Goal: Communication & Community: Answer question/provide support

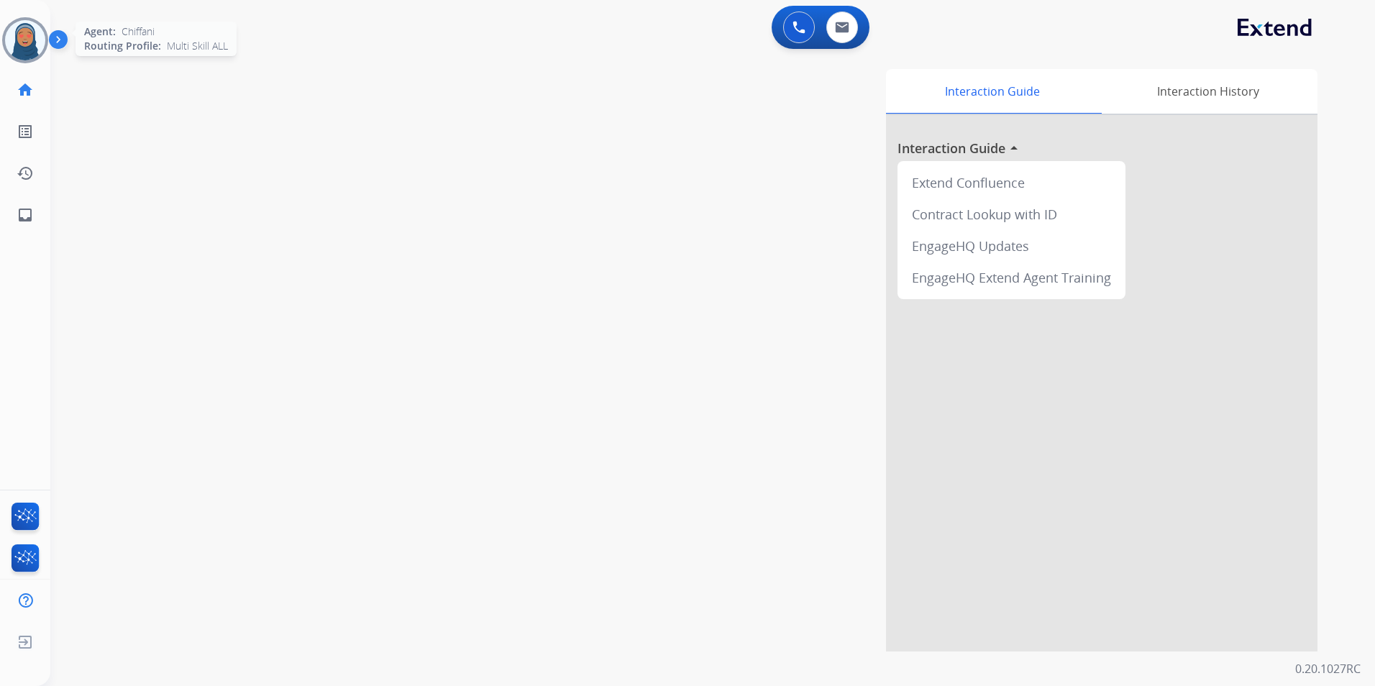
click at [19, 45] on img at bounding box center [25, 40] width 40 height 40
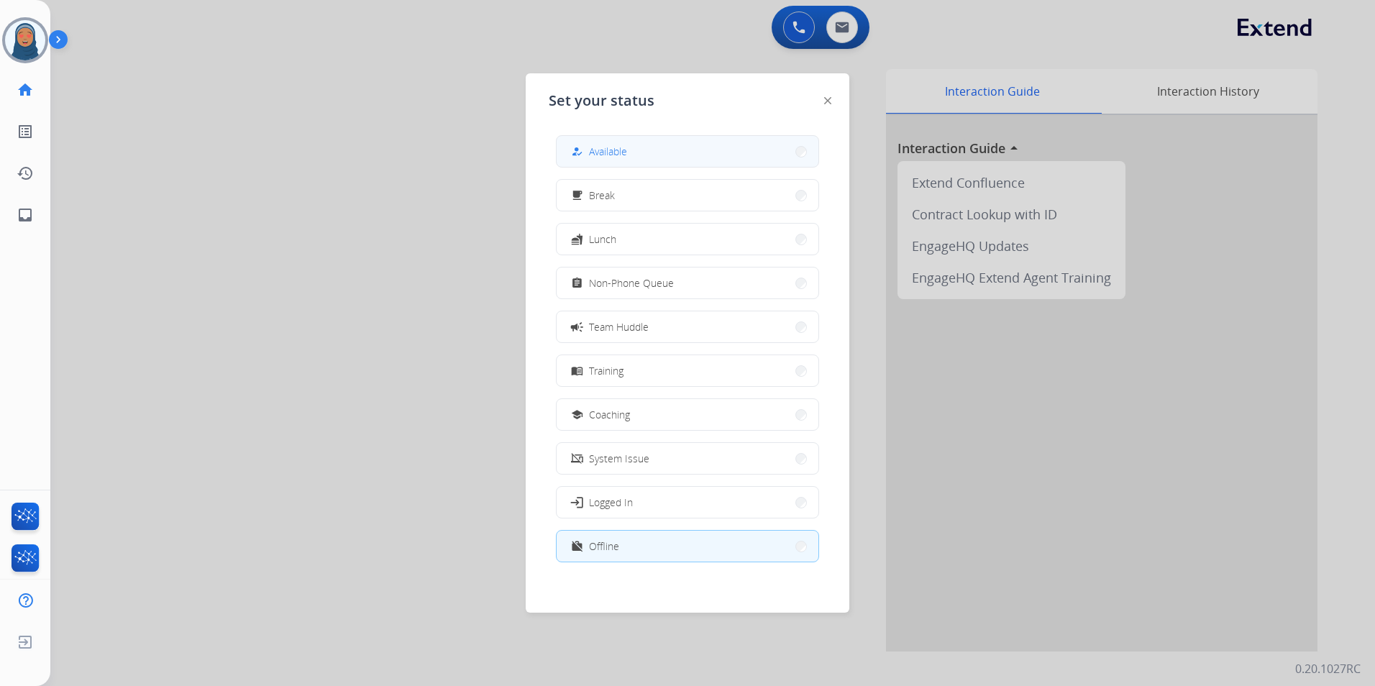
click at [576, 154] on mat-icon "how_to_reg" at bounding box center [577, 151] width 12 height 12
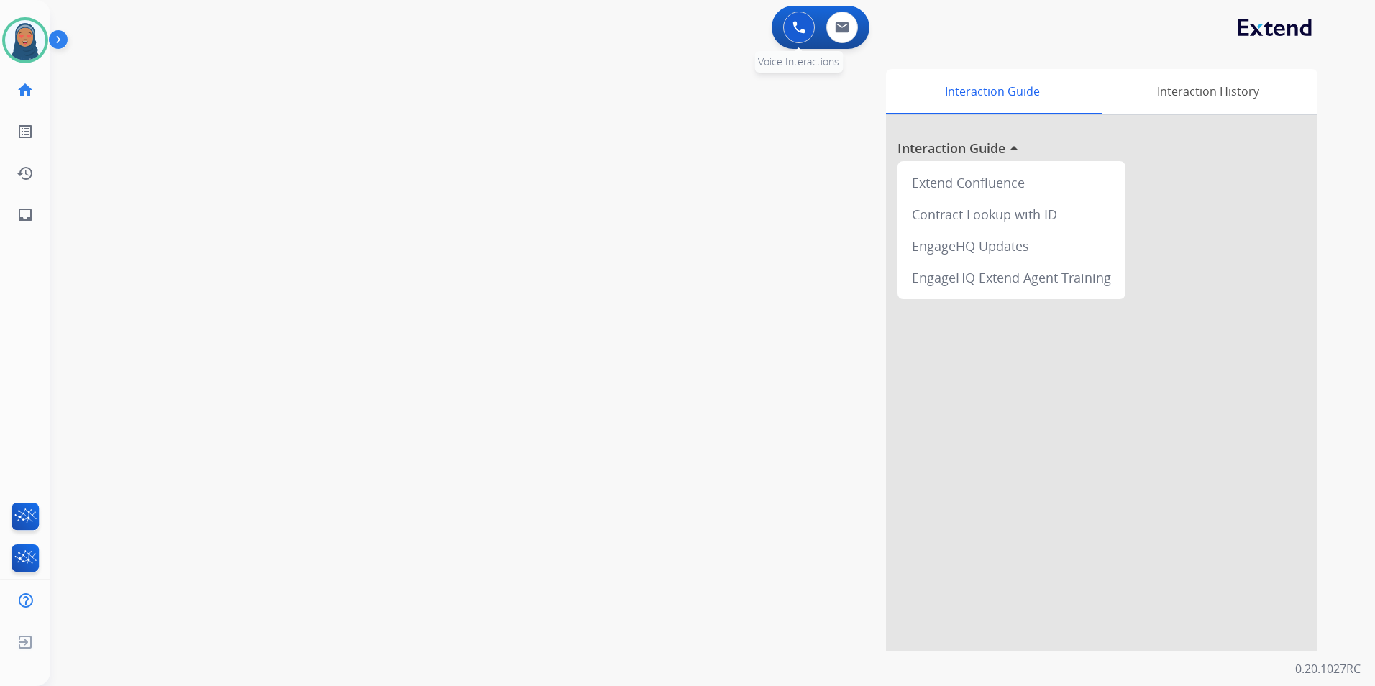
click at [792, 24] on button at bounding box center [799, 28] width 32 height 32
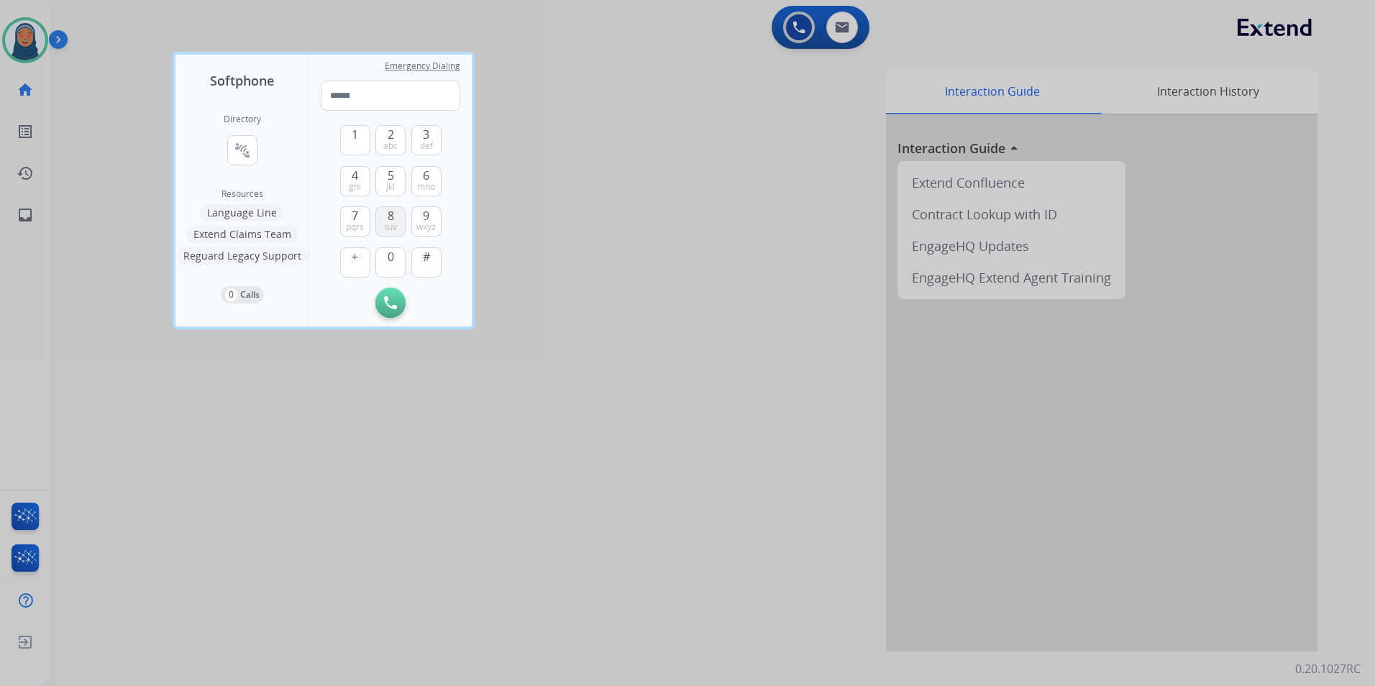
click at [395, 226] on span "tuv" at bounding box center [391, 227] width 12 height 12
drag, startPoint x: 413, startPoint y: 134, endPoint x: 390, endPoint y: 137, distance: 22.6
click at [413, 134] on button "3 def" at bounding box center [426, 140] width 30 height 30
click at [383, 140] on button "2 abc" at bounding box center [390, 140] width 30 height 30
click at [423, 225] on span "wxyz" at bounding box center [425, 227] width 19 height 12
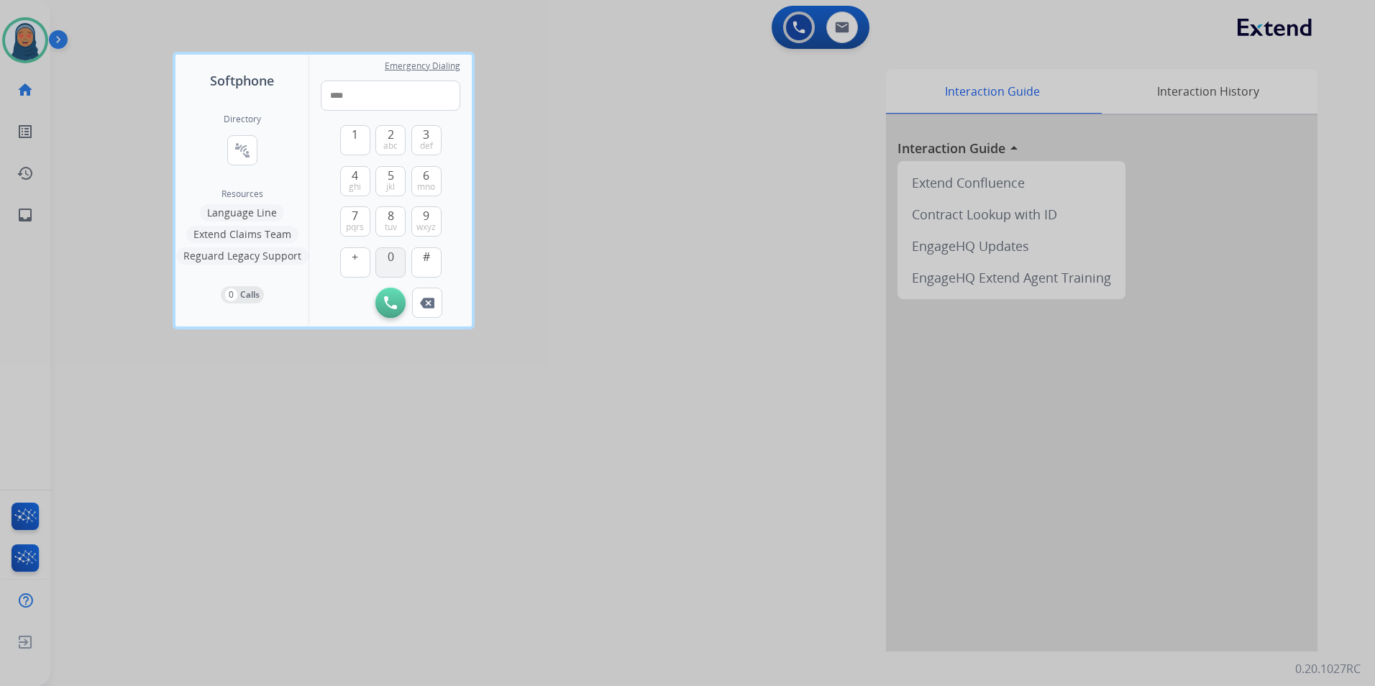
click at [396, 252] on button "0" at bounding box center [390, 262] width 30 height 30
click at [355, 184] on span "ghi" at bounding box center [355, 187] width 12 height 12
drag, startPoint x: 355, startPoint y: 183, endPoint x: 428, endPoint y: 228, distance: 86.2
click at [355, 183] on span "ghi" at bounding box center [355, 187] width 12 height 12
drag, startPoint x: 429, startPoint y: 224, endPoint x: 428, endPoint y: 211, distance: 12.2
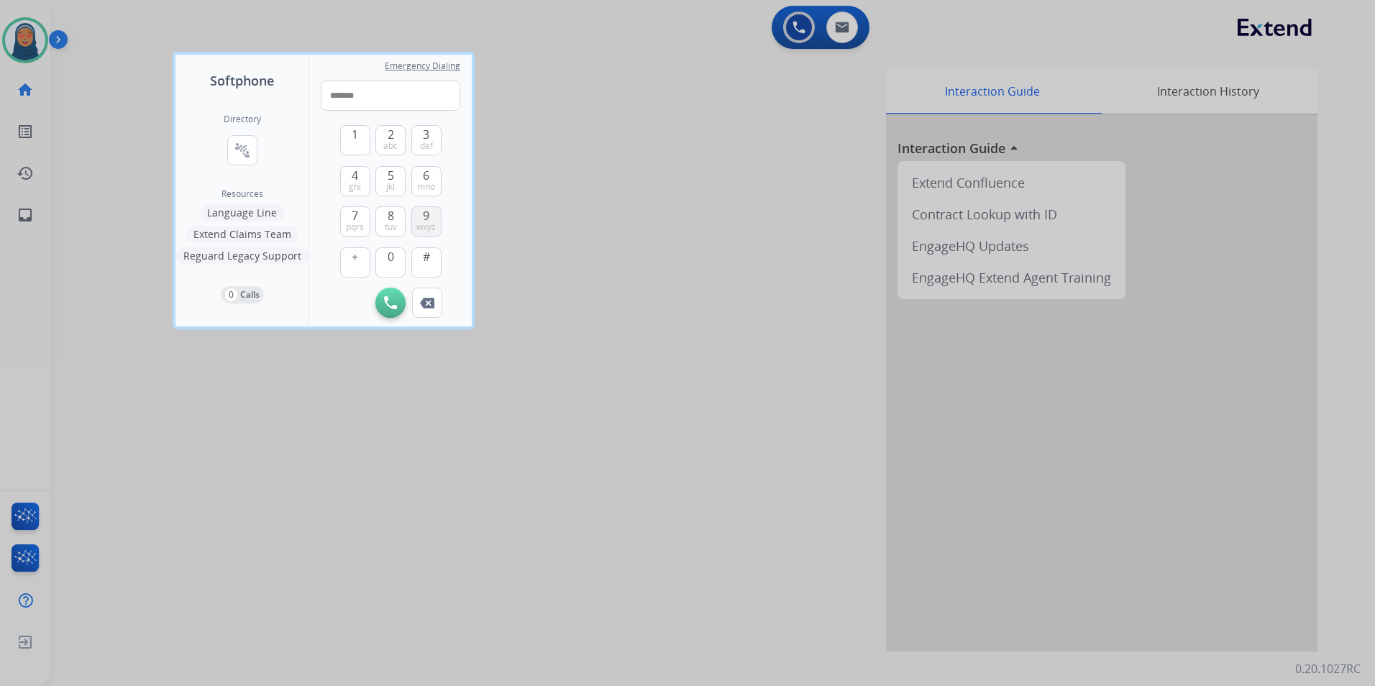
click at [429, 223] on span "wxyz" at bounding box center [425, 227] width 19 height 12
drag, startPoint x: 428, startPoint y: 183, endPoint x: 398, endPoint y: 247, distance: 71.4
click at [427, 185] on span "mno" at bounding box center [426, 187] width 18 height 12
click at [396, 265] on button "0" at bounding box center [390, 262] width 30 height 30
type input "**********"
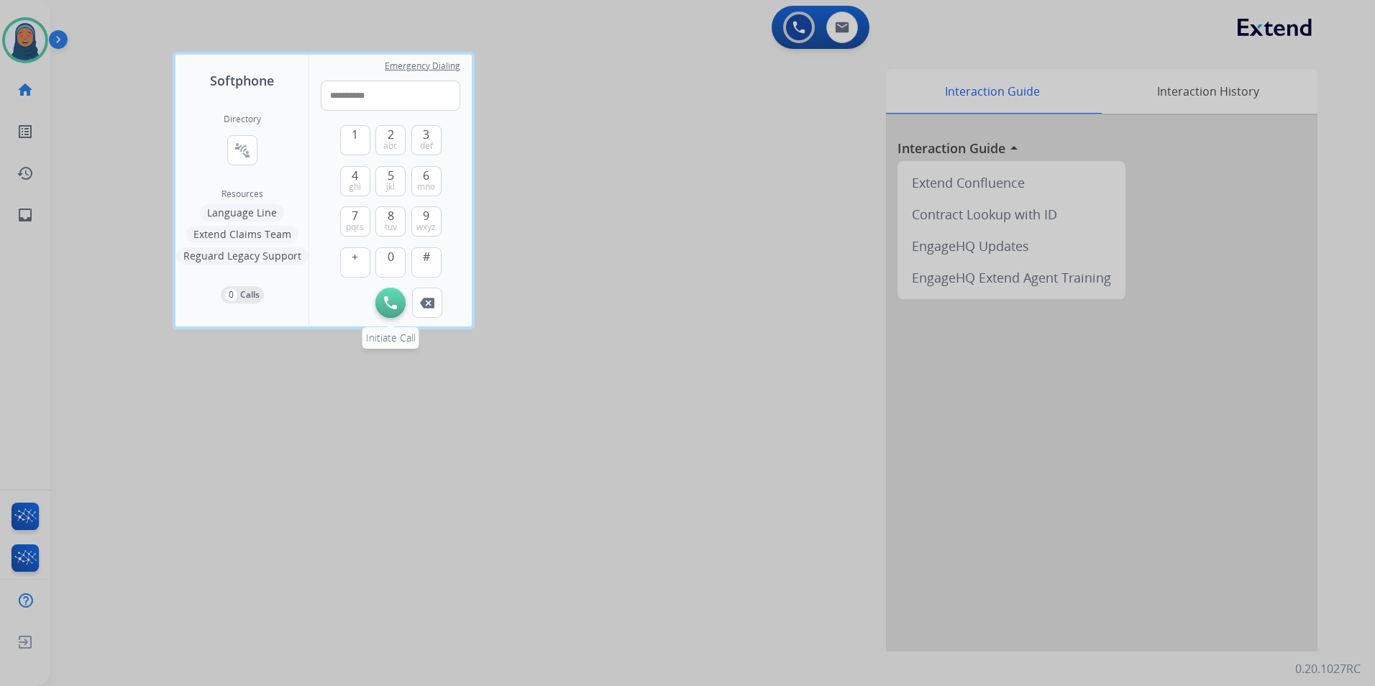
click at [388, 303] on img at bounding box center [390, 302] width 13 height 13
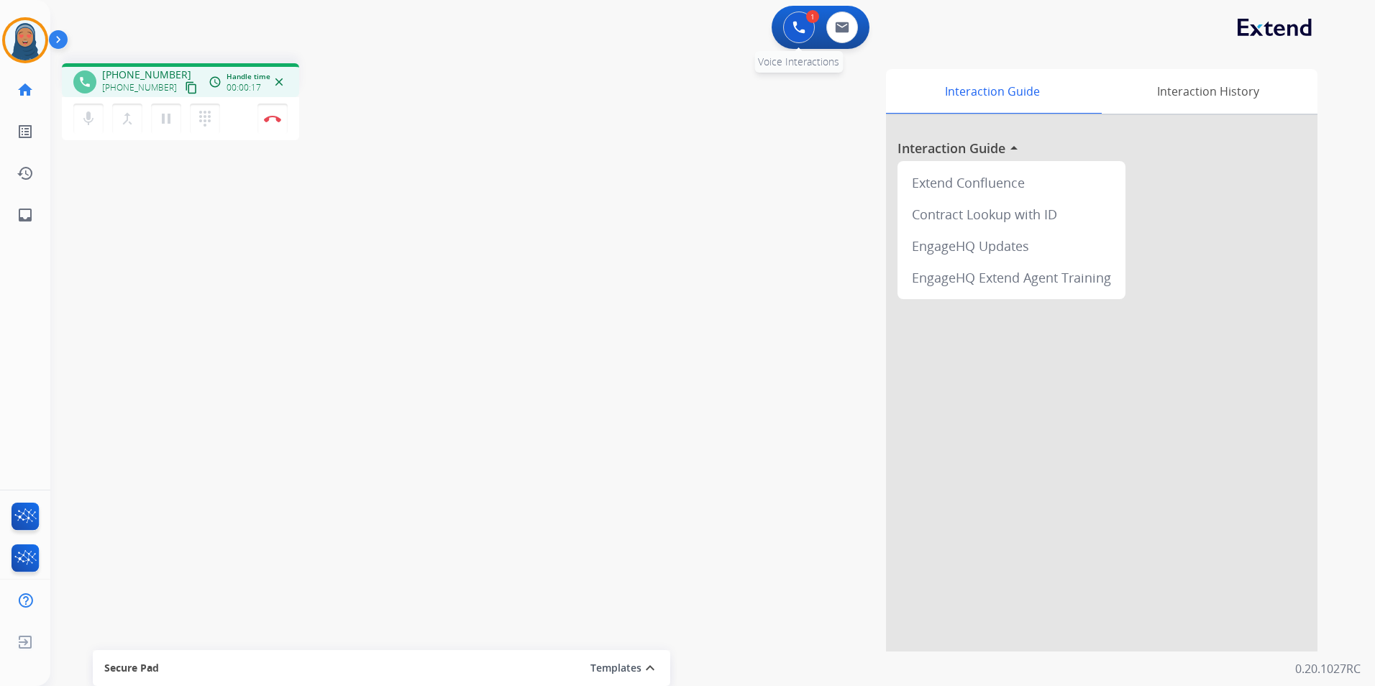
click at [794, 33] on img at bounding box center [798, 27] width 13 height 13
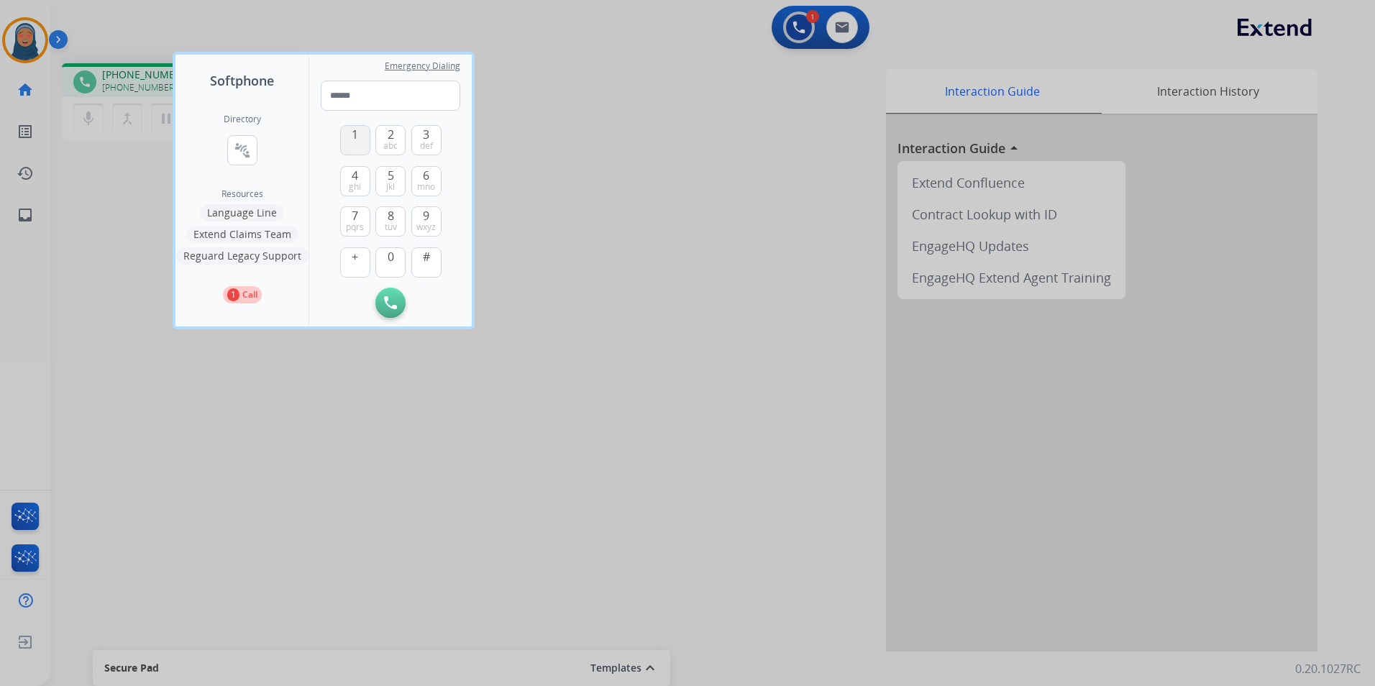
click at [355, 139] on span "1" at bounding box center [355, 134] width 6 height 17
type input "*"
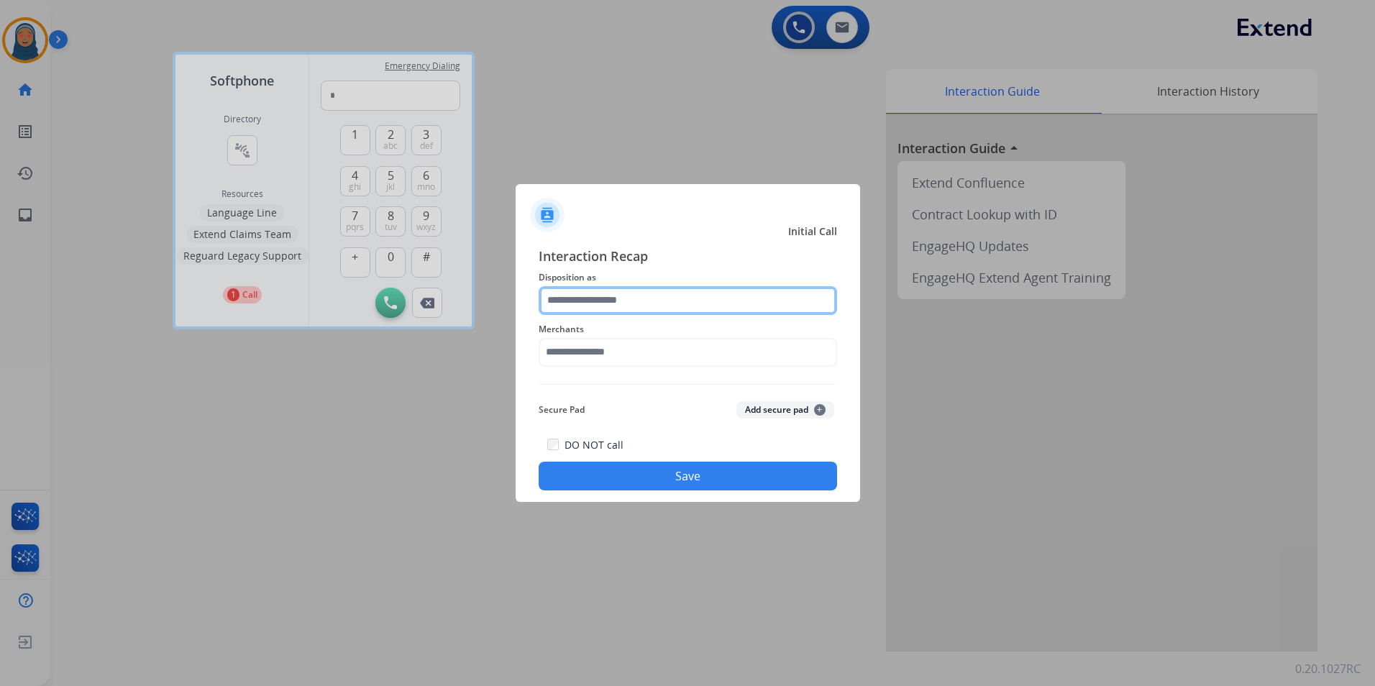
click at [612, 303] on input "text" at bounding box center [688, 300] width 298 height 29
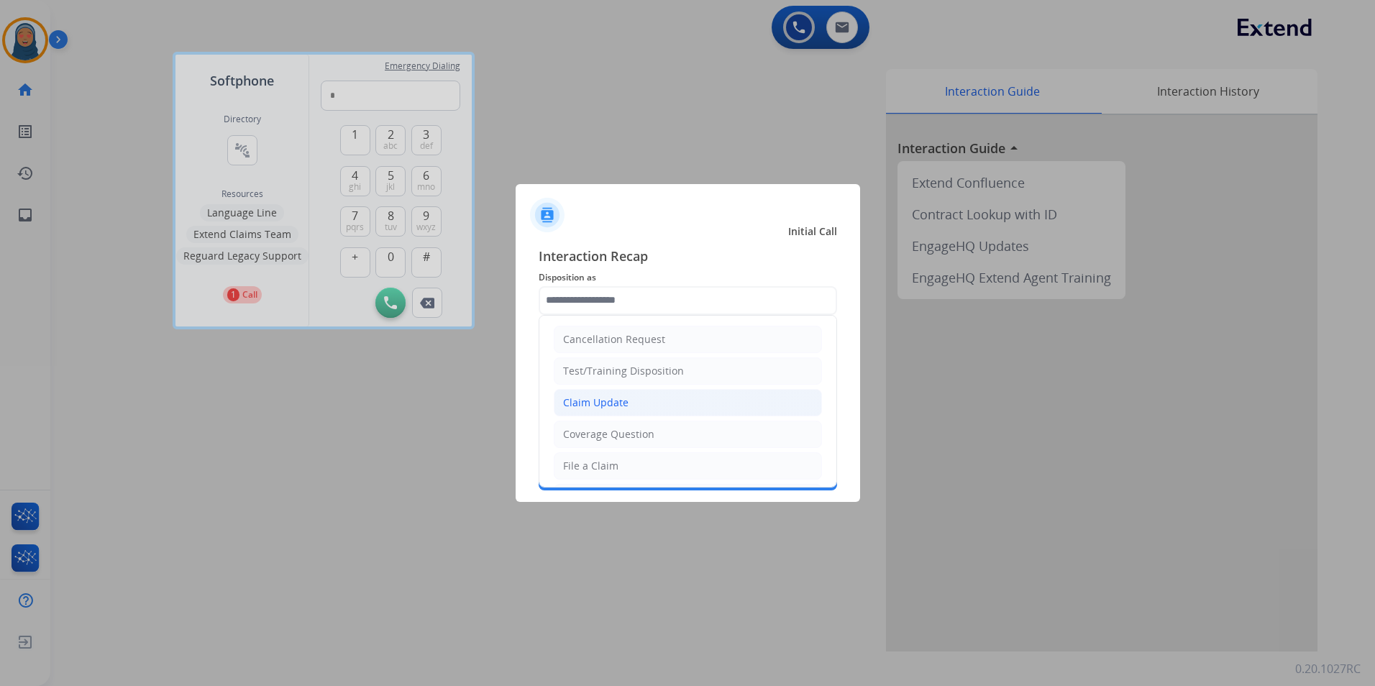
click at [631, 399] on li "Claim Update" at bounding box center [688, 402] width 268 height 27
type input "**********"
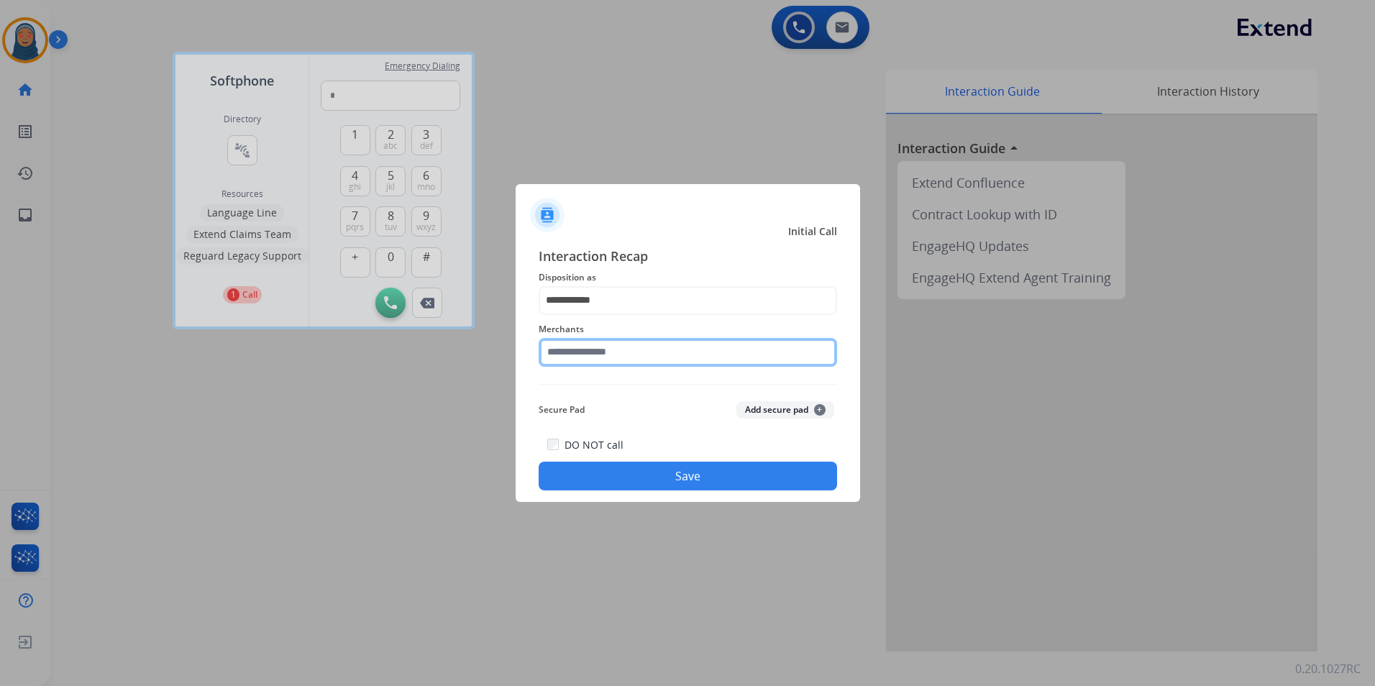
click at [646, 360] on input "text" at bounding box center [688, 352] width 298 height 29
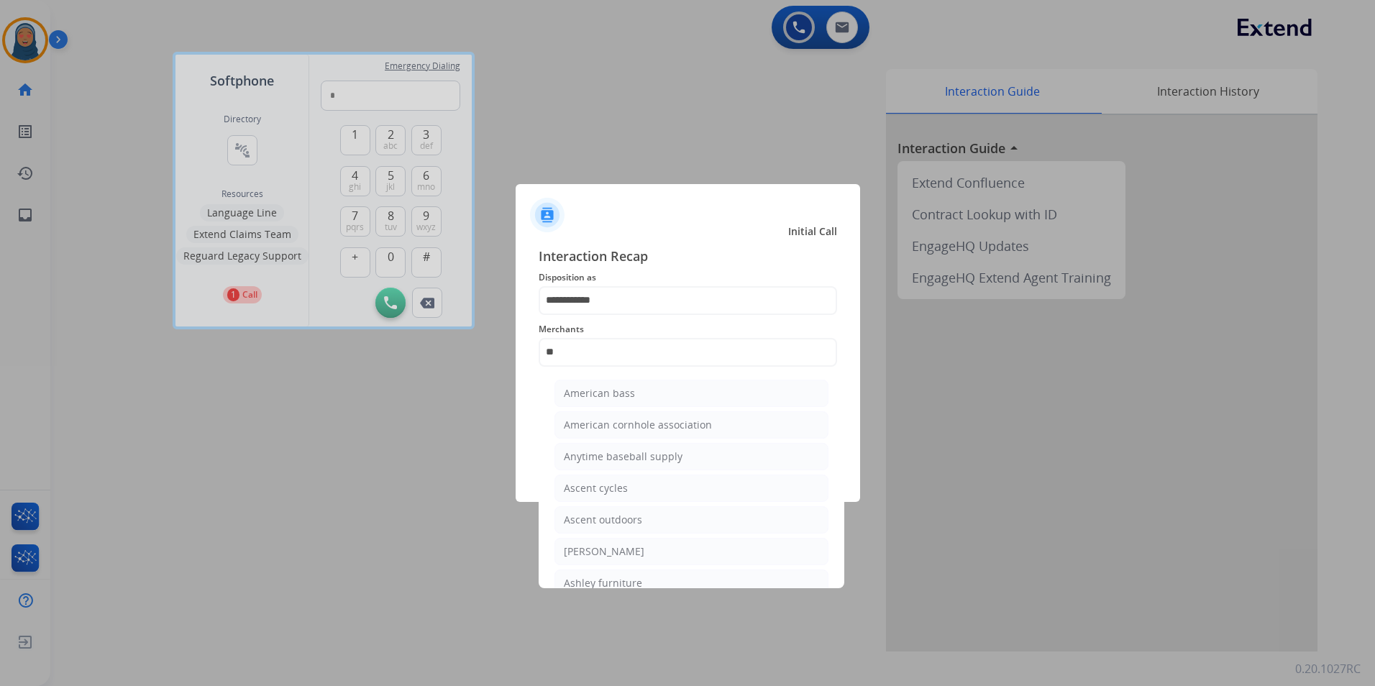
click at [610, 580] on div "Ashley furniture" at bounding box center [603, 583] width 78 height 14
type input "**********"
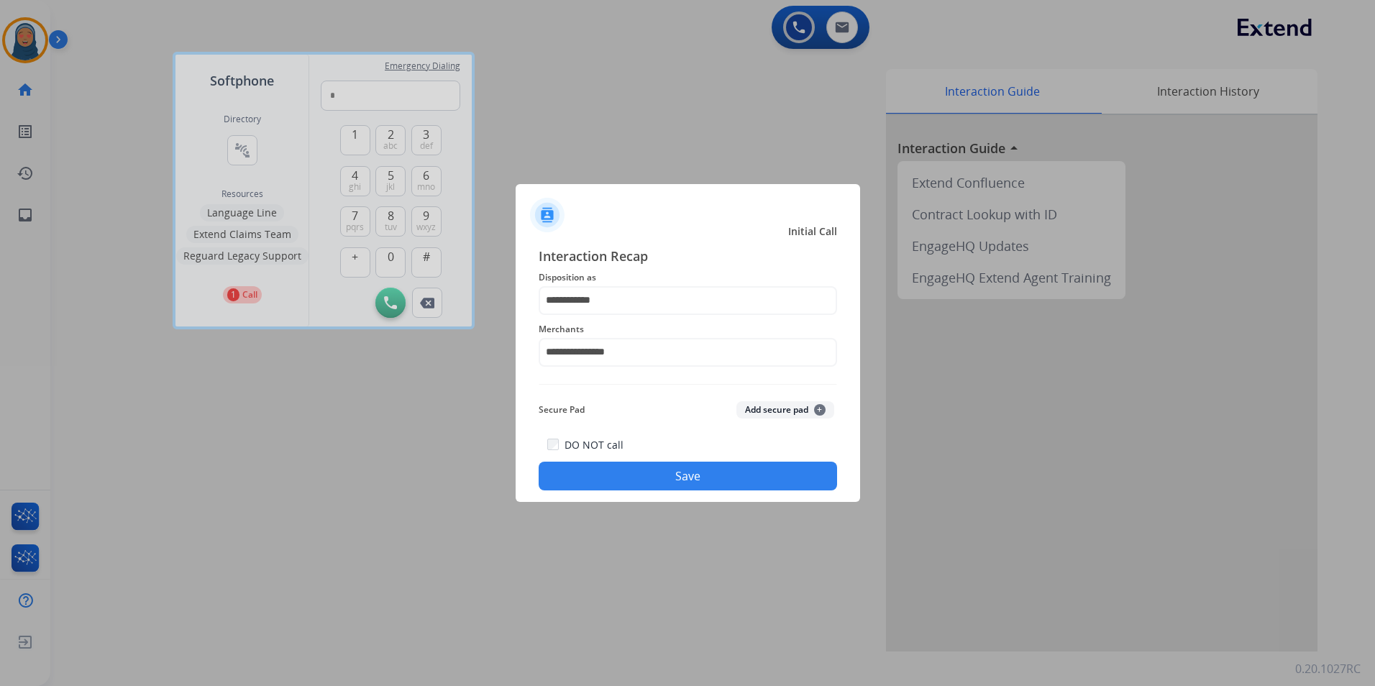
click at [703, 472] on button "Save" at bounding box center [688, 476] width 298 height 29
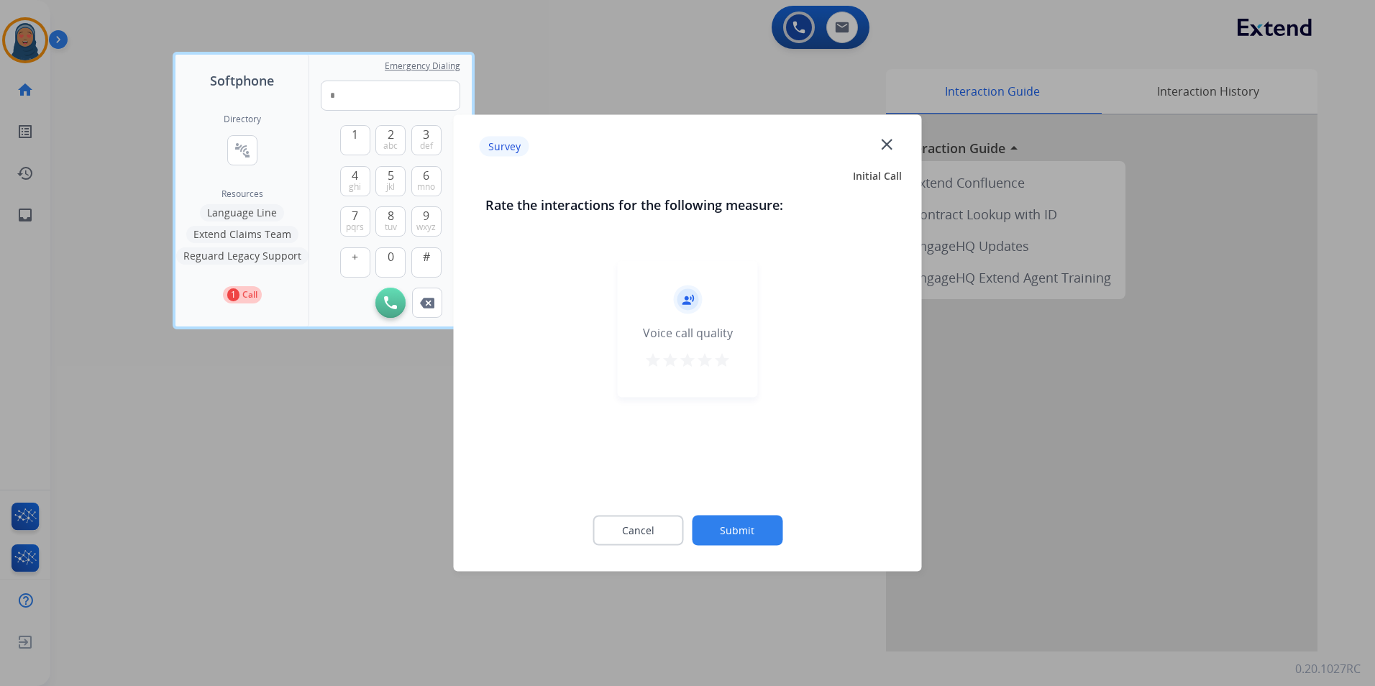
click at [733, 529] on button "Submit" at bounding box center [737, 531] width 91 height 30
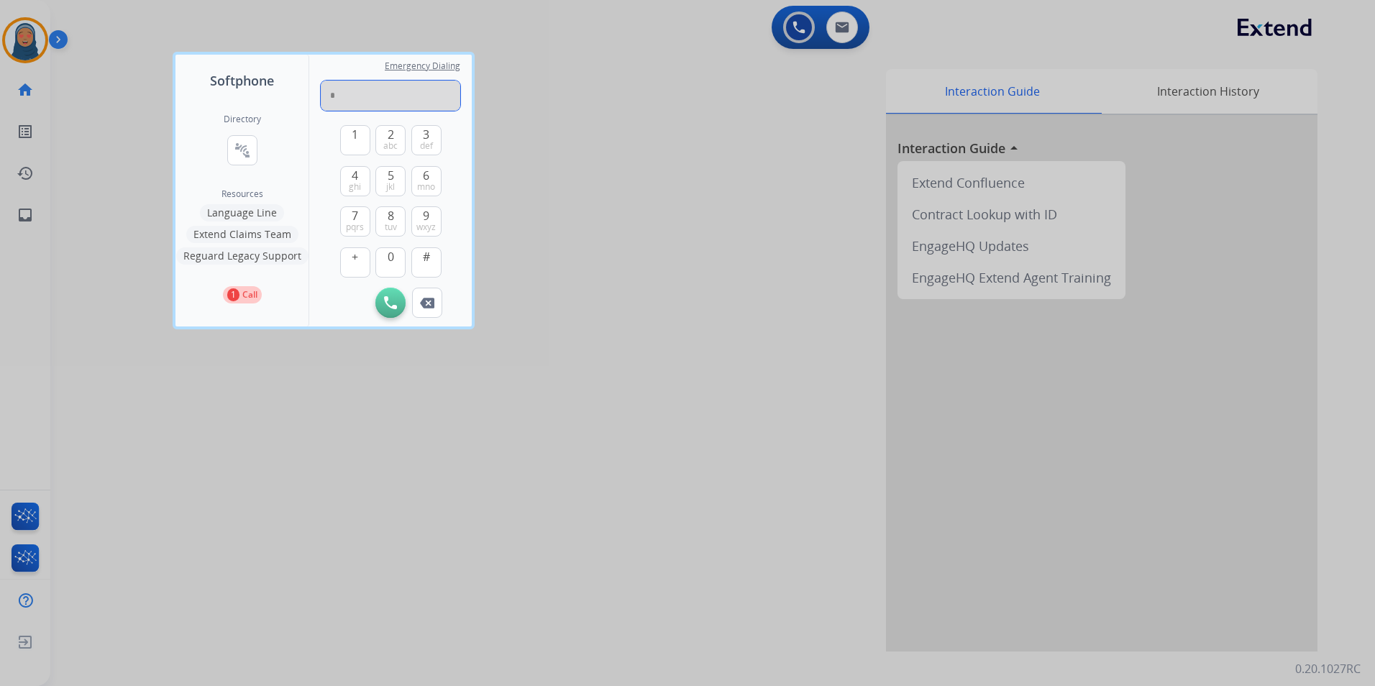
click at [354, 96] on input "*" at bounding box center [391, 96] width 140 height 30
drag, startPoint x: 373, startPoint y: 99, endPoint x: 155, endPoint y: 72, distance: 218.9
click at [155, 72] on div "Softphone Directory connect_without_contact Resource Directory Resources Langua…" at bounding box center [687, 343] width 1375 height 686
type input "**********"
click at [396, 313] on button "Initiate Call" at bounding box center [390, 303] width 30 height 30
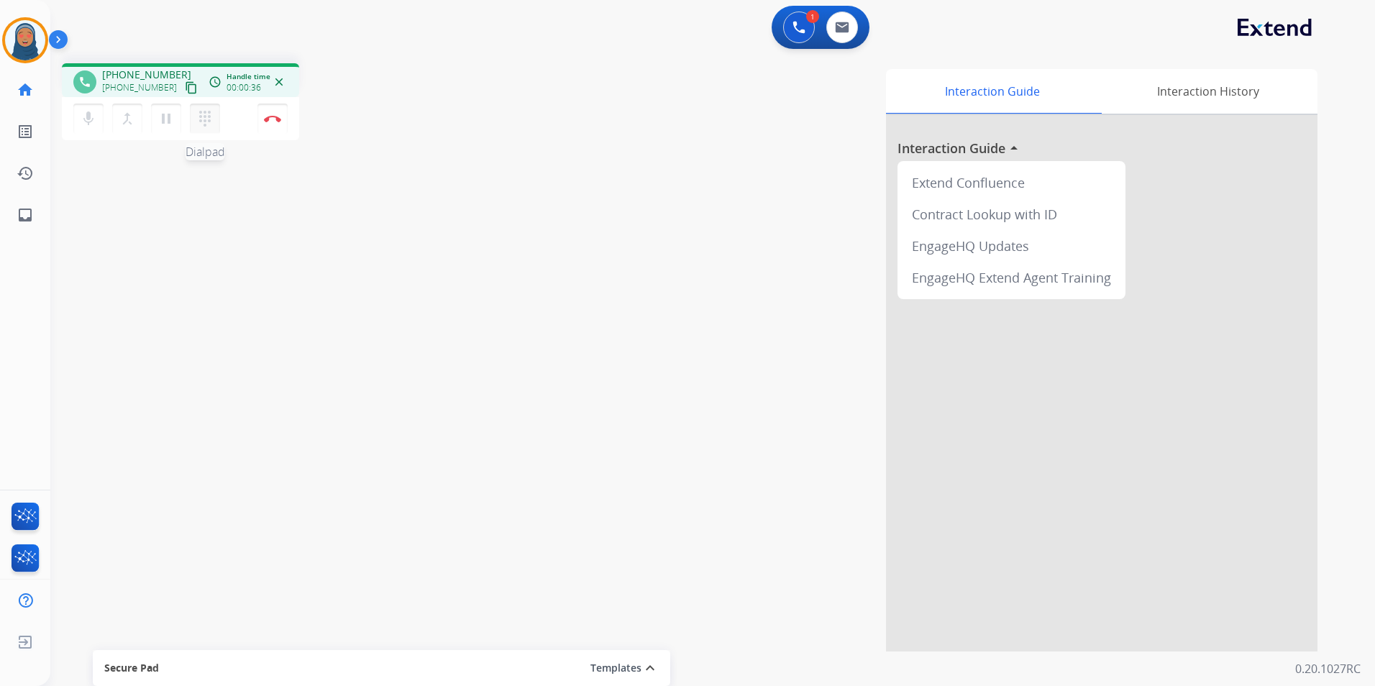
click at [201, 112] on mat-icon "dialpad" at bounding box center [204, 118] width 17 height 17
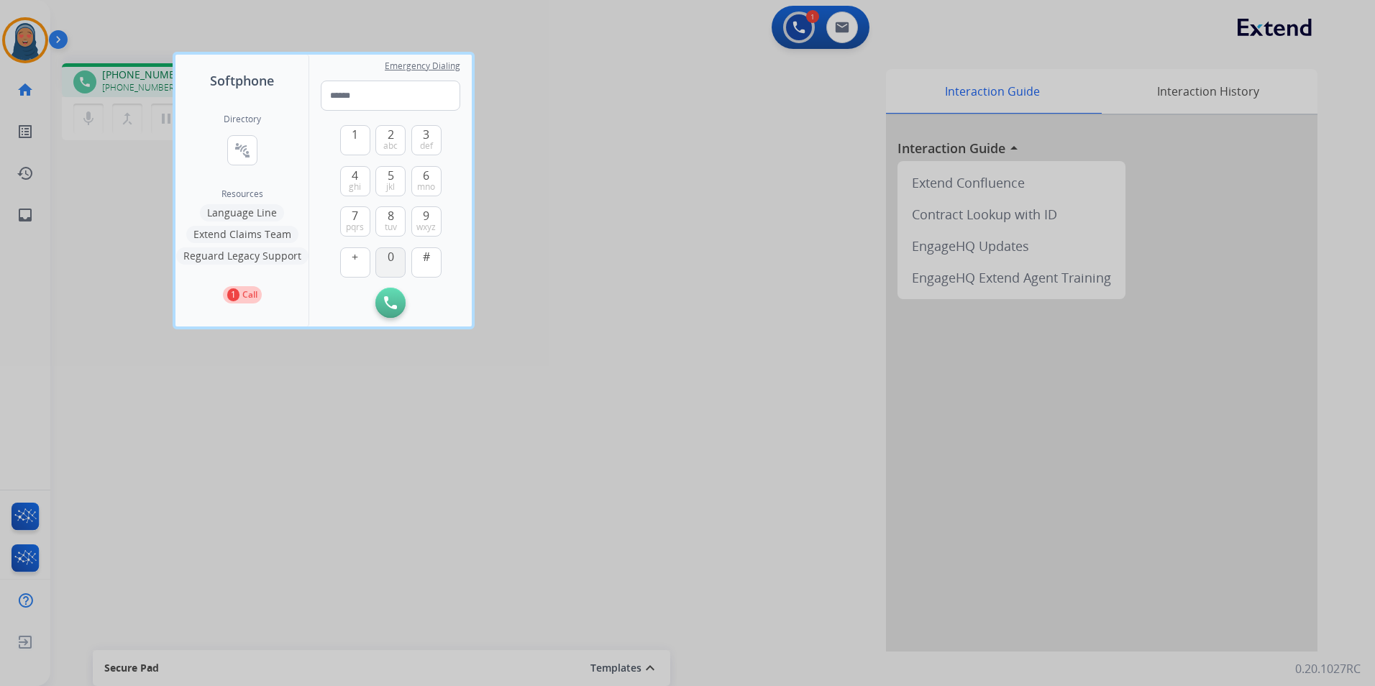
click at [387, 268] on button "0" at bounding box center [390, 262] width 30 height 30
type input "*"
click at [224, 19] on div at bounding box center [687, 343] width 1375 height 686
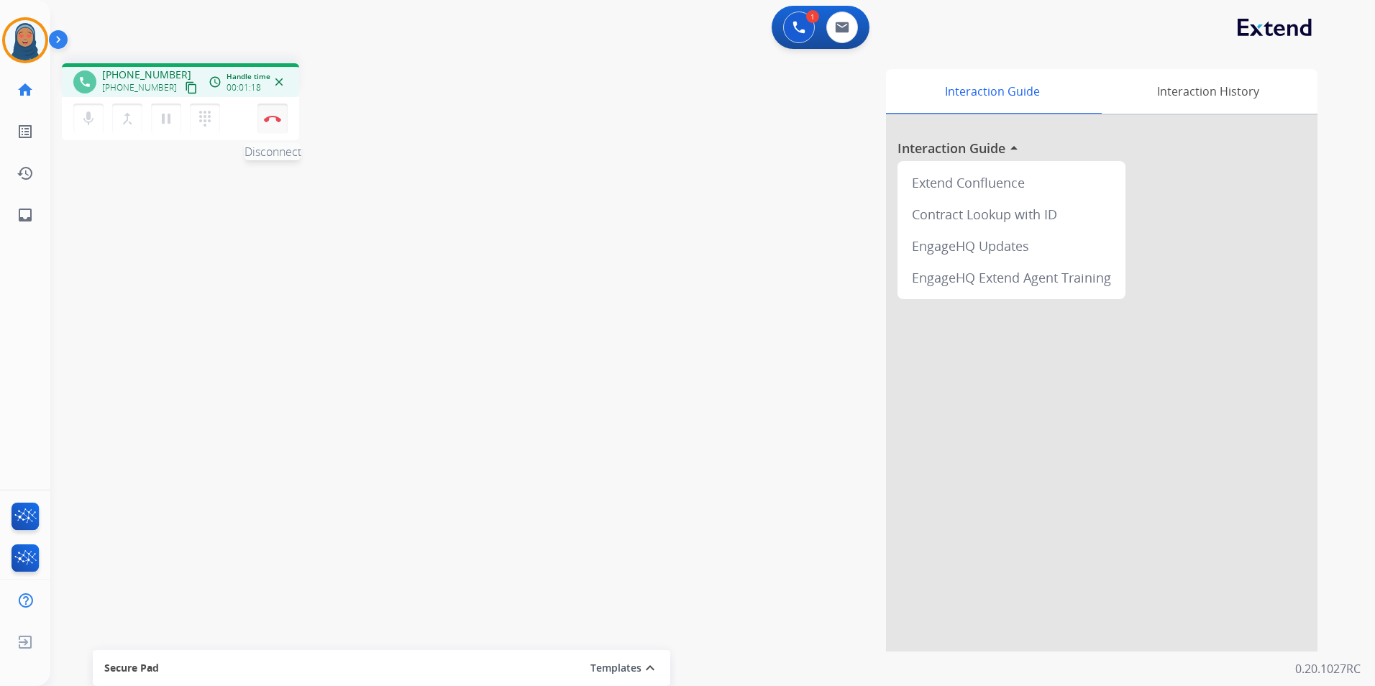
click at [266, 121] on img at bounding box center [272, 118] width 17 height 7
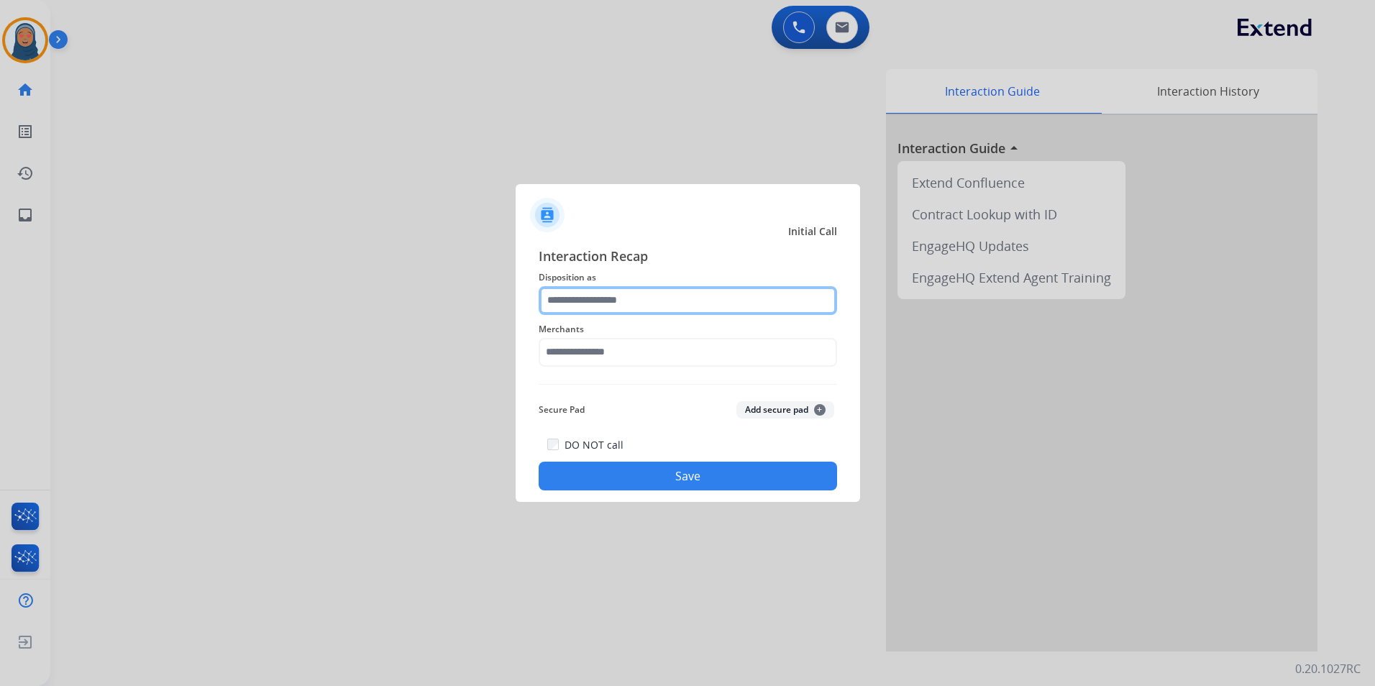
click at [590, 296] on input "text" at bounding box center [688, 300] width 298 height 29
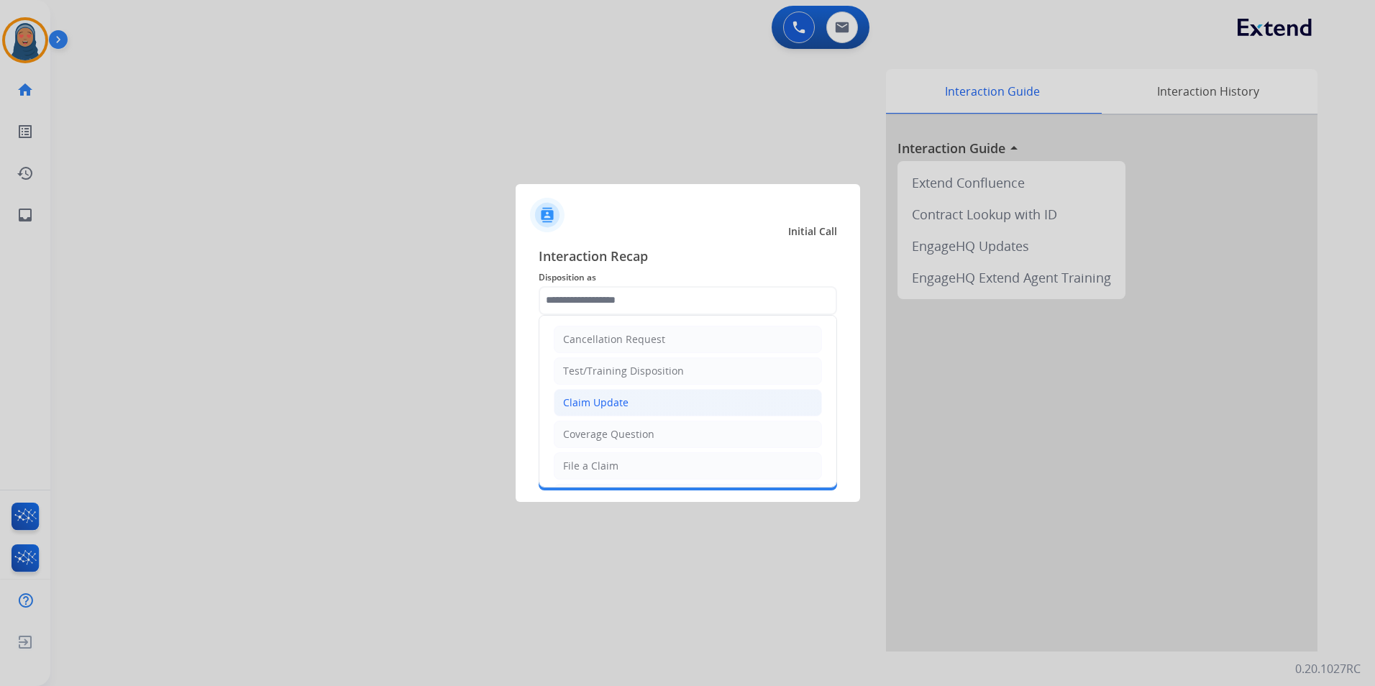
click at [598, 400] on div "Claim Update" at bounding box center [595, 403] width 65 height 14
type input "**********"
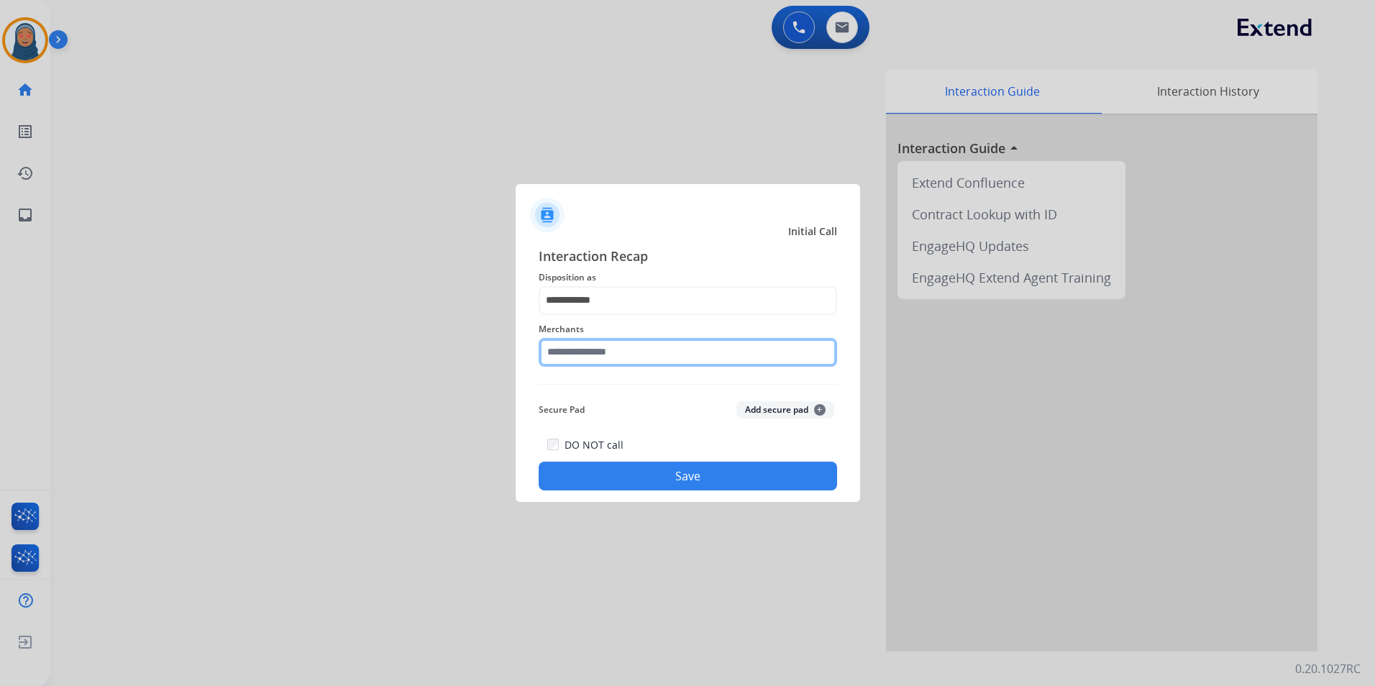
click at [613, 352] on input "text" at bounding box center [688, 352] width 298 height 29
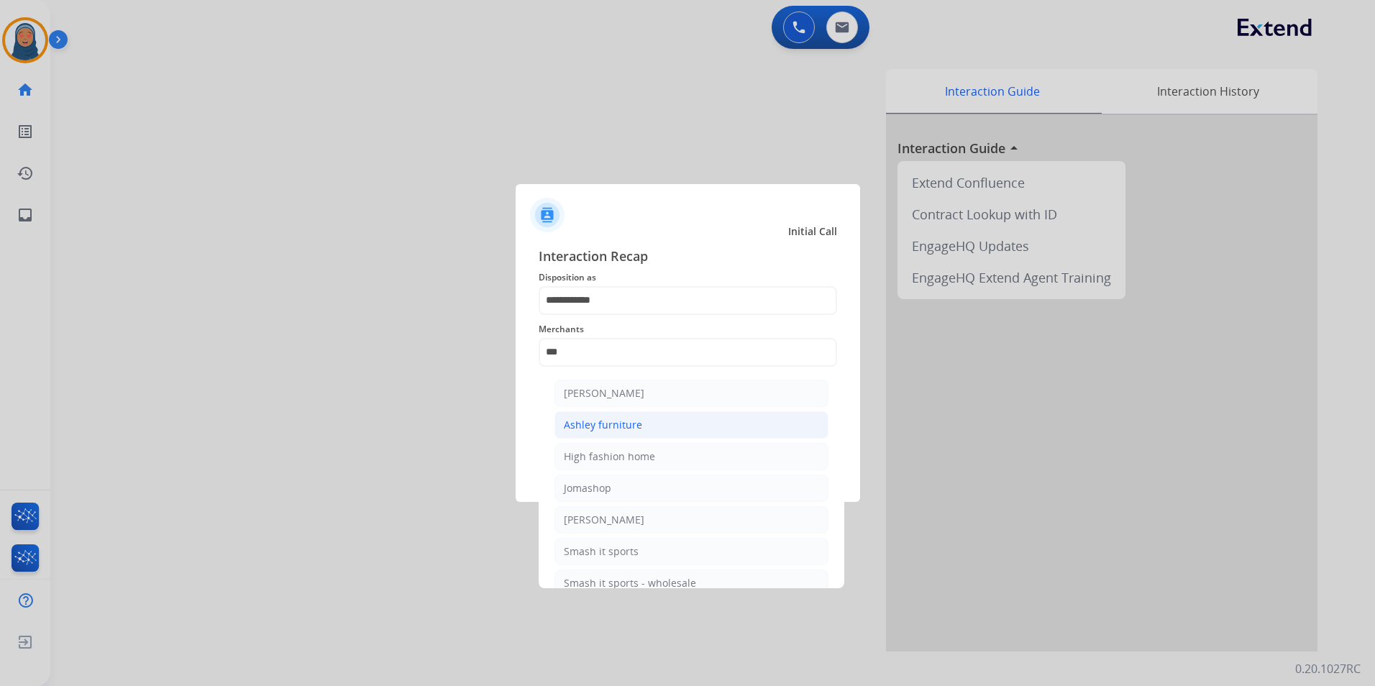
click at [621, 426] on div "Ashley furniture" at bounding box center [603, 425] width 78 height 14
type input "**********"
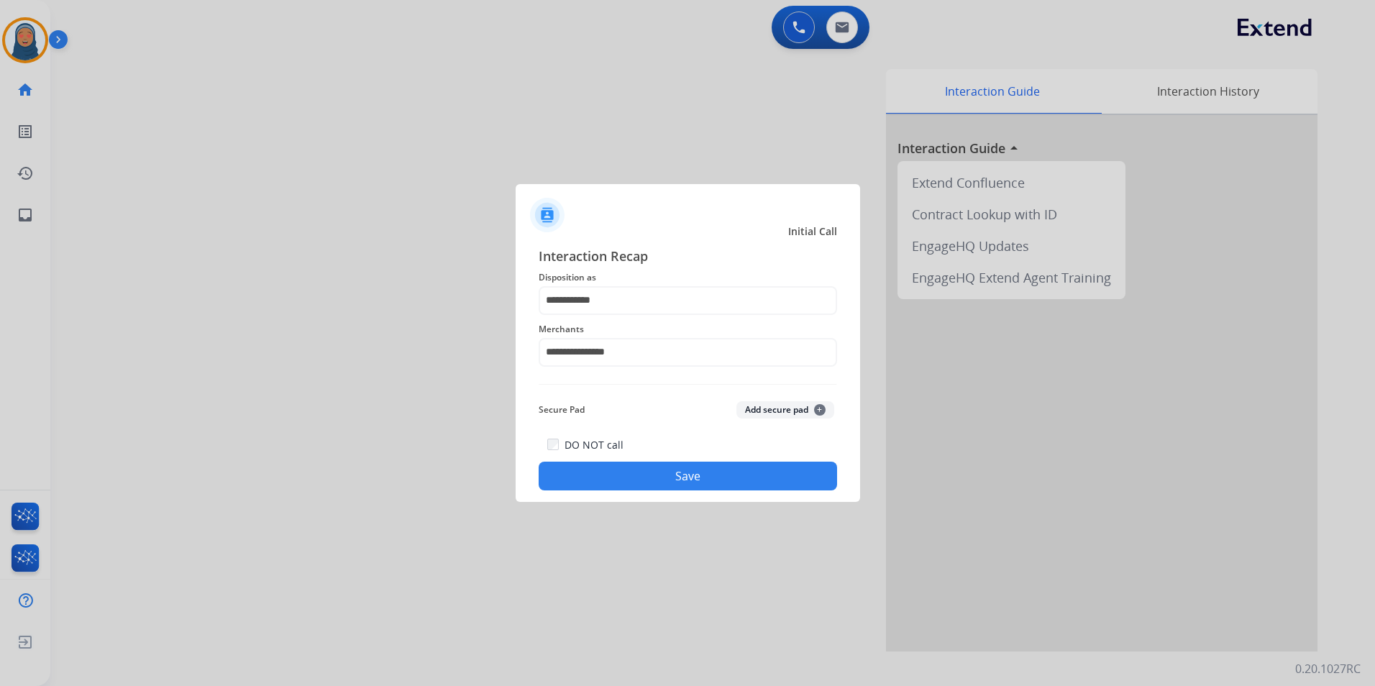
click at [710, 475] on button "Save" at bounding box center [688, 476] width 298 height 29
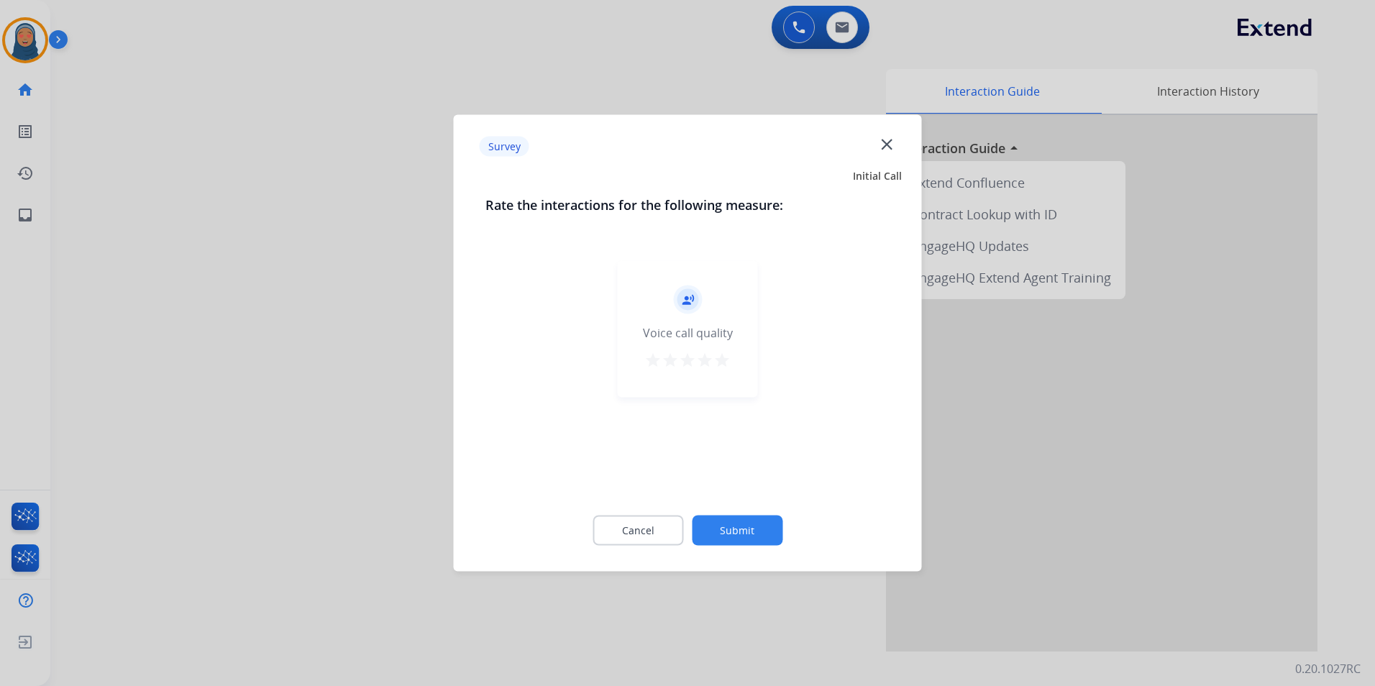
click at [770, 531] on button "Submit" at bounding box center [737, 531] width 91 height 30
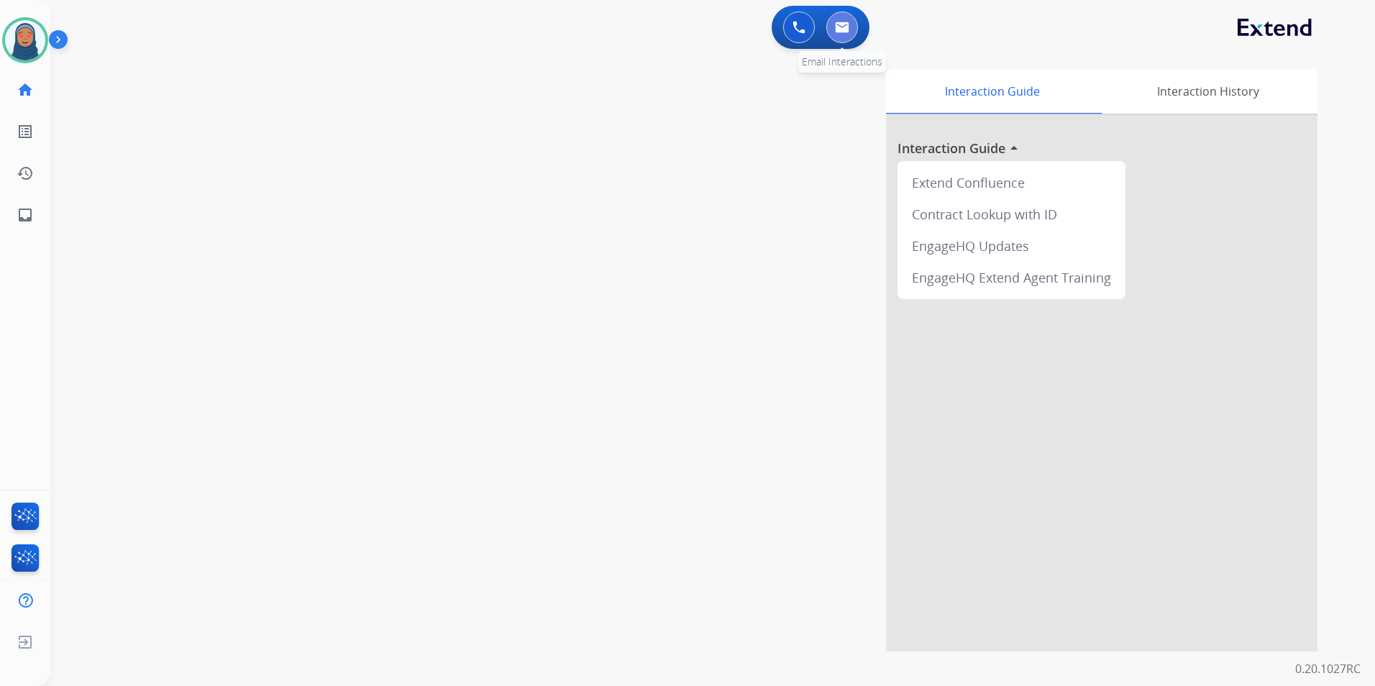
click at [845, 41] on button at bounding box center [842, 28] width 32 height 32
select select "**********"
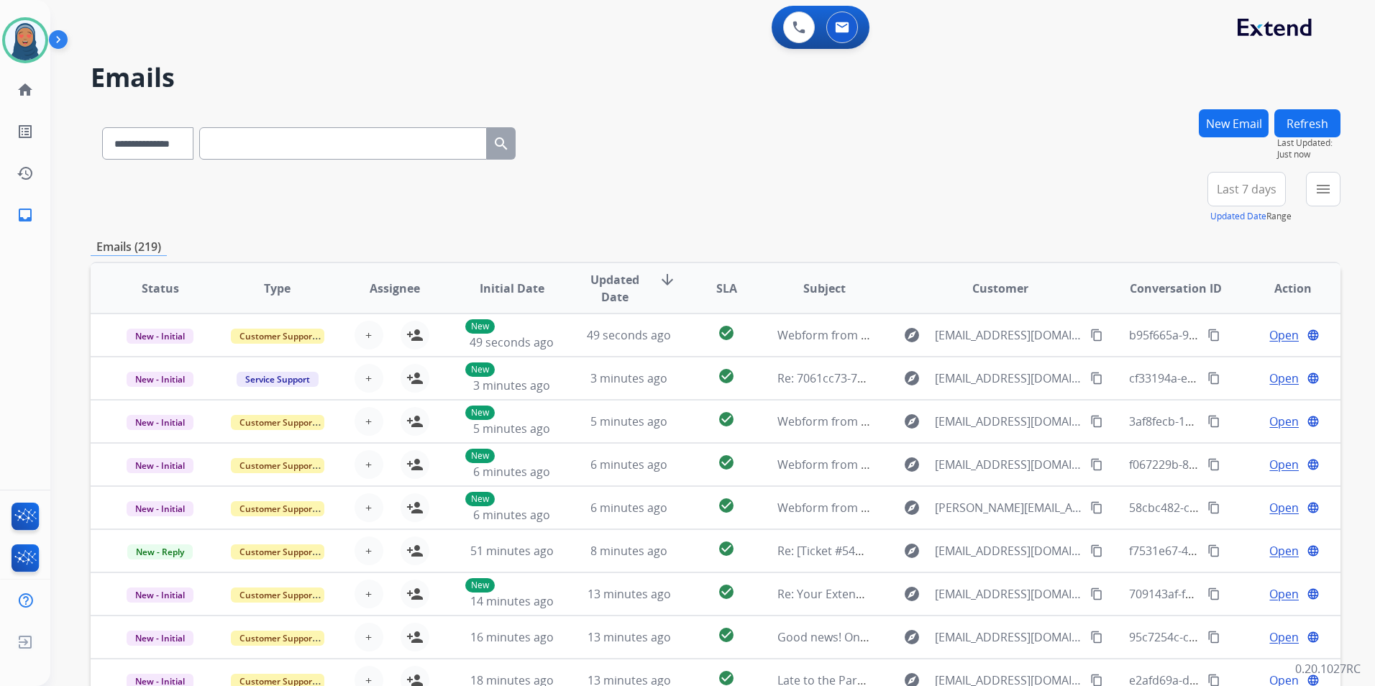
click at [299, 150] on input "text" at bounding box center [343, 143] width 288 height 32
click at [181, 150] on select "**********" at bounding box center [147, 143] width 90 height 32
click at [1215, 114] on button "New Email" at bounding box center [1234, 123] width 70 height 28
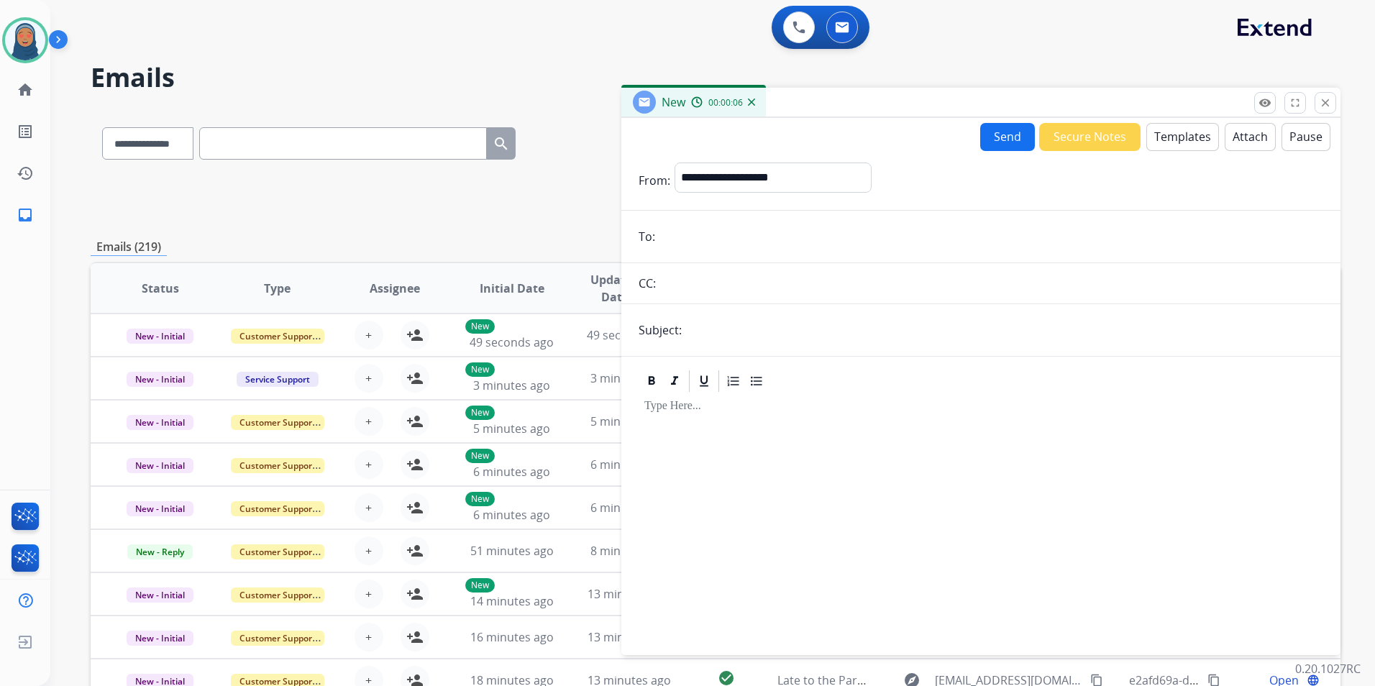
paste input "**********"
type input "**********"
click at [764, 186] on select "**********" at bounding box center [773, 177] width 196 height 29
select select "**********"
click at [675, 163] on select "**********" at bounding box center [773, 177] width 196 height 29
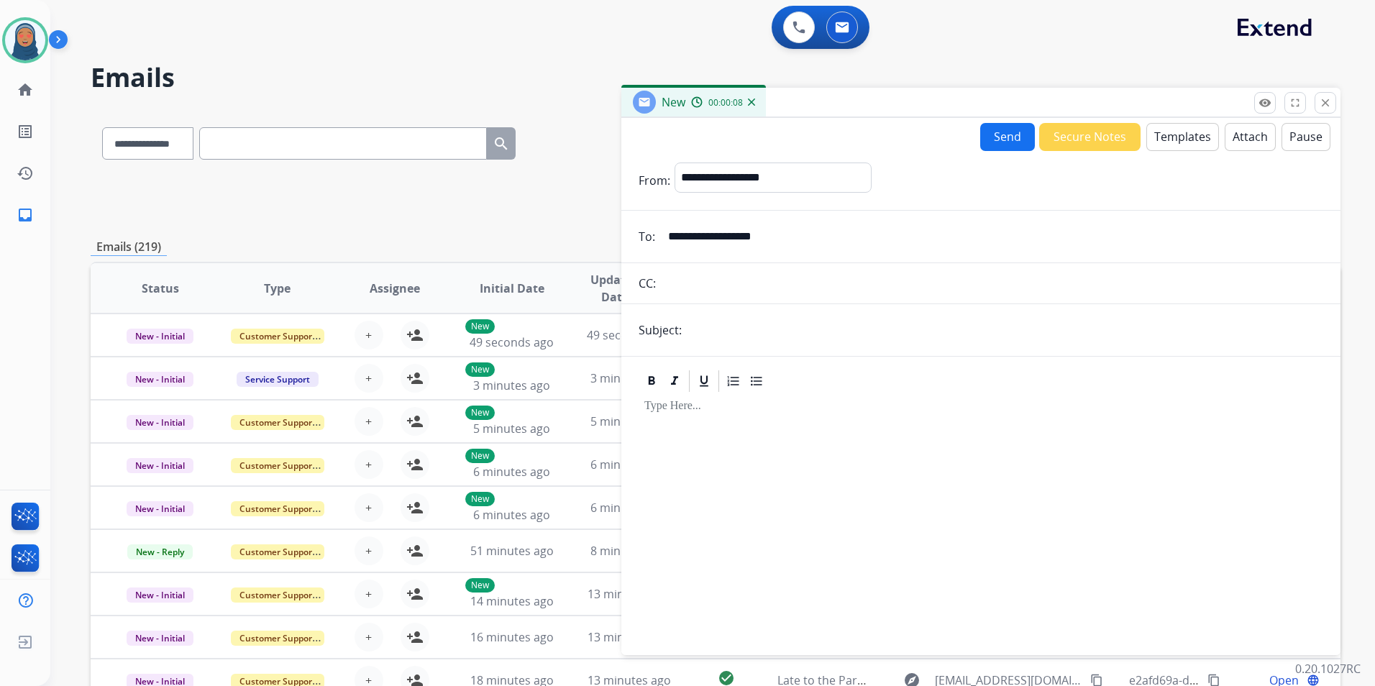
click at [1184, 139] on button "Templates" at bounding box center [1182, 137] width 73 height 28
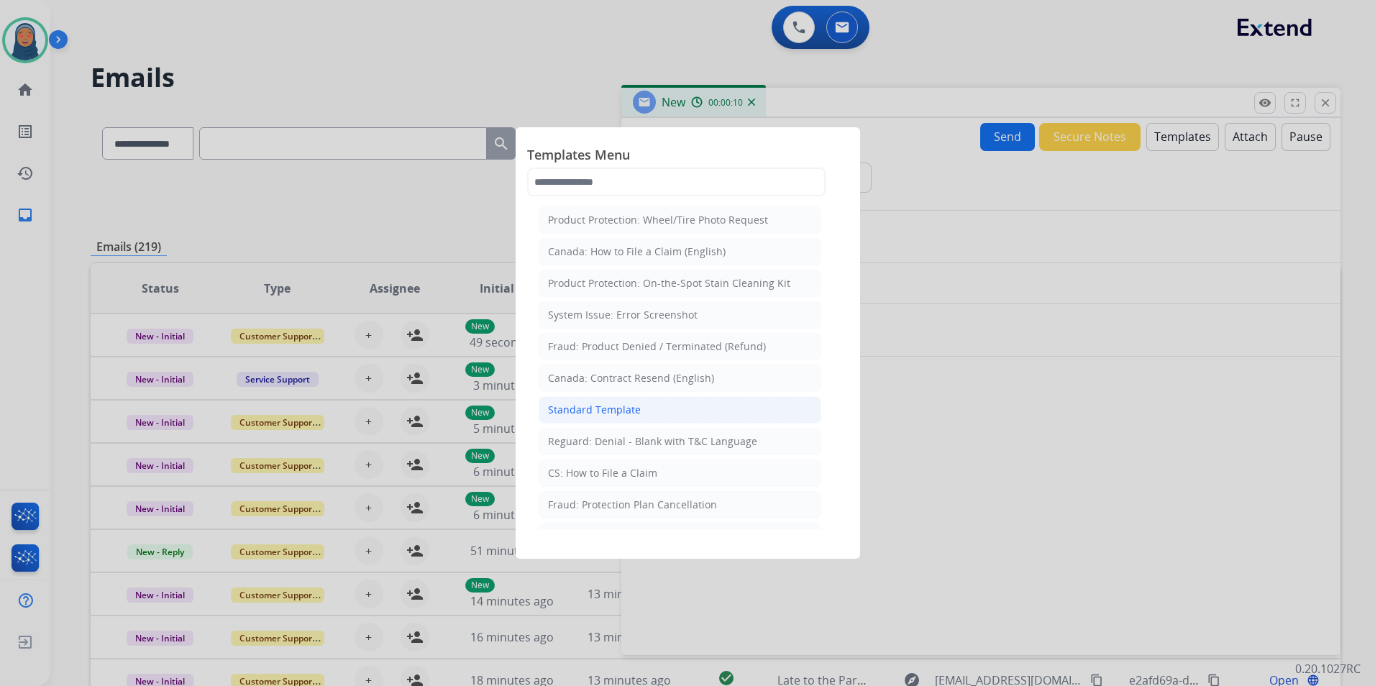
click at [618, 408] on div "Standard Template" at bounding box center [594, 410] width 93 height 14
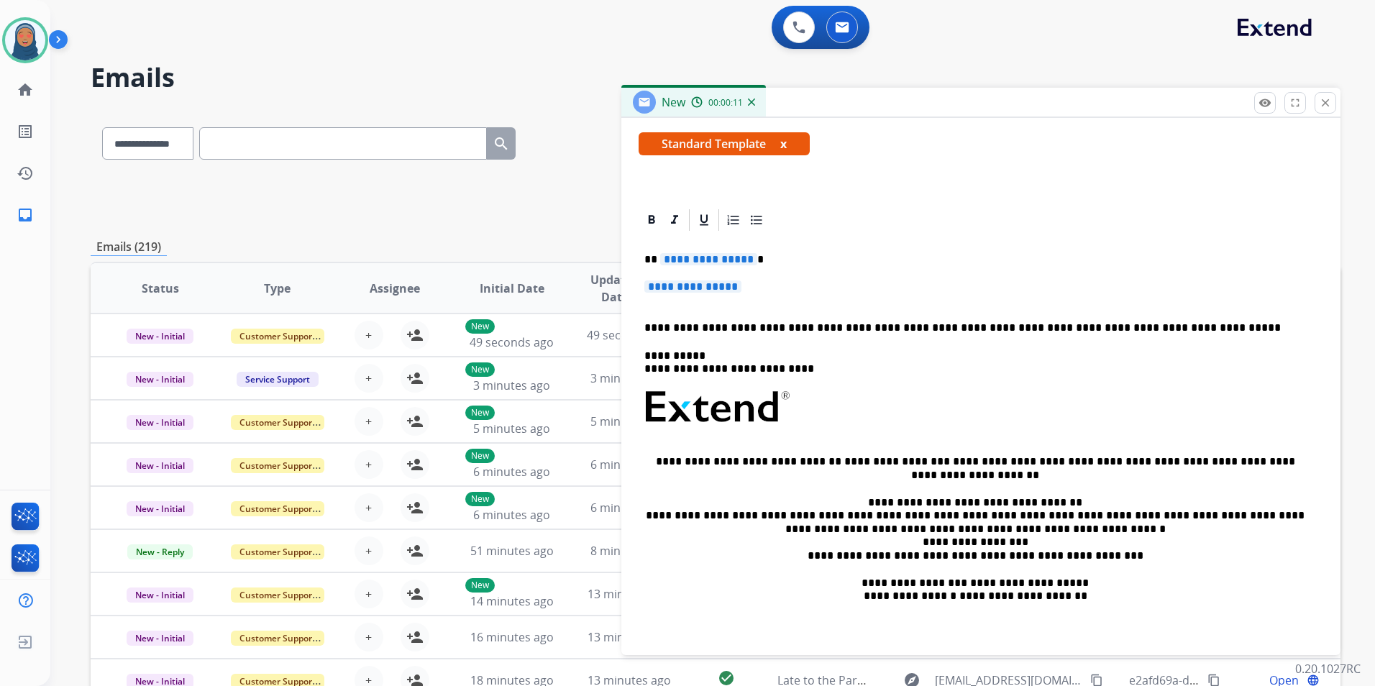
scroll to position [255, 0]
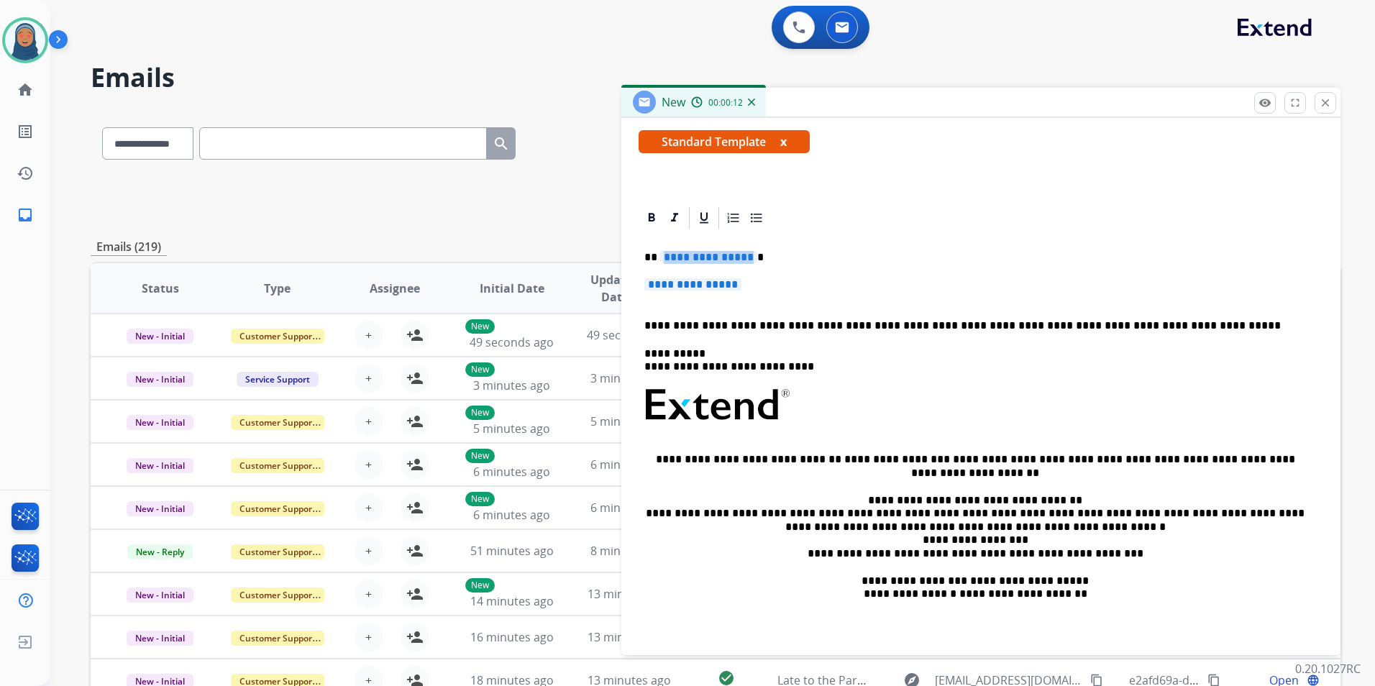
drag, startPoint x: 744, startPoint y: 256, endPoint x: 707, endPoint y: 260, distance: 37.6
click at [707, 260] on span "**********" at bounding box center [708, 257] width 97 height 12
click at [747, 256] on span "**********" at bounding box center [708, 257] width 97 height 12
click at [746, 260] on span "**********" at bounding box center [708, 257] width 97 height 12
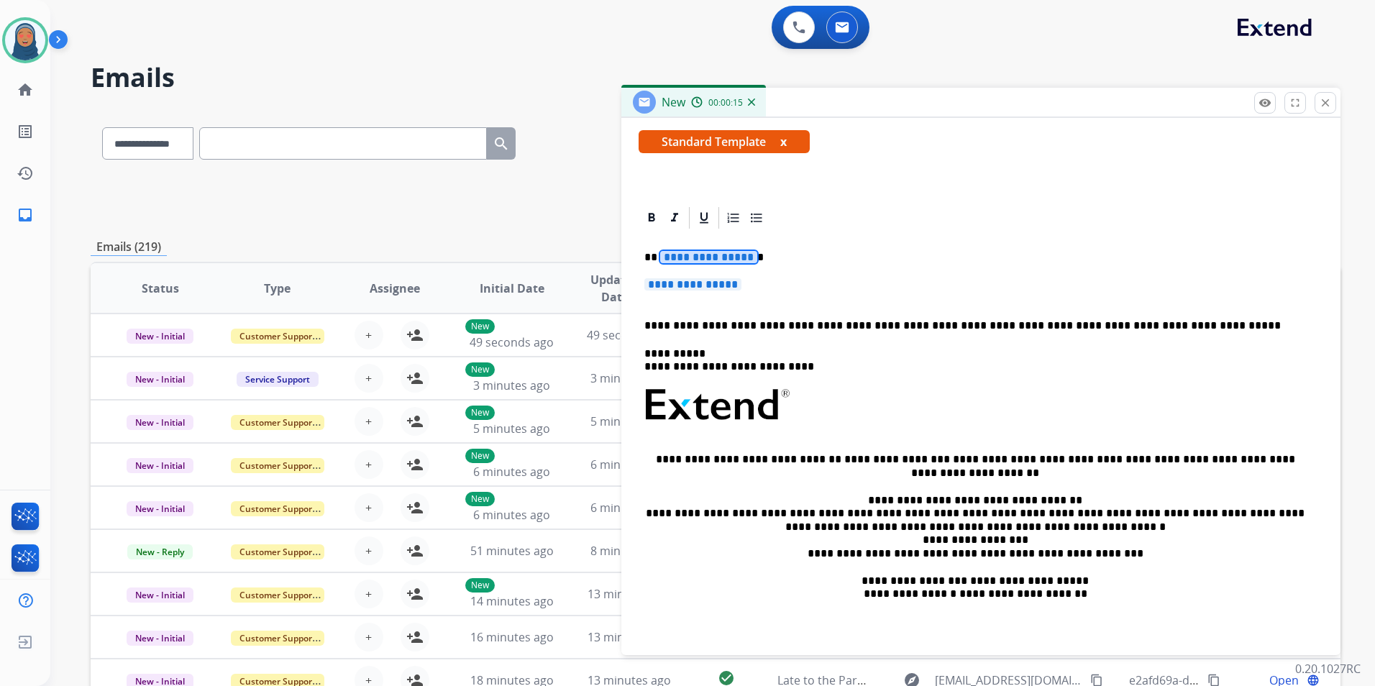
drag, startPoint x: 746, startPoint y: 260, endPoint x: 695, endPoint y: 259, distance: 51.1
click at [695, 259] on span "**********" at bounding box center [708, 257] width 97 height 12
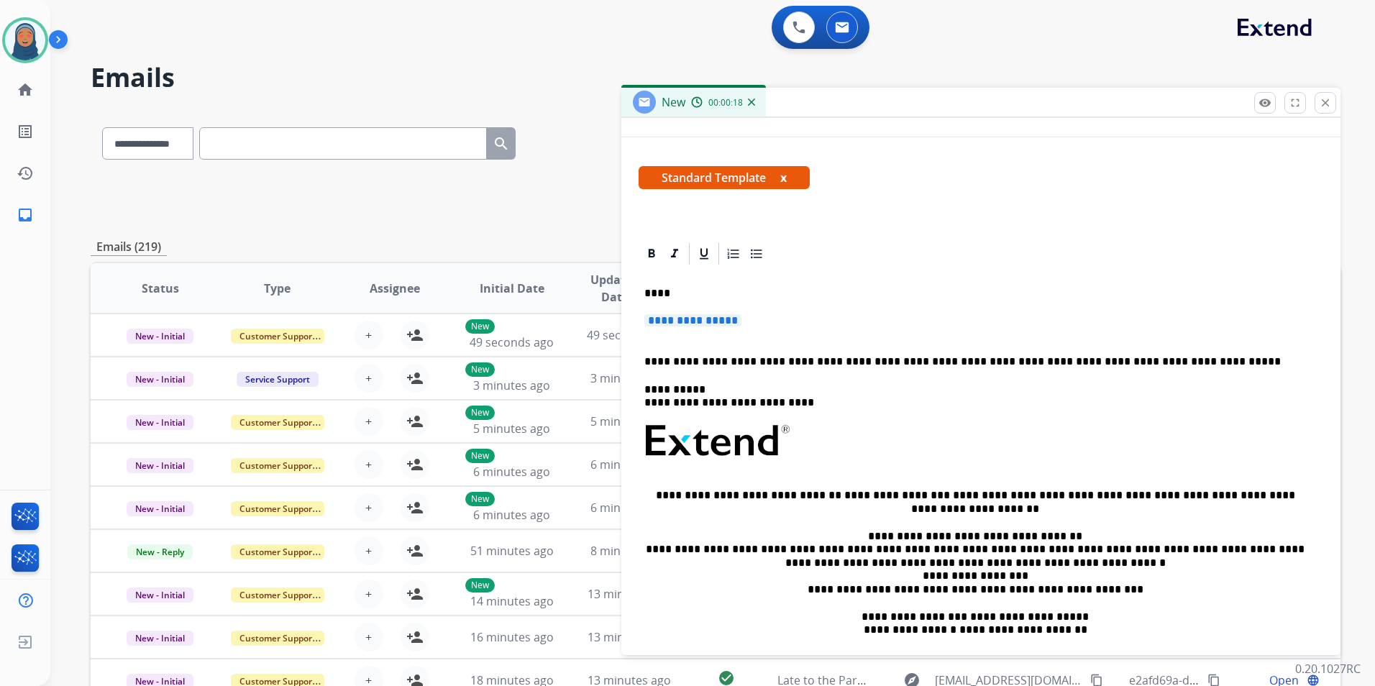
scroll to position [183, 0]
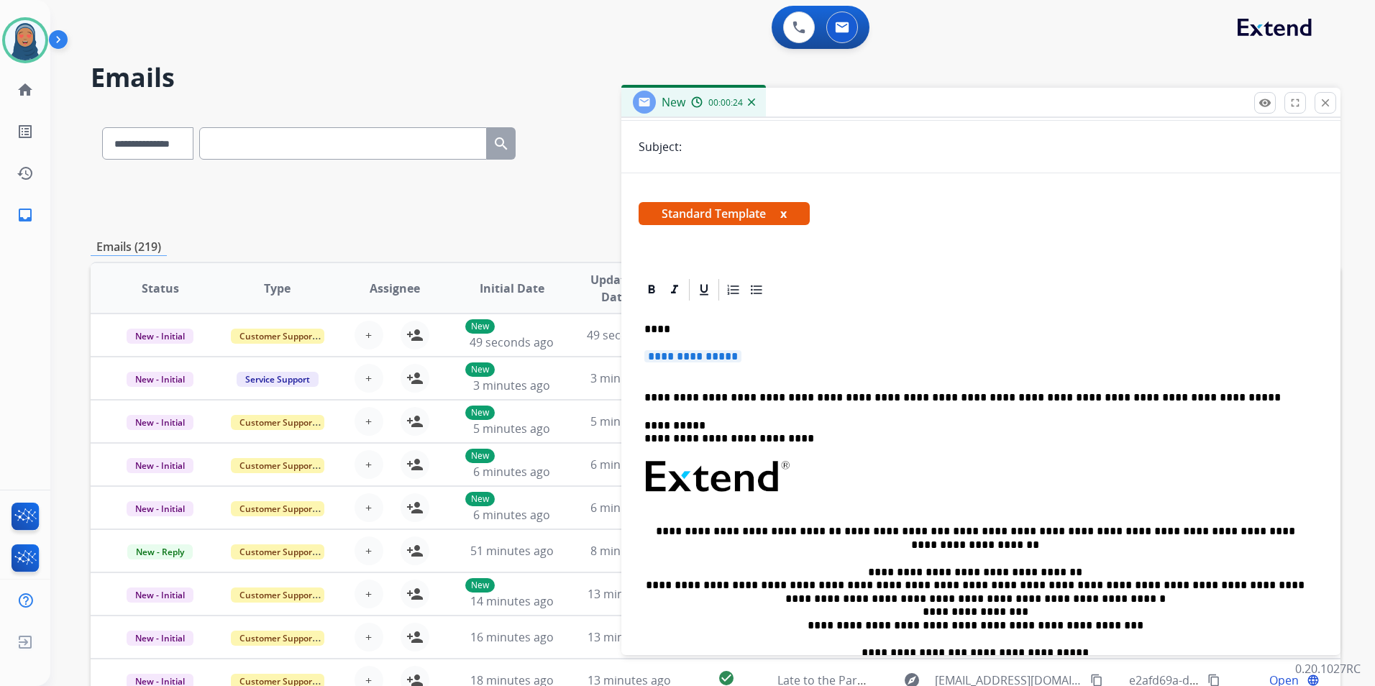
drag, startPoint x: 732, startPoint y: 303, endPoint x: 720, endPoint y: 309, distance: 13.2
click at [769, 354] on p "**********" at bounding box center [980, 363] width 673 height 27
drag, startPoint x: 758, startPoint y: 357, endPoint x: 653, endPoint y: 357, distance: 105.0
click at [653, 357] on p "**********" at bounding box center [980, 363] width 673 height 27
click at [706, 355] on span "**********" at bounding box center [692, 356] width 97 height 12
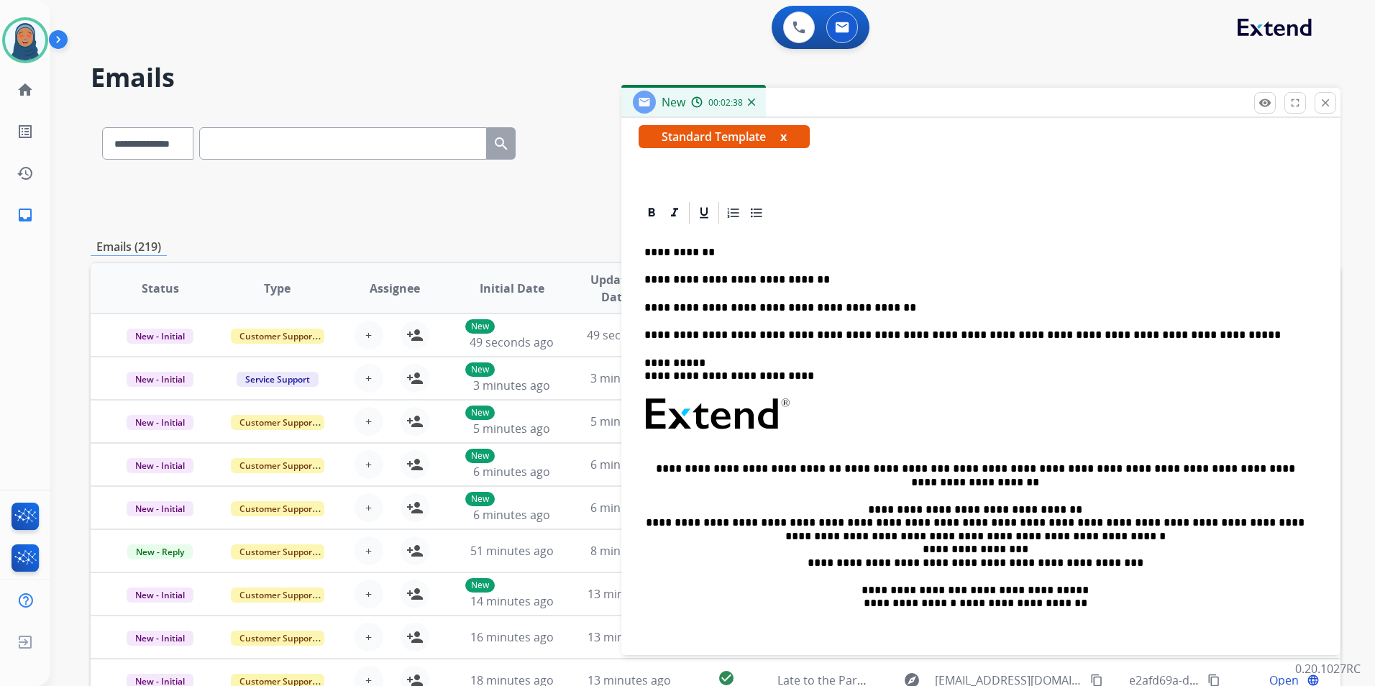
scroll to position [269, 0]
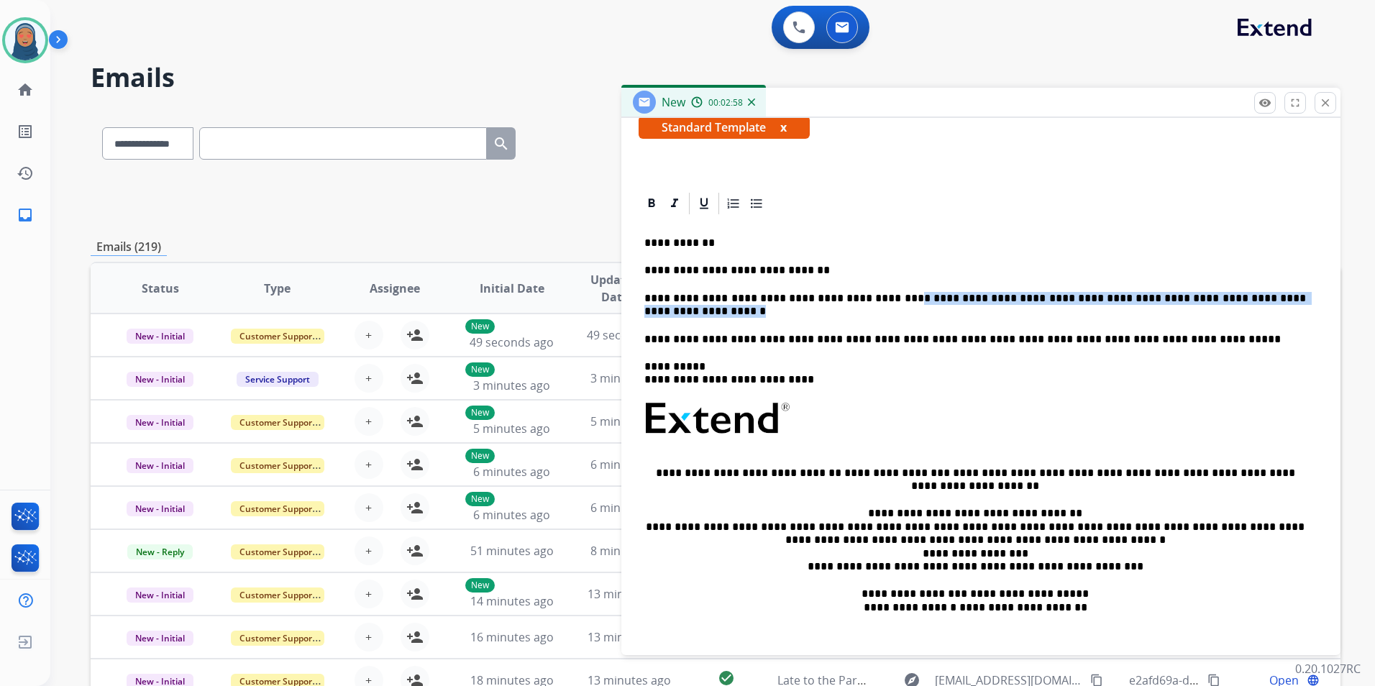
drag, startPoint x: 653, startPoint y: 316, endPoint x: 870, endPoint y: 304, distance: 217.5
click at [870, 304] on p "**********" at bounding box center [975, 305] width 662 height 27
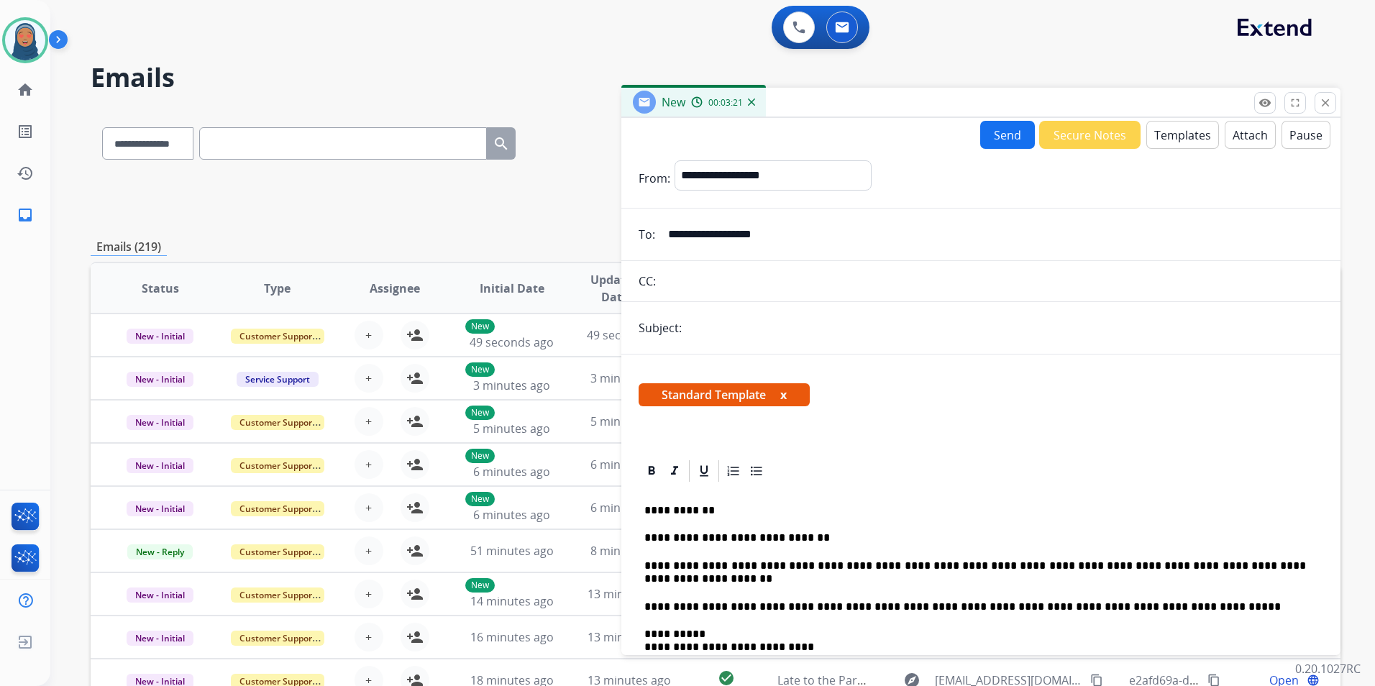
scroll to position [0, 0]
click at [761, 335] on input "text" at bounding box center [1004, 329] width 637 height 29
type input "**********"
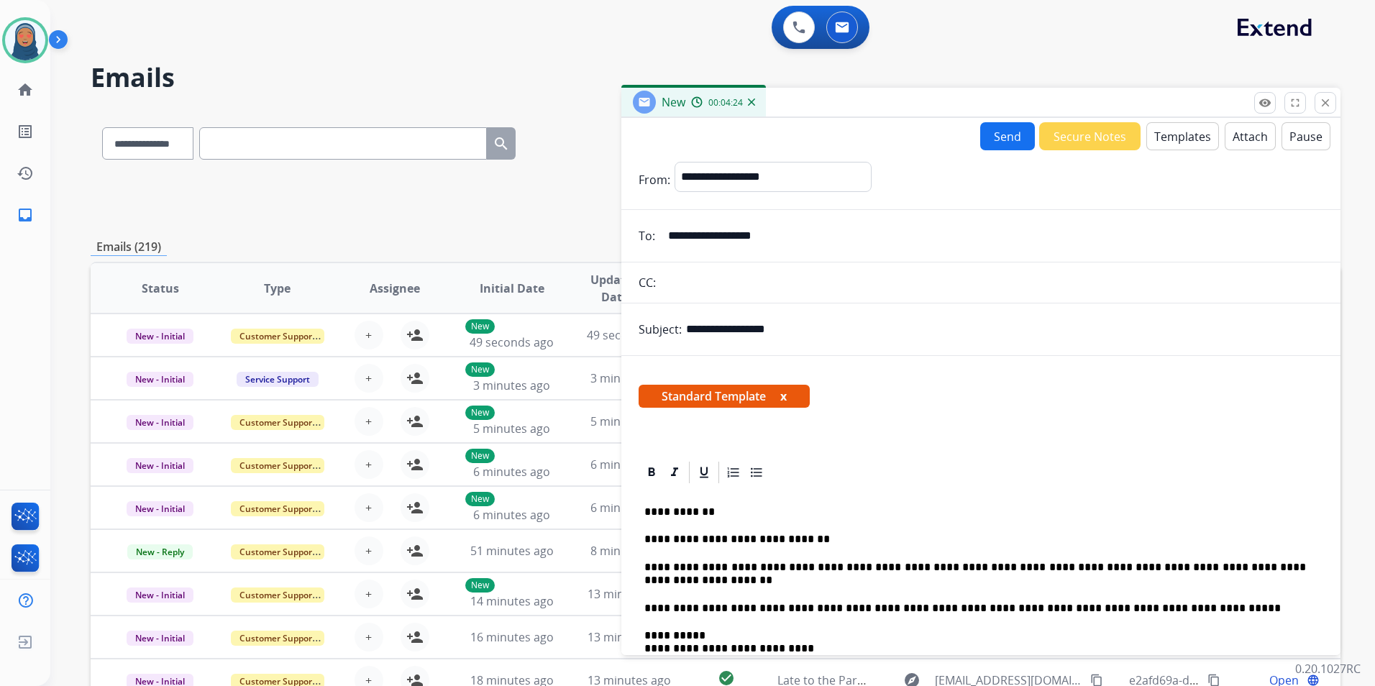
click at [1011, 129] on button "Send" at bounding box center [1007, 136] width 55 height 28
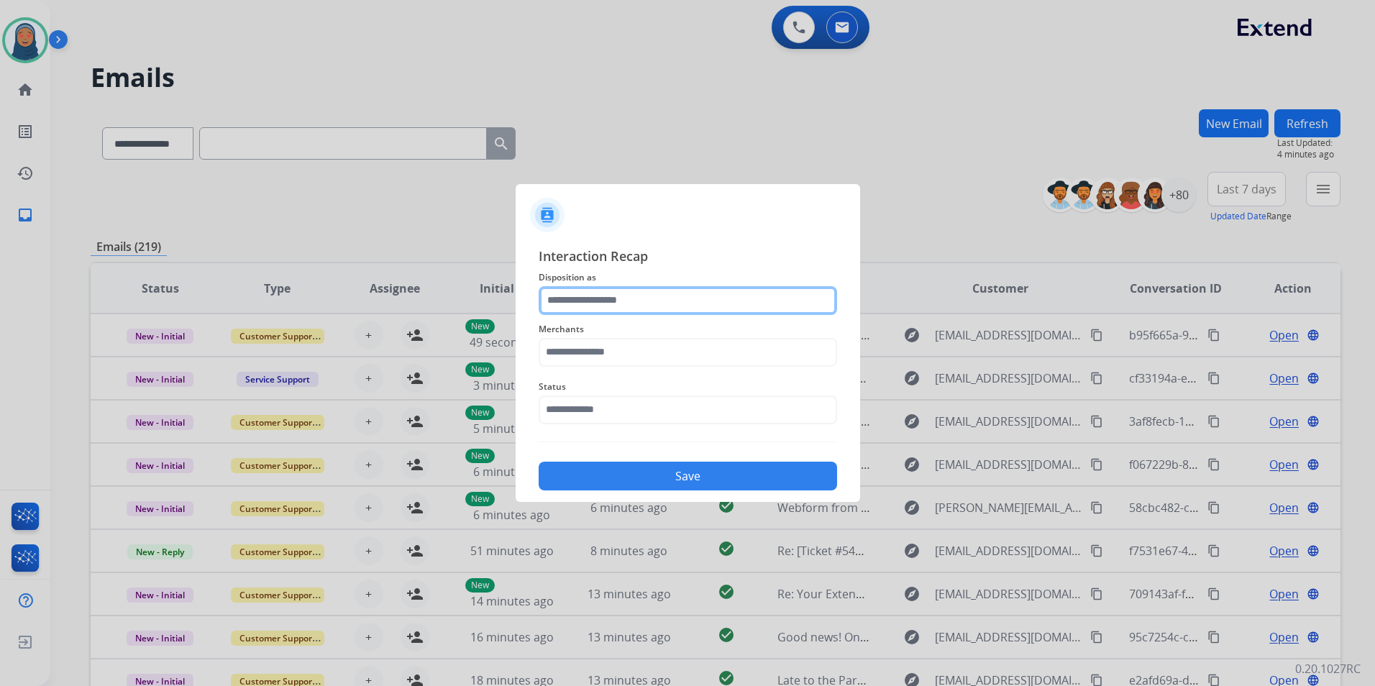
click at [588, 303] on input "text" at bounding box center [688, 300] width 298 height 29
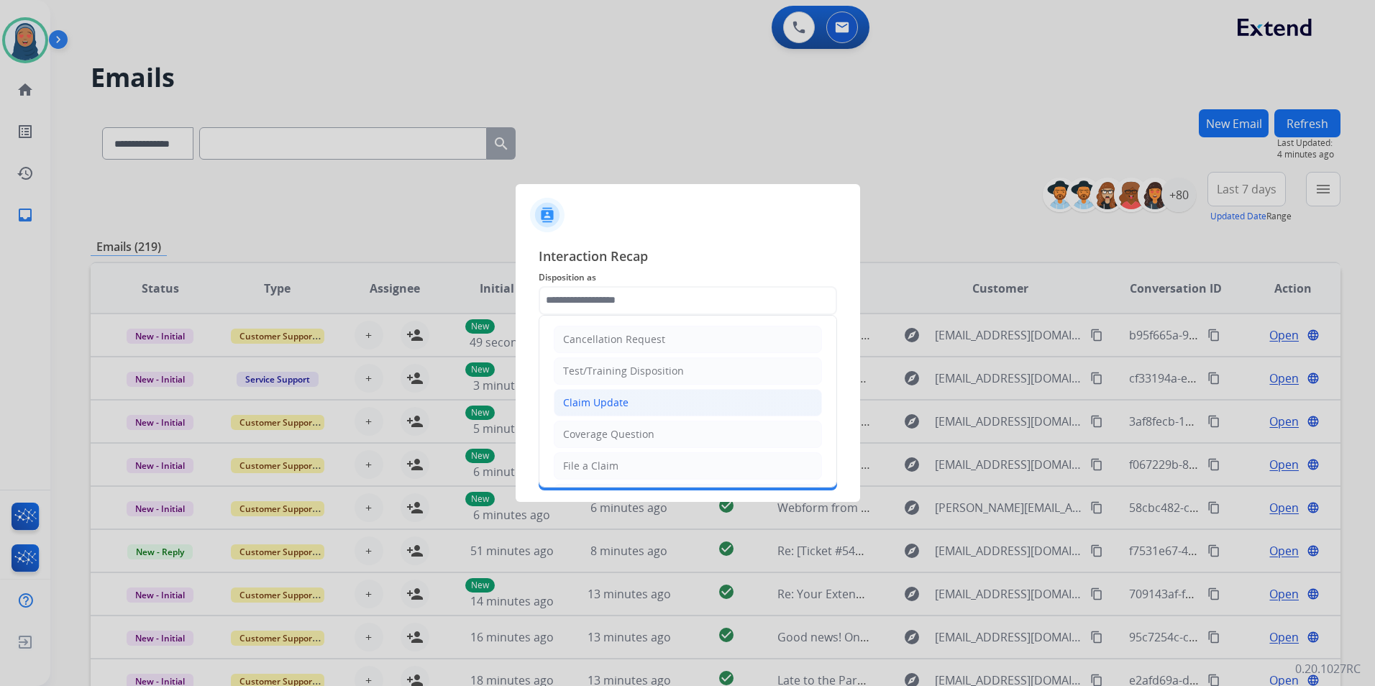
click at [607, 408] on div "Claim Update" at bounding box center [595, 403] width 65 height 14
type input "**********"
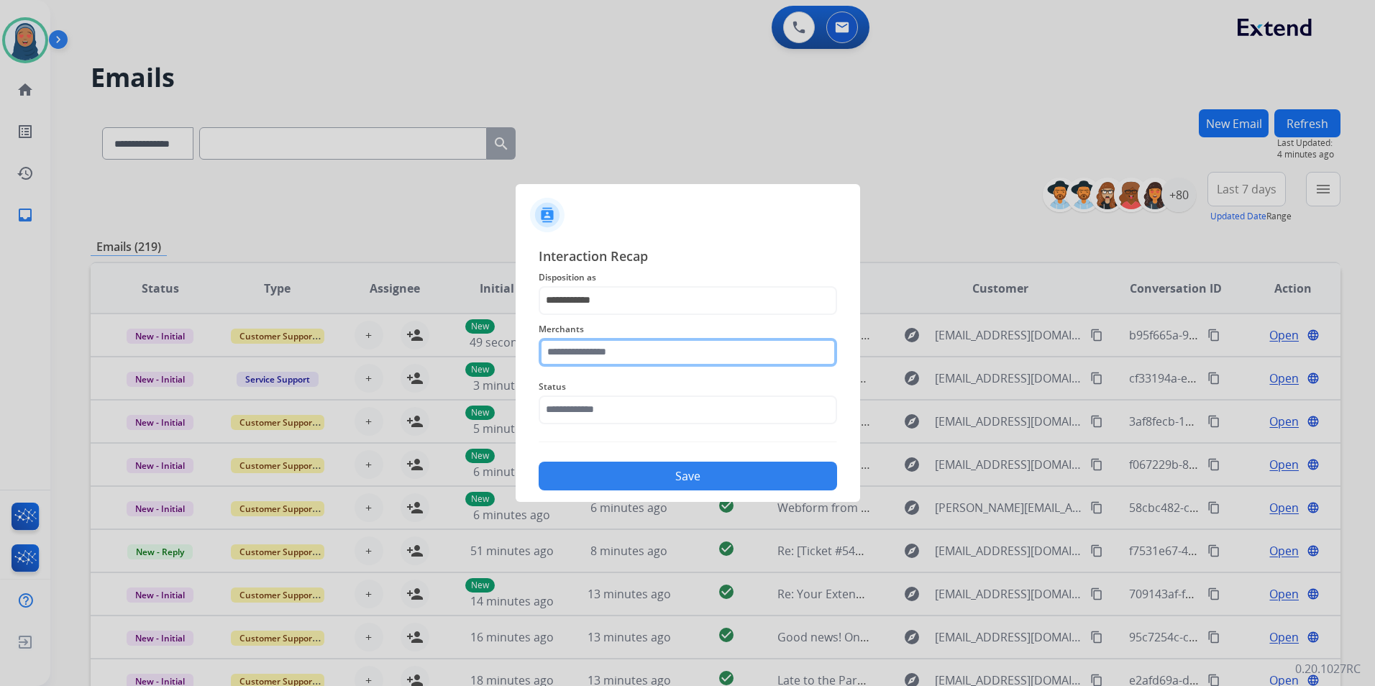
click at [650, 355] on input "text" at bounding box center [688, 352] width 298 height 29
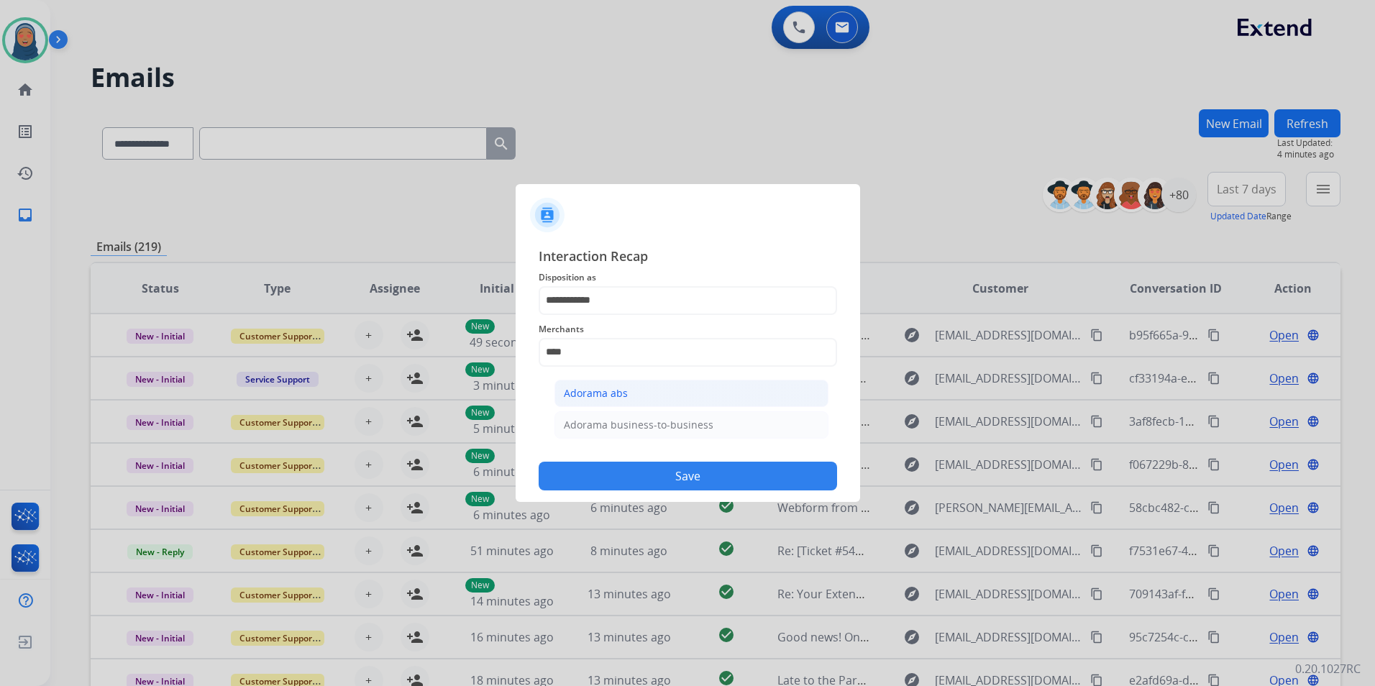
click at [613, 394] on div "Adorama abs" at bounding box center [596, 393] width 64 height 14
type input "**********"
click at [623, 411] on input "text" at bounding box center [688, 410] width 298 height 29
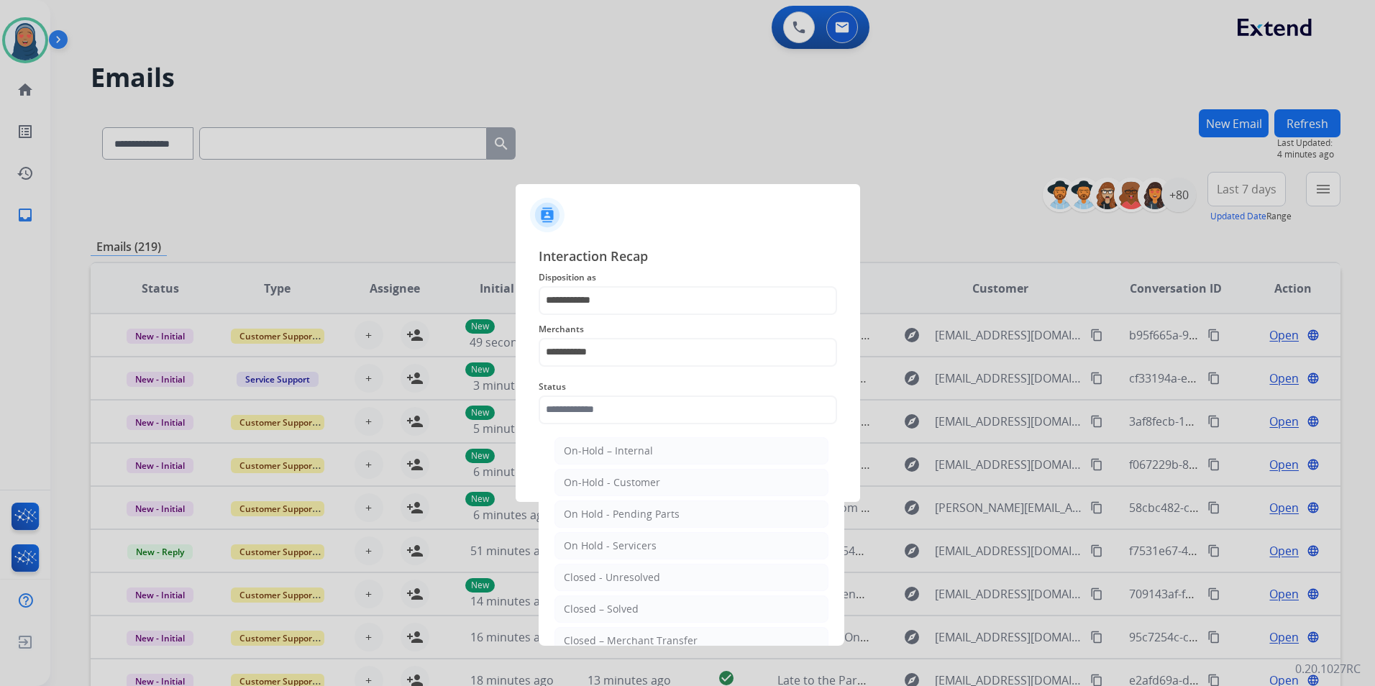
click at [629, 616] on li "Closed – Solved" at bounding box center [691, 608] width 274 height 27
type input "**********"
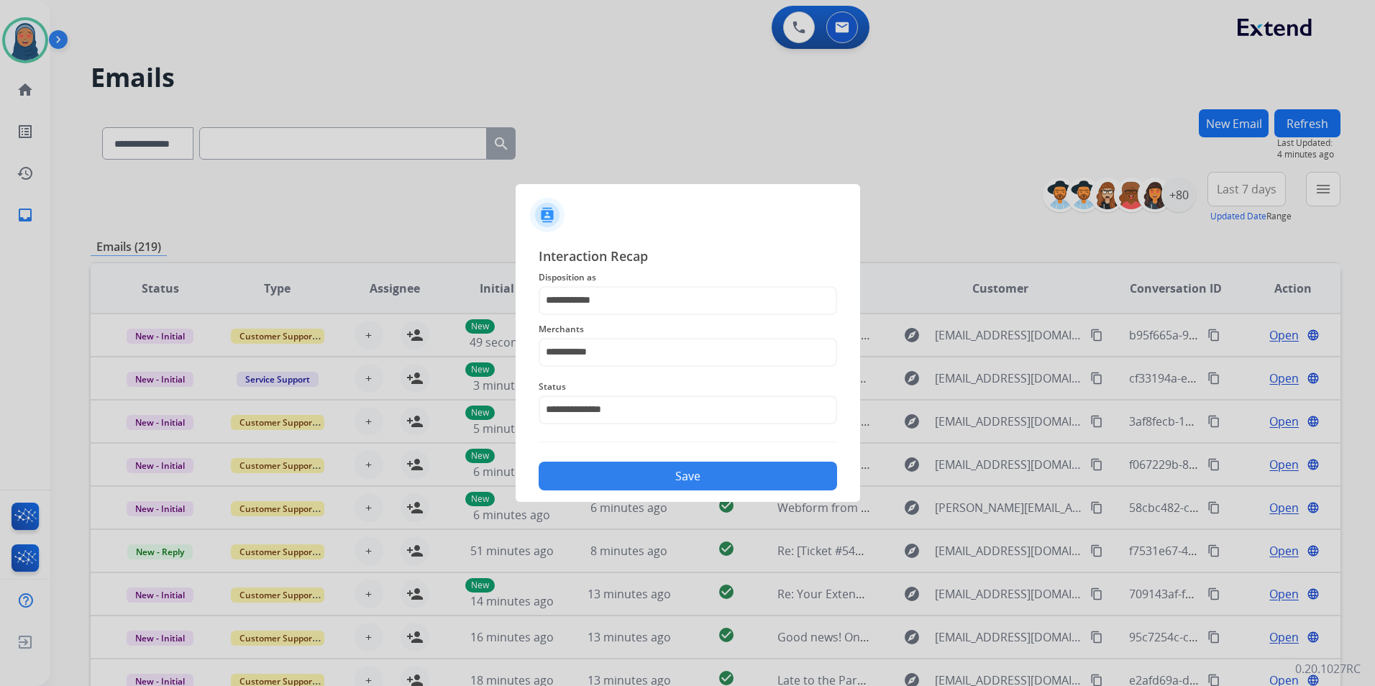
click at [665, 475] on button "Save" at bounding box center [688, 476] width 298 height 29
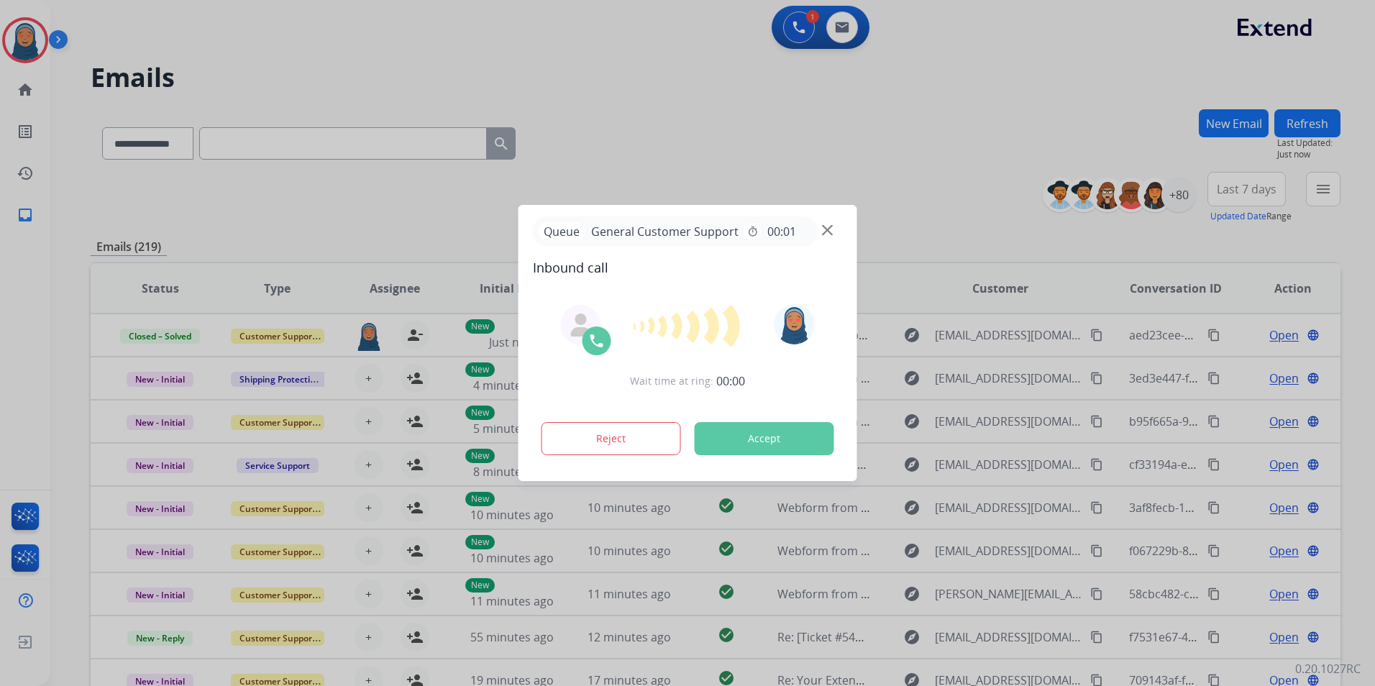
click at [1205, 338] on div at bounding box center [687, 343] width 1375 height 686
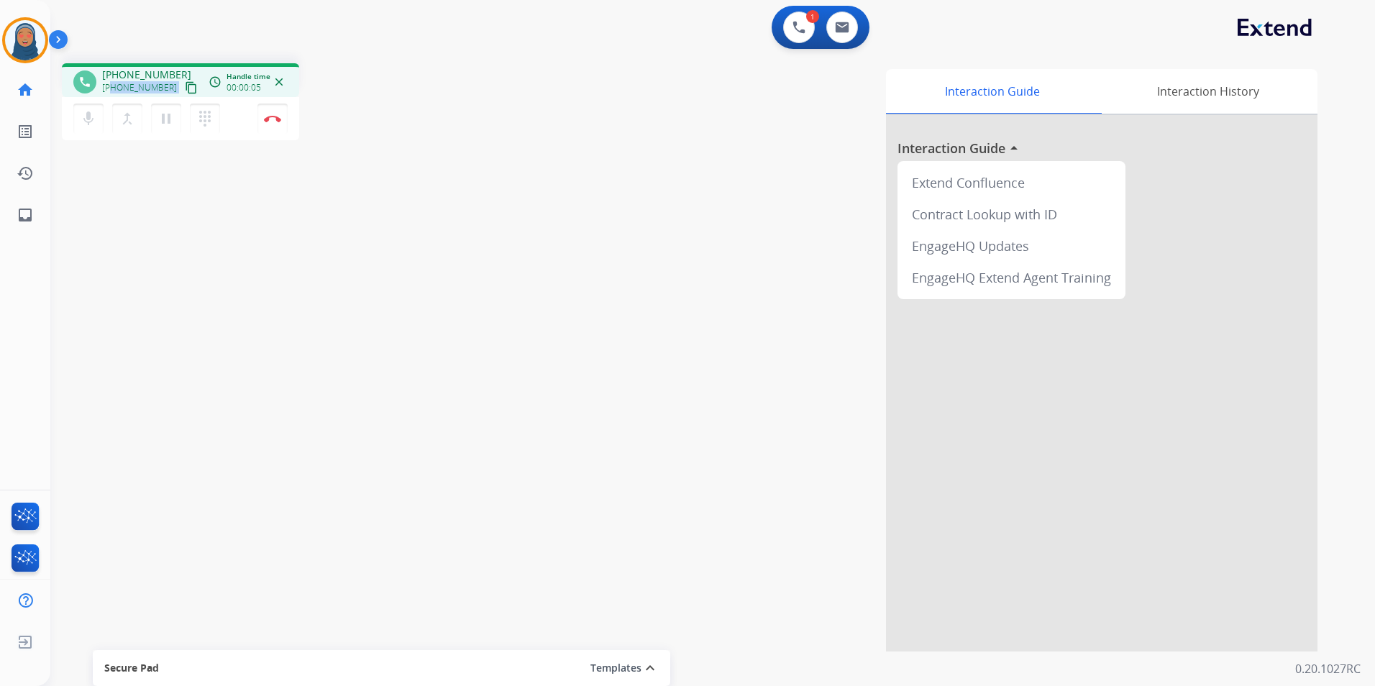
drag, startPoint x: 165, startPoint y: 87, endPoint x: 114, endPoint y: 93, distance: 50.7
click at [114, 93] on div "+12075980165 content_copy" at bounding box center [151, 87] width 98 height 17
copy div "2075980165 content_copy access_time Call metrics Queue 00:10 Hold 00:00 Talk 00…"
click at [844, 34] on button at bounding box center [842, 28] width 32 height 32
select select "**********"
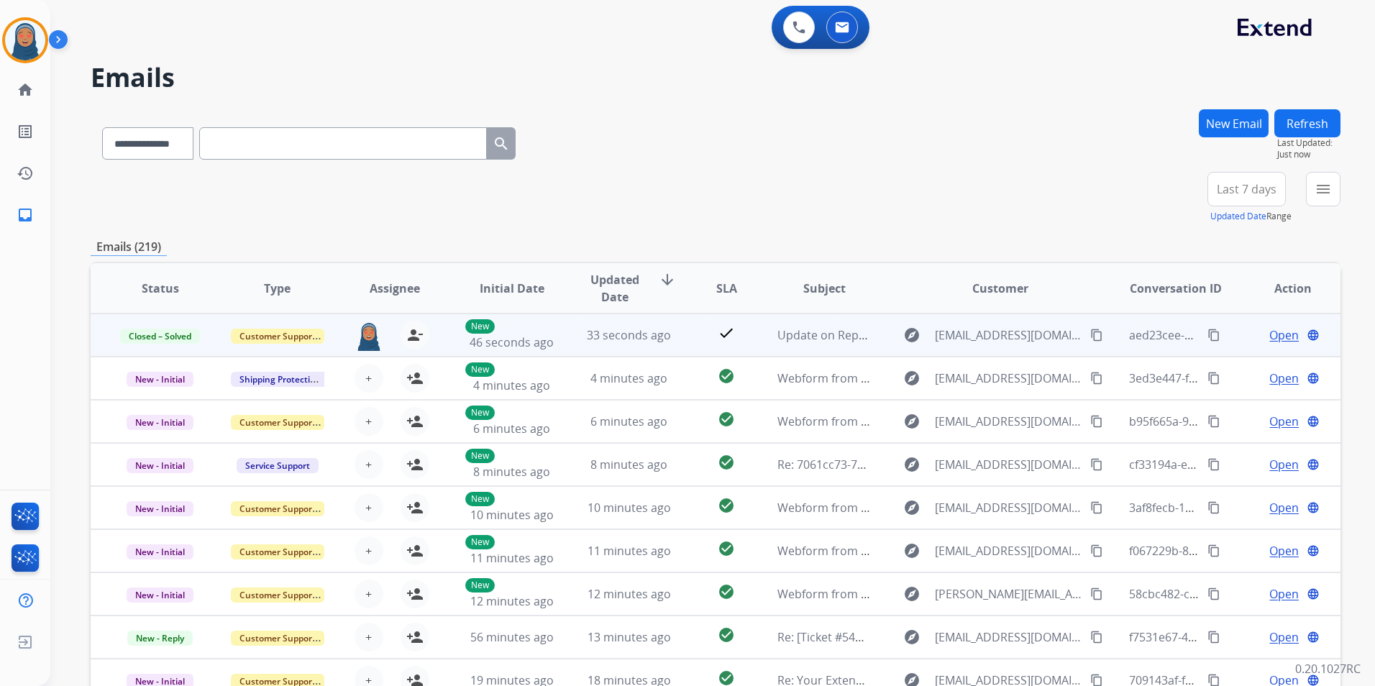
click at [1207, 334] on mat-icon "content_copy" at bounding box center [1213, 335] width 13 height 13
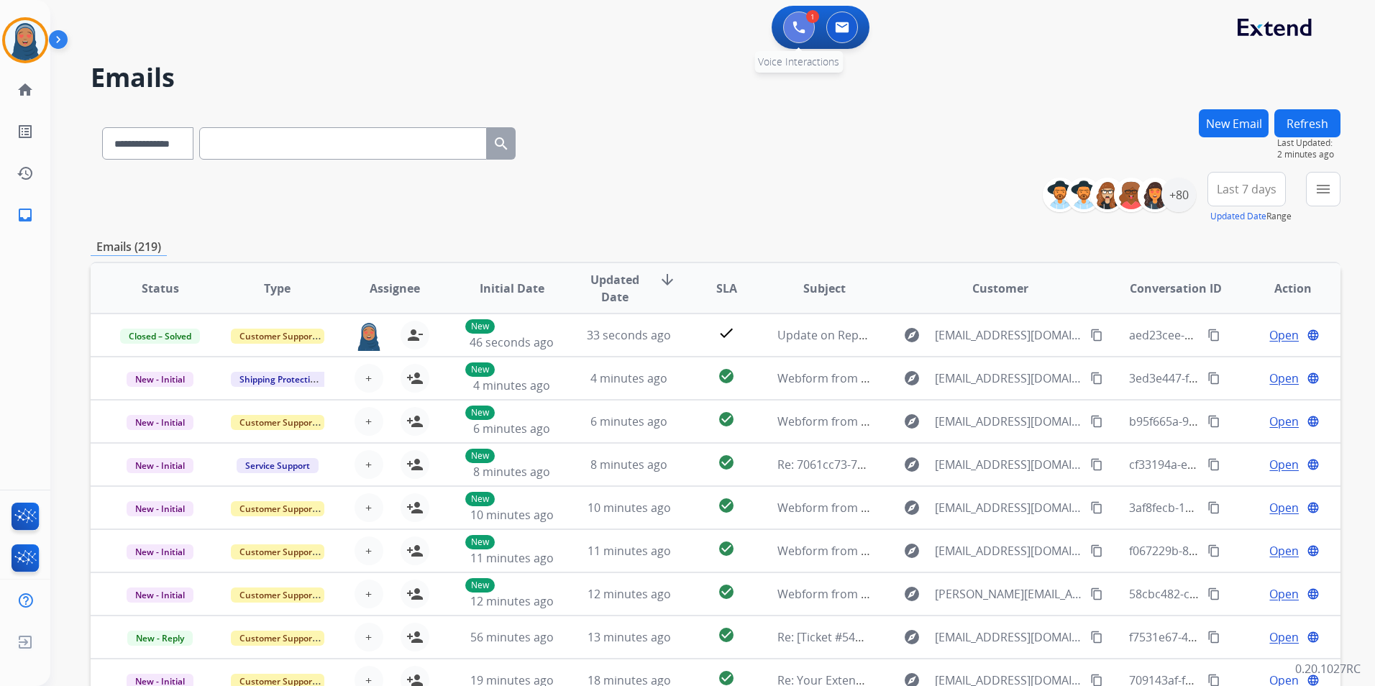
click at [802, 35] on button at bounding box center [799, 28] width 32 height 32
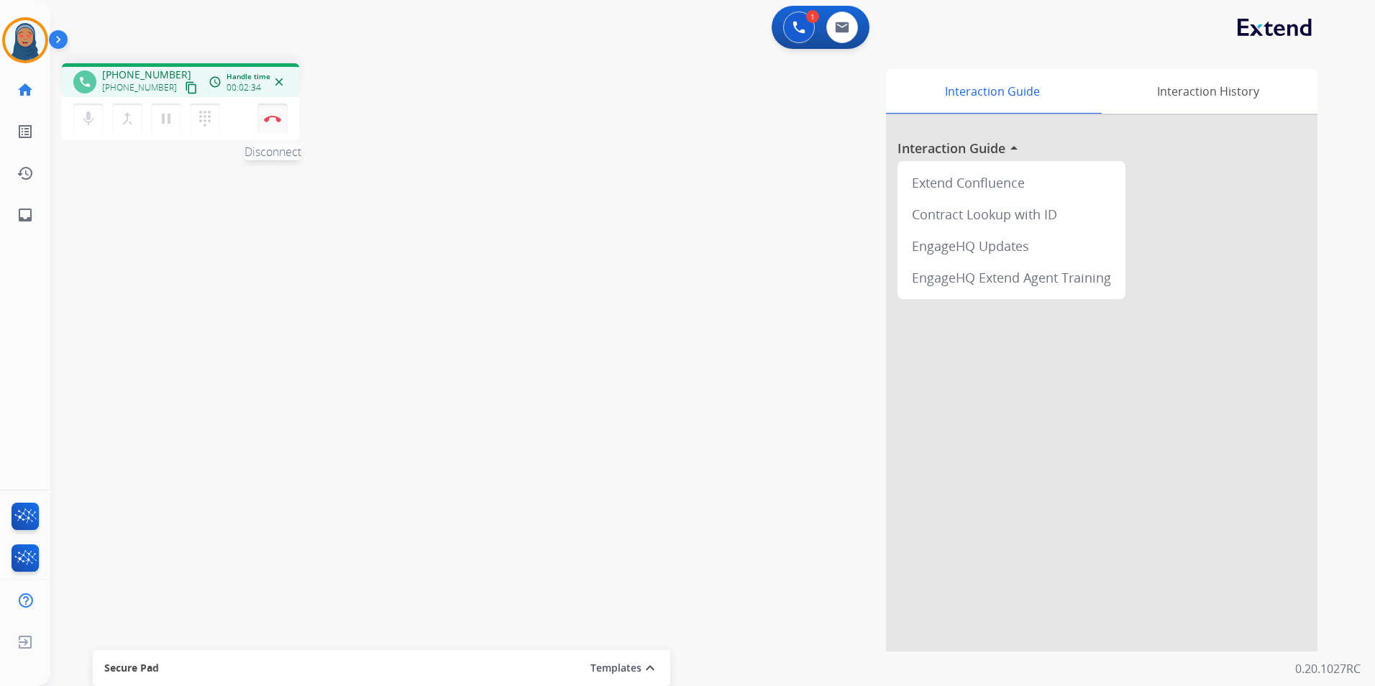
click at [272, 125] on button "Disconnect" at bounding box center [272, 119] width 30 height 30
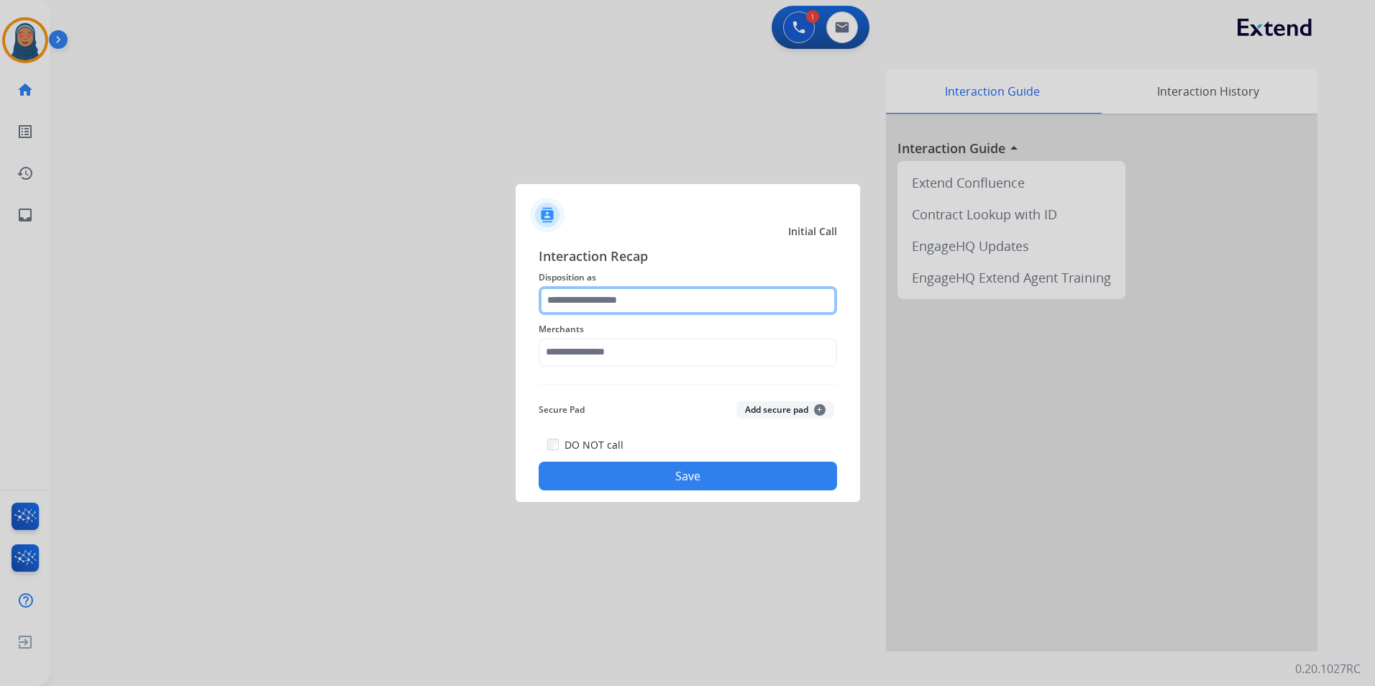
click at [679, 303] on input "text" at bounding box center [688, 300] width 298 height 29
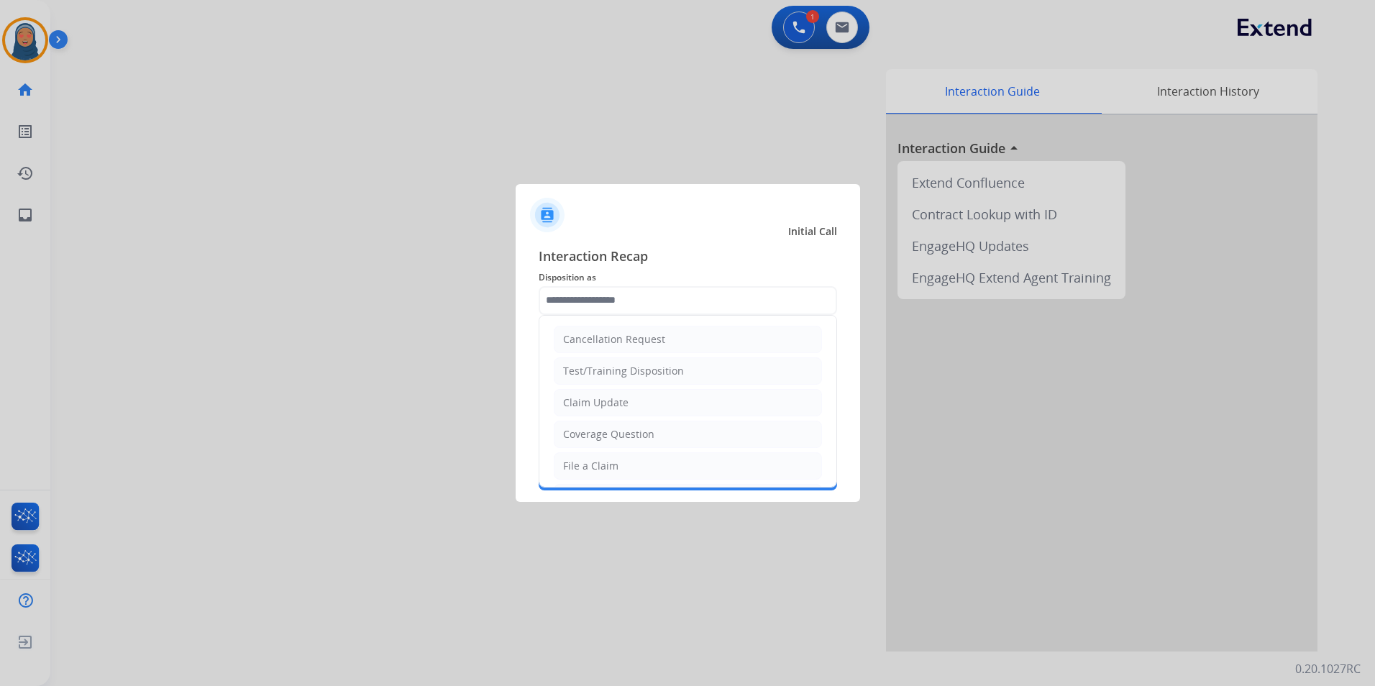
click at [617, 471] on li "File a Claim" at bounding box center [688, 465] width 268 height 27
type input "**********"
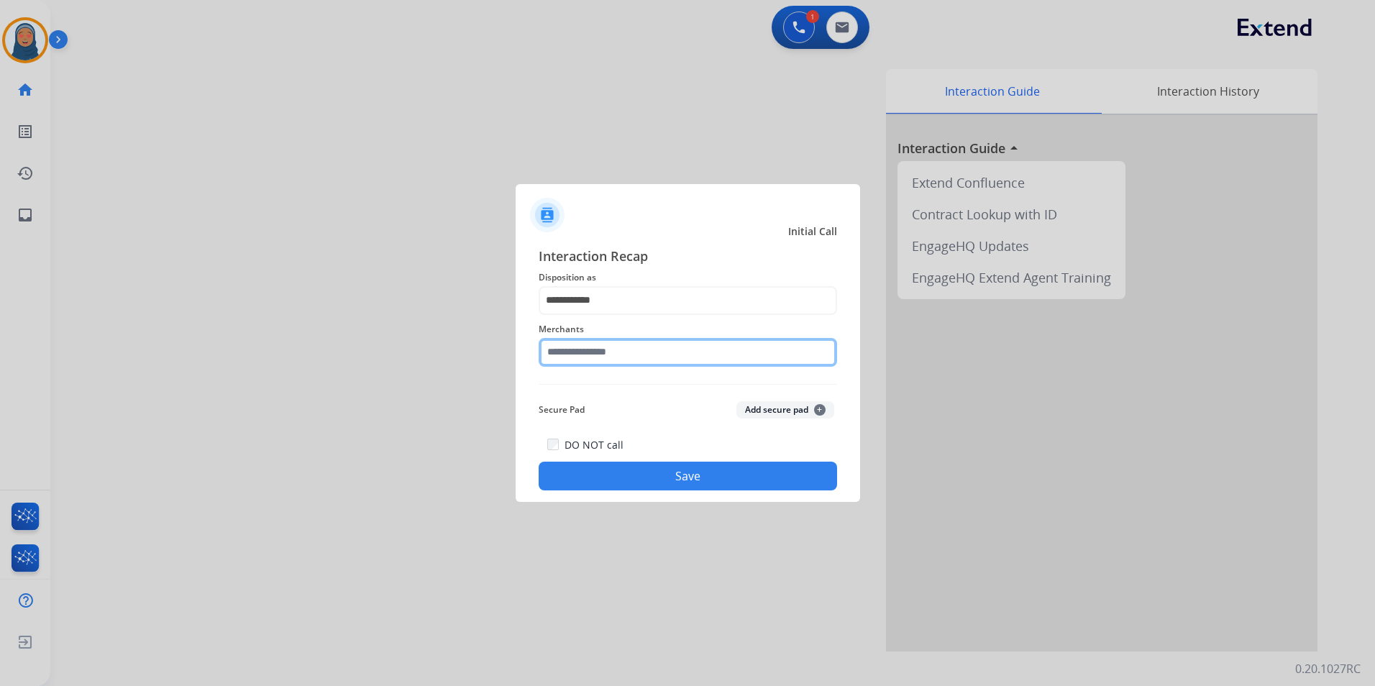
click at [639, 354] on input "text" at bounding box center [688, 352] width 298 height 29
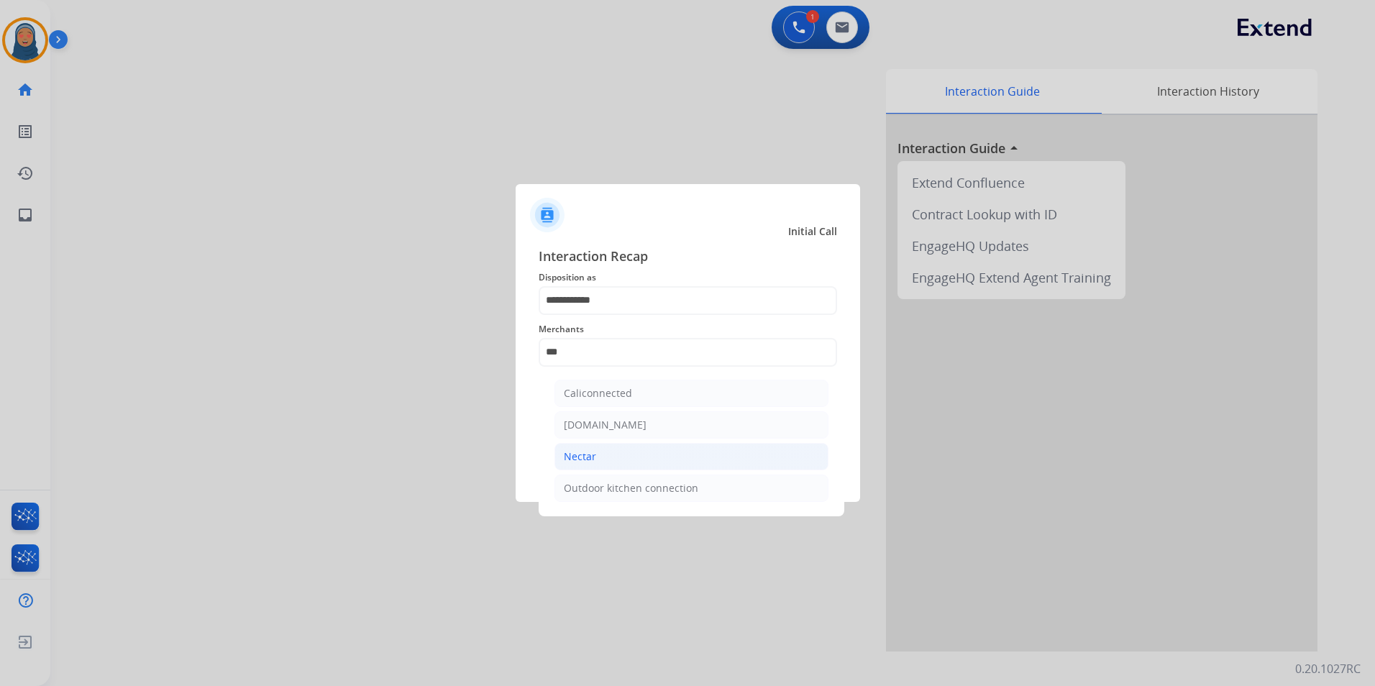
click at [608, 456] on li "Nectar" at bounding box center [691, 456] width 274 height 27
type input "******"
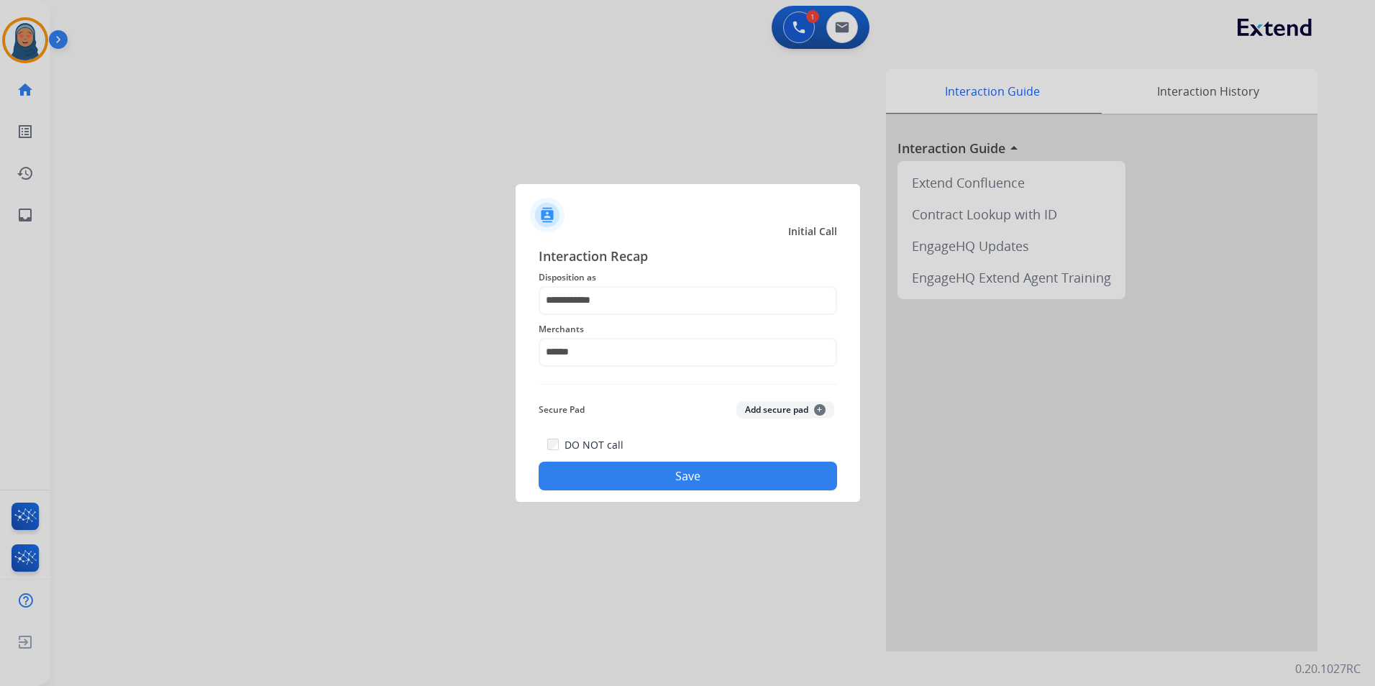
click at [711, 478] on button "Save" at bounding box center [688, 476] width 298 height 29
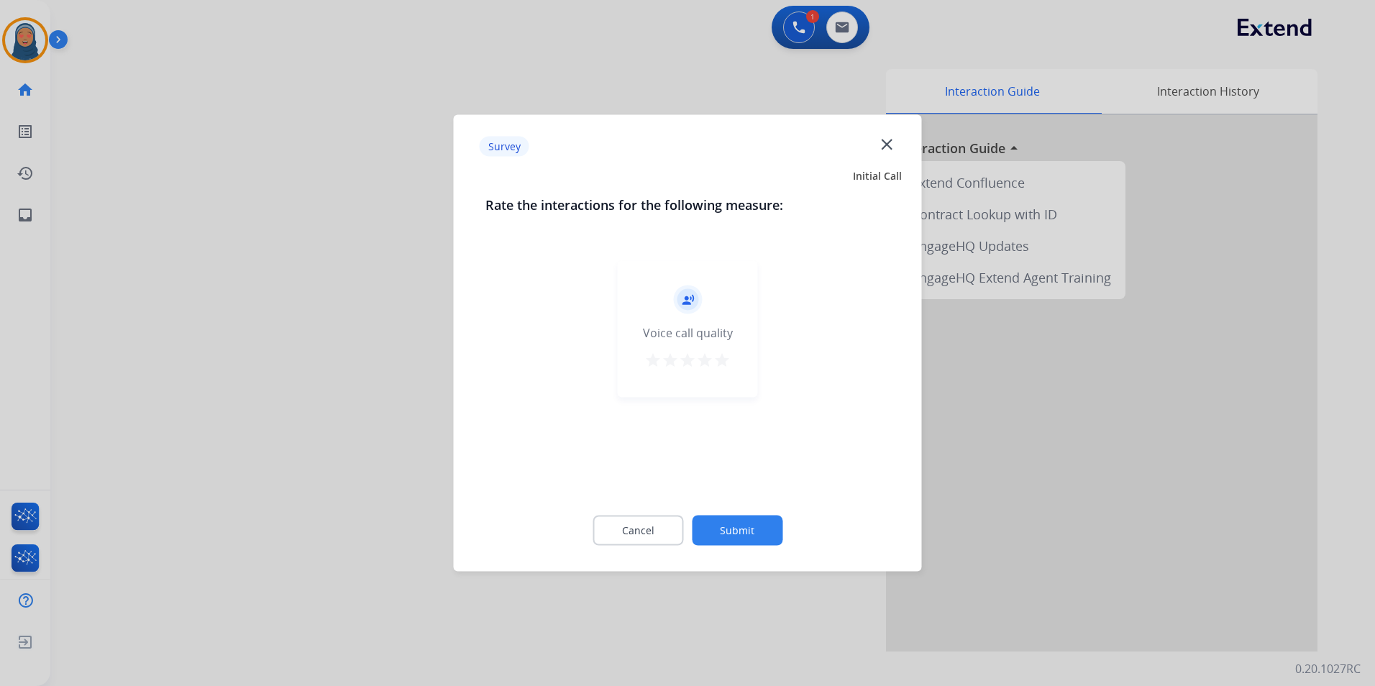
click at [743, 527] on button "Submit" at bounding box center [737, 531] width 91 height 30
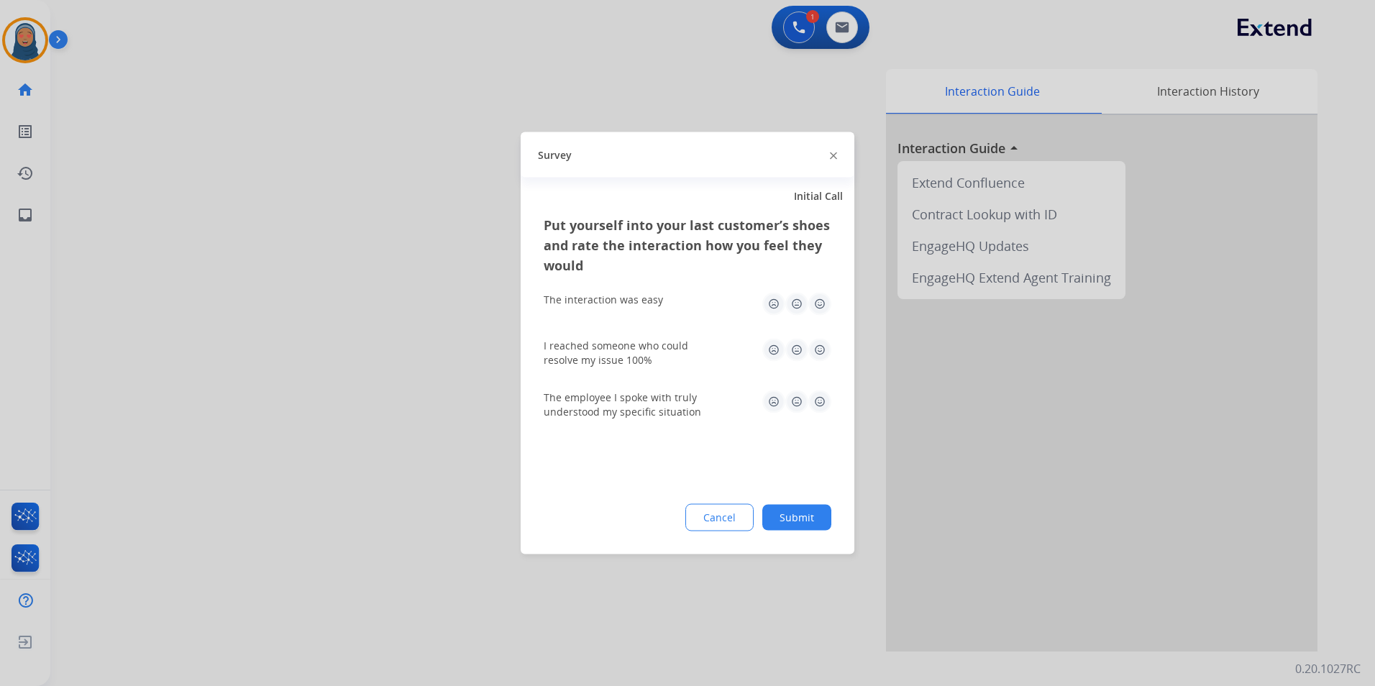
drag, startPoint x: 821, startPoint y: 525, endPoint x: 809, endPoint y: 524, distance: 11.6
click at [817, 524] on button "Submit" at bounding box center [796, 518] width 69 height 26
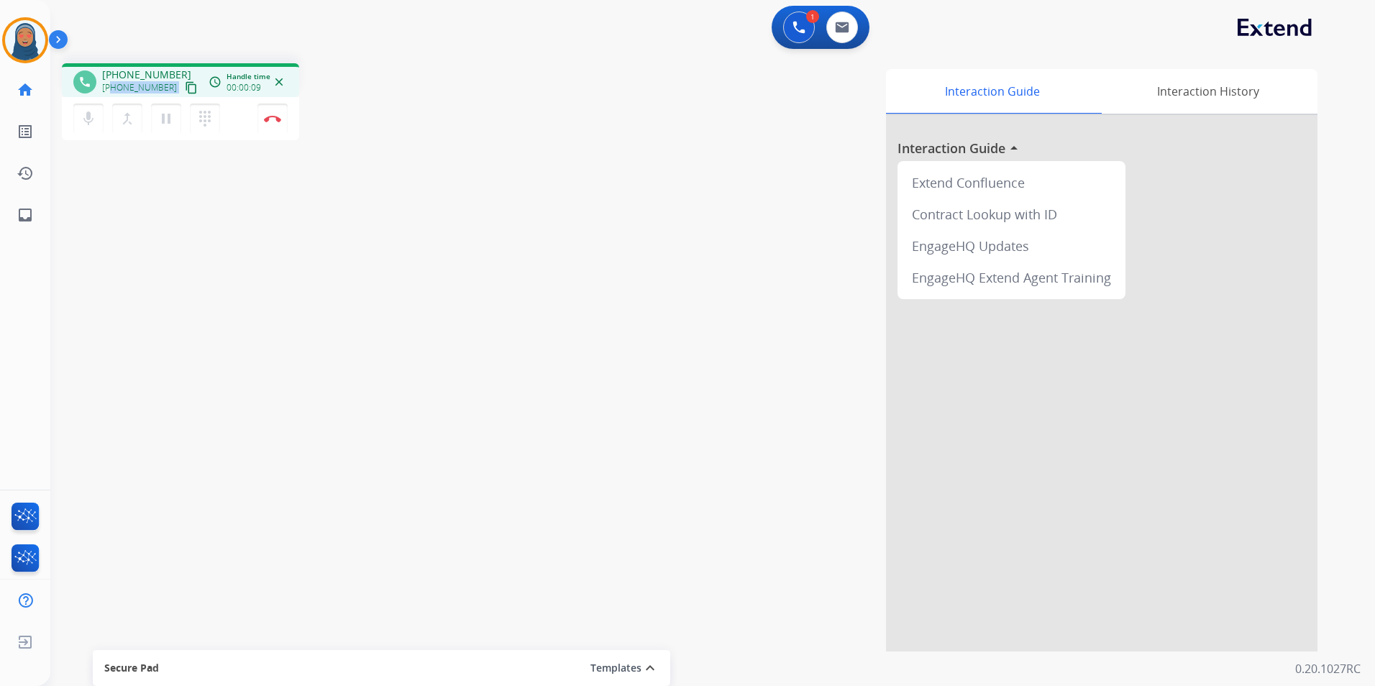
drag, startPoint x: 164, startPoint y: 86, endPoint x: 114, endPoint y: 88, distance: 50.4
click at [114, 88] on div "+18165071650 content_copy" at bounding box center [151, 87] width 98 height 17
copy div "8165071650 content_copy access_time Call metrics Queue 00:09 Hold 00:00 Talk 00…"
click at [275, 116] on img at bounding box center [272, 118] width 17 height 7
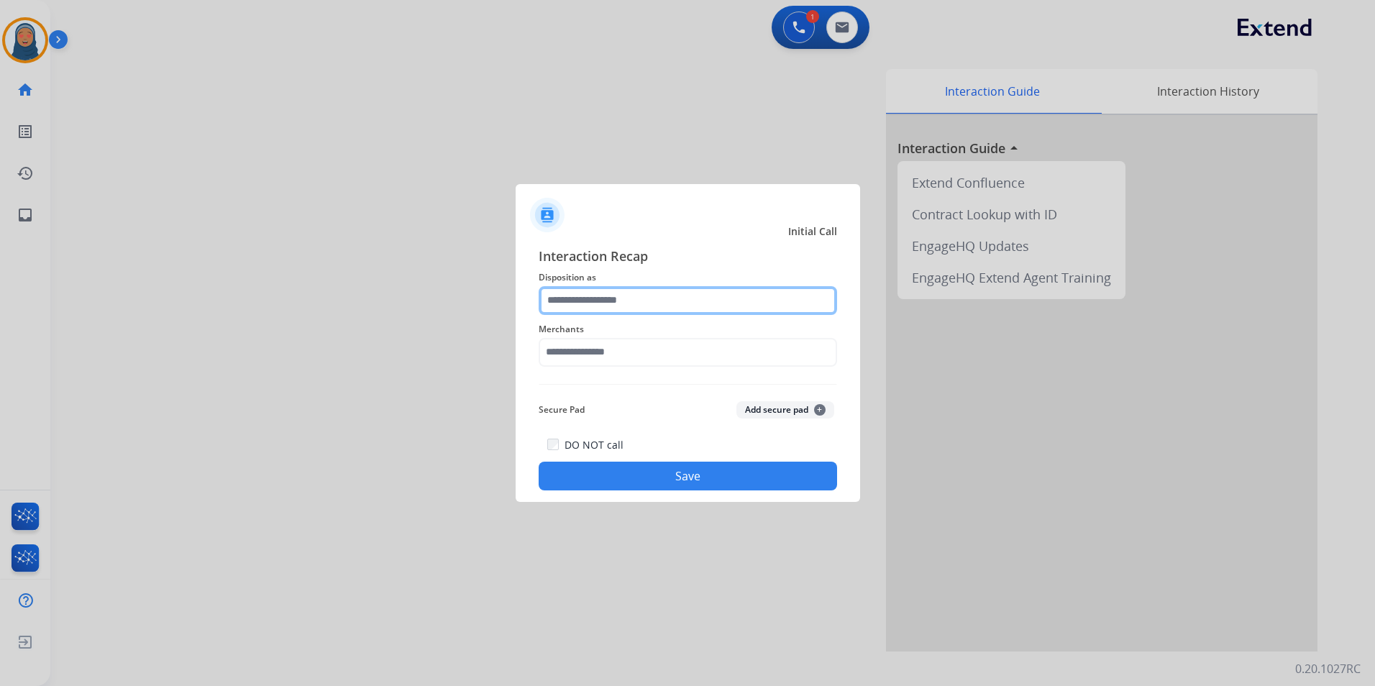
click at [572, 303] on input "text" at bounding box center [688, 300] width 298 height 29
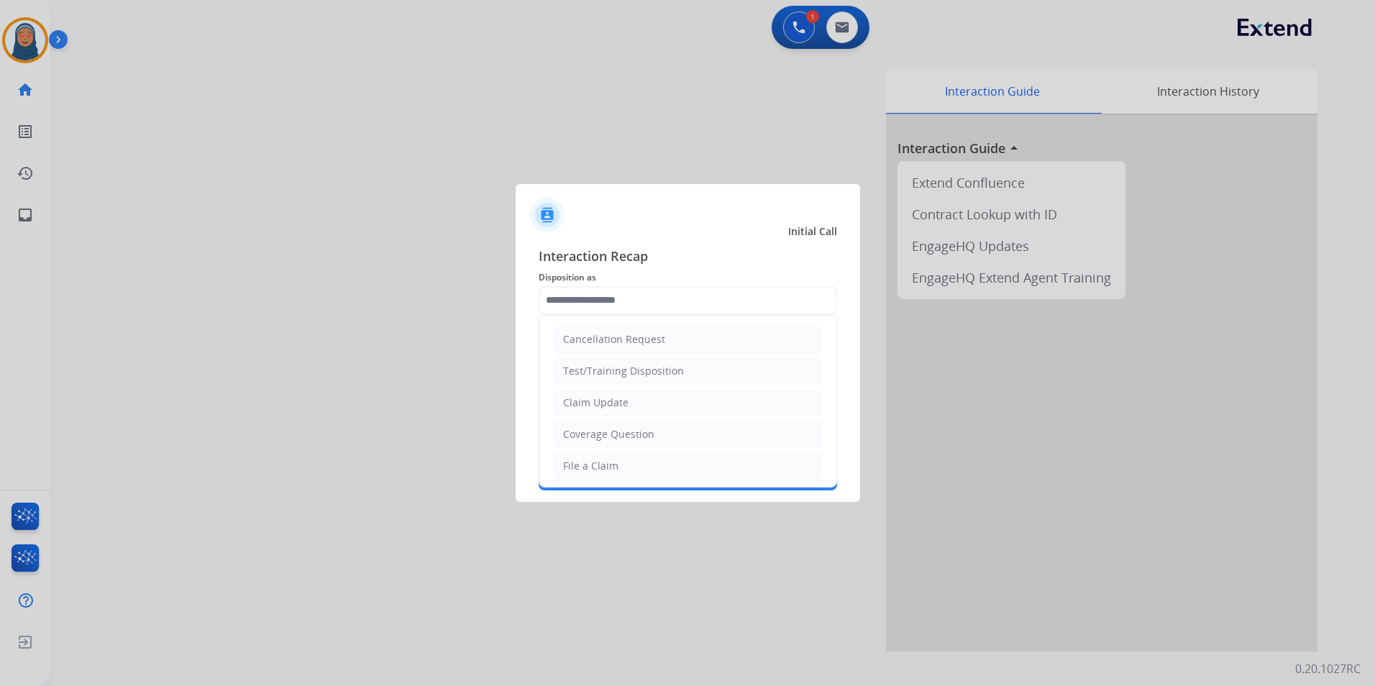
click at [615, 409] on div "Claim Update" at bounding box center [595, 403] width 65 height 14
type input "**********"
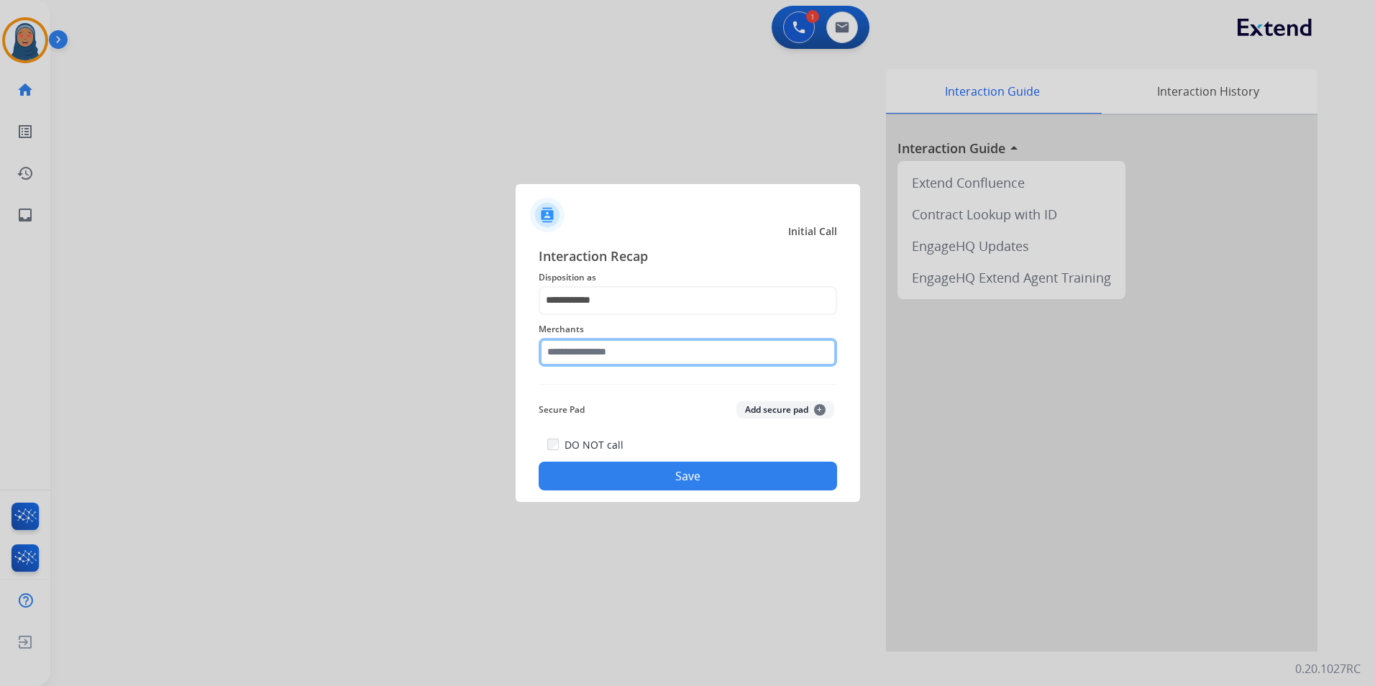
click at [616, 355] on input "text" at bounding box center [688, 352] width 298 height 29
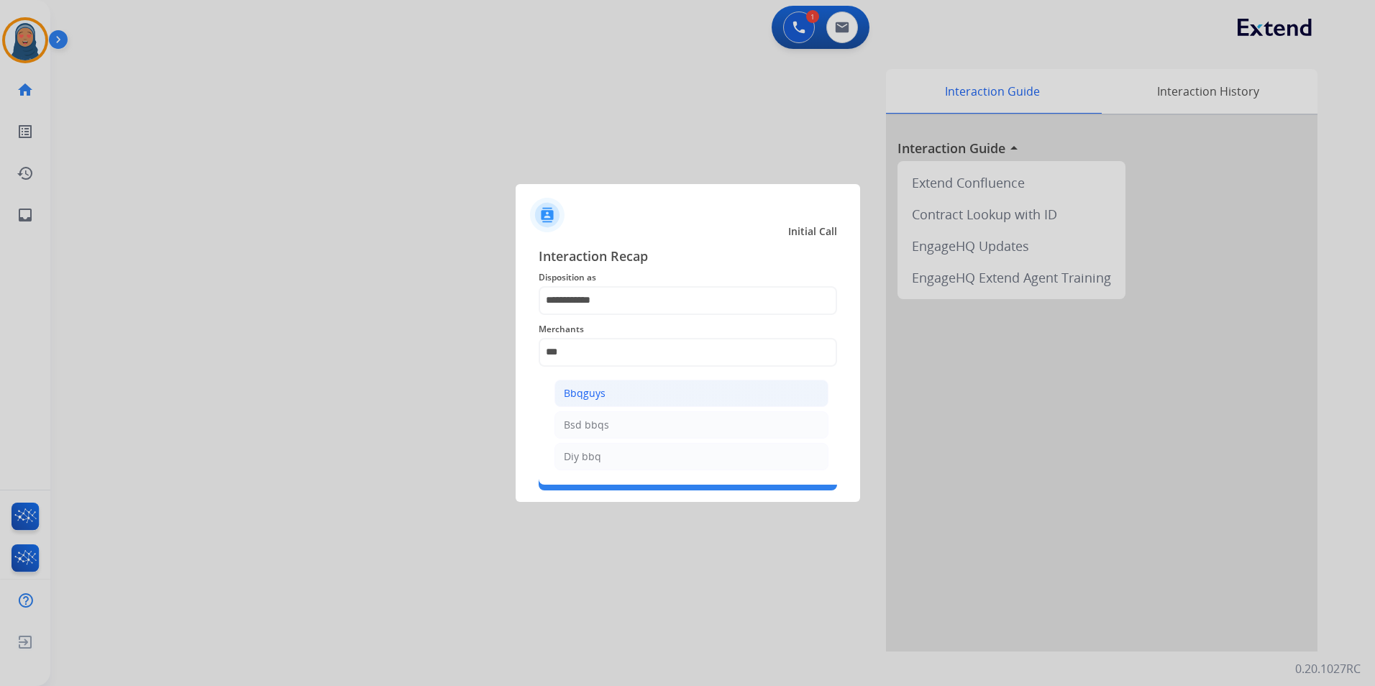
click at [600, 400] on div "Bbqguys" at bounding box center [585, 393] width 42 height 14
type input "*******"
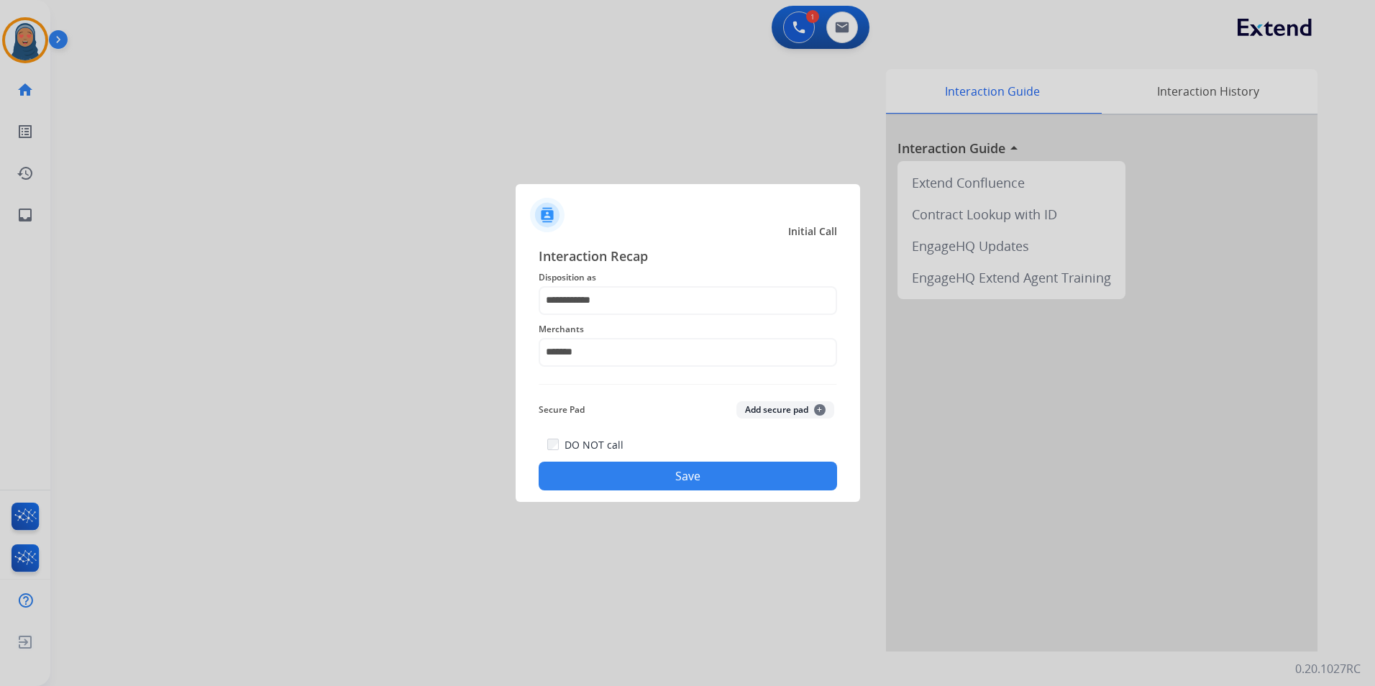
click at [697, 477] on button "Save" at bounding box center [688, 476] width 298 height 29
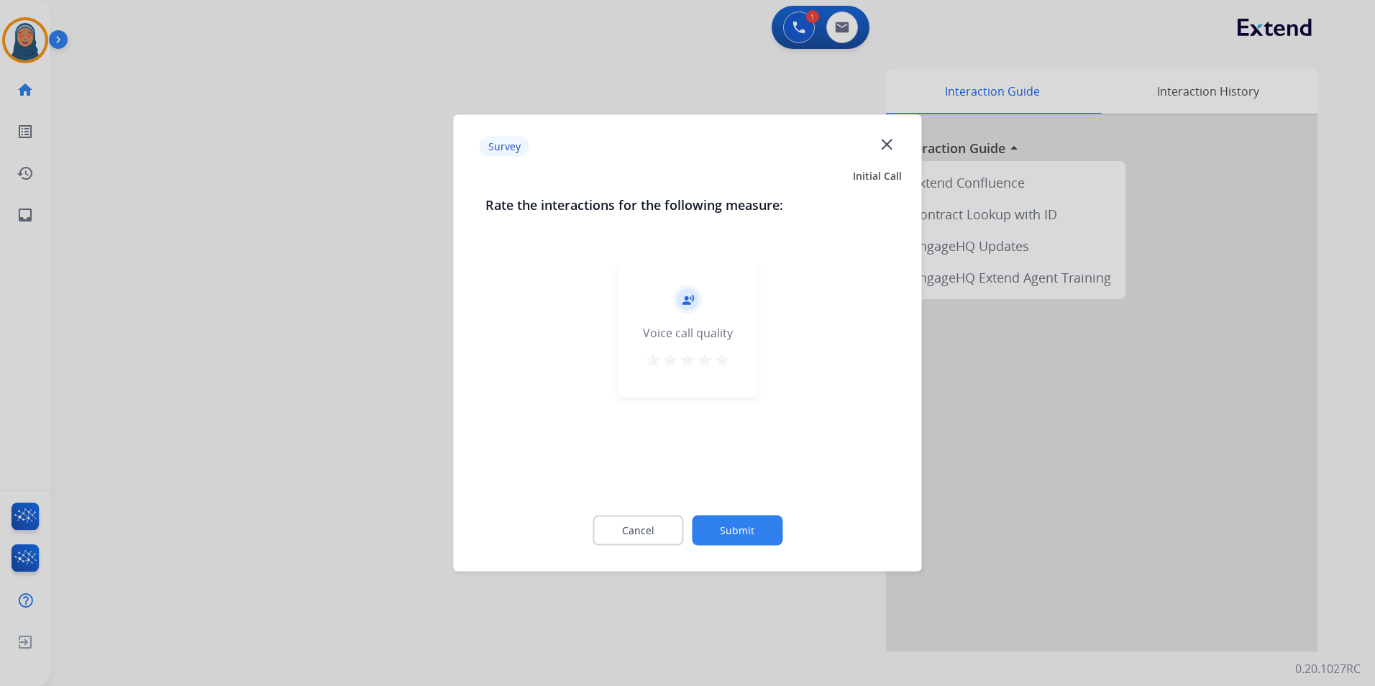
click at [752, 539] on button "Submit" at bounding box center [737, 531] width 91 height 30
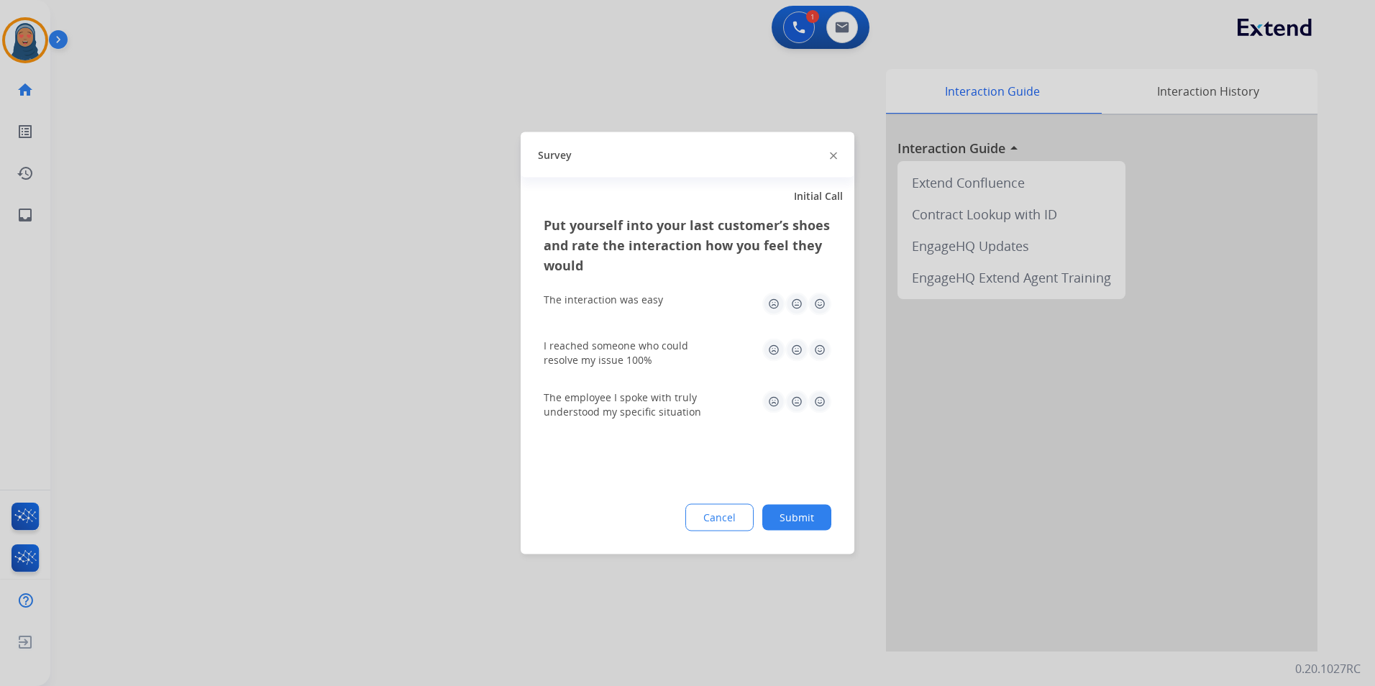
click at [815, 513] on button "Submit" at bounding box center [796, 518] width 69 height 26
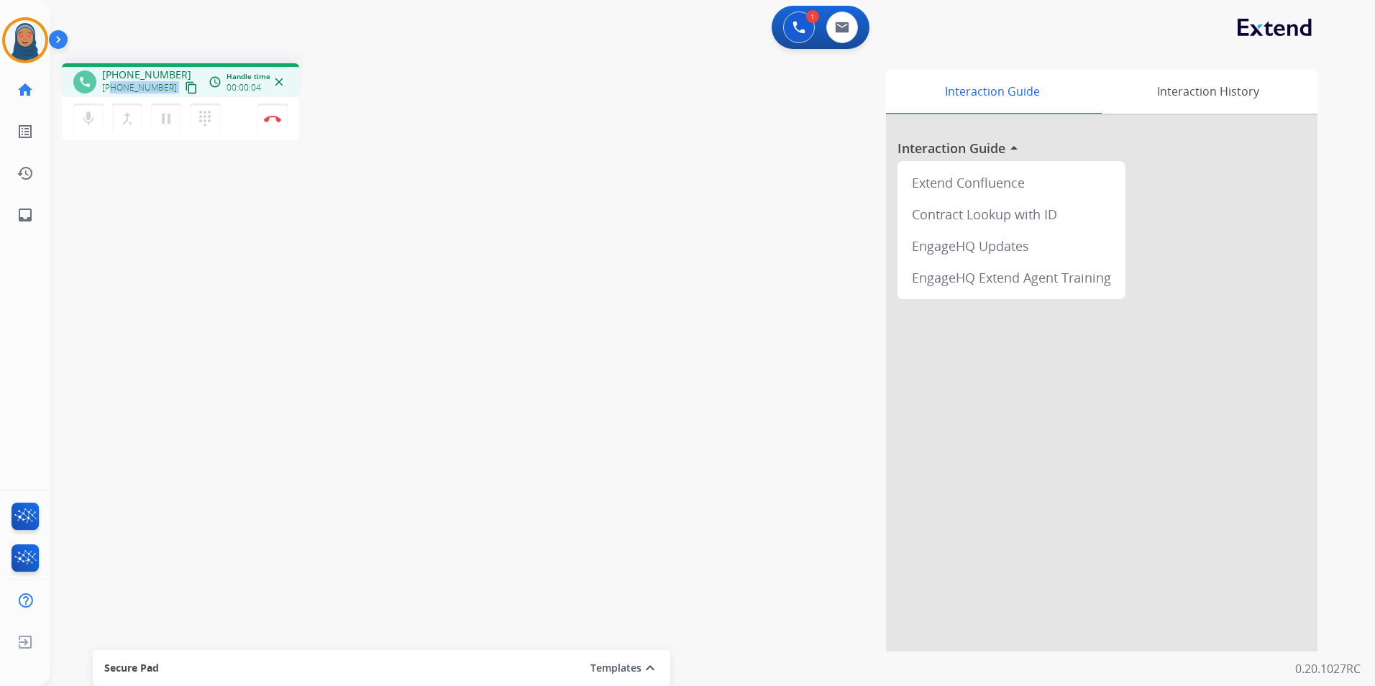
drag, startPoint x: 164, startPoint y: 91, endPoint x: 111, endPoint y: 88, distance: 53.3
click at [111, 88] on div "+19512085448 content_copy" at bounding box center [151, 87] width 98 height 17
copy div "9512085448 content_copy access_time Call metrics Queue 00:09 Hold 00:00 Talk 00…"
click at [270, 122] on img at bounding box center [272, 118] width 17 height 7
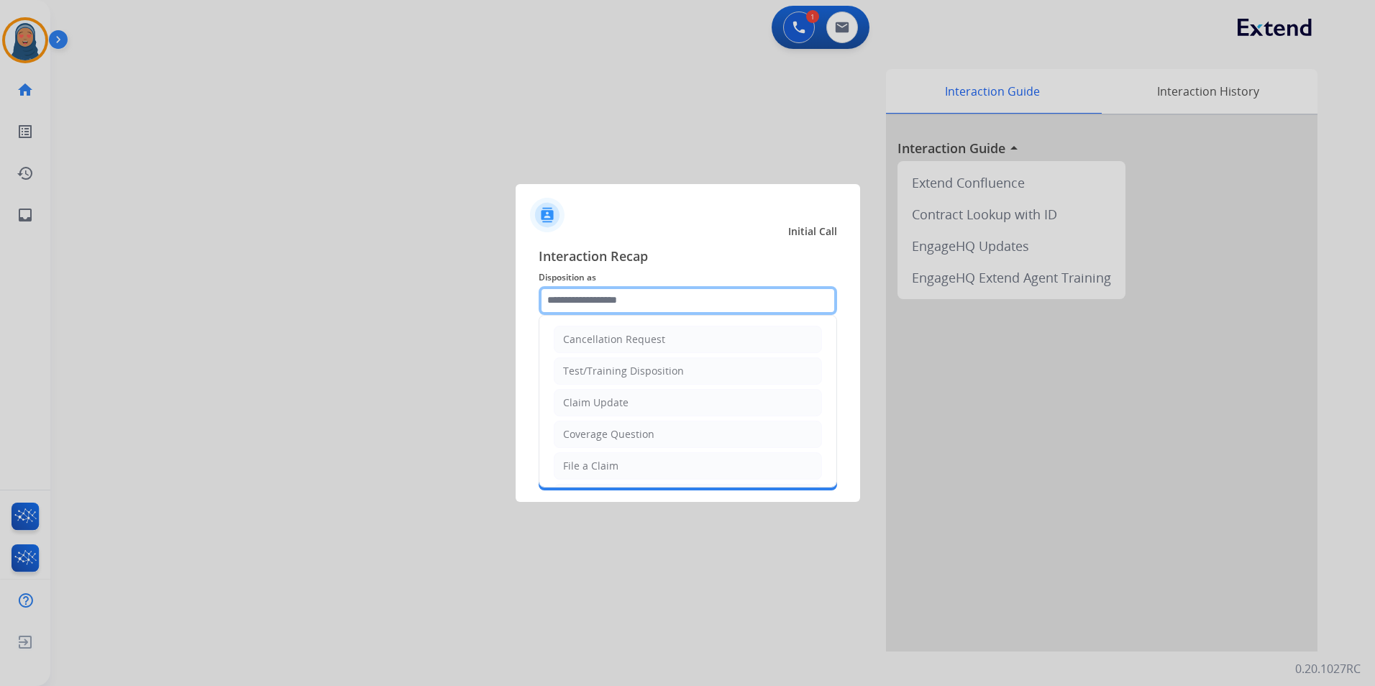
drag, startPoint x: 600, startPoint y: 297, endPoint x: 596, endPoint y: 277, distance: 20.5
click at [600, 296] on input "text" at bounding box center [688, 300] width 298 height 29
click at [608, 403] on div "Claim Update" at bounding box center [595, 403] width 65 height 14
type input "**********"
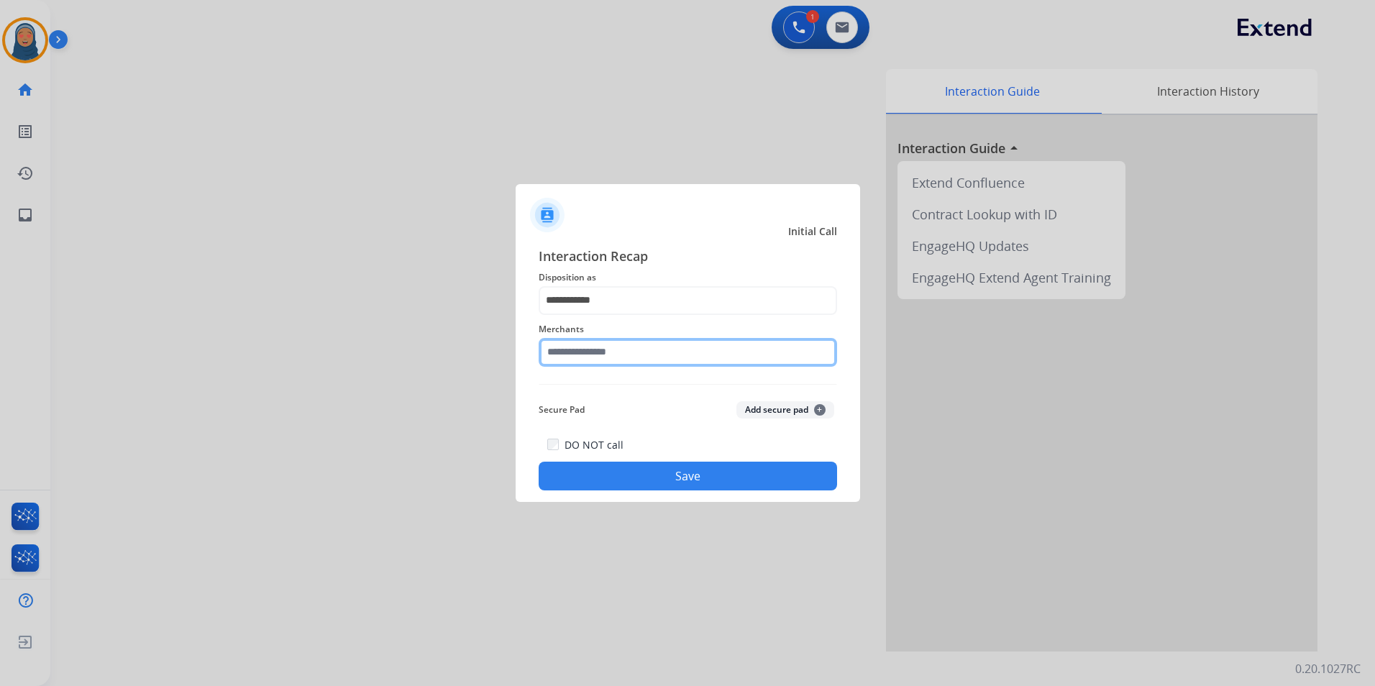
click at [603, 355] on input "text" at bounding box center [688, 352] width 298 height 29
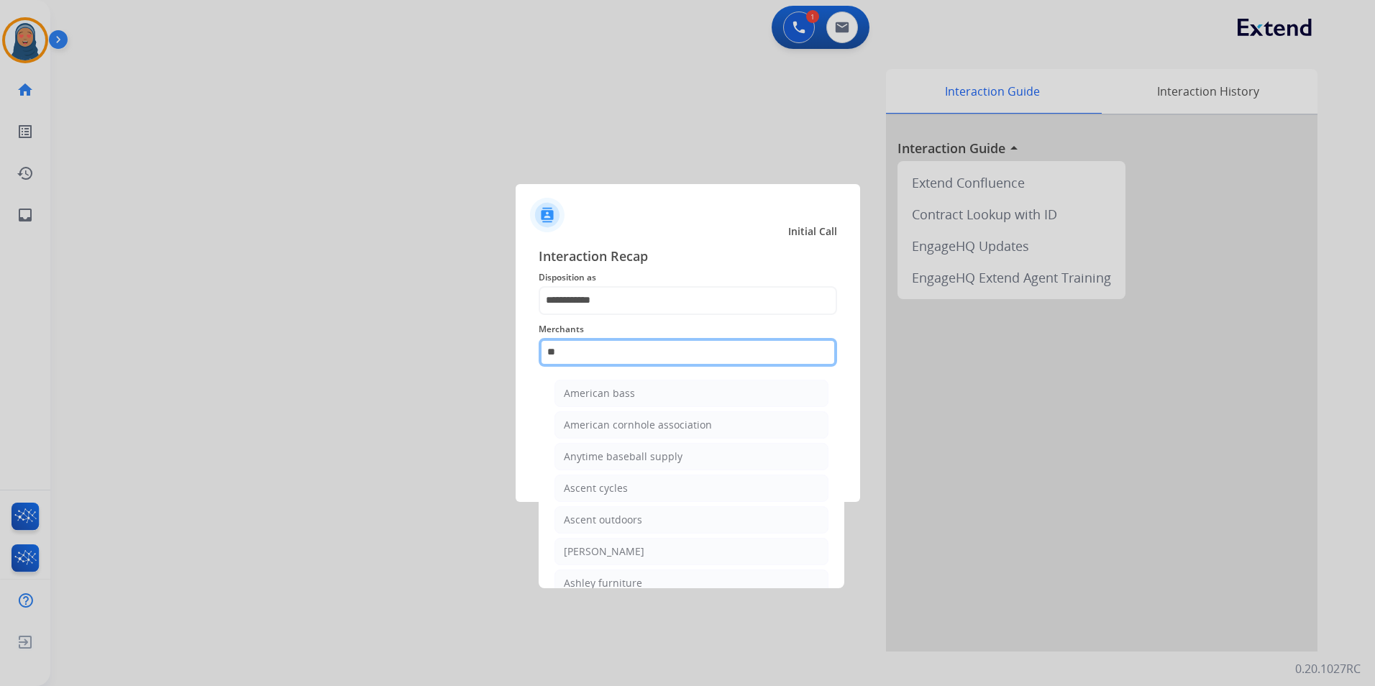
type input "*"
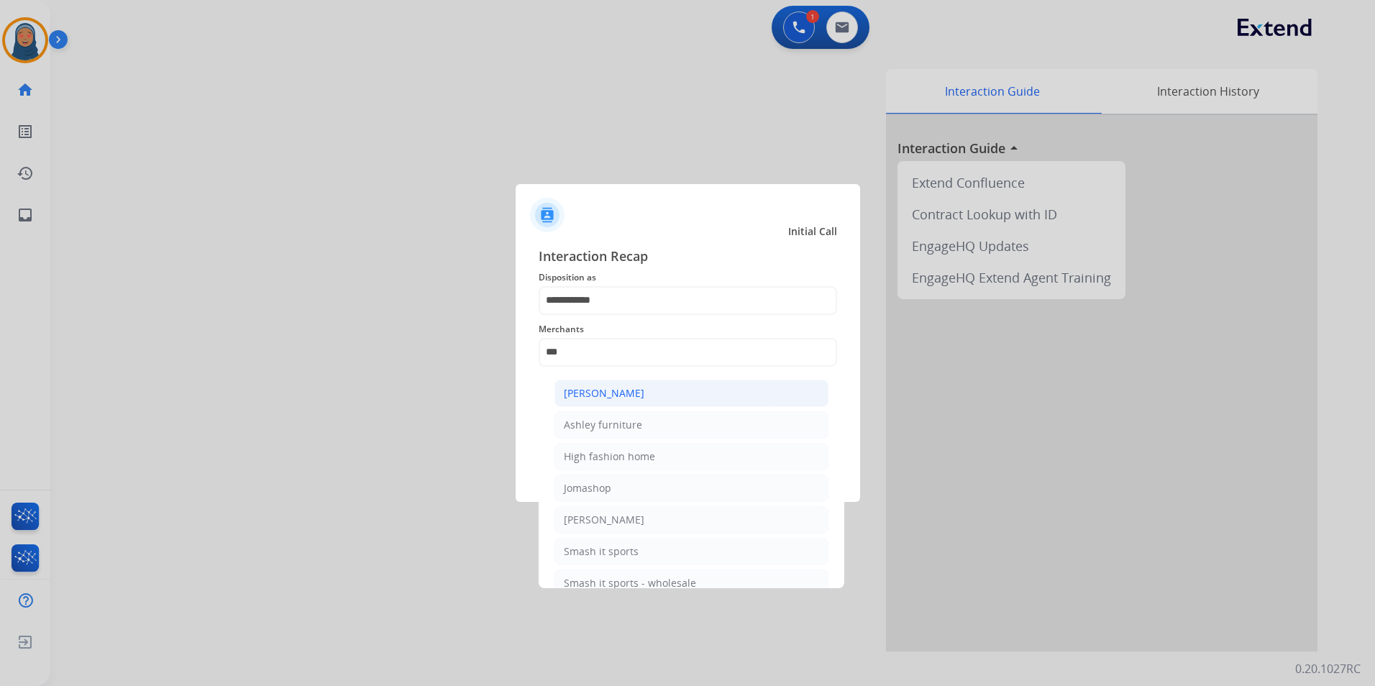
click at [593, 395] on div "[PERSON_NAME]" at bounding box center [604, 393] width 81 height 14
type input "**********"
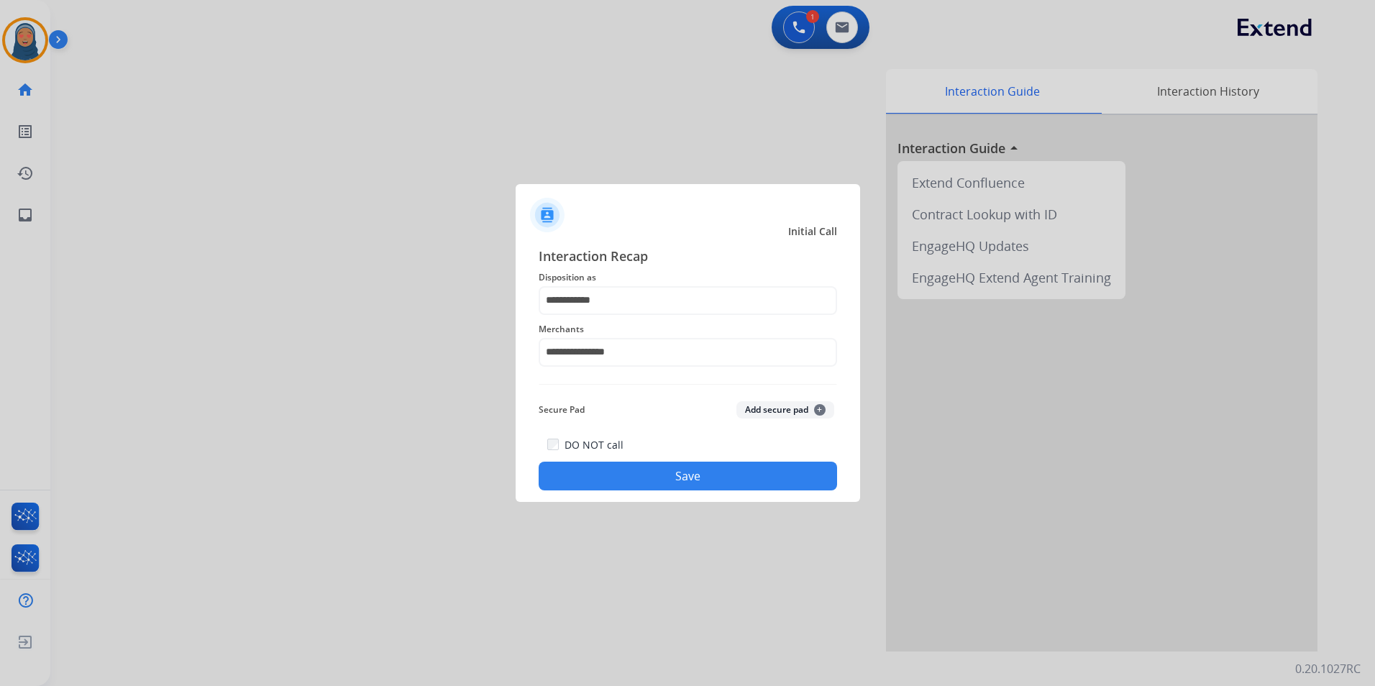
click at [724, 483] on button "Save" at bounding box center [688, 476] width 298 height 29
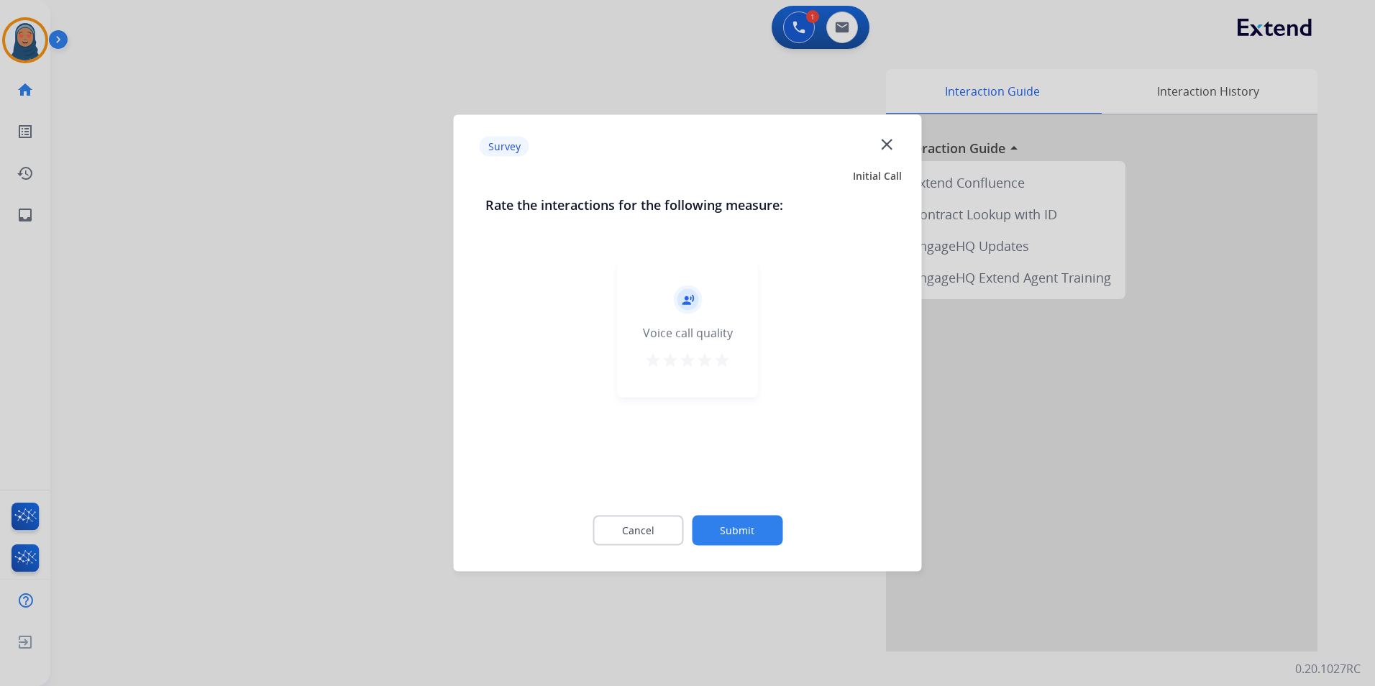
click at [744, 527] on button "Submit" at bounding box center [737, 531] width 91 height 30
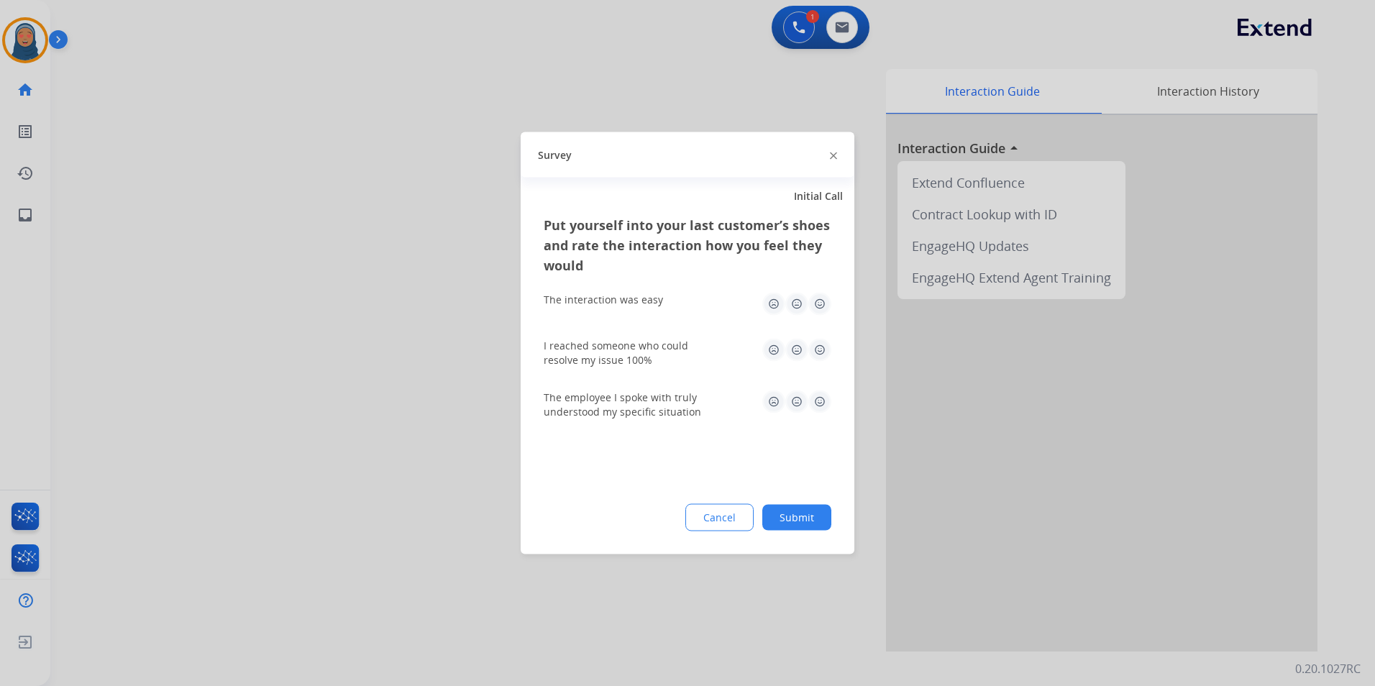
click at [790, 519] on button "Submit" at bounding box center [796, 518] width 69 height 26
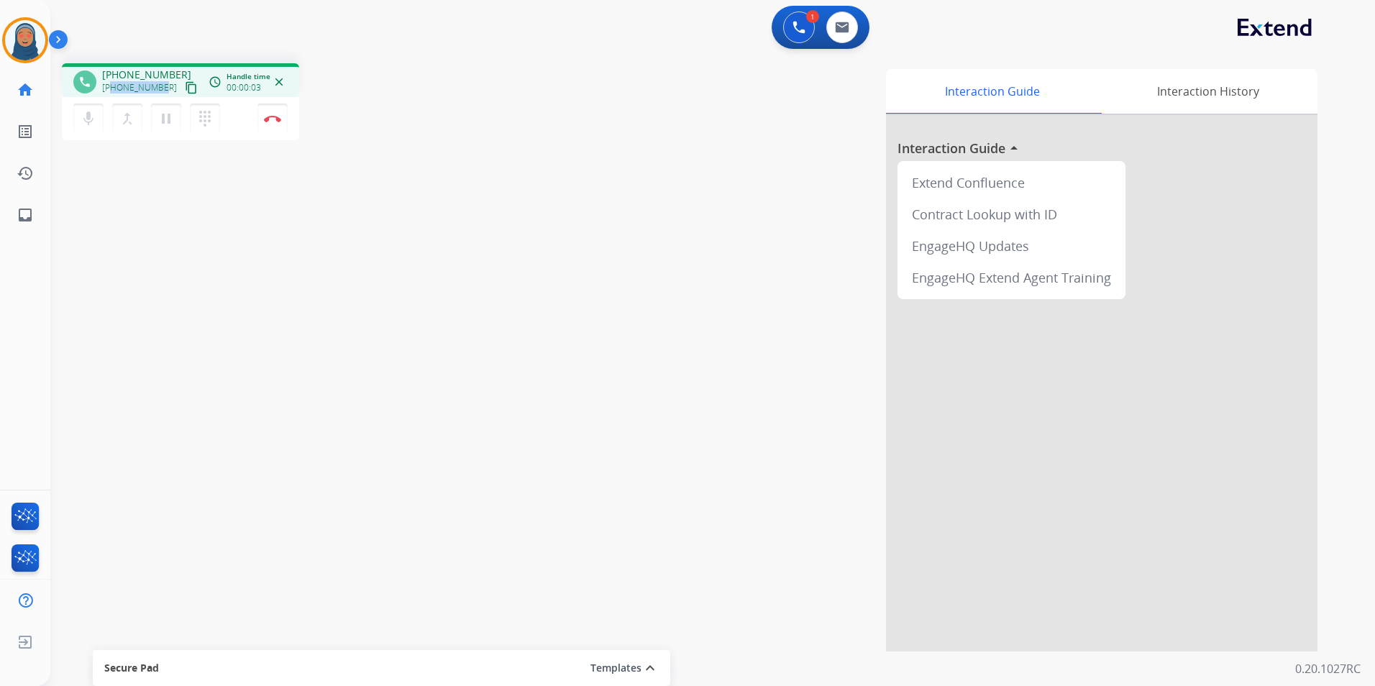
drag, startPoint x: 163, startPoint y: 91, endPoint x: 114, endPoint y: 88, distance: 49.7
click at [114, 88] on div "+12522302466 content_copy" at bounding box center [151, 87] width 98 height 17
copy span "2522302466"
click at [275, 116] on img at bounding box center [272, 118] width 17 height 7
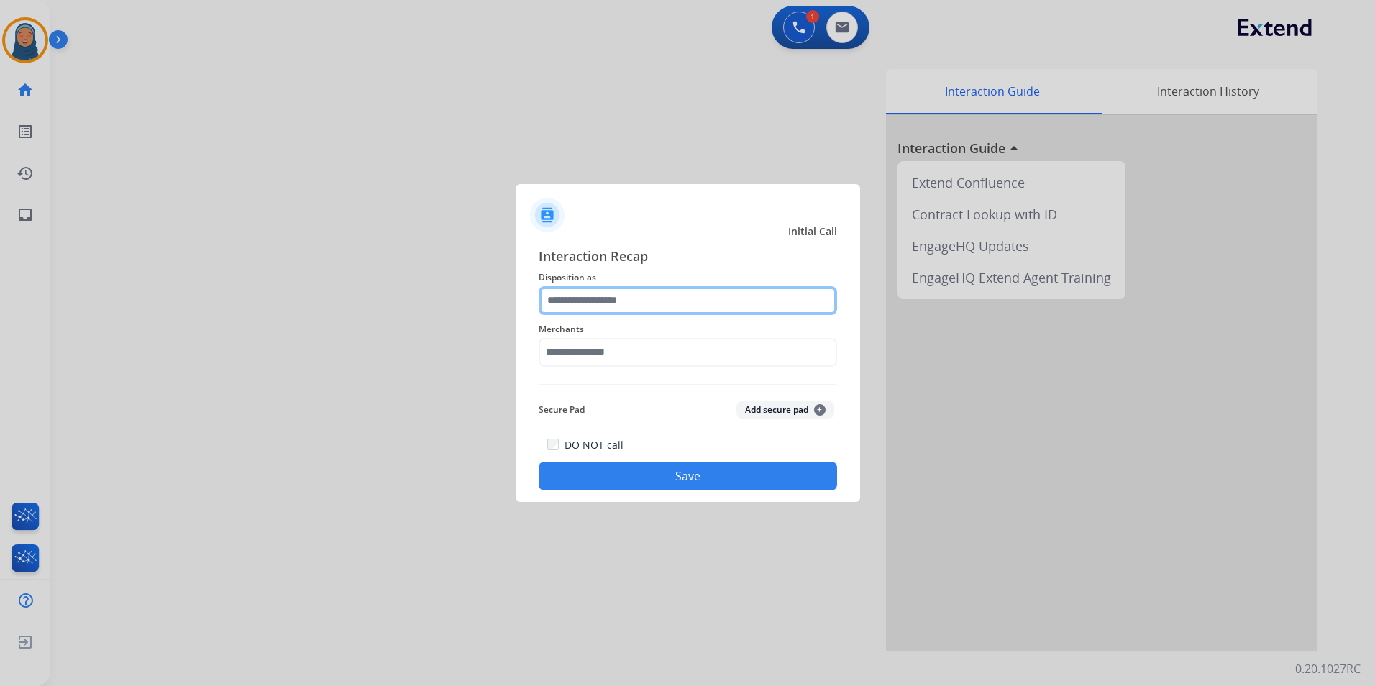
click at [635, 301] on input "text" at bounding box center [688, 300] width 298 height 29
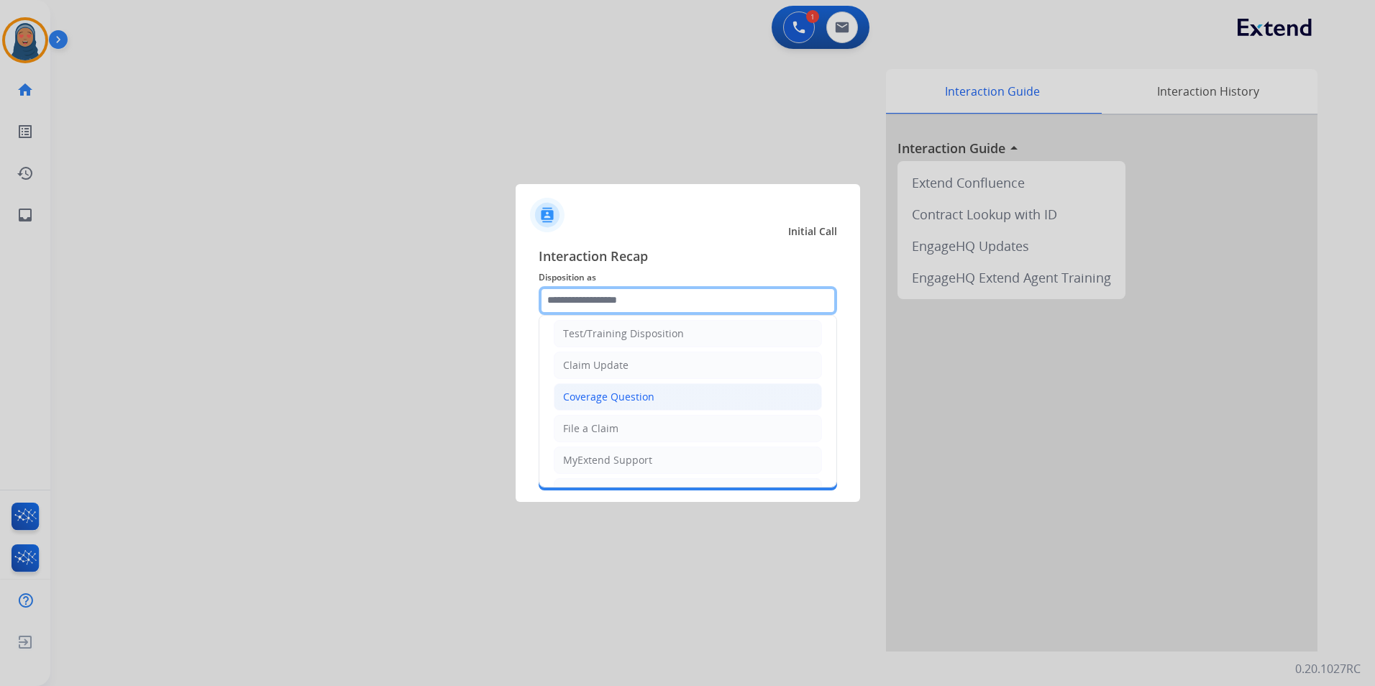
scroll to position [72, 0]
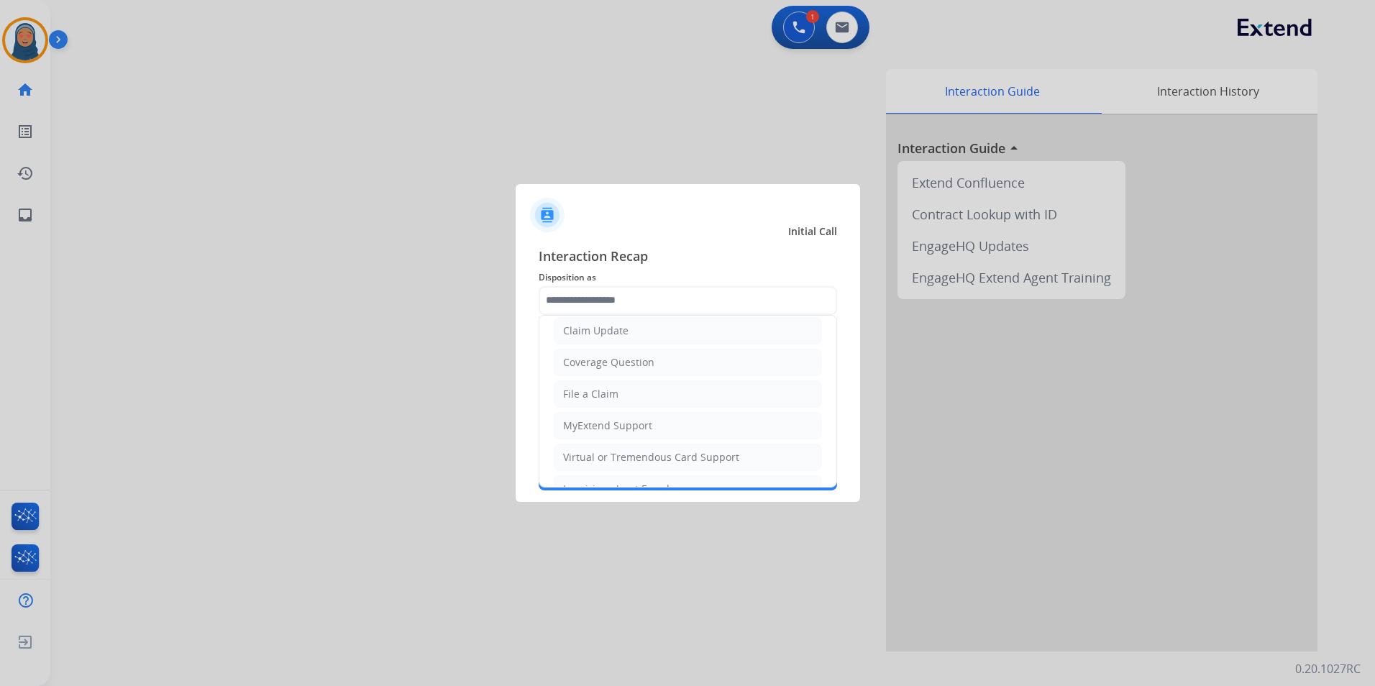
drag, startPoint x: 629, startPoint y: 454, endPoint x: 624, endPoint y: 426, distance: 28.5
click at [629, 452] on div "Virtual or Tremendous Card Support" at bounding box center [651, 457] width 176 height 14
type input "**********"
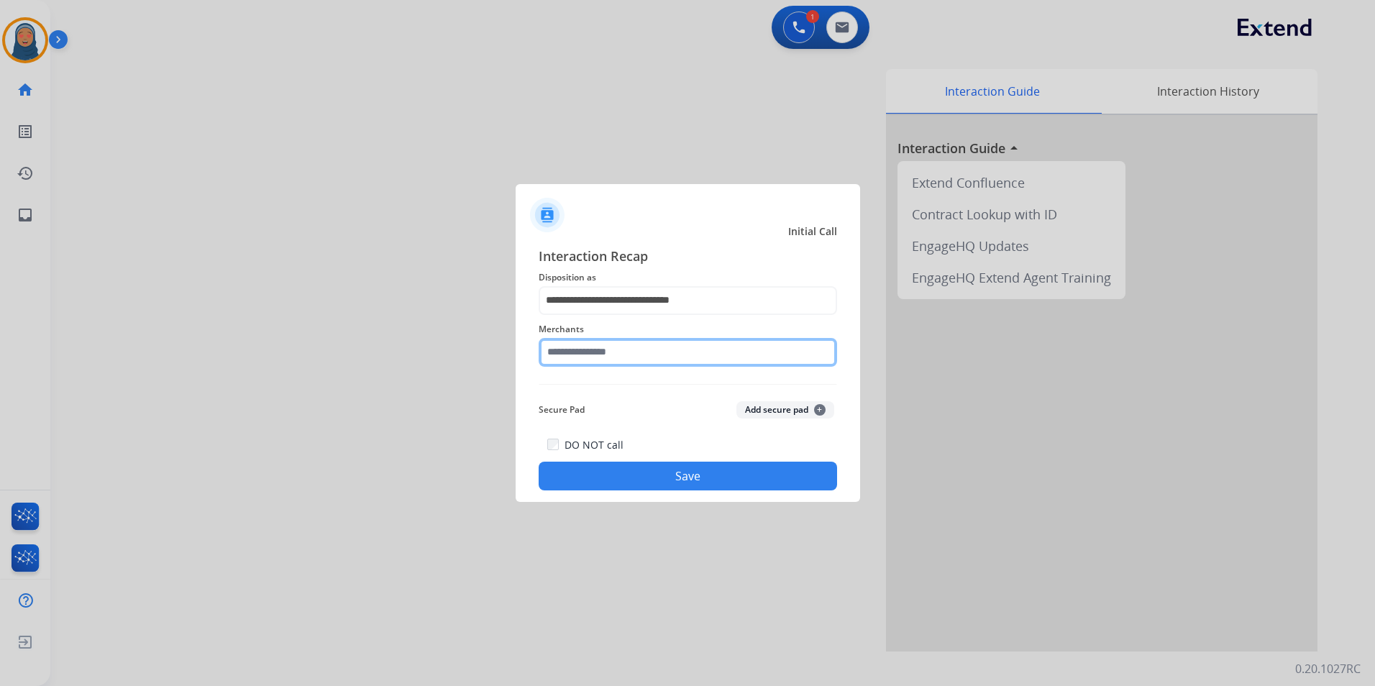
click at [616, 358] on input "text" at bounding box center [688, 352] width 298 height 29
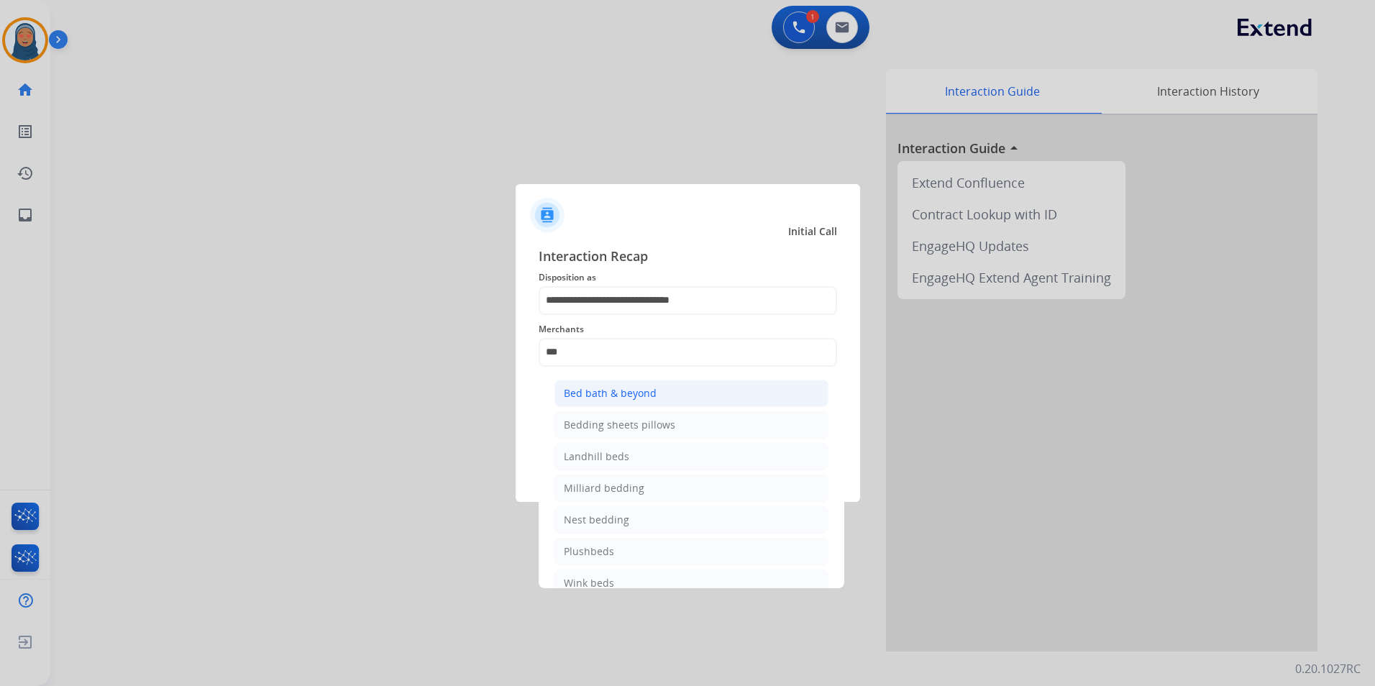
click at [626, 397] on div "Bed bath & beyond" at bounding box center [610, 393] width 93 height 14
type input "**********"
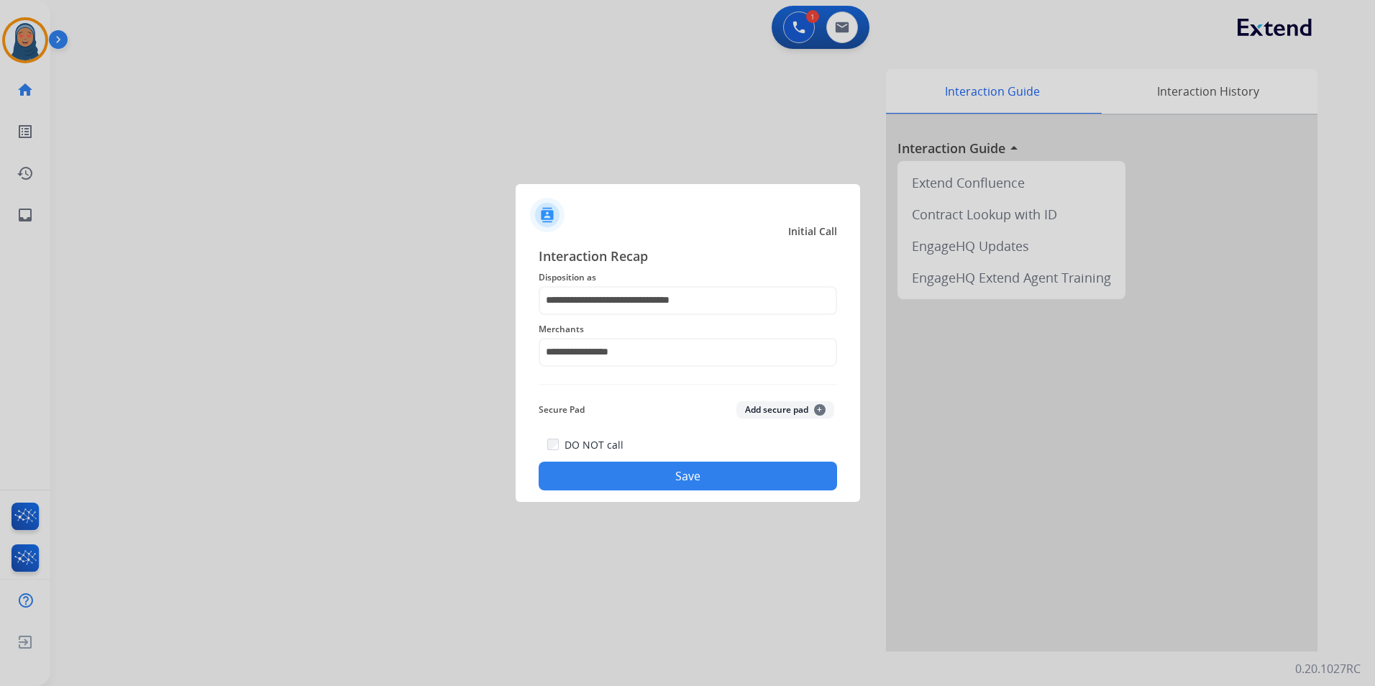
click at [680, 481] on button "Save" at bounding box center [688, 476] width 298 height 29
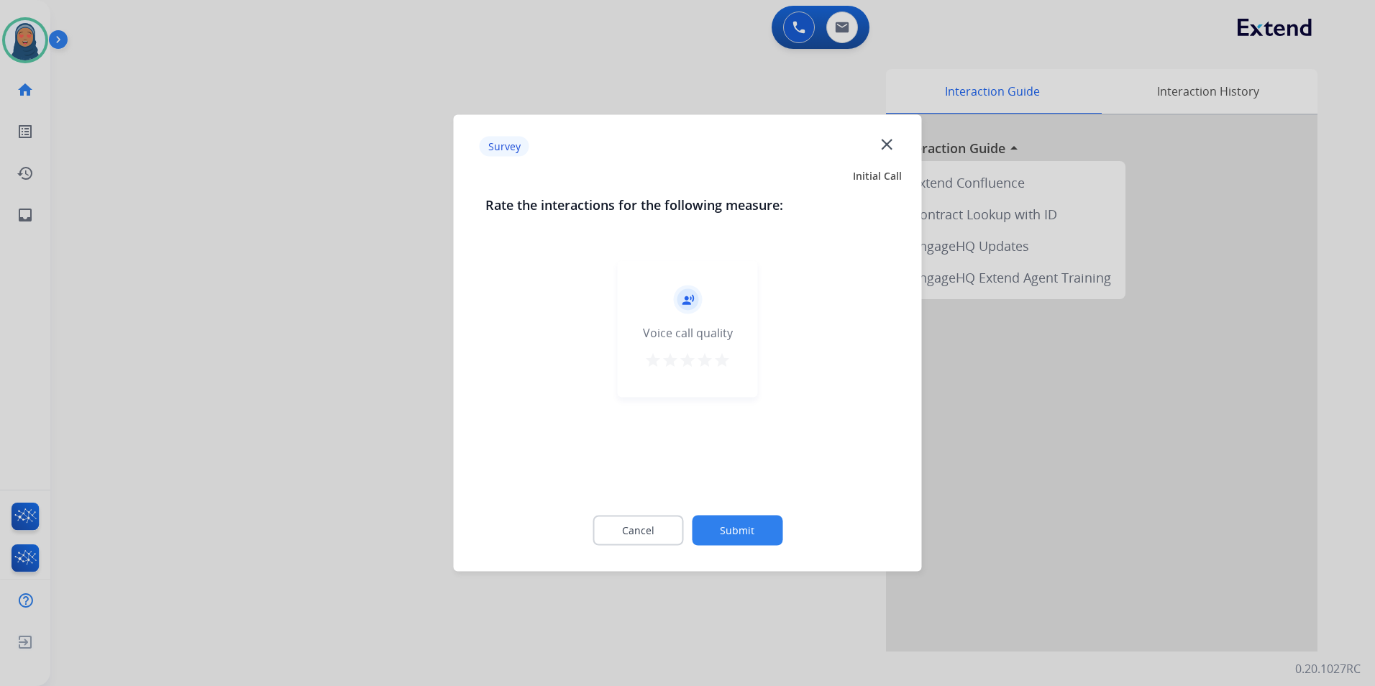
click at [731, 523] on button "Submit" at bounding box center [737, 531] width 91 height 30
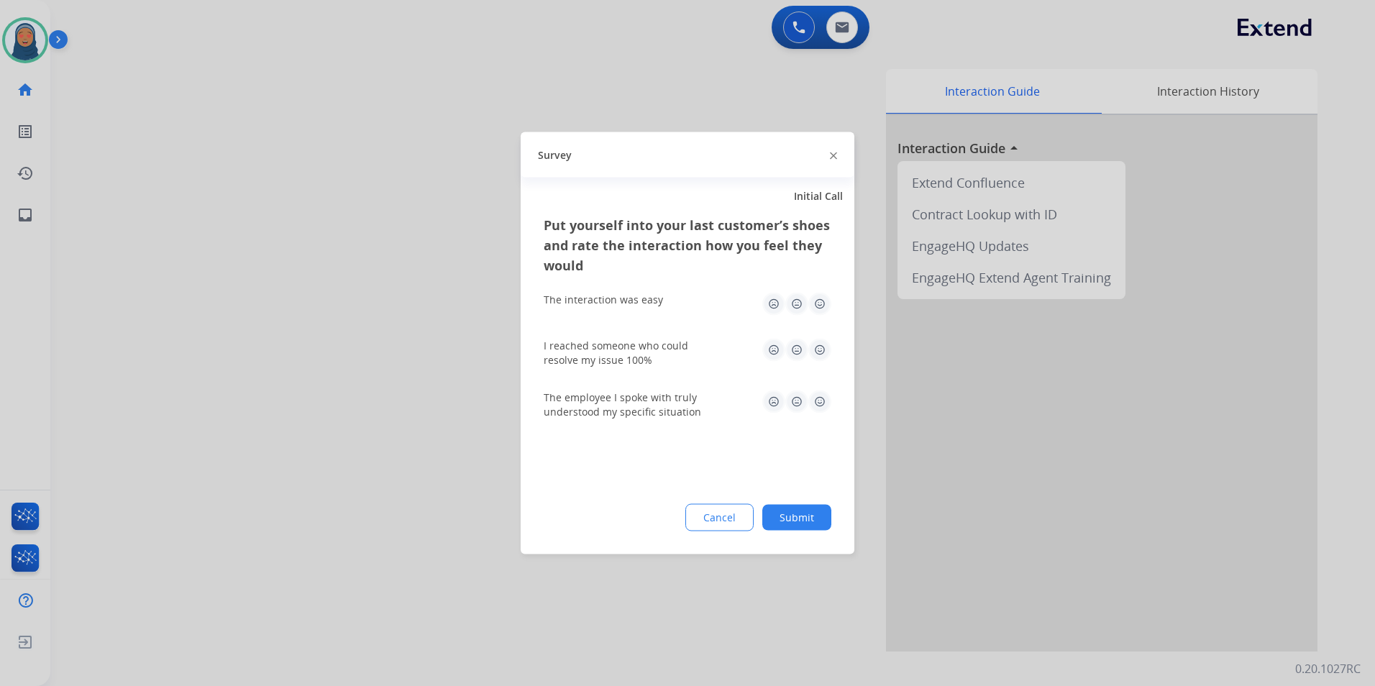
click at [774, 516] on button "Submit" at bounding box center [796, 518] width 69 height 26
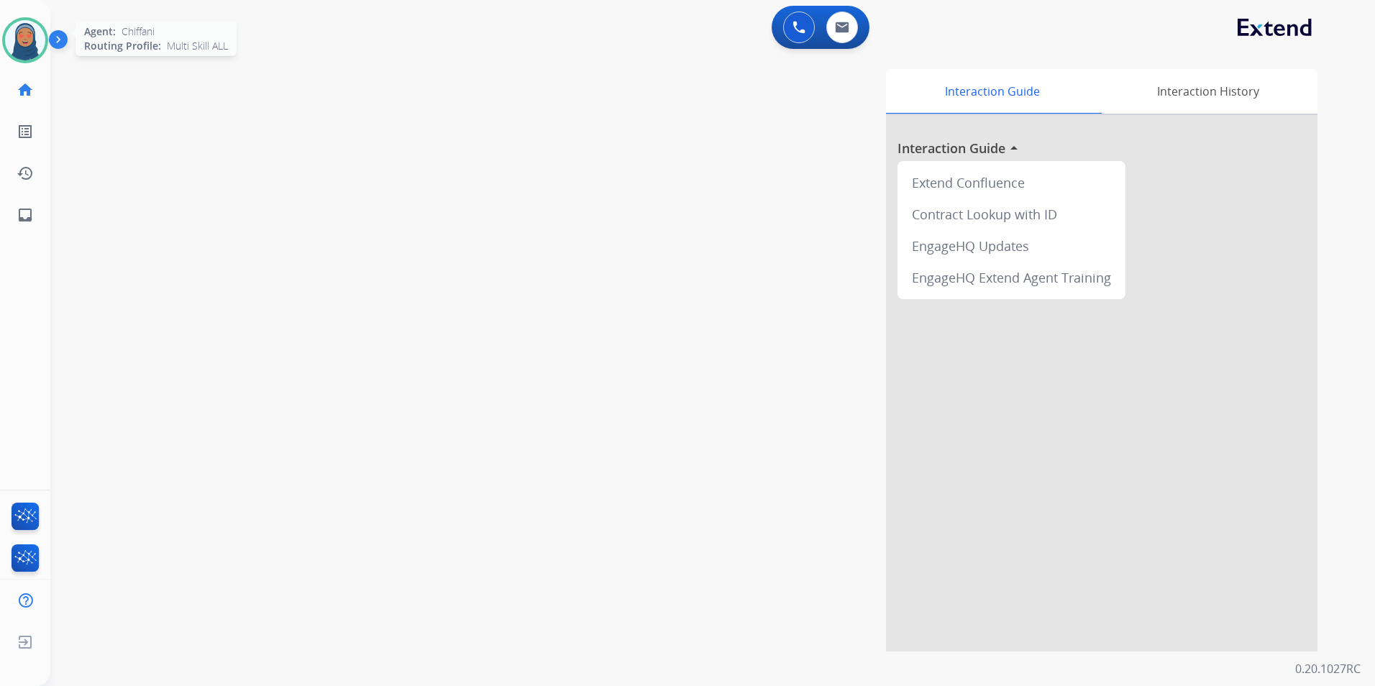
click at [27, 46] on img at bounding box center [25, 40] width 40 height 40
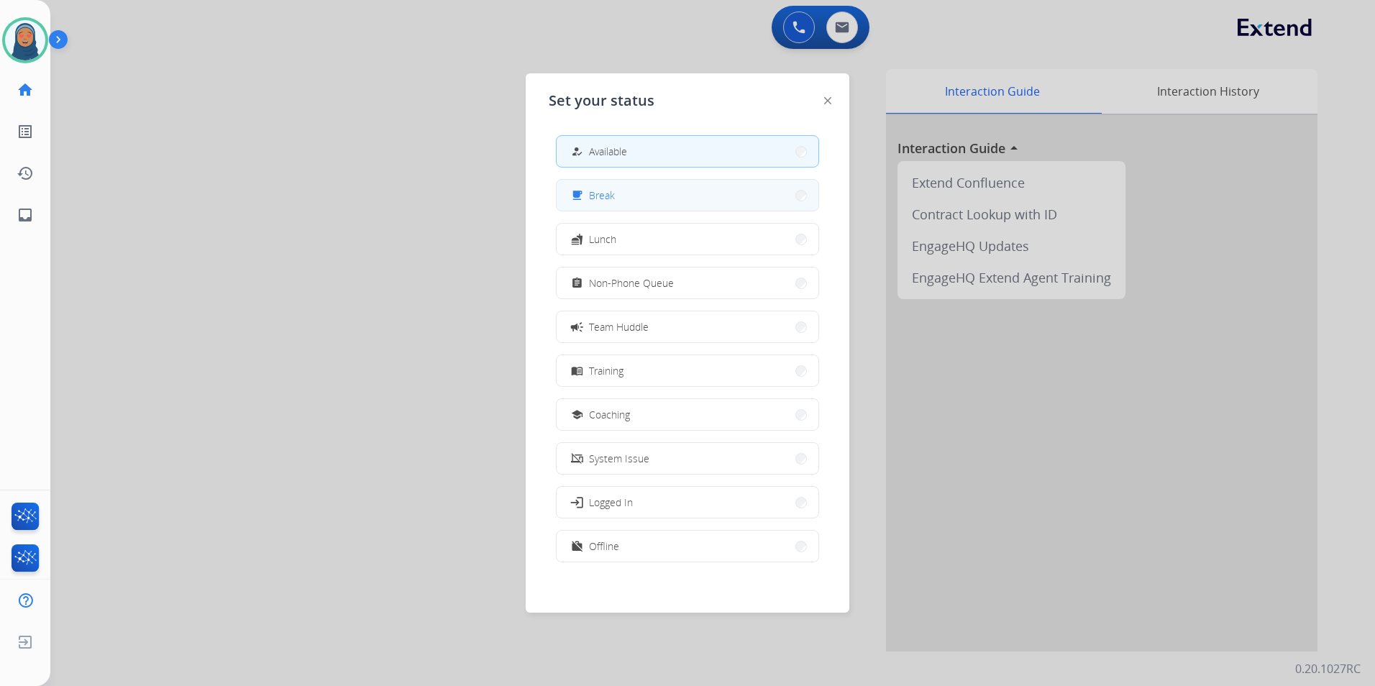
click at [646, 202] on button "free_breakfast Break" at bounding box center [688, 195] width 262 height 31
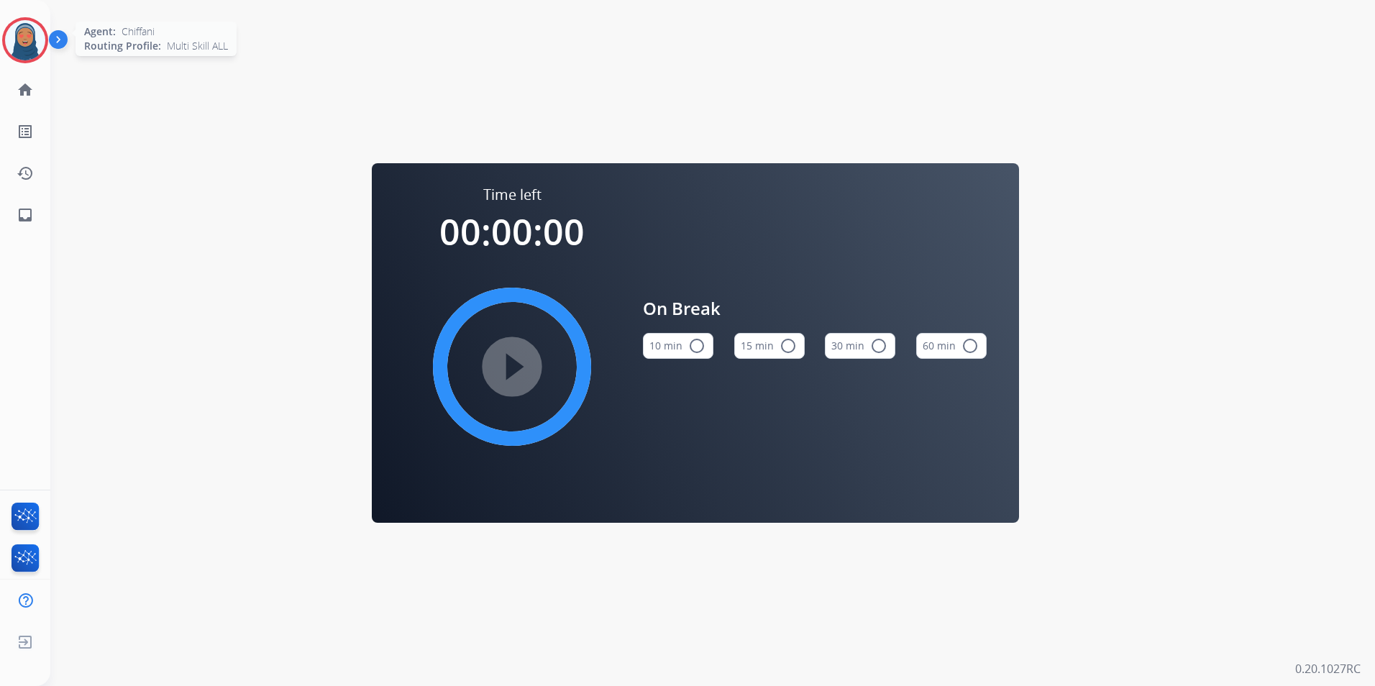
click at [27, 37] on img at bounding box center [25, 40] width 40 height 40
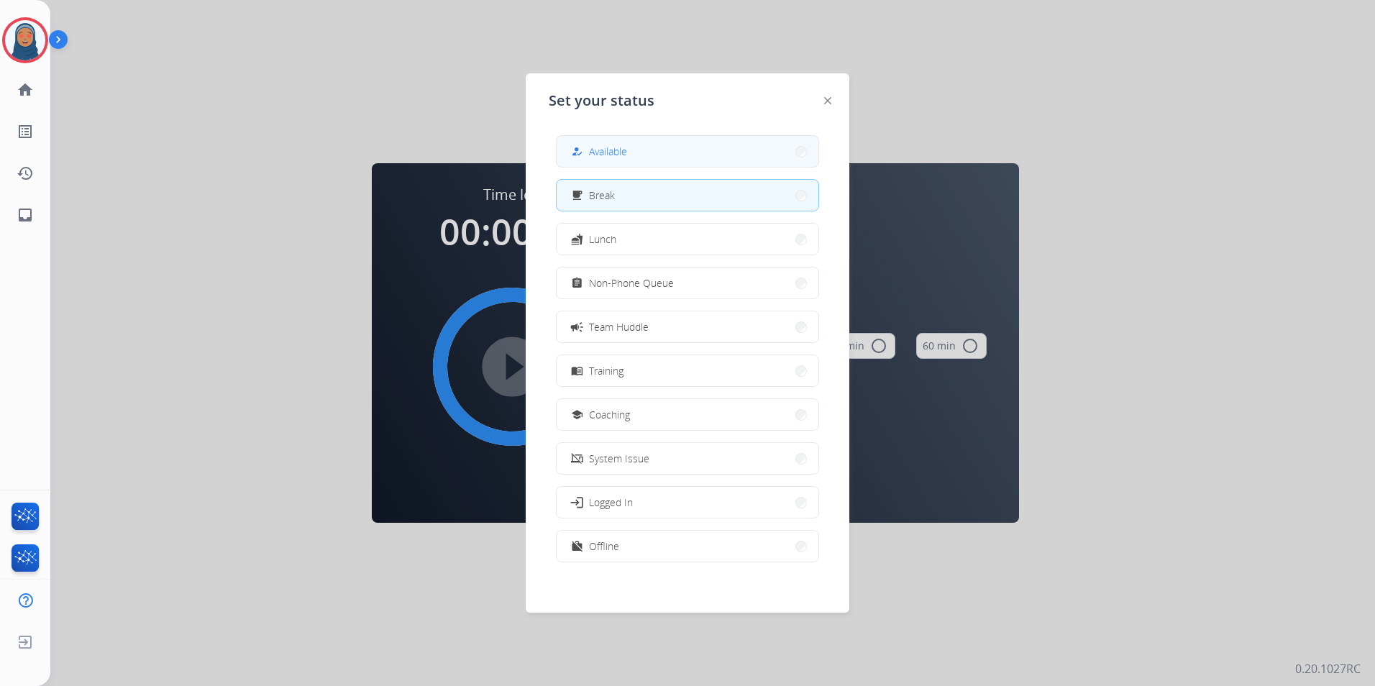
click at [672, 155] on button "how_to_reg Available" at bounding box center [688, 151] width 262 height 31
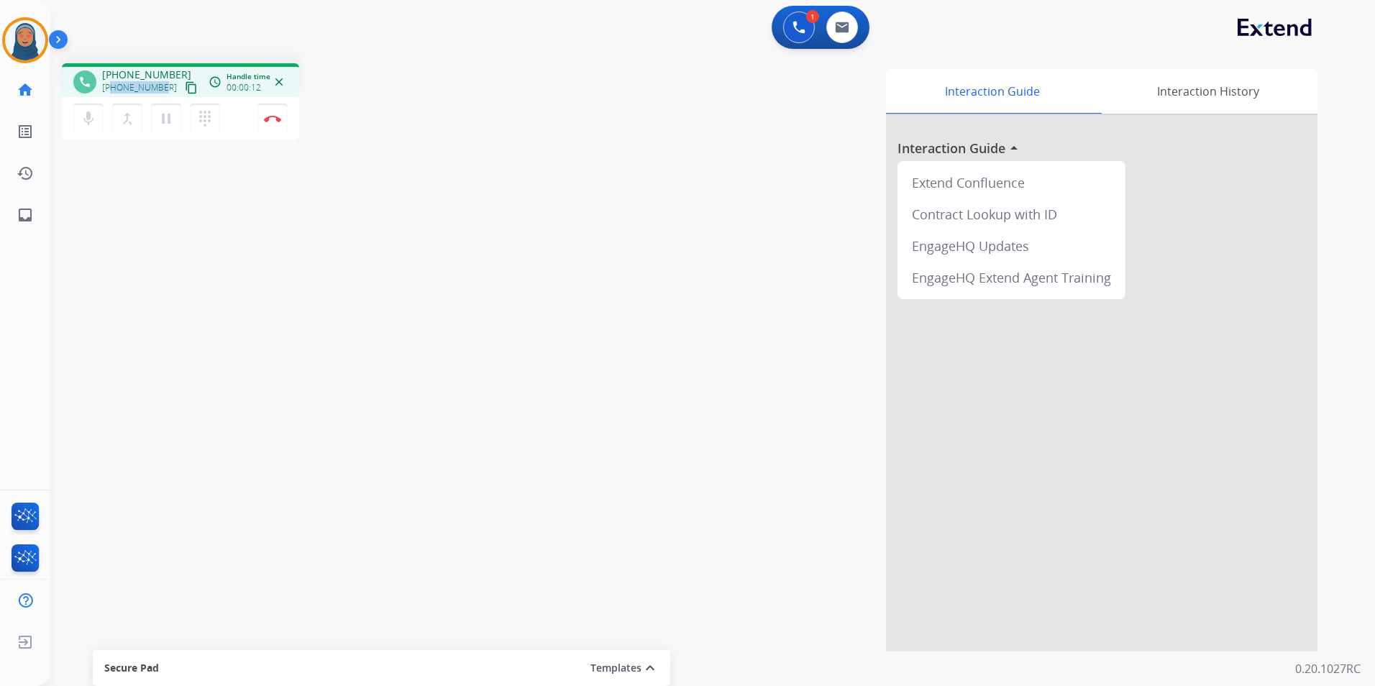
drag, startPoint x: 162, startPoint y: 88, endPoint x: 114, endPoint y: 89, distance: 48.2
click at [114, 89] on div "+14085687299 content_copy" at bounding box center [151, 87] width 98 height 17
click at [280, 124] on button "Disconnect" at bounding box center [272, 119] width 30 height 30
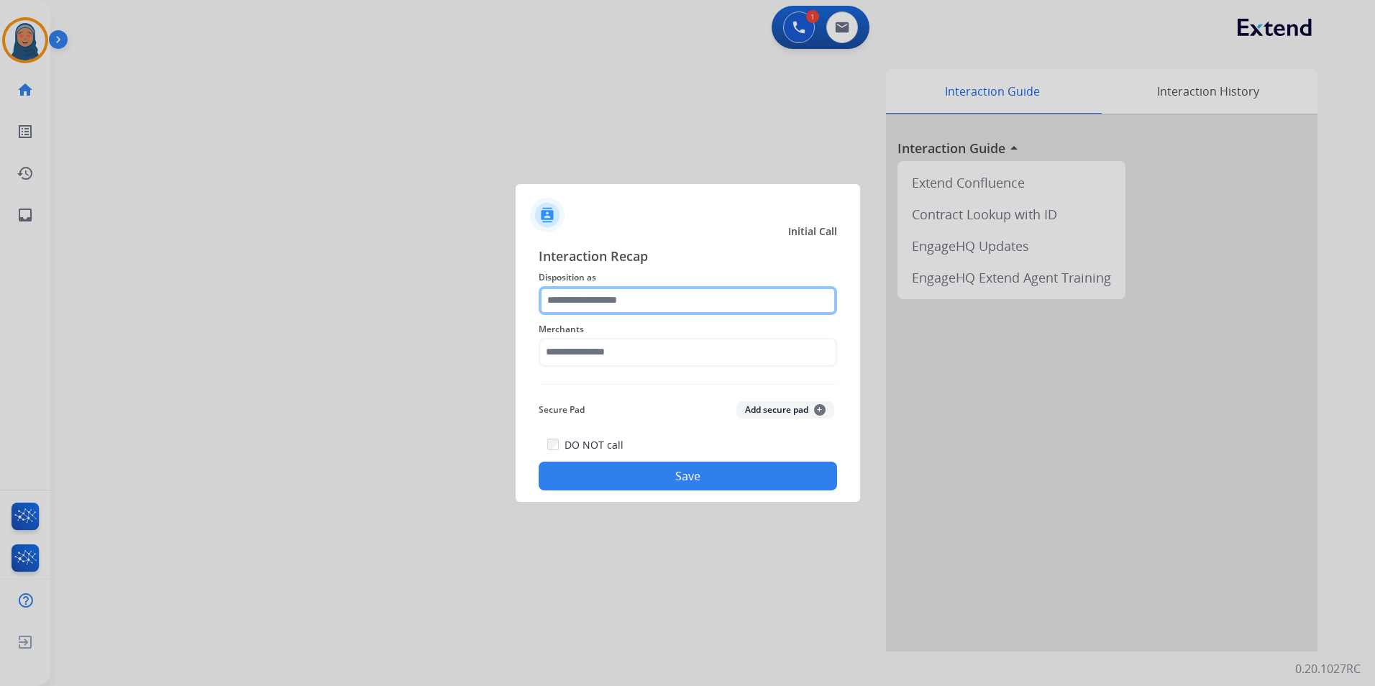
click at [602, 301] on input "text" at bounding box center [688, 300] width 298 height 29
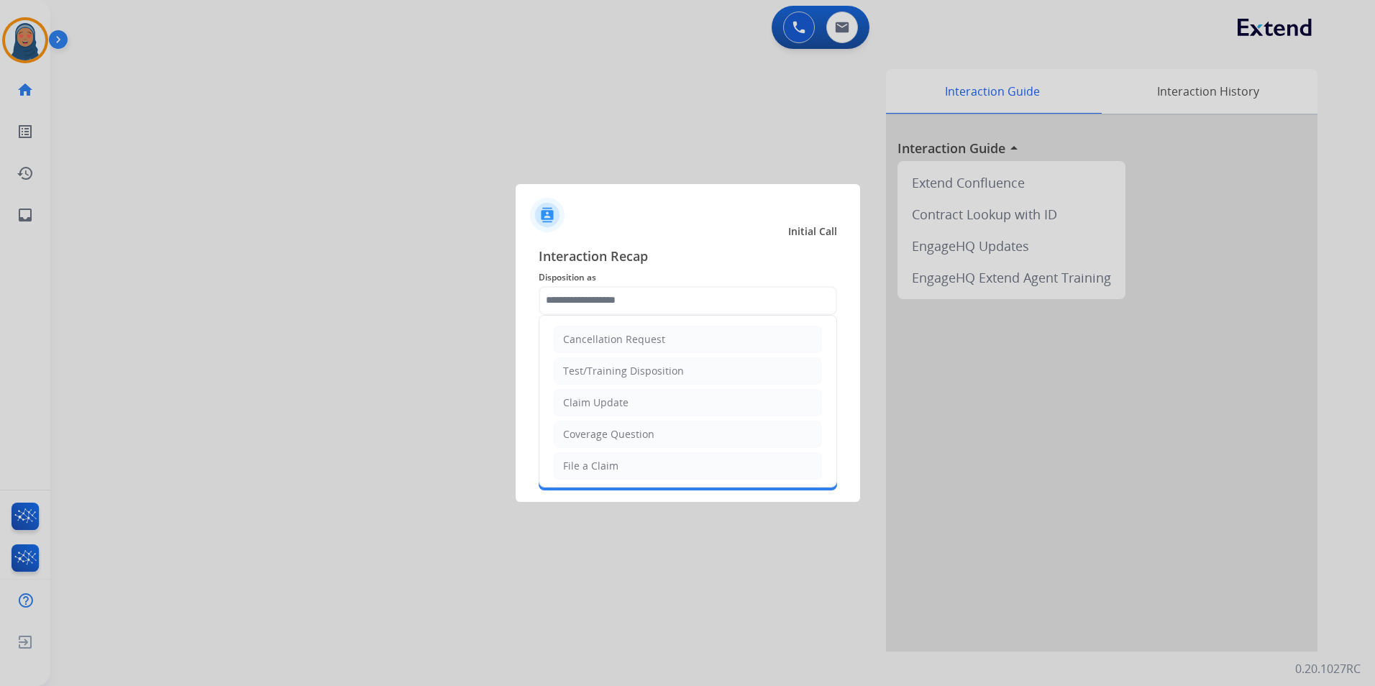
click at [611, 466] on div "File a Claim" at bounding box center [590, 466] width 55 height 14
type input "**********"
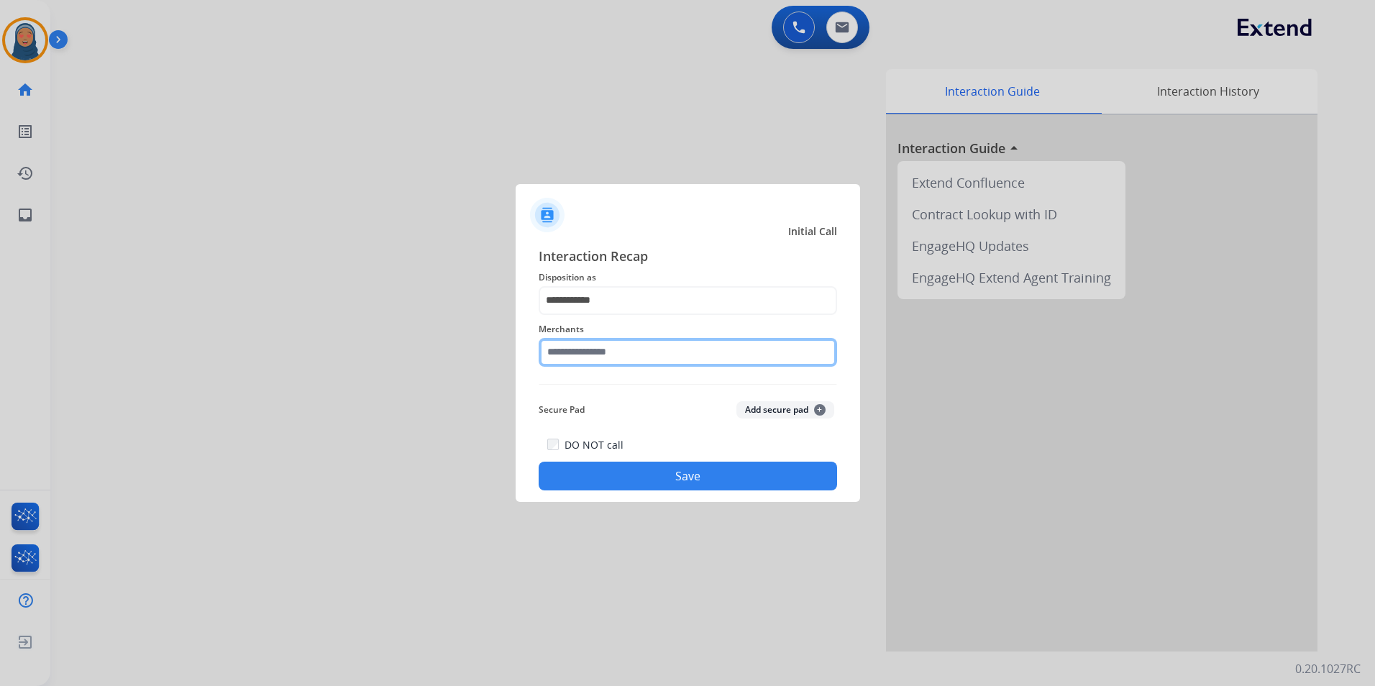
click at [645, 351] on input "text" at bounding box center [688, 352] width 298 height 29
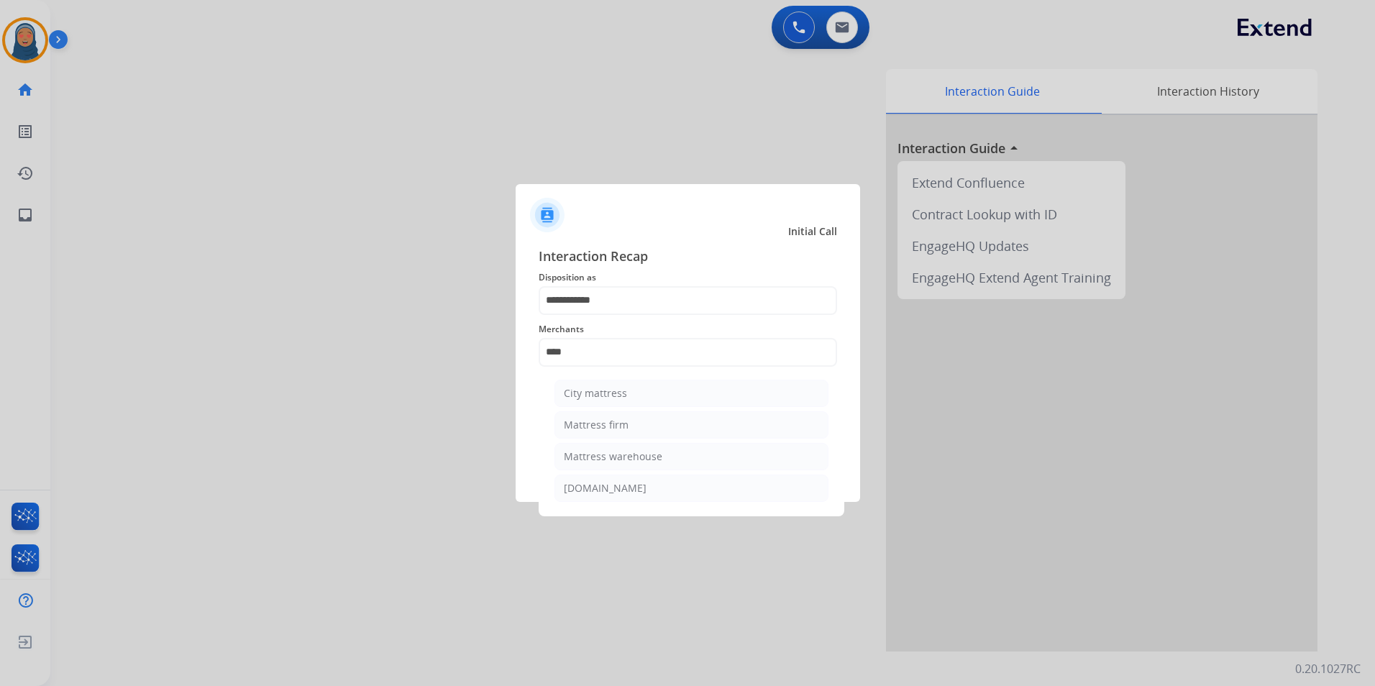
drag, startPoint x: 621, startPoint y: 416, endPoint x: 633, endPoint y: 440, distance: 27.0
click at [622, 416] on li "Mattress firm" at bounding box center [691, 424] width 274 height 27
type input "**********"
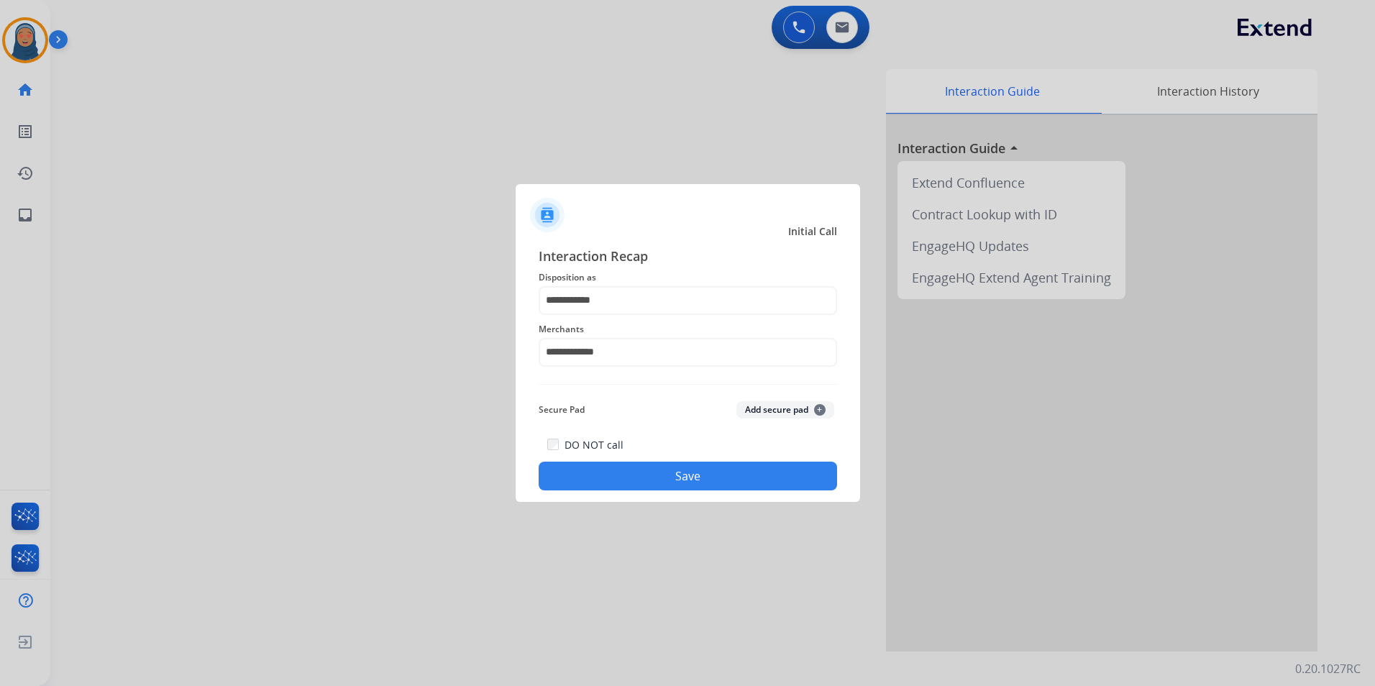
click at [692, 475] on button "Save" at bounding box center [688, 476] width 298 height 29
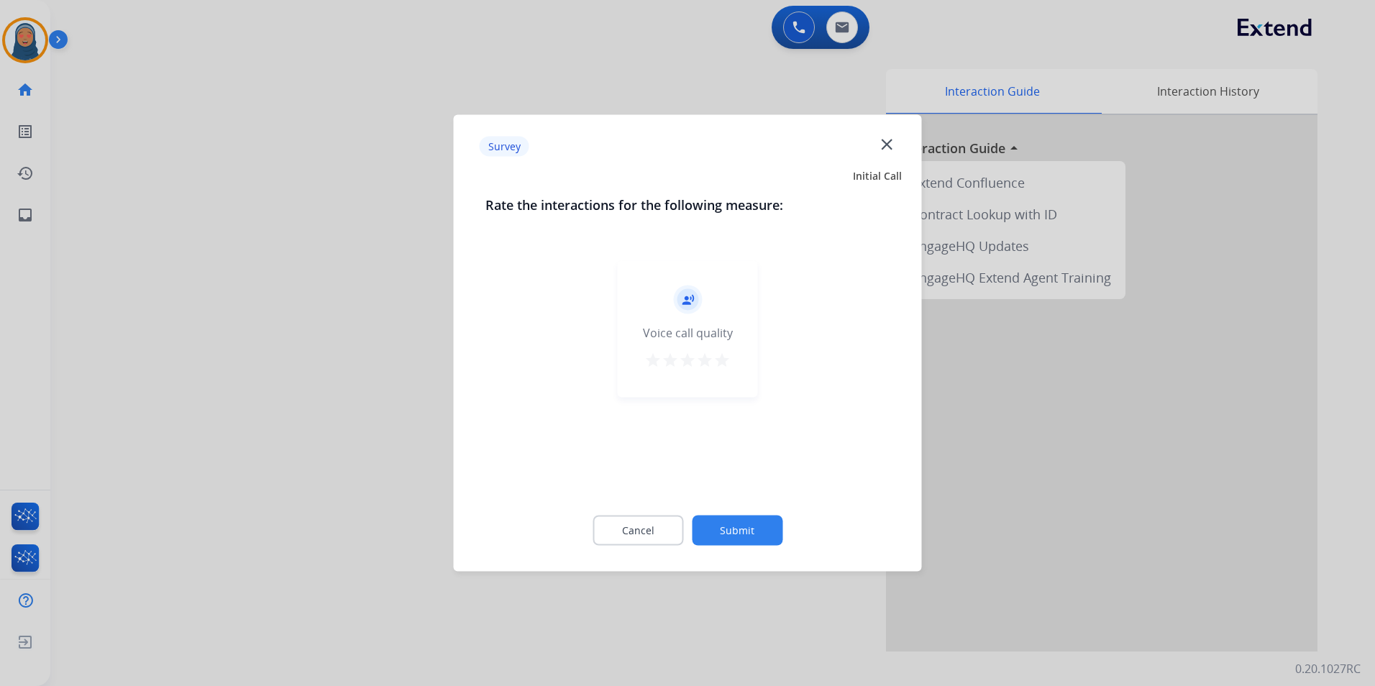
click at [737, 521] on button "Submit" at bounding box center [737, 531] width 91 height 30
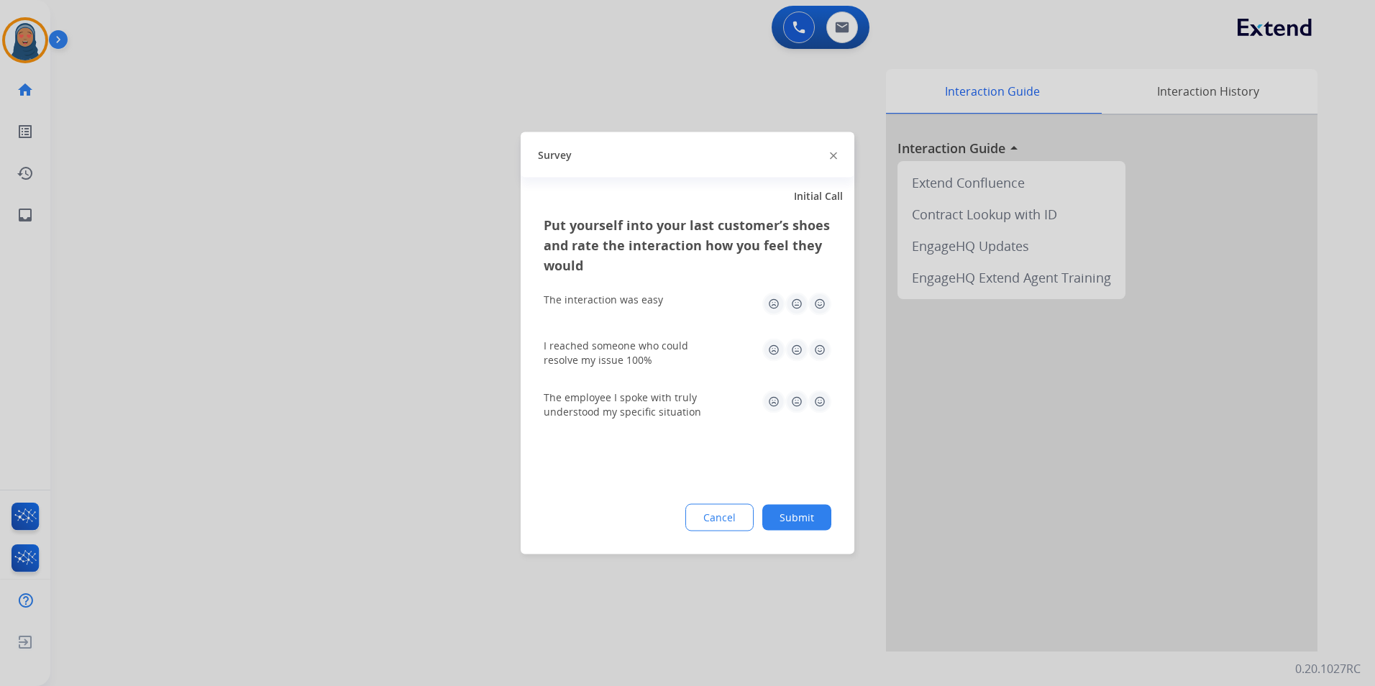
click at [785, 517] on button "Submit" at bounding box center [796, 518] width 69 height 26
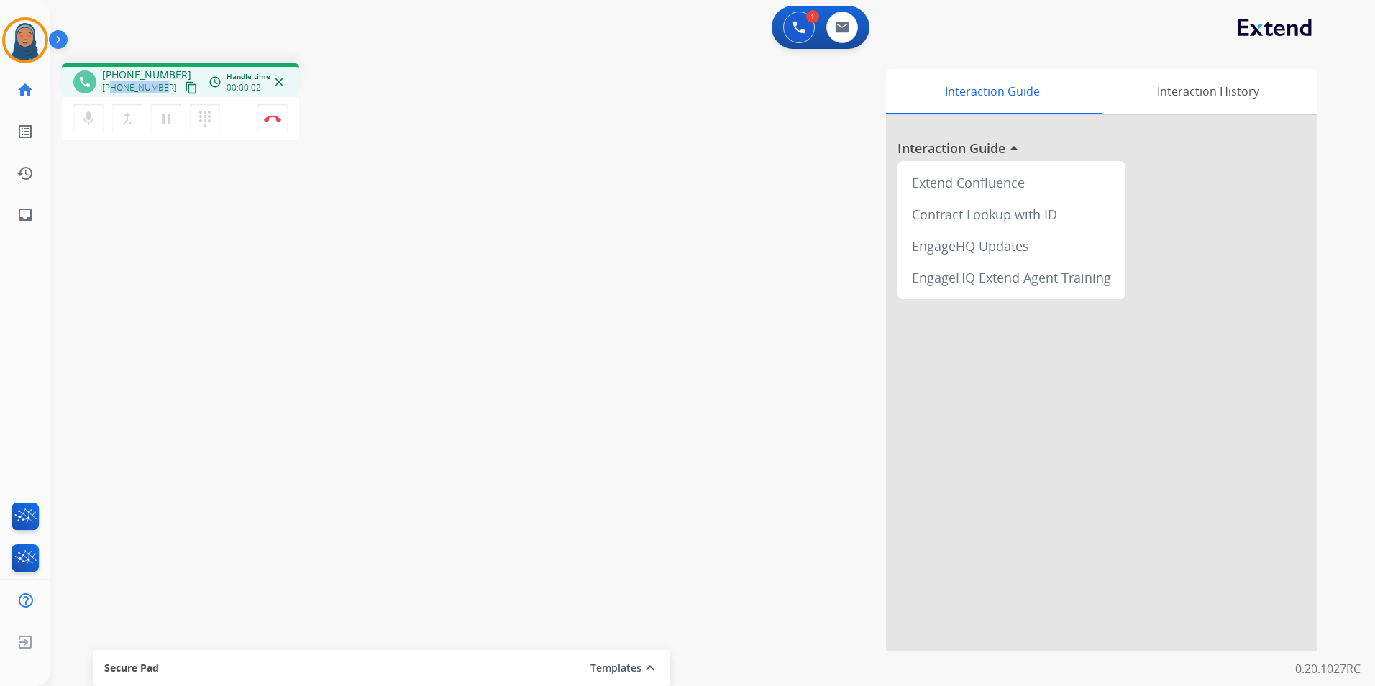
drag, startPoint x: 163, startPoint y: 87, endPoint x: 113, endPoint y: 88, distance: 50.3
click at [113, 88] on div "+19077264497 content_copy" at bounding box center [151, 87] width 98 height 17
copy span "9077264497"
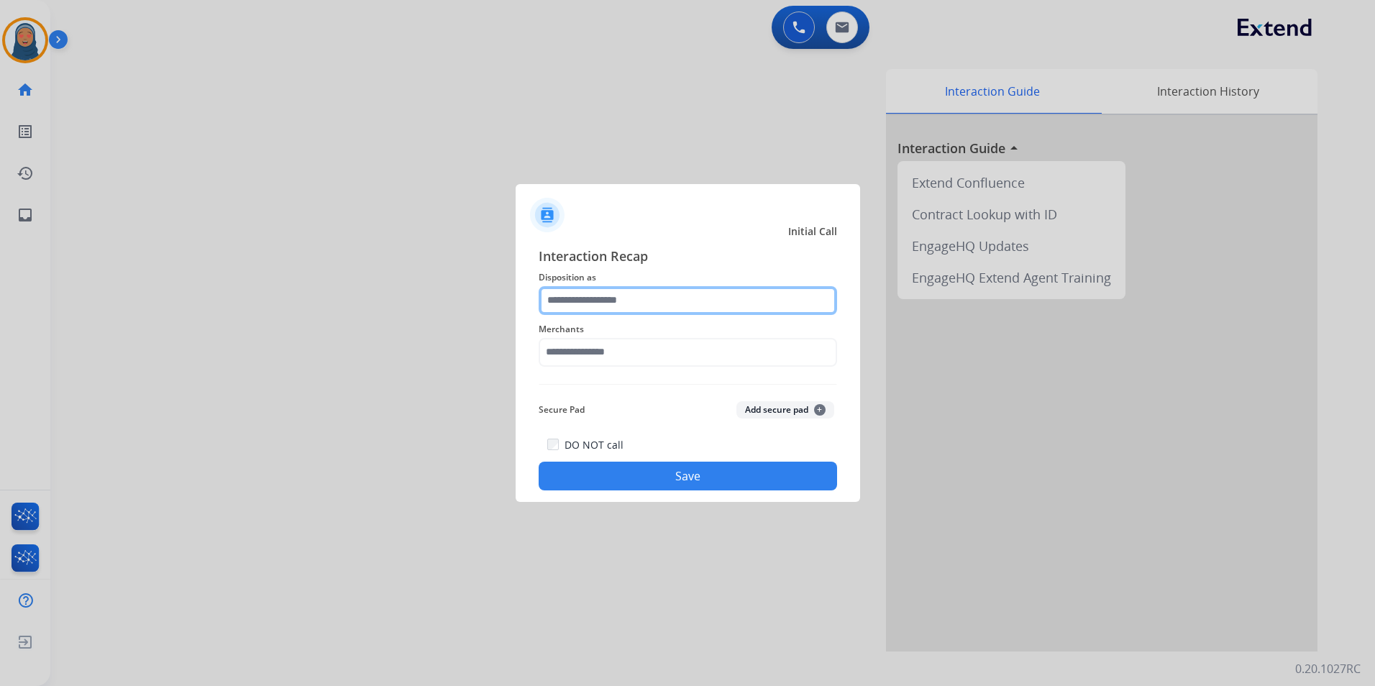
click at [566, 311] on input "text" at bounding box center [688, 300] width 298 height 29
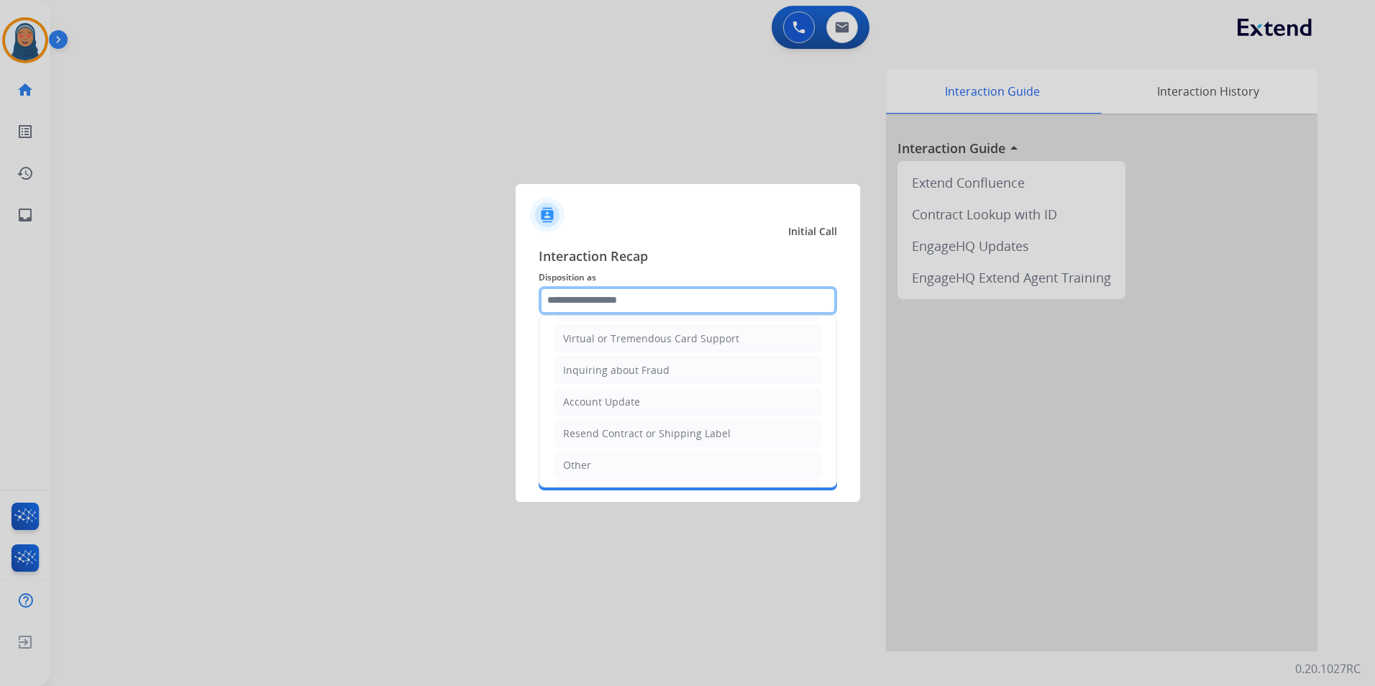
scroll to position [224, 0]
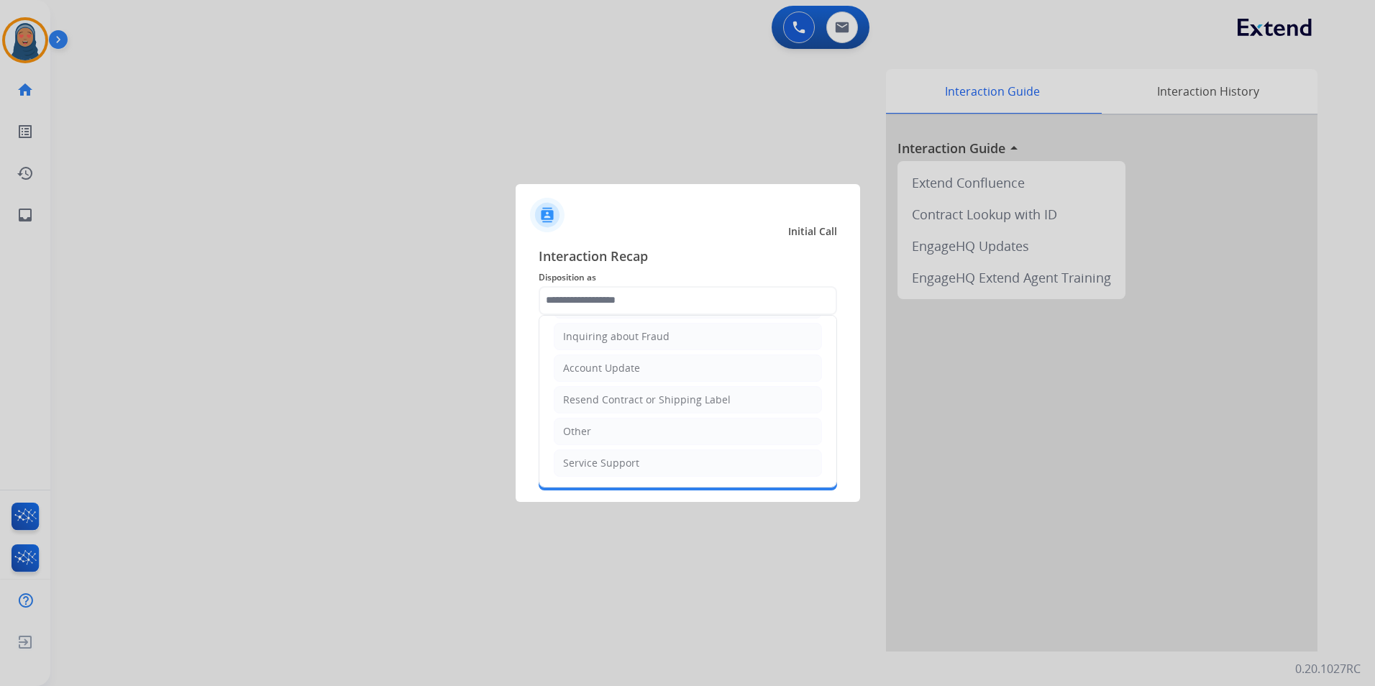
drag, startPoint x: 600, startPoint y: 436, endPoint x: 604, endPoint y: 396, distance: 40.4
click at [600, 435] on li "Other" at bounding box center [688, 431] width 268 height 27
type input "*****"
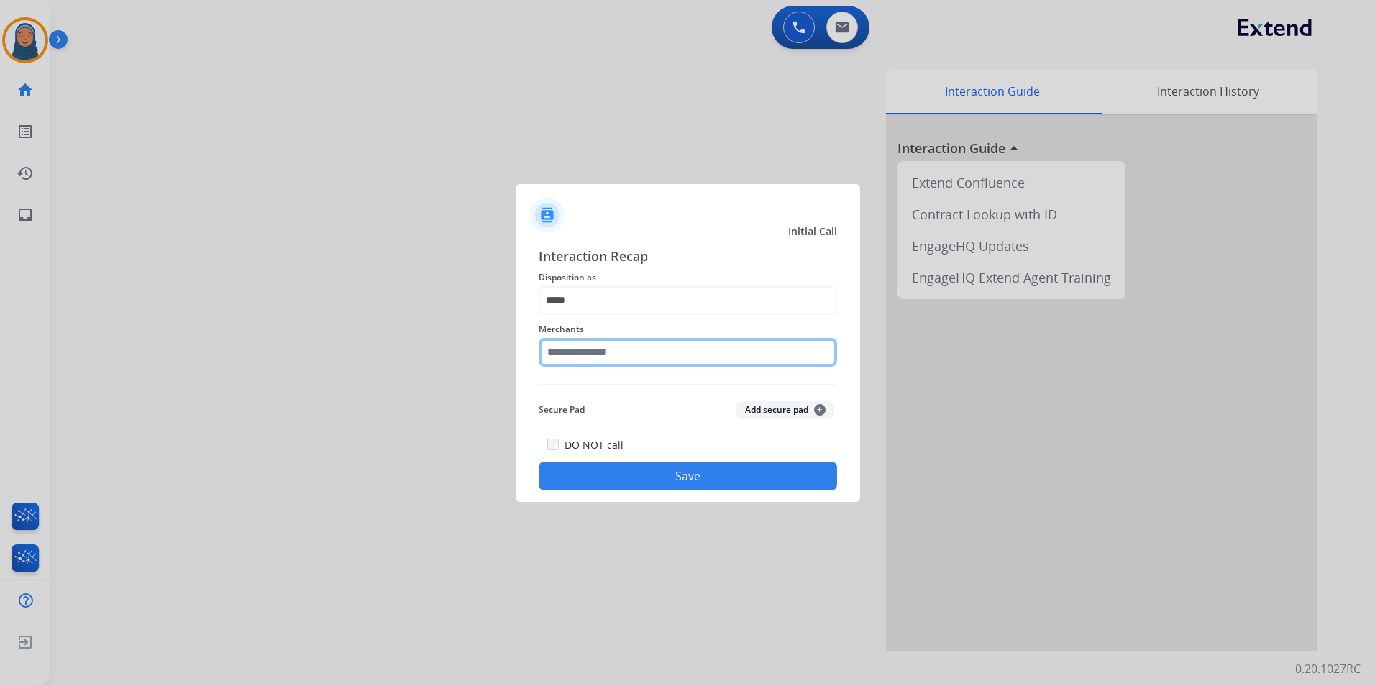
click at [621, 352] on input "text" at bounding box center [688, 352] width 298 height 29
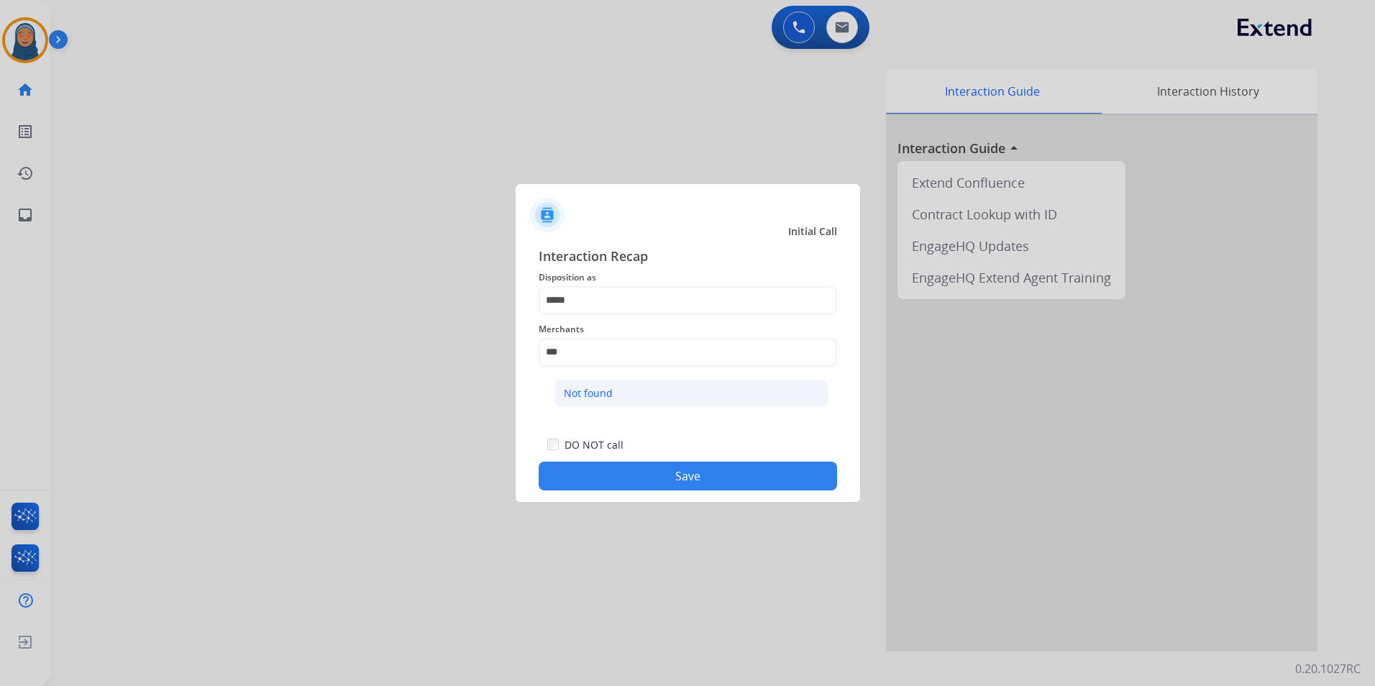
click at [604, 390] on div "Not found" at bounding box center [588, 393] width 49 height 14
type input "*********"
click at [671, 474] on button "Save" at bounding box center [688, 476] width 298 height 29
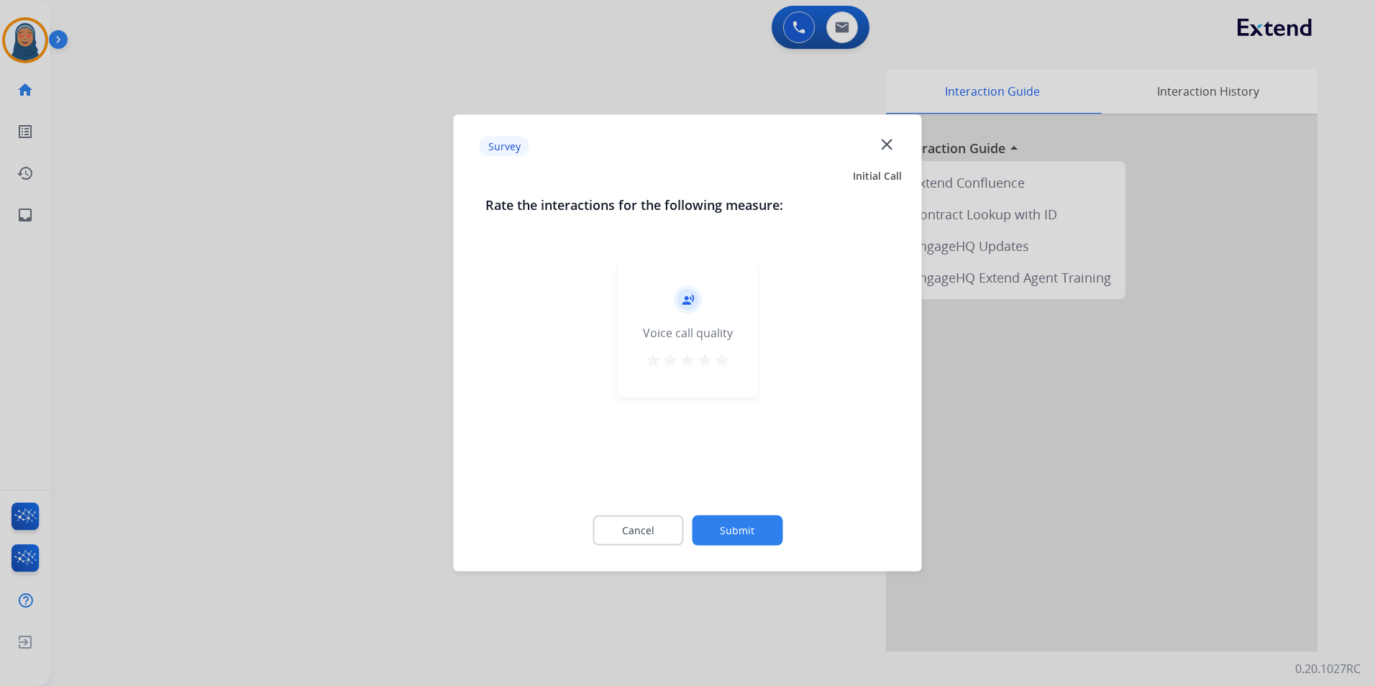
click at [759, 539] on button "Submit" at bounding box center [737, 531] width 91 height 30
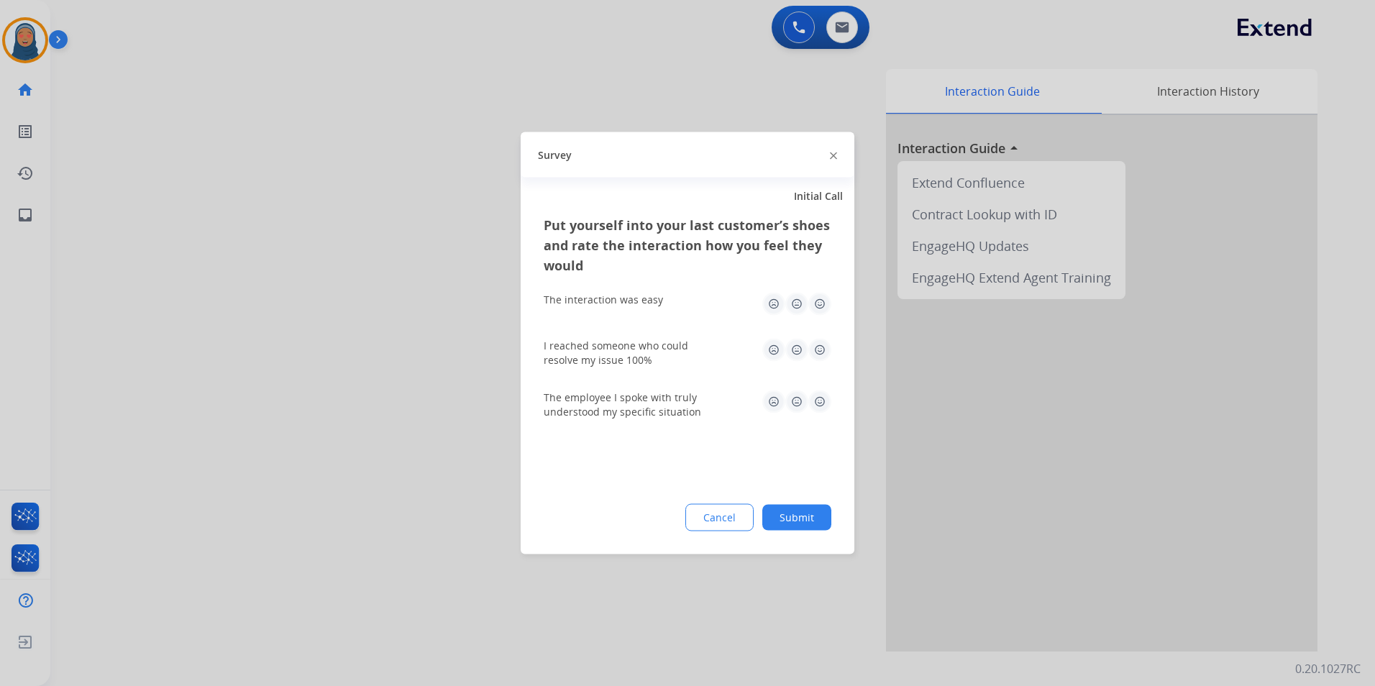
drag, startPoint x: 817, startPoint y: 524, endPoint x: 805, endPoint y: 522, distance: 12.3
click at [817, 523] on button "Submit" at bounding box center [796, 518] width 69 height 26
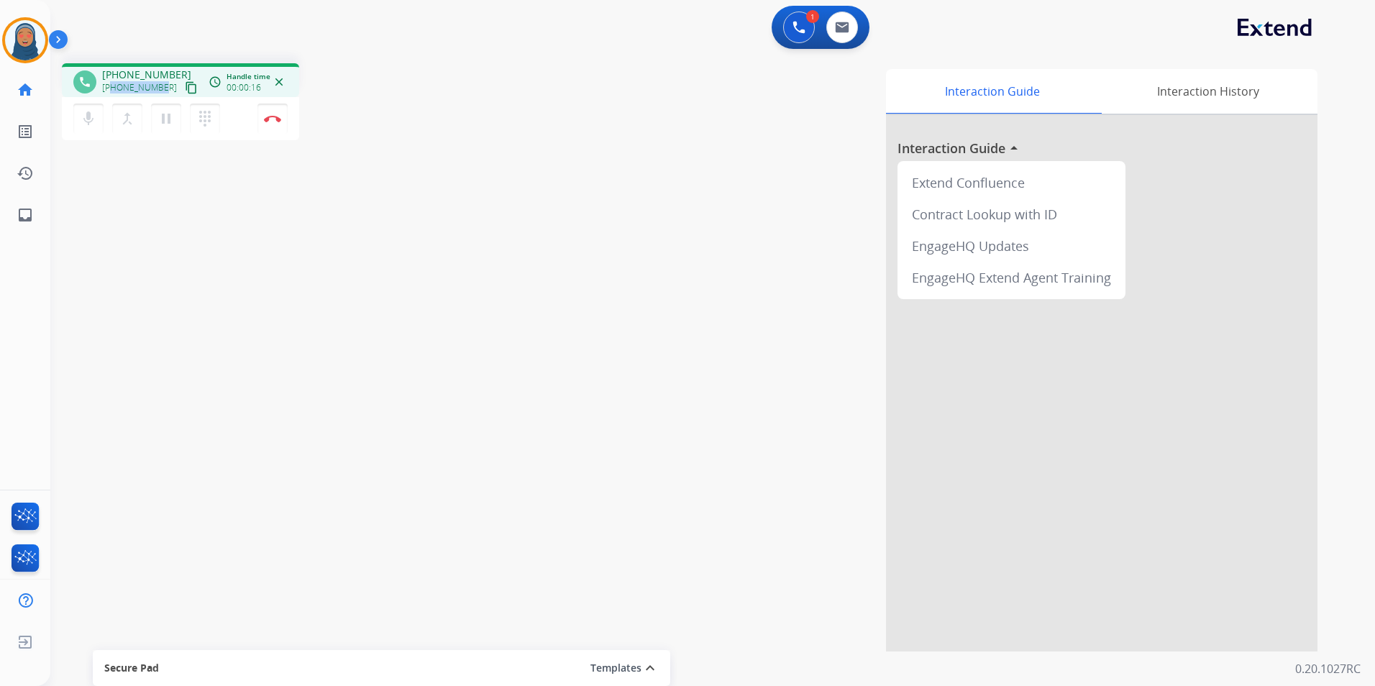
drag, startPoint x: 161, startPoint y: 88, endPoint x: 113, endPoint y: 88, distance: 48.2
click at [113, 88] on span "+14167292200" at bounding box center [139, 88] width 75 height 12
copy span "4167292200"
click at [283, 127] on button "Disconnect" at bounding box center [272, 119] width 30 height 30
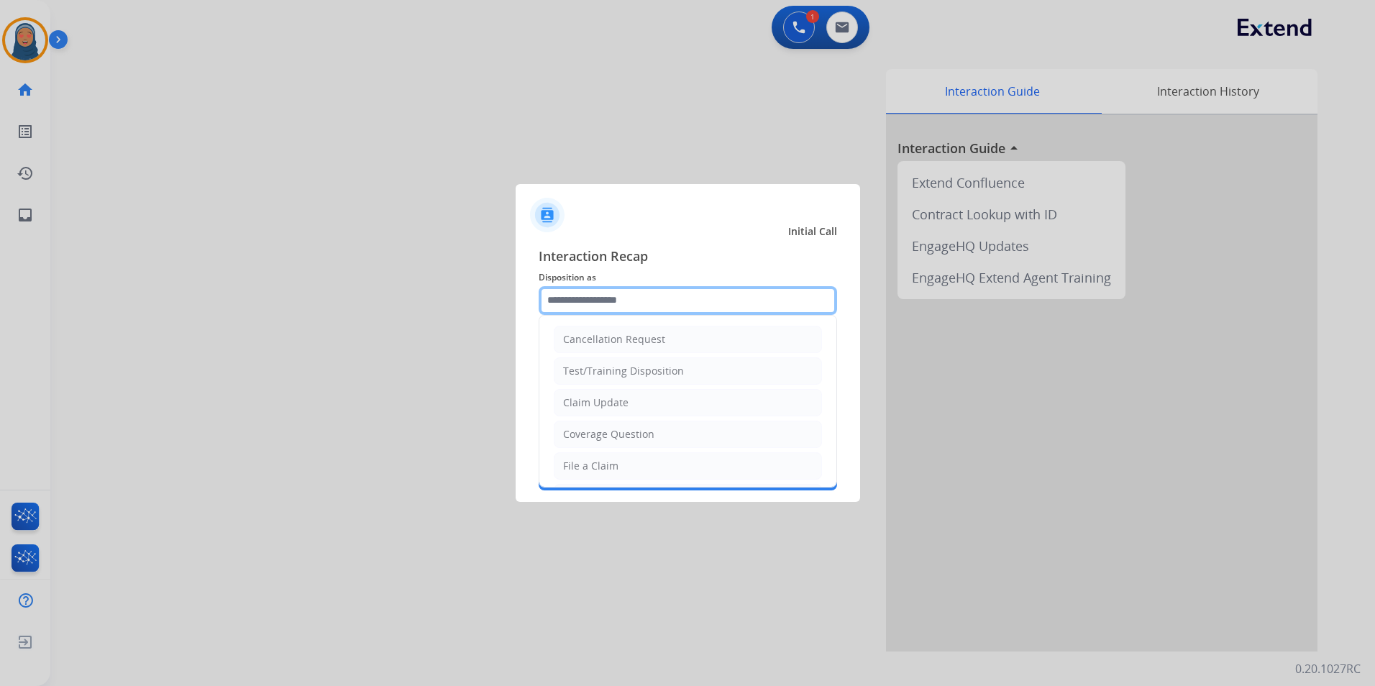
click at [612, 303] on input "text" at bounding box center [688, 300] width 298 height 29
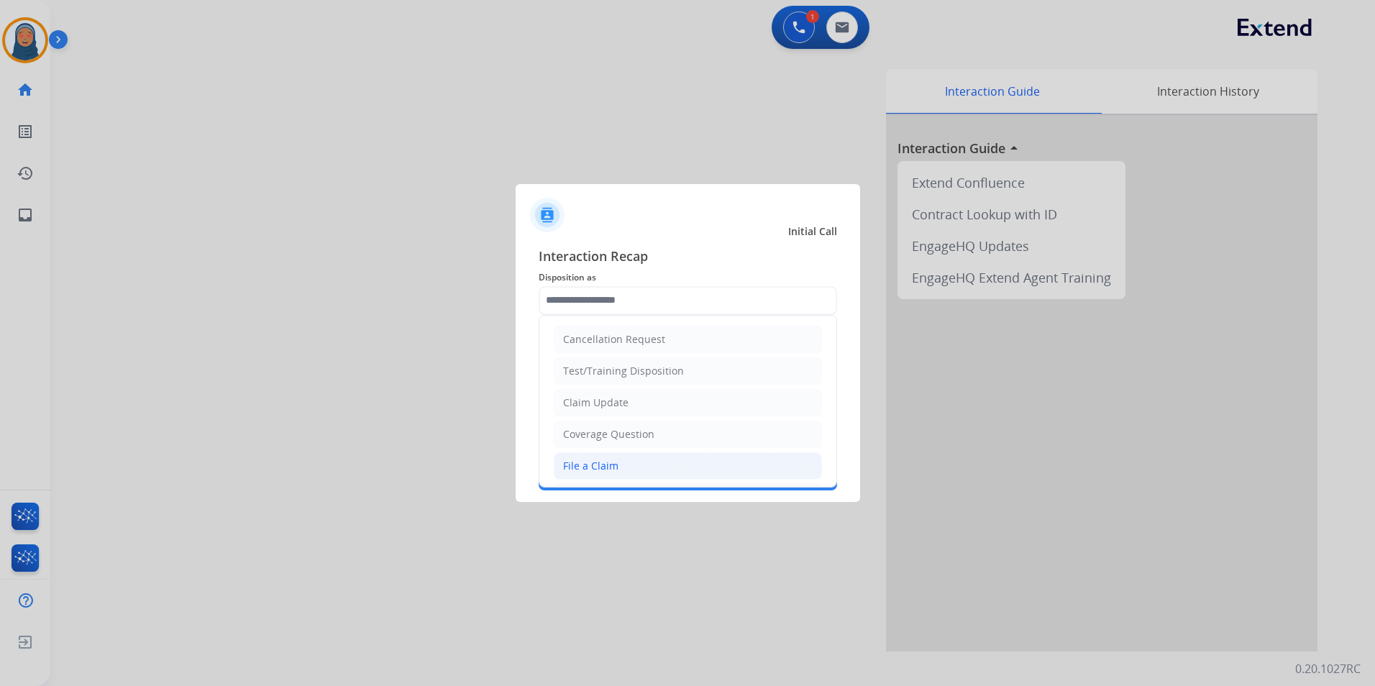
click at [603, 468] on div "File a Claim" at bounding box center [590, 466] width 55 height 14
type input "**********"
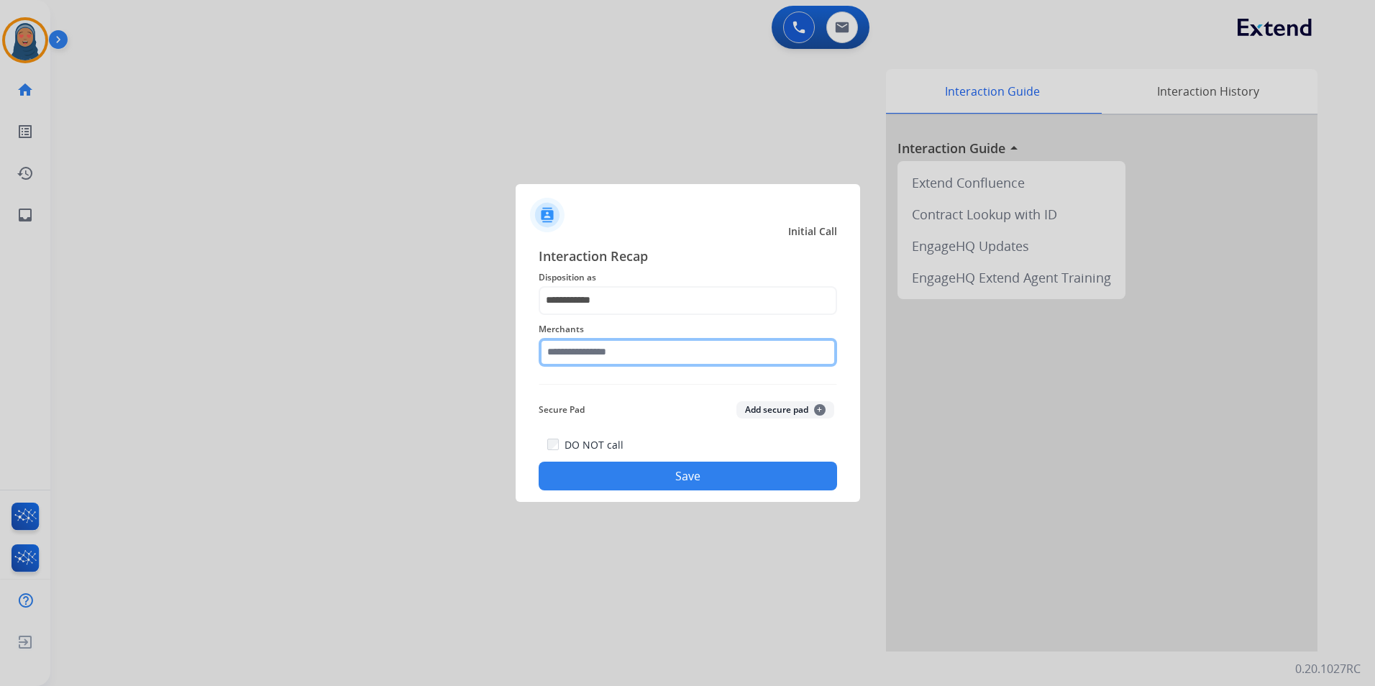
click at [641, 353] on input "text" at bounding box center [688, 352] width 298 height 29
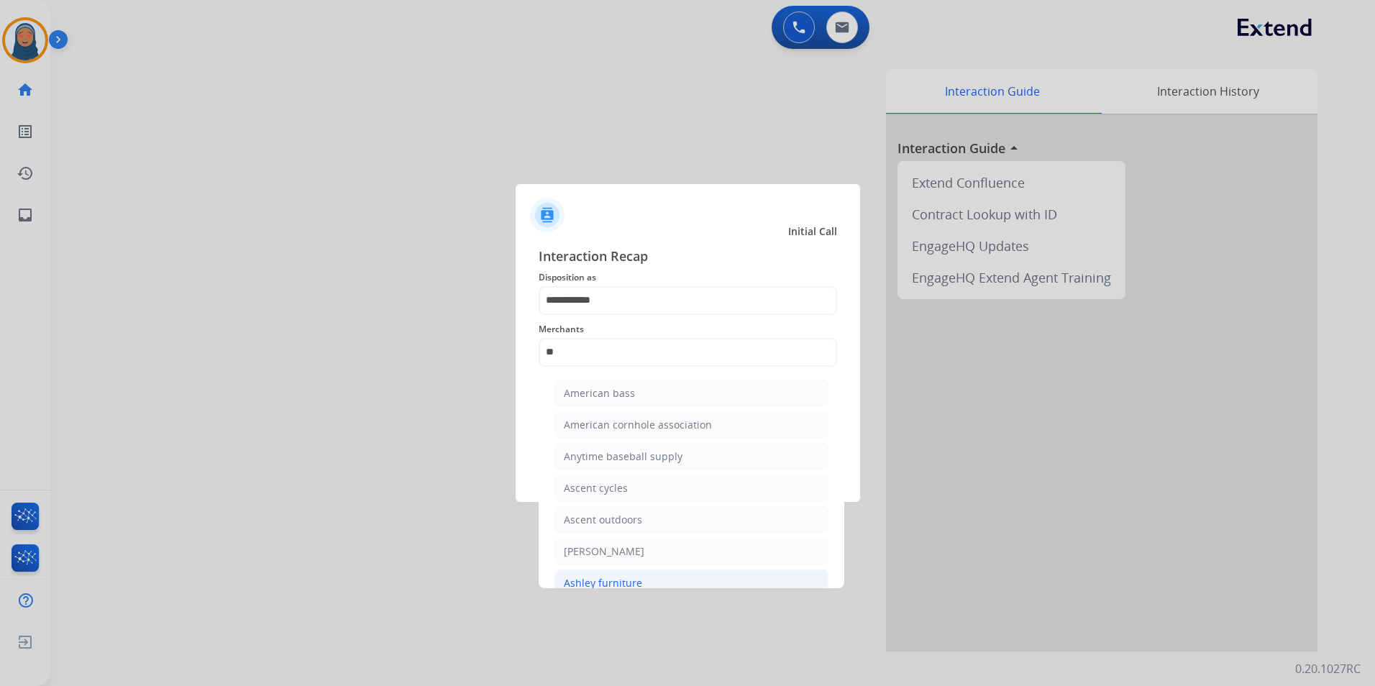
click at [629, 576] on div "Ashley furniture" at bounding box center [603, 583] width 78 height 14
type input "**********"
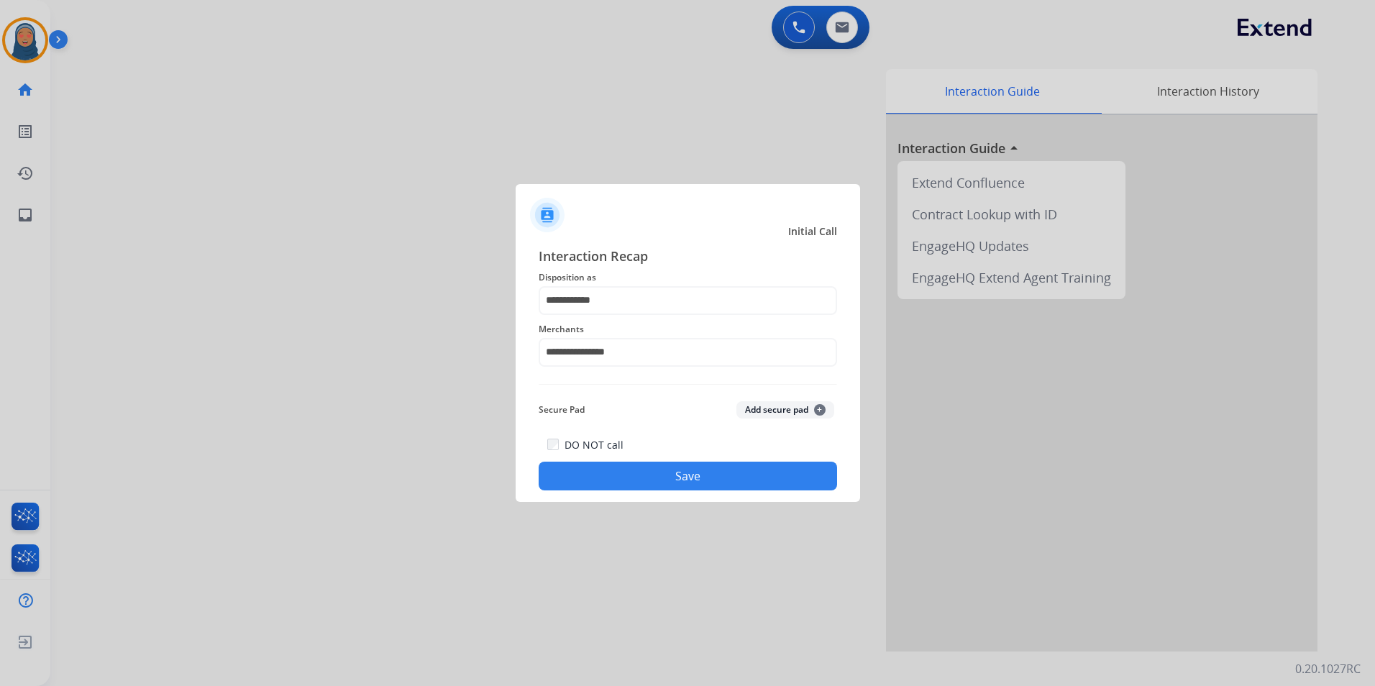
click at [684, 476] on button "Save" at bounding box center [688, 476] width 298 height 29
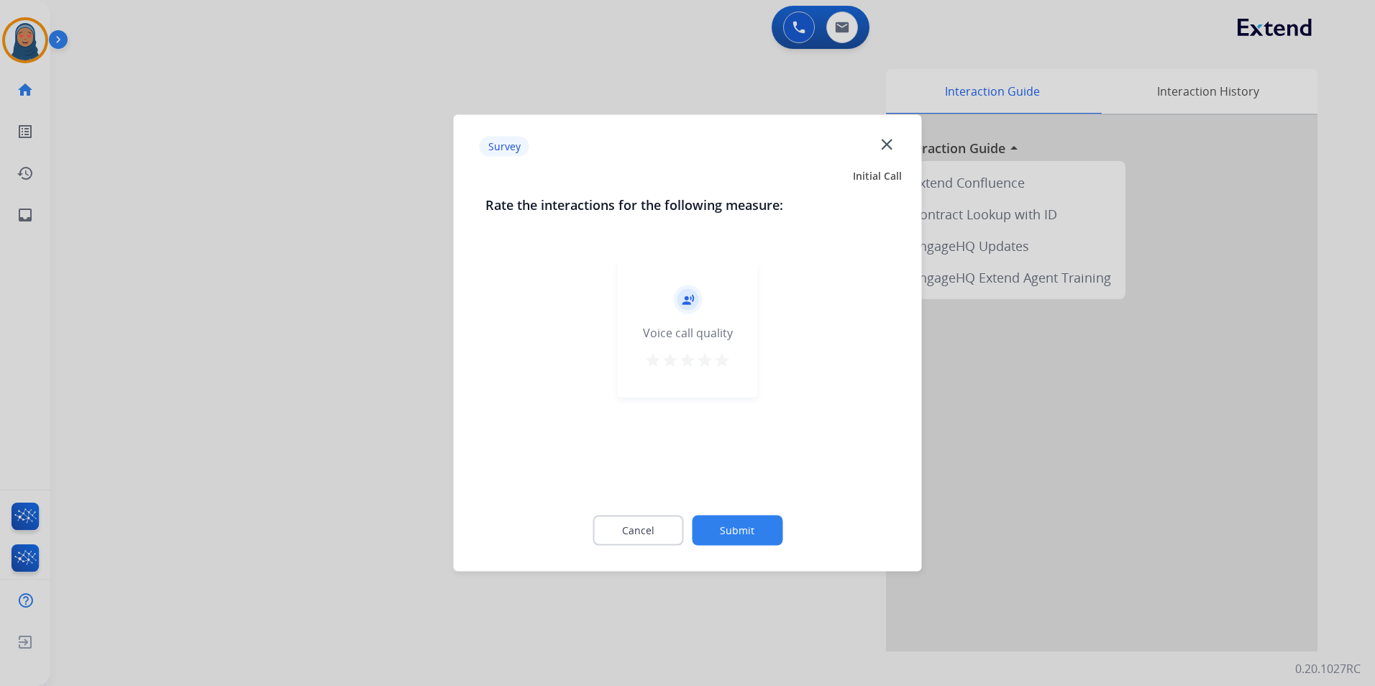
click at [738, 544] on div "Cancel Submit" at bounding box center [687, 530] width 405 height 65
click at [744, 536] on button "Submit" at bounding box center [737, 531] width 91 height 30
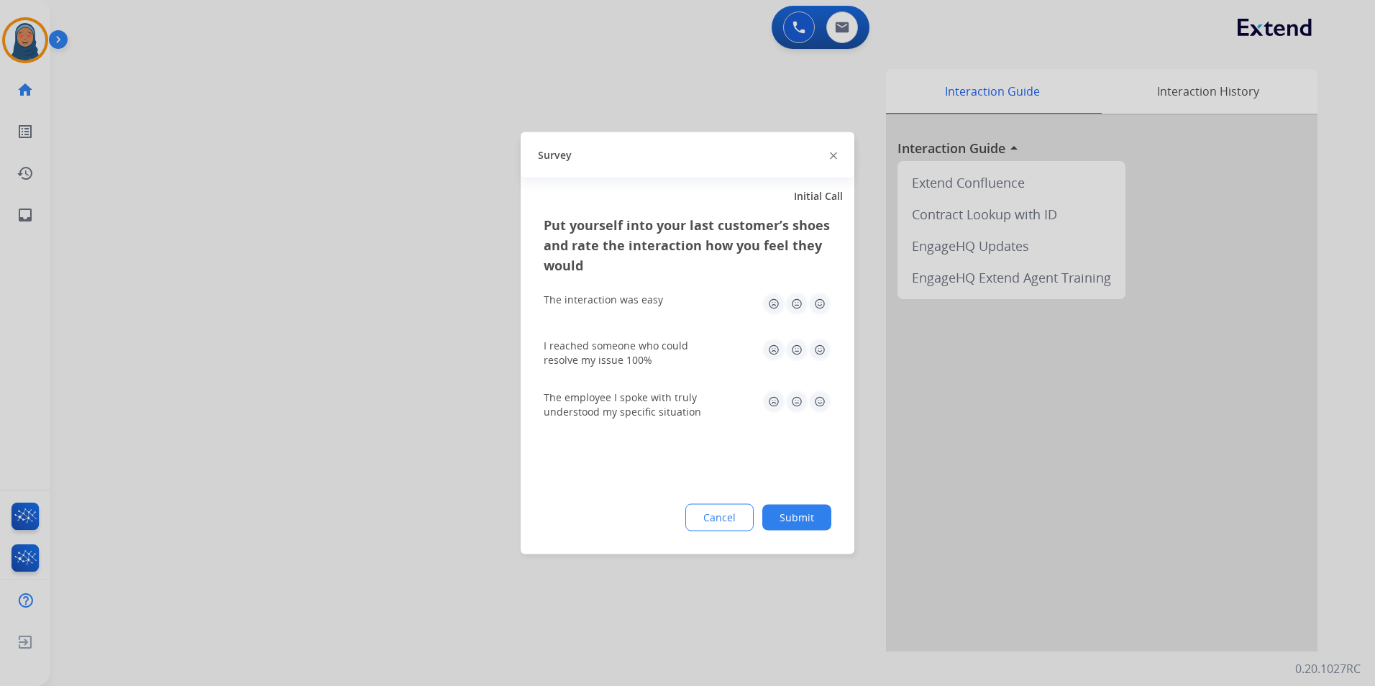
click at [795, 510] on button "Submit" at bounding box center [796, 518] width 69 height 26
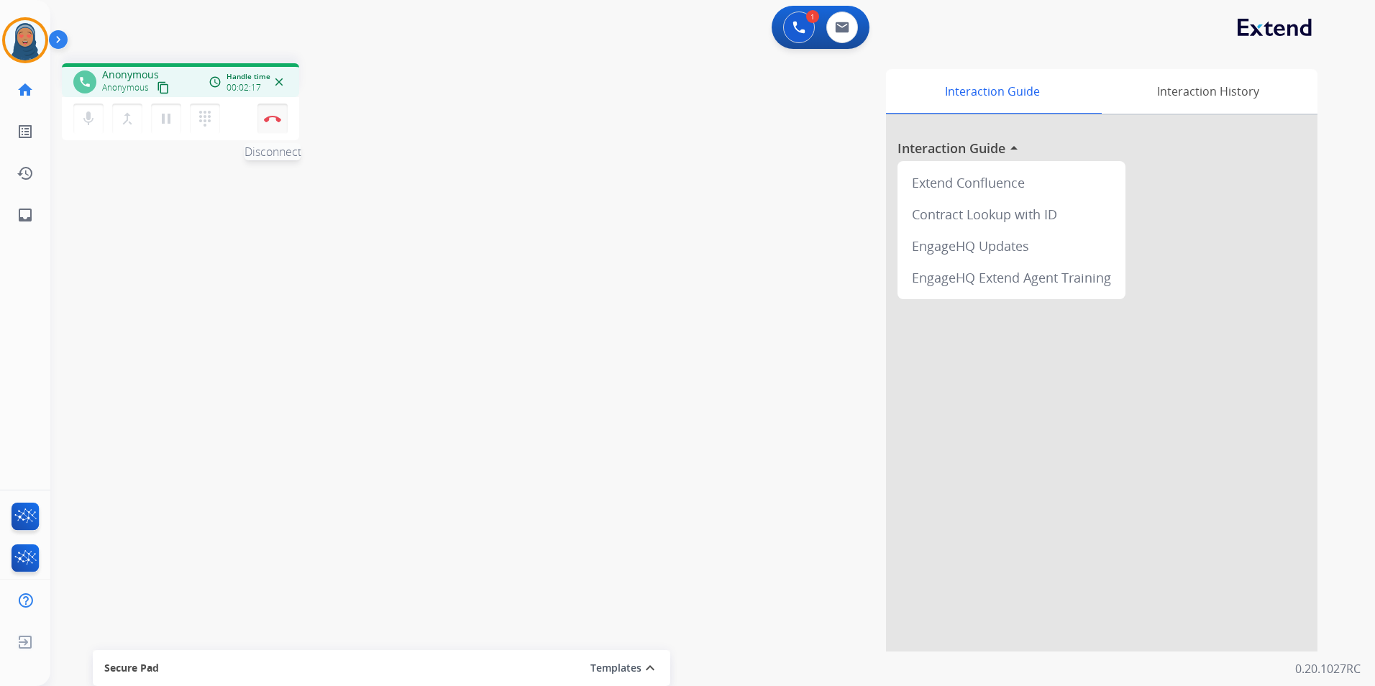
click at [274, 121] on img at bounding box center [272, 118] width 17 height 7
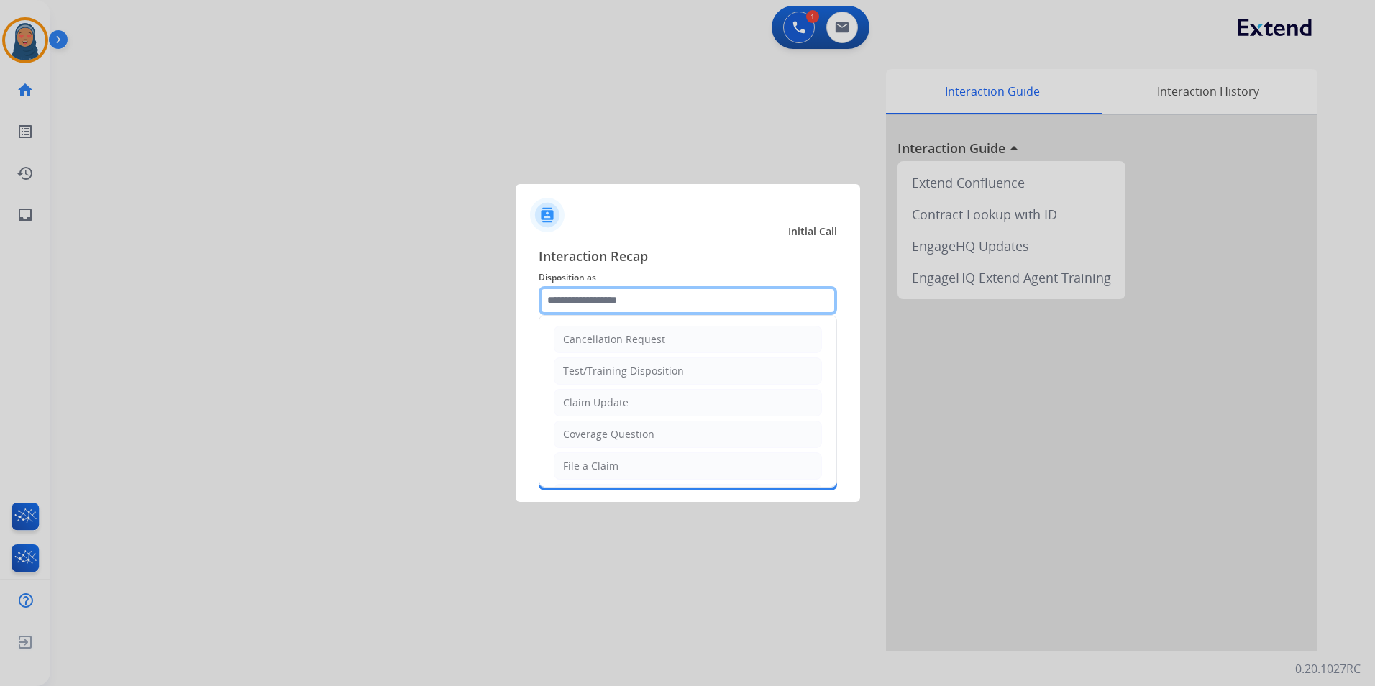
click at [624, 291] on input "text" at bounding box center [688, 300] width 298 height 29
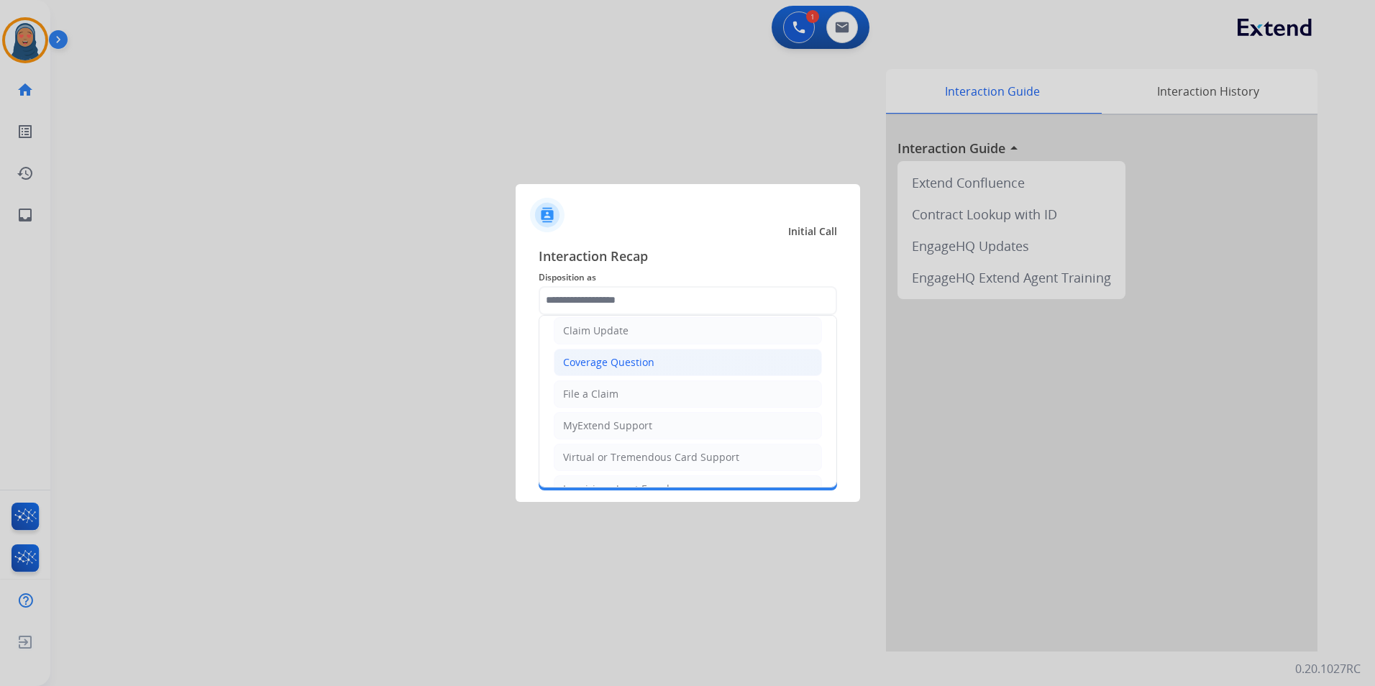
click at [600, 354] on li "Coverage Question" at bounding box center [688, 362] width 268 height 27
type input "**********"
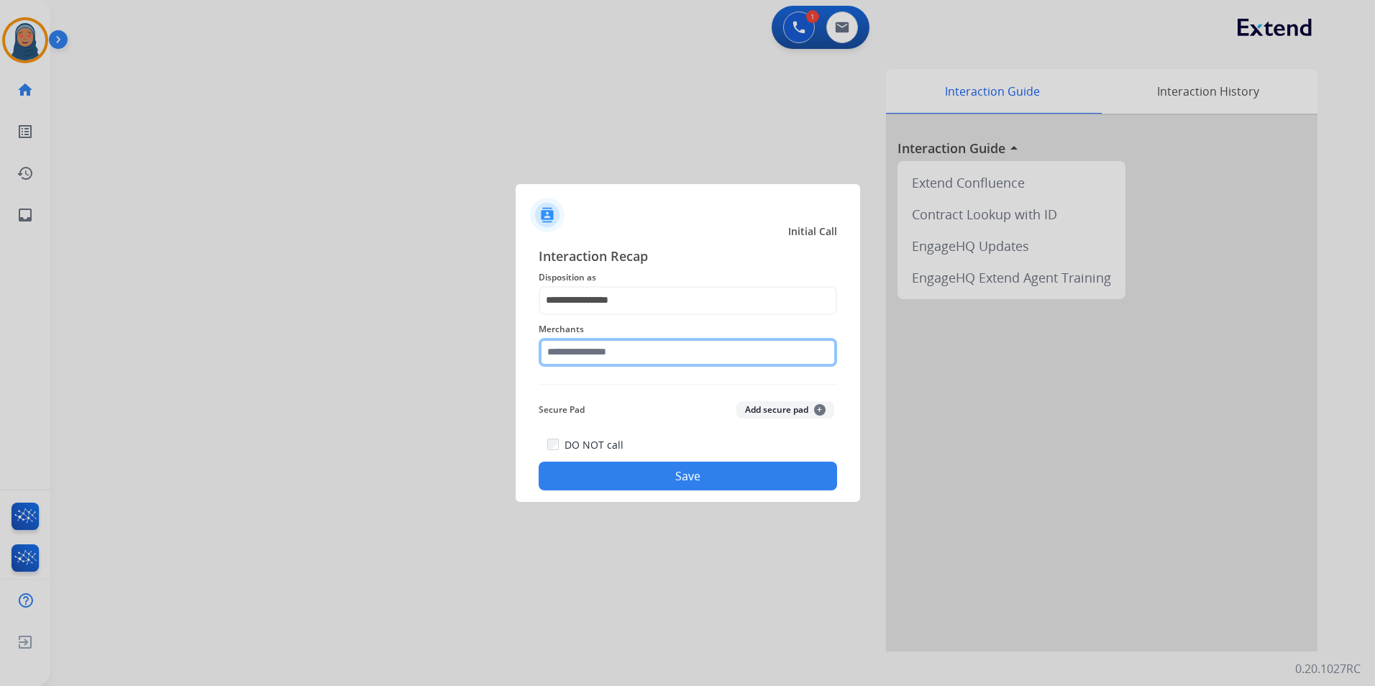
click at [608, 342] on input "text" at bounding box center [688, 352] width 298 height 29
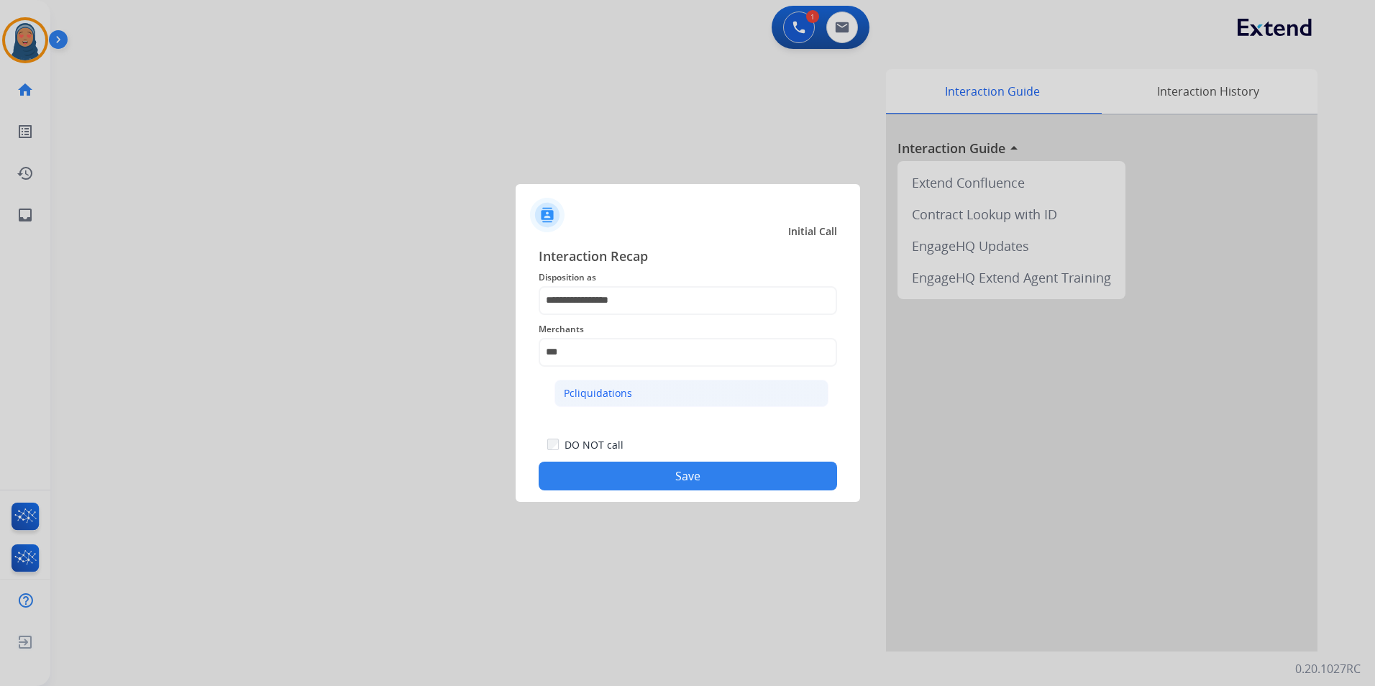
click at [622, 398] on div "Pcliquidations" at bounding box center [598, 393] width 68 height 14
type input "**********"
click at [677, 472] on button "Save" at bounding box center [688, 476] width 298 height 29
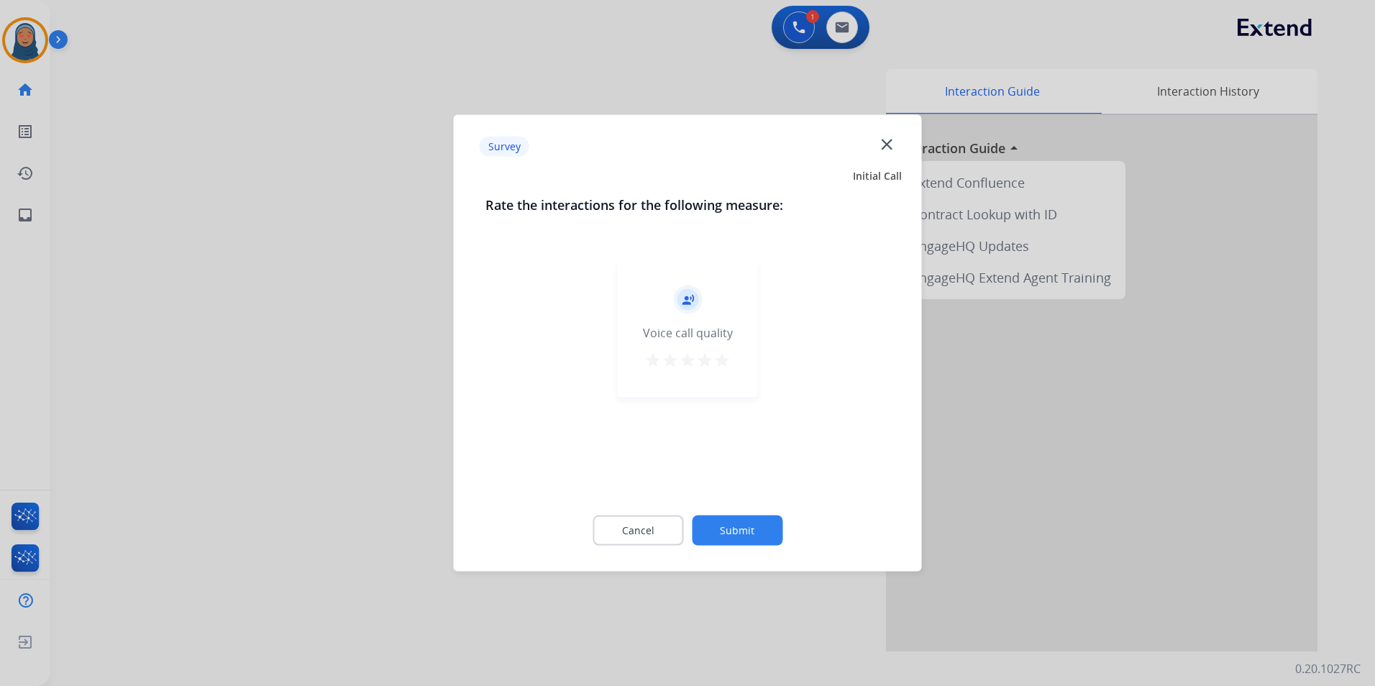
click at [769, 523] on button "Submit" at bounding box center [737, 531] width 91 height 30
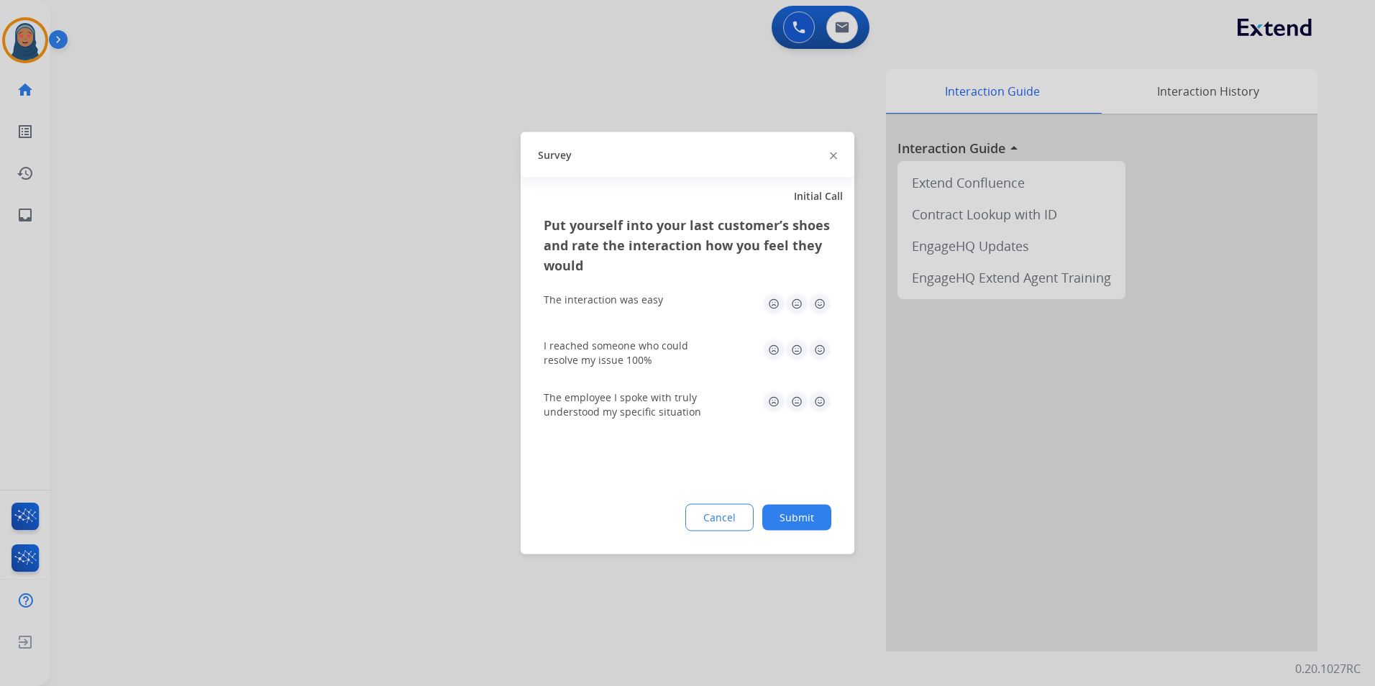
click at [800, 508] on button "Submit" at bounding box center [796, 518] width 69 height 26
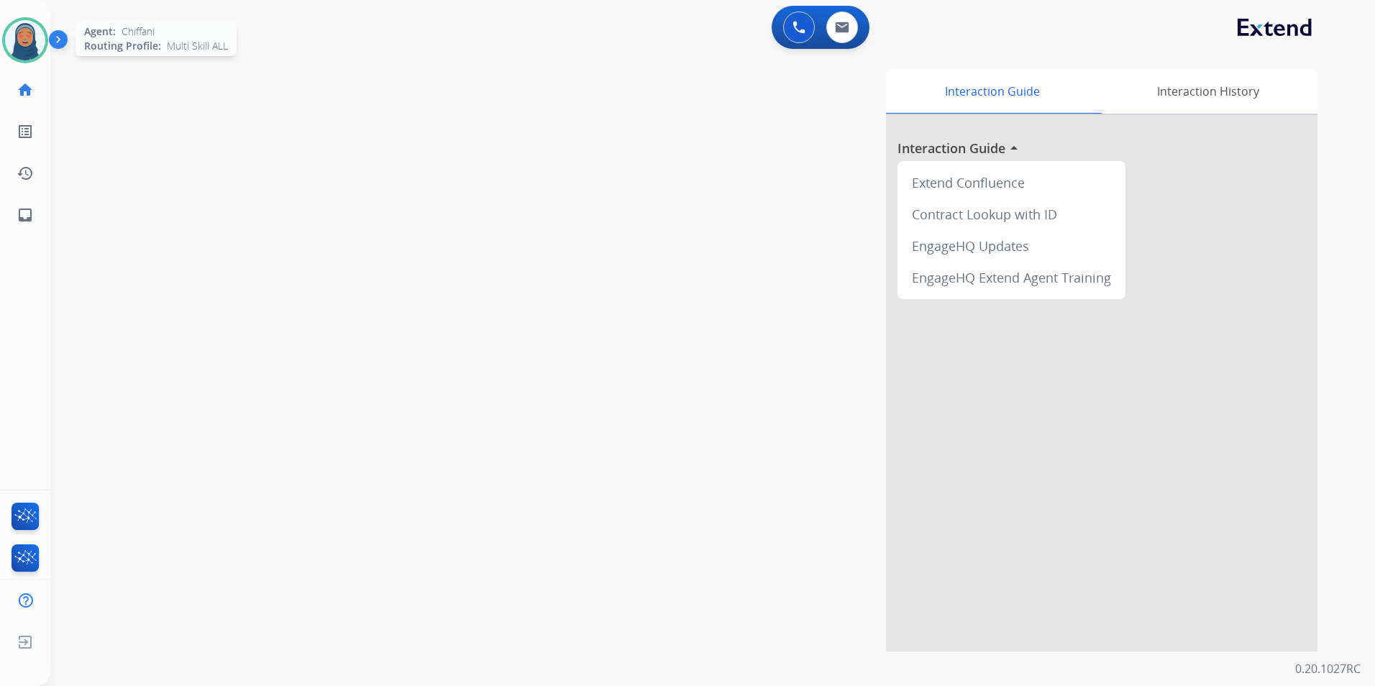
click at [31, 39] on img at bounding box center [25, 40] width 40 height 40
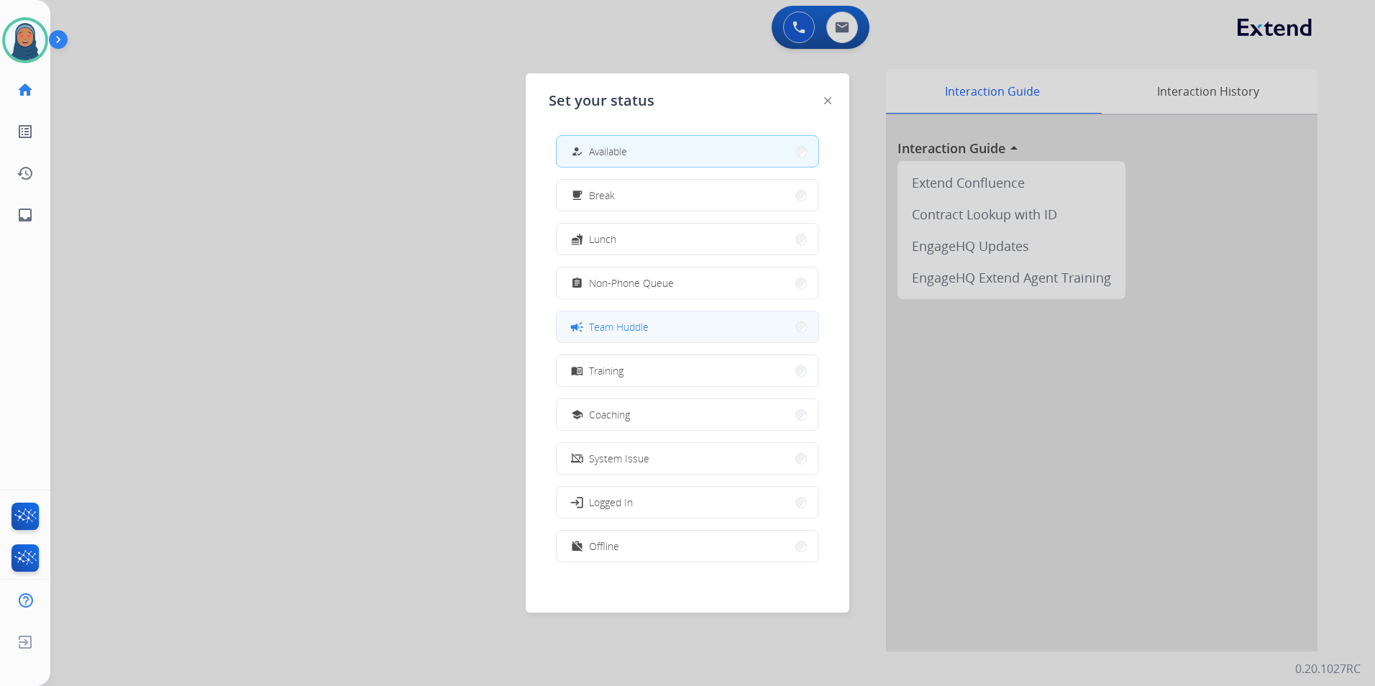
click at [668, 335] on button "campaign Team Huddle" at bounding box center [688, 326] width 262 height 31
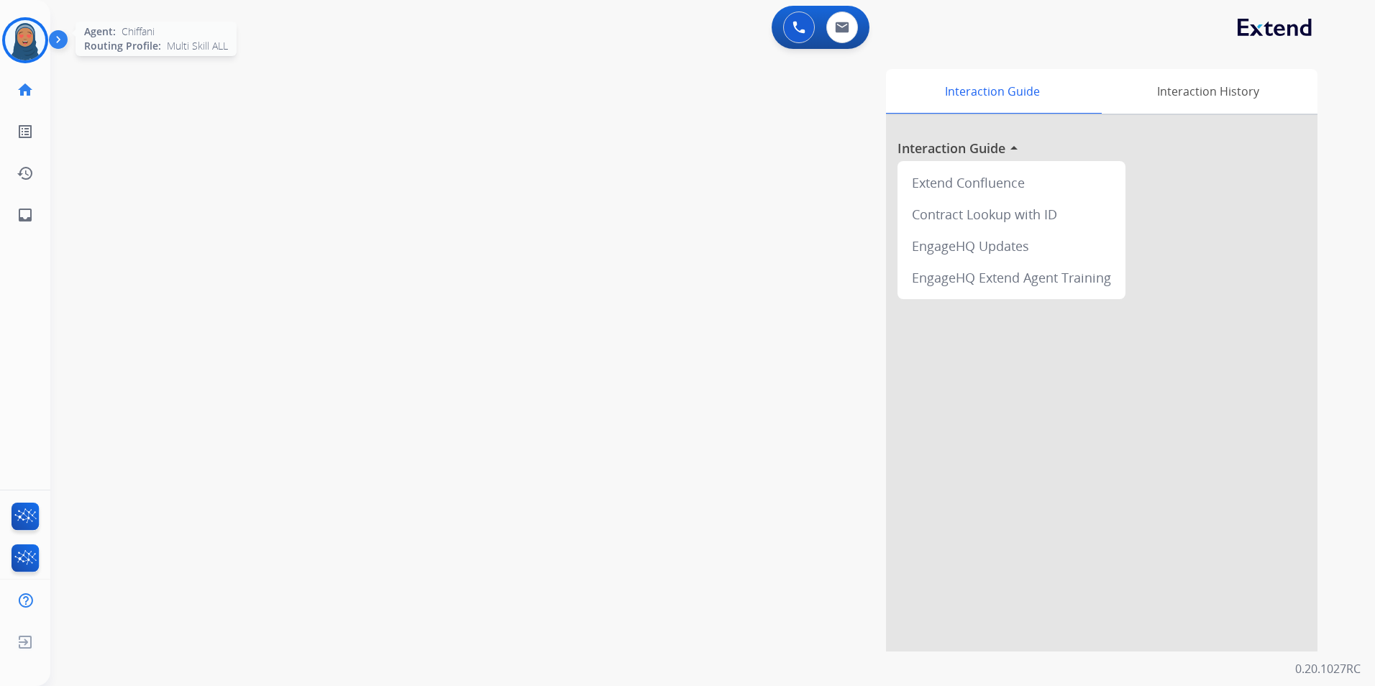
click at [27, 45] on img at bounding box center [25, 40] width 40 height 40
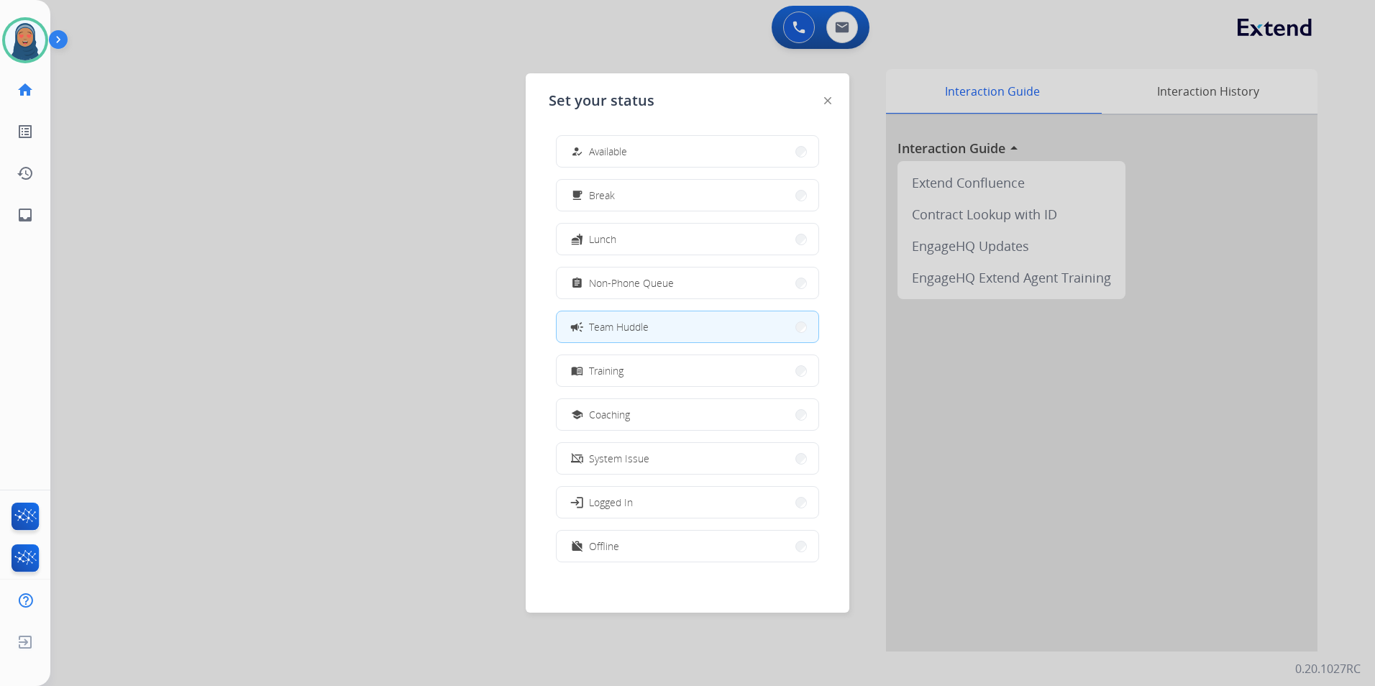
click at [311, 191] on div at bounding box center [687, 343] width 1375 height 686
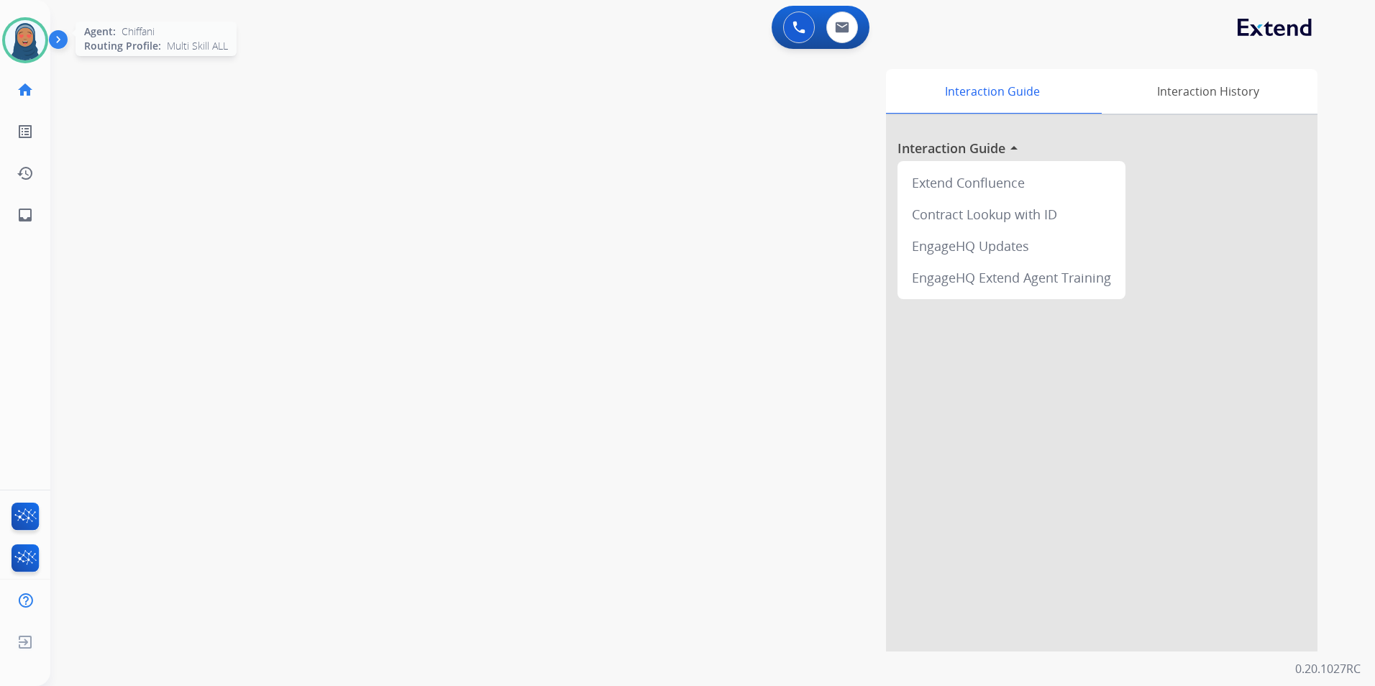
click at [24, 31] on img at bounding box center [25, 40] width 40 height 40
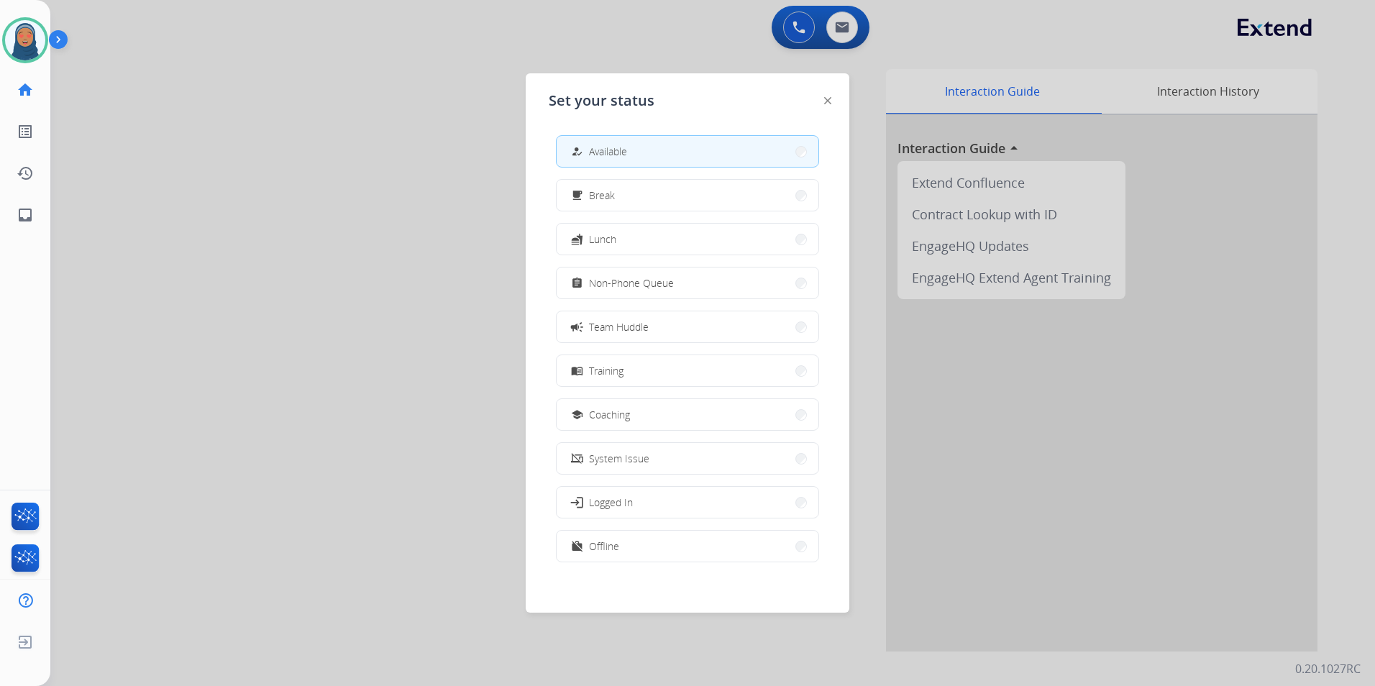
click at [646, 154] on button "how_to_reg Available" at bounding box center [688, 151] width 262 height 31
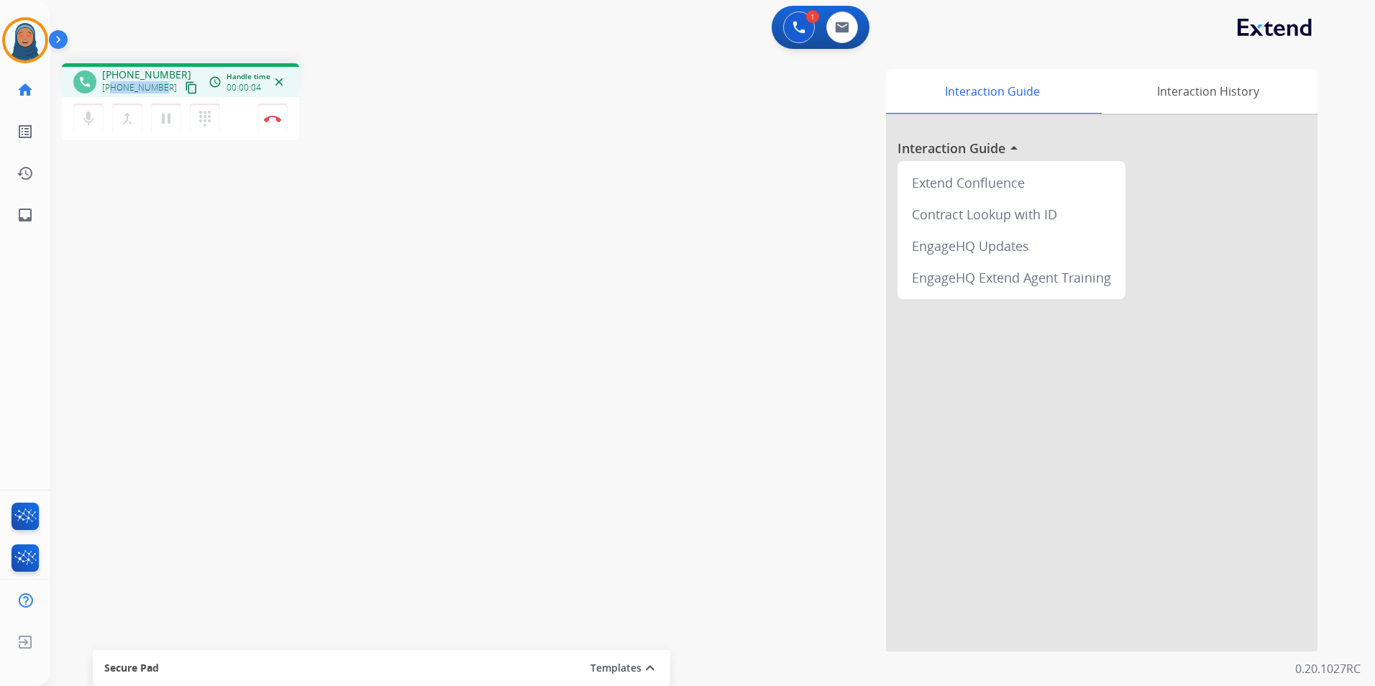
drag, startPoint x: 163, startPoint y: 89, endPoint x: 113, endPoint y: 91, distance: 50.4
click at [113, 91] on div "+15039512705 content_copy" at bounding box center [151, 87] width 98 height 17
copy span "5039512705"
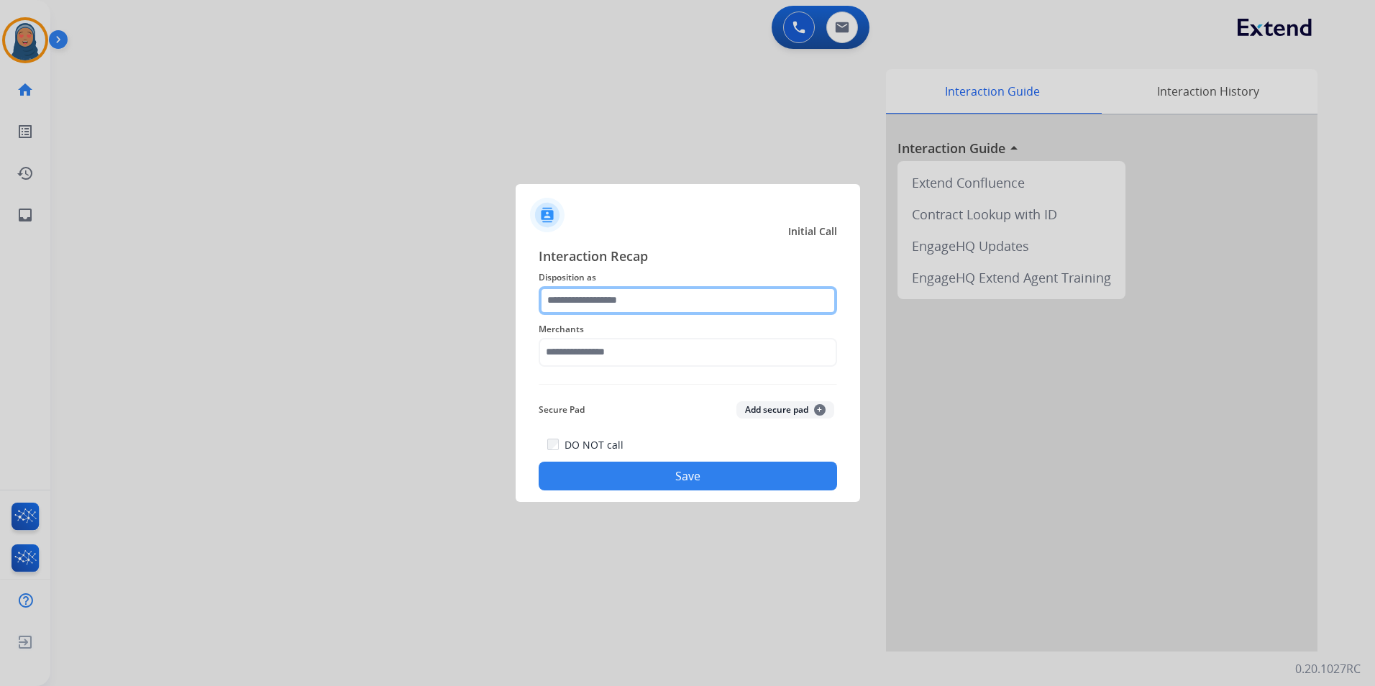
click at [606, 300] on input "text" at bounding box center [688, 300] width 298 height 29
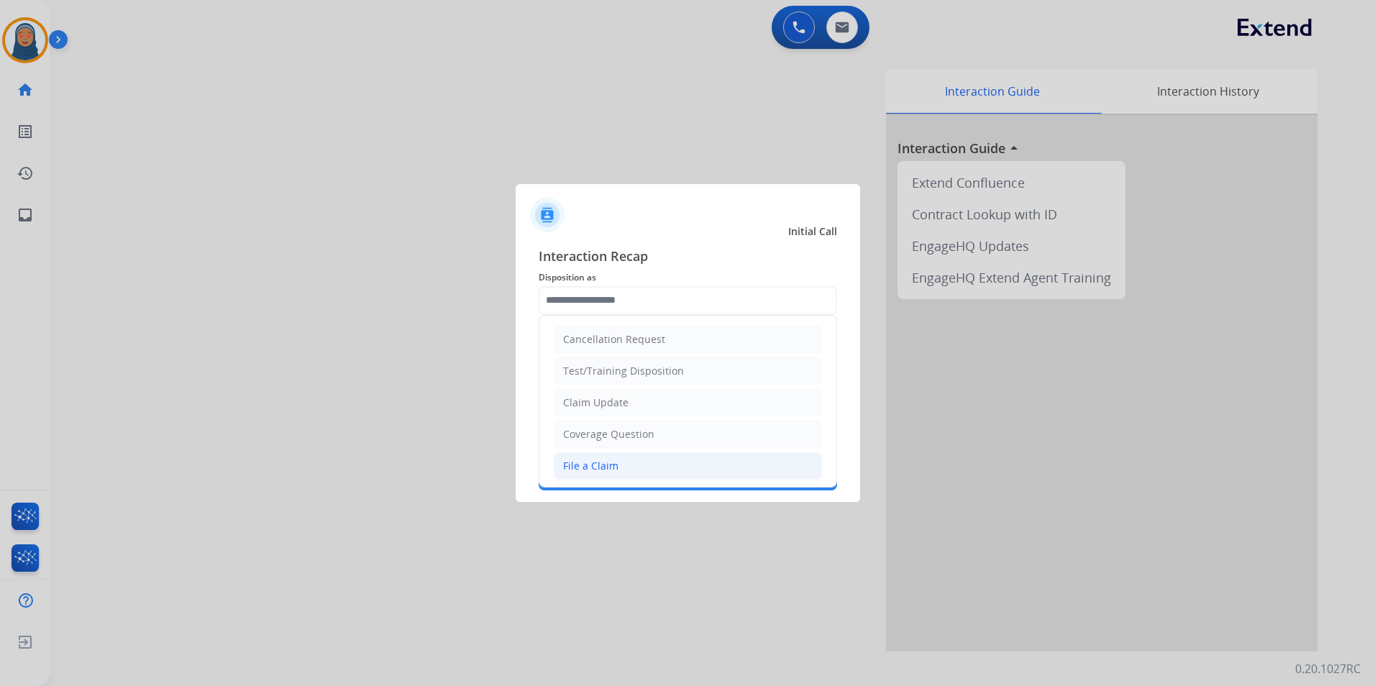
drag, startPoint x: 610, startPoint y: 466, endPoint x: 610, endPoint y: 454, distance: 12.2
click at [610, 465] on div "File a Claim" at bounding box center [590, 466] width 55 height 14
type input "**********"
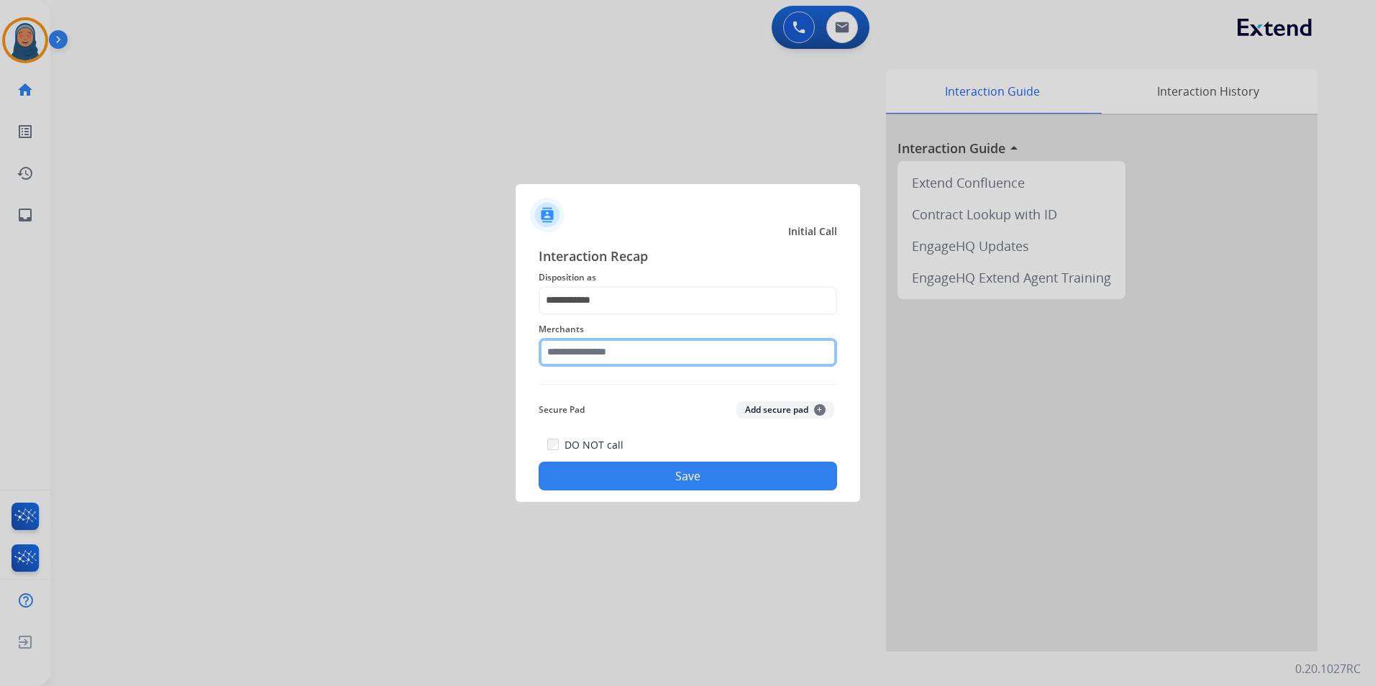
click at [643, 352] on input "text" at bounding box center [688, 352] width 298 height 29
drag, startPoint x: 575, startPoint y: 352, endPoint x: 402, endPoint y: 335, distance: 174.2
click at [0, 335] on app-contact-recap-modal "**********" at bounding box center [0, 343] width 0 height 686
drag, startPoint x: 570, startPoint y: 349, endPoint x: 265, endPoint y: 301, distance: 309.5
click at [0, 302] on app-contact-recap-modal "**********" at bounding box center [0, 343] width 0 height 686
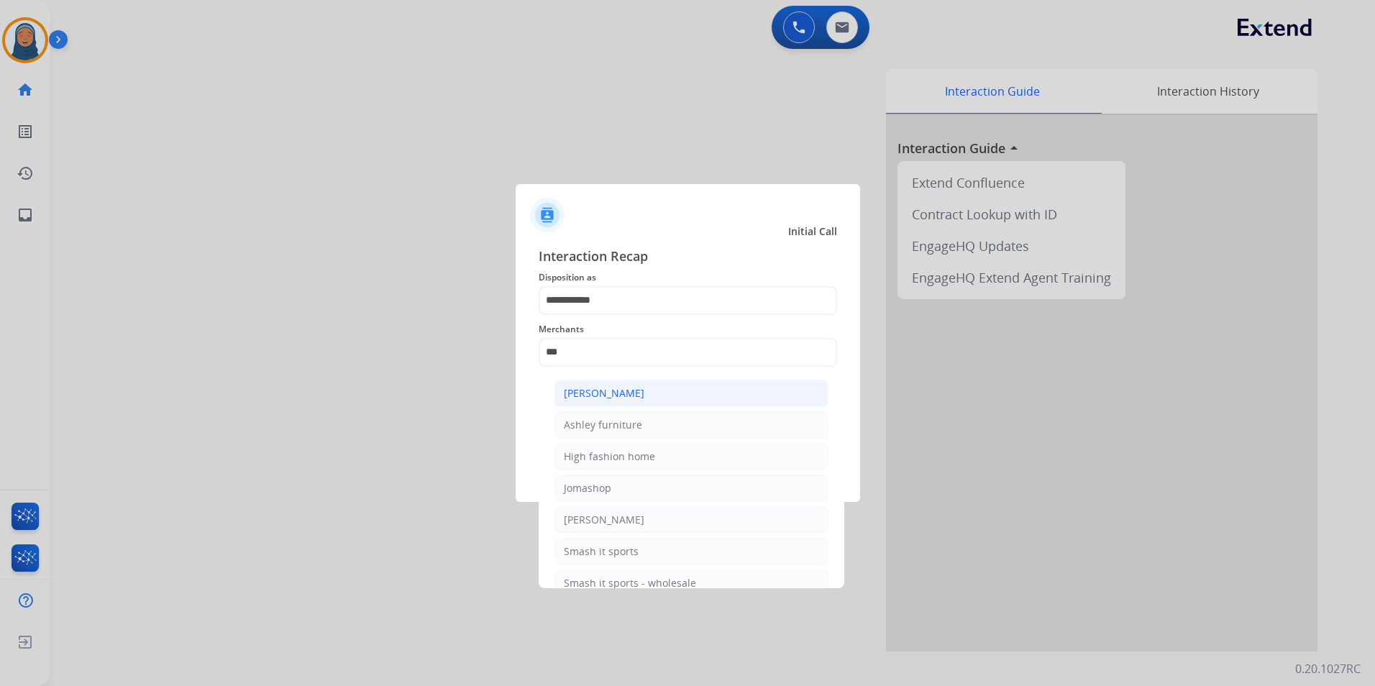
click at [633, 395] on div "[PERSON_NAME]" at bounding box center [604, 393] width 81 height 14
type input "**********"
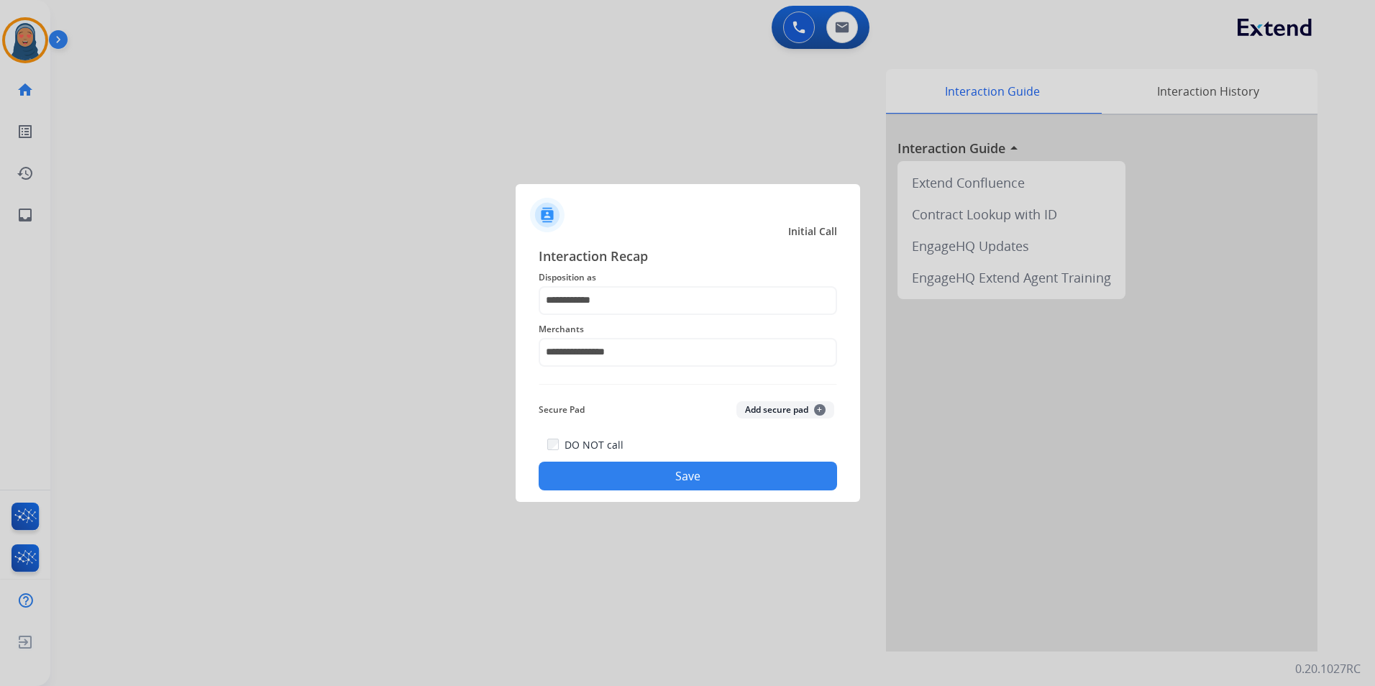
click at [721, 468] on button "Save" at bounding box center [688, 476] width 298 height 29
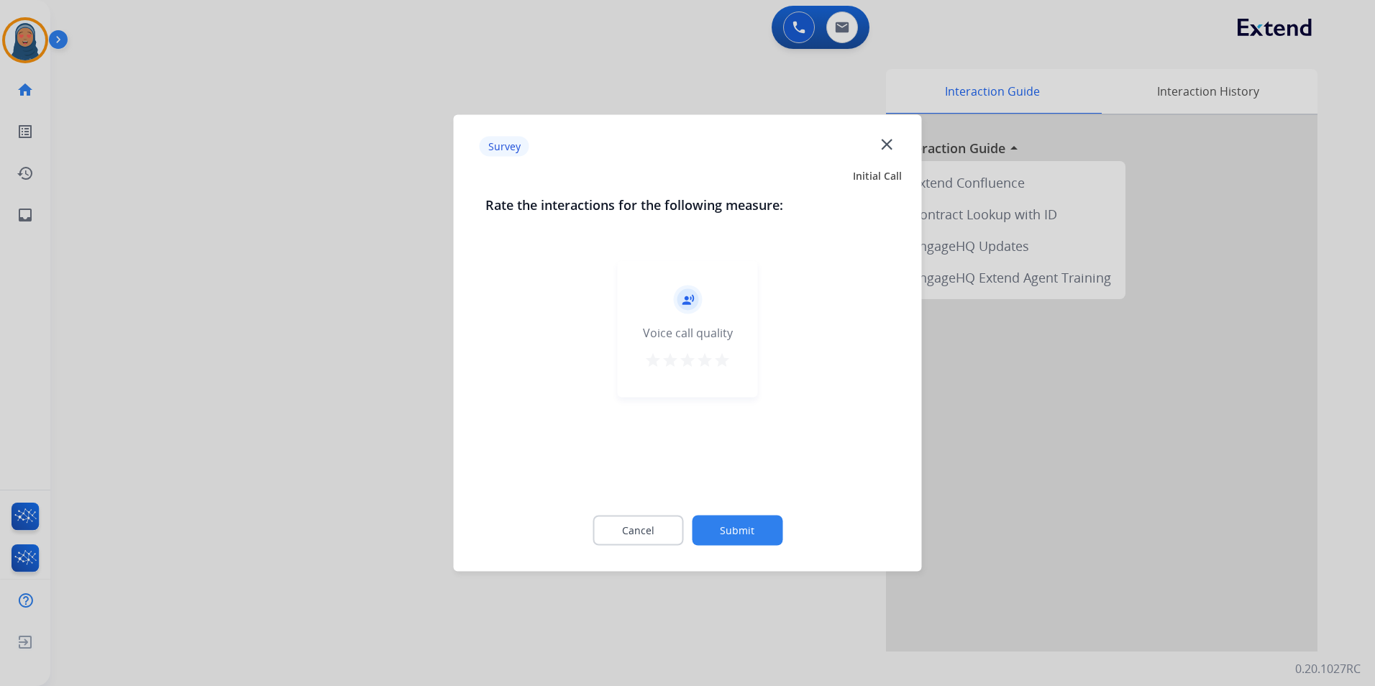
click at [754, 531] on button "Submit" at bounding box center [737, 531] width 91 height 30
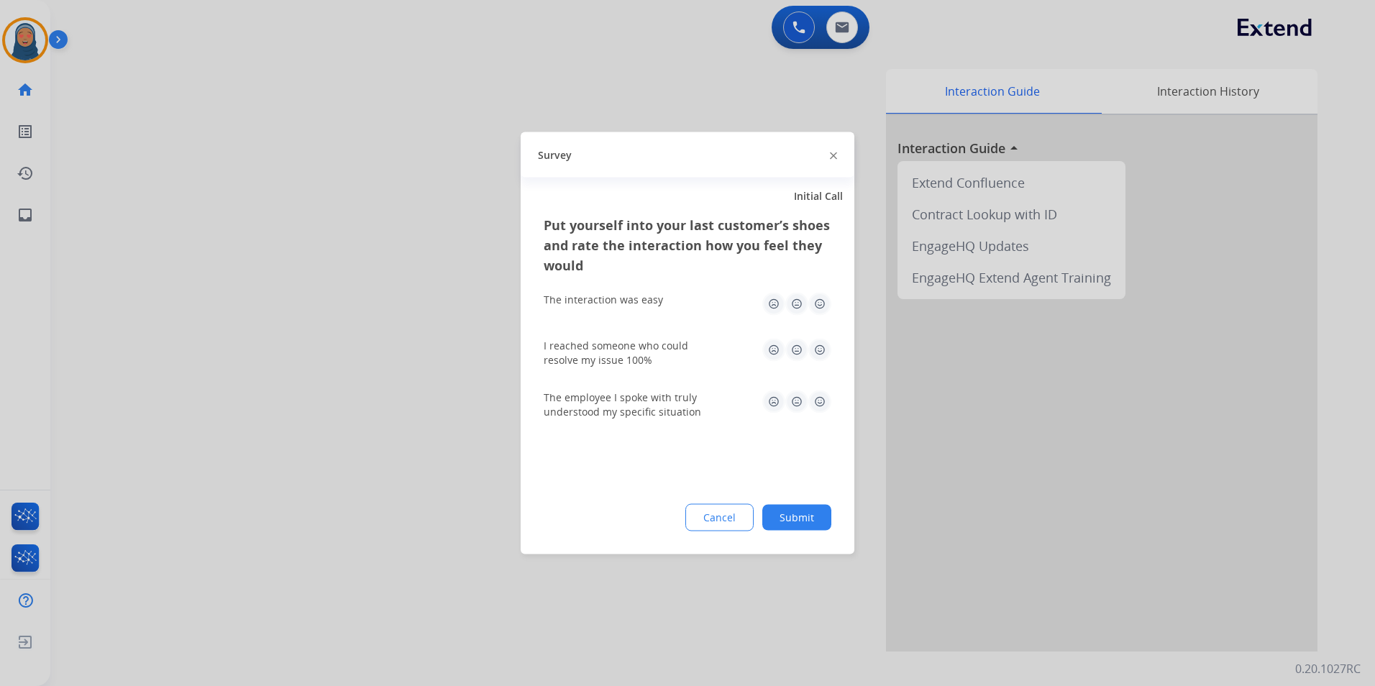
click at [808, 512] on button "Submit" at bounding box center [796, 518] width 69 height 26
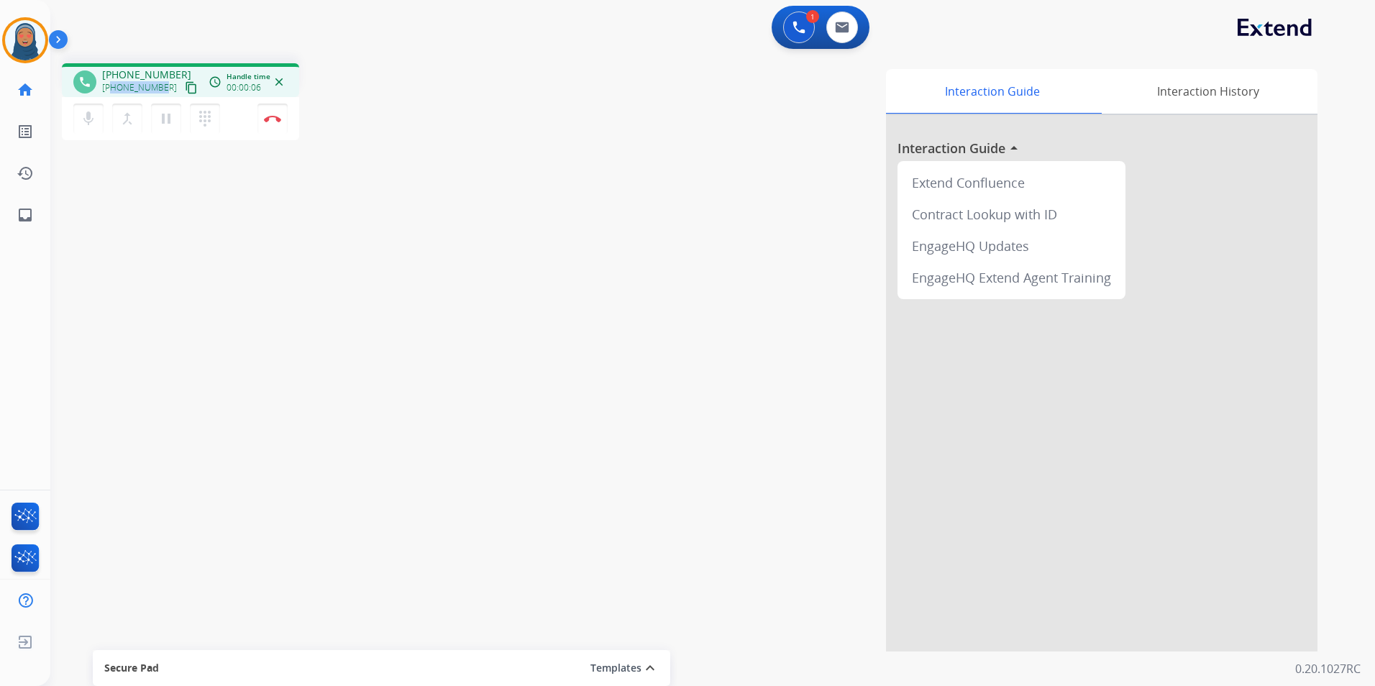
drag, startPoint x: 163, startPoint y: 90, endPoint x: 110, endPoint y: 89, distance: 52.5
click at [110, 89] on div "+14154071567 content_copy" at bounding box center [151, 87] width 98 height 17
copy span "4154071567"
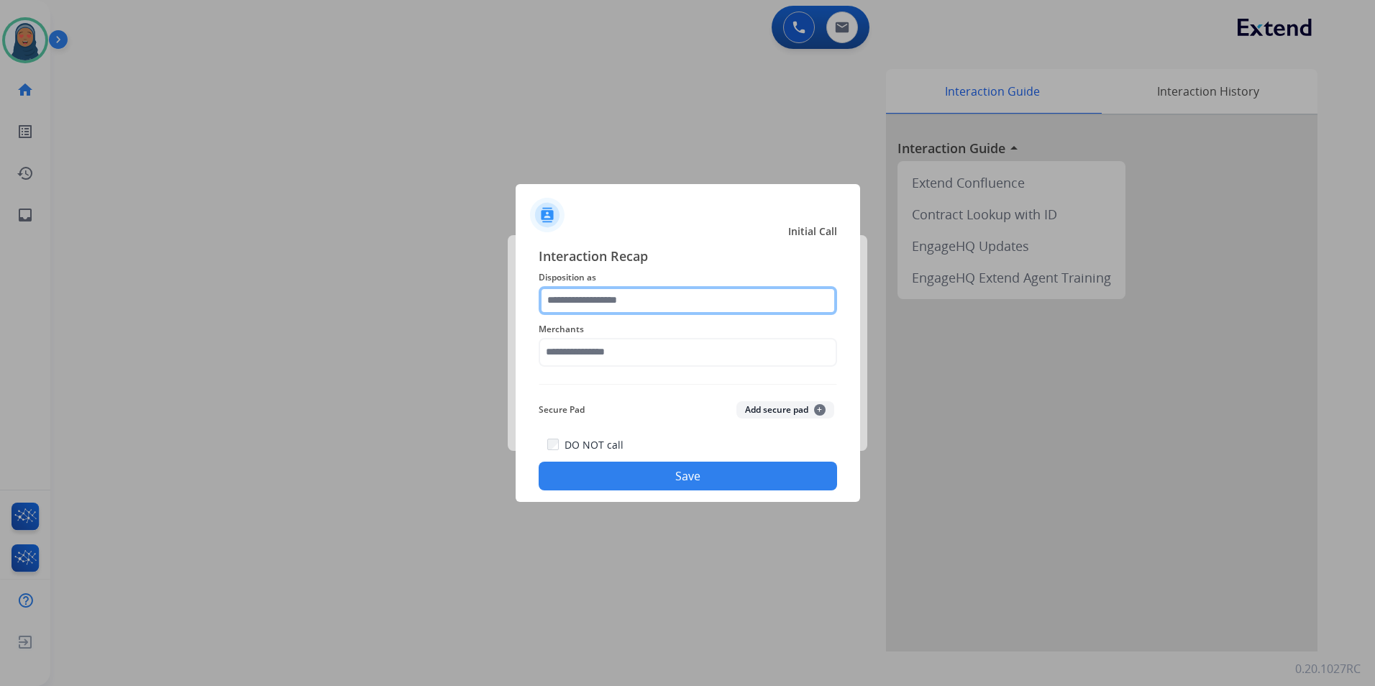
click at [578, 303] on input "text" at bounding box center [688, 300] width 298 height 29
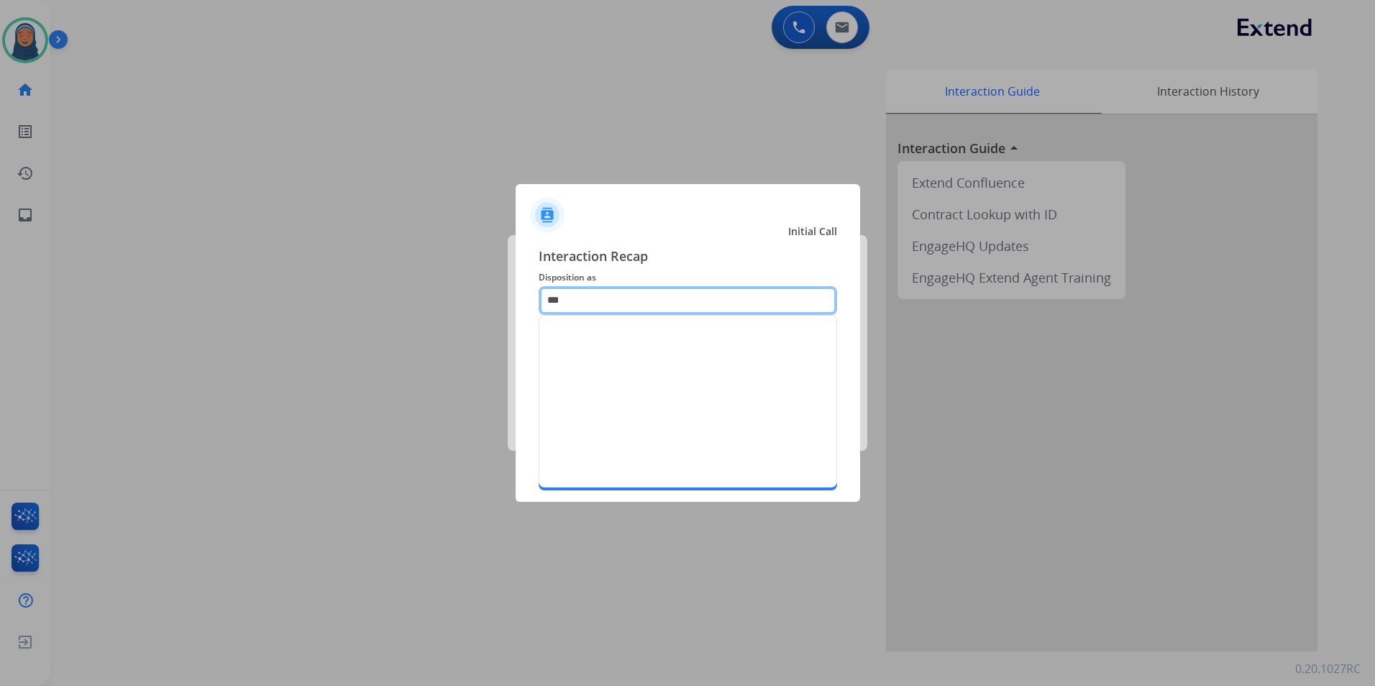
type input "****"
drag, startPoint x: 572, startPoint y: 305, endPoint x: 0, endPoint y: 118, distance: 602.2
click at [0, 186] on app-contact-recap-modal "Initial Call Interaction Recap Disposition as **** Merchants Secure Pad Add sec…" at bounding box center [0, 343] width 0 height 686
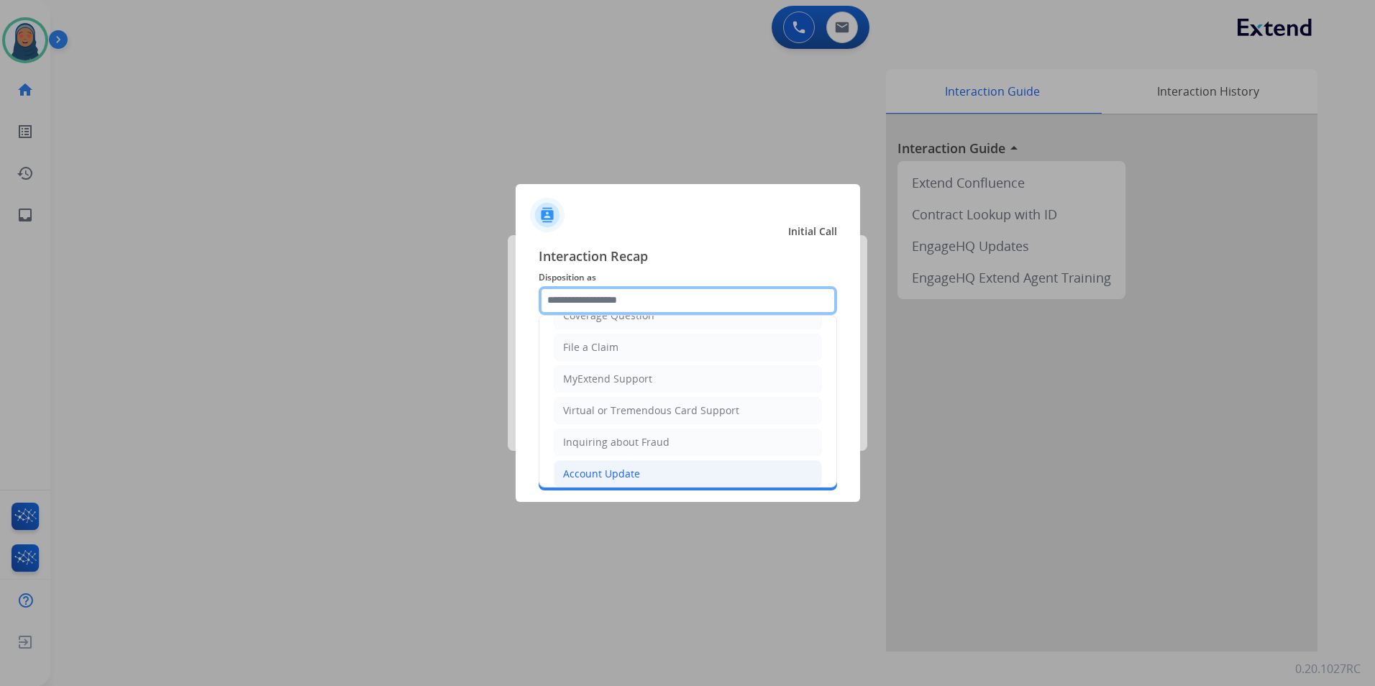
scroll to position [144, 0]
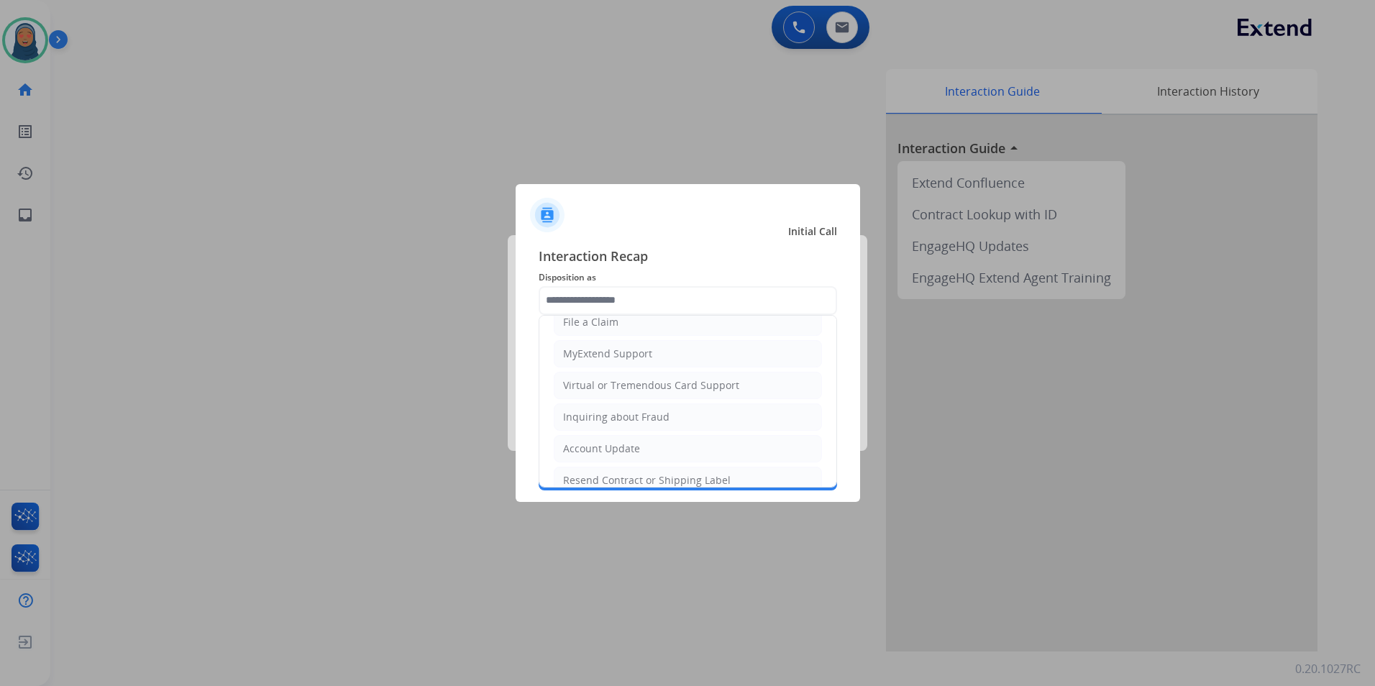
drag, startPoint x: 644, startPoint y: 388, endPoint x: 606, endPoint y: 359, distance: 48.3
click at [644, 387] on div "Virtual or Tremendous Card Support" at bounding box center [651, 385] width 176 height 14
type input "**********"
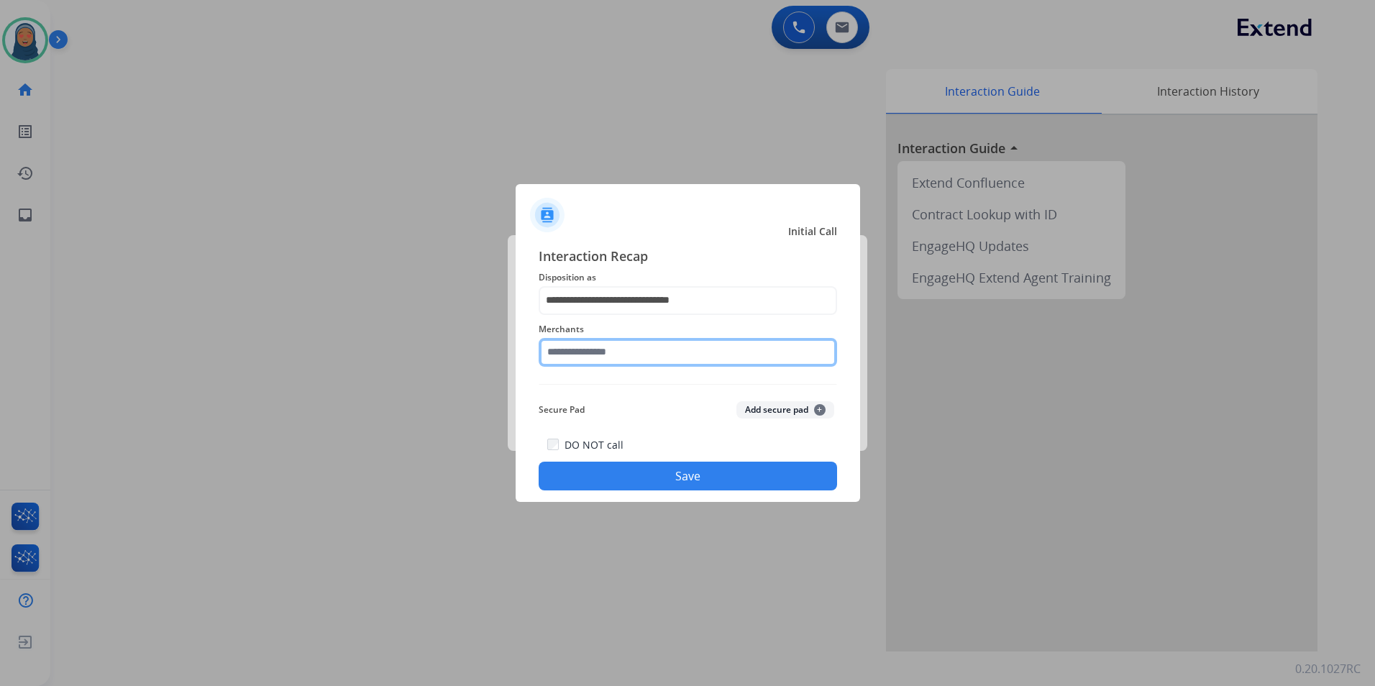
click at [584, 356] on input "text" at bounding box center [688, 352] width 298 height 29
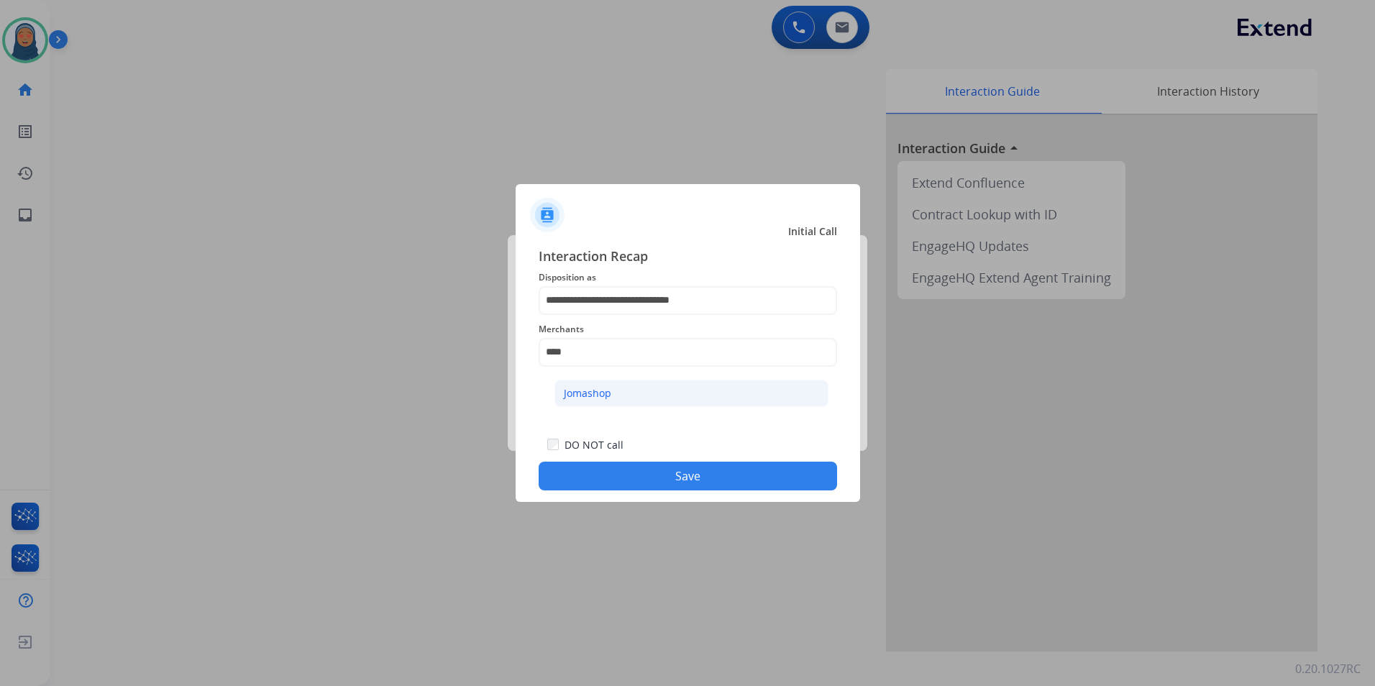
click at [592, 390] on div "Jomashop" at bounding box center [587, 393] width 47 height 14
type input "********"
click at [703, 480] on button "Save" at bounding box center [688, 476] width 298 height 29
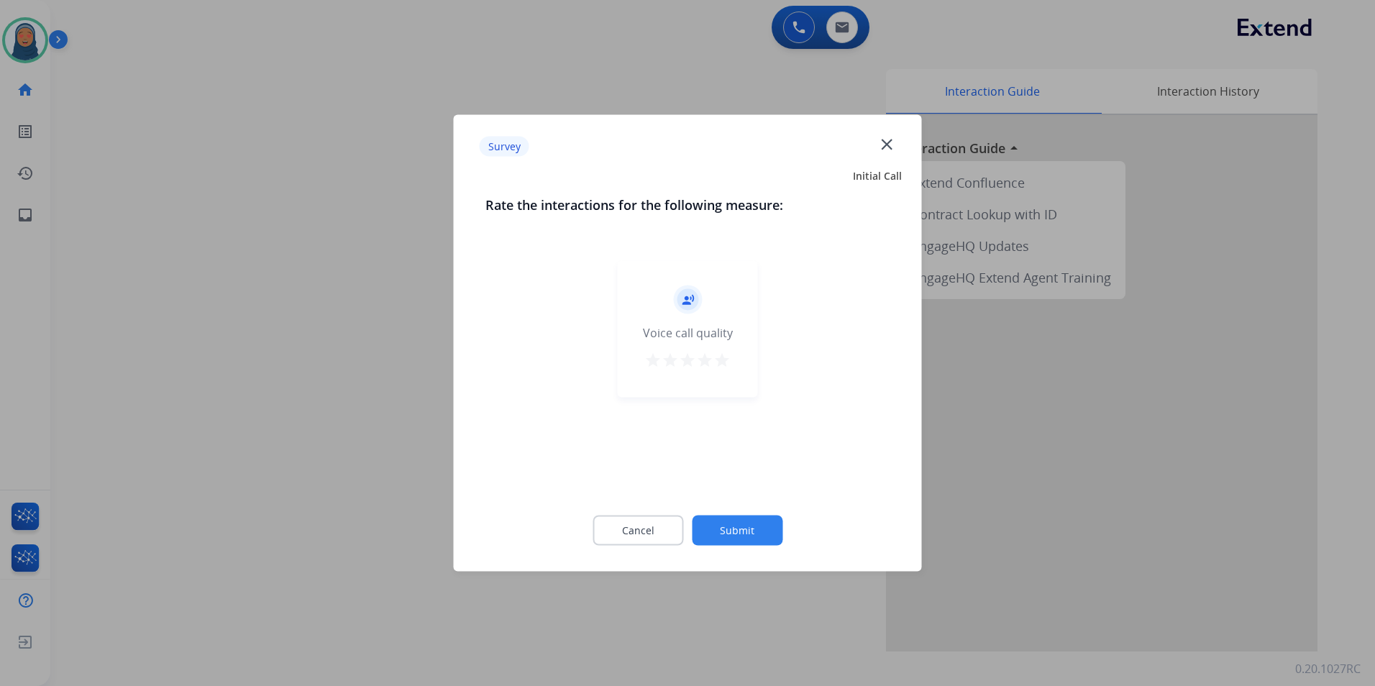
click at [748, 526] on button "Submit" at bounding box center [737, 531] width 91 height 30
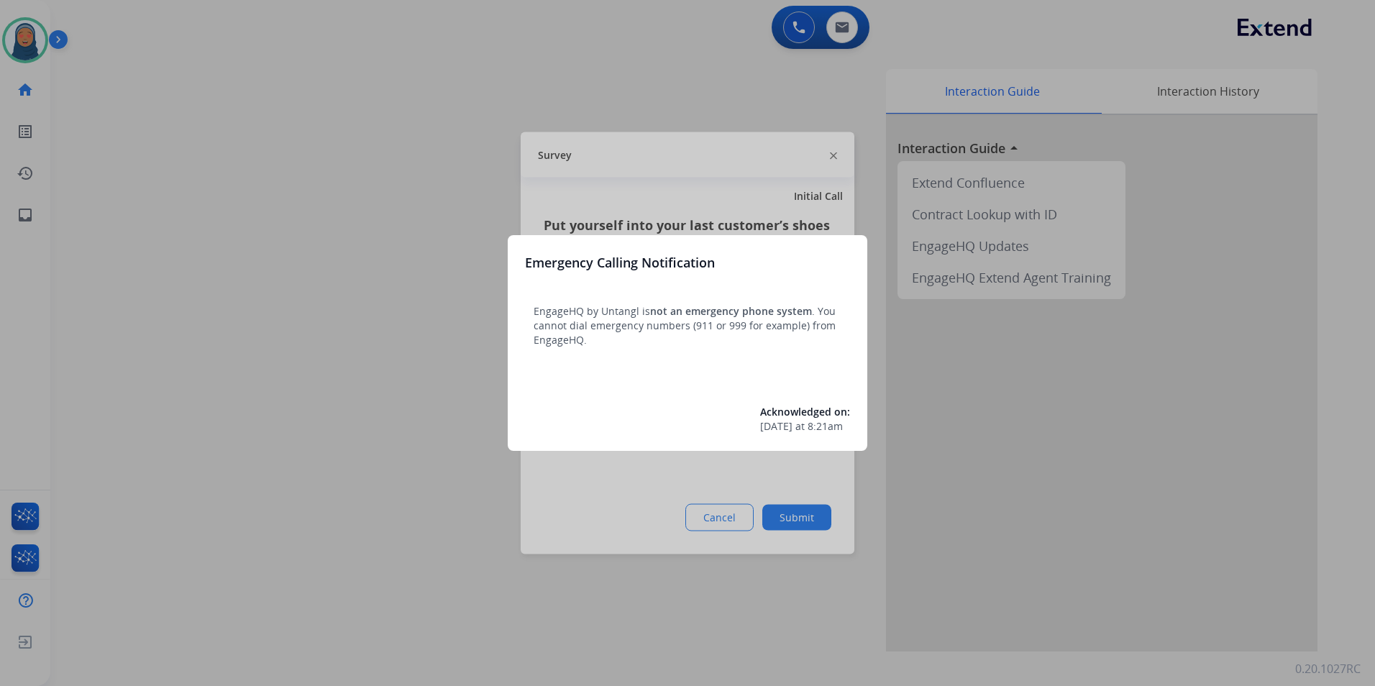
click at [795, 508] on div at bounding box center [687, 343] width 1375 height 686
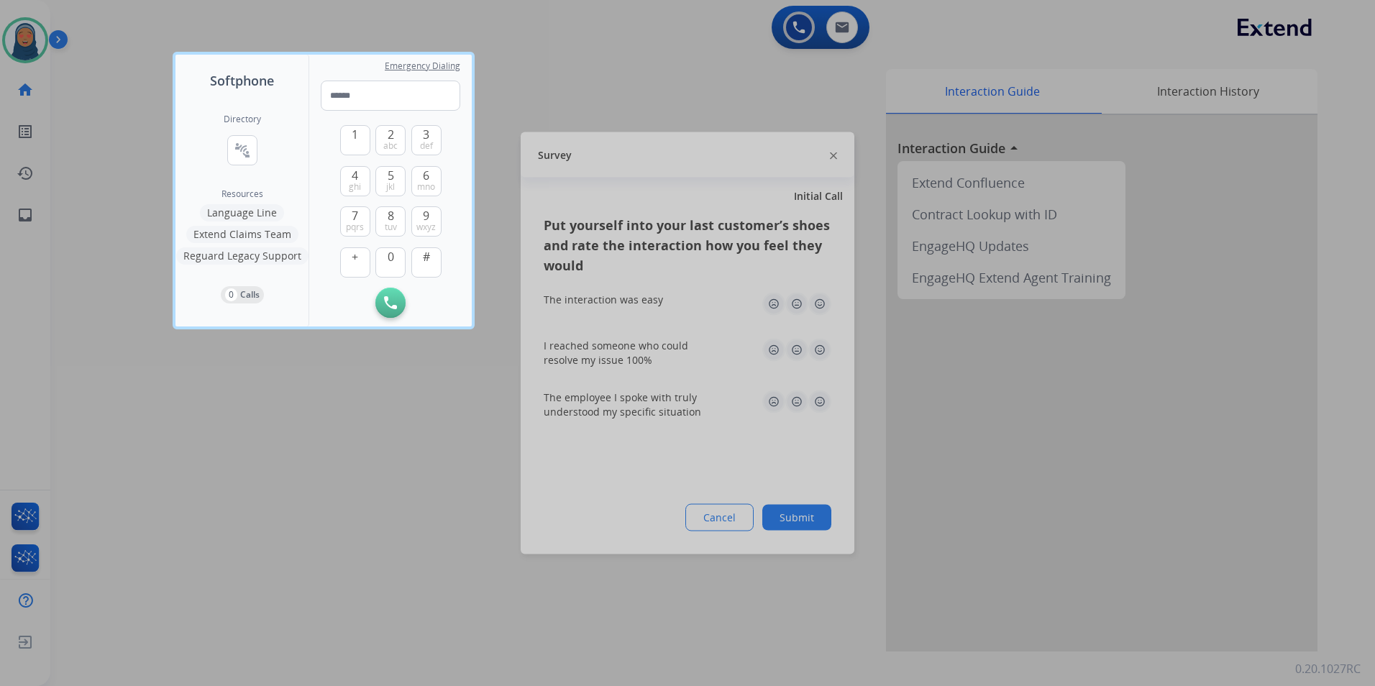
click at [343, 365] on div at bounding box center [687, 343] width 1375 height 686
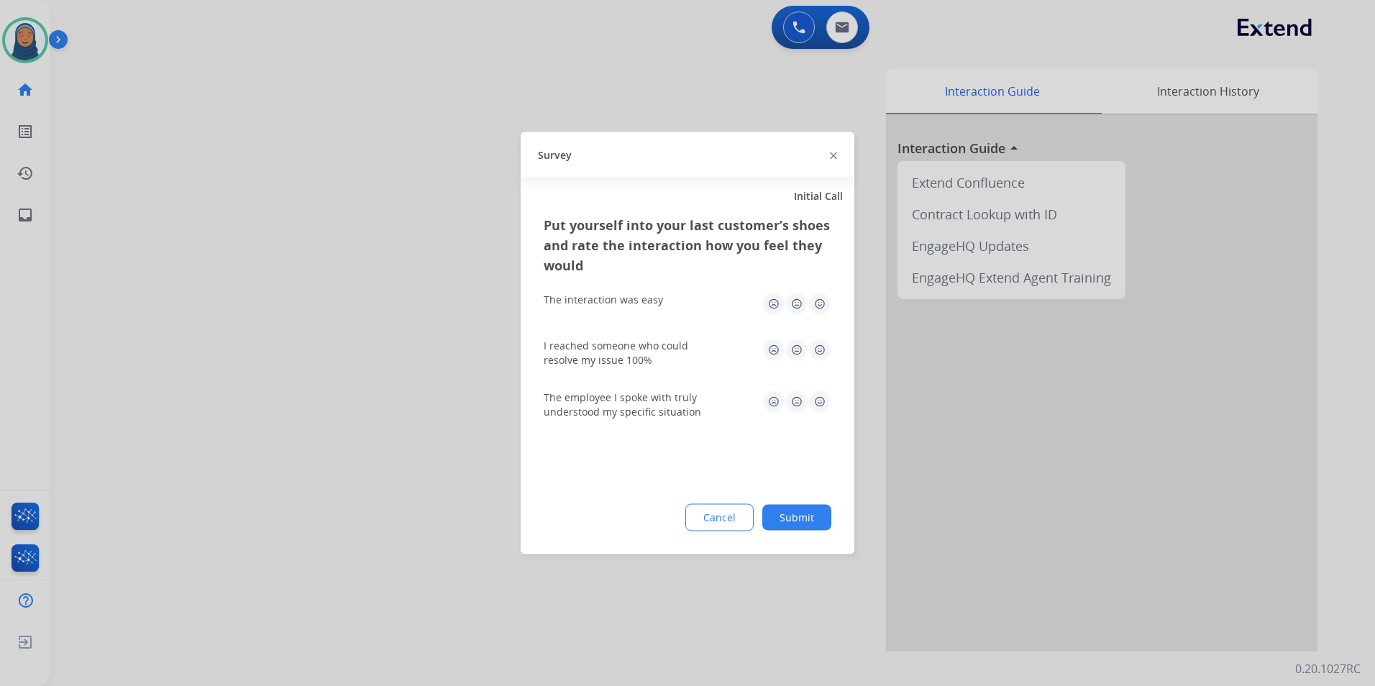
click at [811, 515] on button "Submit" at bounding box center [796, 518] width 69 height 26
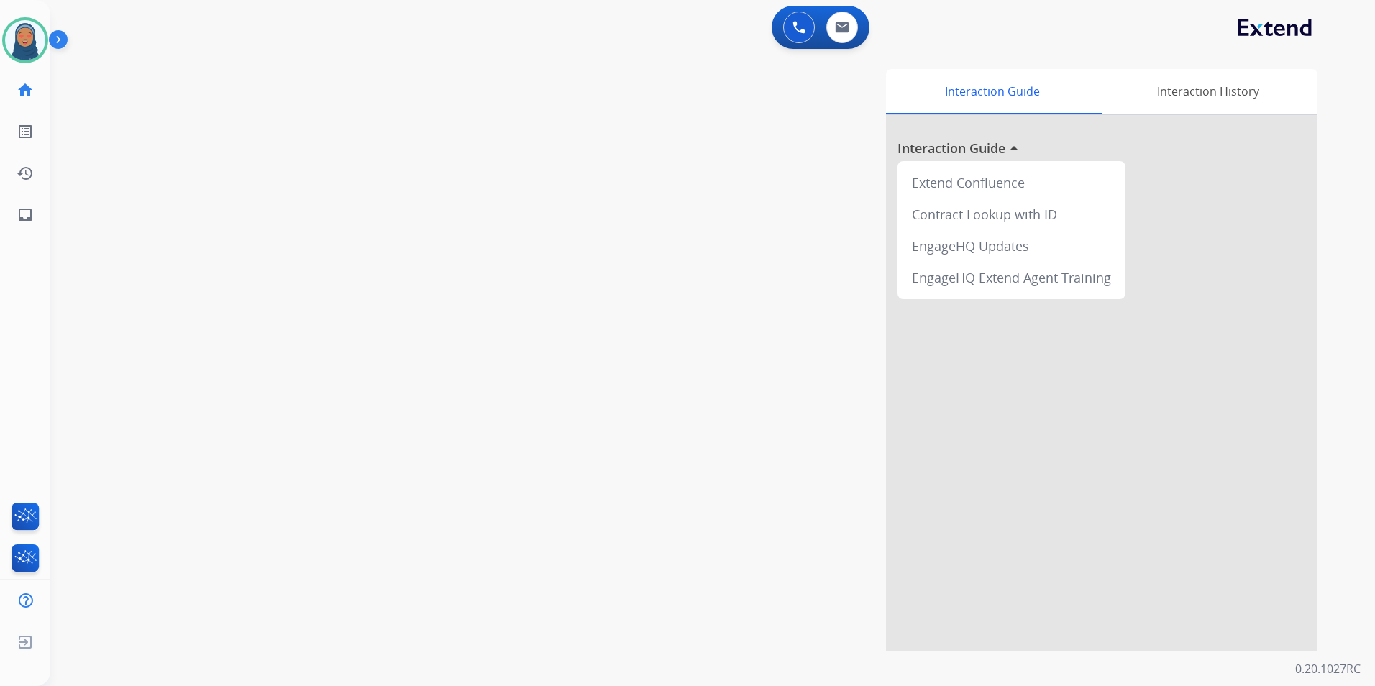
drag, startPoint x: 811, startPoint y: 515, endPoint x: 214, endPoint y: 355, distance: 618.0
click at [214, 355] on div "swap_horiz Break voice bridge close_fullscreen Connect 3-Way Call merge_type Se…" at bounding box center [695, 352] width 1290 height 600
click at [30, 55] on img at bounding box center [25, 40] width 40 height 40
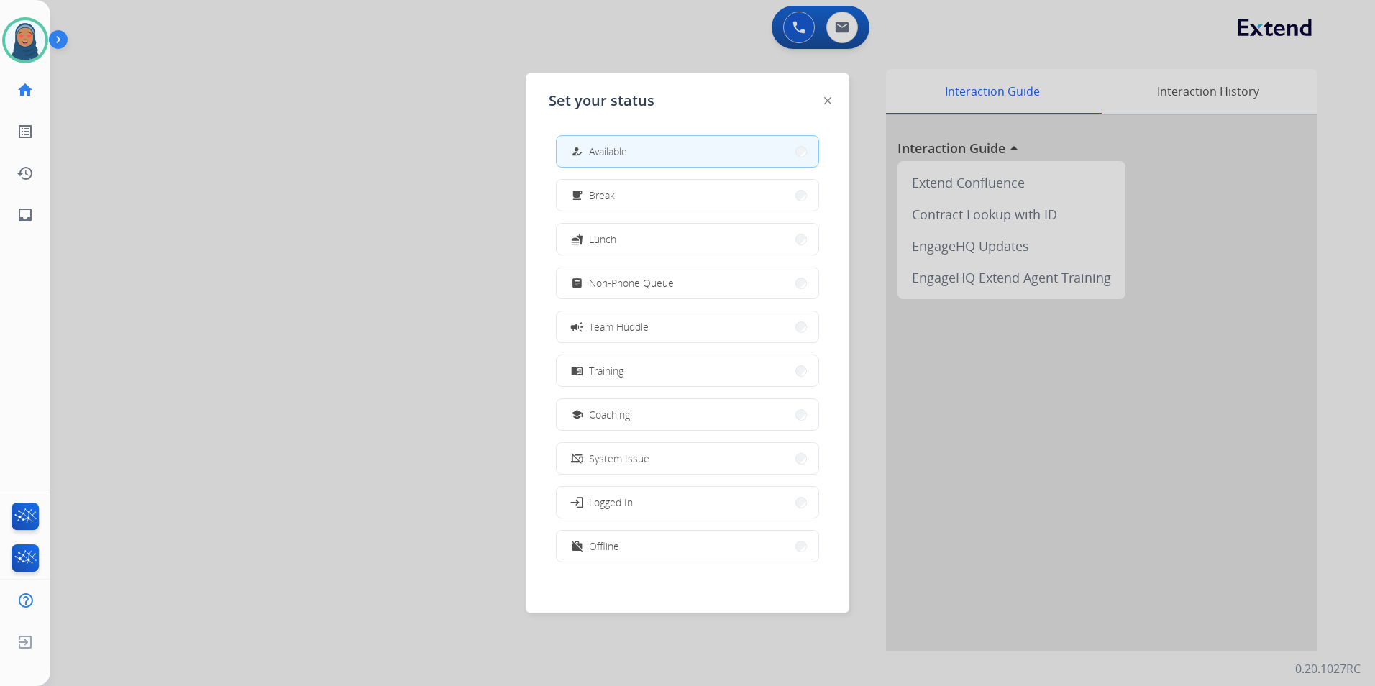
click at [627, 156] on span "Available" at bounding box center [608, 151] width 38 height 15
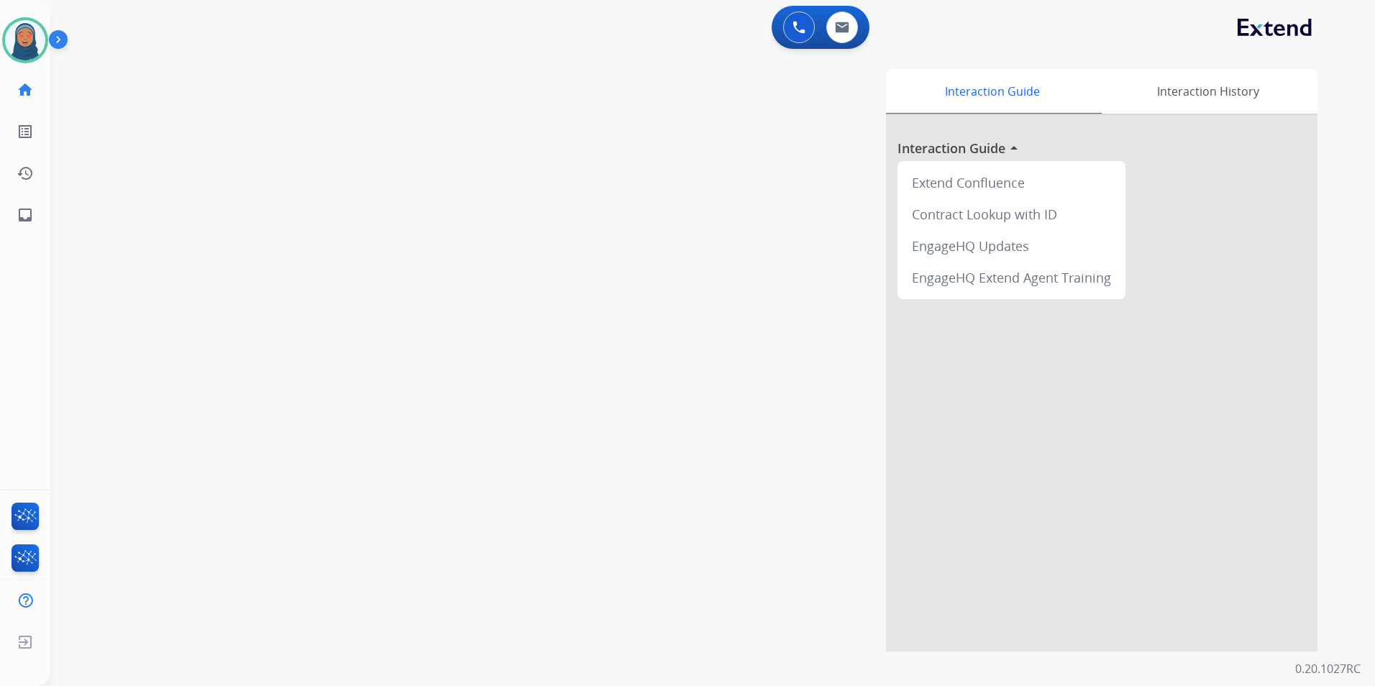
click at [318, 309] on div "swap_horiz Break voice bridge close_fullscreen Connect 3-Way Call merge_type Se…" at bounding box center [695, 352] width 1290 height 600
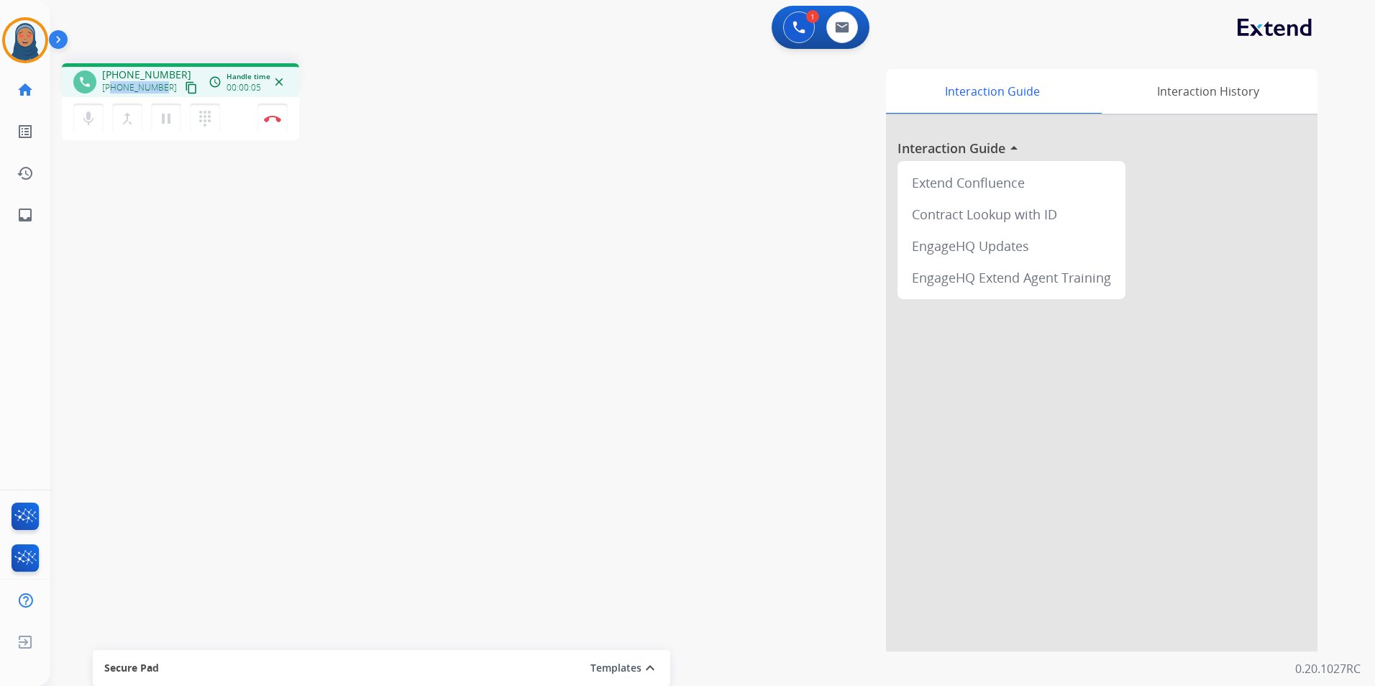
drag, startPoint x: 163, startPoint y: 90, endPoint x: 114, endPoint y: 96, distance: 48.6
click at [114, 96] on div "phone +18322447035 +18322447035 content_copy access_time Call metrics Queue 00:…" at bounding box center [180, 80] width 237 height 34
copy span "8322447035"
click at [281, 122] on button "Disconnect" at bounding box center [272, 119] width 30 height 30
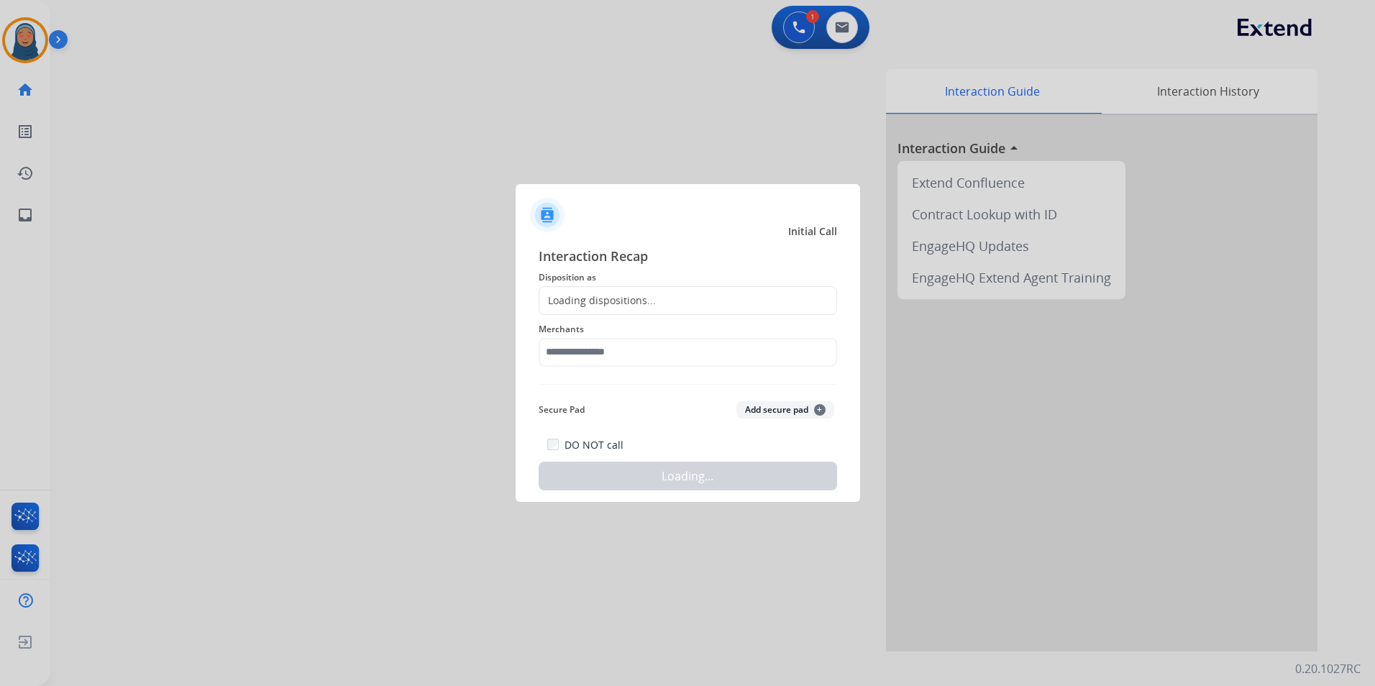
click at [665, 298] on div "Loading dispositions..." at bounding box center [688, 300] width 298 height 29
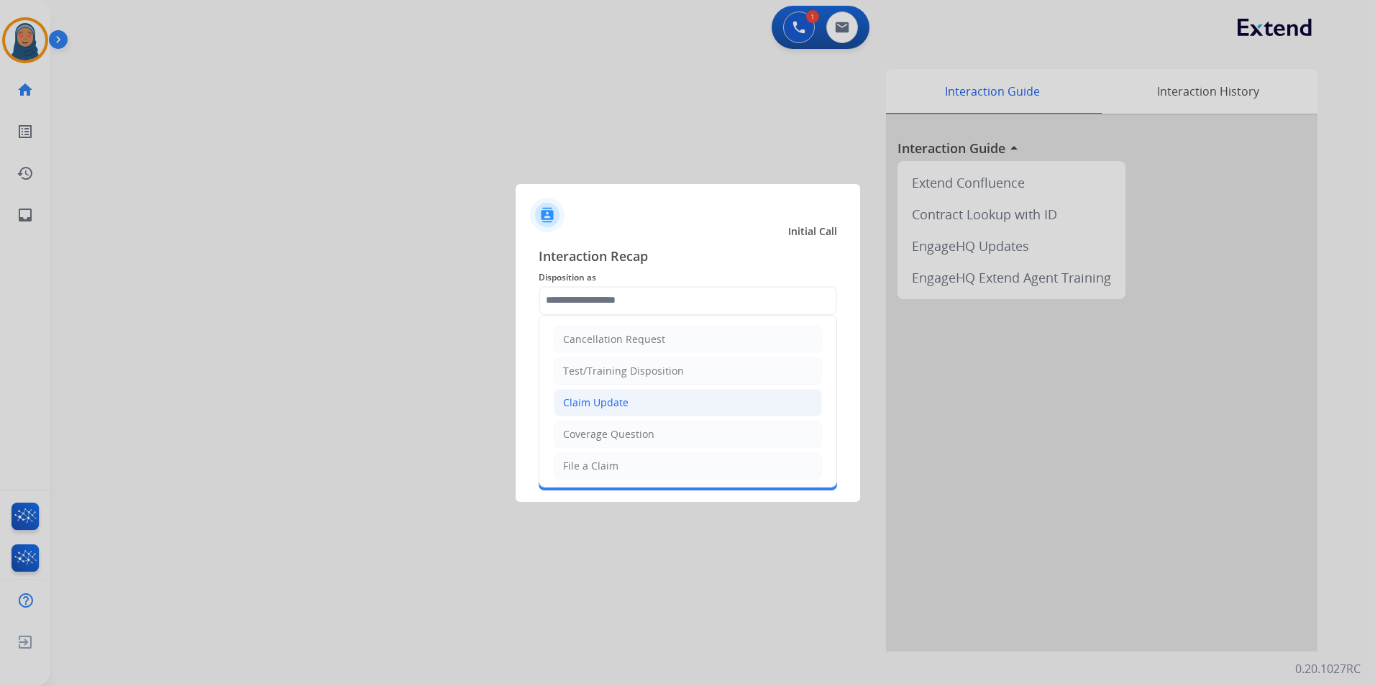
click at [629, 406] on li "Claim Update" at bounding box center [688, 402] width 268 height 27
type input "**********"
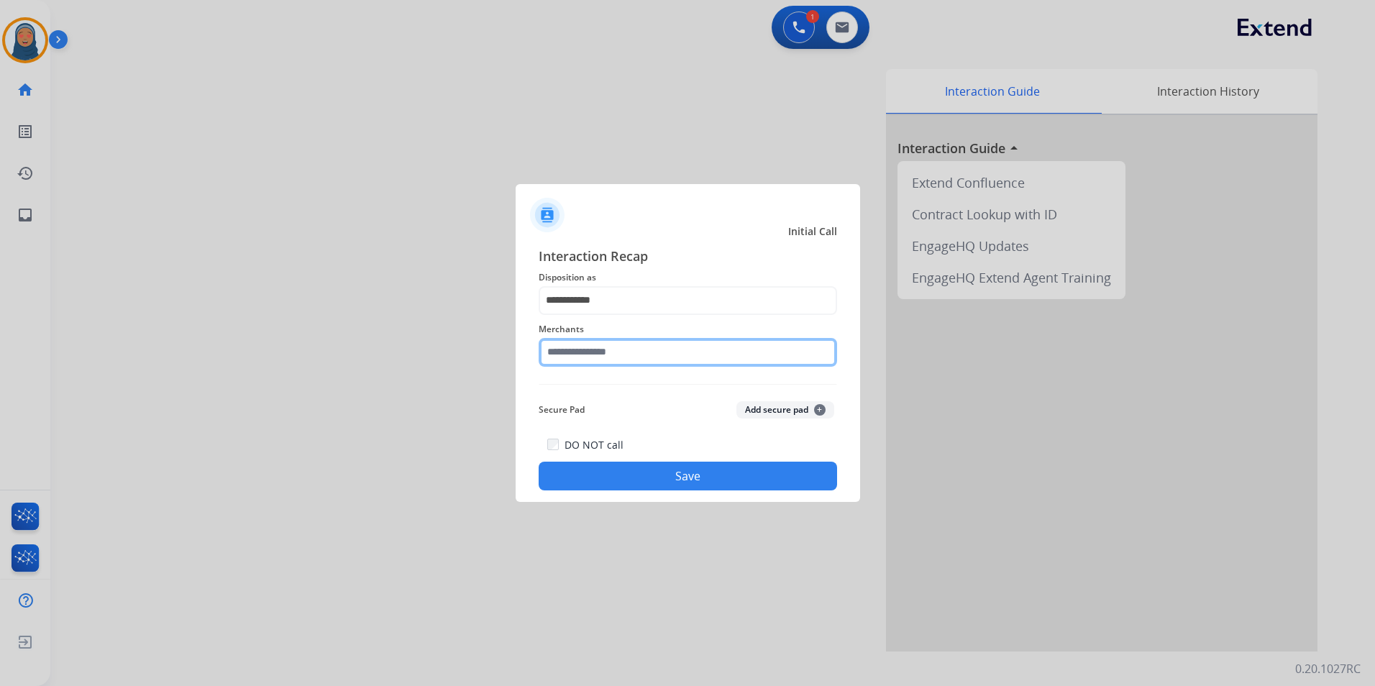
click at [638, 358] on input "text" at bounding box center [688, 352] width 298 height 29
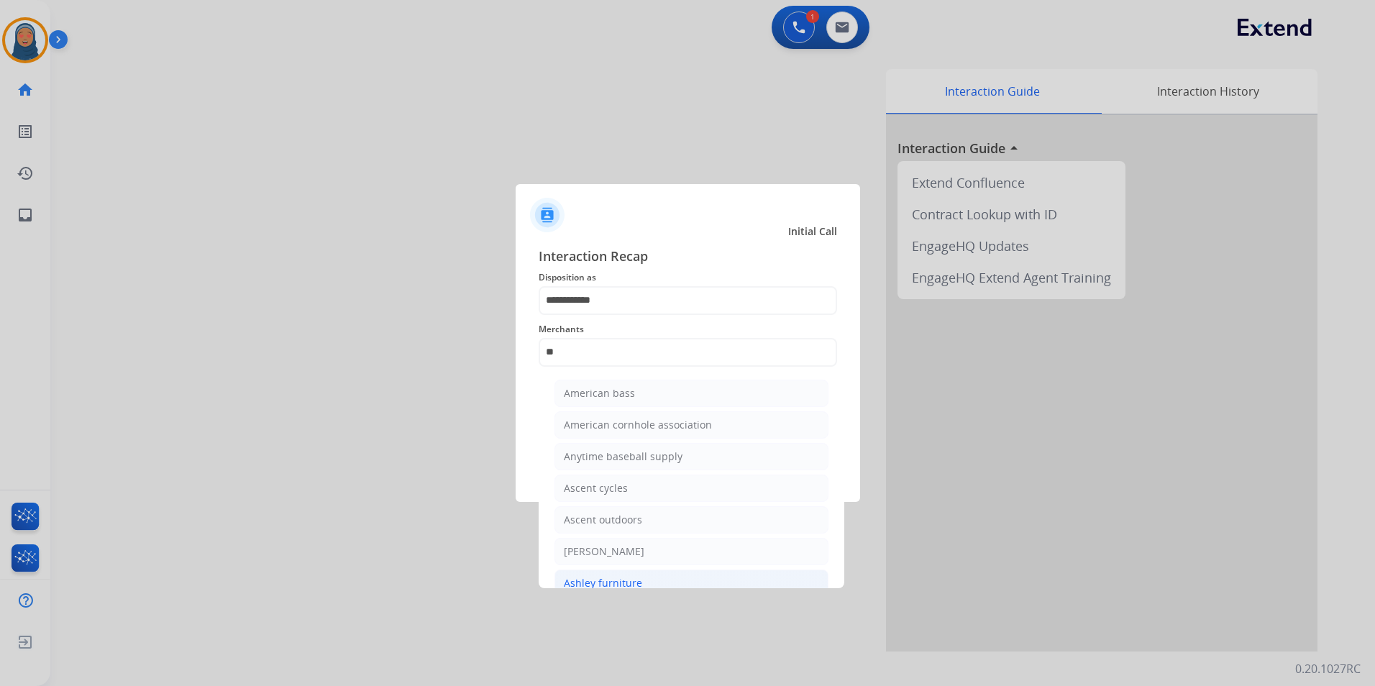
click at [636, 585] on div "Ashley furniture" at bounding box center [603, 583] width 78 height 14
type input "**********"
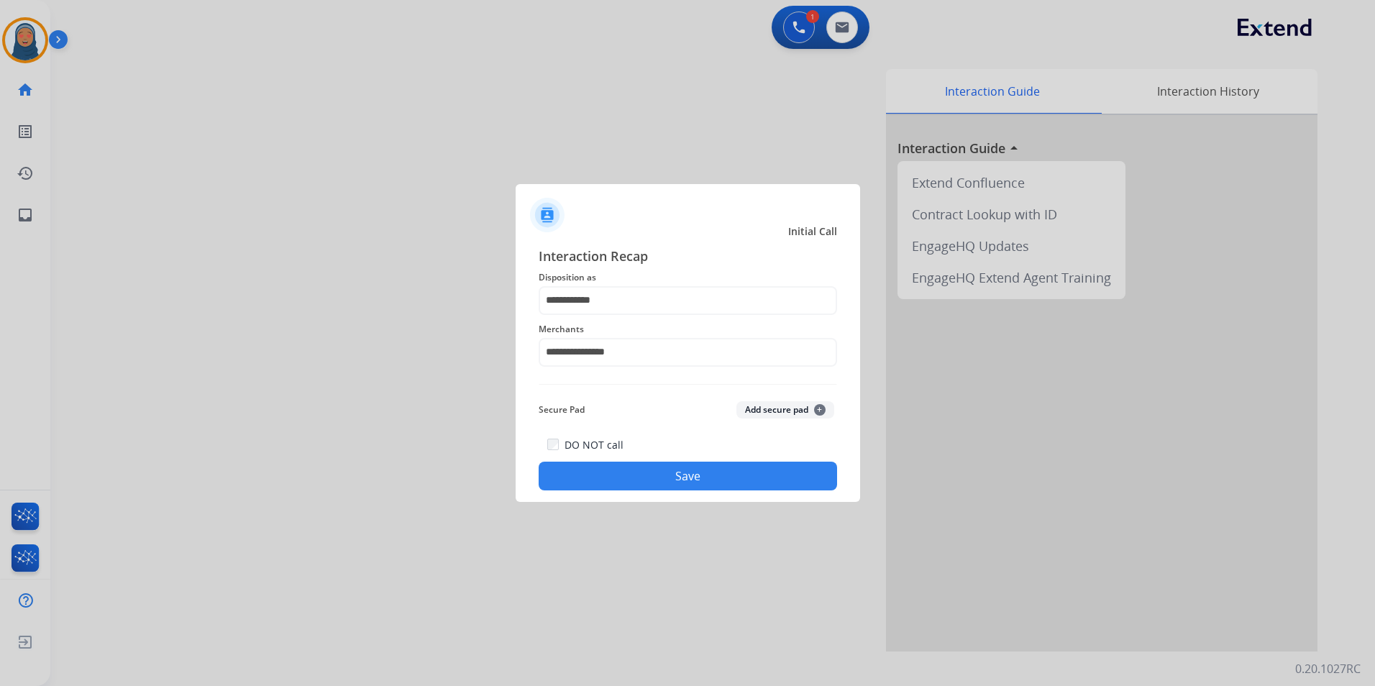
click at [710, 483] on button "Save" at bounding box center [688, 476] width 298 height 29
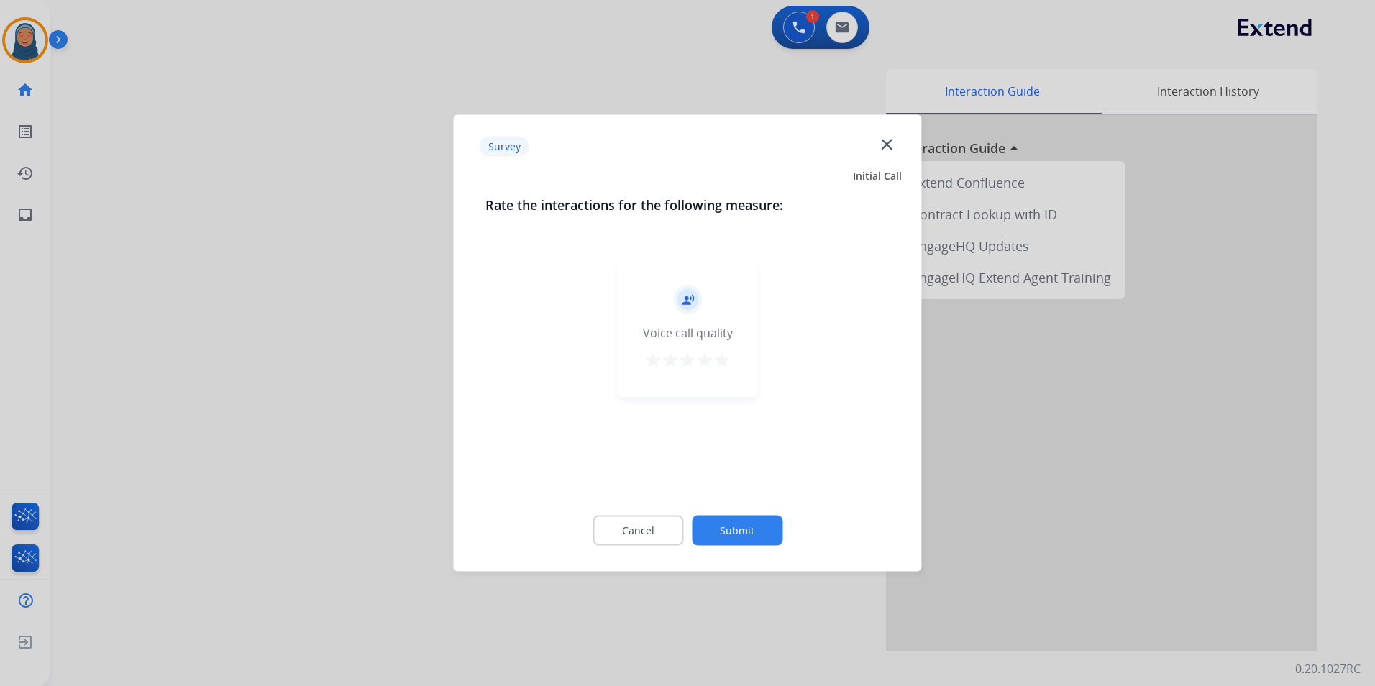
click at [732, 518] on button "Submit" at bounding box center [737, 531] width 91 height 30
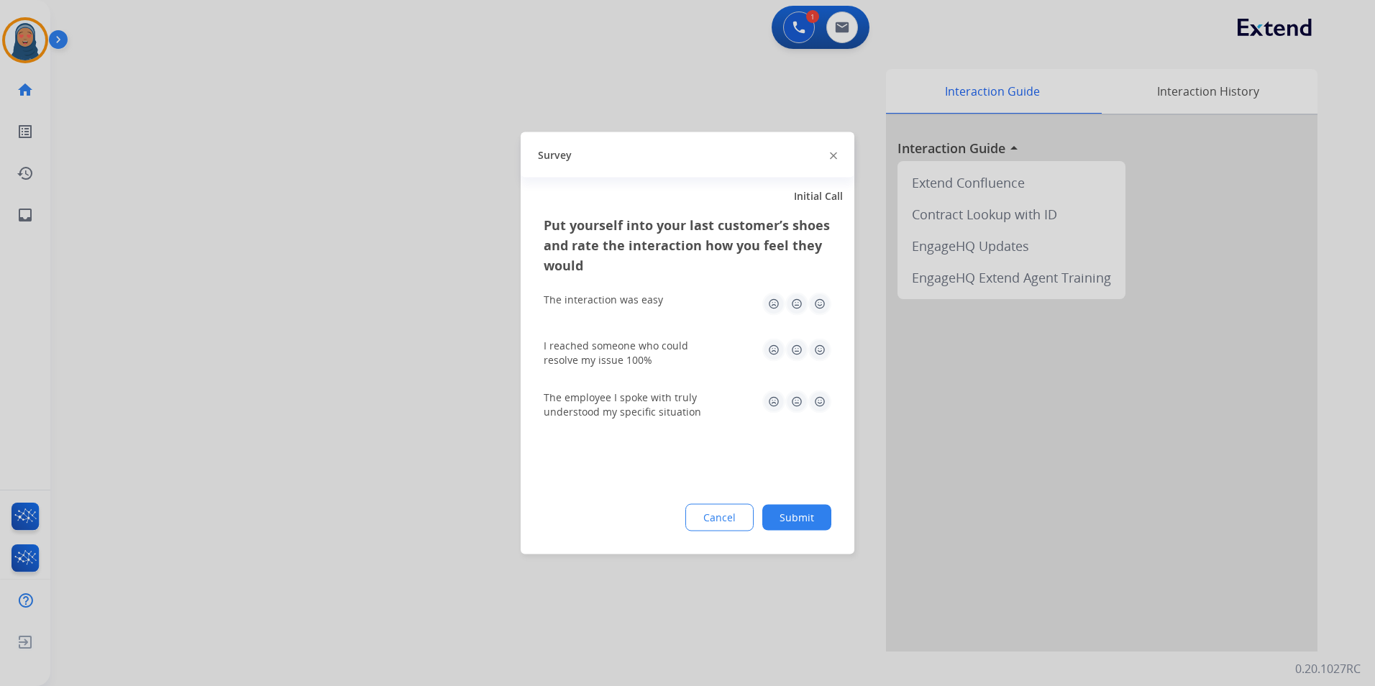
click at [808, 520] on button "Submit" at bounding box center [796, 518] width 69 height 26
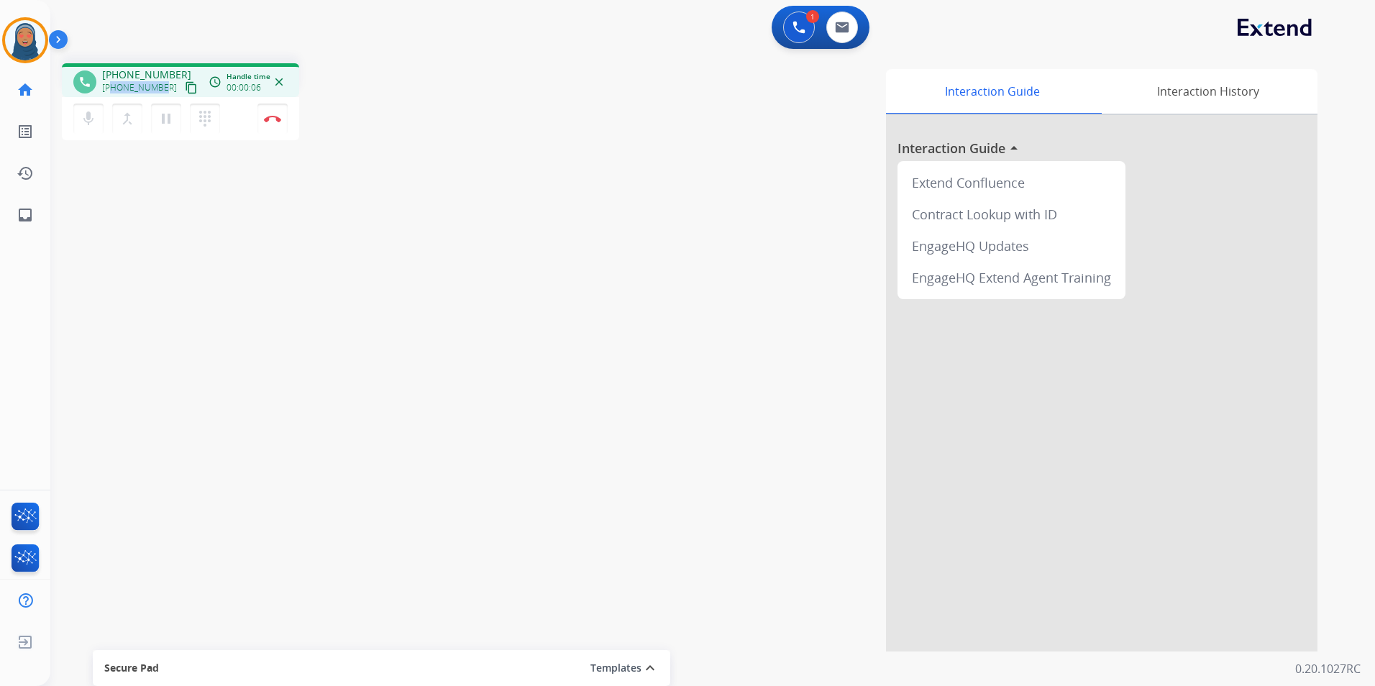
drag, startPoint x: 161, startPoint y: 86, endPoint x: 114, endPoint y: 91, distance: 47.0
click at [114, 91] on span "+13467176083" at bounding box center [139, 88] width 75 height 12
copy span "3467176083"
click at [272, 120] on img at bounding box center [272, 118] width 17 height 7
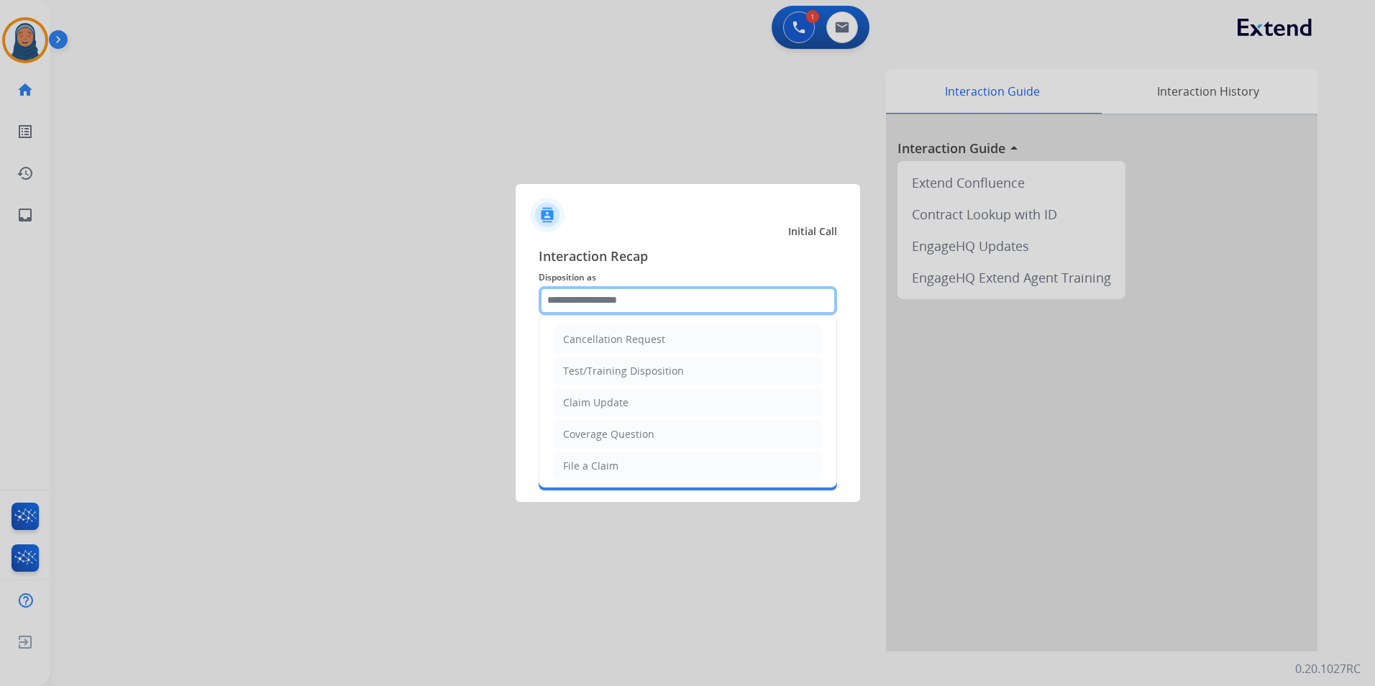
drag, startPoint x: 629, startPoint y: 301, endPoint x: 573, endPoint y: 308, distance: 56.5
click at [631, 301] on input "text" at bounding box center [688, 300] width 298 height 29
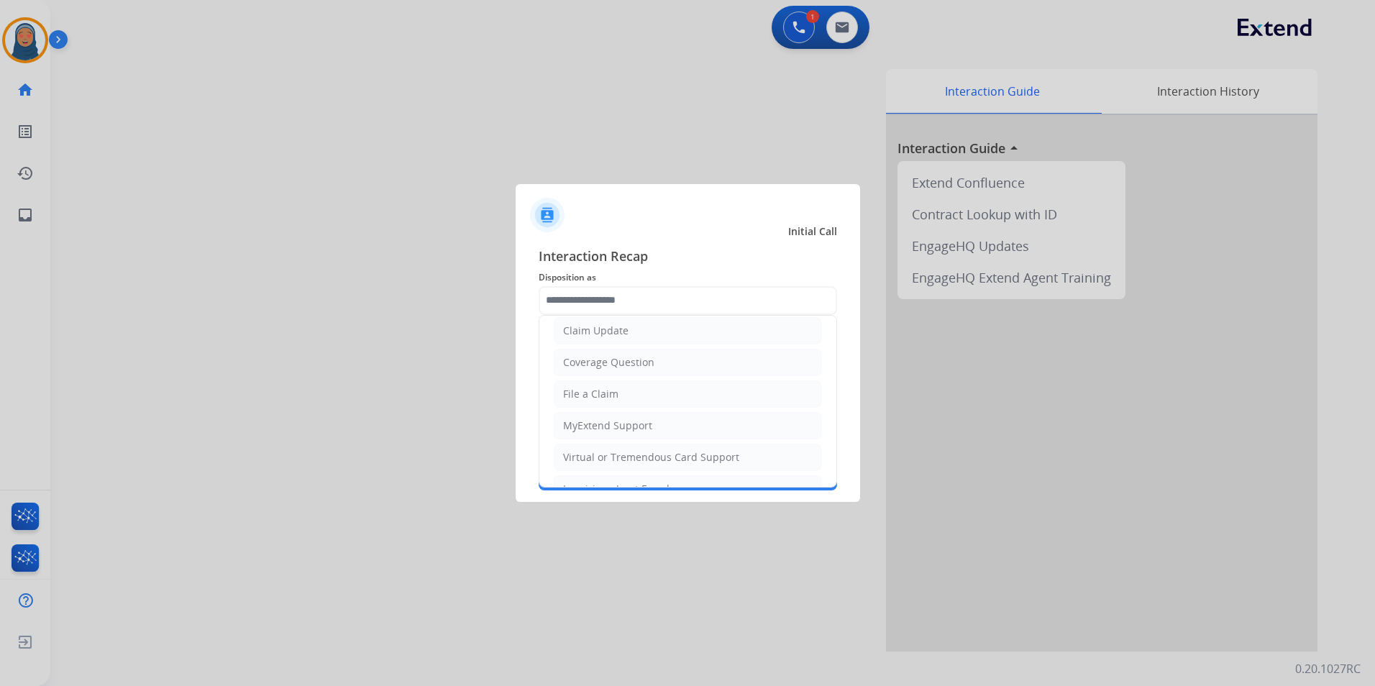
click at [623, 457] on div "Virtual or Tremendous Card Support" at bounding box center [651, 457] width 176 height 14
type input "**********"
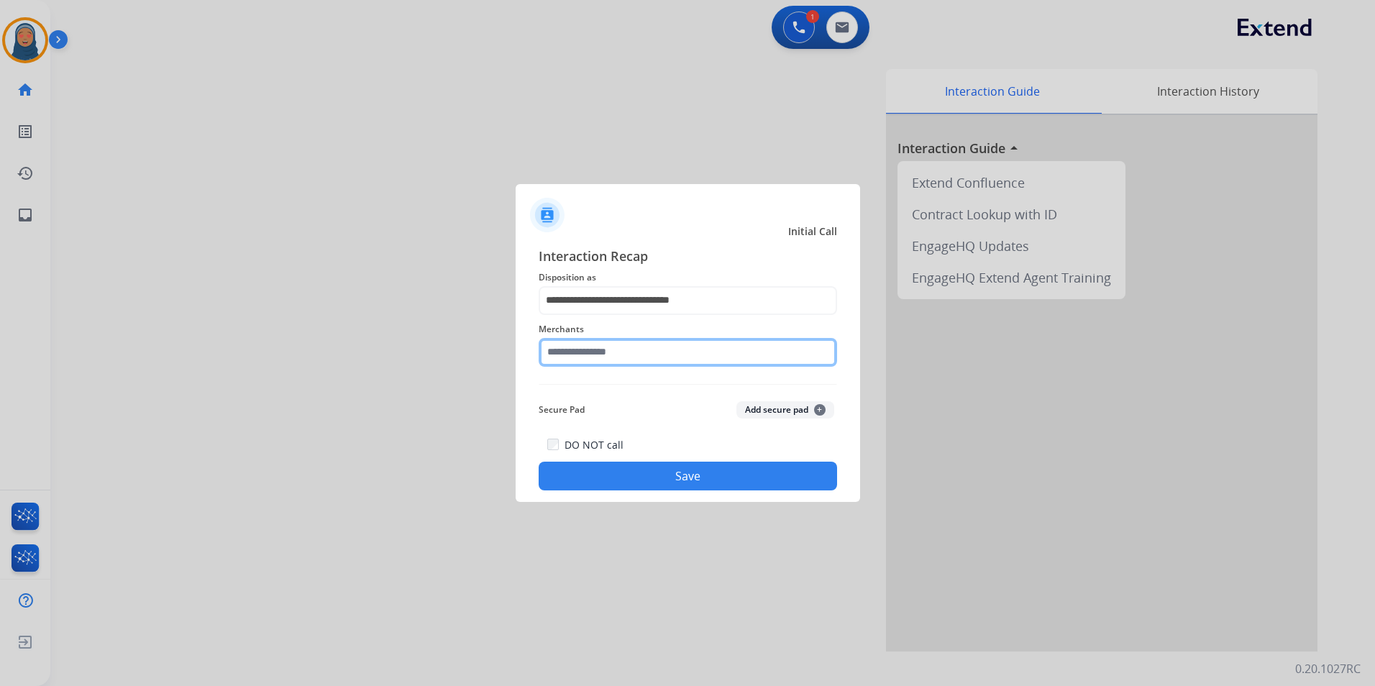
click at [646, 348] on input "text" at bounding box center [688, 352] width 298 height 29
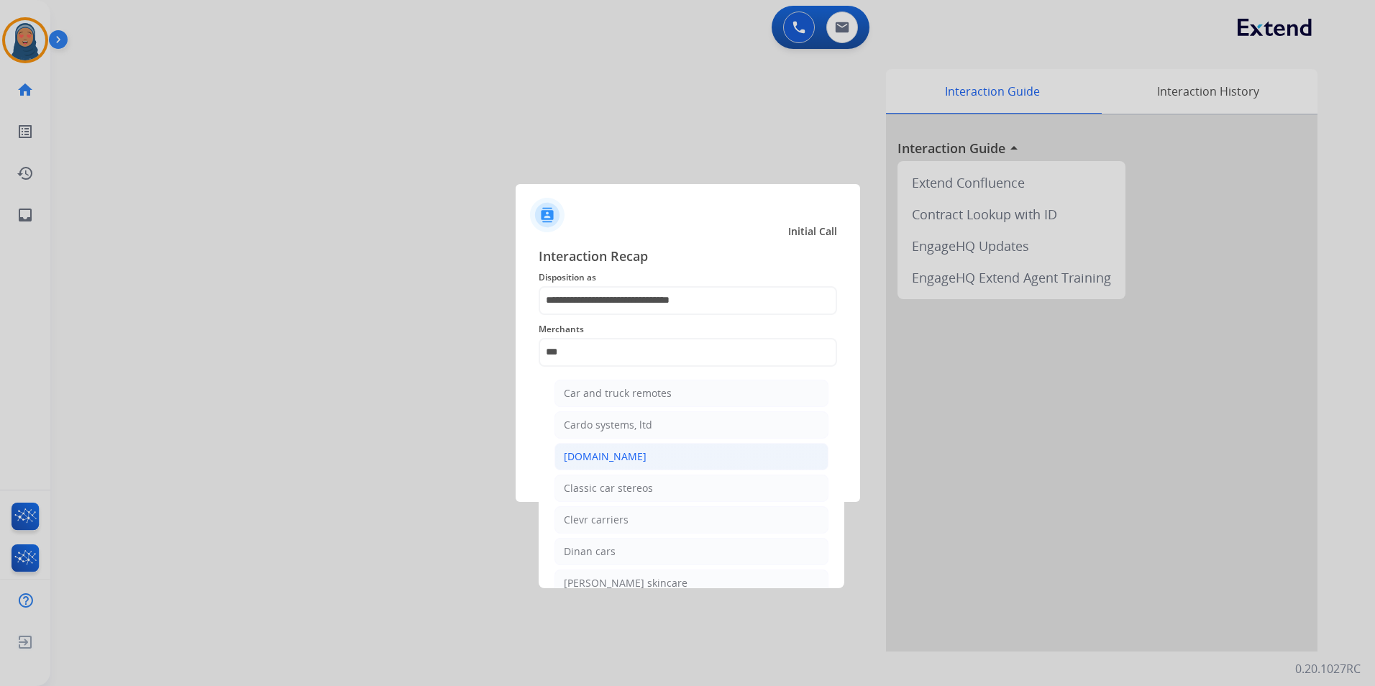
click at [617, 463] on div "[DOMAIN_NAME]" at bounding box center [605, 456] width 83 height 14
type input "**********"
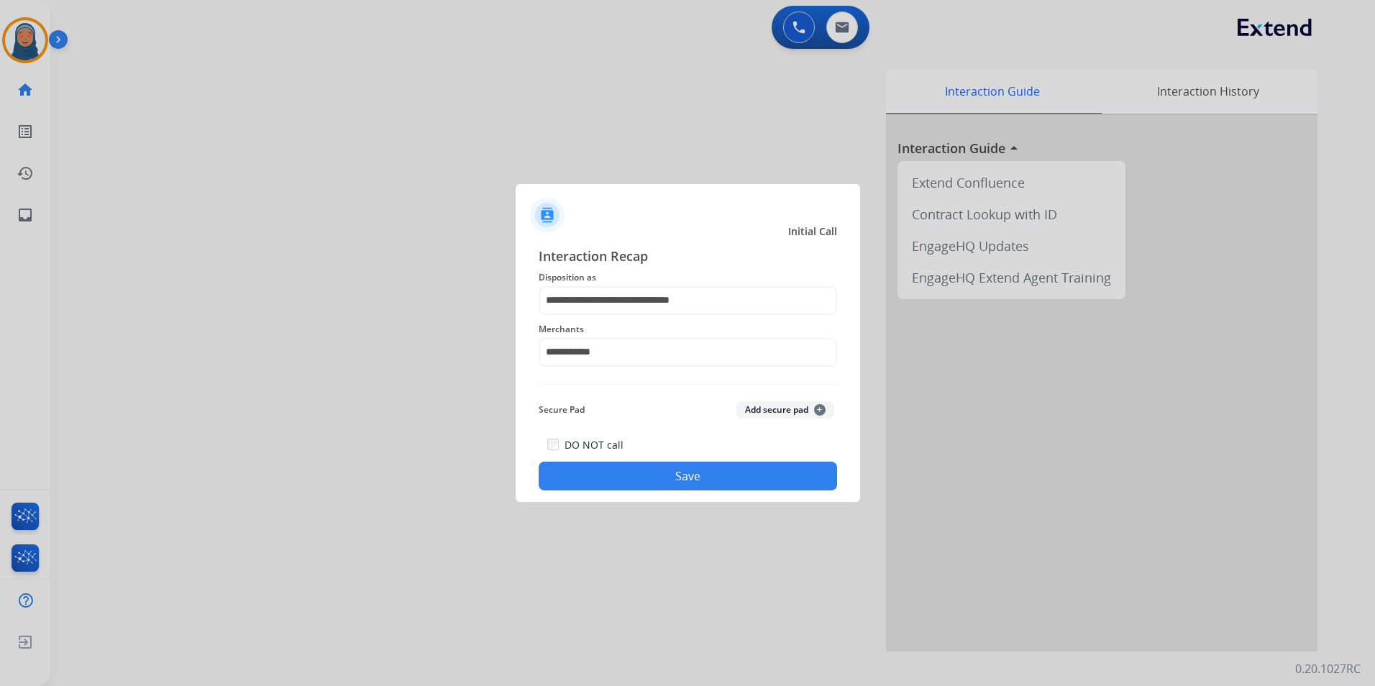
click at [680, 480] on button "Save" at bounding box center [688, 476] width 298 height 29
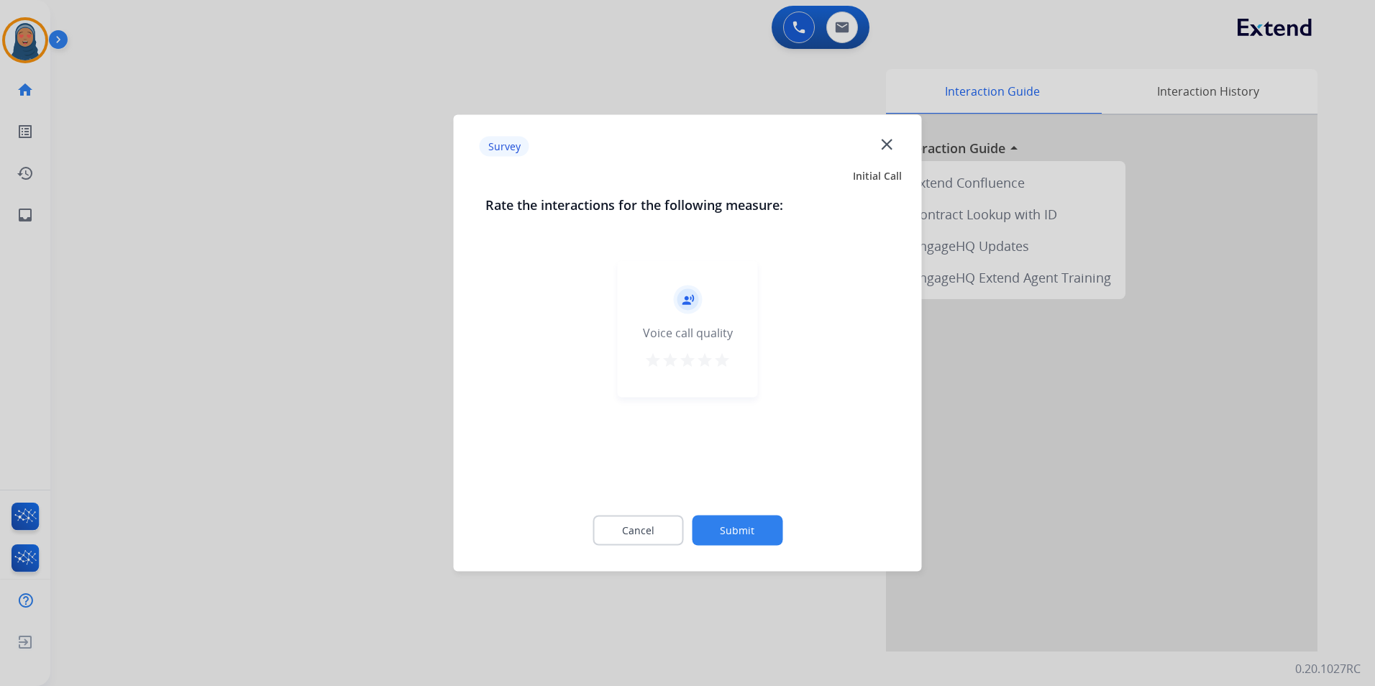
click at [750, 529] on button "Submit" at bounding box center [737, 531] width 91 height 30
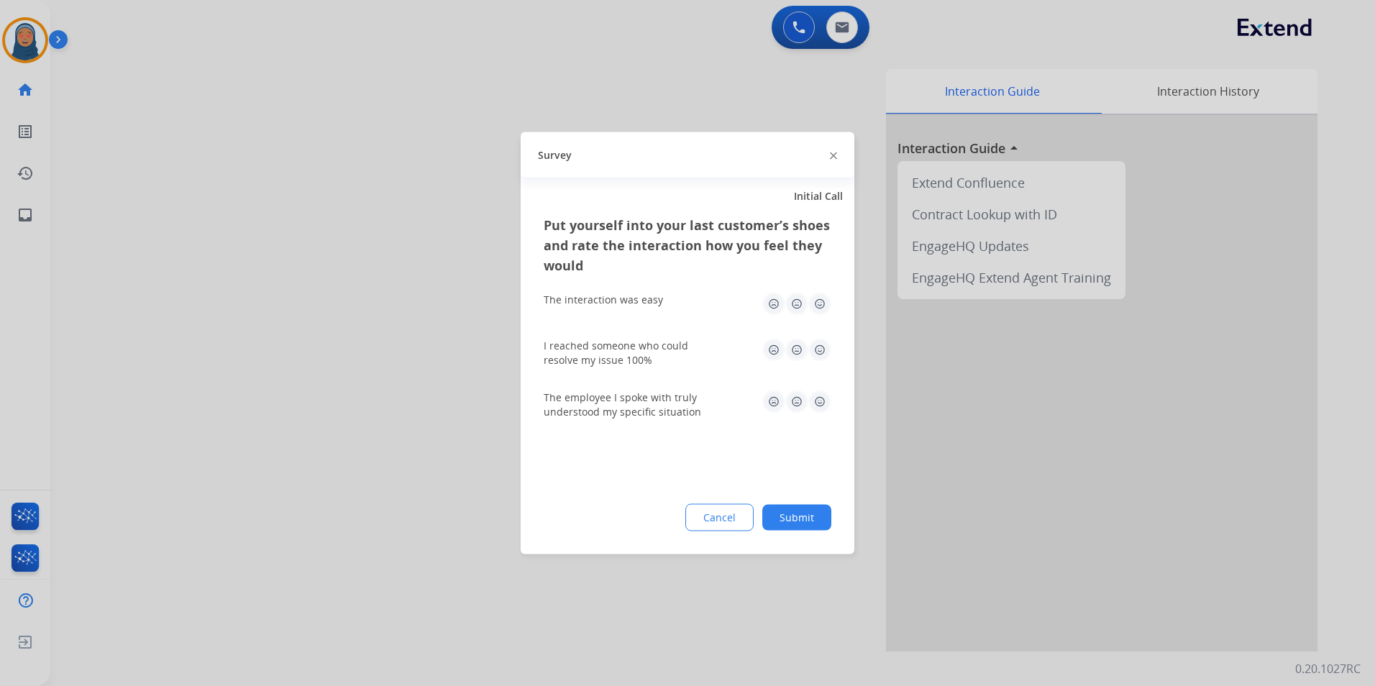
drag, startPoint x: 807, startPoint y: 520, endPoint x: 772, endPoint y: 503, distance: 38.6
click at [807, 519] on button "Submit" at bounding box center [796, 518] width 69 height 26
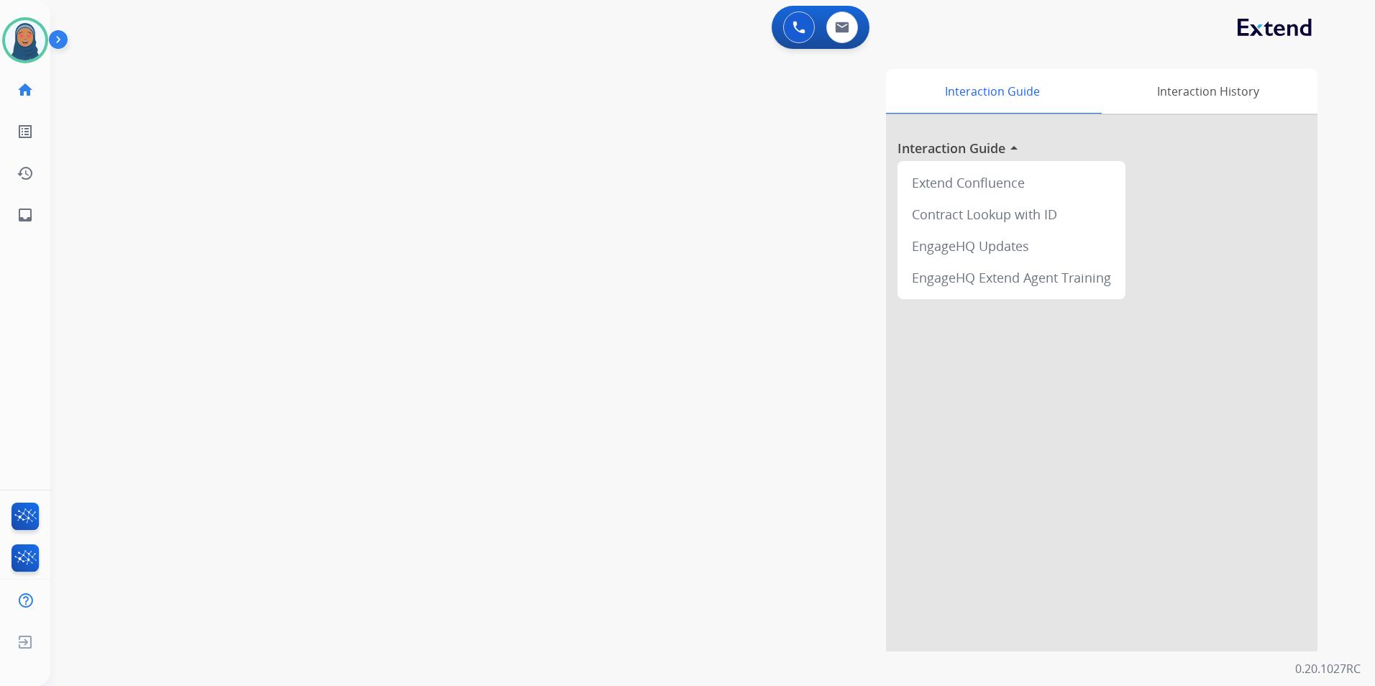
drag, startPoint x: 408, startPoint y: 512, endPoint x: 124, endPoint y: 70, distance: 525.0
click at [328, 183] on div "swap_horiz Break voice bridge close_fullscreen Connect 3-Way Call merge_type Se…" at bounding box center [695, 352] width 1290 height 600
click at [26, 37] on img at bounding box center [25, 40] width 40 height 40
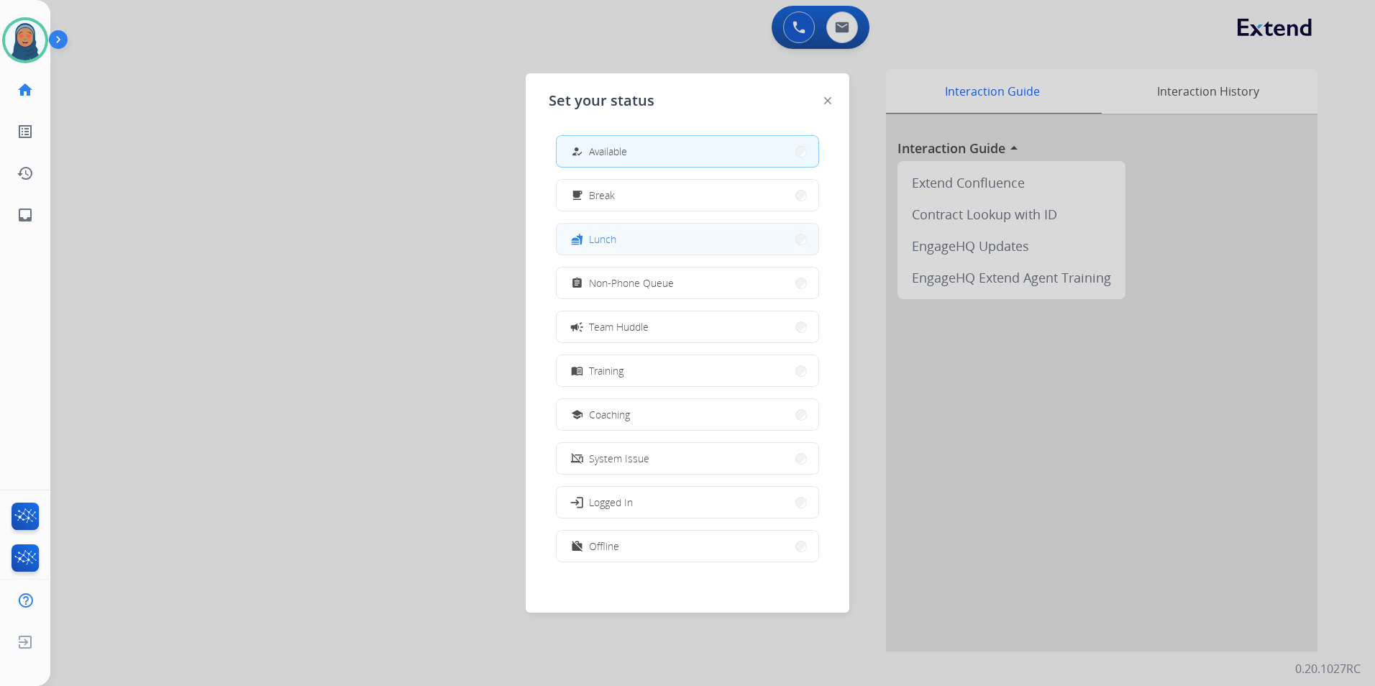
click at [635, 233] on button "fastfood Lunch" at bounding box center [688, 239] width 262 height 31
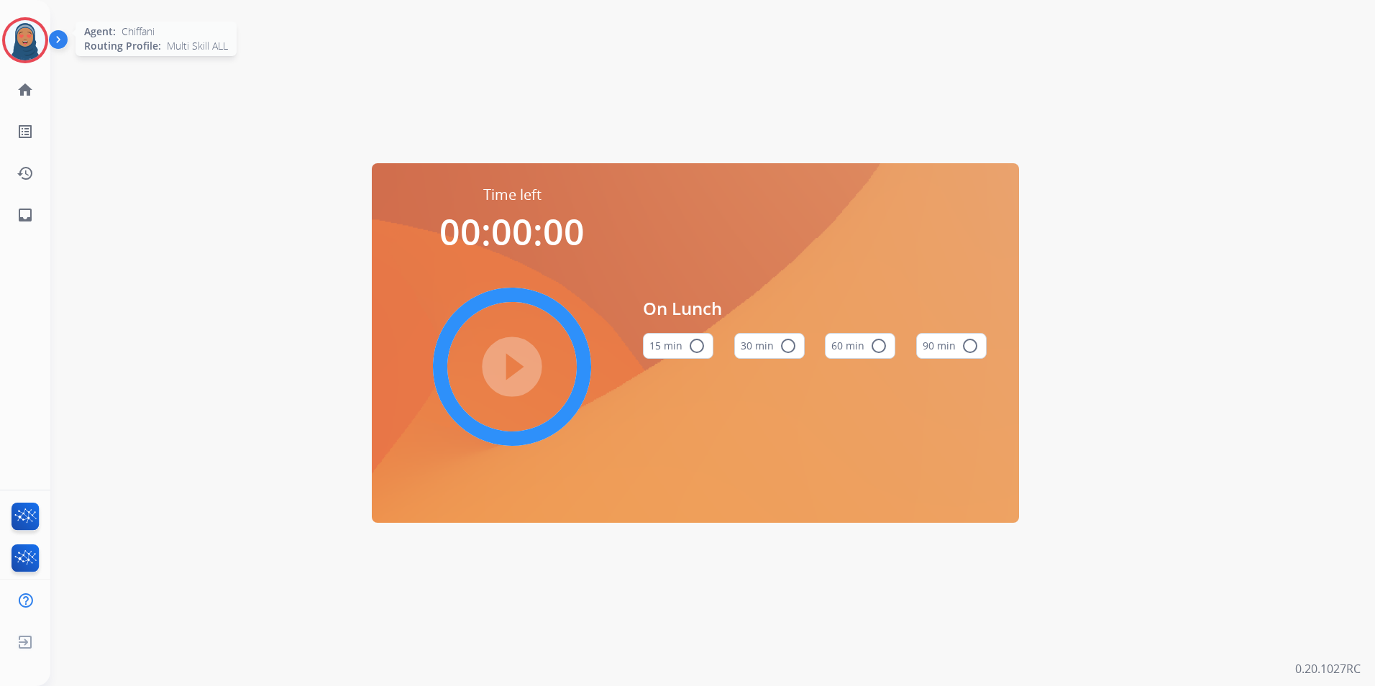
click at [12, 47] on img at bounding box center [25, 40] width 40 height 40
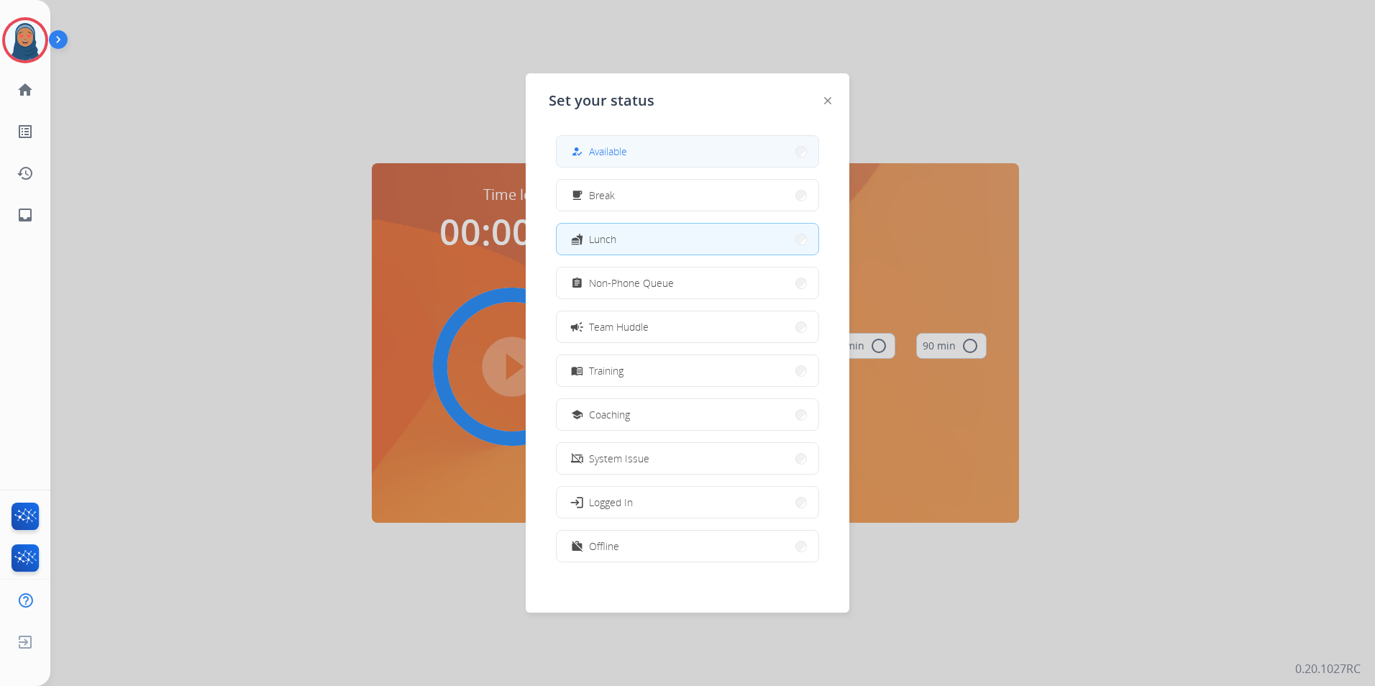
click at [700, 157] on button "how_to_reg Available" at bounding box center [688, 151] width 262 height 31
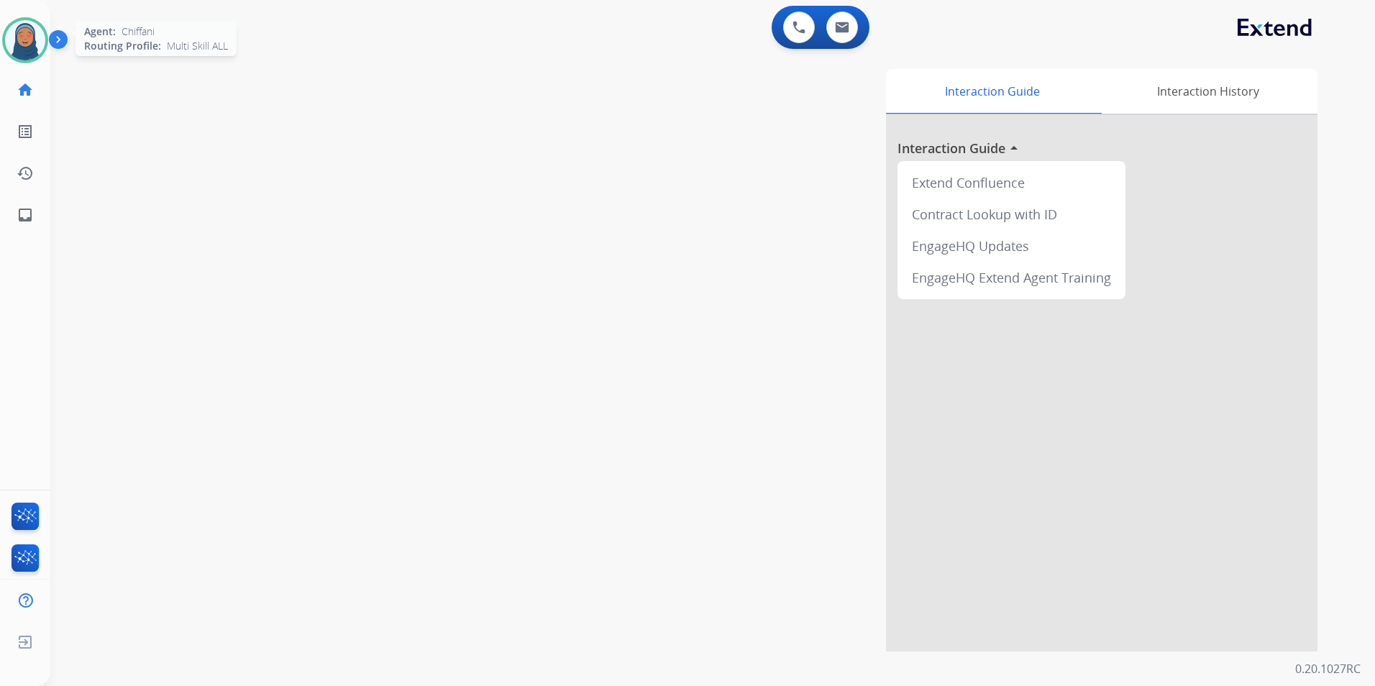
click at [33, 37] on img at bounding box center [25, 40] width 40 height 40
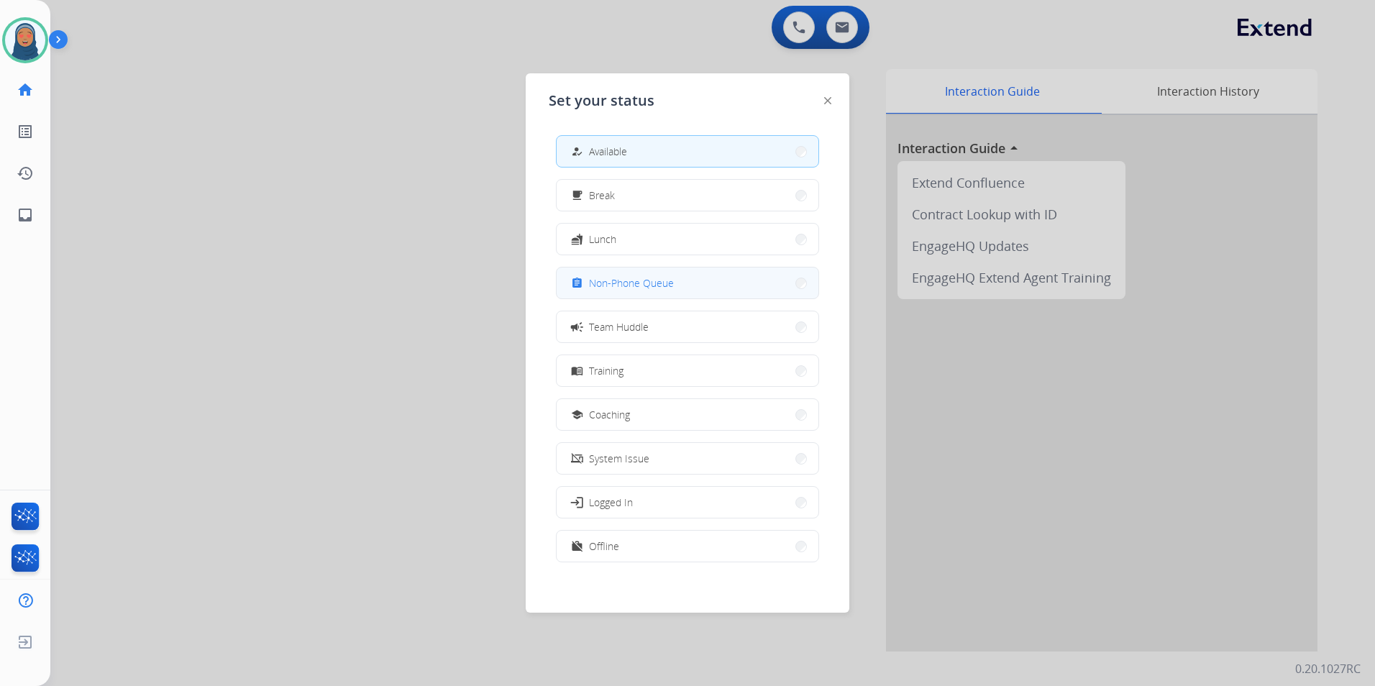
click at [716, 286] on button "assignment Non-Phone Queue" at bounding box center [688, 283] width 262 height 31
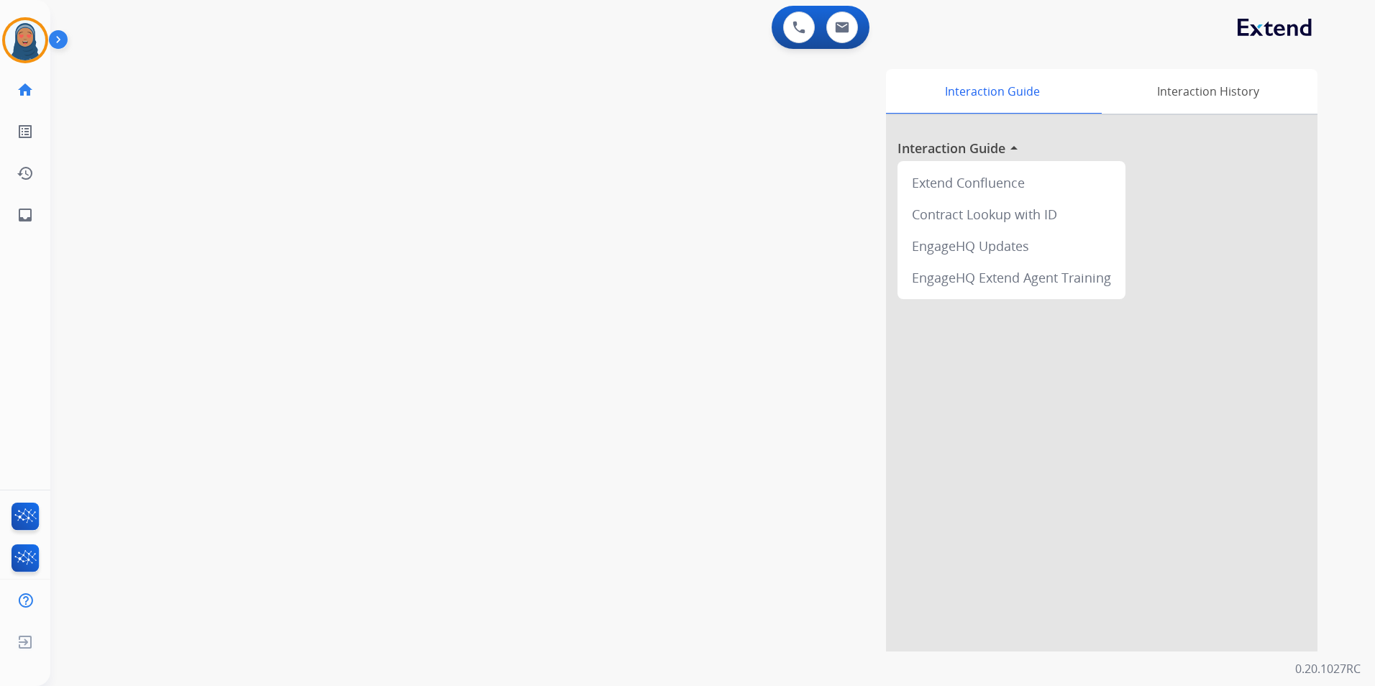
drag, startPoint x: 29, startPoint y: 48, endPoint x: 64, endPoint y: 42, distance: 35.1
click at [29, 47] on img at bounding box center [25, 40] width 40 height 40
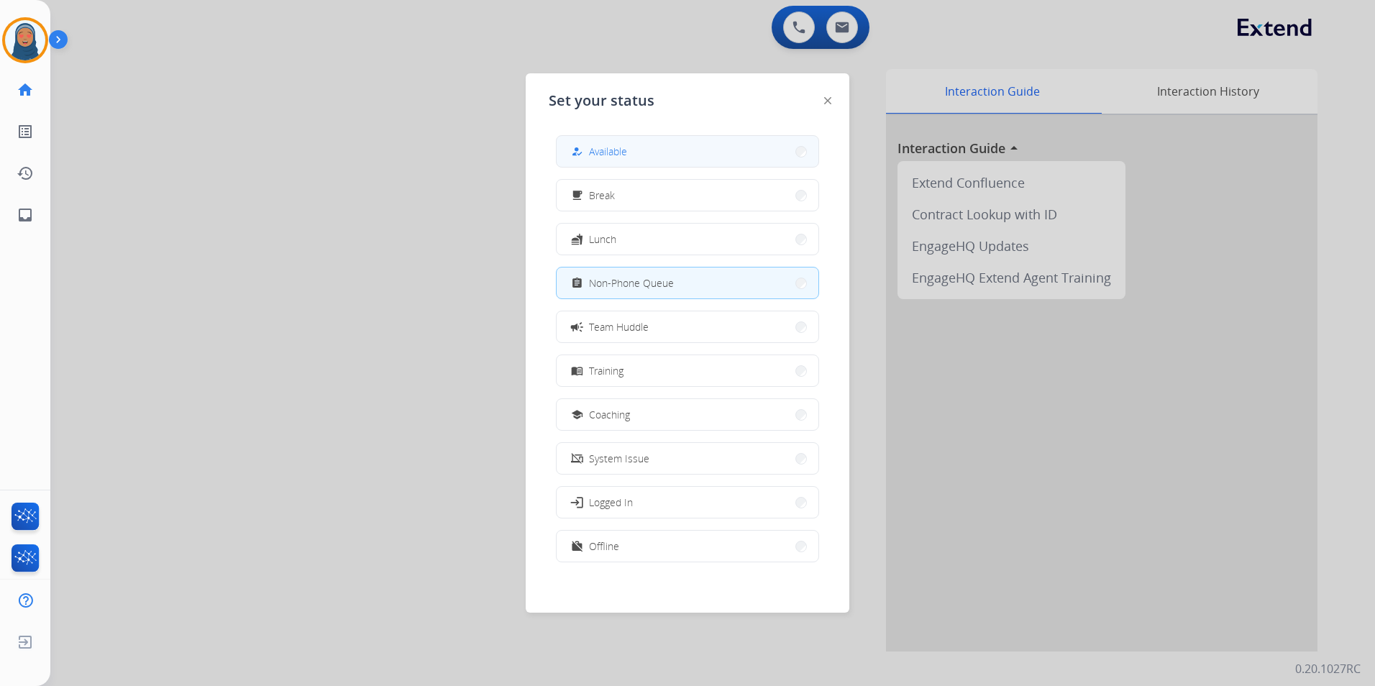
click at [727, 157] on button "how_to_reg Available" at bounding box center [688, 151] width 262 height 31
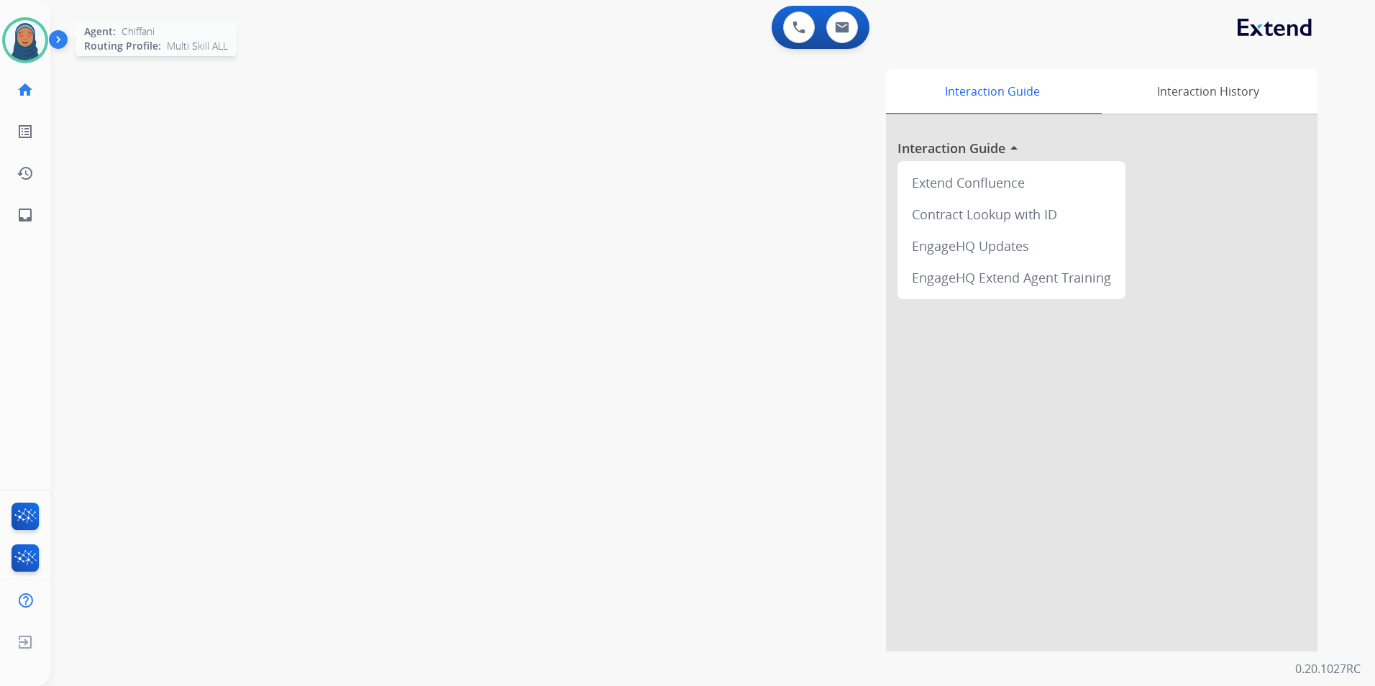
click at [24, 37] on img at bounding box center [25, 40] width 40 height 40
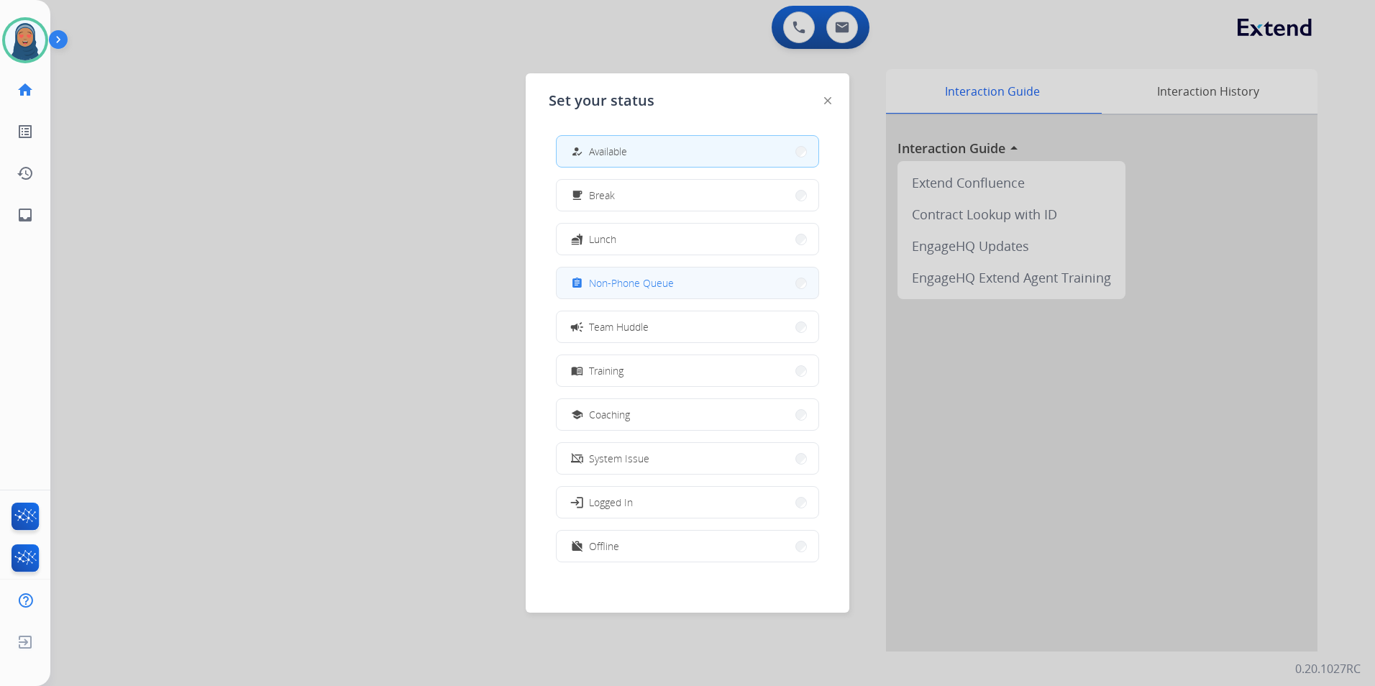
click at [627, 282] on span "Non-Phone Queue" at bounding box center [631, 282] width 85 height 15
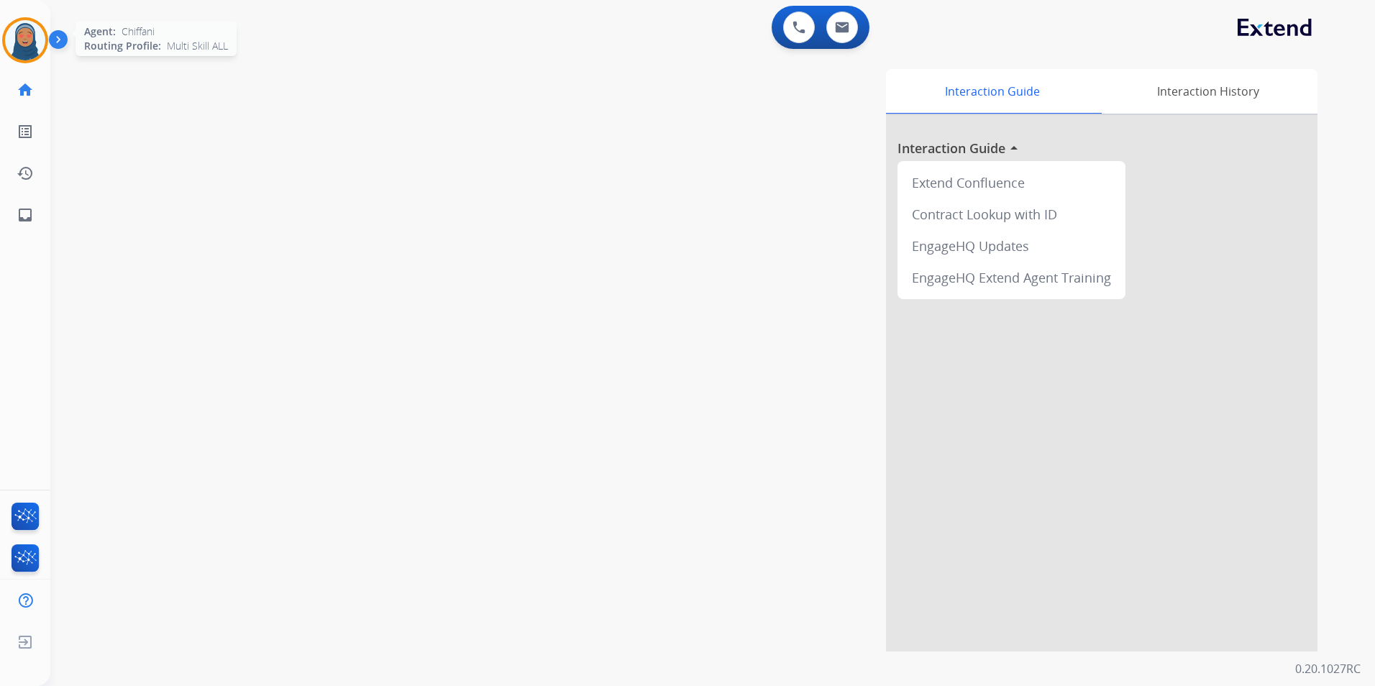
click at [22, 42] on img at bounding box center [25, 40] width 40 height 40
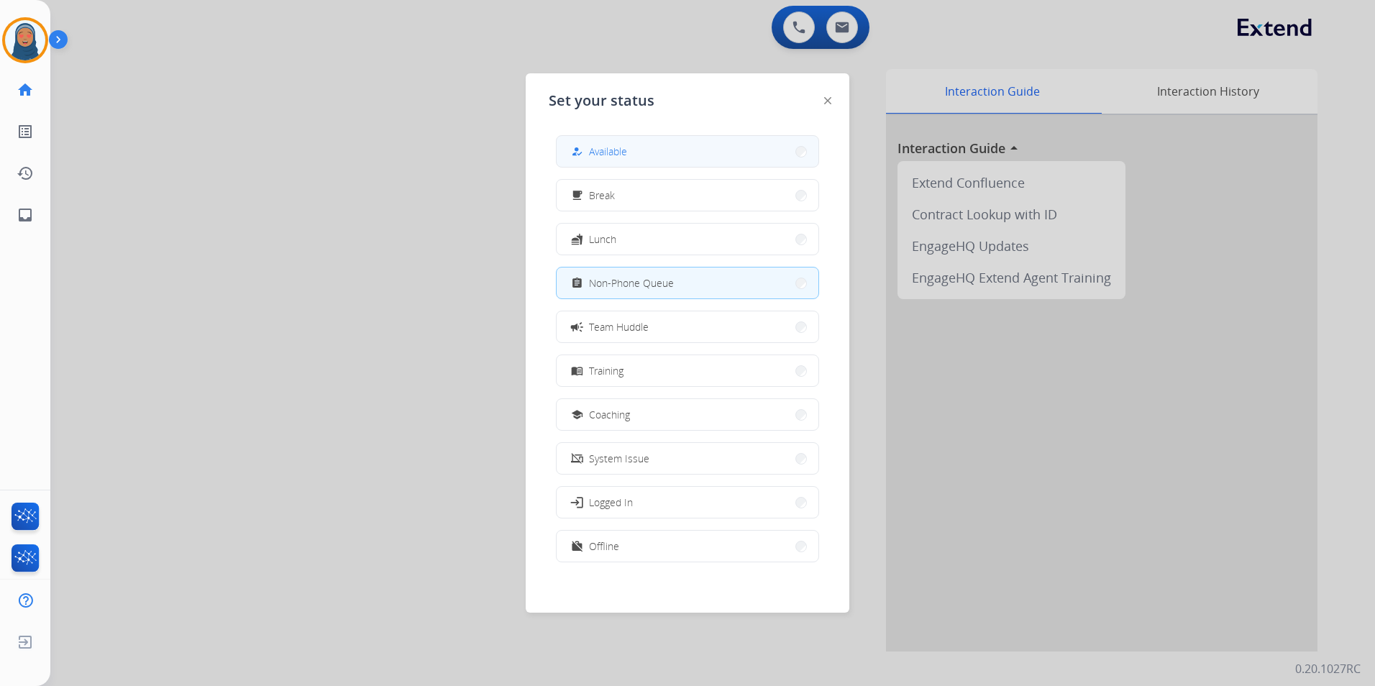
click at [664, 162] on button "how_to_reg Available" at bounding box center [688, 151] width 262 height 31
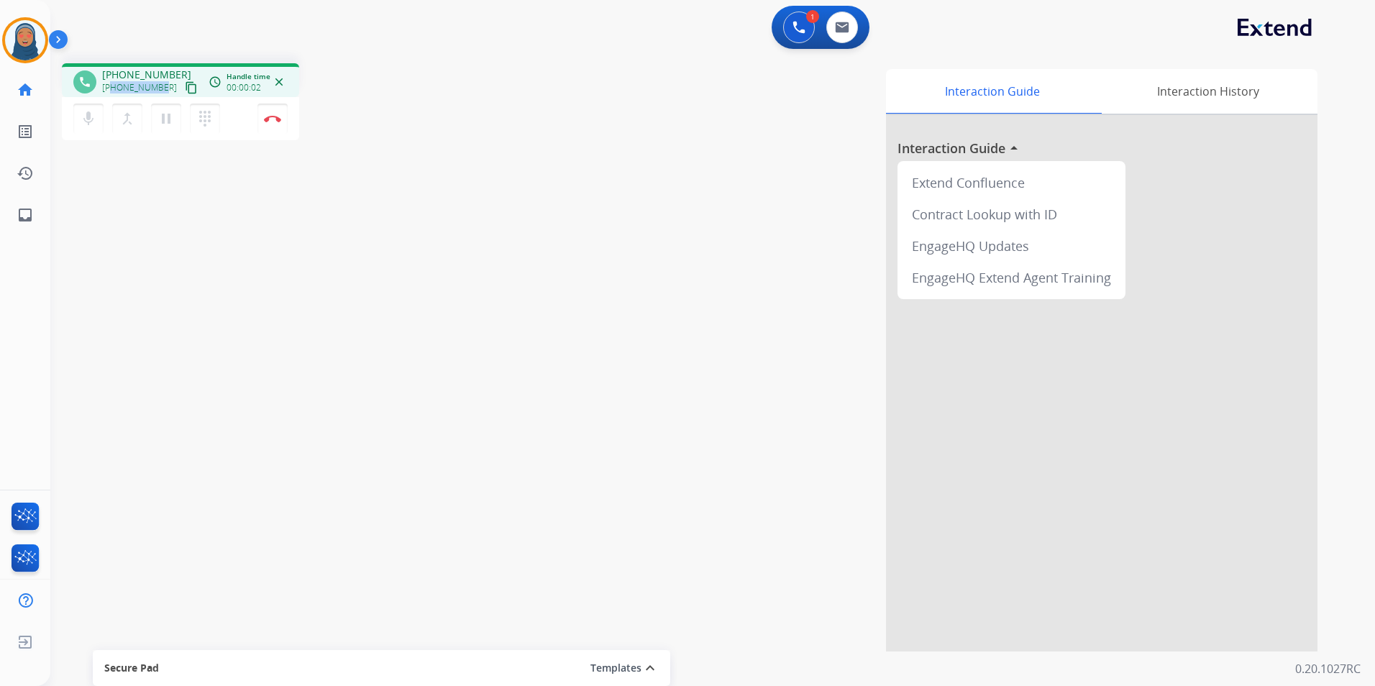
drag, startPoint x: 163, startPoint y: 91, endPoint x: 112, endPoint y: 96, distance: 50.6
click at [112, 96] on div "phone +19253265403 +19253265403 content_copy access_time Call metrics Queue 00:…" at bounding box center [180, 80] width 237 height 34
copy span "9253265403"
click at [278, 124] on button "Disconnect" at bounding box center [272, 119] width 30 height 30
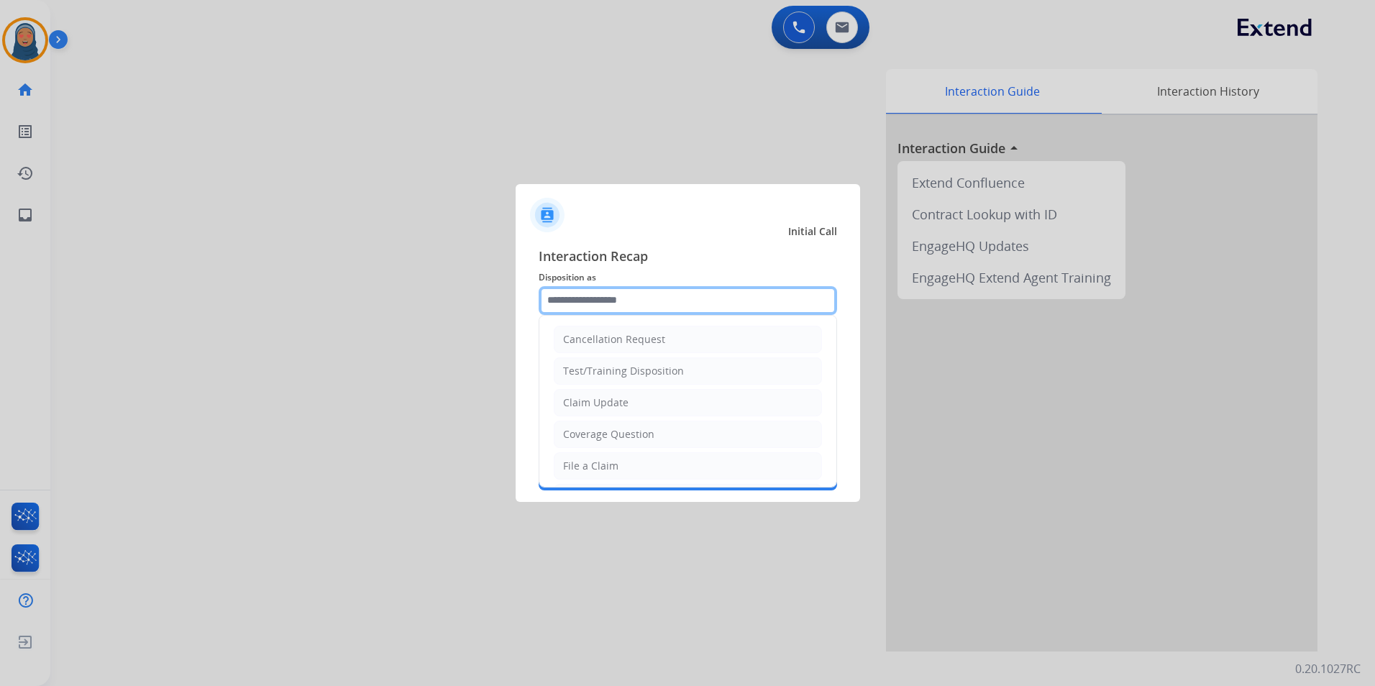
click at [603, 308] on input "text" at bounding box center [688, 300] width 298 height 29
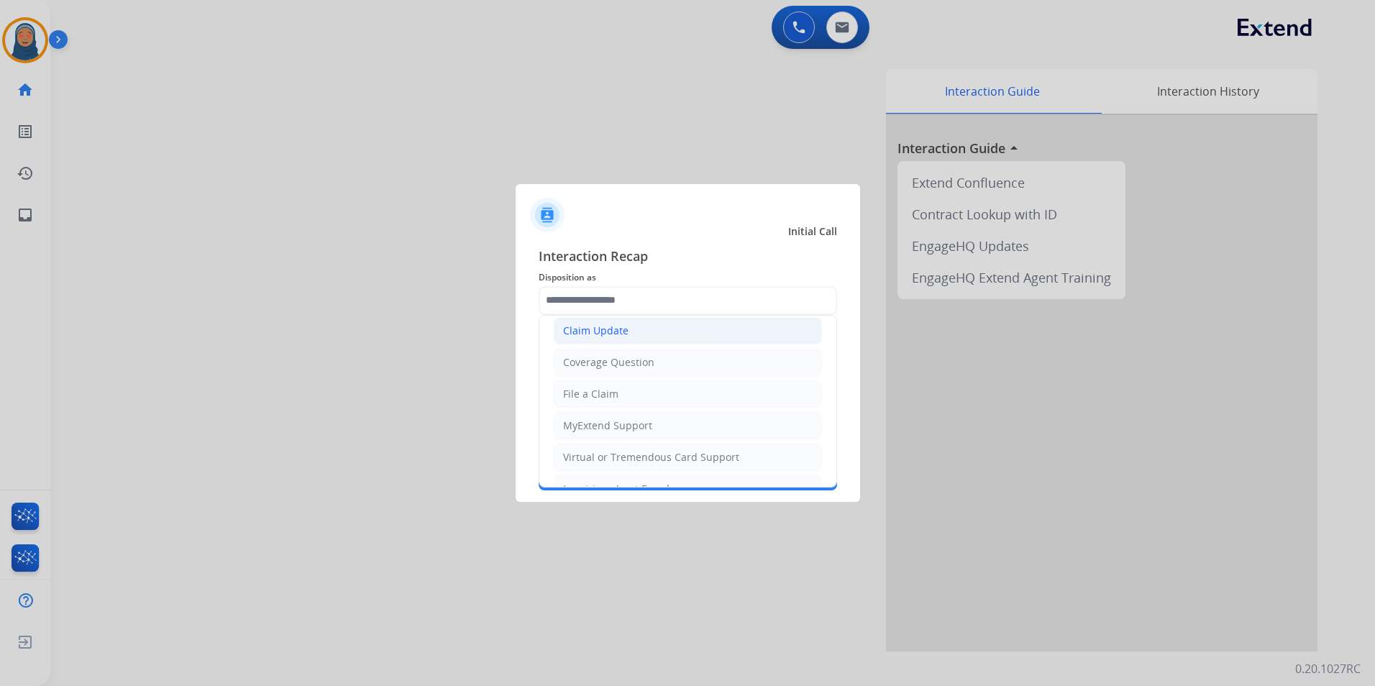
click at [623, 333] on div "Claim Update" at bounding box center [595, 331] width 65 height 14
type input "**********"
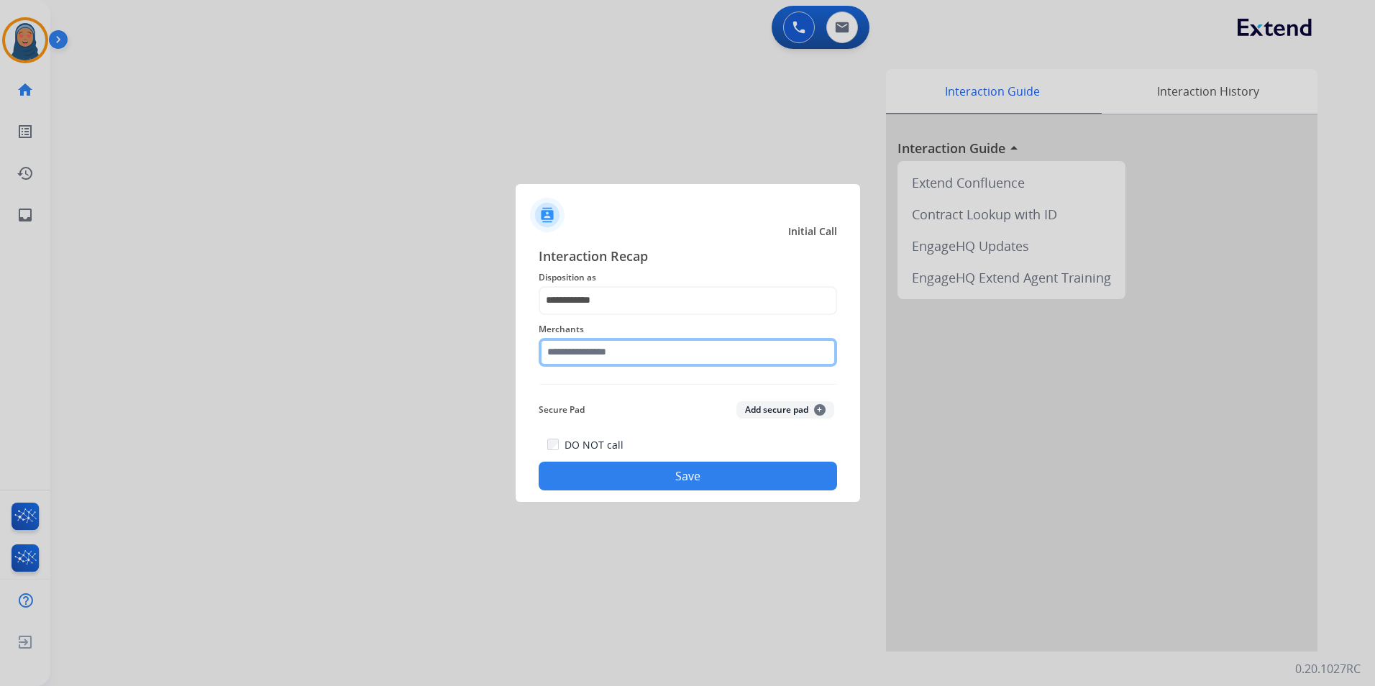
click at [628, 347] on input "text" at bounding box center [688, 352] width 298 height 29
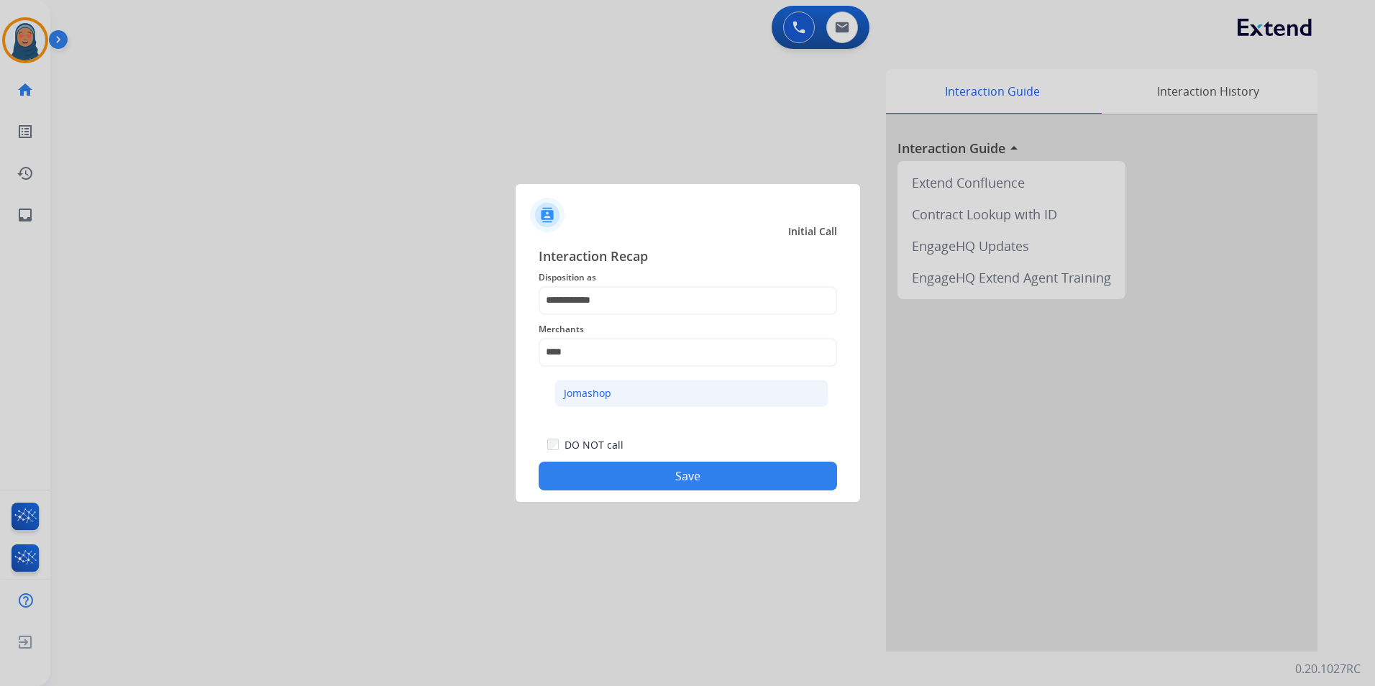
drag, startPoint x: 587, startPoint y: 393, endPoint x: 594, endPoint y: 399, distance: 9.2
click at [588, 393] on div "Jomashop" at bounding box center [587, 393] width 47 height 14
type input "********"
click at [682, 479] on button "Save" at bounding box center [688, 476] width 298 height 29
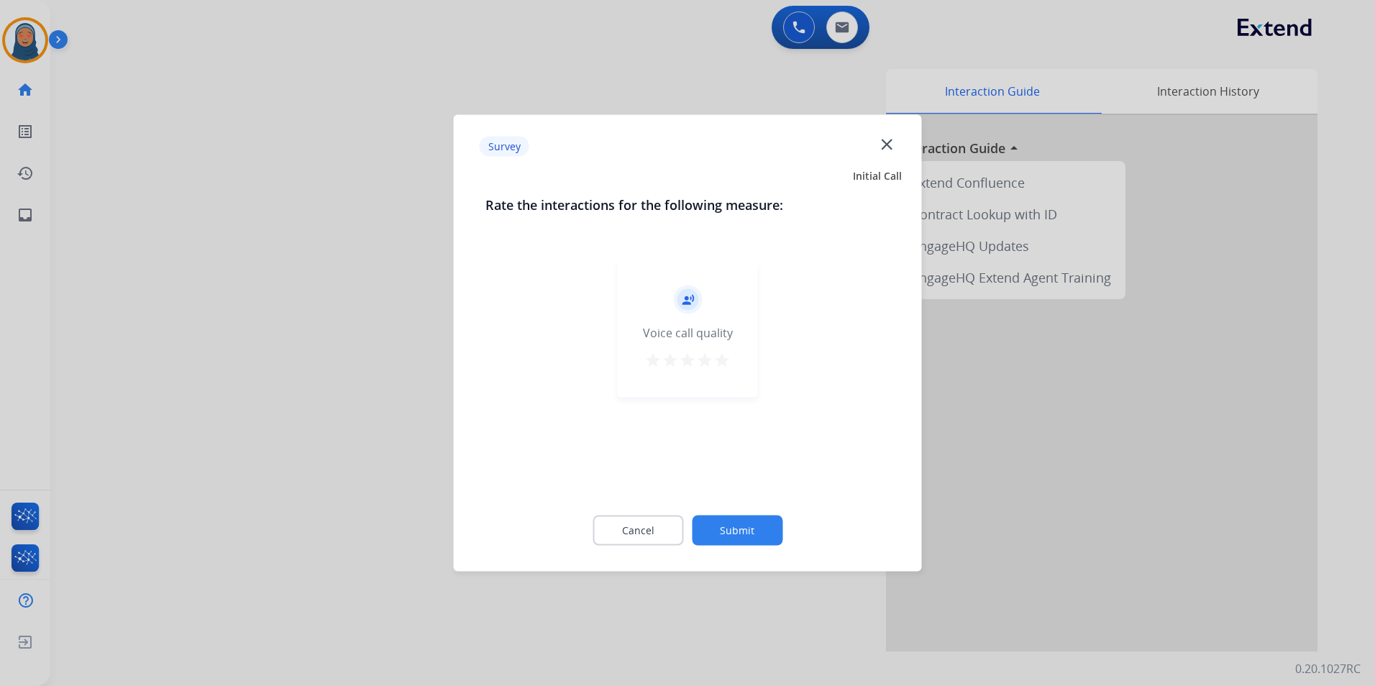
click at [760, 533] on button "Submit" at bounding box center [737, 531] width 91 height 30
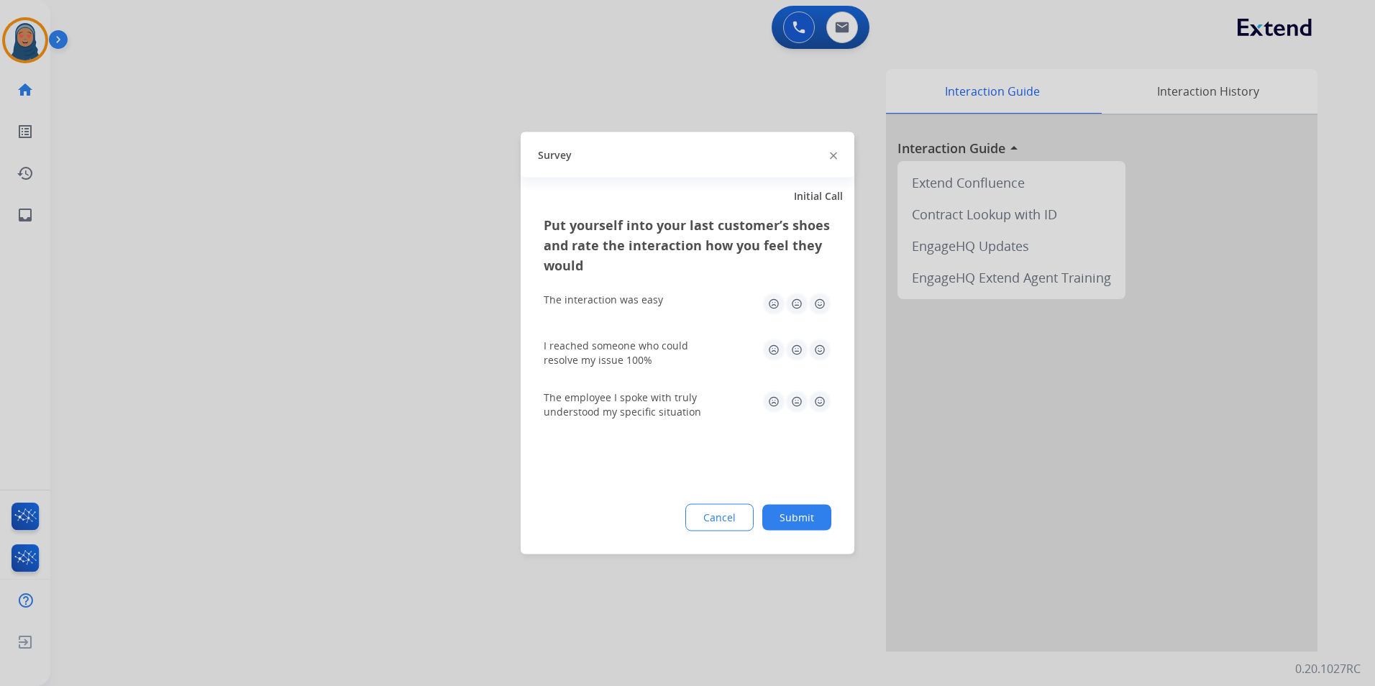
click at [803, 522] on button "Submit" at bounding box center [796, 518] width 69 height 26
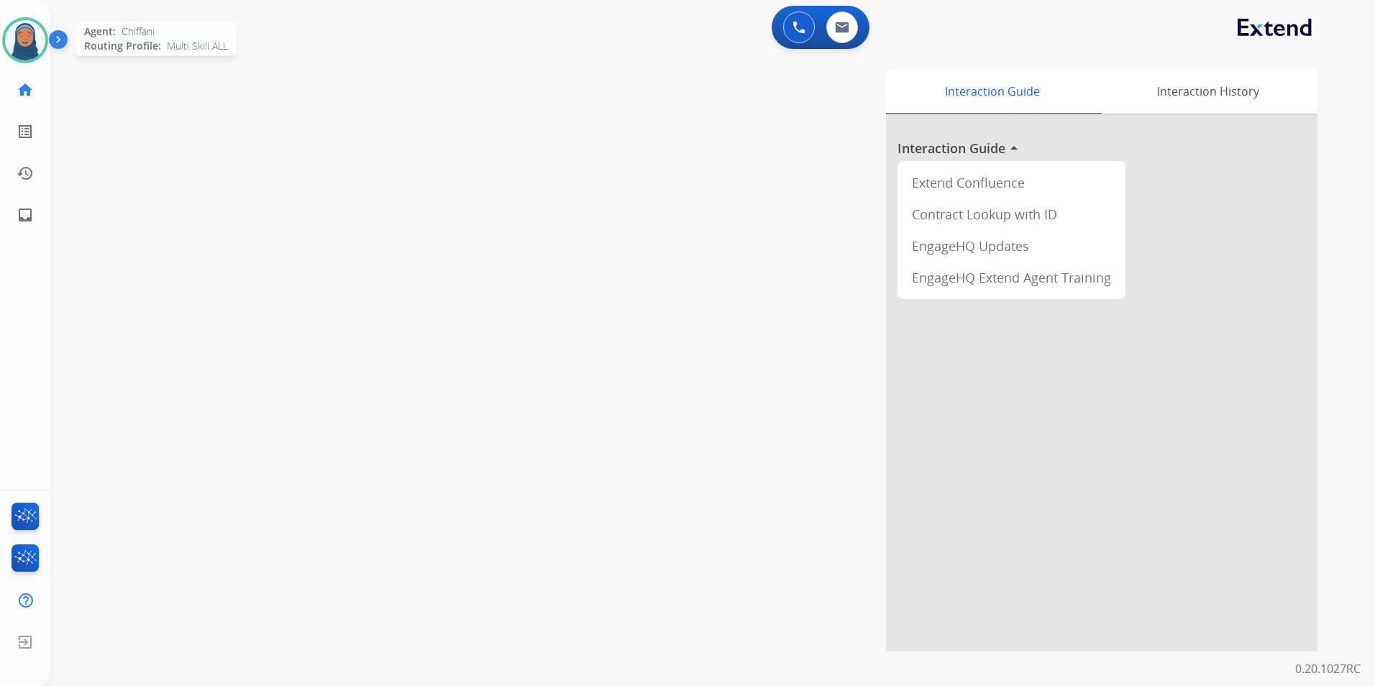
click at [35, 36] on img at bounding box center [25, 40] width 40 height 40
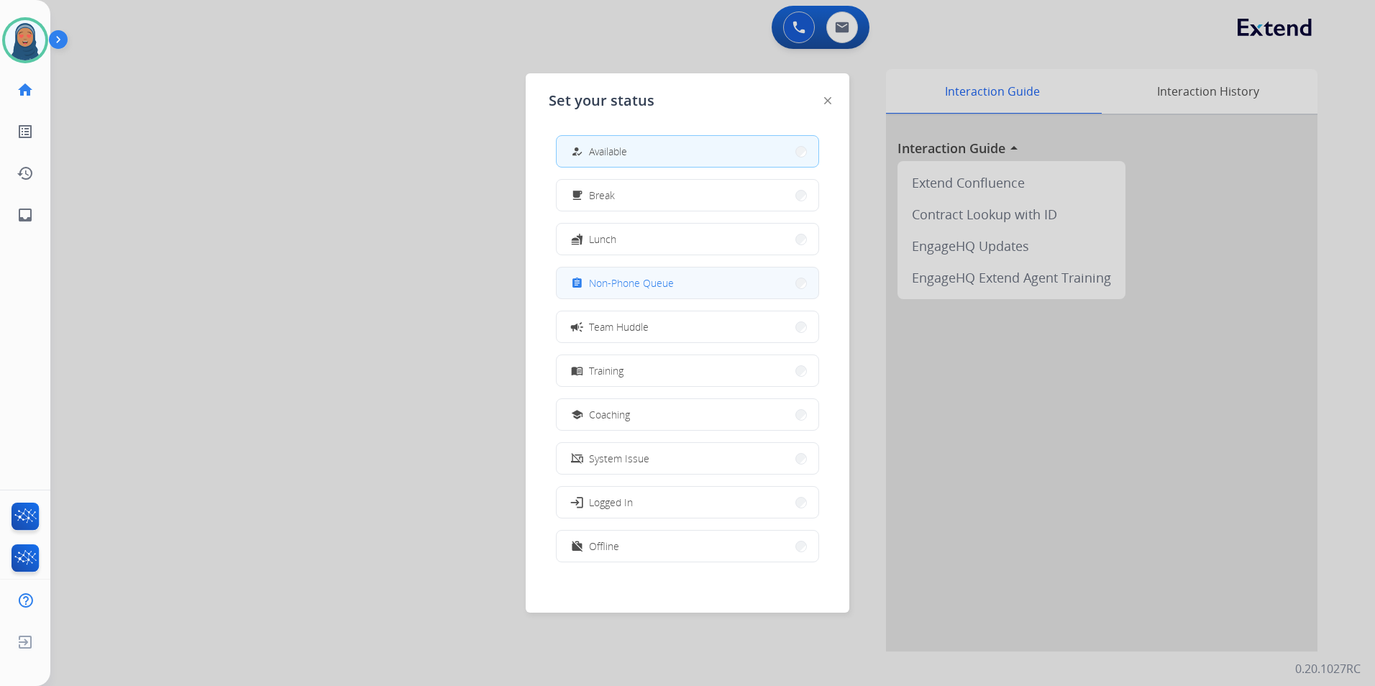
click at [671, 287] on span "Non-Phone Queue" at bounding box center [631, 282] width 85 height 15
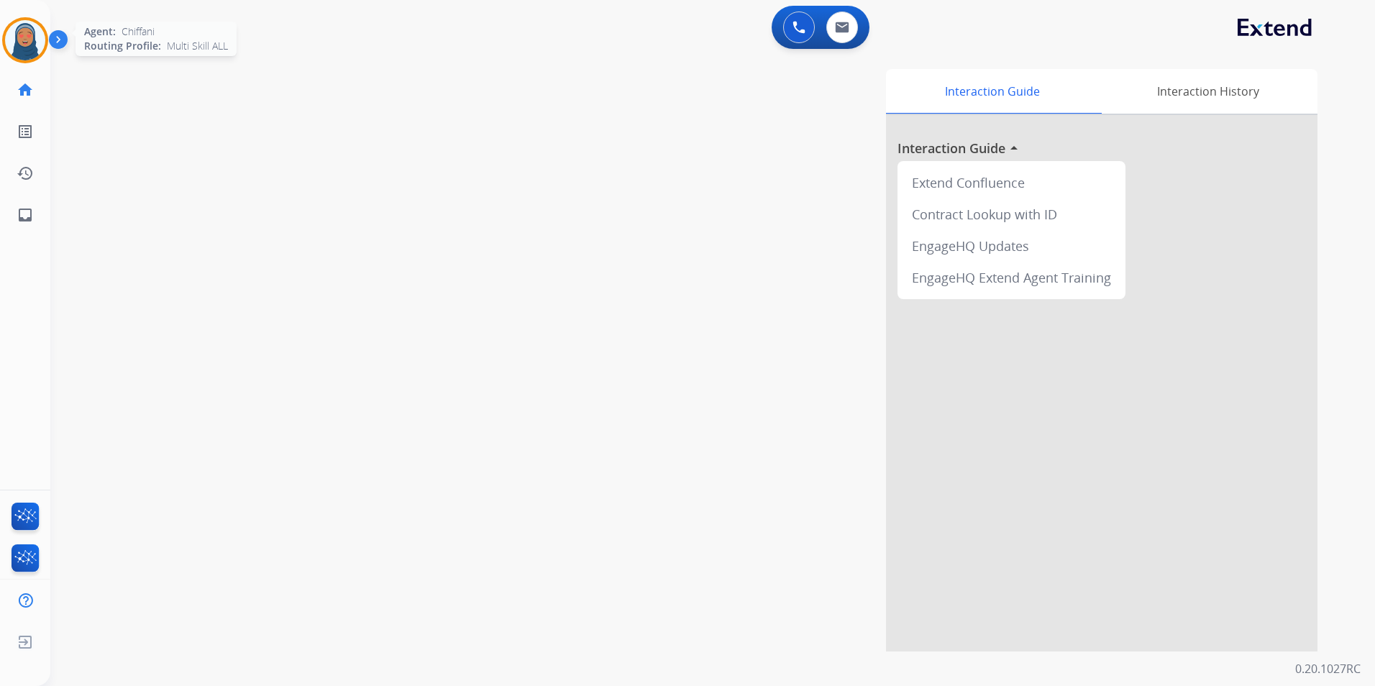
click at [26, 49] on img at bounding box center [25, 40] width 40 height 40
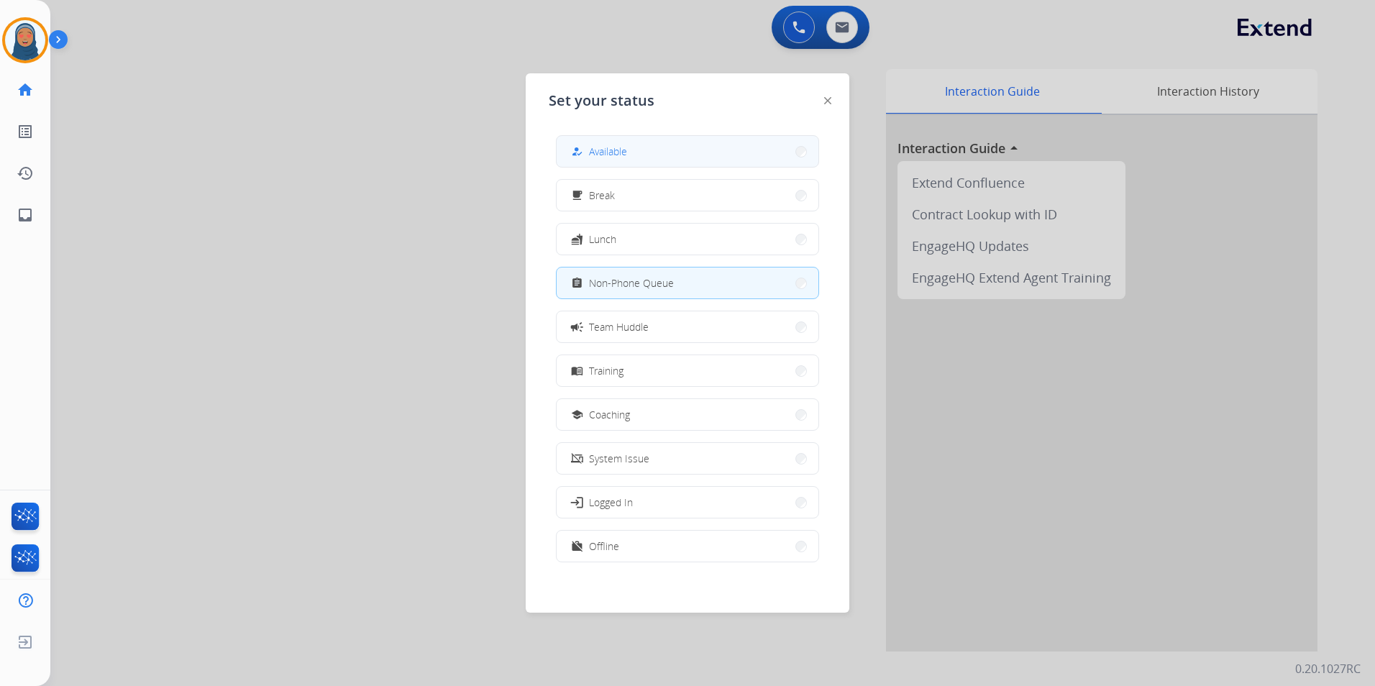
click at [629, 157] on button "how_to_reg Available" at bounding box center [688, 151] width 262 height 31
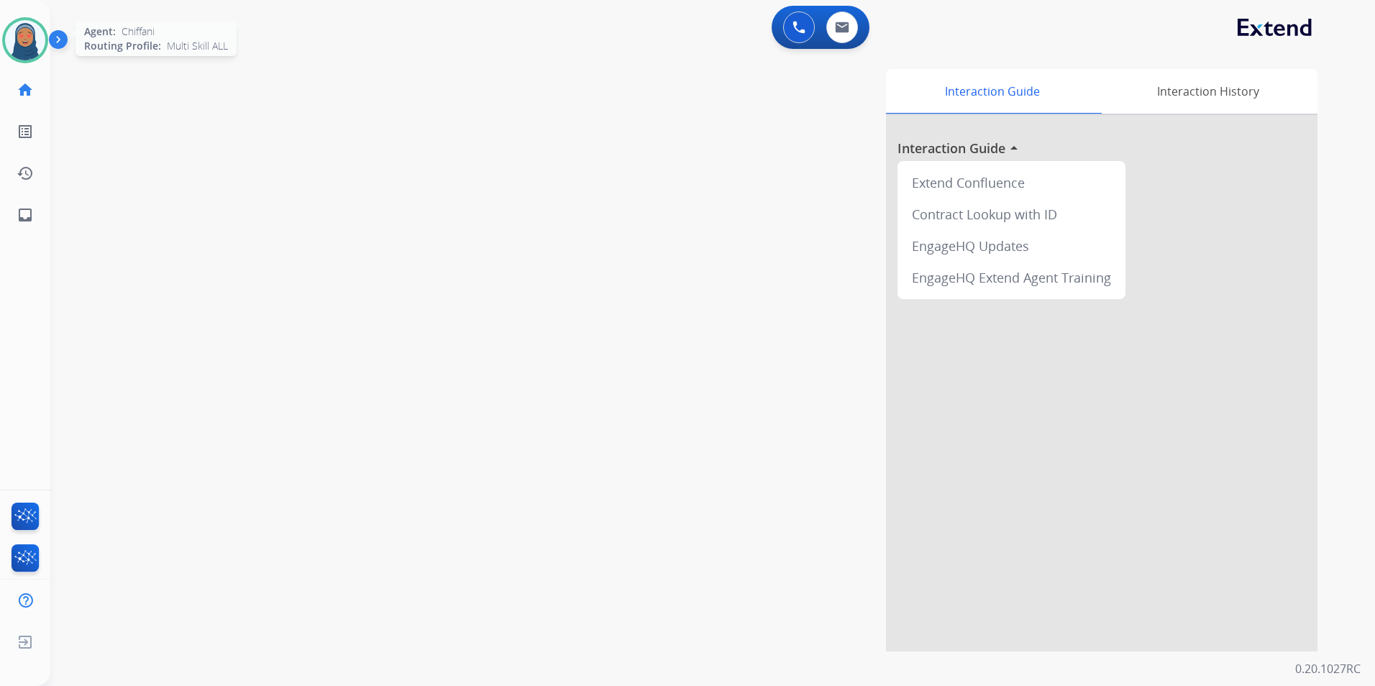
click at [17, 47] on img at bounding box center [25, 40] width 40 height 40
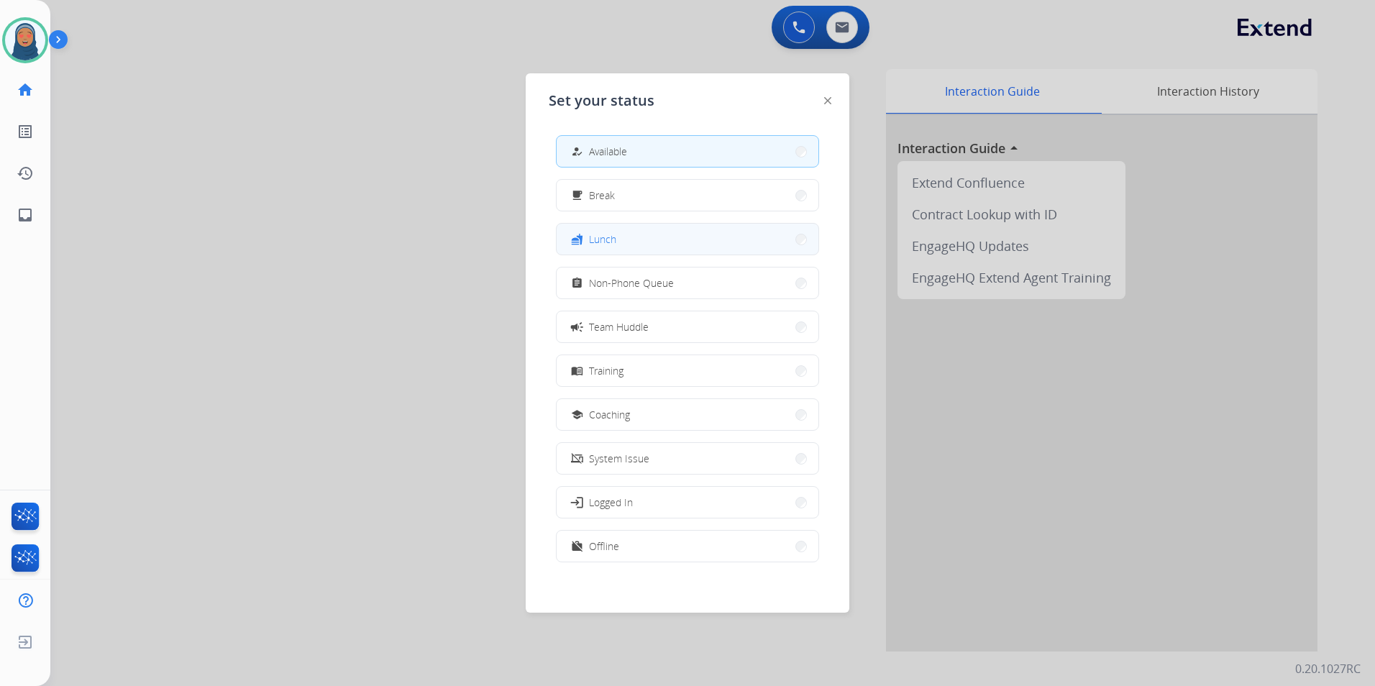
click at [645, 241] on button "fastfood Lunch" at bounding box center [688, 239] width 262 height 31
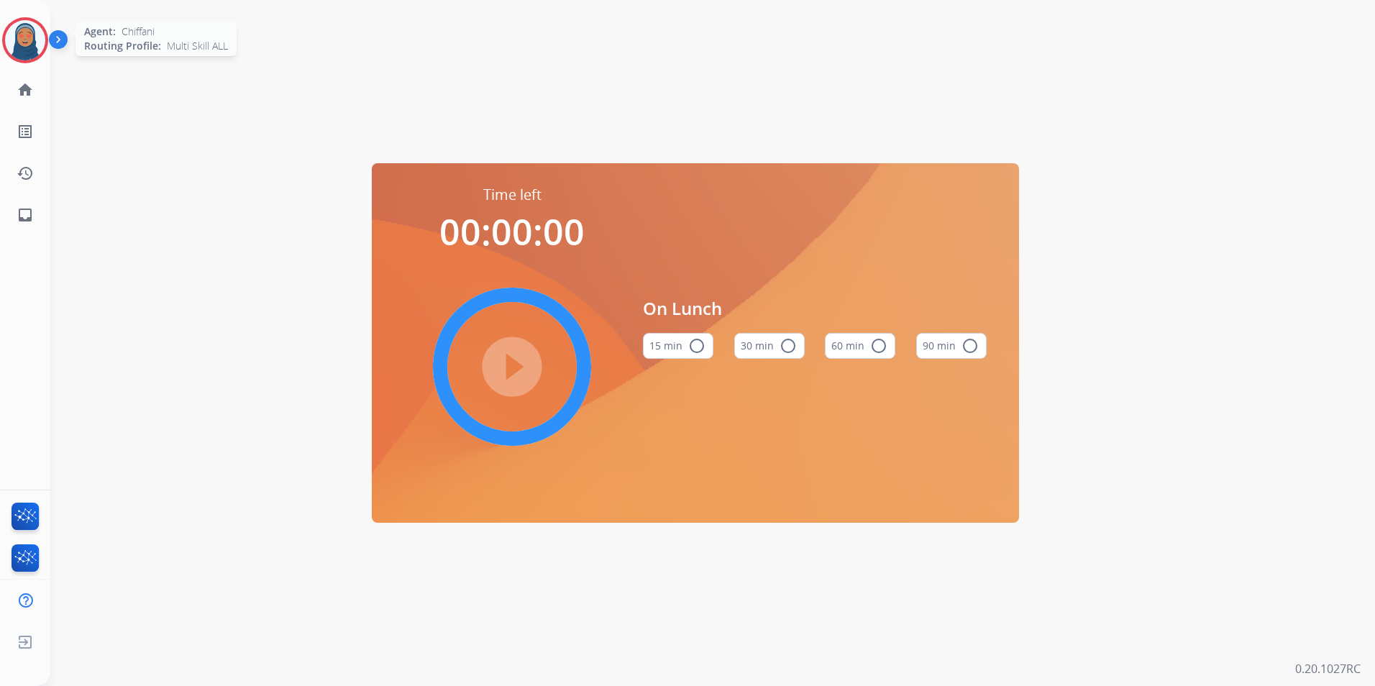
click at [33, 35] on img at bounding box center [25, 40] width 40 height 40
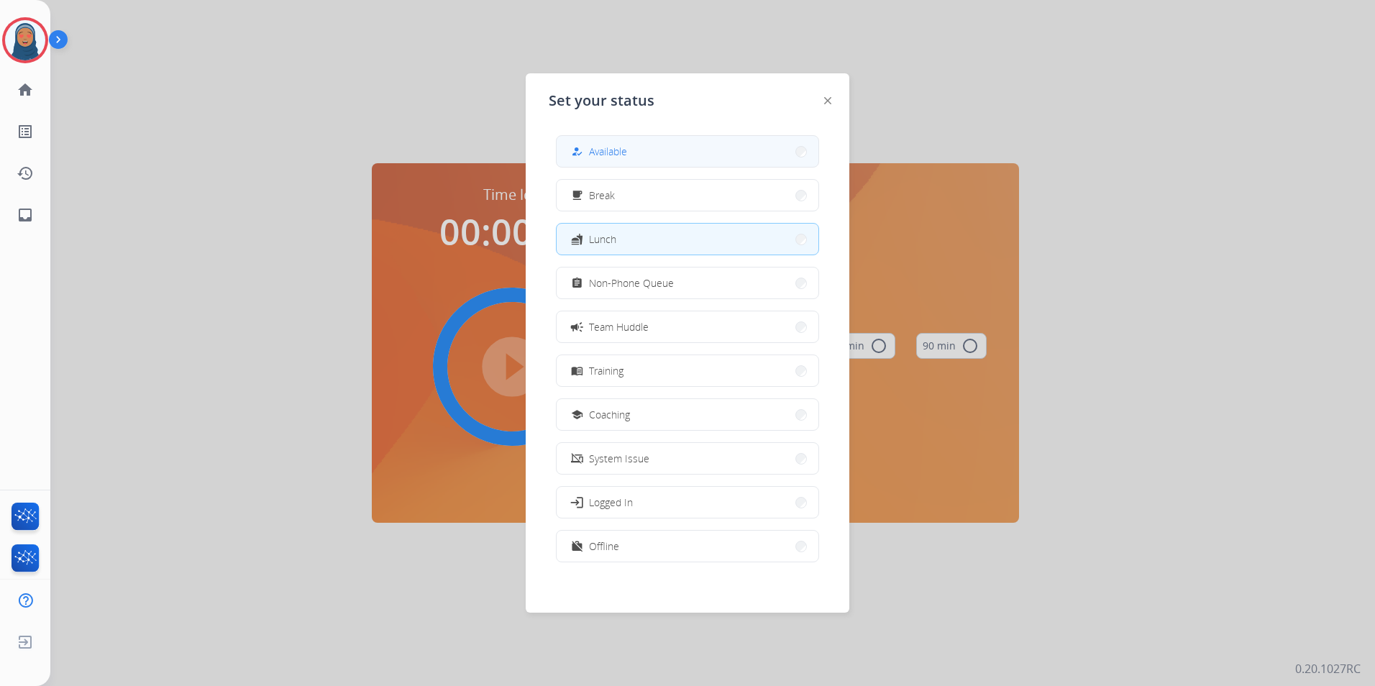
click at [636, 135] on div "how_to_reg Available free_breakfast Break fastfood Lunch assignment Non-Phone Q…" at bounding box center [688, 350] width 278 height 453
click at [653, 148] on button "how_to_reg Available" at bounding box center [688, 151] width 262 height 31
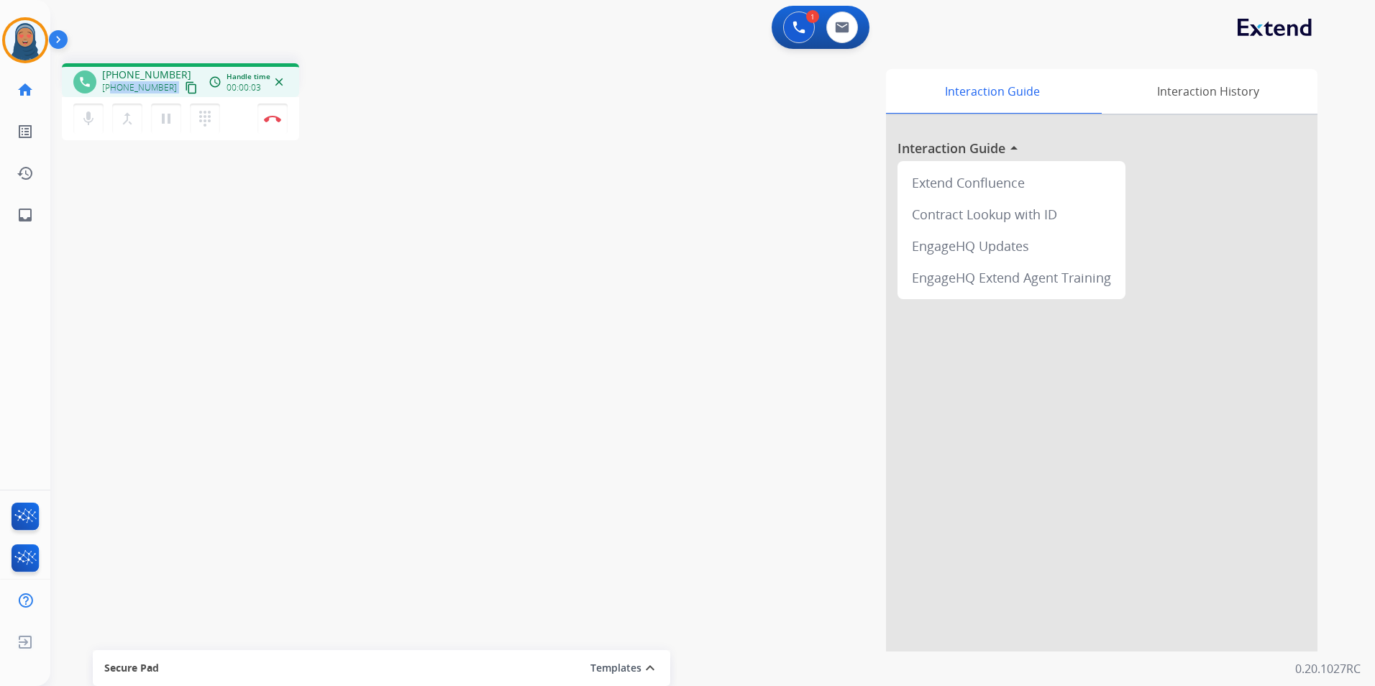
drag, startPoint x: 165, startPoint y: 86, endPoint x: 114, endPoint y: 88, distance: 51.1
click at [114, 88] on div "+18622060137 content_copy" at bounding box center [151, 87] width 98 height 17
copy div "8622060137 content_copy access_time Call metrics Queue 00:10 Hold 00:00 Talk 00…"
click at [278, 124] on button "Disconnect" at bounding box center [272, 119] width 30 height 30
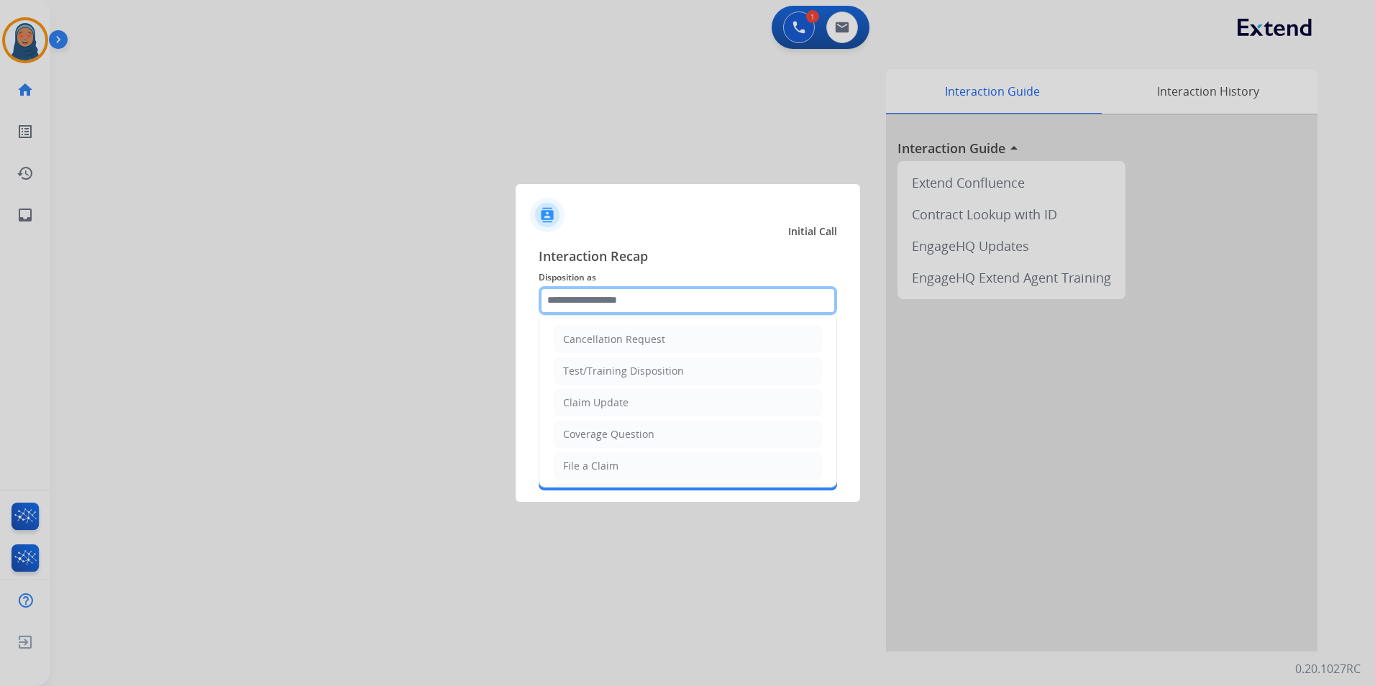
click at [615, 299] on input "text" at bounding box center [688, 300] width 298 height 29
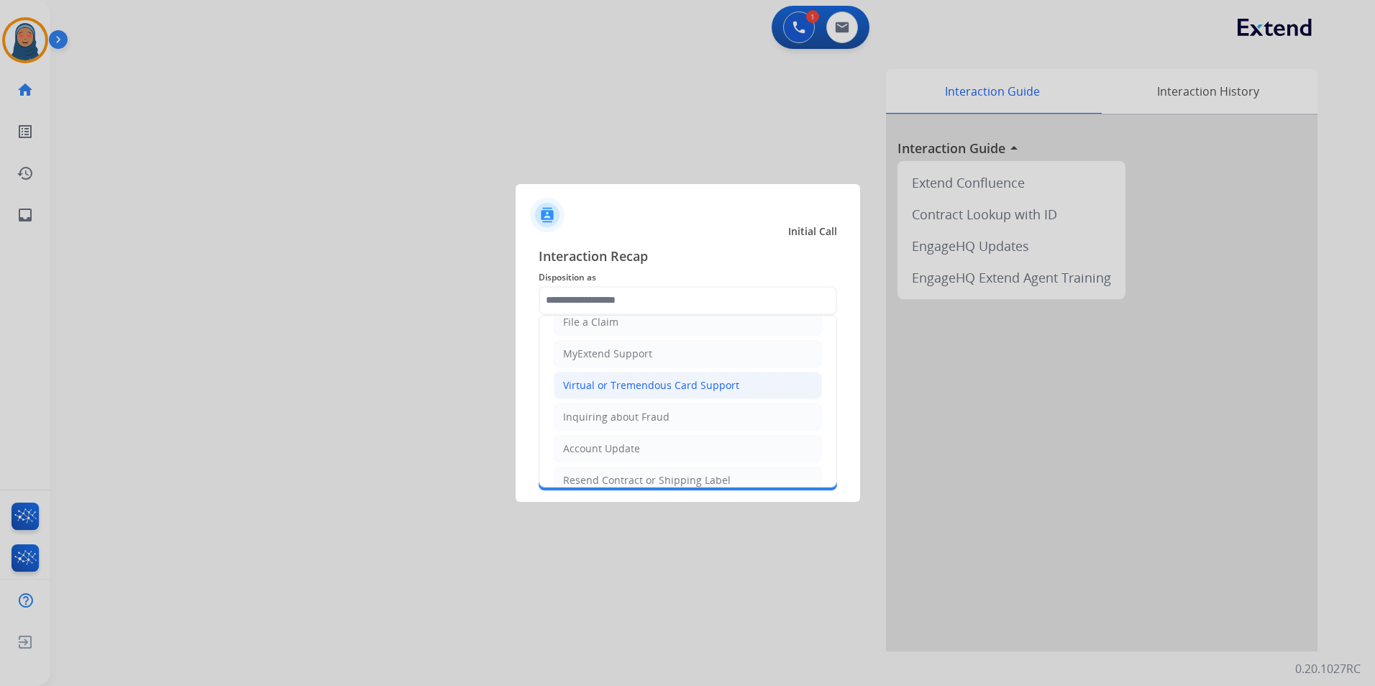
drag, startPoint x: 640, startPoint y: 390, endPoint x: 572, endPoint y: 342, distance: 84.0
click at [639, 389] on div "Virtual or Tremendous Card Support" at bounding box center [651, 385] width 176 height 14
type input "**********"
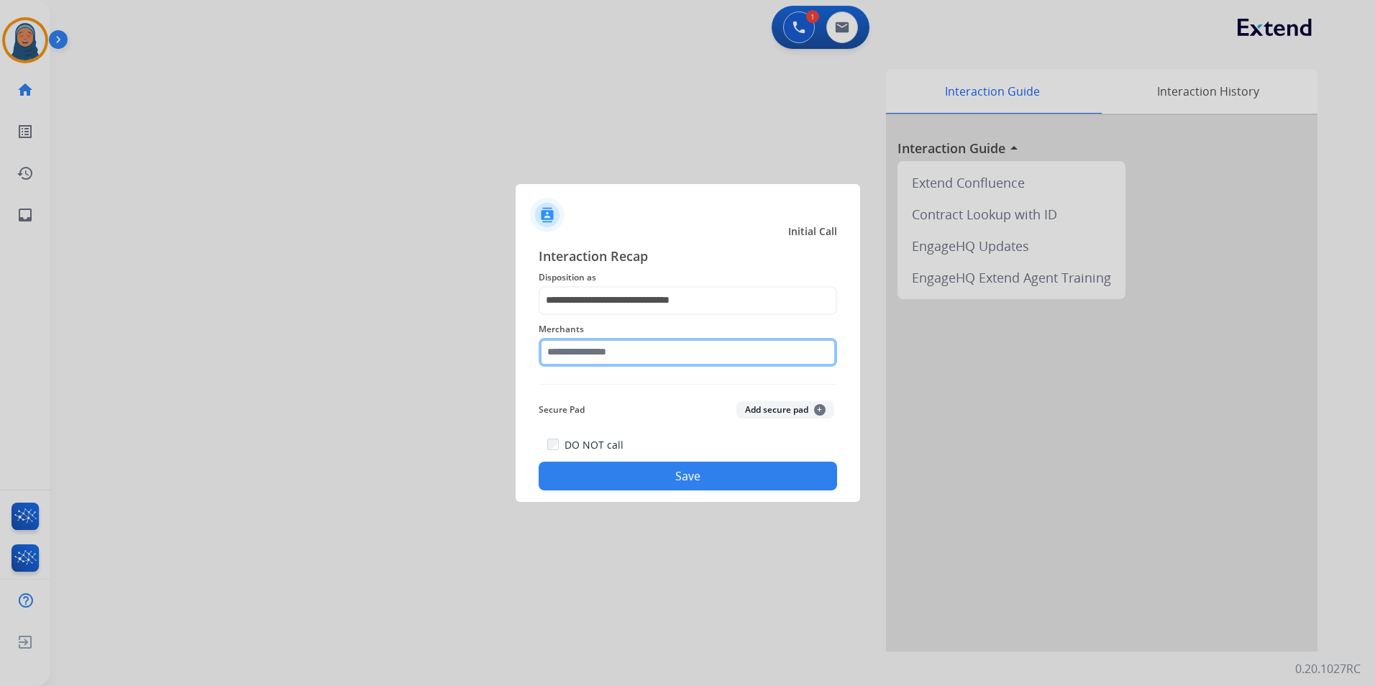
click at [577, 361] on input "text" at bounding box center [688, 352] width 298 height 29
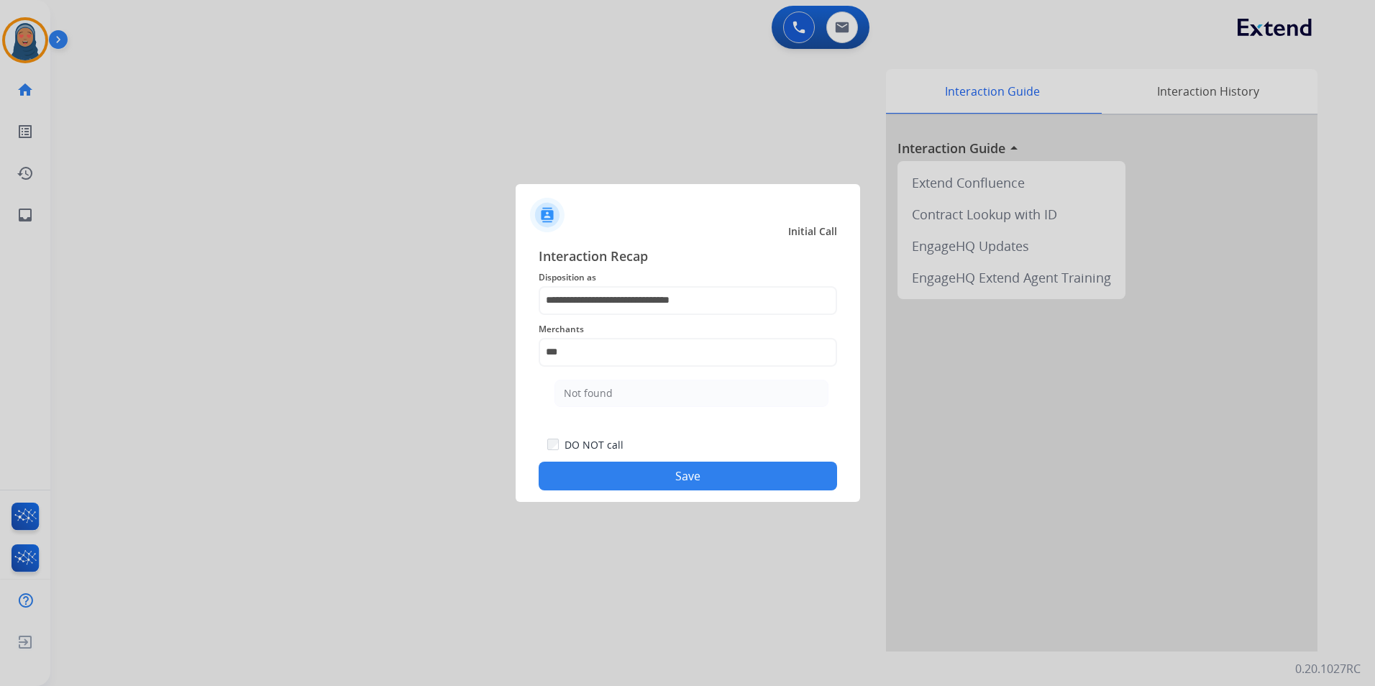
drag, startPoint x: 595, startPoint y: 394, endPoint x: 652, endPoint y: 449, distance: 78.8
click at [596, 394] on div "Not found" at bounding box center [588, 393] width 49 height 14
type input "*********"
click at [719, 489] on button "Save" at bounding box center [688, 476] width 298 height 29
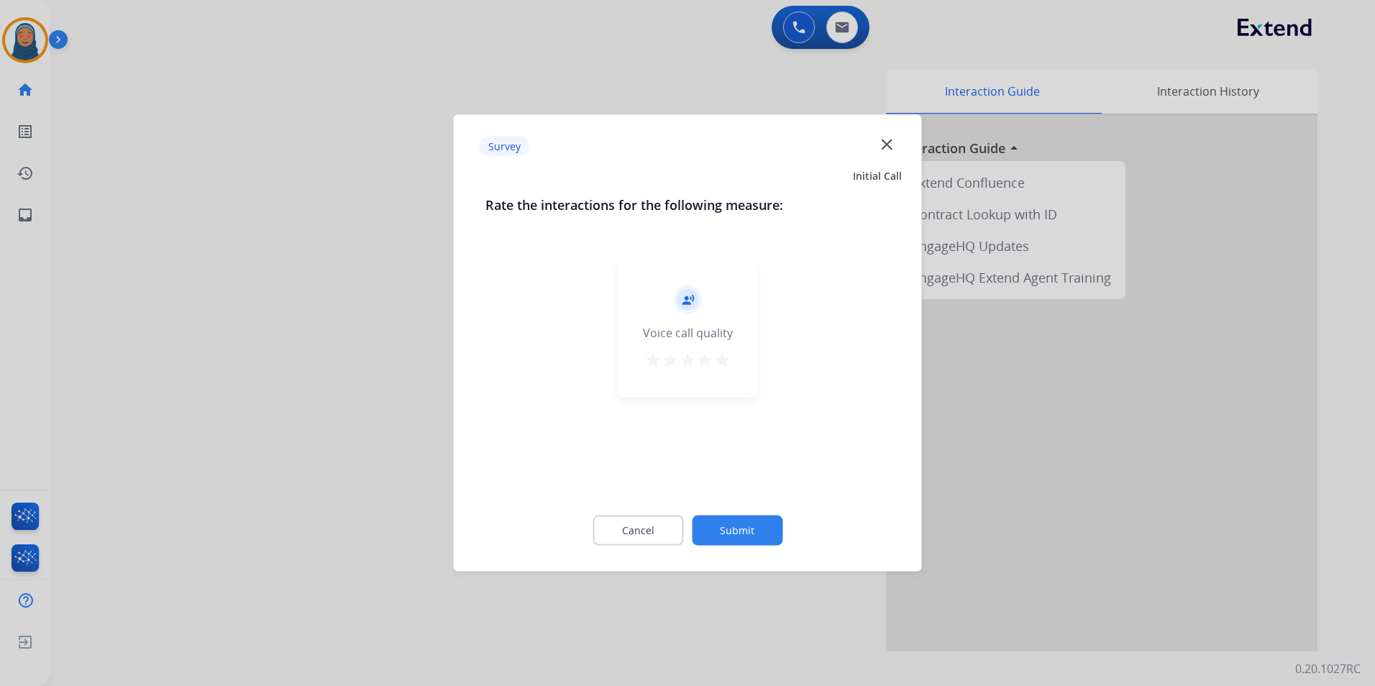
click at [746, 519] on button "Submit" at bounding box center [737, 531] width 91 height 30
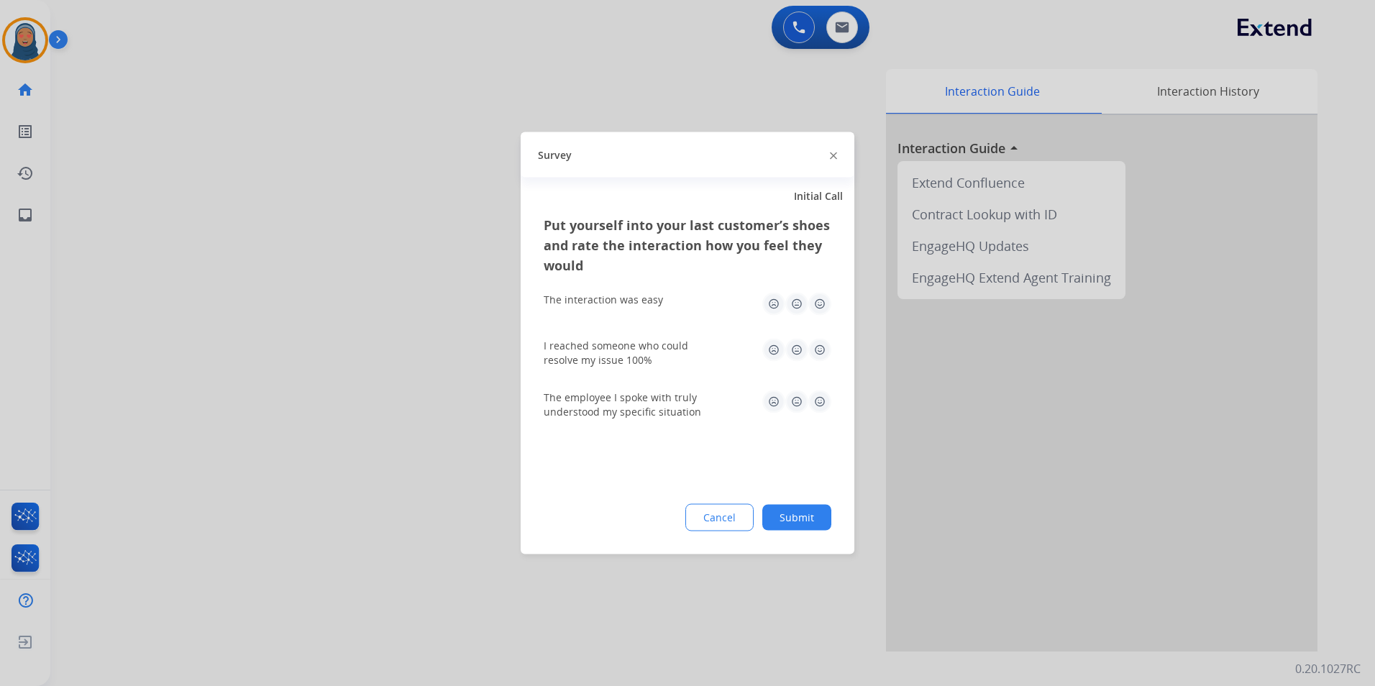
click at [816, 516] on button "Submit" at bounding box center [796, 518] width 69 height 26
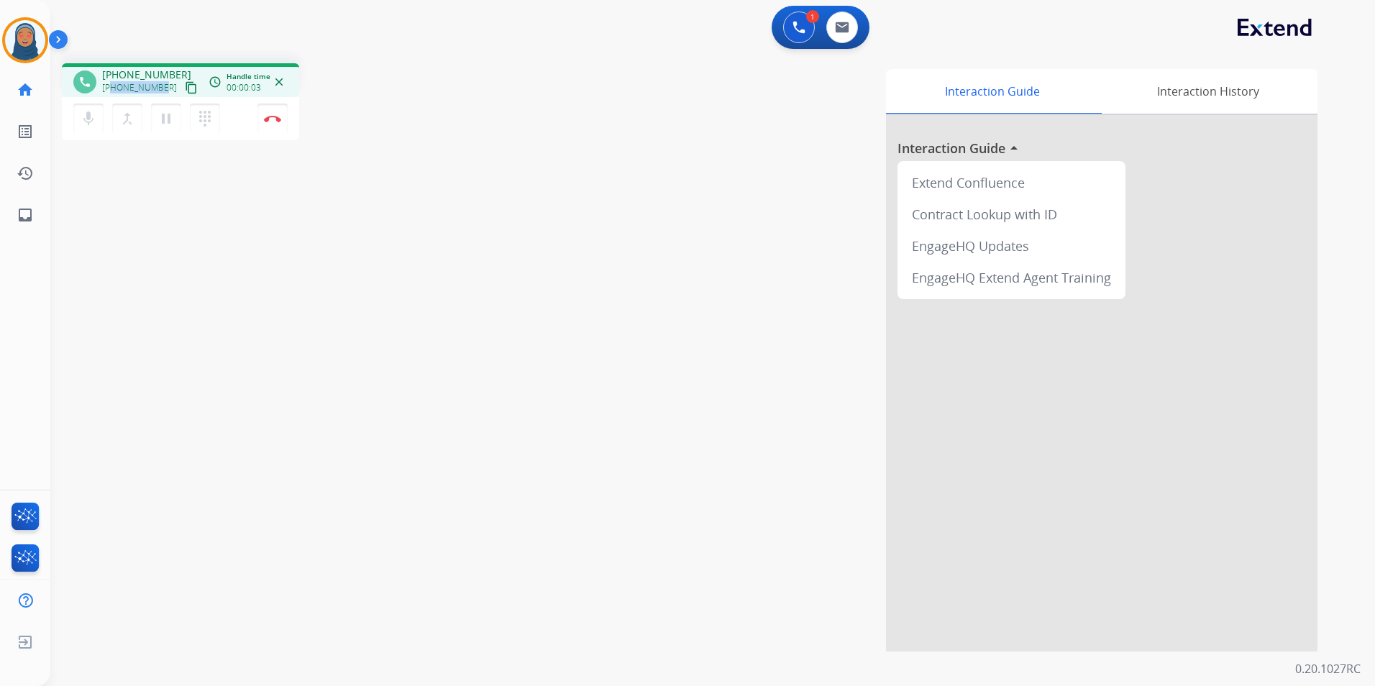
drag, startPoint x: 163, startPoint y: 88, endPoint x: 111, endPoint y: 90, distance: 51.1
click at [111, 90] on div "+15593339010 content_copy" at bounding box center [151, 87] width 98 height 17
copy span "5593339010"
click at [273, 111] on button "Disconnect" at bounding box center [272, 119] width 30 height 30
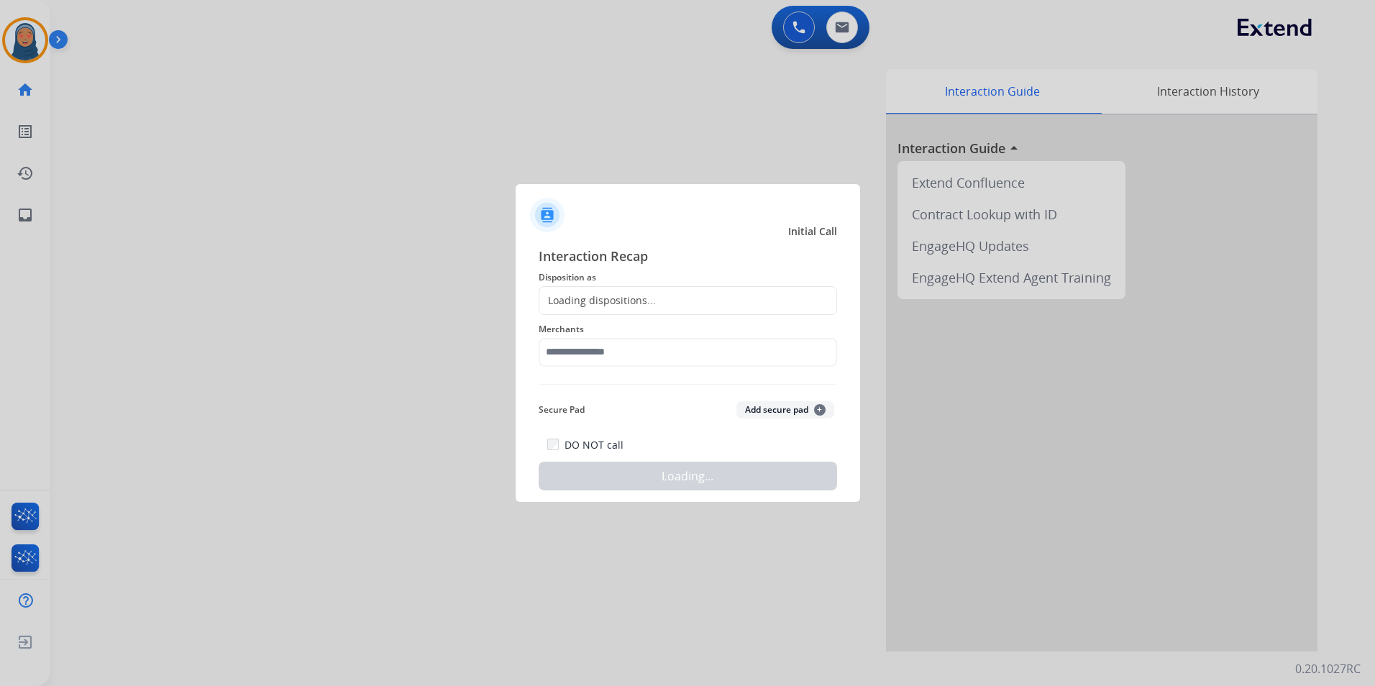
click at [580, 305] on div "Loading dispositions..." at bounding box center [597, 300] width 116 height 14
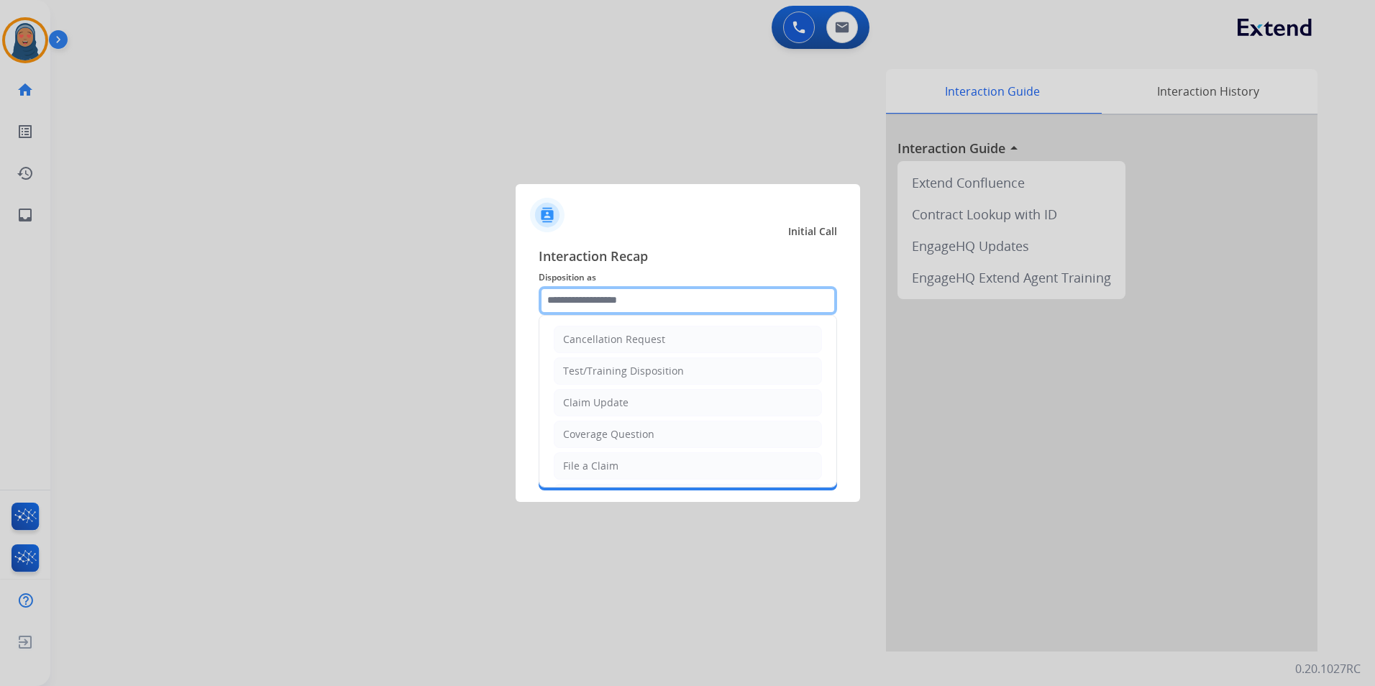
click at [591, 296] on input "text" at bounding box center [688, 300] width 298 height 29
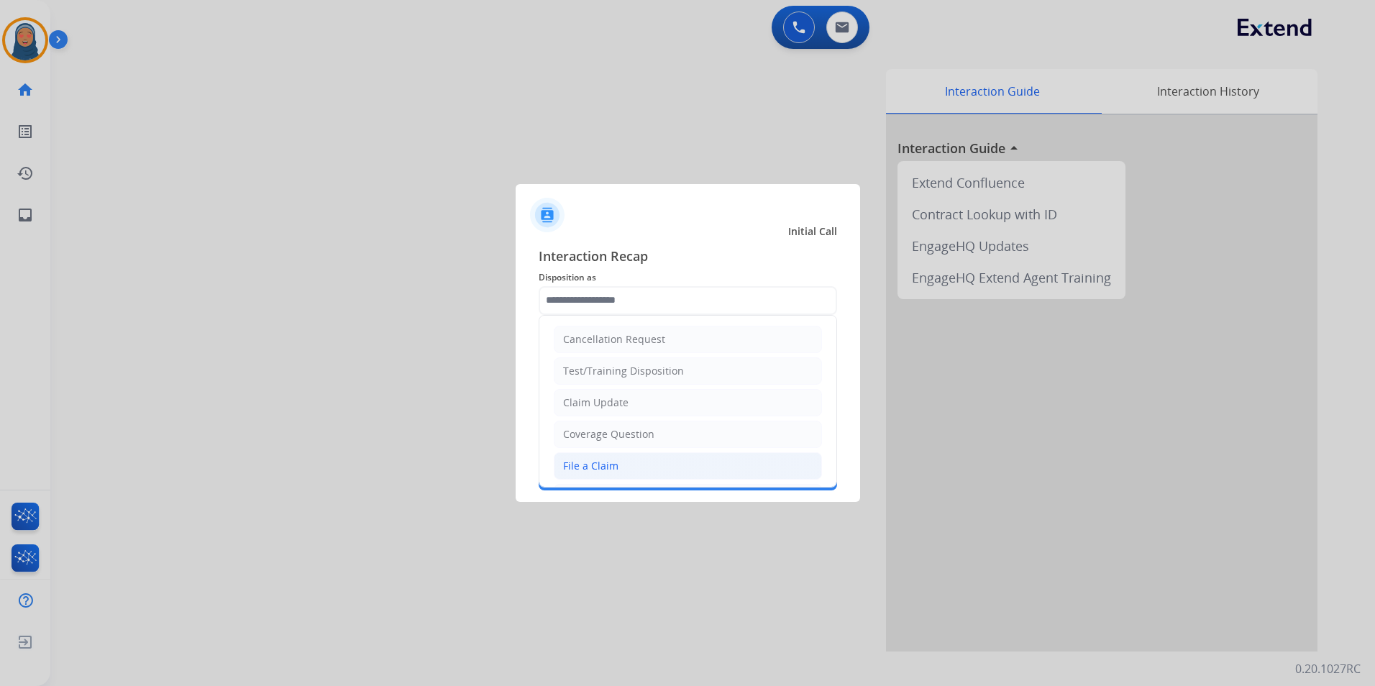
click at [635, 459] on li "File a Claim" at bounding box center [688, 465] width 268 height 27
type input "**********"
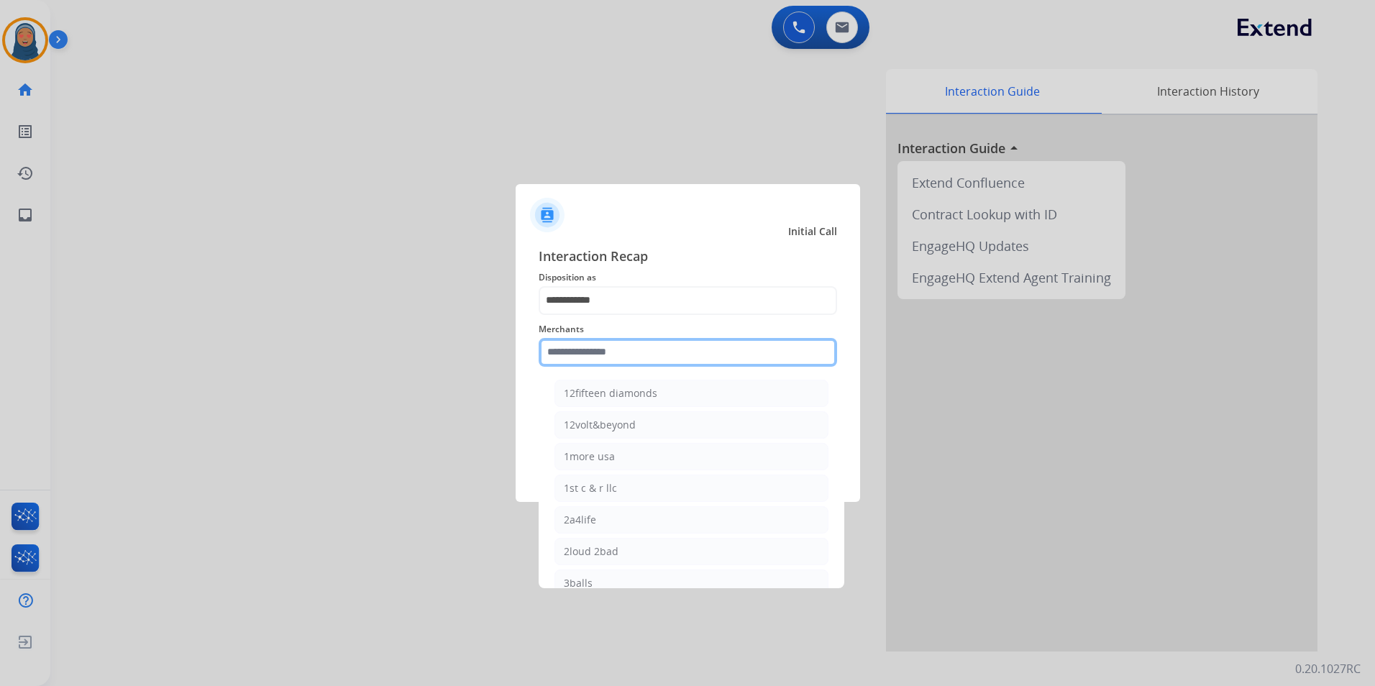
click at [636, 349] on input "text" at bounding box center [688, 352] width 298 height 29
click at [626, 349] on input "text" at bounding box center [688, 352] width 298 height 29
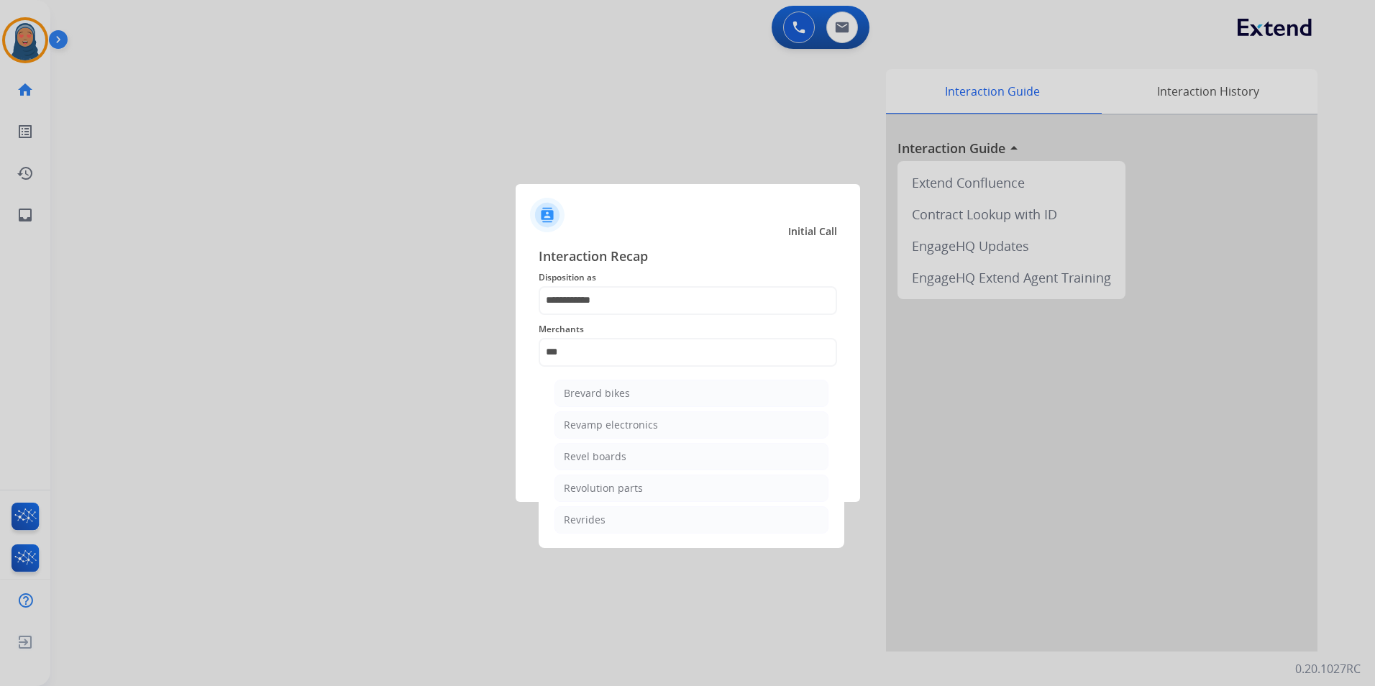
click at [633, 490] on div "Revolution parts" at bounding box center [603, 488] width 79 height 14
type input "**********"
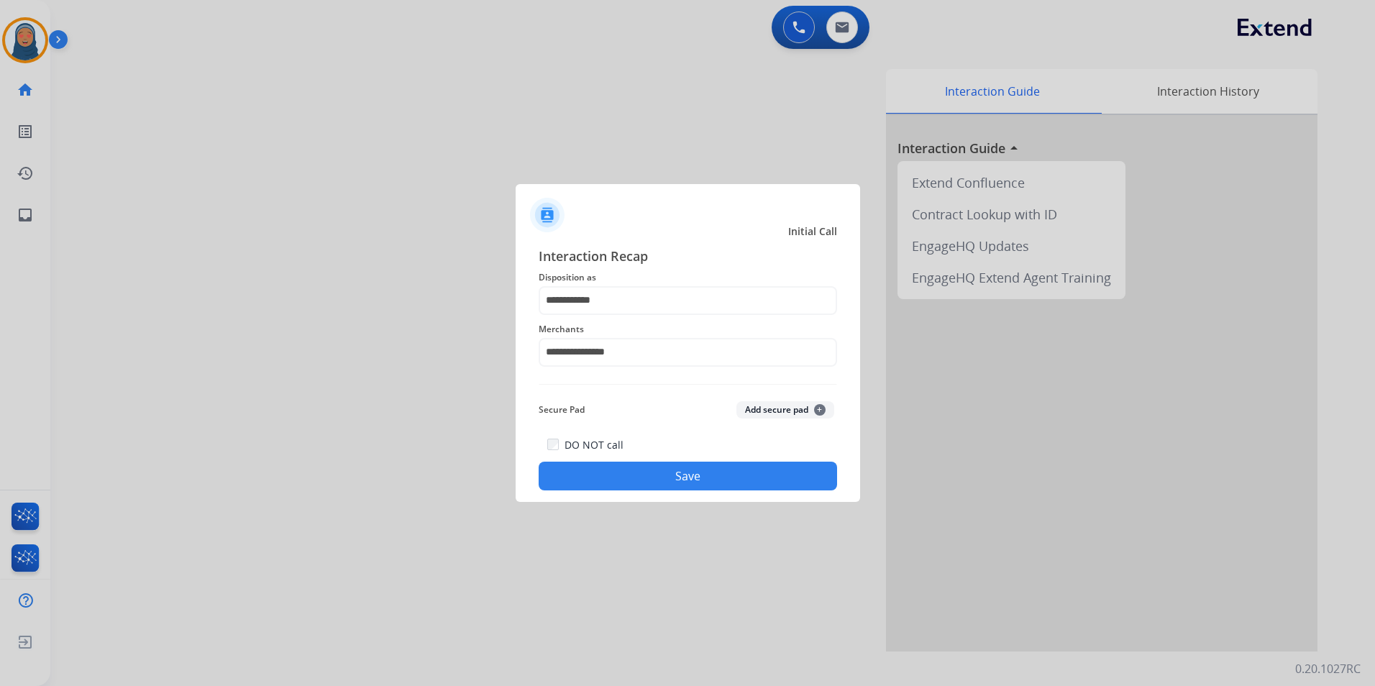
click at [710, 475] on button "Save" at bounding box center [688, 476] width 298 height 29
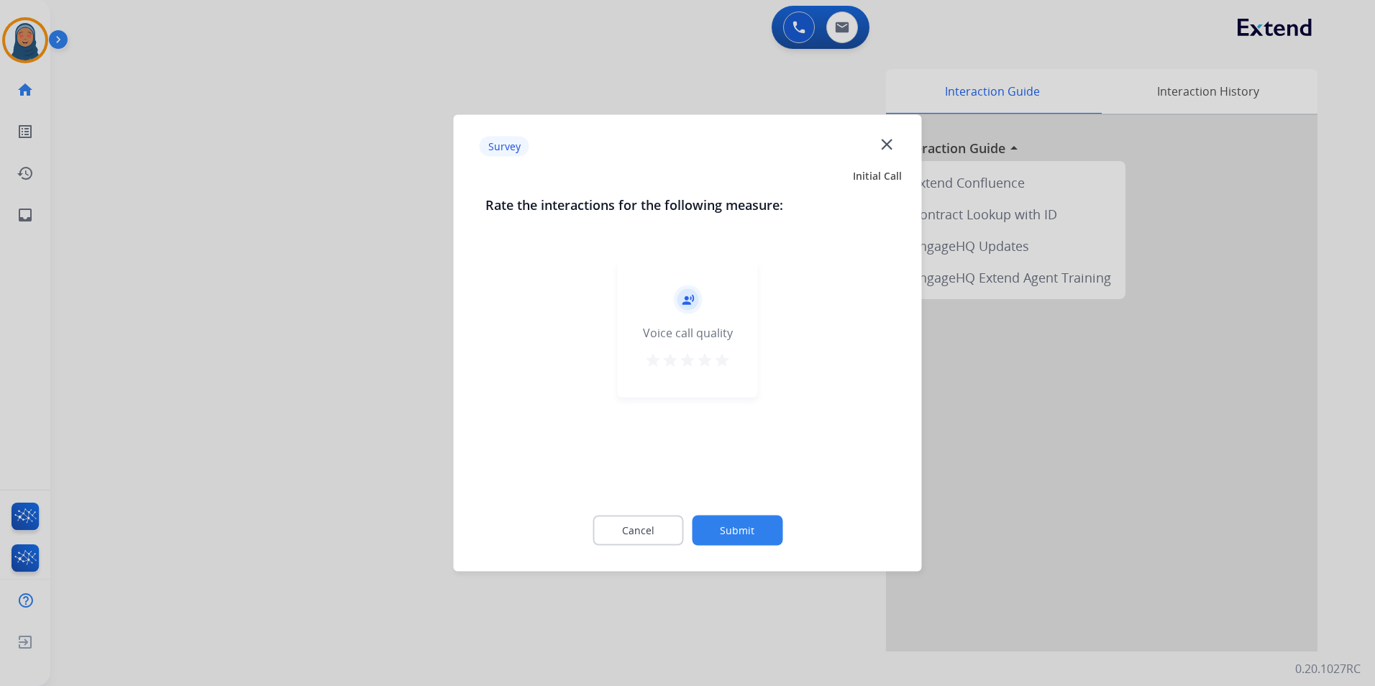
click at [736, 528] on button "Submit" at bounding box center [737, 531] width 91 height 30
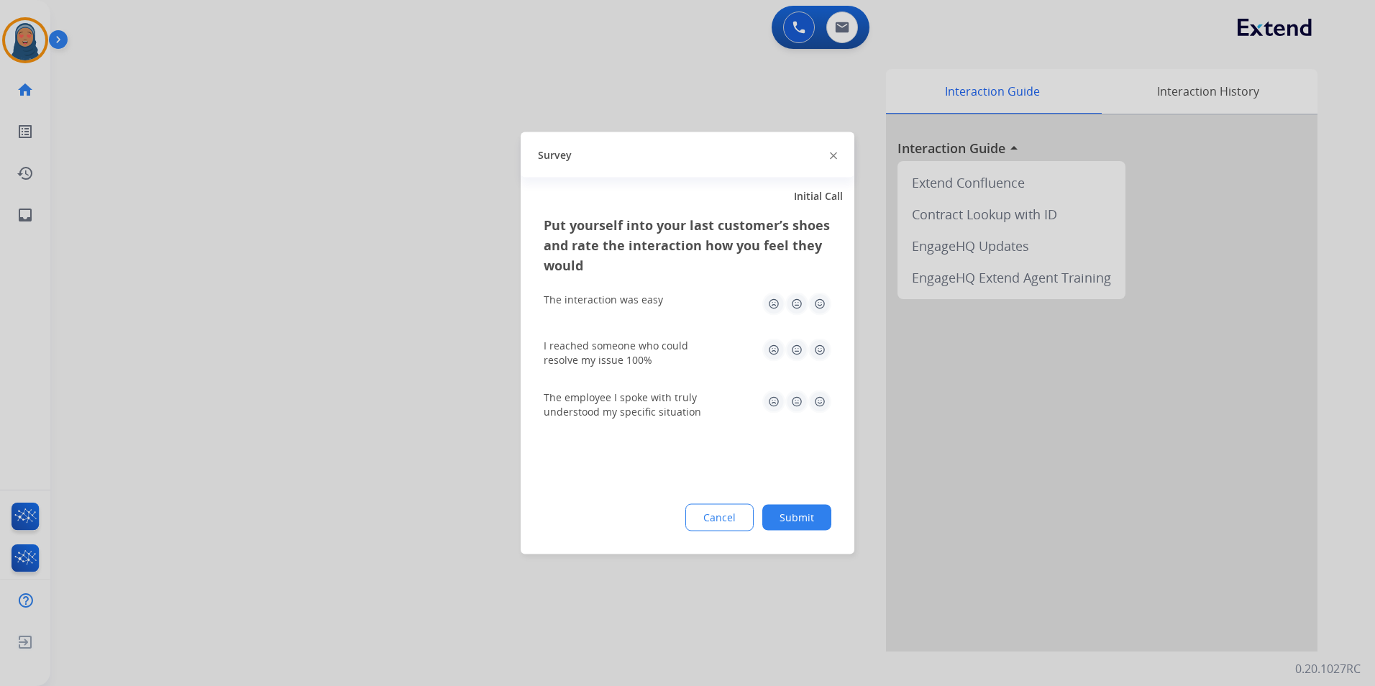
click at [809, 520] on button "Submit" at bounding box center [796, 518] width 69 height 26
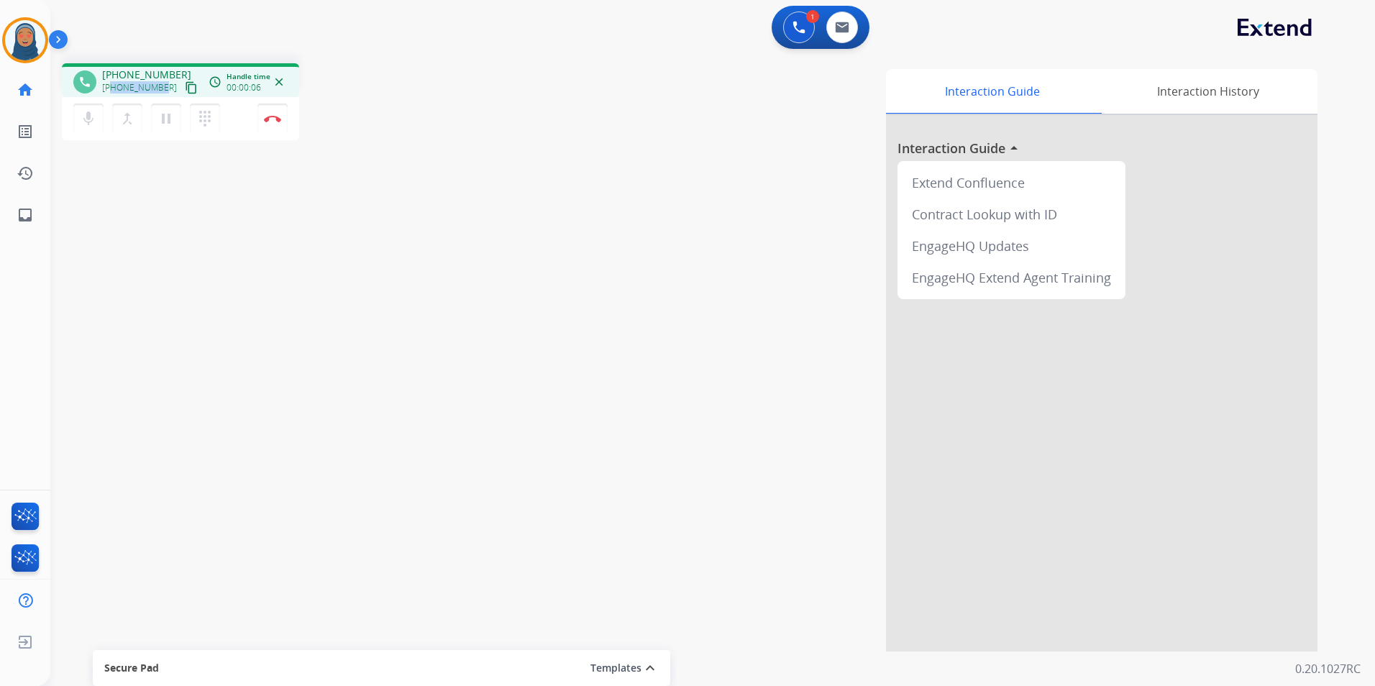
drag, startPoint x: 162, startPoint y: 89, endPoint x: 111, endPoint y: 92, distance: 50.4
click at [111, 92] on div "+13183559265 content_copy" at bounding box center [151, 87] width 98 height 17
copy span "3183559265"
click at [267, 120] on img at bounding box center [272, 118] width 17 height 7
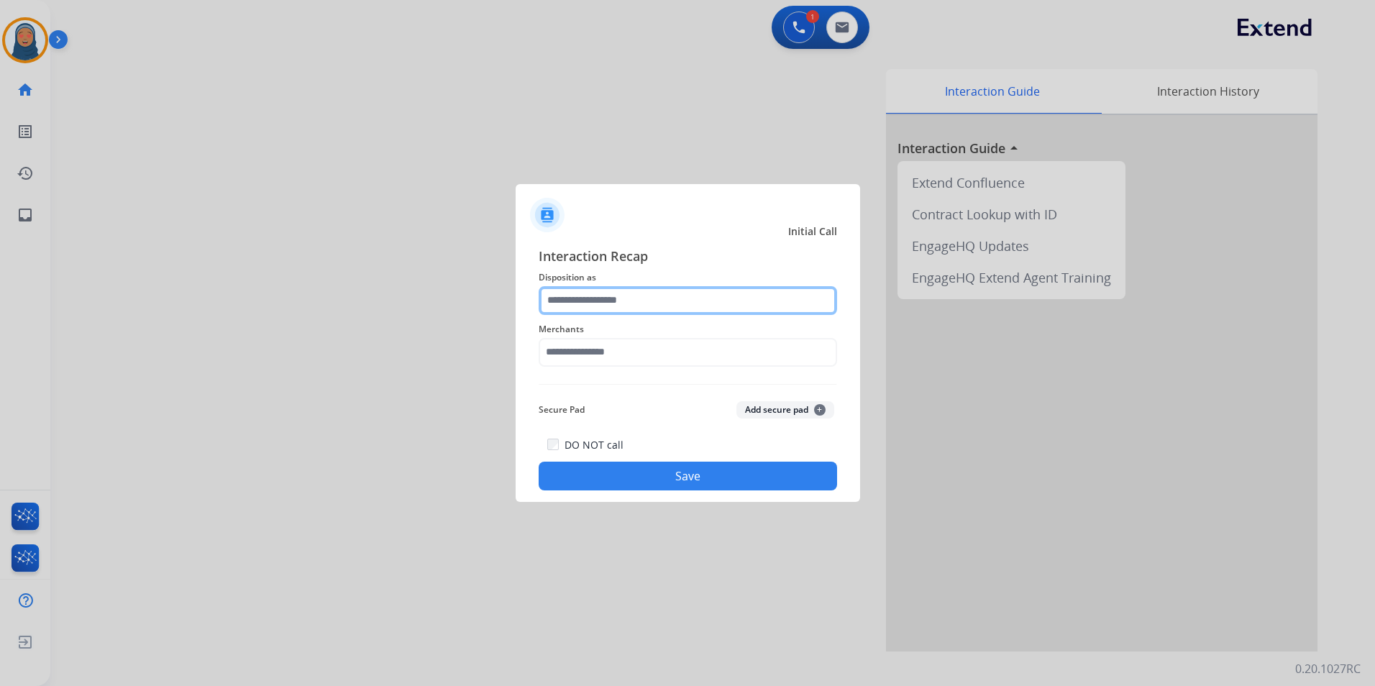
click at [621, 300] on input "text" at bounding box center [688, 300] width 298 height 29
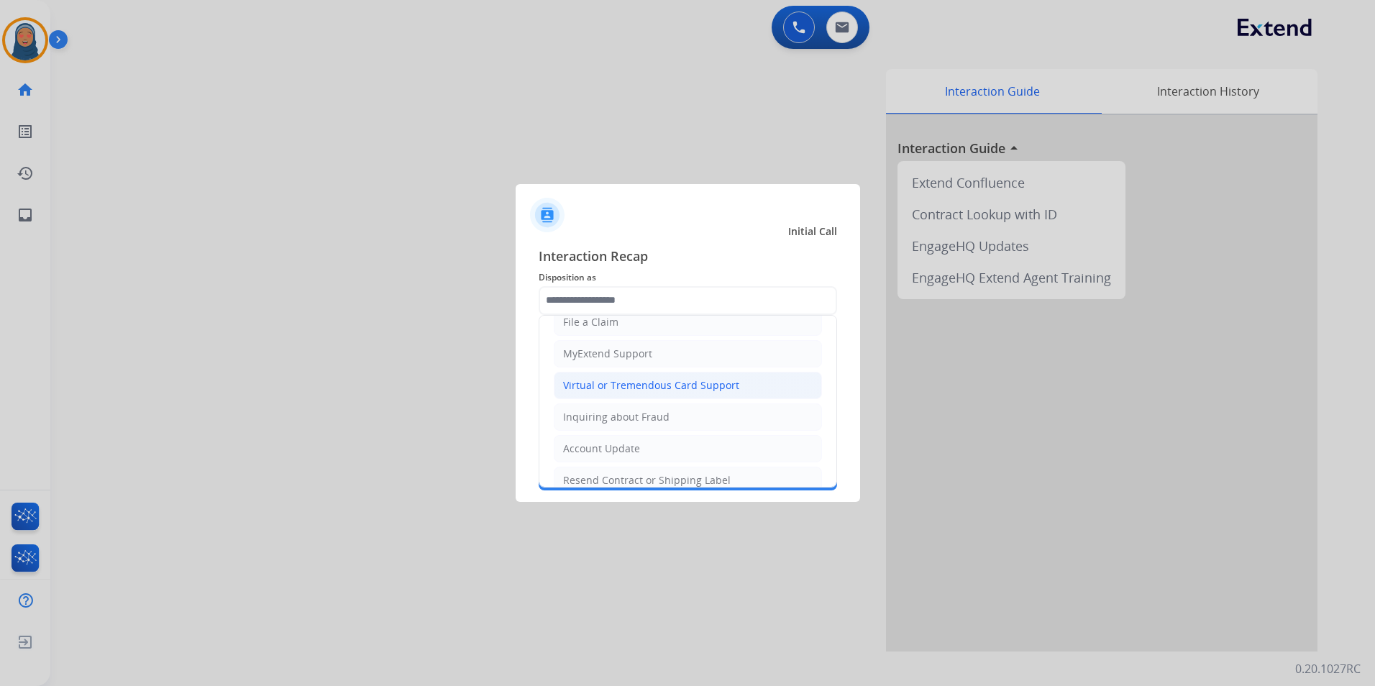
click at [625, 388] on div "Virtual or Tremendous Card Support" at bounding box center [651, 385] width 176 height 14
type input "**********"
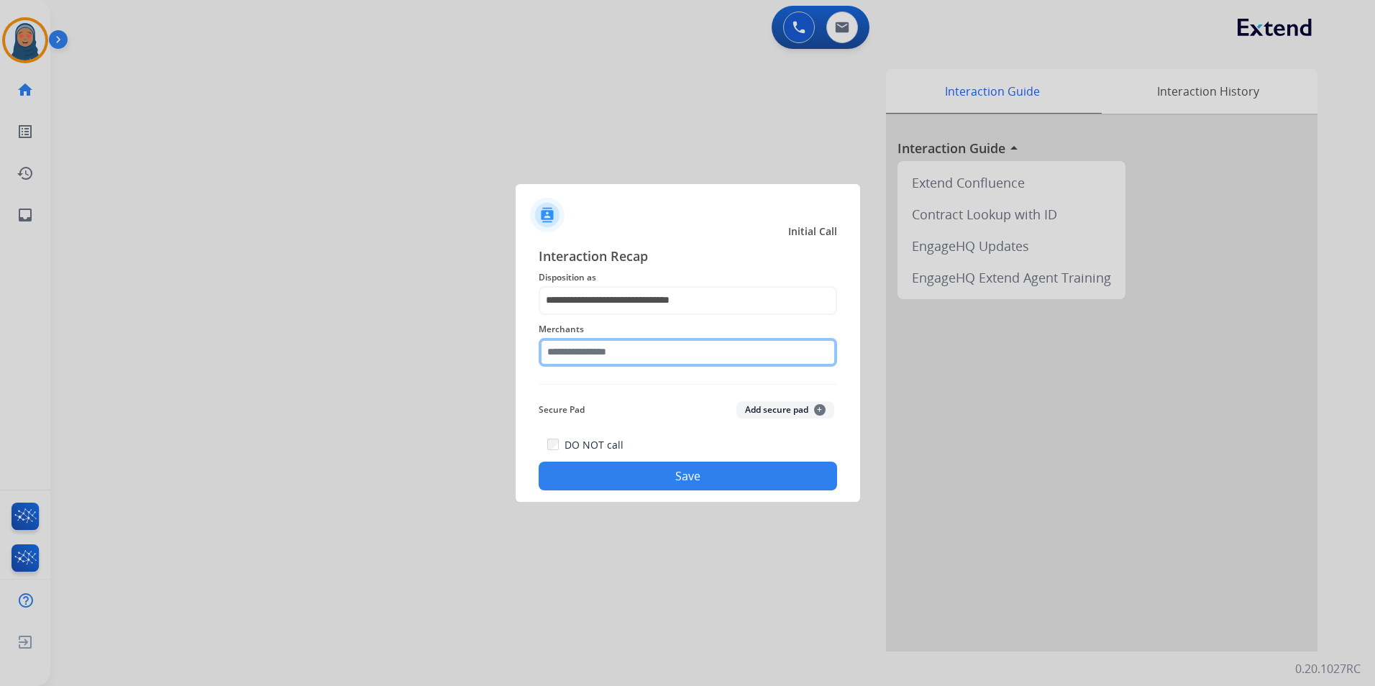
click at [623, 352] on input "text" at bounding box center [688, 352] width 298 height 29
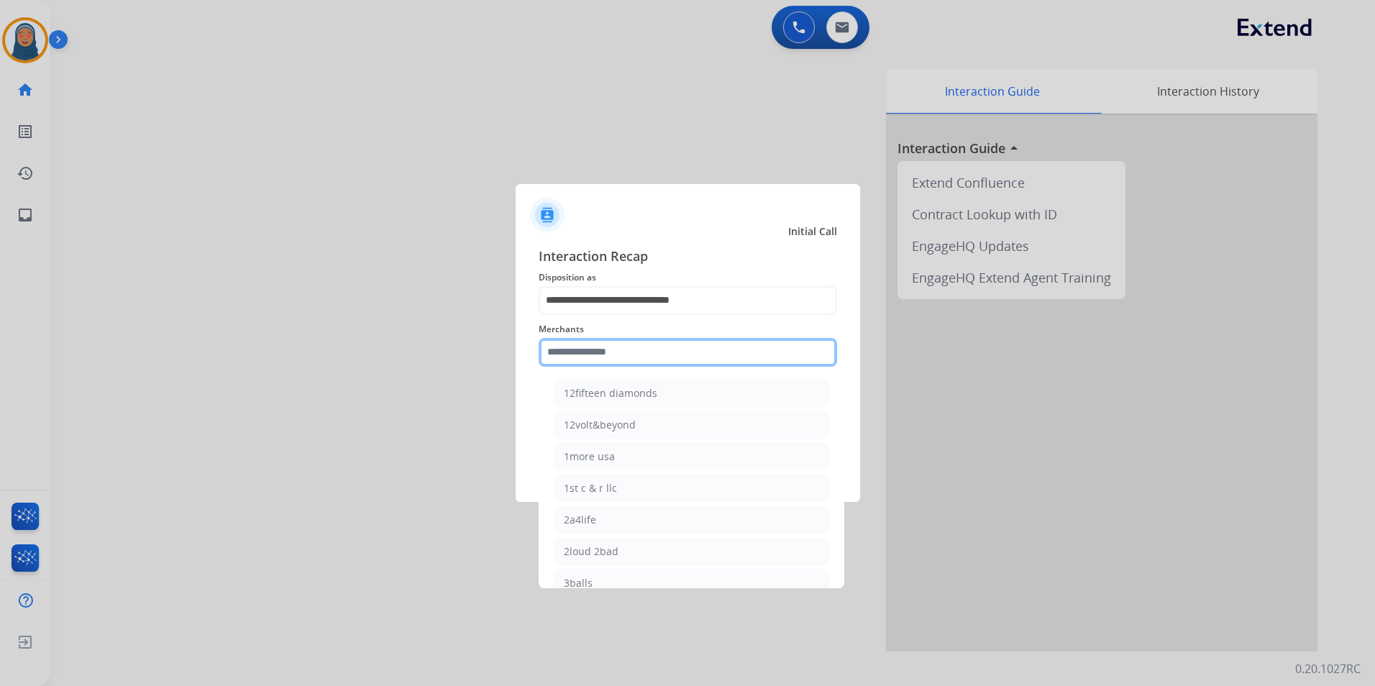
drag, startPoint x: 623, startPoint y: 352, endPoint x: 572, endPoint y: 348, distance: 51.2
click at [572, 348] on input "text" at bounding box center [688, 352] width 298 height 29
type input "*"
click at [670, 462] on li "Balsam hill" at bounding box center [691, 456] width 274 height 27
type input "**********"
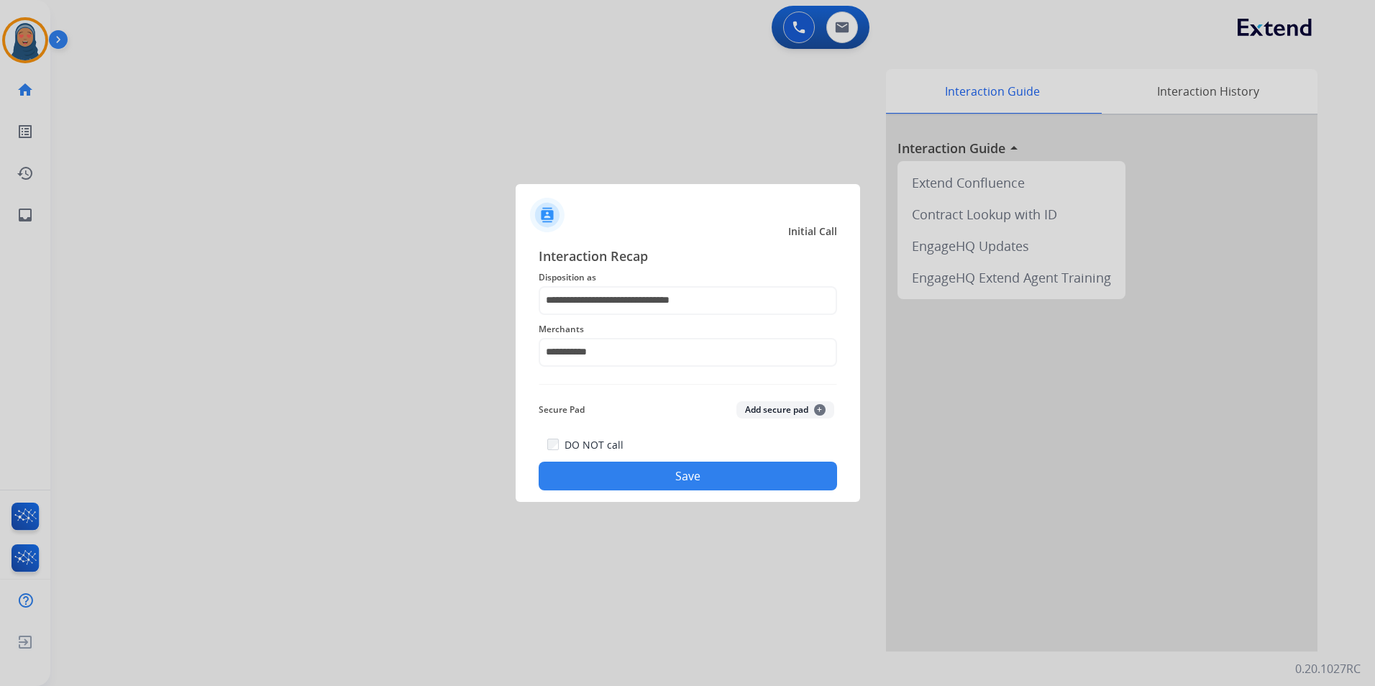
click at [662, 483] on button "Save" at bounding box center [688, 476] width 298 height 29
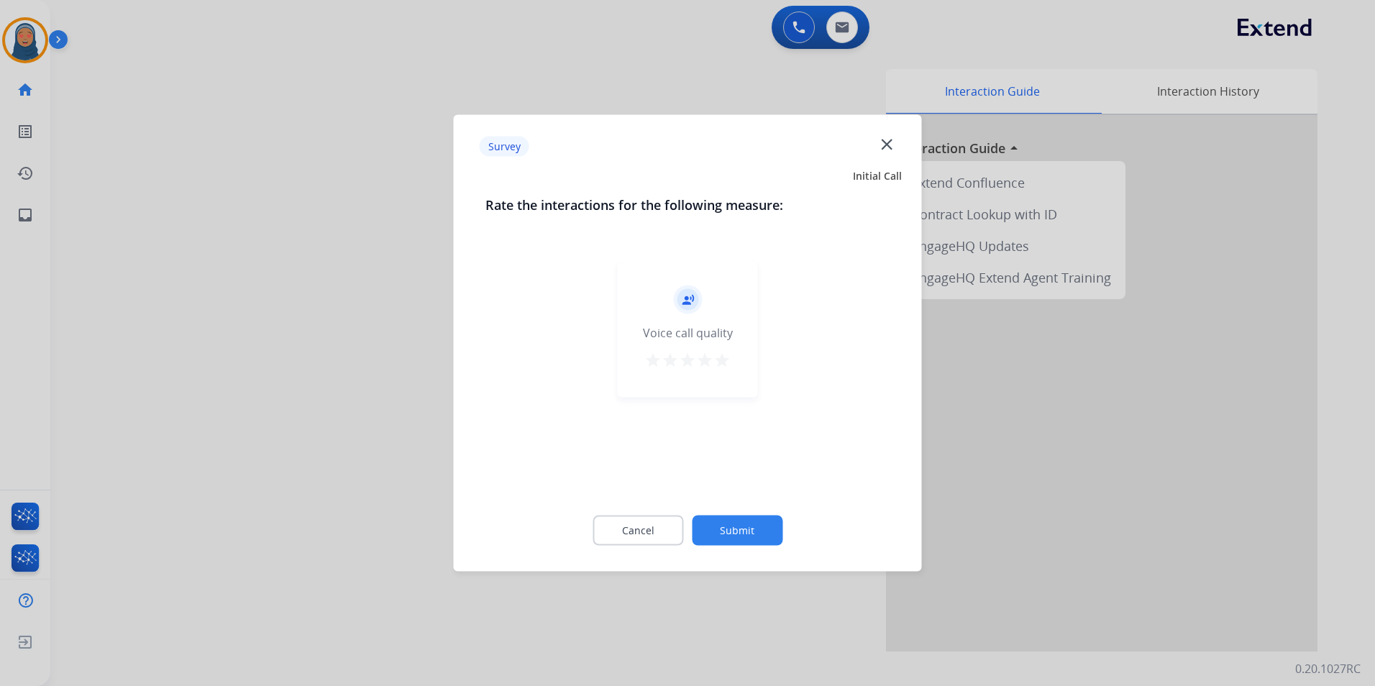
click at [711, 524] on button "Submit" at bounding box center [737, 531] width 91 height 30
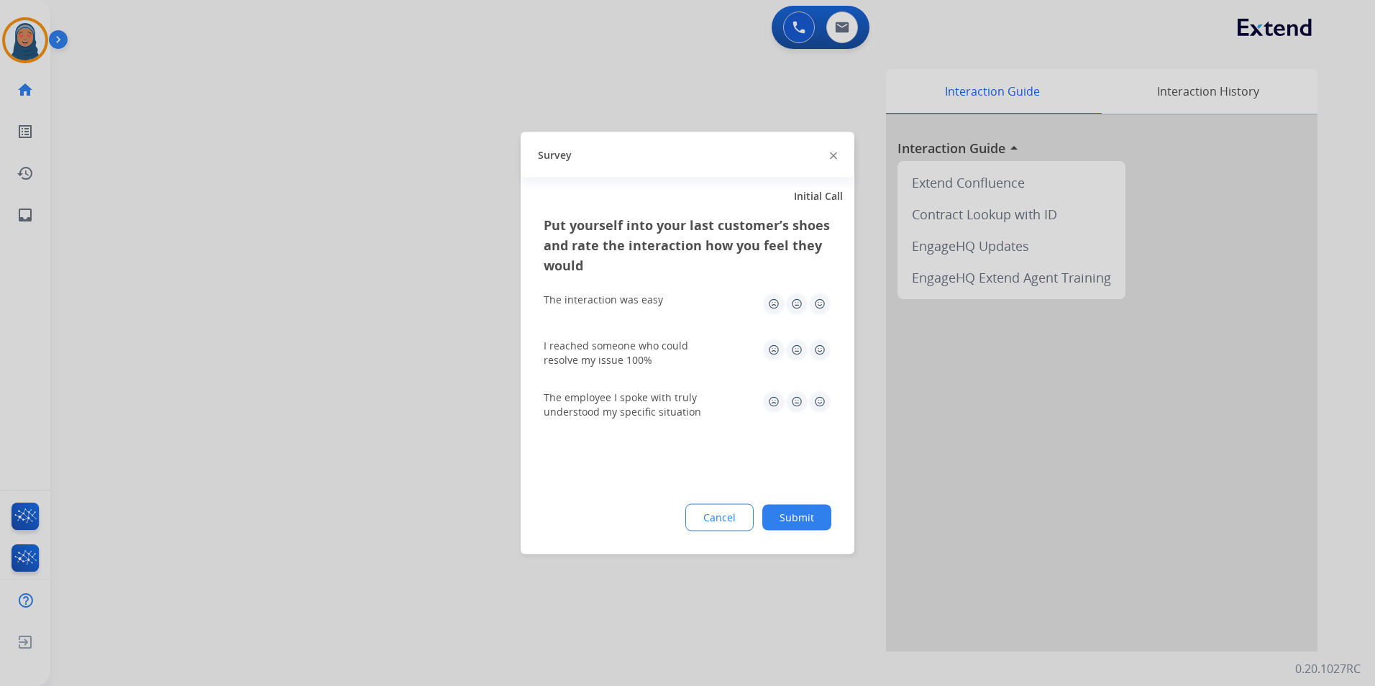
click at [772, 520] on button "Submit" at bounding box center [796, 518] width 69 height 26
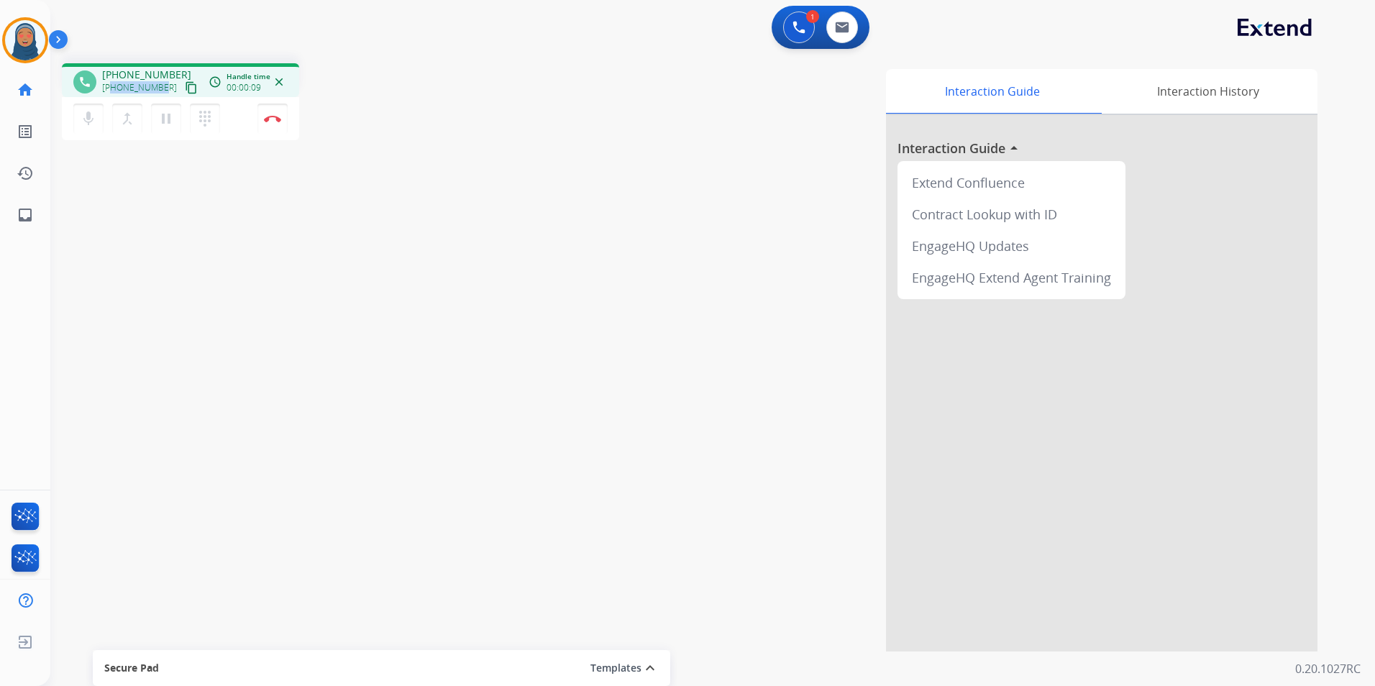
drag, startPoint x: 160, startPoint y: 83, endPoint x: 112, endPoint y: 86, distance: 47.5
click at [112, 86] on span "+17132928680" at bounding box center [139, 88] width 75 height 12
copy span "7132928680"
click at [275, 122] on img at bounding box center [272, 118] width 17 height 7
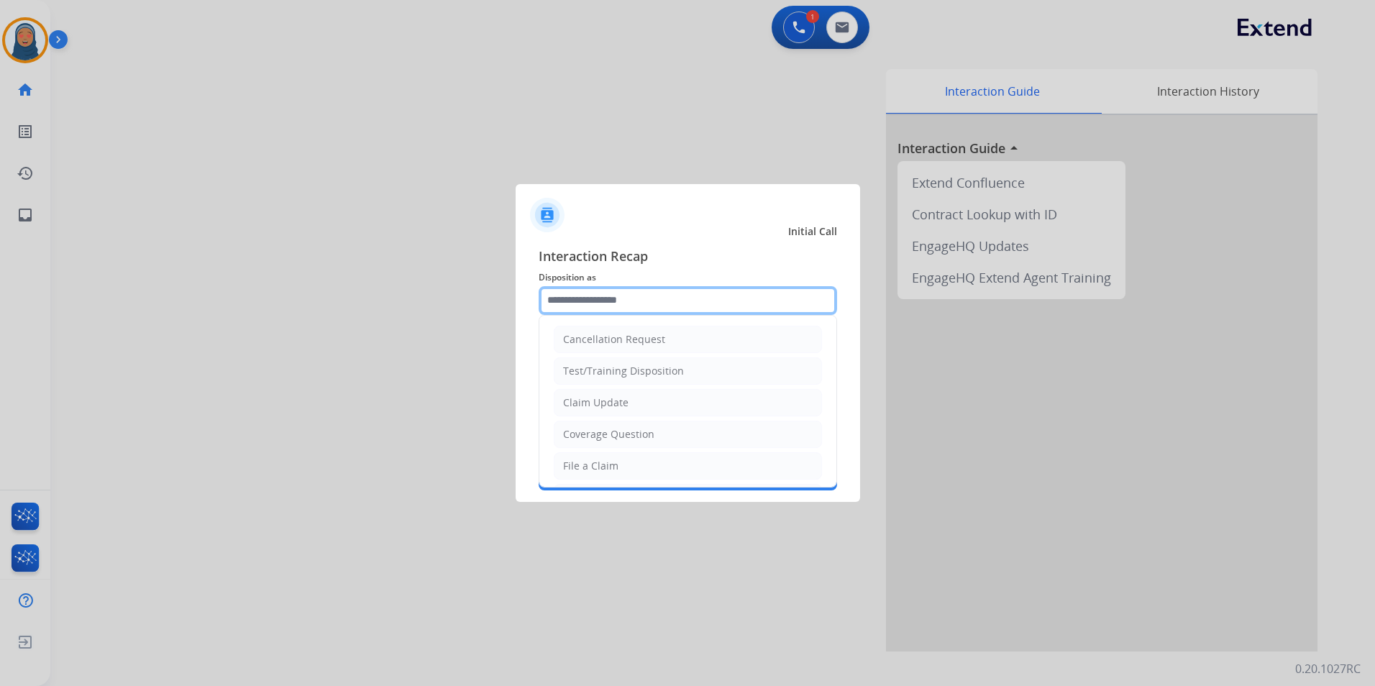
click at [644, 311] on input "text" at bounding box center [688, 300] width 298 height 29
drag, startPoint x: 567, startPoint y: 470, endPoint x: 590, endPoint y: 381, distance: 91.9
click at [567, 470] on div "File a Claim" at bounding box center [590, 466] width 55 height 14
type input "**********"
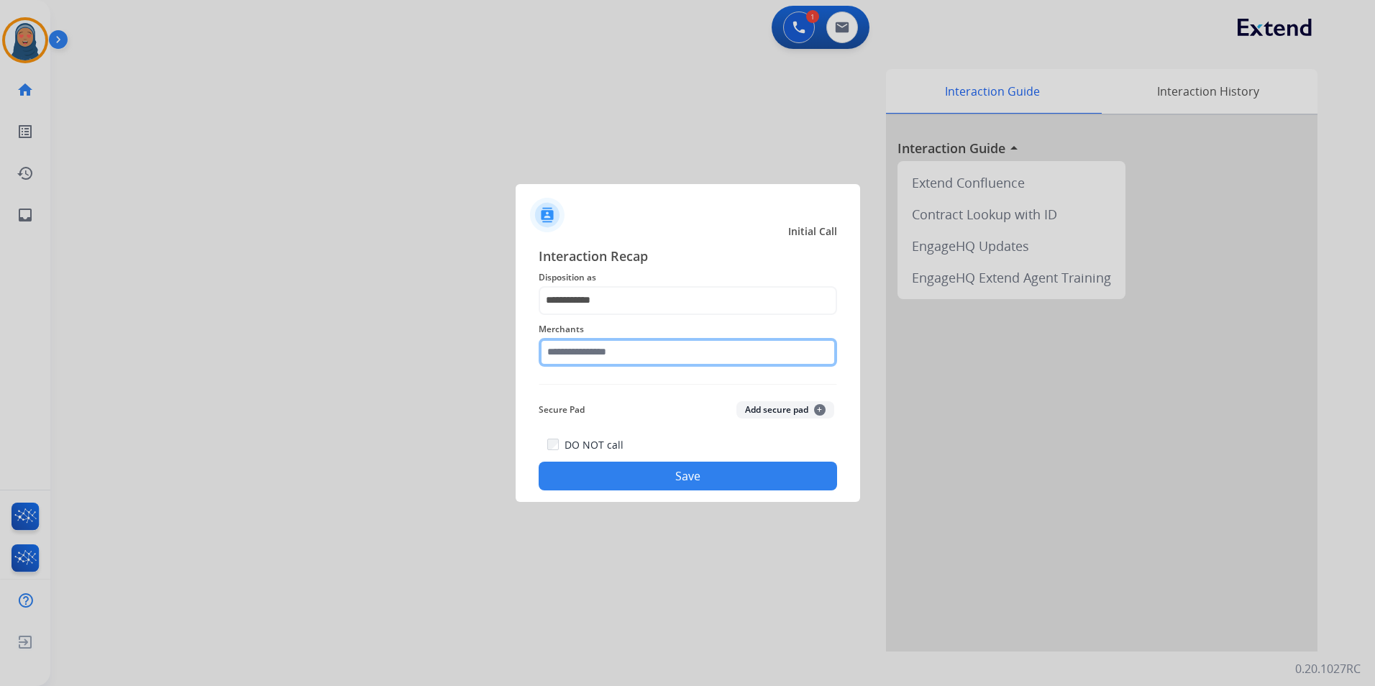
click at [598, 352] on input "text" at bounding box center [688, 352] width 298 height 29
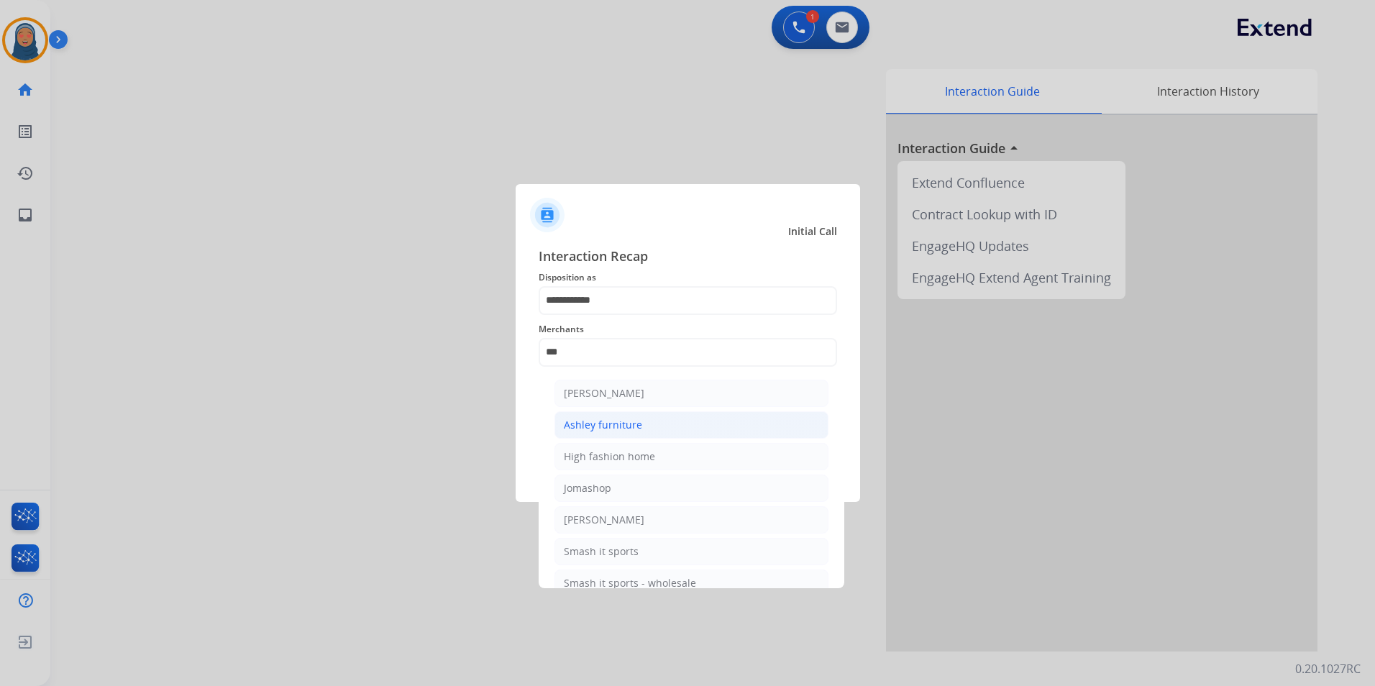
click at [617, 431] on div "Ashley furniture" at bounding box center [603, 425] width 78 height 14
type input "**********"
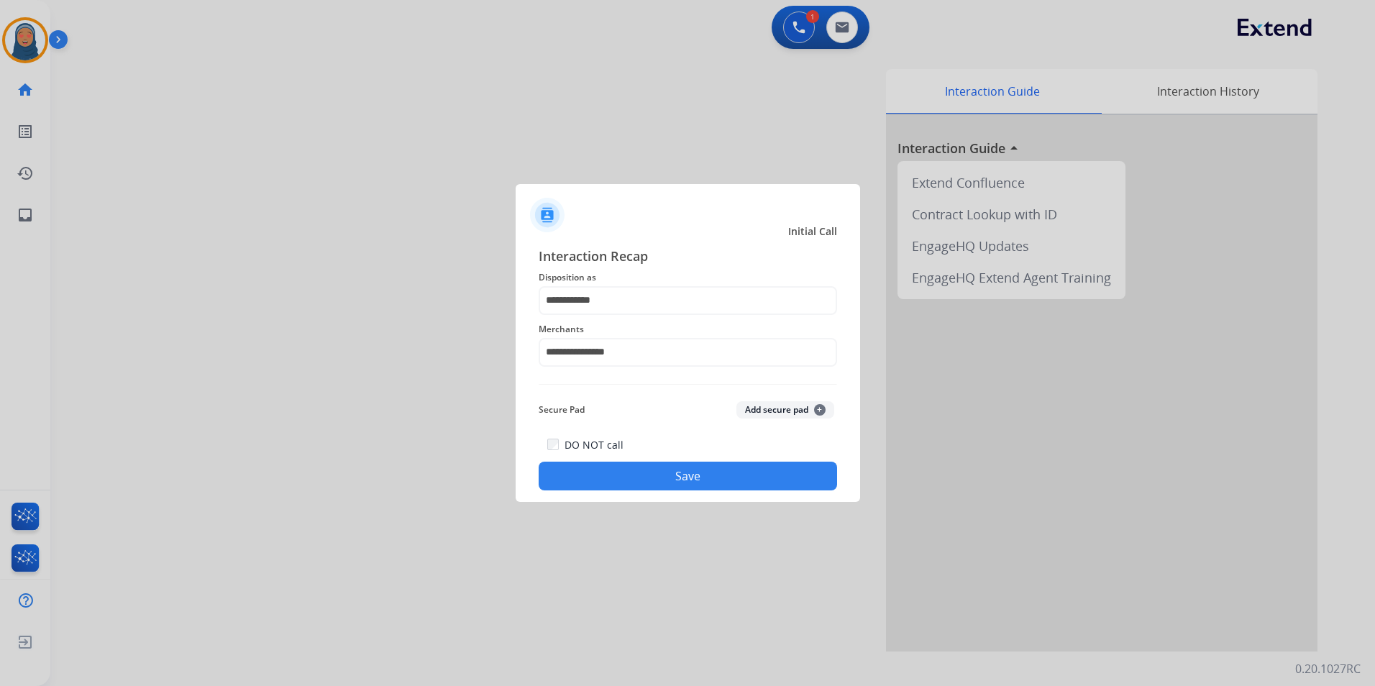
click at [677, 478] on button "Save" at bounding box center [688, 476] width 298 height 29
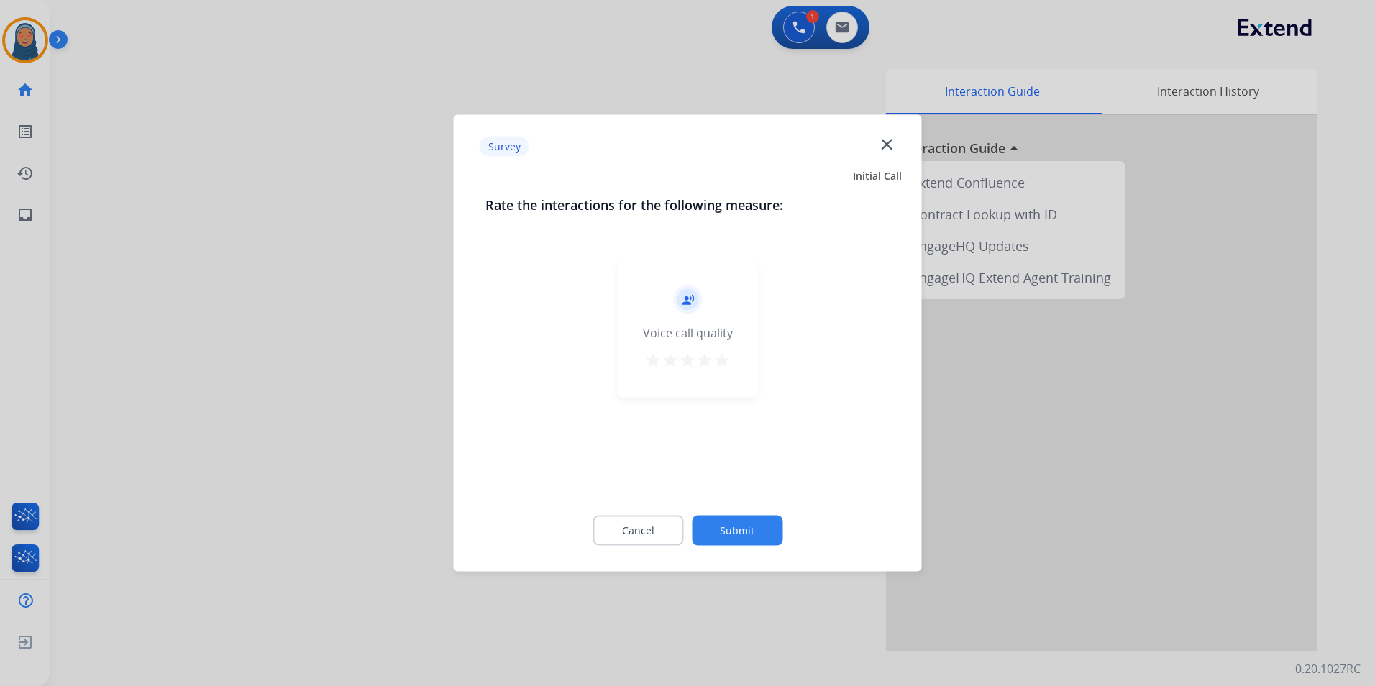
click at [744, 522] on button "Submit" at bounding box center [737, 531] width 91 height 30
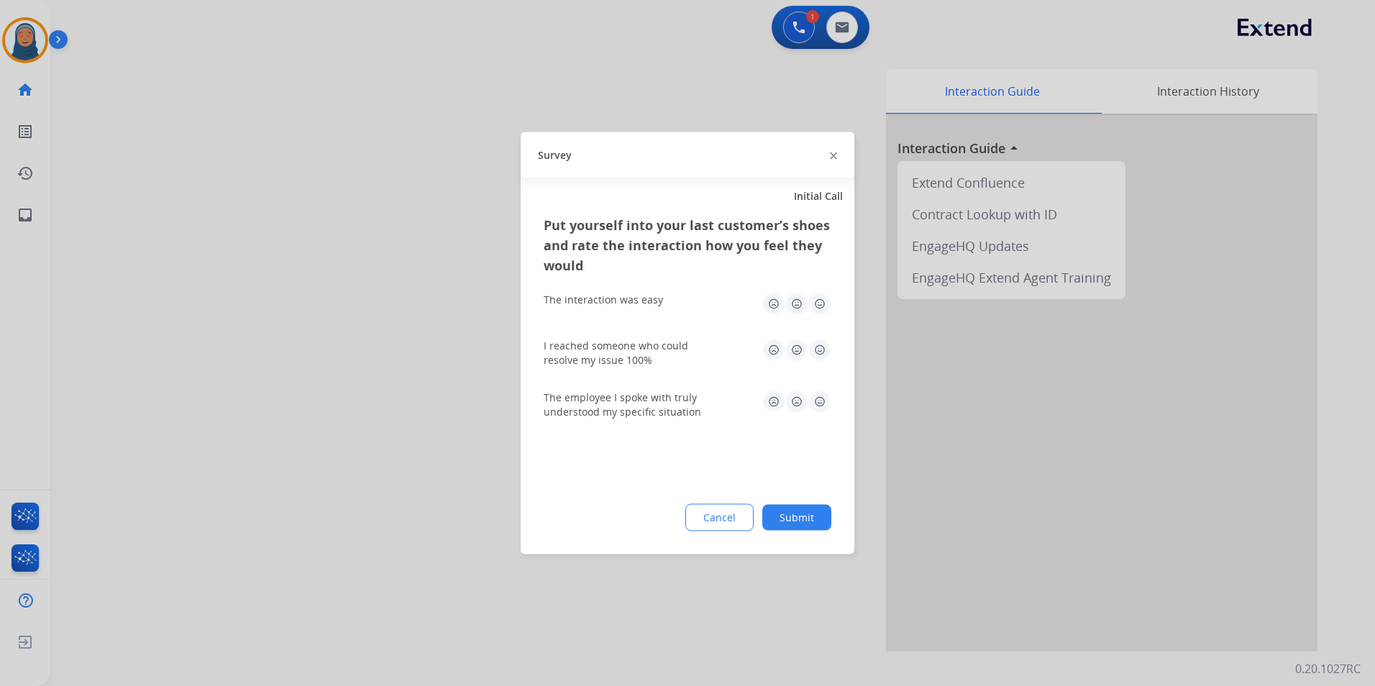
click at [803, 517] on button "Submit" at bounding box center [796, 518] width 69 height 26
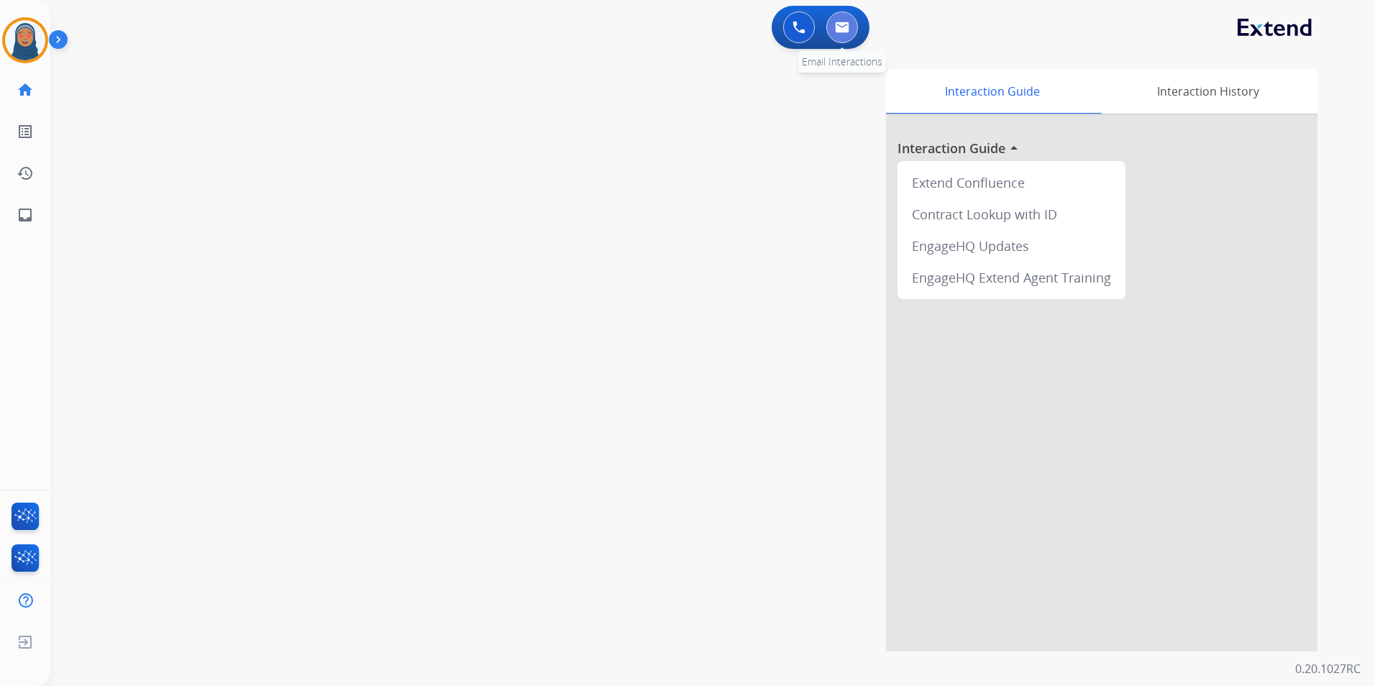
click at [847, 31] on img at bounding box center [842, 28] width 14 height 12
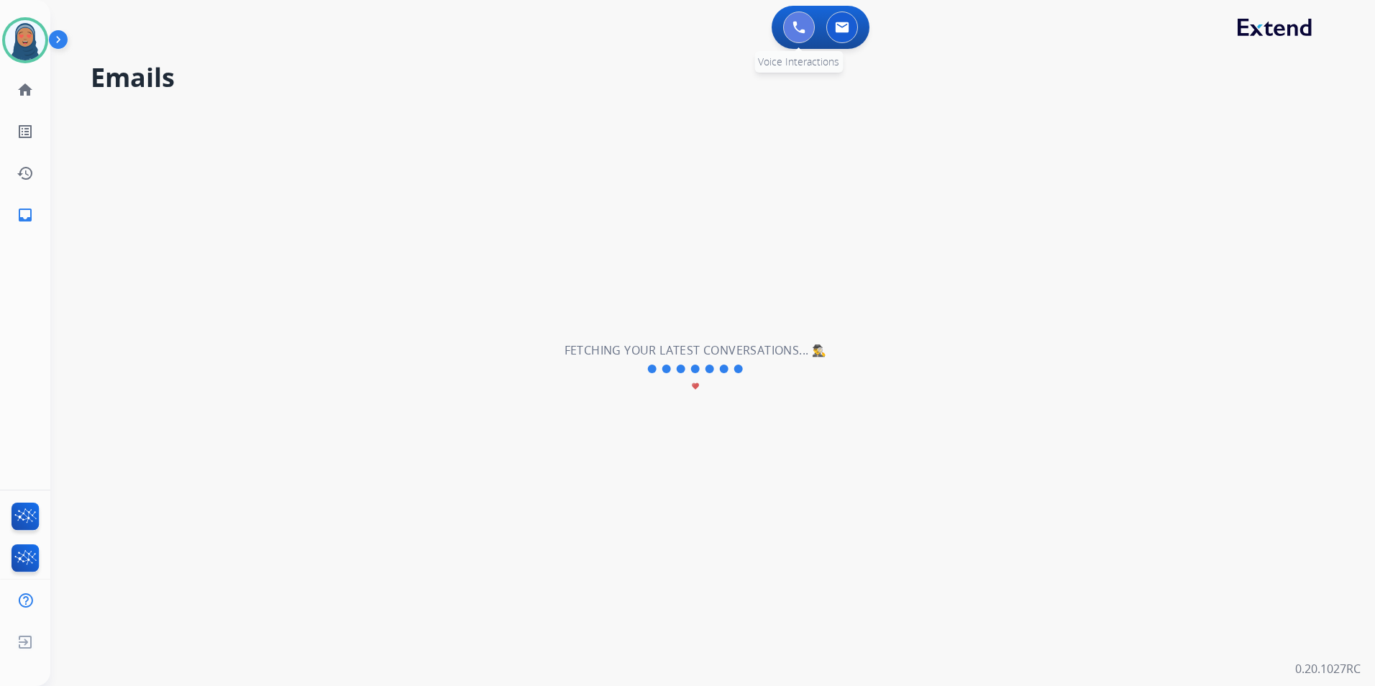
click at [801, 29] on img at bounding box center [798, 27] width 13 height 13
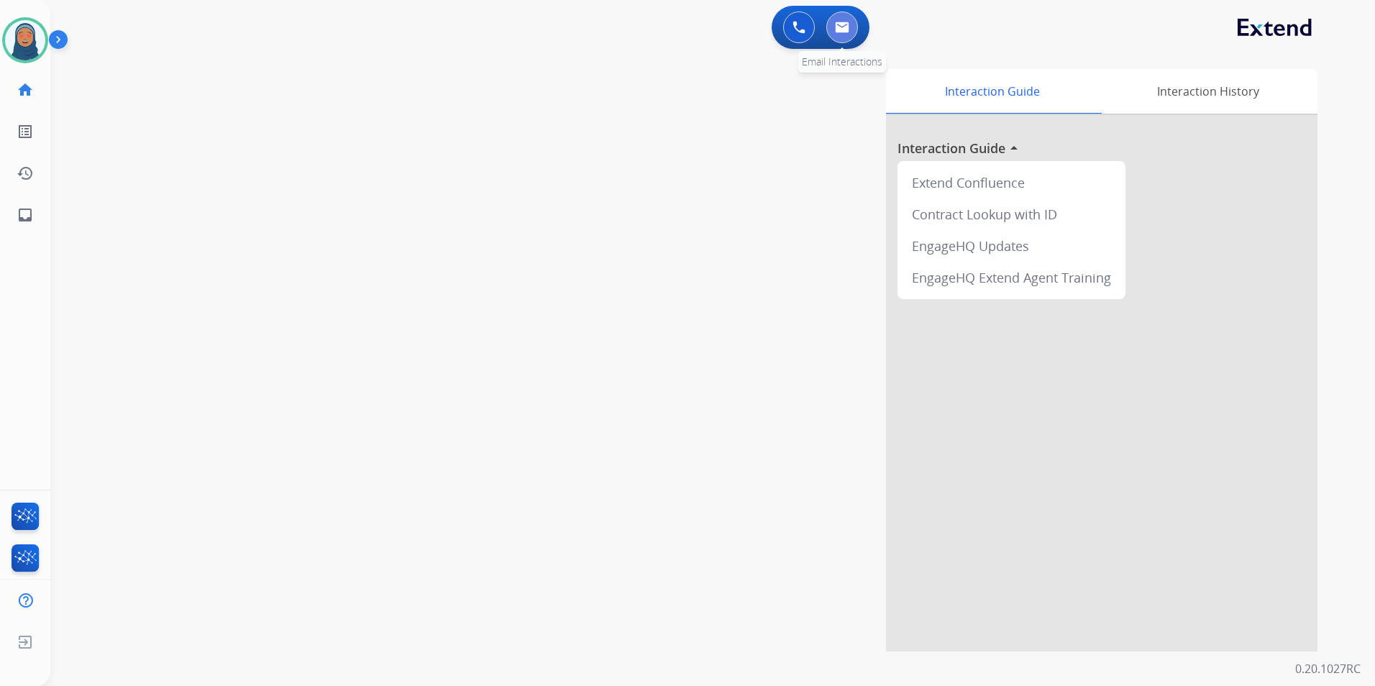
click at [841, 37] on button at bounding box center [842, 28] width 32 height 32
select select "**********"
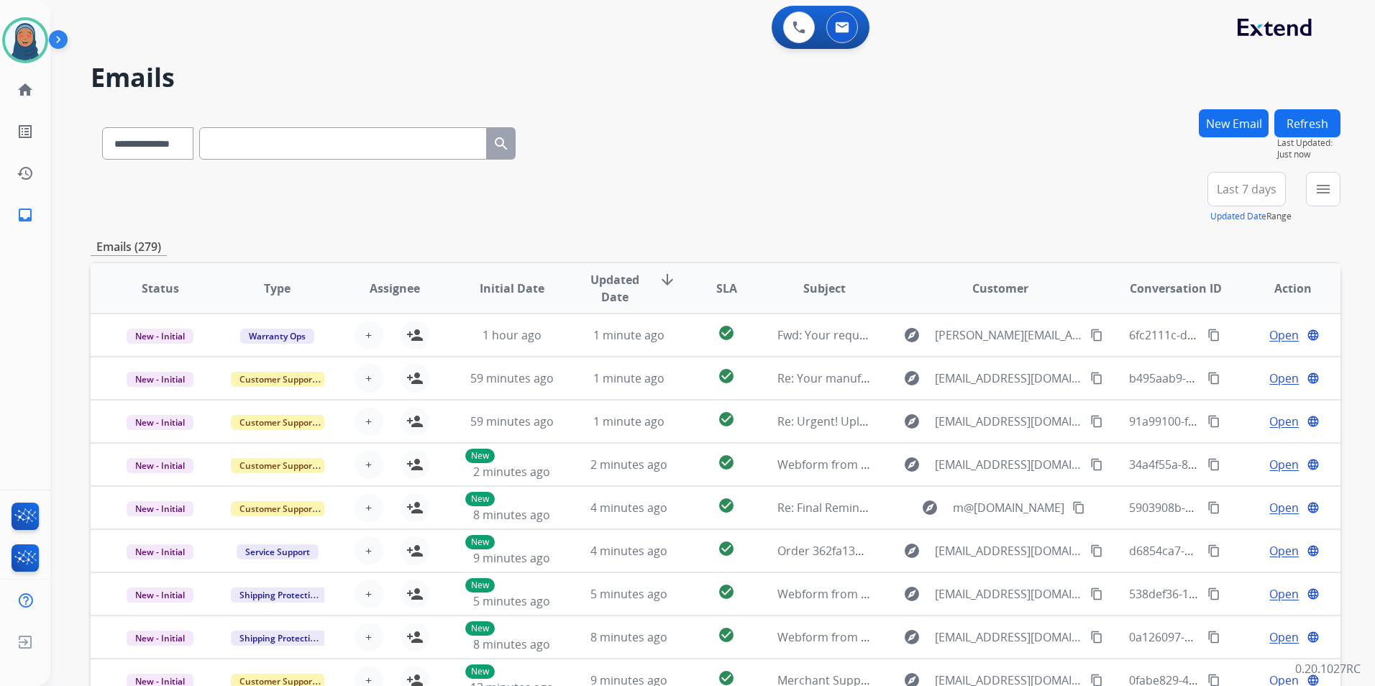
click at [1239, 124] on button "New Email" at bounding box center [1234, 123] width 70 height 28
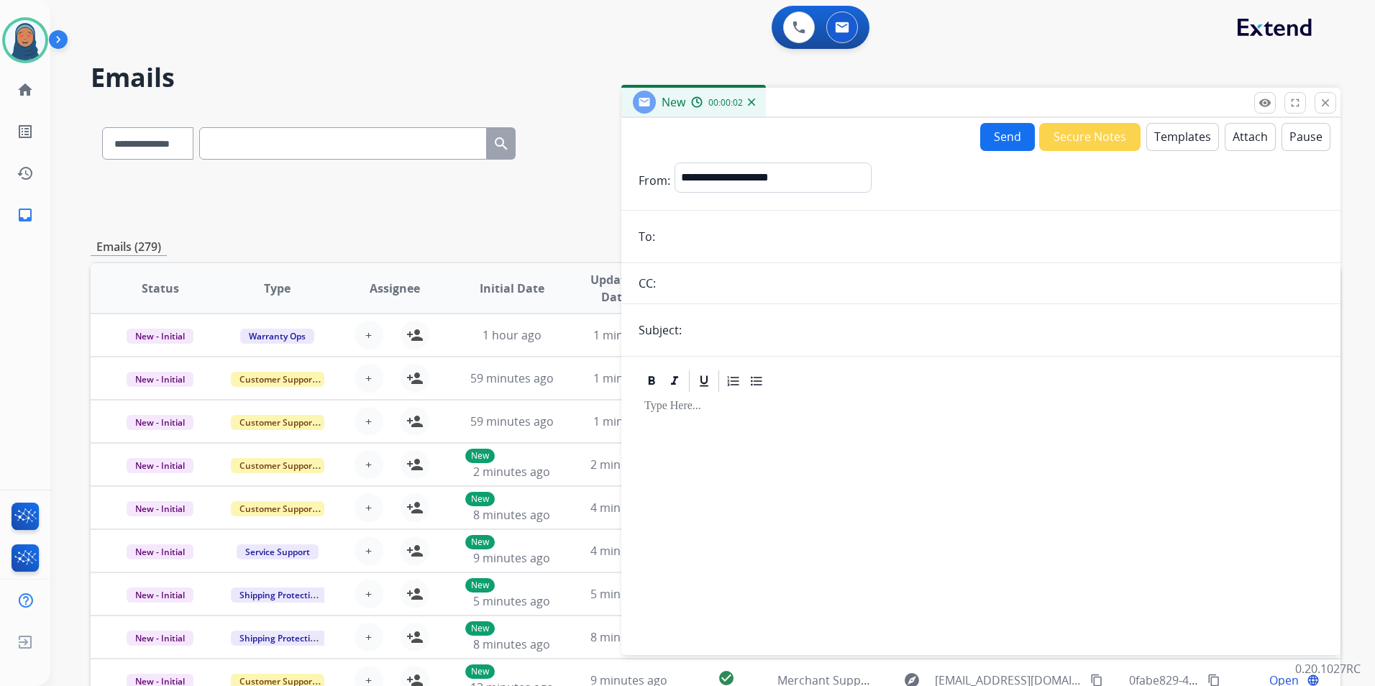
paste input "**********"
type input "**********"
click at [803, 181] on select "**********" at bounding box center [773, 177] width 196 height 29
select select "**********"
click at [675, 163] on select "**********" at bounding box center [773, 177] width 196 height 29
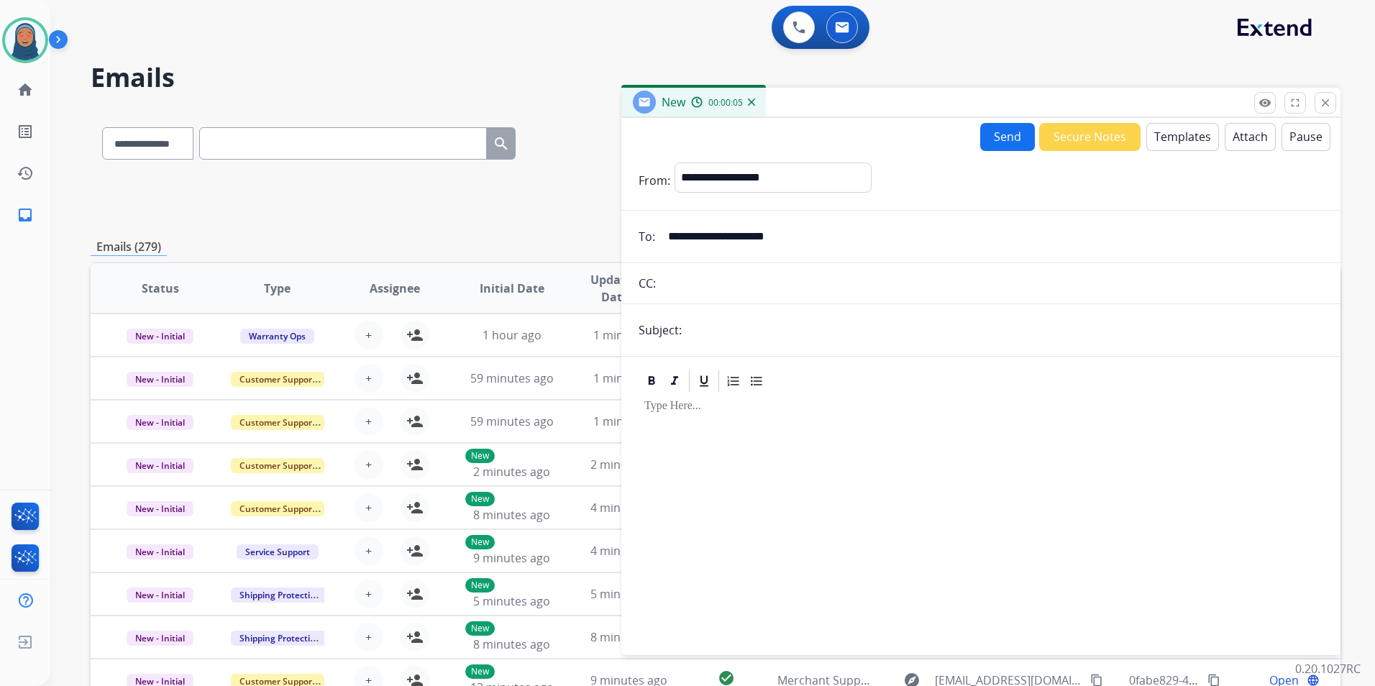
click at [1161, 138] on button "Templates" at bounding box center [1182, 137] width 73 height 28
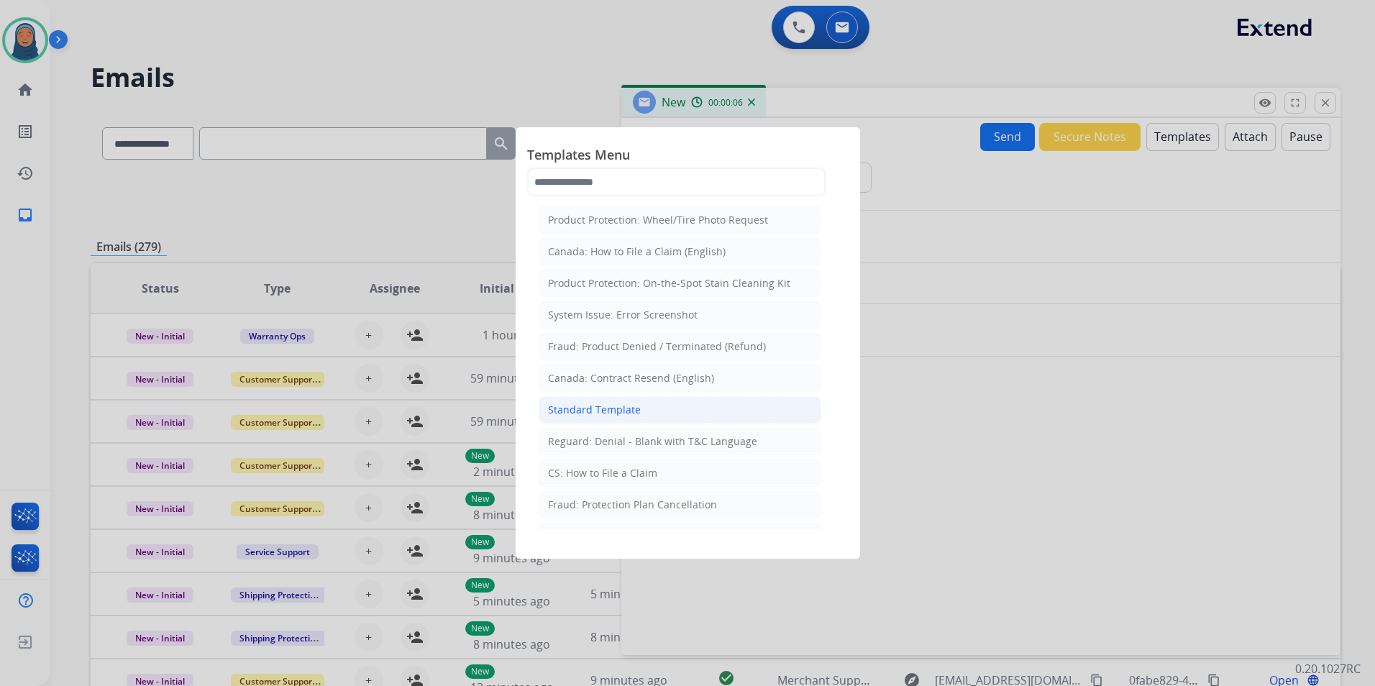
click at [656, 416] on li "Standard Template" at bounding box center [680, 409] width 283 height 27
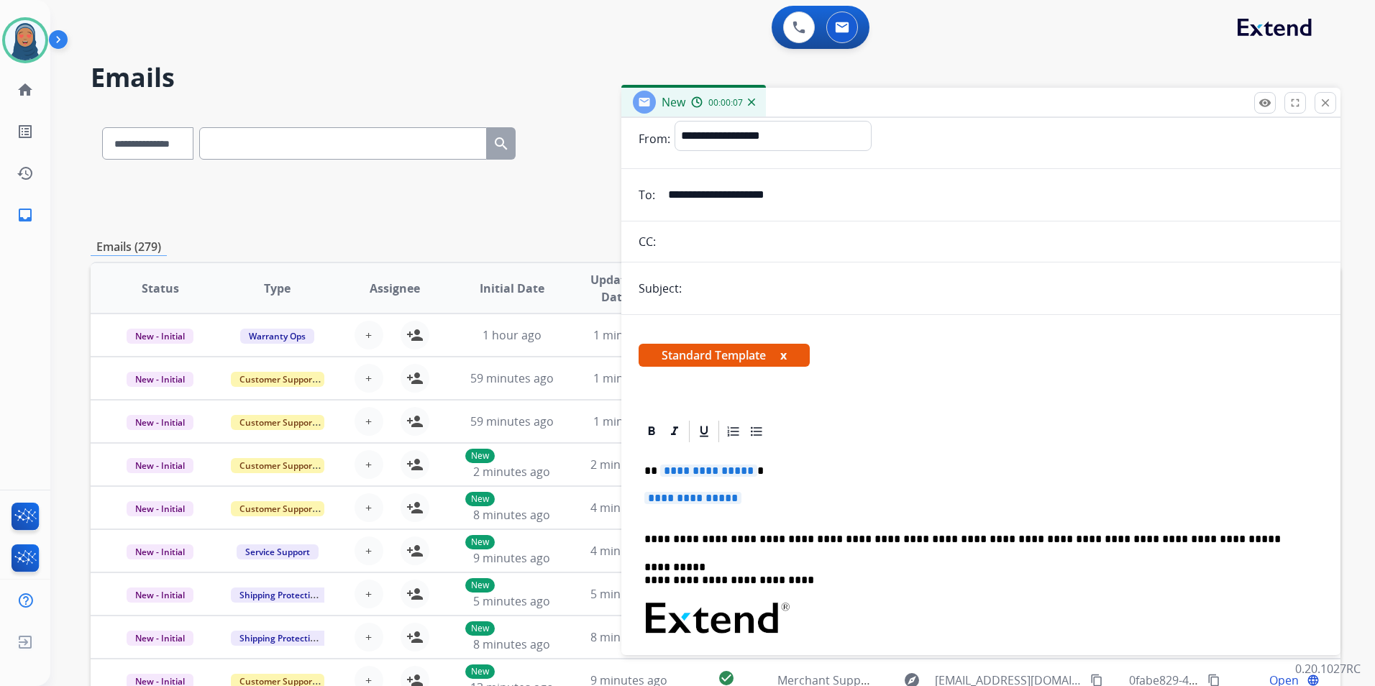
scroll to position [144, 0]
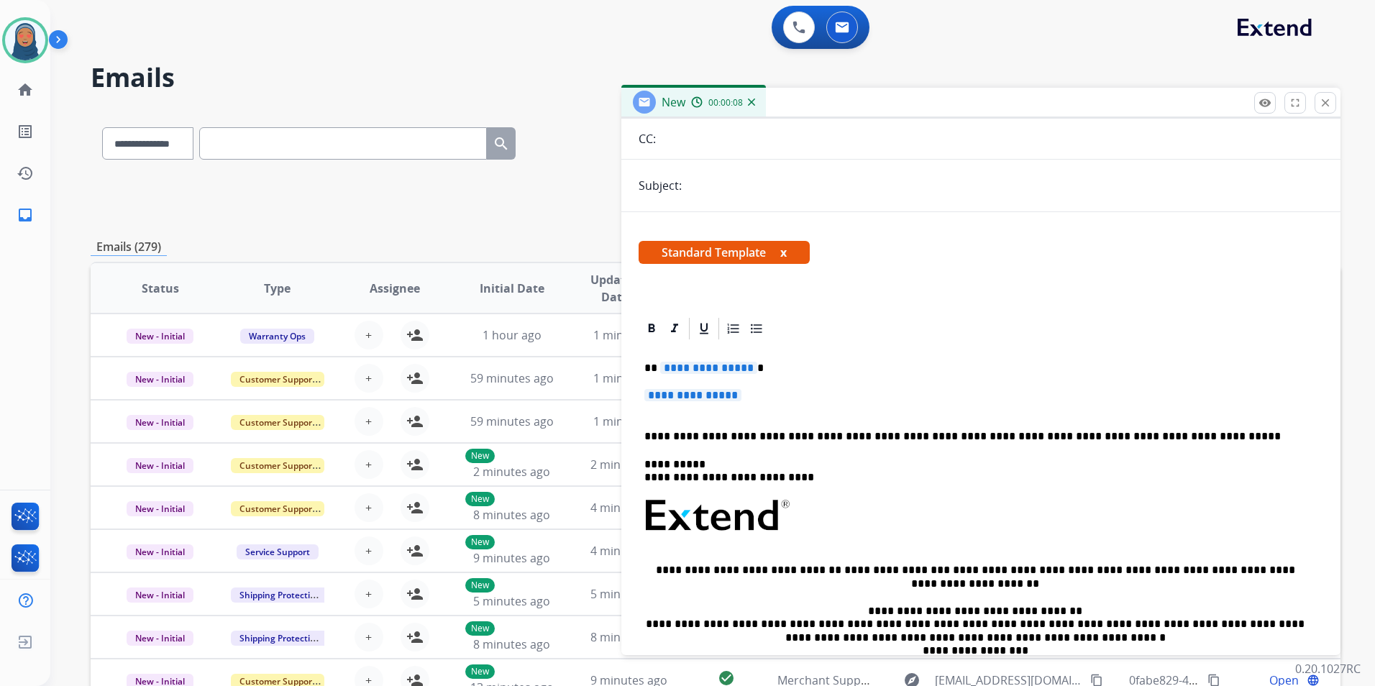
click at [746, 371] on span "**********" at bounding box center [708, 368] width 97 height 12
drag, startPoint x: 746, startPoint y: 371, endPoint x: 687, endPoint y: 366, distance: 58.5
click at [687, 366] on span "**********" at bounding box center [708, 368] width 97 height 12
click at [708, 365] on span "**********" at bounding box center [708, 368] width 97 height 12
click at [741, 367] on span "**********" at bounding box center [708, 368] width 97 height 12
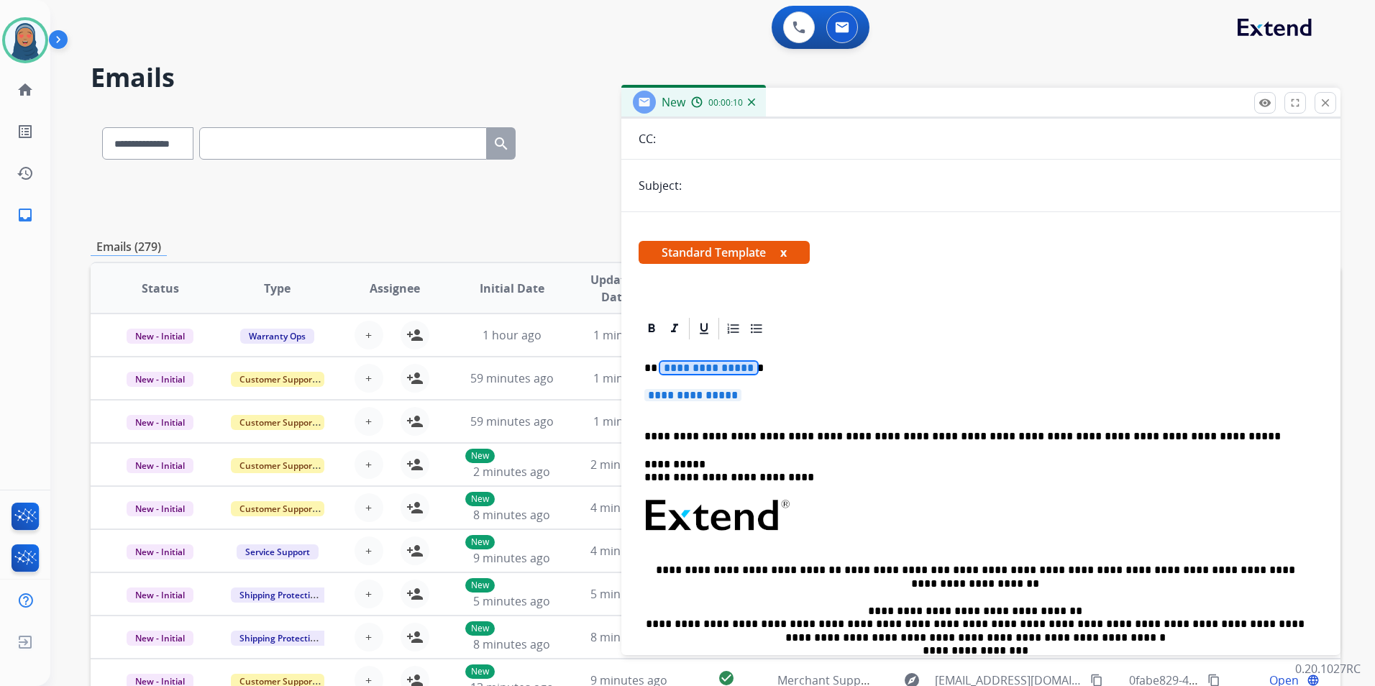
click at [750, 369] on p "**********" at bounding box center [975, 368] width 662 height 13
click at [747, 370] on span "**********" at bounding box center [708, 368] width 97 height 12
drag, startPoint x: 716, startPoint y: 331, endPoint x: 708, endPoint y: 339, distance: 11.2
drag, startPoint x: 757, startPoint y: 397, endPoint x: 665, endPoint y: 393, distance: 91.4
click at [662, 398] on p "**********" at bounding box center [980, 402] width 673 height 27
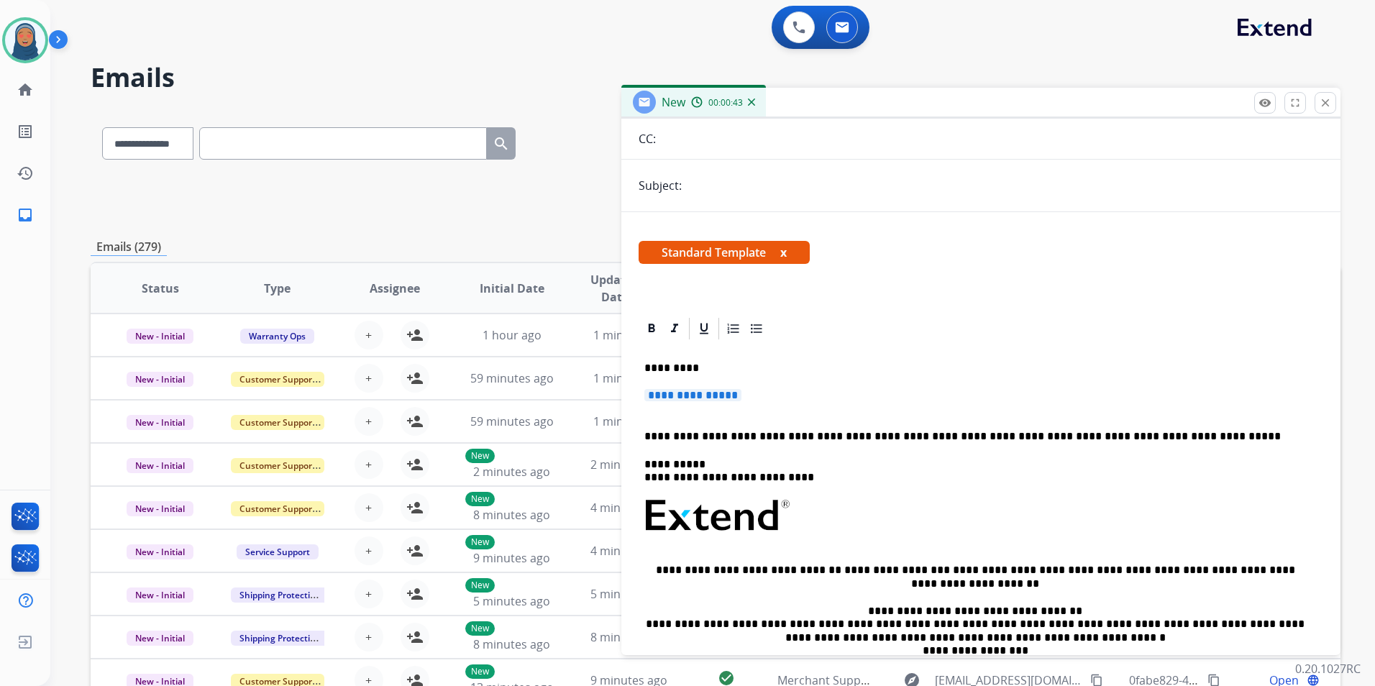
click at [665, 393] on span "**********" at bounding box center [692, 395] width 97 height 12
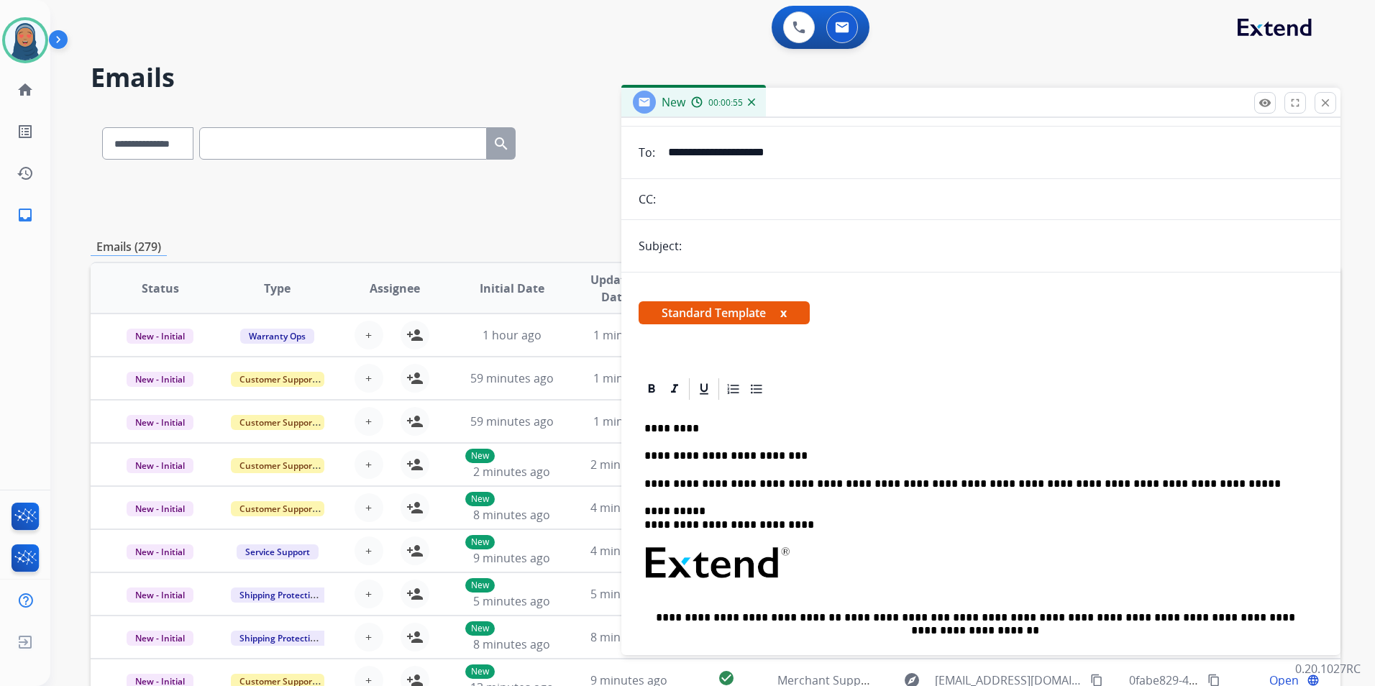
scroll to position [0, 0]
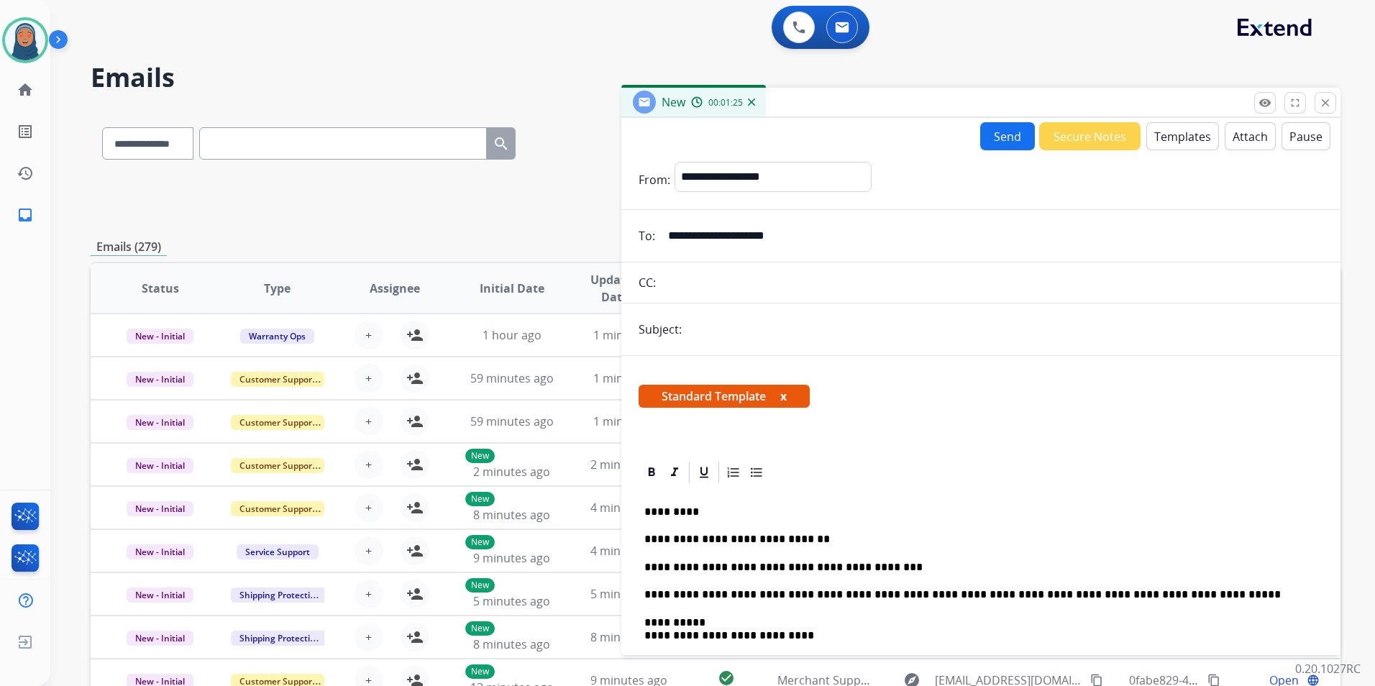
click at [1239, 141] on button "Attach" at bounding box center [1250, 136] width 51 height 28
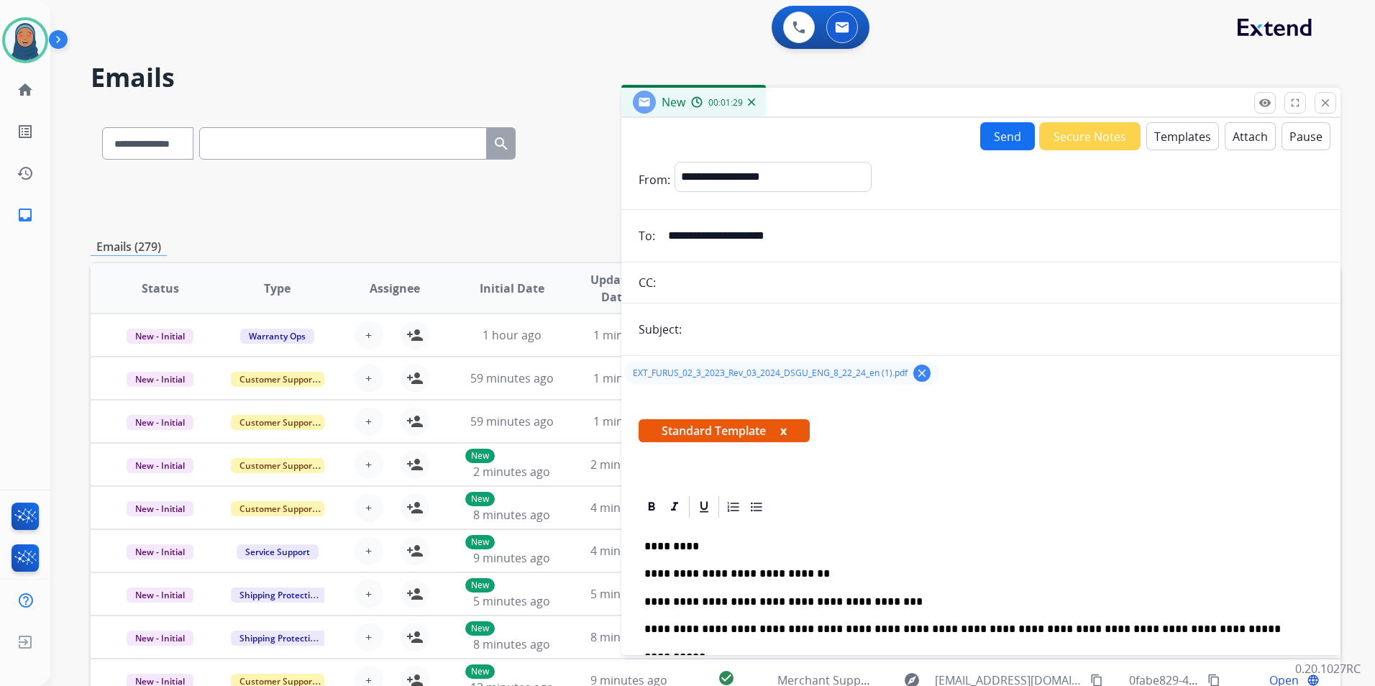
click at [715, 323] on input "text" at bounding box center [1004, 329] width 637 height 29
type input "**********"
click at [995, 146] on button "Send" at bounding box center [1007, 136] width 55 height 28
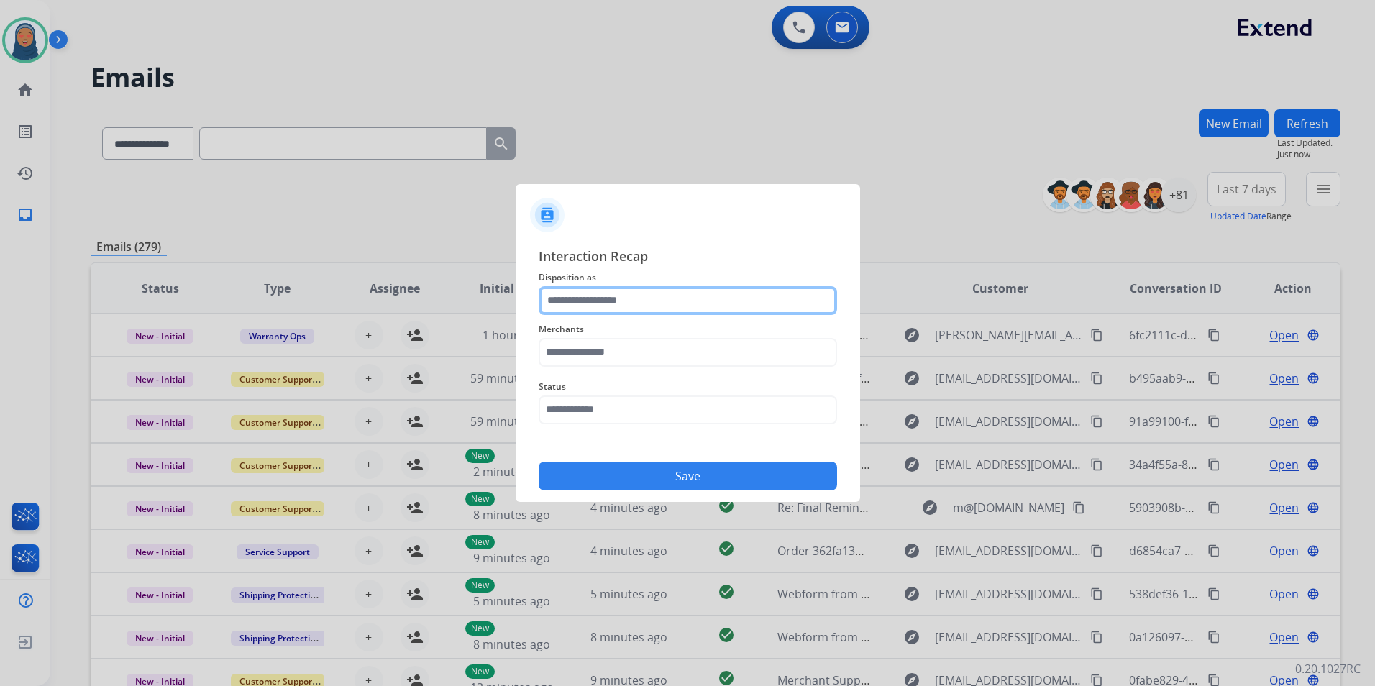
click at [637, 305] on input "text" at bounding box center [688, 300] width 298 height 29
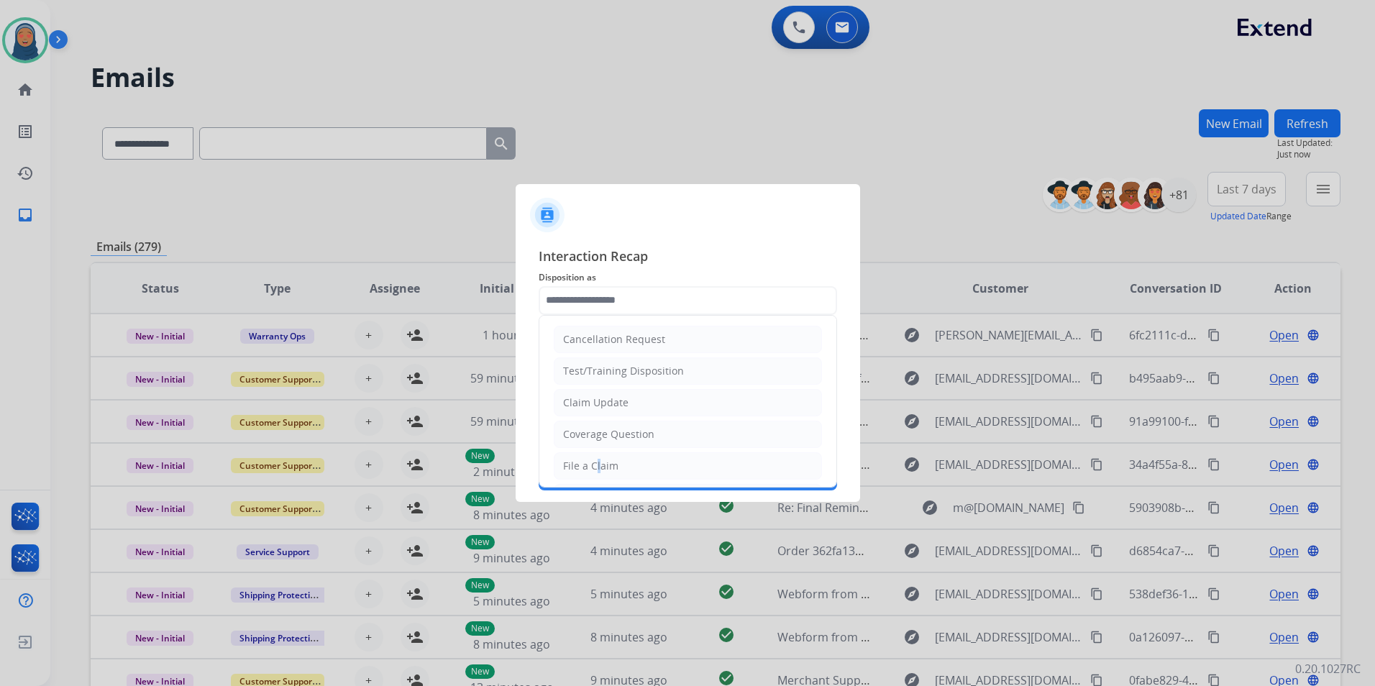
drag, startPoint x: 593, startPoint y: 467, endPoint x: 612, endPoint y: 403, distance: 66.9
click at [595, 464] on div "File a Claim" at bounding box center [590, 466] width 55 height 14
type input "**********"
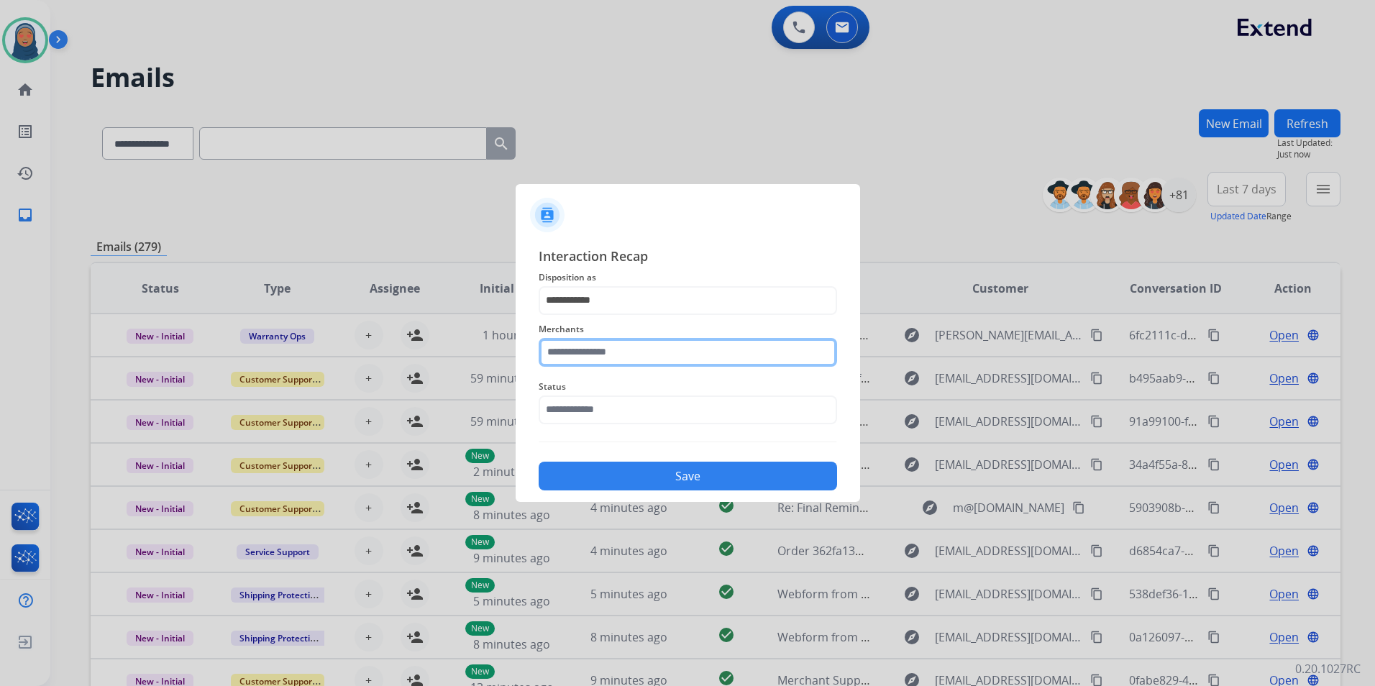
click at [617, 355] on input "text" at bounding box center [688, 352] width 298 height 29
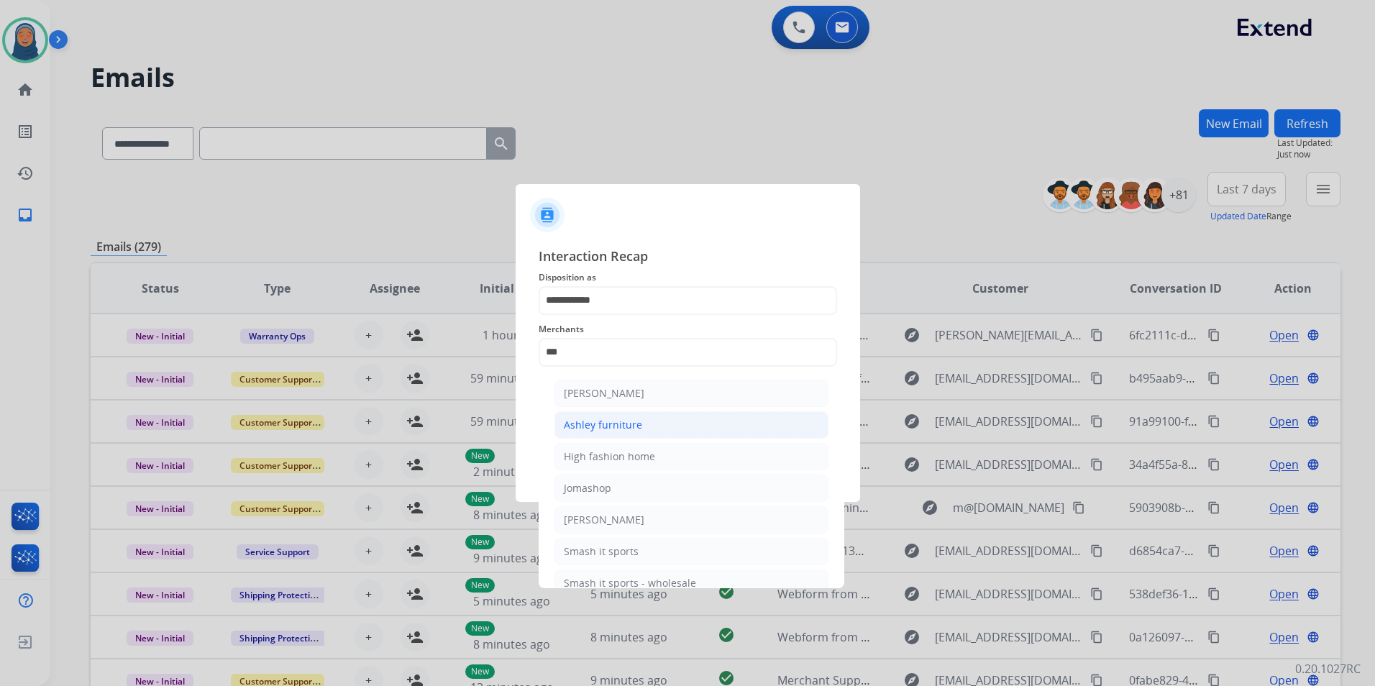
click at [649, 424] on li "Ashley furniture" at bounding box center [691, 424] width 274 height 27
type input "**********"
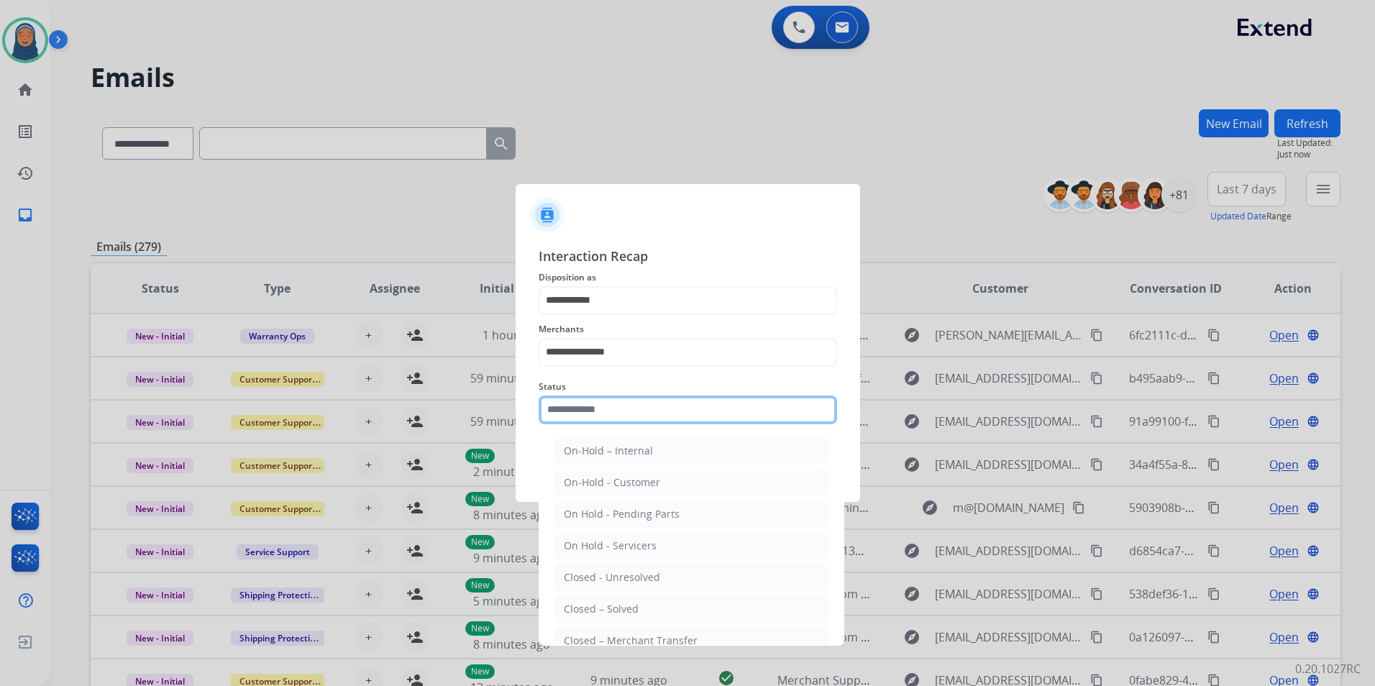
click at [659, 408] on input "text" at bounding box center [688, 410] width 298 height 29
click at [644, 608] on li "Closed – Solved" at bounding box center [691, 608] width 274 height 27
type input "**********"
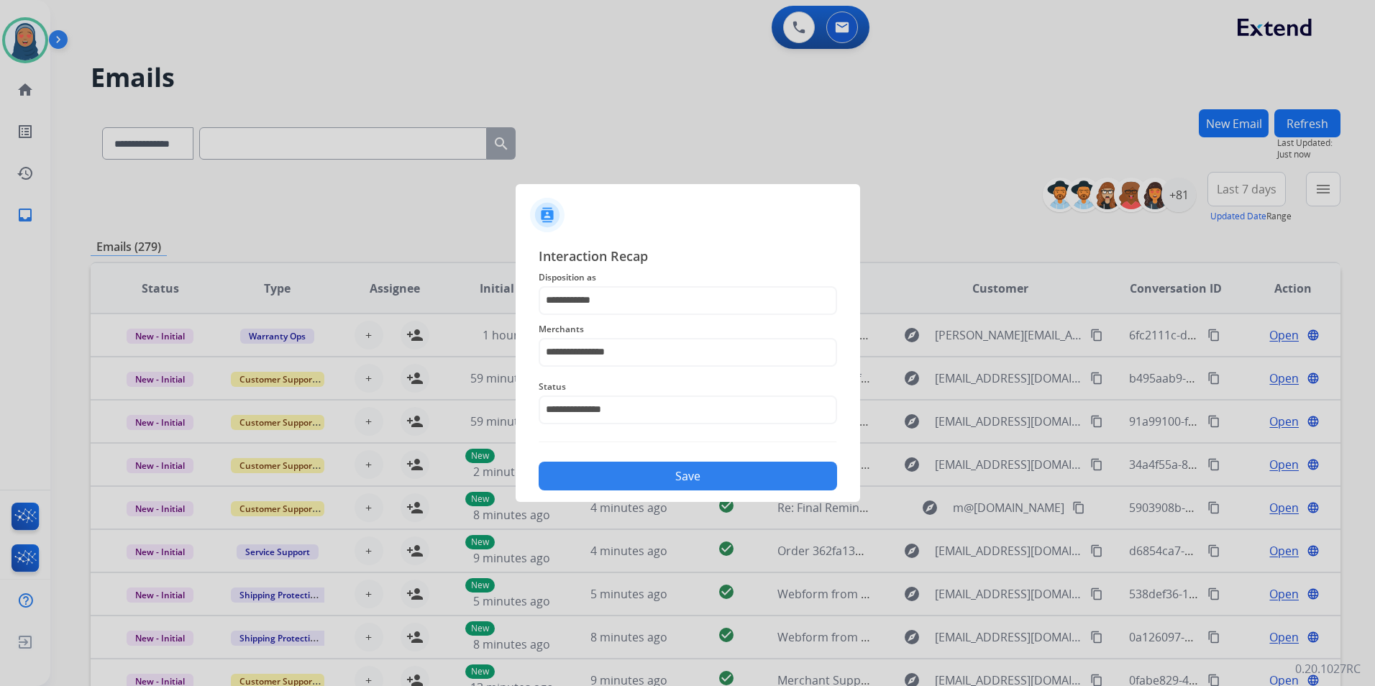
click at [689, 486] on button "Save" at bounding box center [688, 476] width 298 height 29
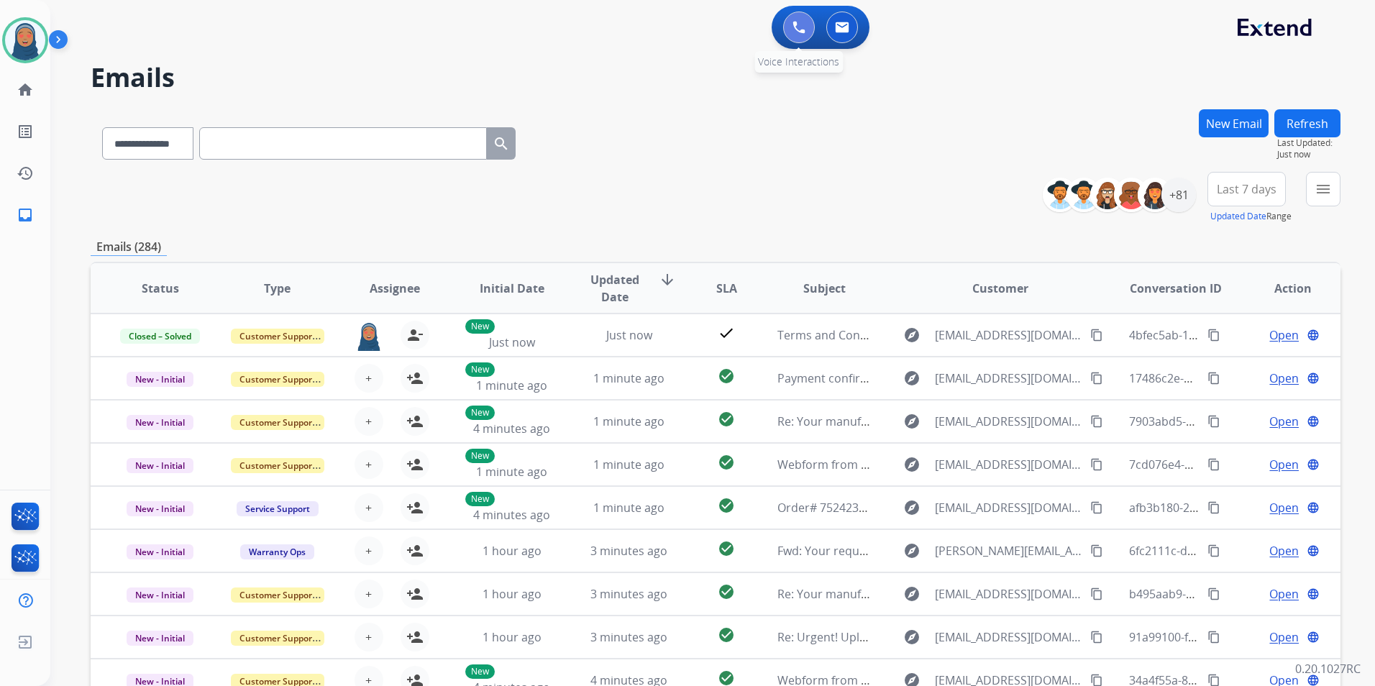
click at [806, 27] on button at bounding box center [799, 28] width 32 height 32
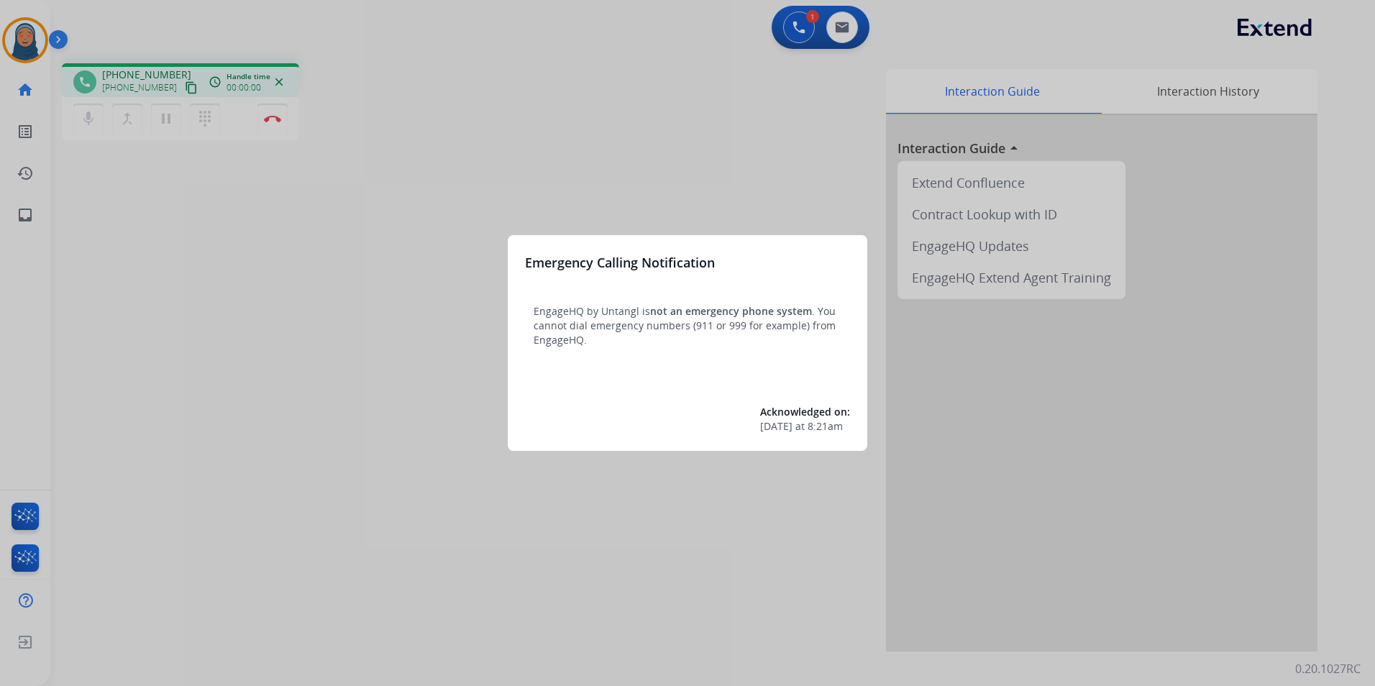
drag, startPoint x: 120, startPoint y: 81, endPoint x: 213, endPoint y: 133, distance: 106.6
click at [213, 133] on div at bounding box center [687, 343] width 1375 height 686
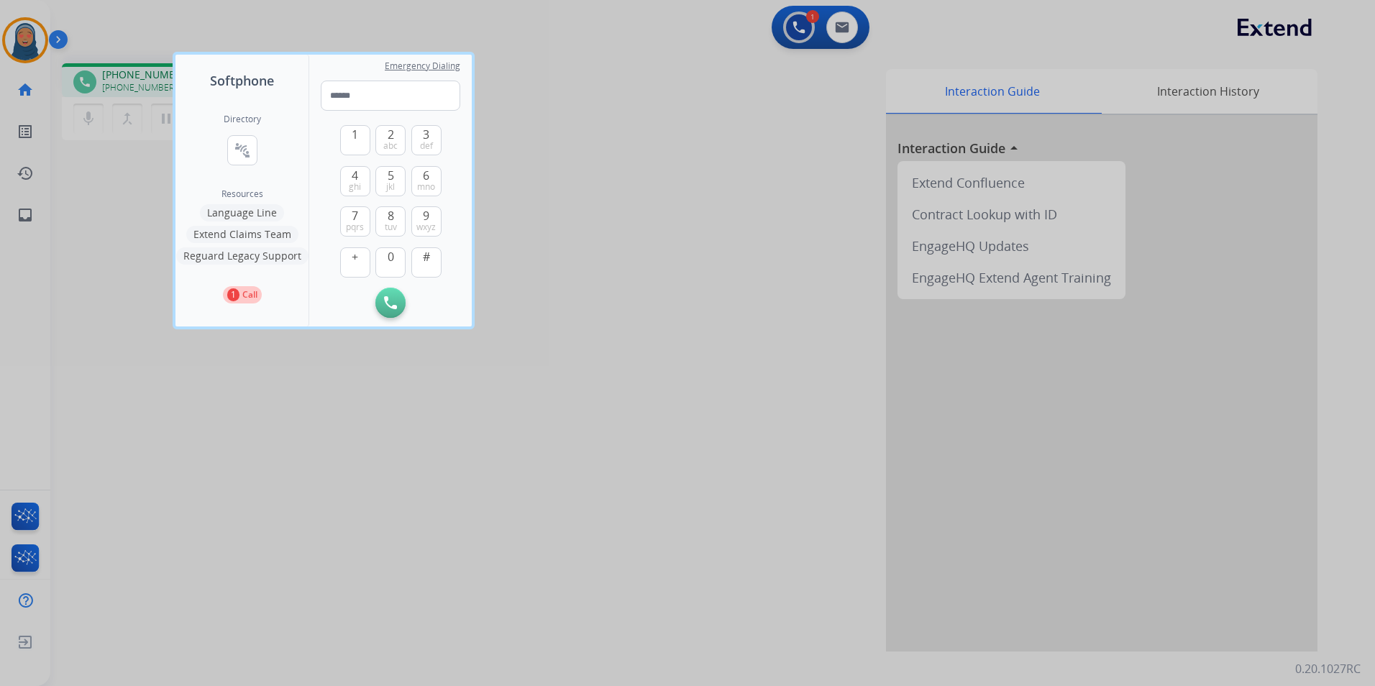
click at [143, 40] on div at bounding box center [687, 343] width 1375 height 686
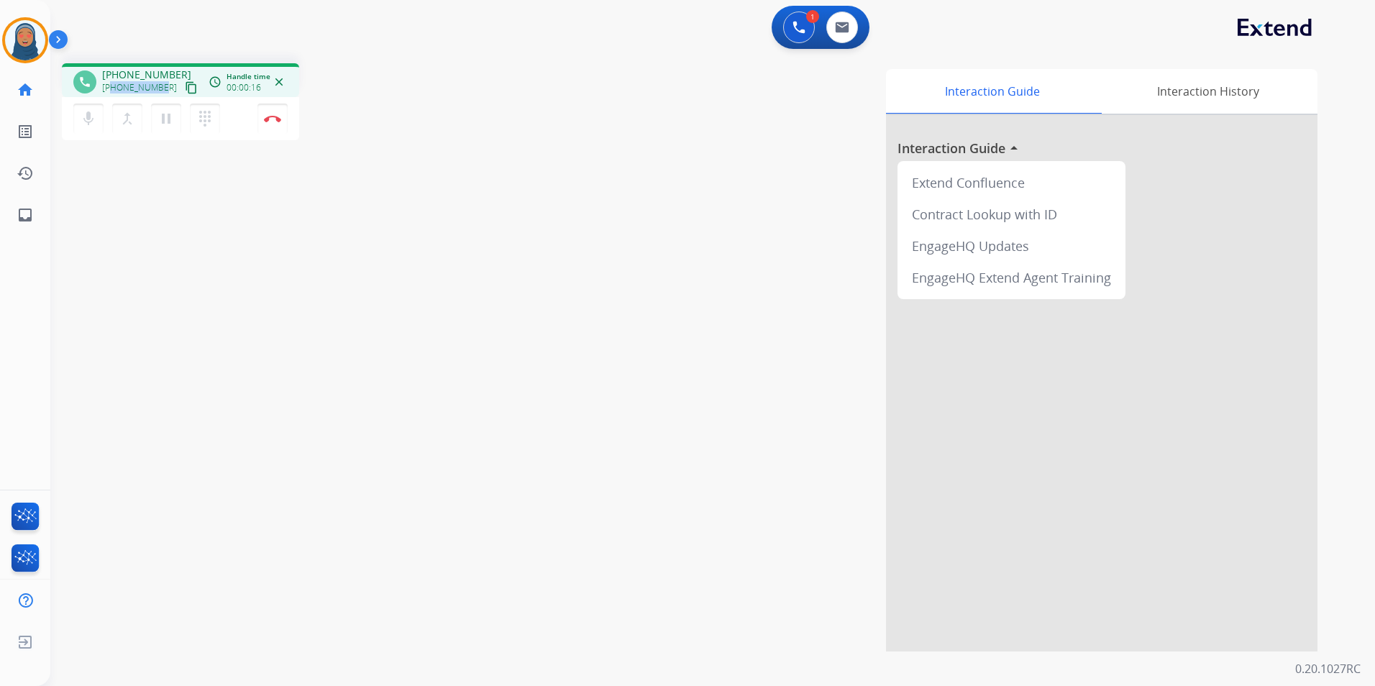
drag, startPoint x: 162, startPoint y: 88, endPoint x: 114, endPoint y: 94, distance: 48.6
click at [114, 94] on div "[PHONE_NUMBER] content_copy" at bounding box center [151, 87] width 98 height 17
copy span "4435625066"
click at [268, 124] on button "Disconnect" at bounding box center [272, 119] width 30 height 30
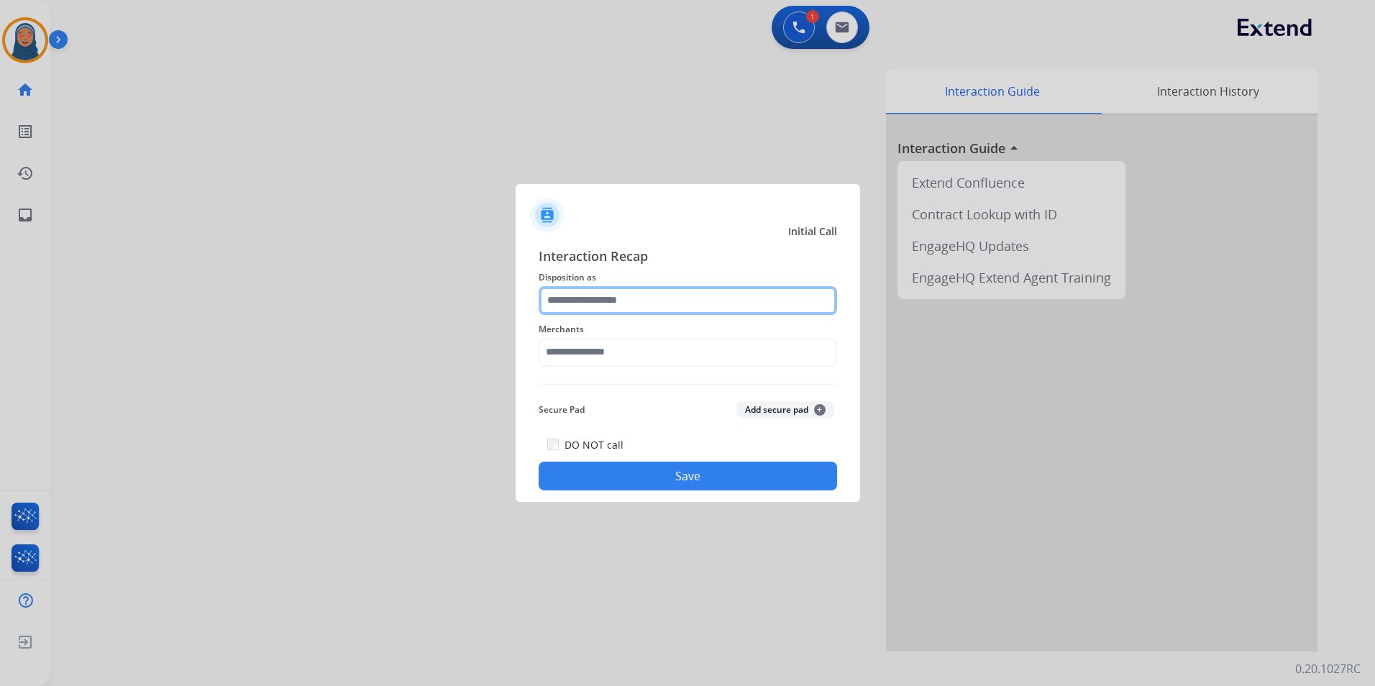
click at [629, 306] on input "text" at bounding box center [688, 300] width 298 height 29
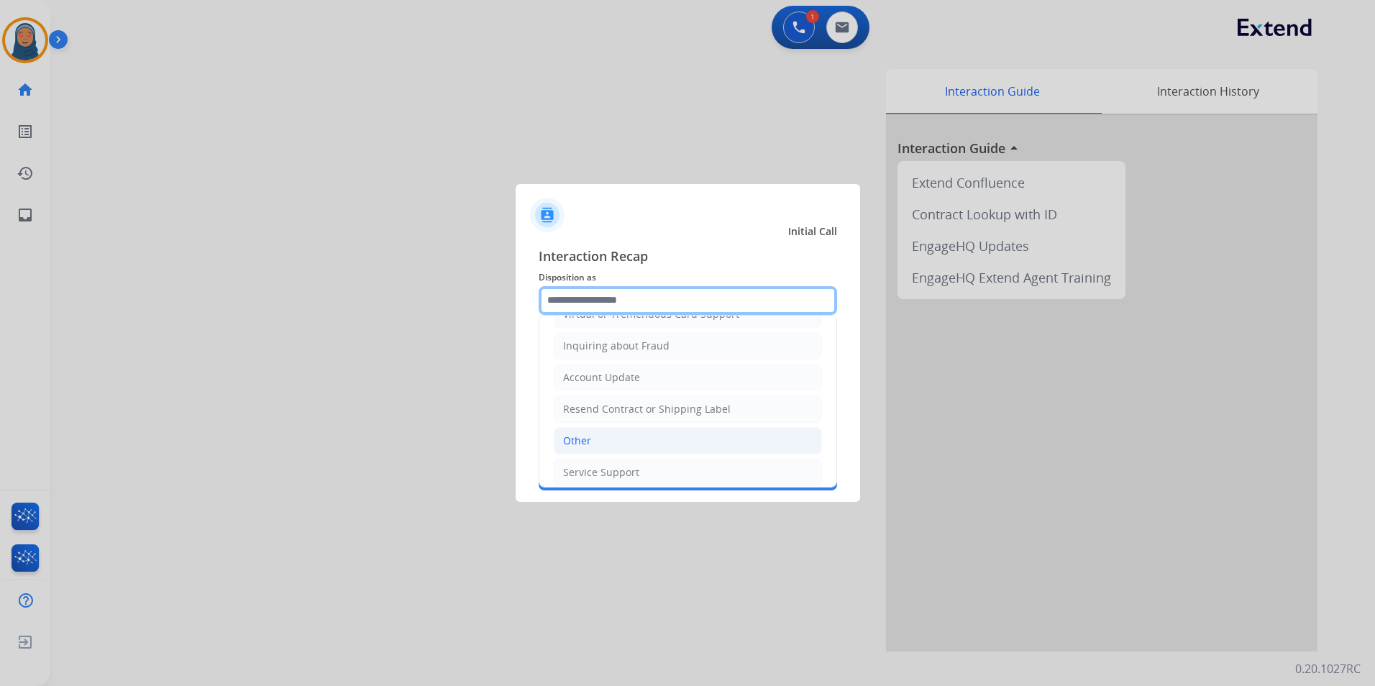
scroll to position [216, 0]
click at [598, 438] on li "Other" at bounding box center [688, 439] width 268 height 27
type input "*****"
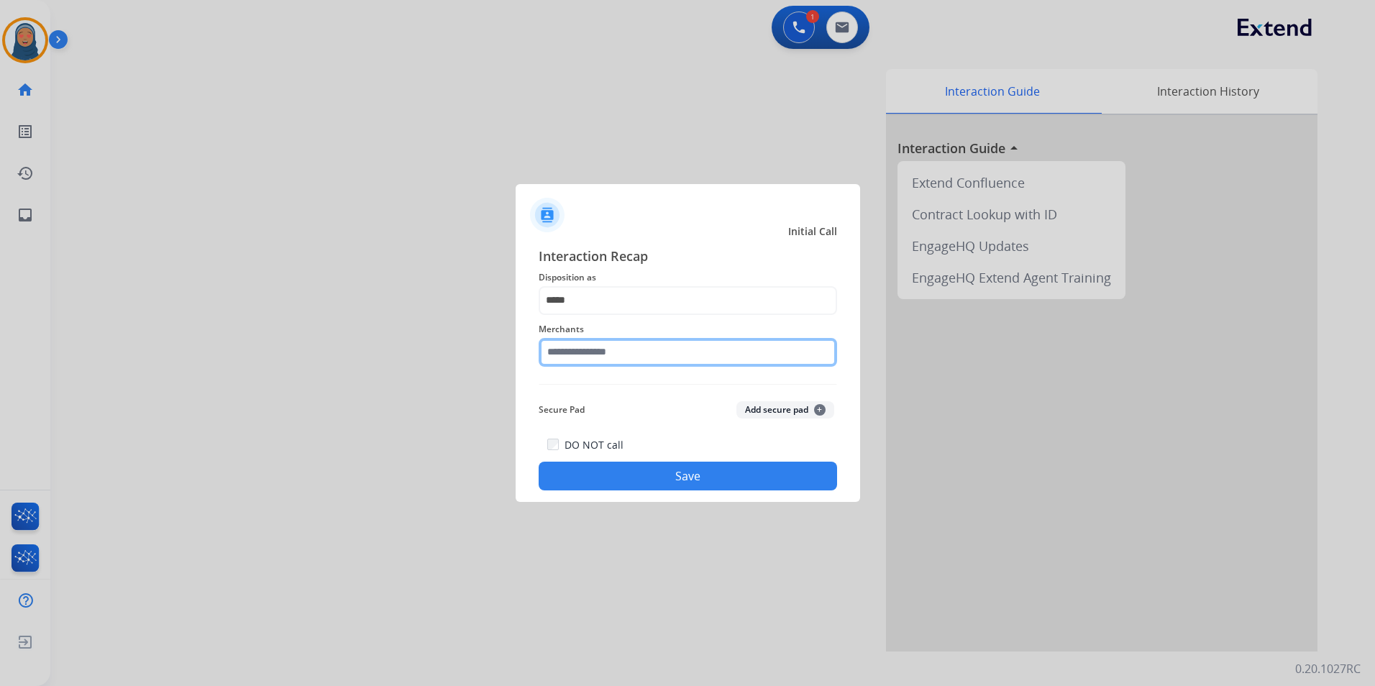
click at [620, 350] on input "text" at bounding box center [688, 352] width 298 height 29
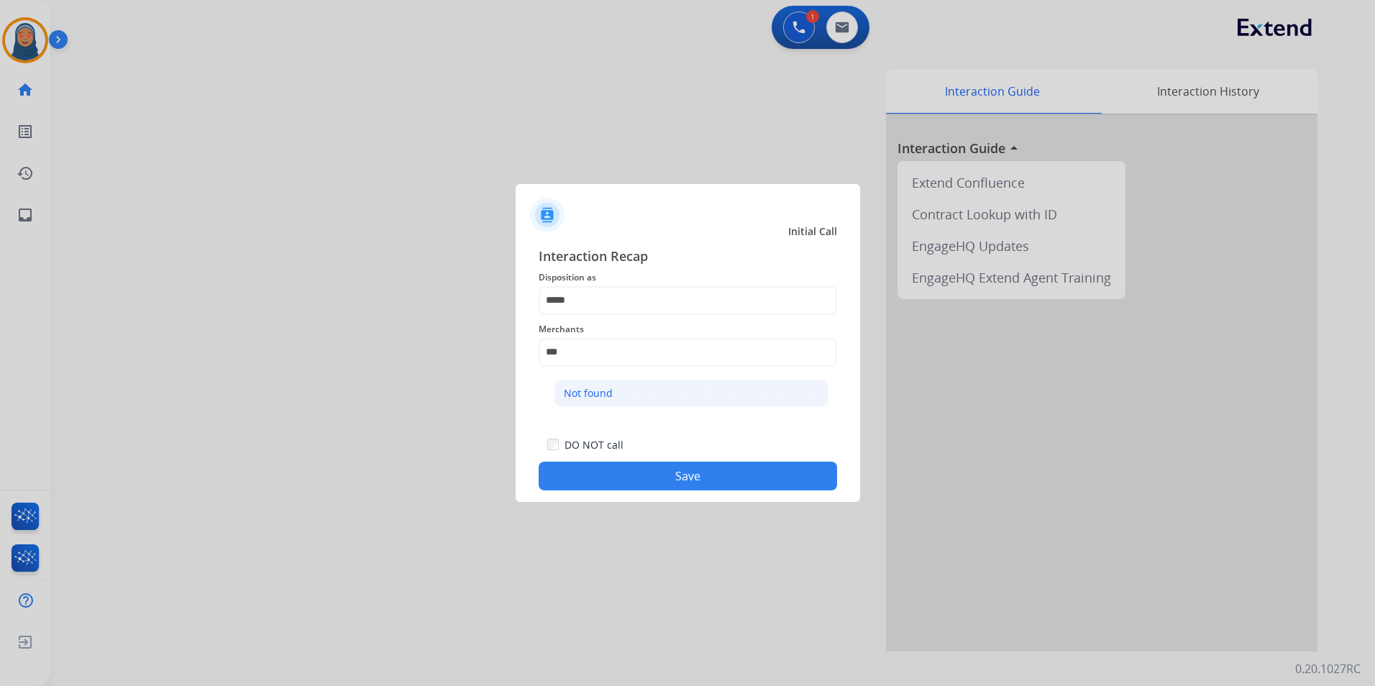
click at [597, 393] on div "Not found" at bounding box center [588, 393] width 49 height 14
type input "*********"
click at [686, 480] on button "Save" at bounding box center [688, 476] width 298 height 29
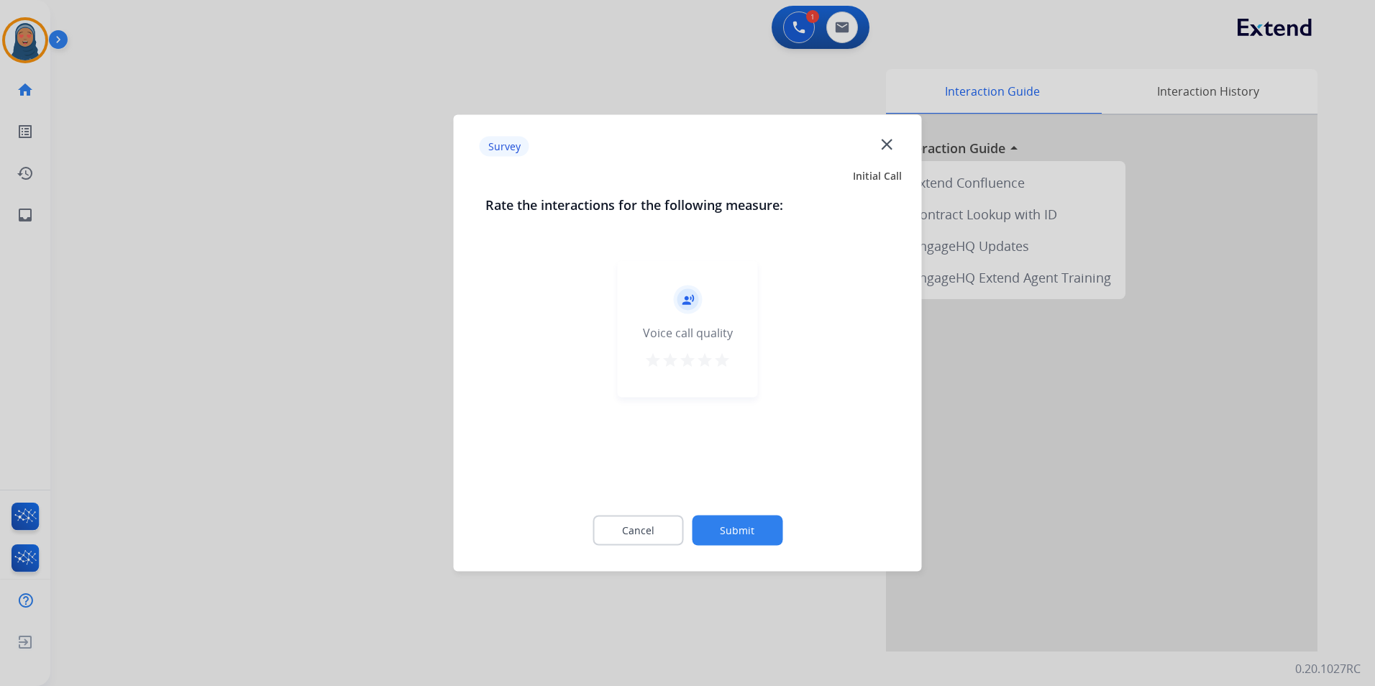
click at [748, 533] on button "Submit" at bounding box center [737, 531] width 91 height 30
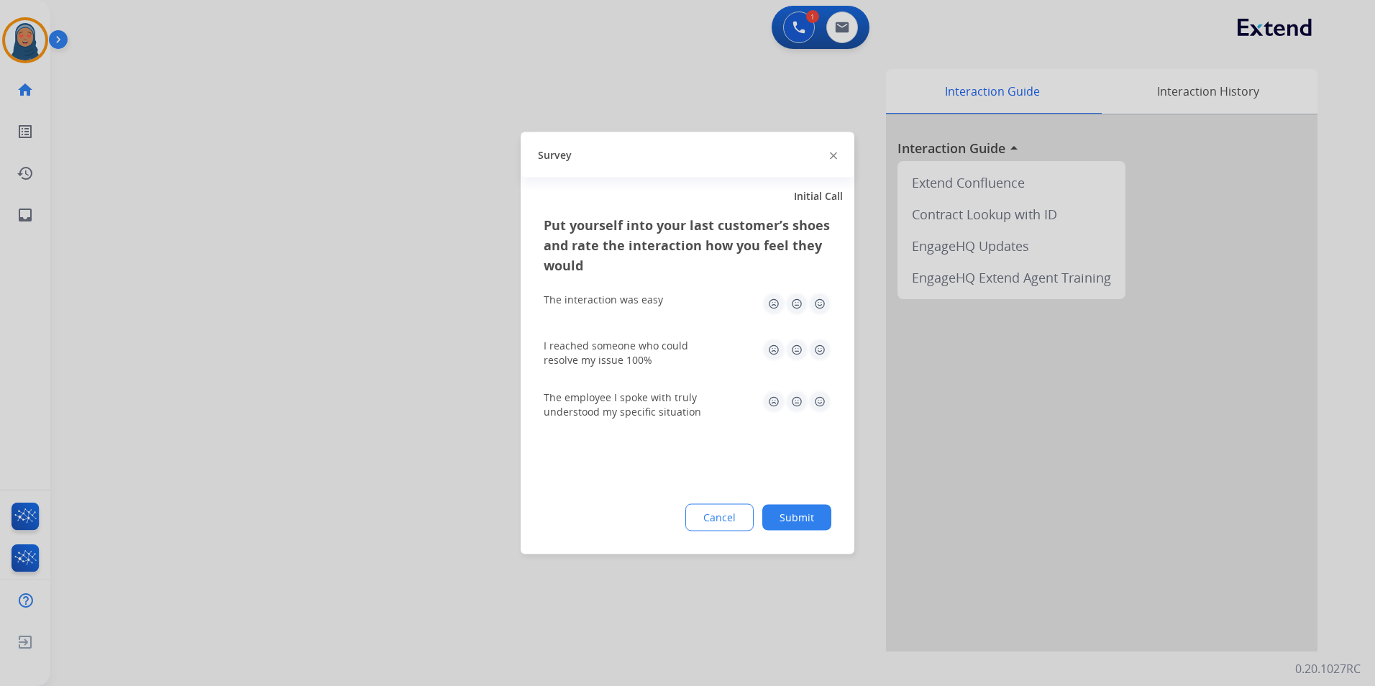
click at [813, 523] on button "Submit" at bounding box center [796, 518] width 69 height 26
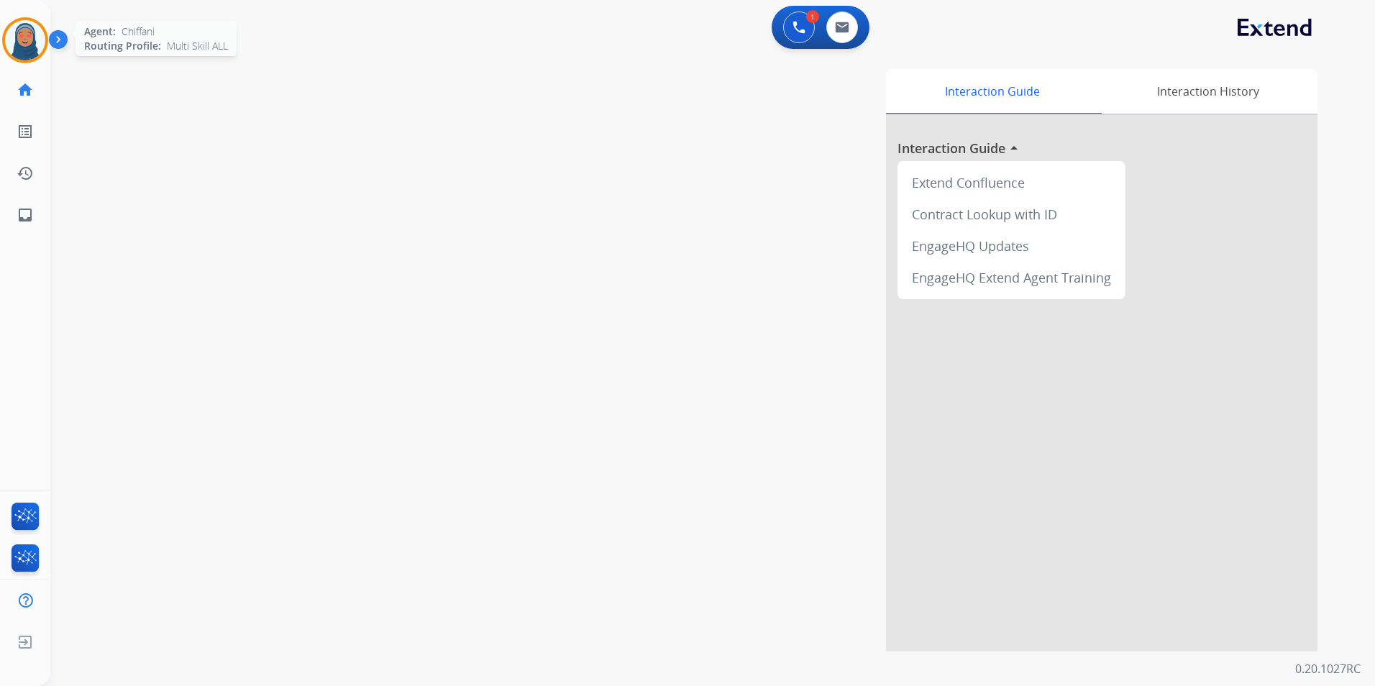
click at [14, 41] on img at bounding box center [25, 40] width 40 height 40
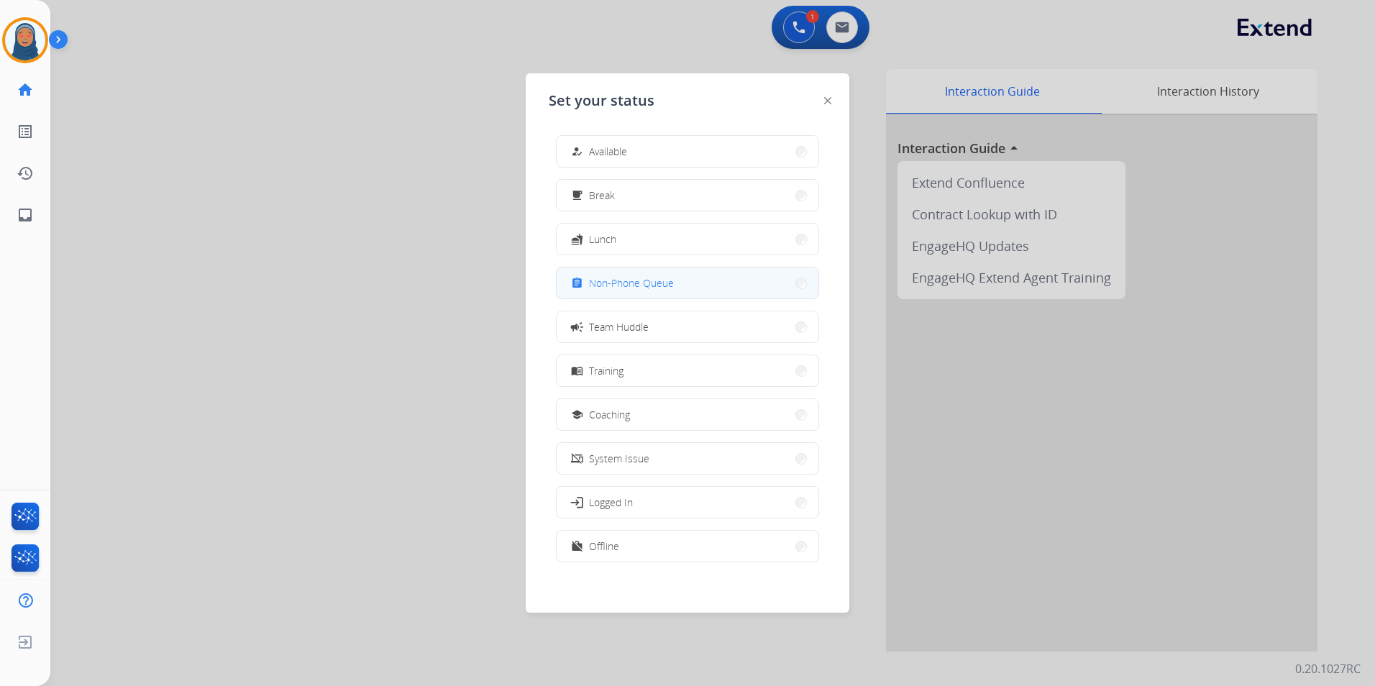
click at [593, 285] on div "assignment Non-Phone Queue" at bounding box center [621, 283] width 106 height 17
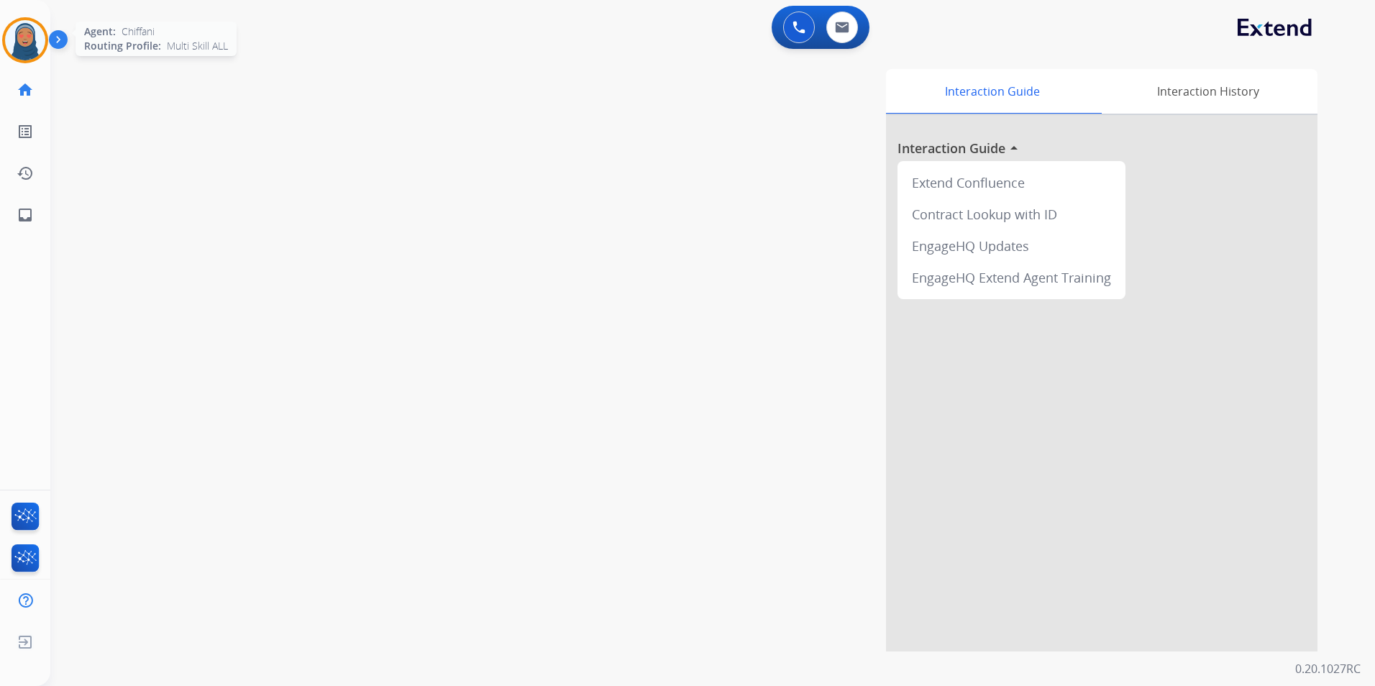
click at [45, 45] on img at bounding box center [25, 40] width 40 height 40
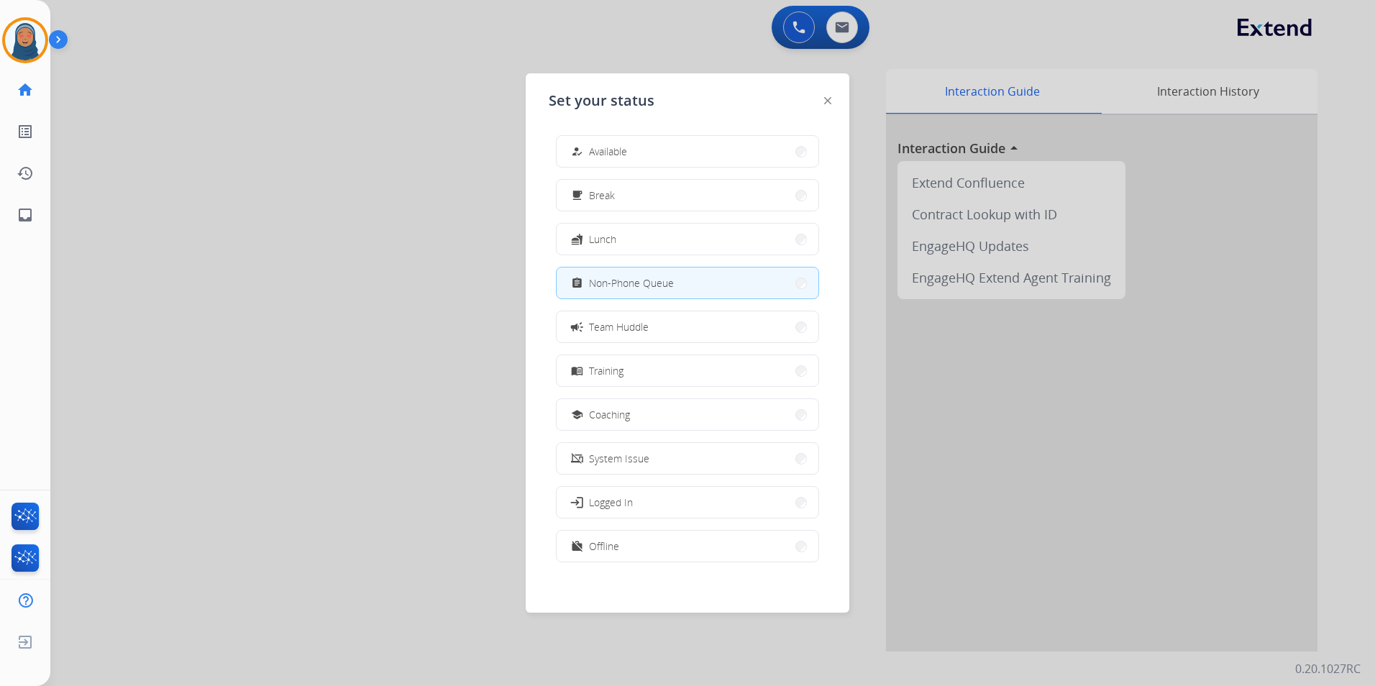
click at [723, 283] on button "assignment Non-Phone Queue" at bounding box center [688, 283] width 262 height 31
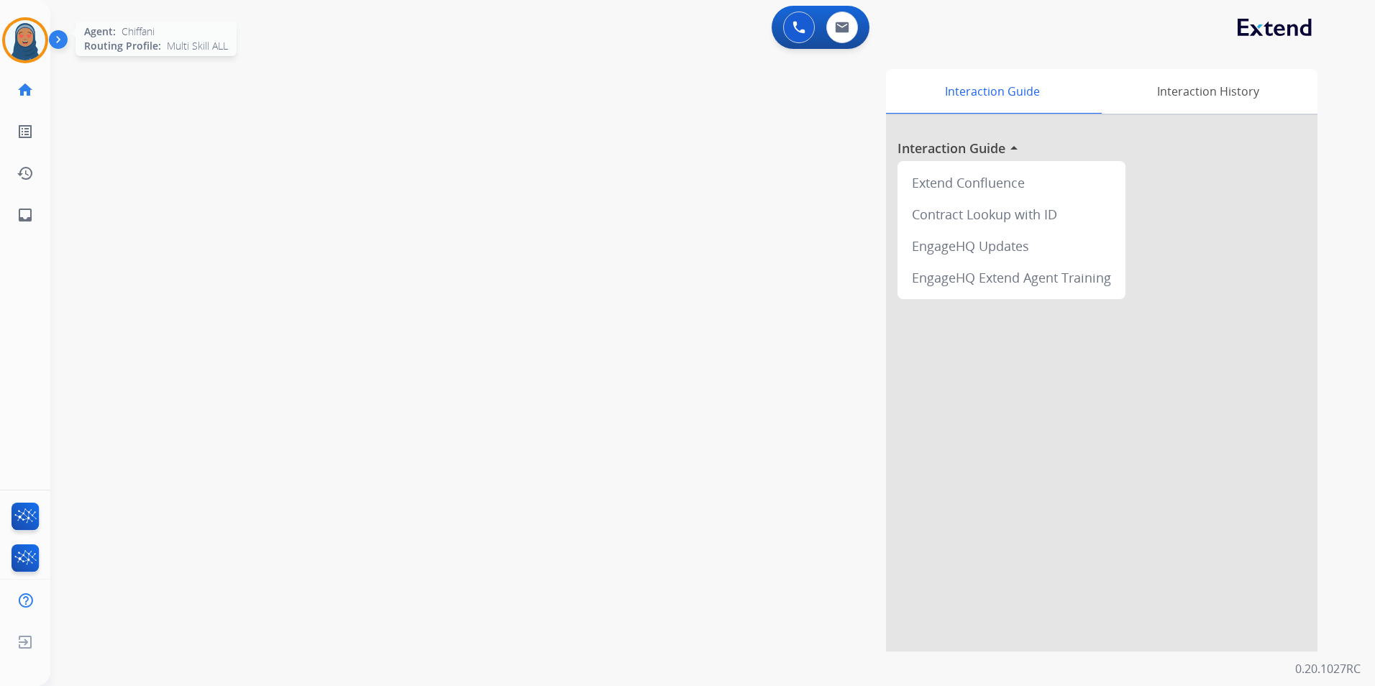
click at [35, 50] on img at bounding box center [25, 40] width 40 height 40
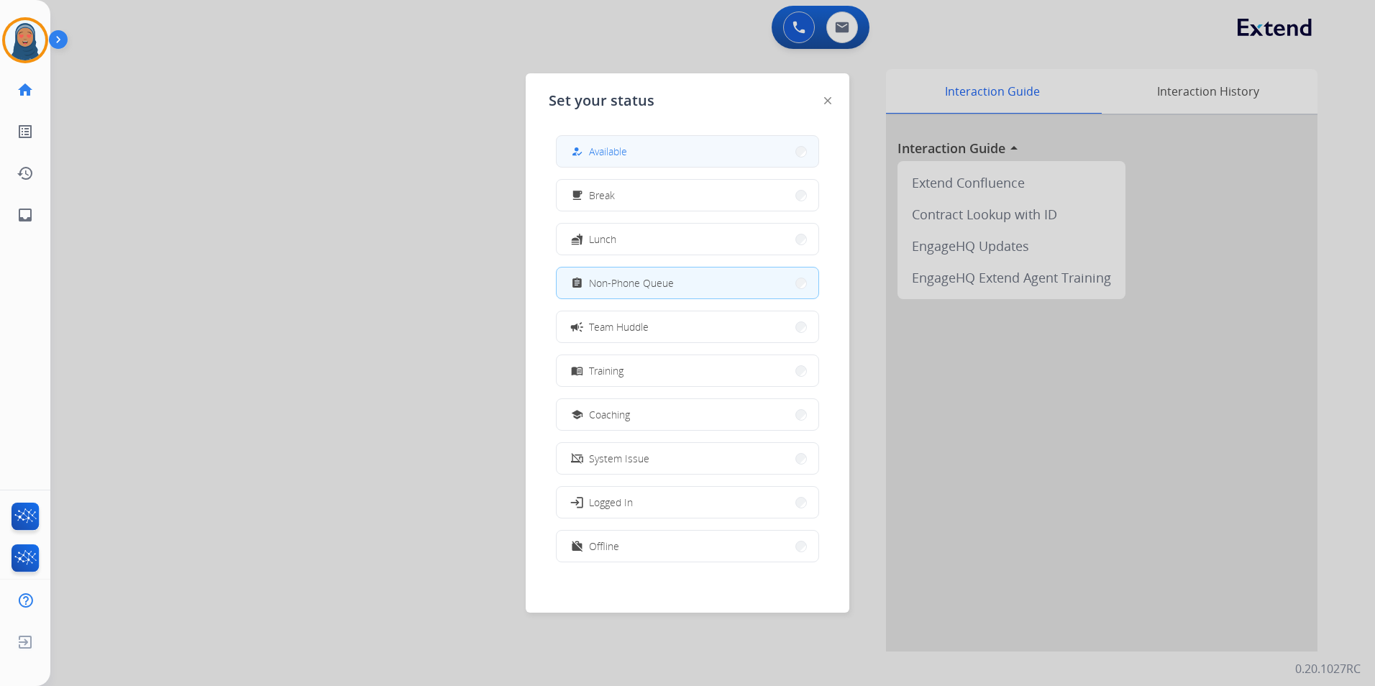
click at [659, 158] on button "how_to_reg Available" at bounding box center [688, 151] width 262 height 31
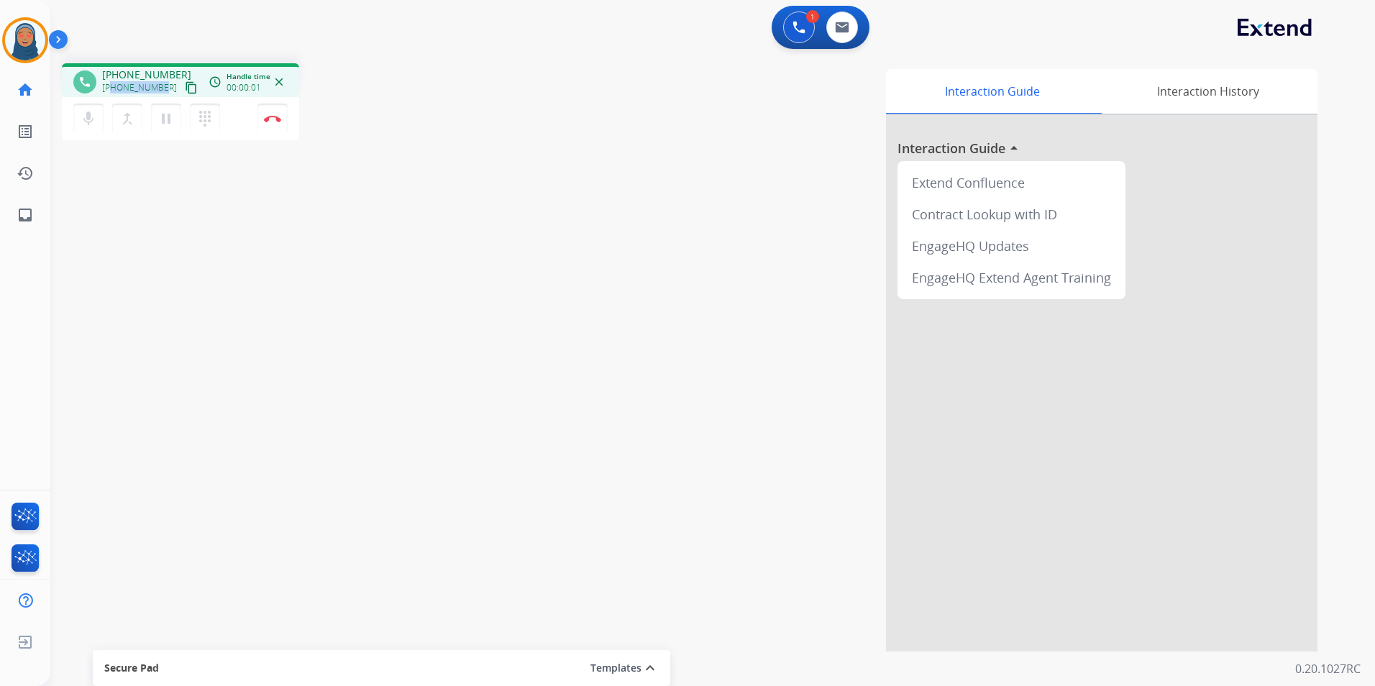
drag, startPoint x: 161, startPoint y: 86, endPoint x: 114, endPoint y: 87, distance: 46.7
click at [114, 87] on span "[PHONE_NUMBER]" at bounding box center [139, 88] width 75 height 12
copy span "6785715477"
click at [268, 122] on button "Disconnect" at bounding box center [272, 119] width 30 height 30
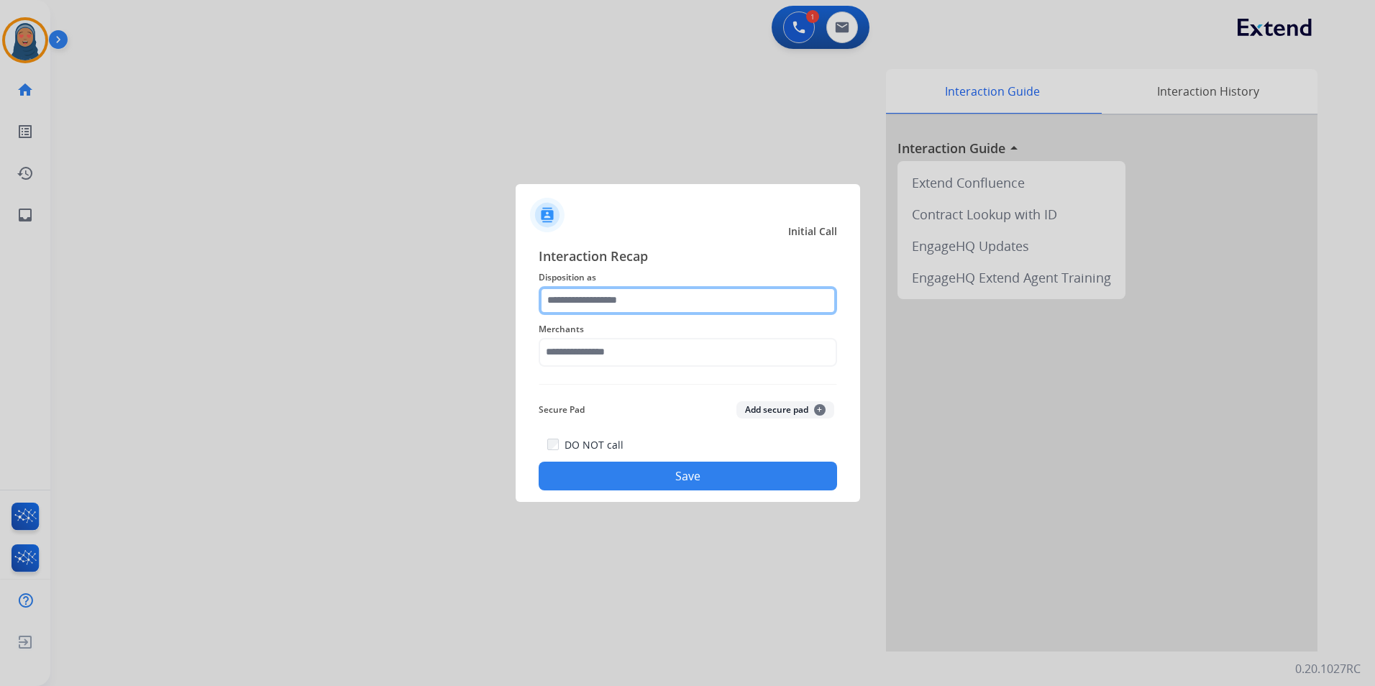
click at [579, 301] on input "text" at bounding box center [688, 300] width 298 height 29
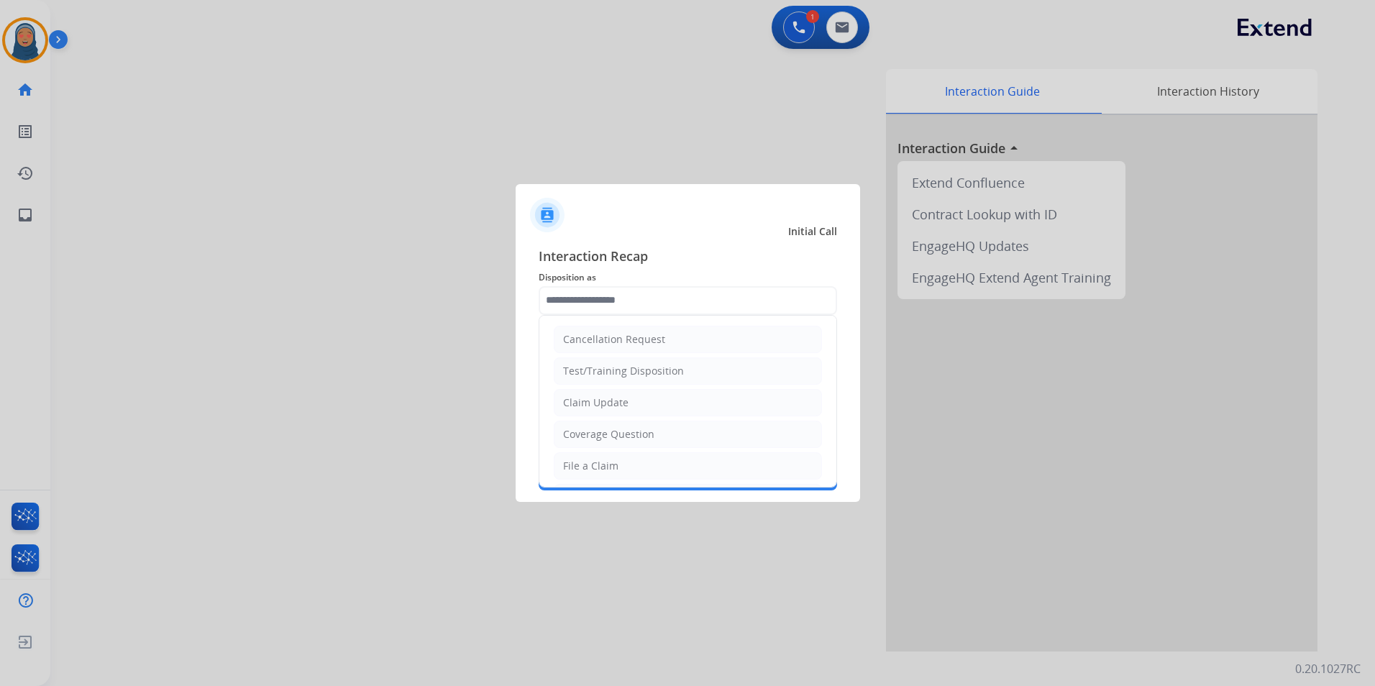
drag, startPoint x: 598, startPoint y: 470, endPoint x: 601, endPoint y: 447, distance: 23.3
click at [598, 468] on div "File a Claim" at bounding box center [590, 466] width 55 height 14
type input "**********"
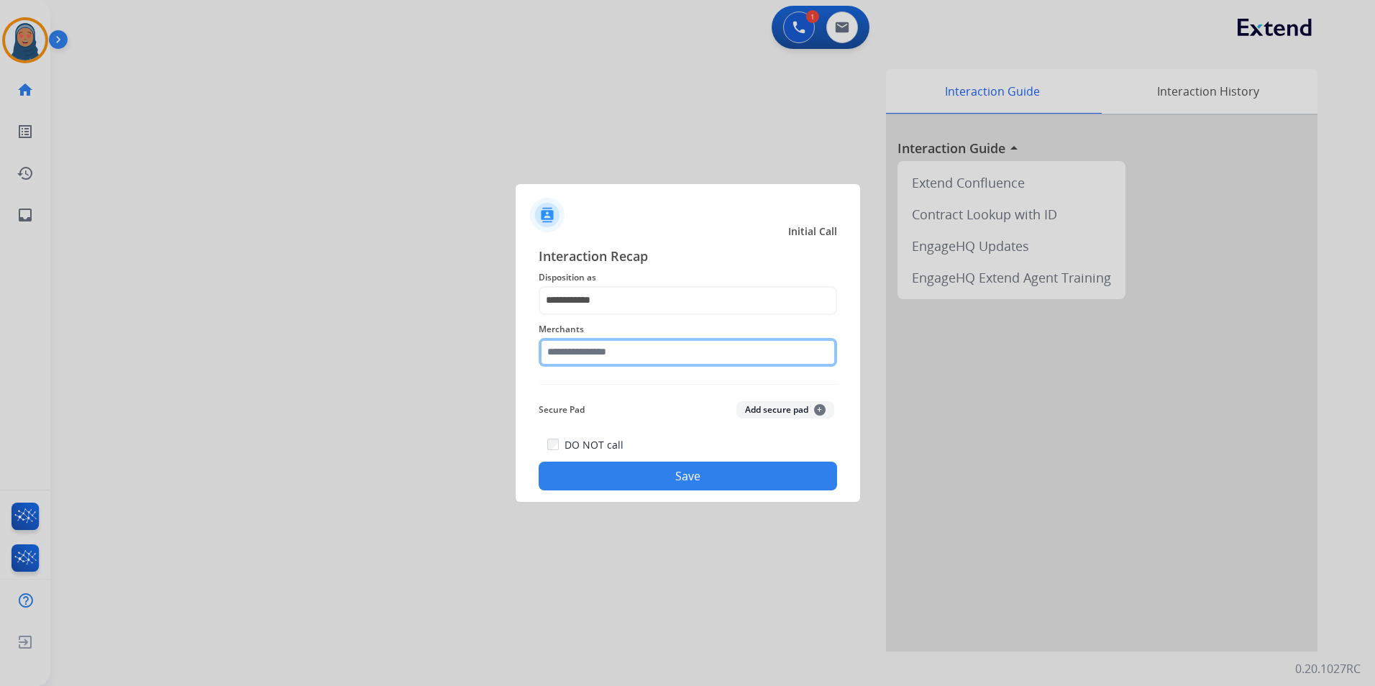
click at [627, 355] on input "text" at bounding box center [688, 352] width 298 height 29
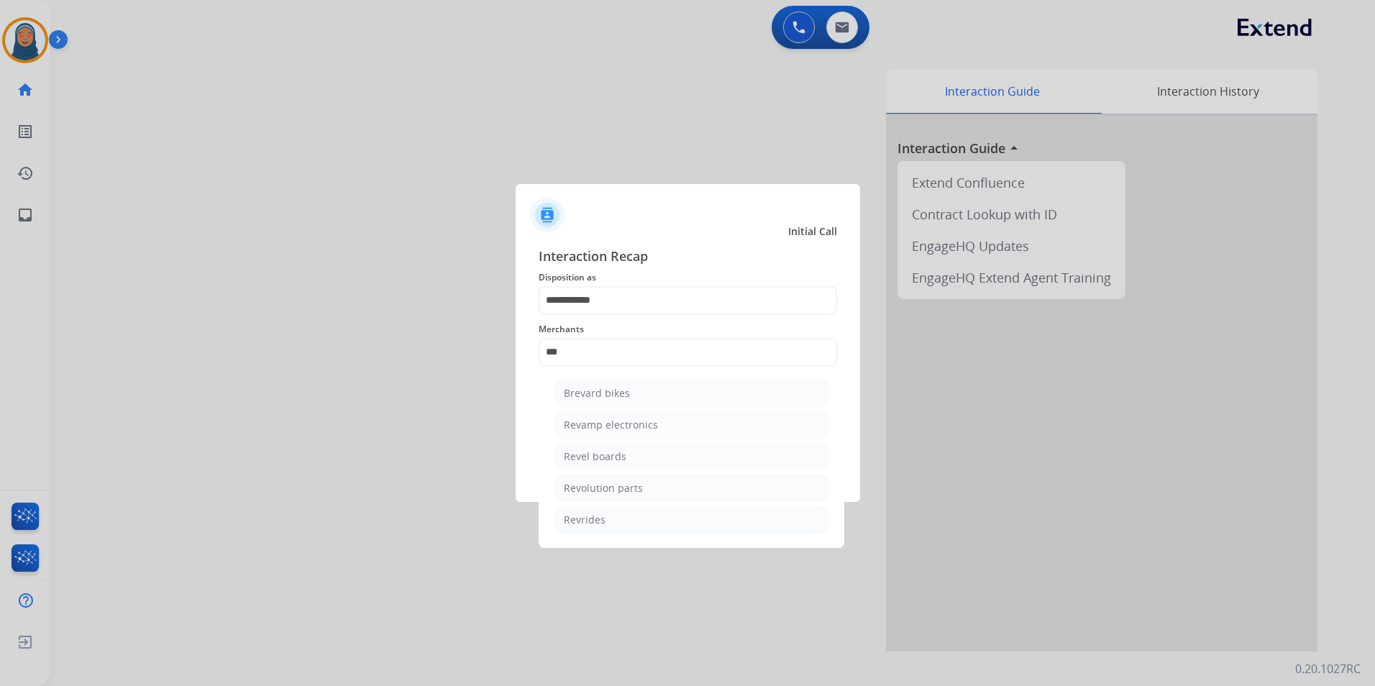
click at [633, 485] on div "Revolution parts" at bounding box center [603, 488] width 79 height 14
type input "**********"
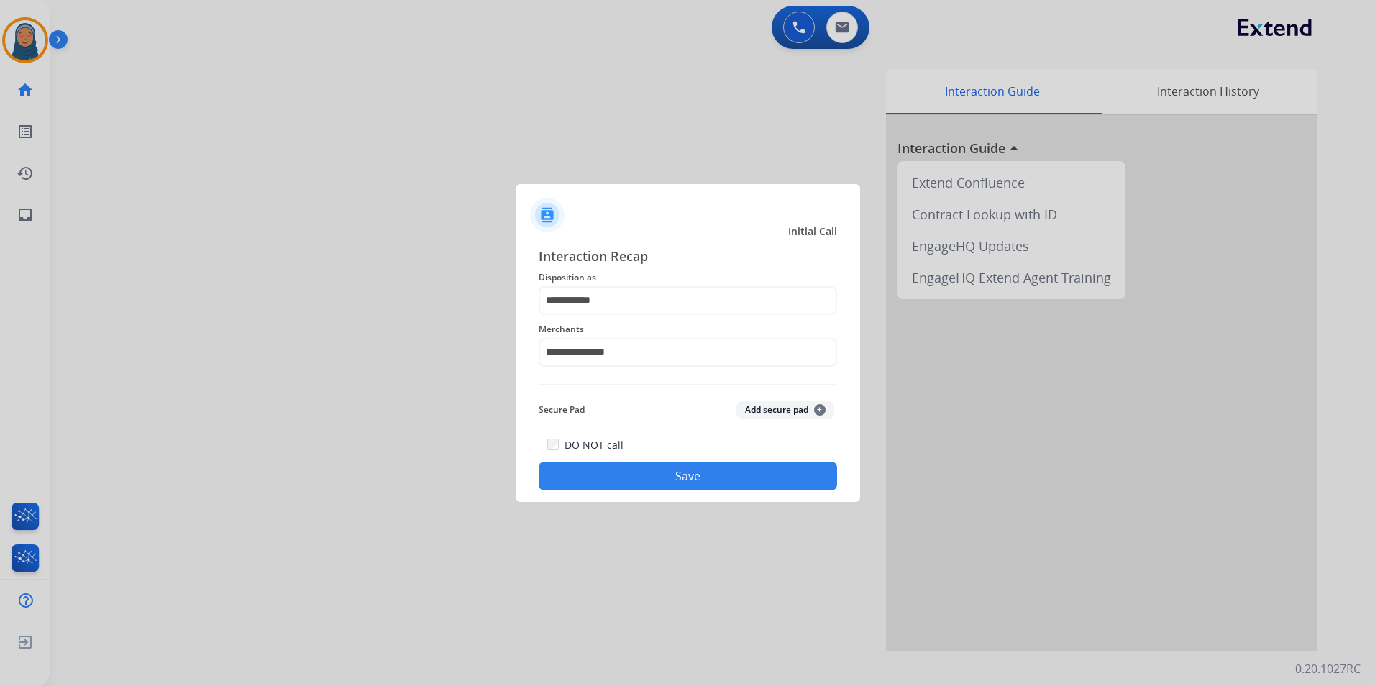
click at [751, 485] on button "Save" at bounding box center [688, 476] width 298 height 29
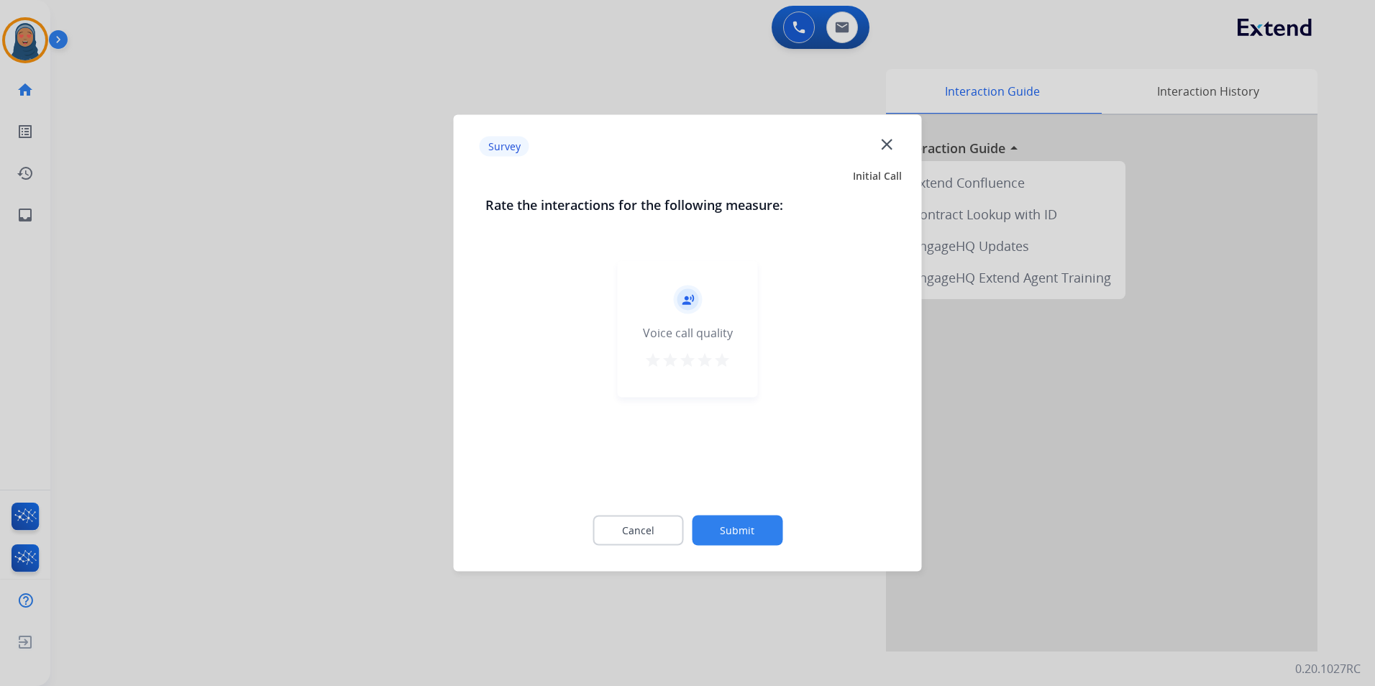
click at [744, 533] on button "Submit" at bounding box center [737, 531] width 91 height 30
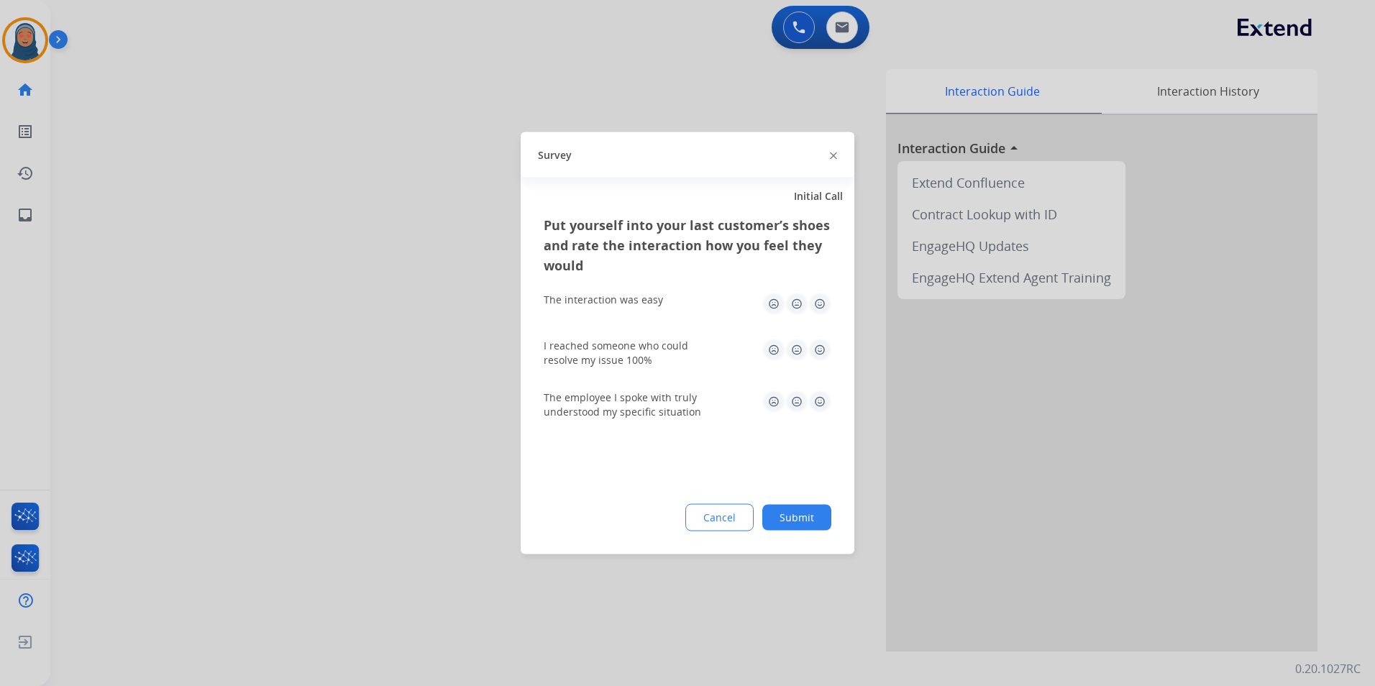
click at [826, 523] on button "Submit" at bounding box center [796, 518] width 69 height 26
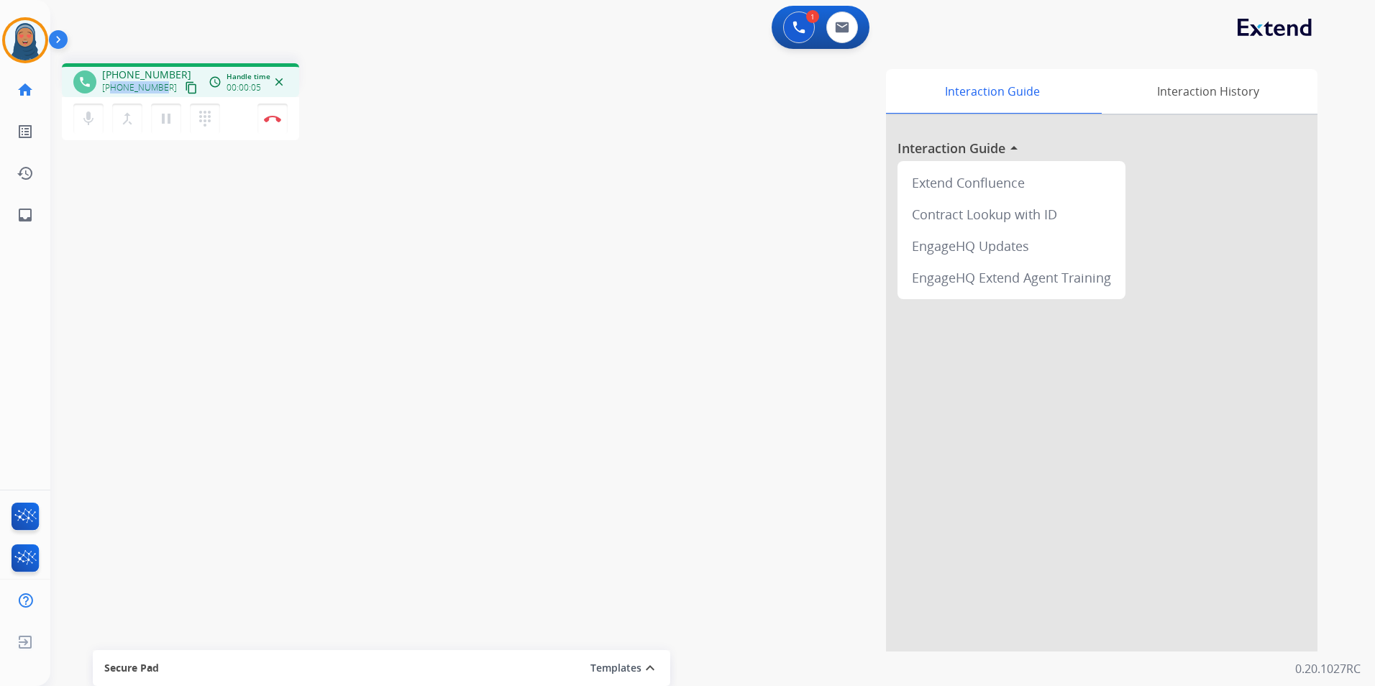
drag, startPoint x: 160, startPoint y: 88, endPoint x: 113, endPoint y: 91, distance: 47.5
click at [113, 91] on span "[PHONE_NUMBER]" at bounding box center [139, 88] width 75 height 12
copy span "3613629695"
click at [279, 121] on img at bounding box center [272, 118] width 17 height 7
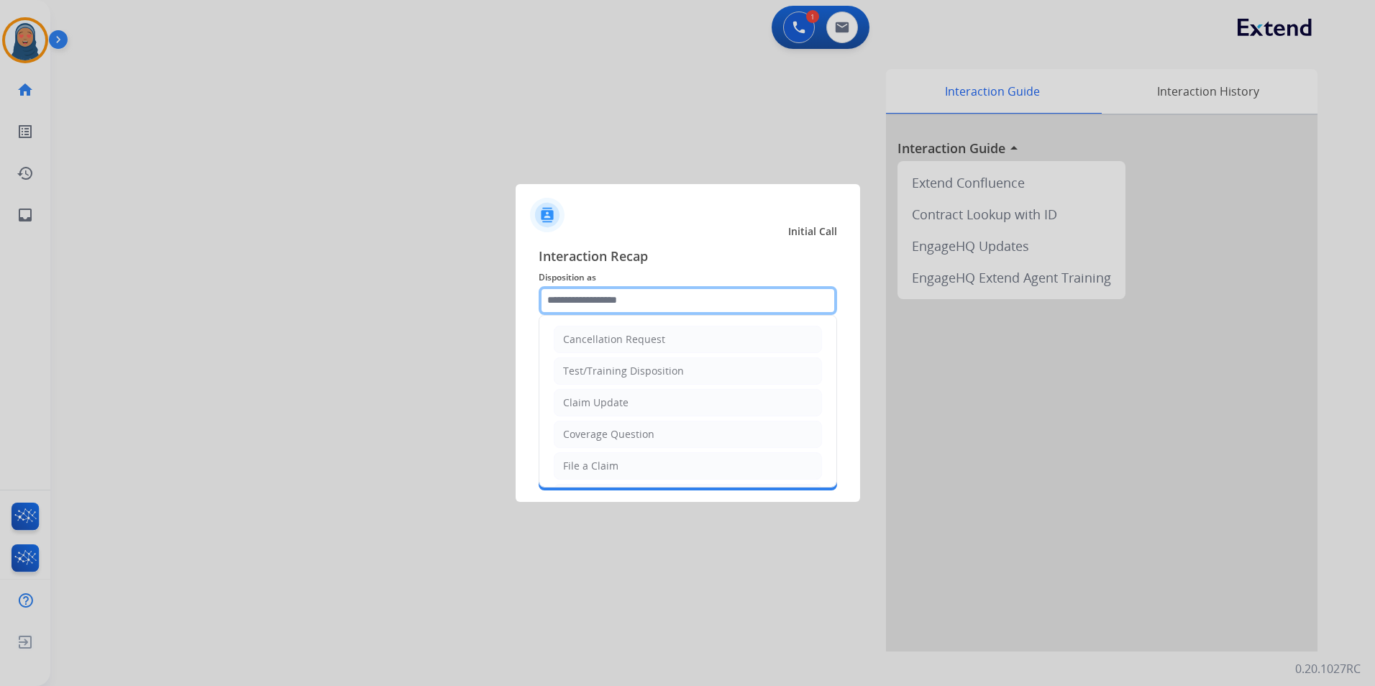
click at [557, 292] on input "text" at bounding box center [688, 300] width 298 height 29
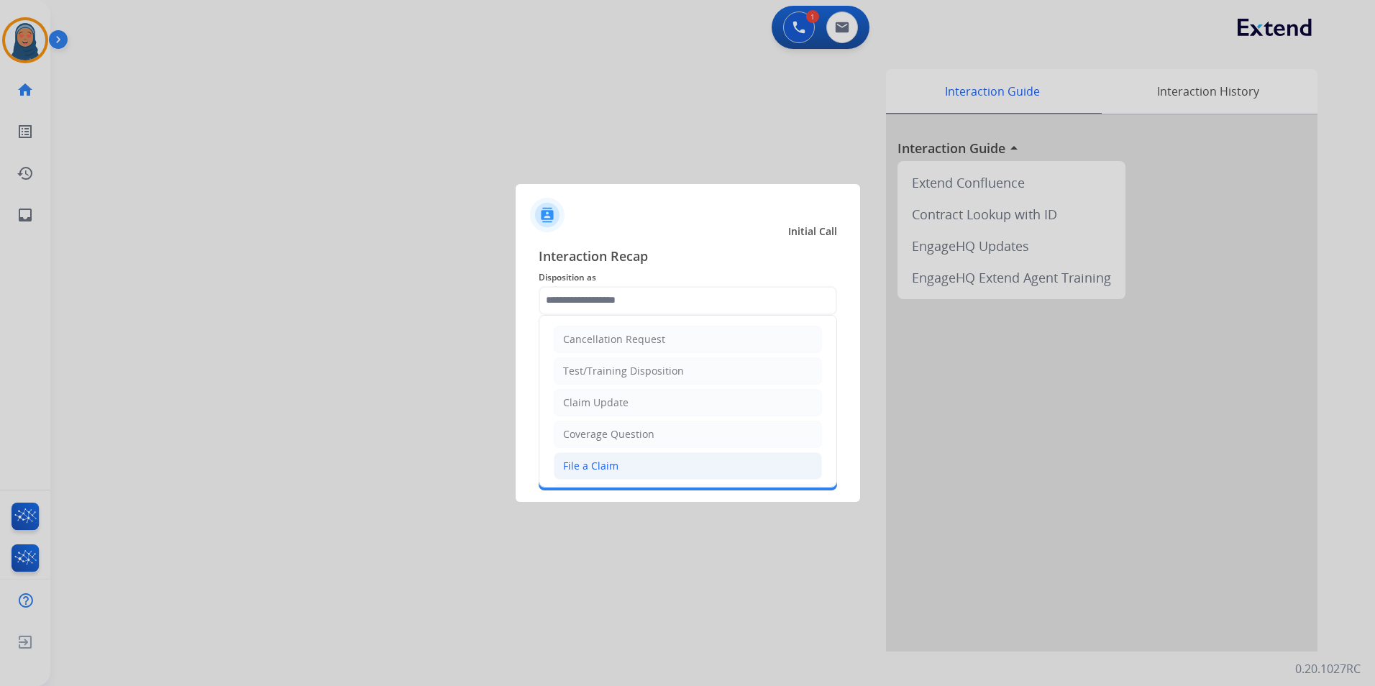
drag, startPoint x: 638, startPoint y: 468, endPoint x: 647, endPoint y: 382, distance: 86.8
click at [642, 460] on li "File a Claim" at bounding box center [688, 465] width 268 height 27
type input "**********"
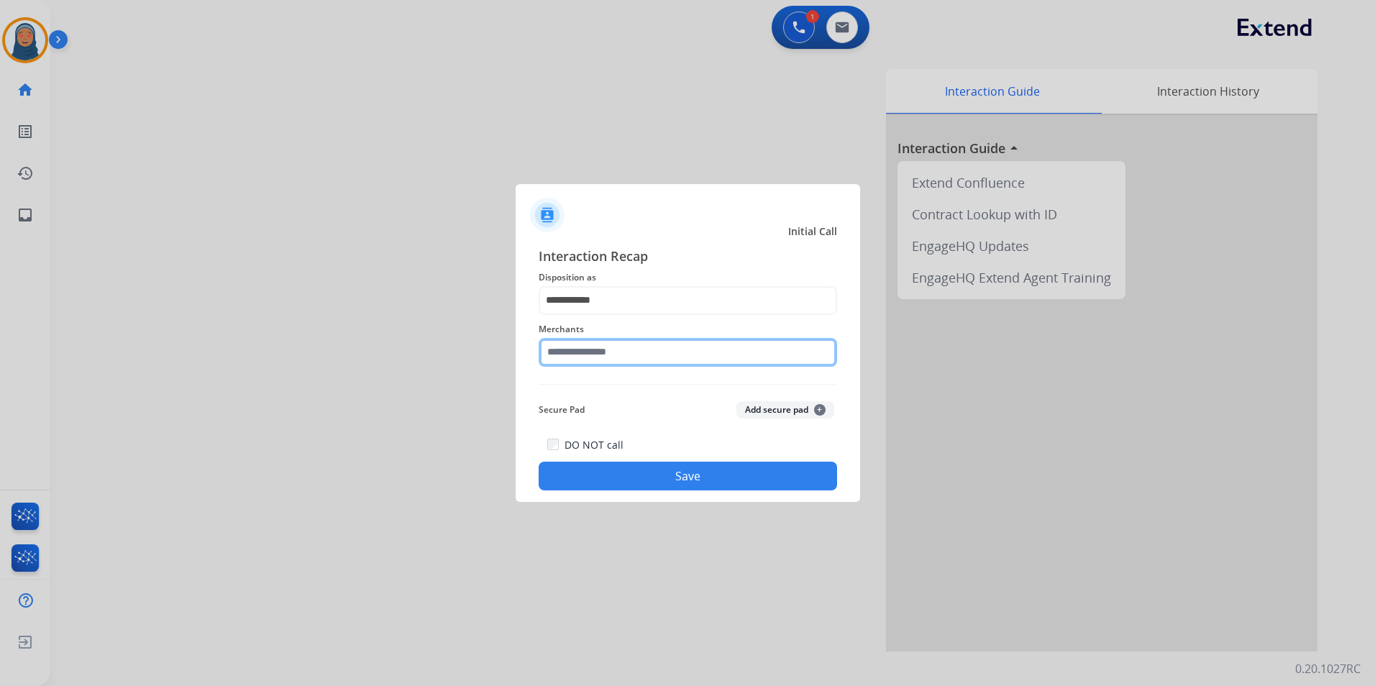
click at [641, 342] on input "text" at bounding box center [688, 352] width 298 height 29
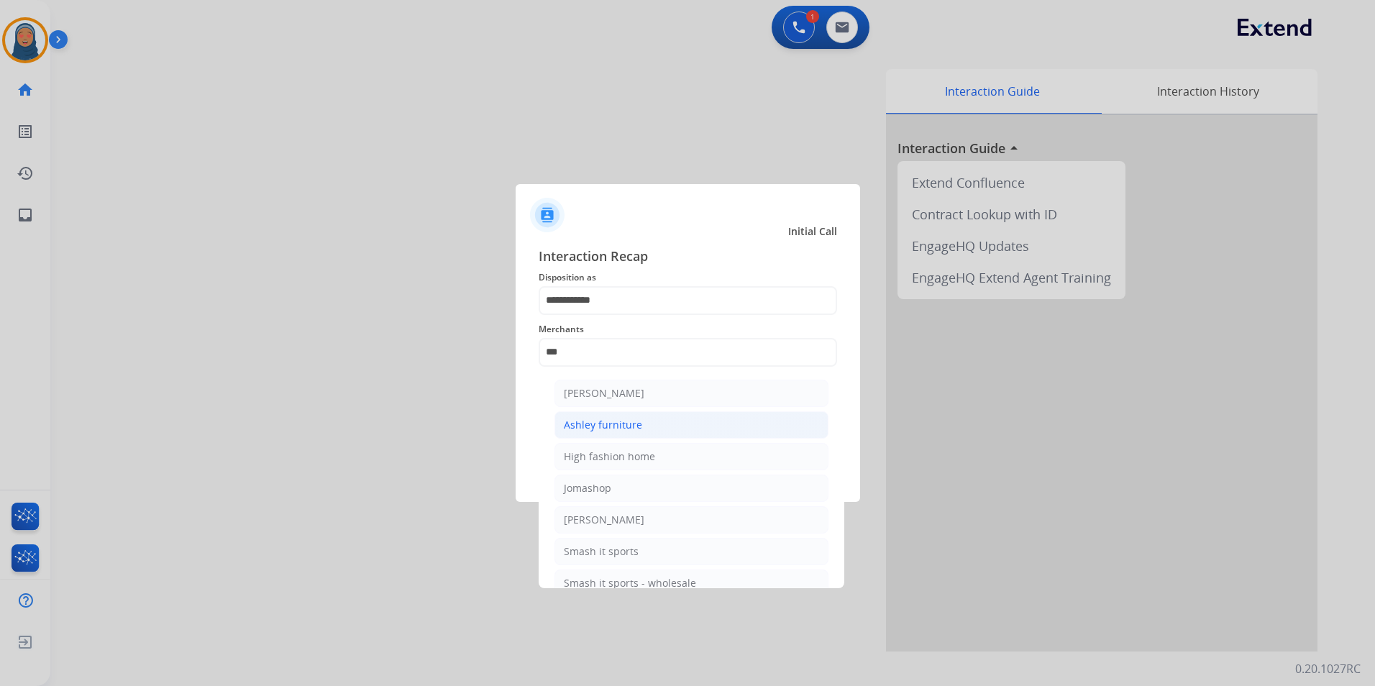
click at [616, 426] on div "Ashley furniture" at bounding box center [603, 425] width 78 height 14
type input "**********"
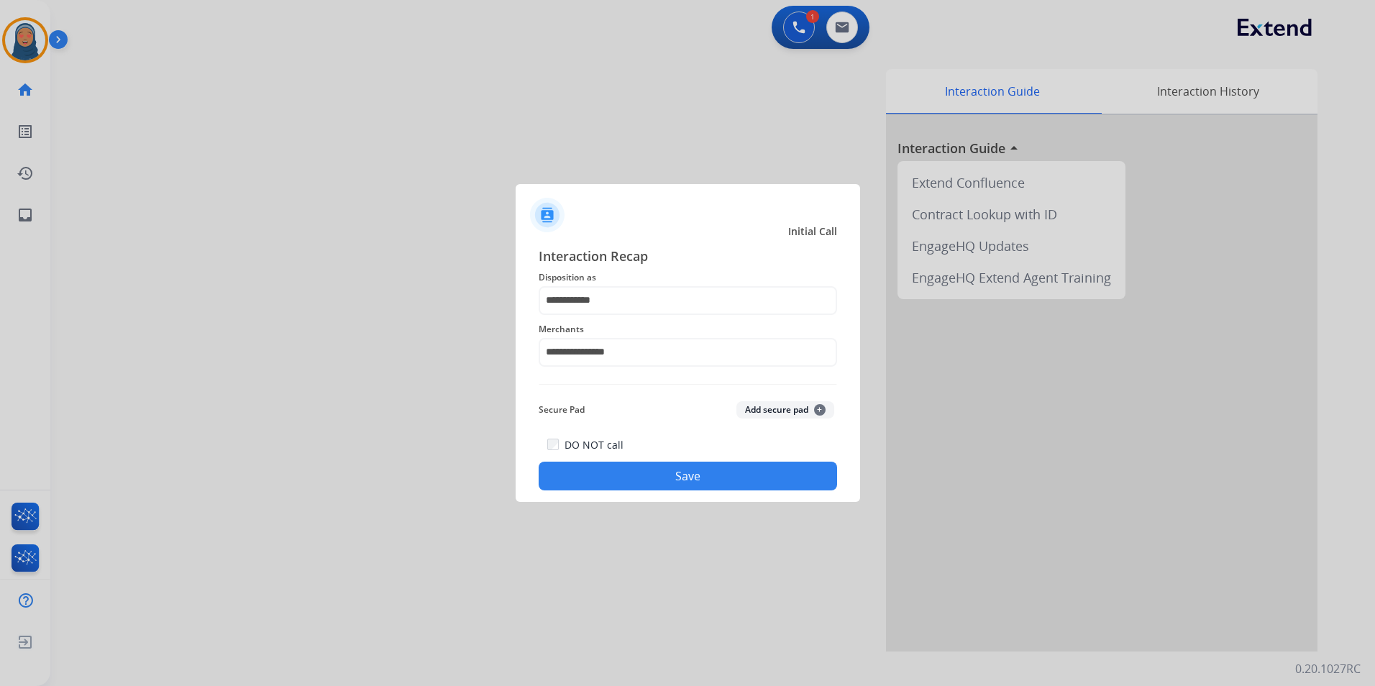
click at [682, 477] on button "Save" at bounding box center [688, 476] width 298 height 29
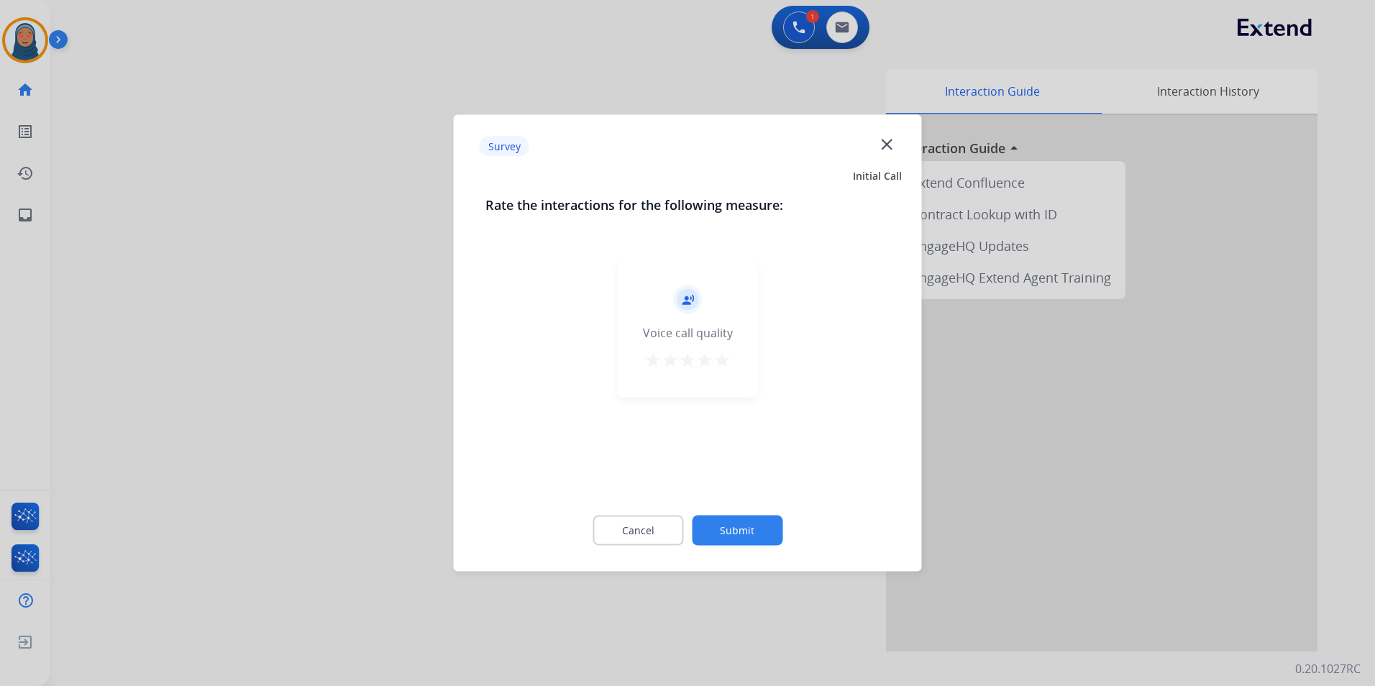
click at [732, 531] on button "Submit" at bounding box center [737, 531] width 91 height 30
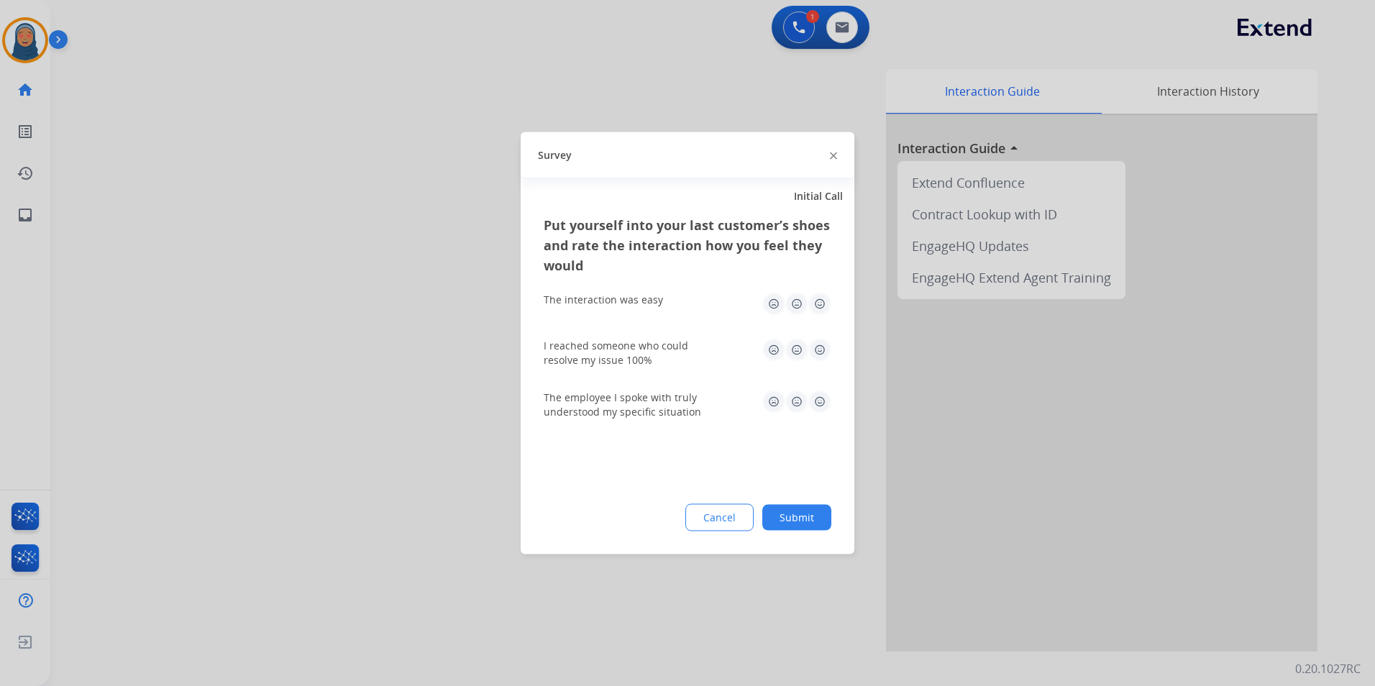
click at [815, 516] on button "Submit" at bounding box center [796, 518] width 69 height 26
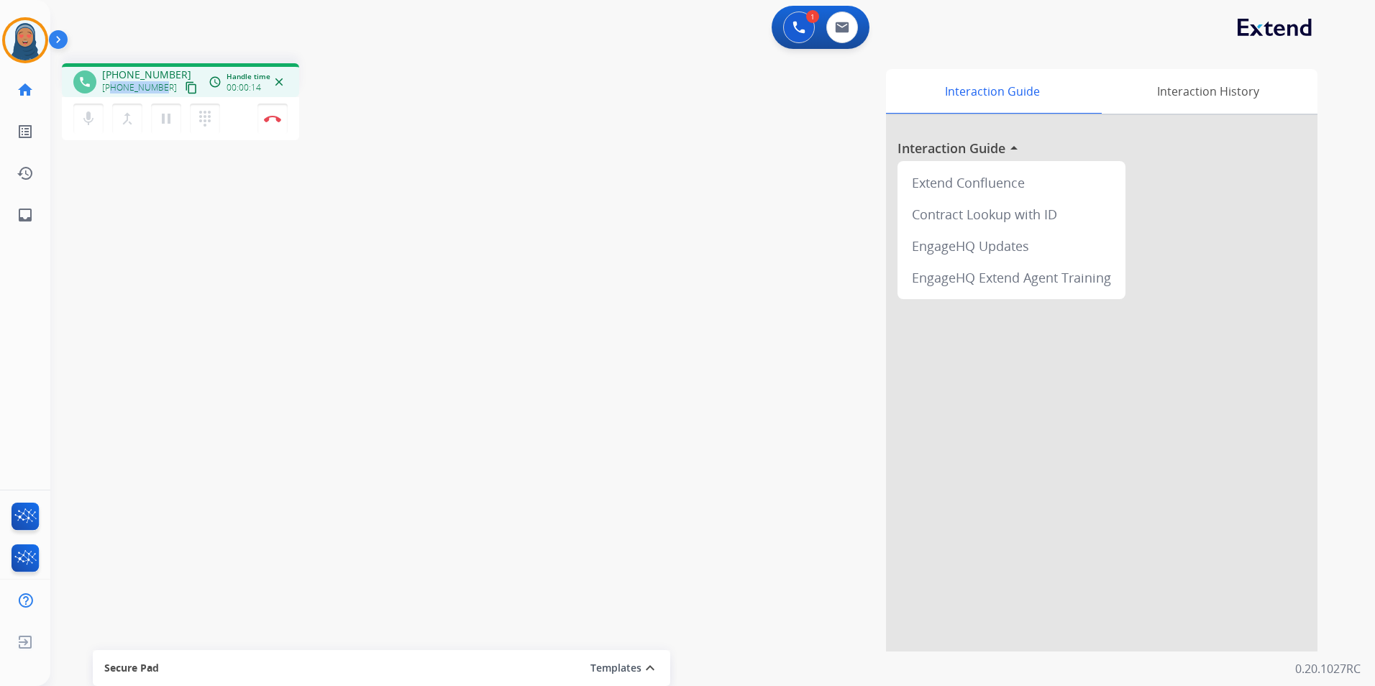
drag, startPoint x: 161, startPoint y: 88, endPoint x: 111, endPoint y: 93, distance: 49.9
click at [111, 93] on span "[PHONE_NUMBER]" at bounding box center [139, 88] width 75 height 12
copy span "8435915397"
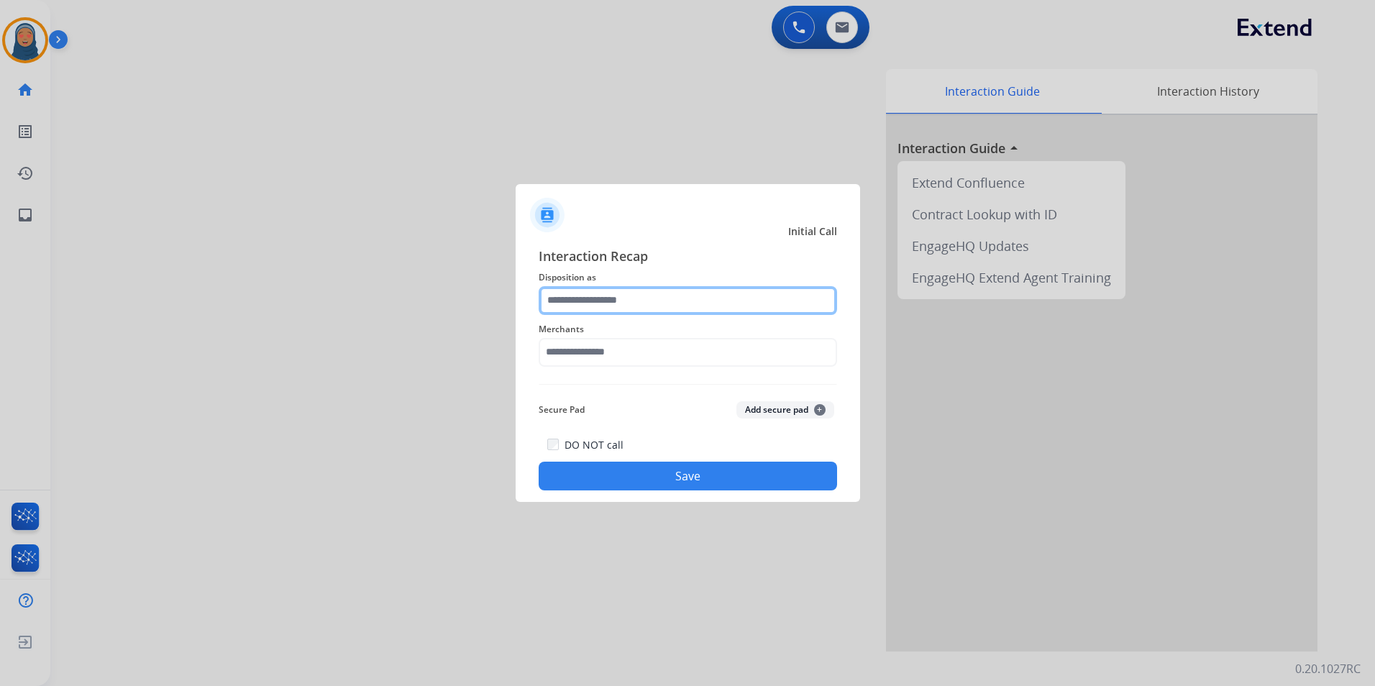
click at [610, 303] on input "text" at bounding box center [688, 300] width 298 height 29
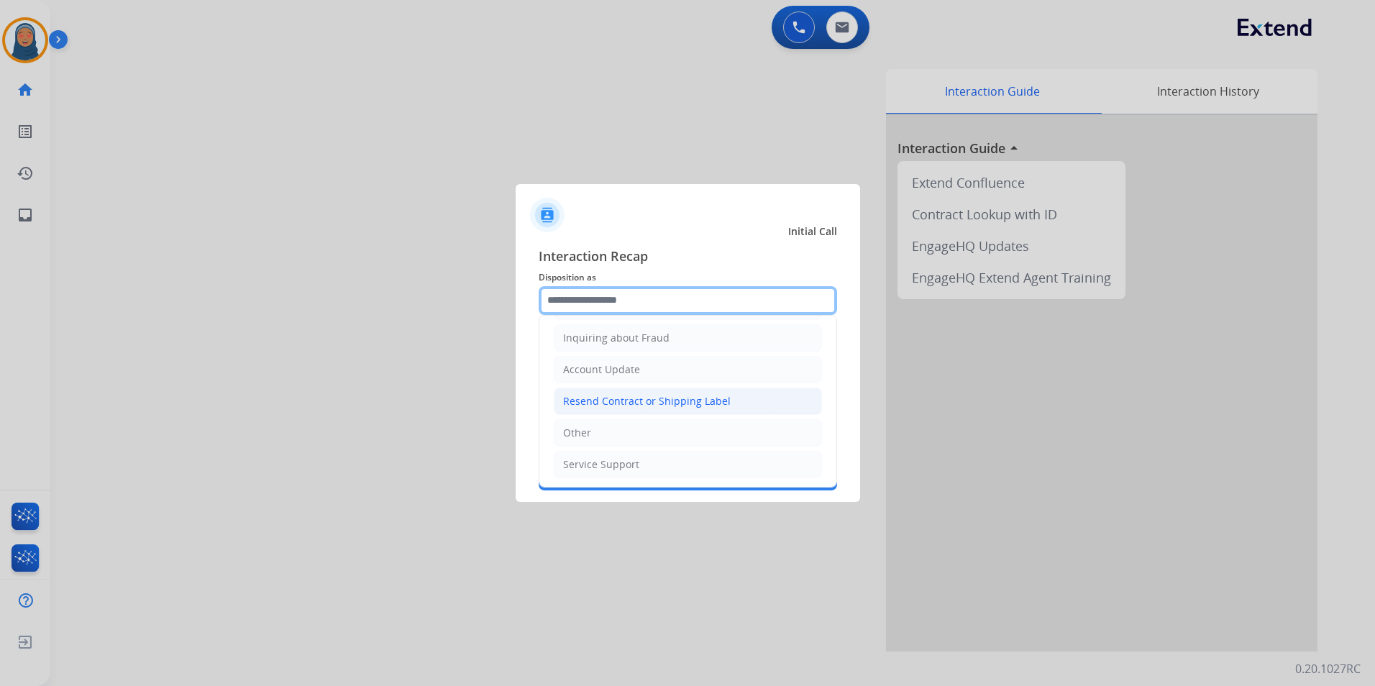
scroll to position [224, 0]
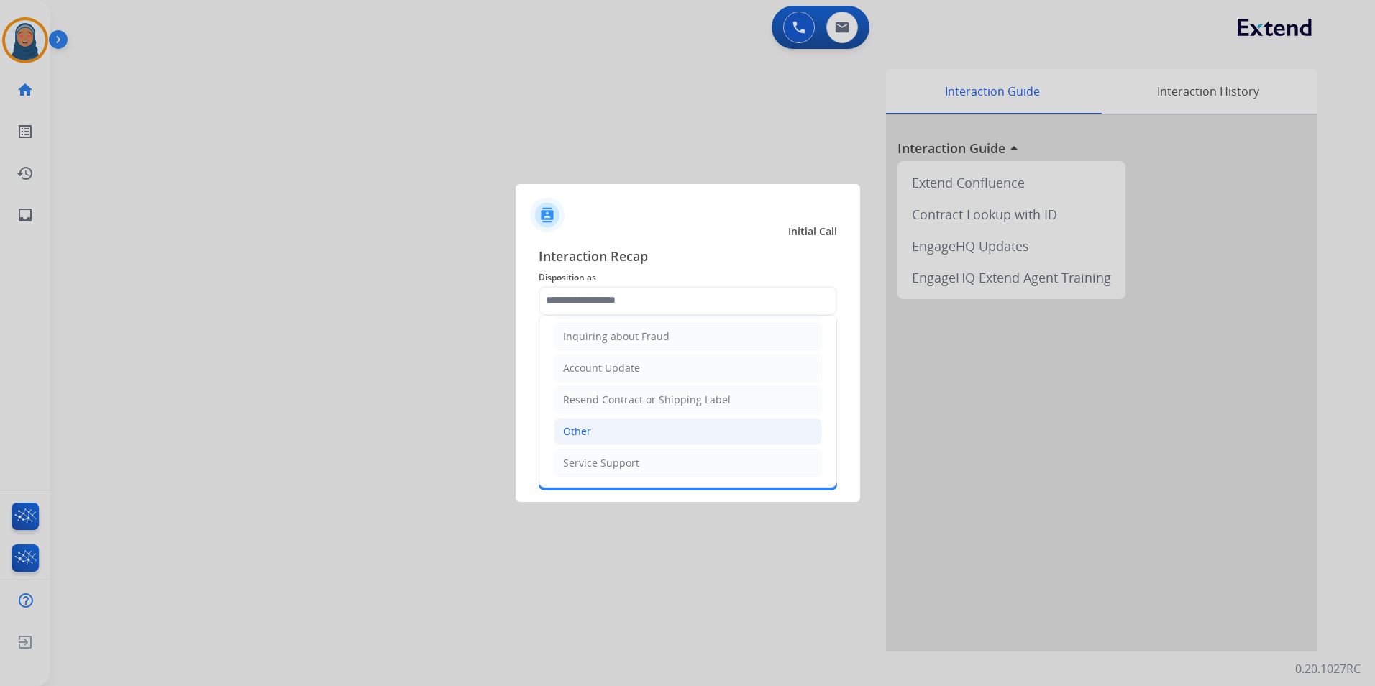
click at [567, 427] on div "Other" at bounding box center [577, 431] width 28 height 14
type input "*****"
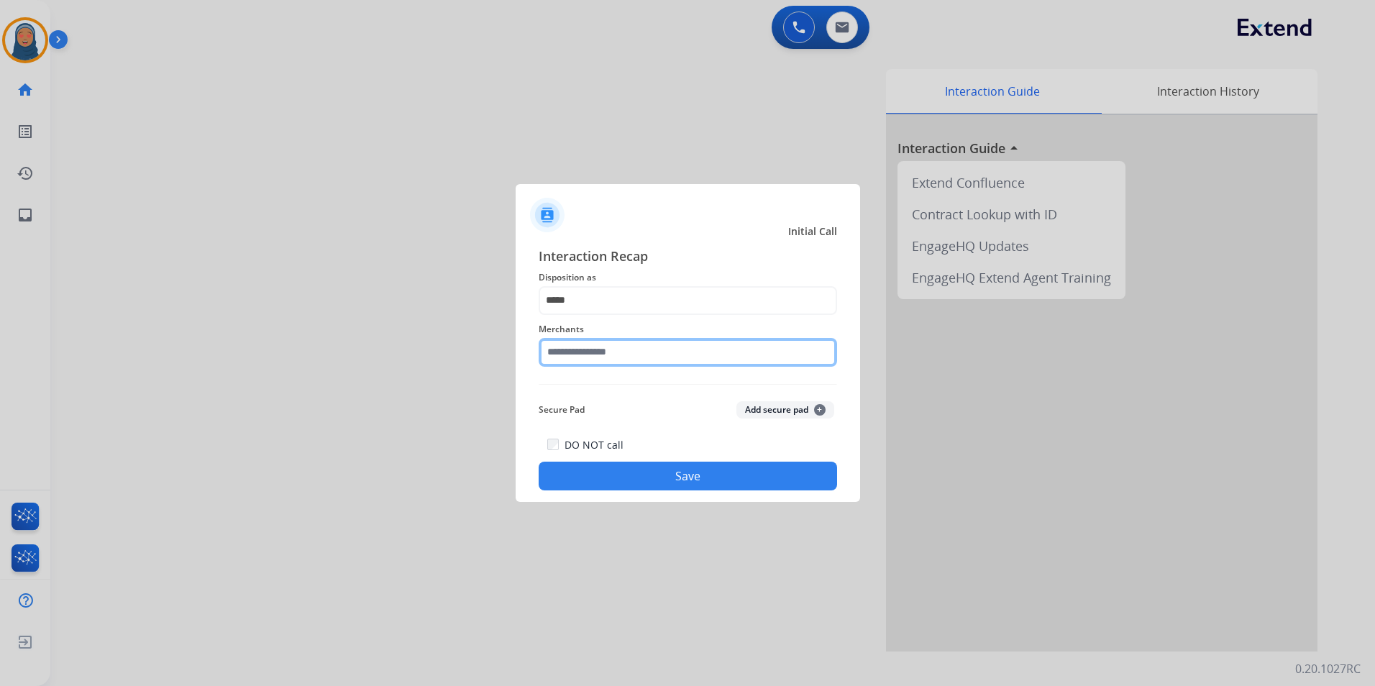
click at [629, 356] on input "text" at bounding box center [688, 352] width 298 height 29
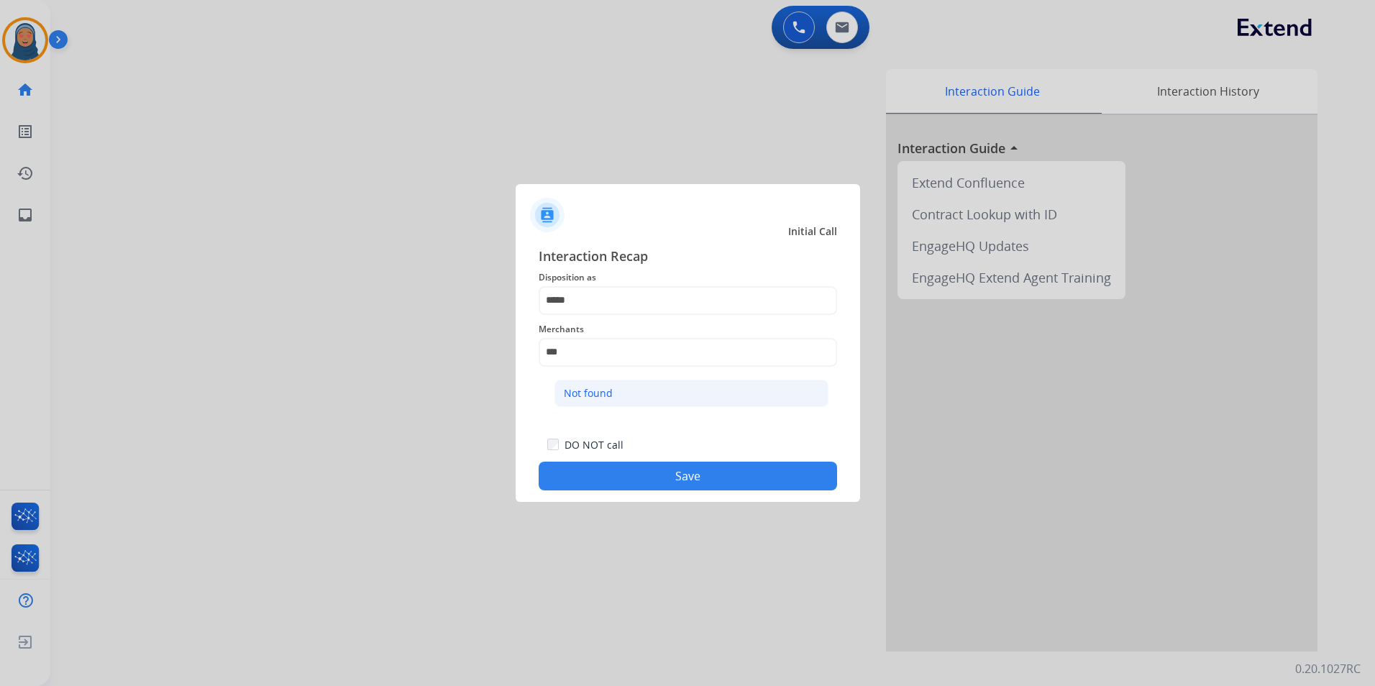
click at [589, 395] on div "Not found" at bounding box center [588, 393] width 49 height 14
type input "*********"
click at [705, 470] on button "Save" at bounding box center [688, 476] width 298 height 29
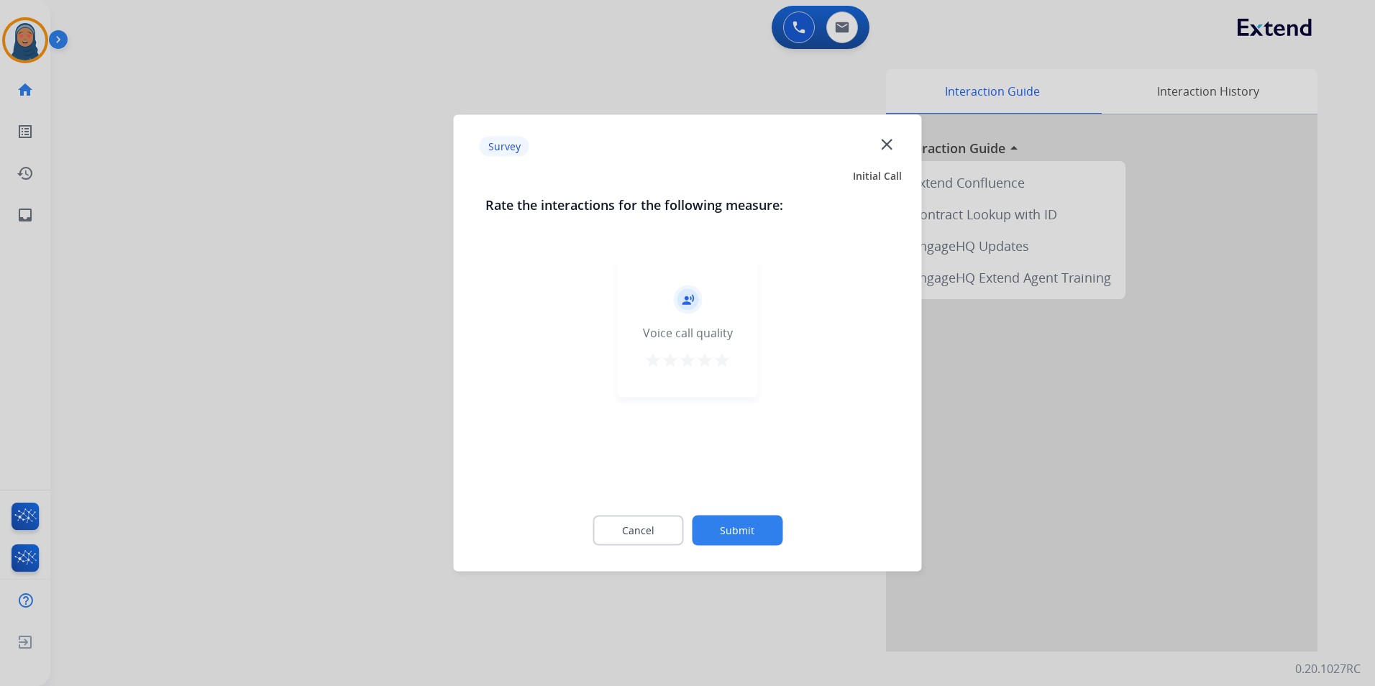
click at [747, 528] on button "Submit" at bounding box center [737, 531] width 91 height 30
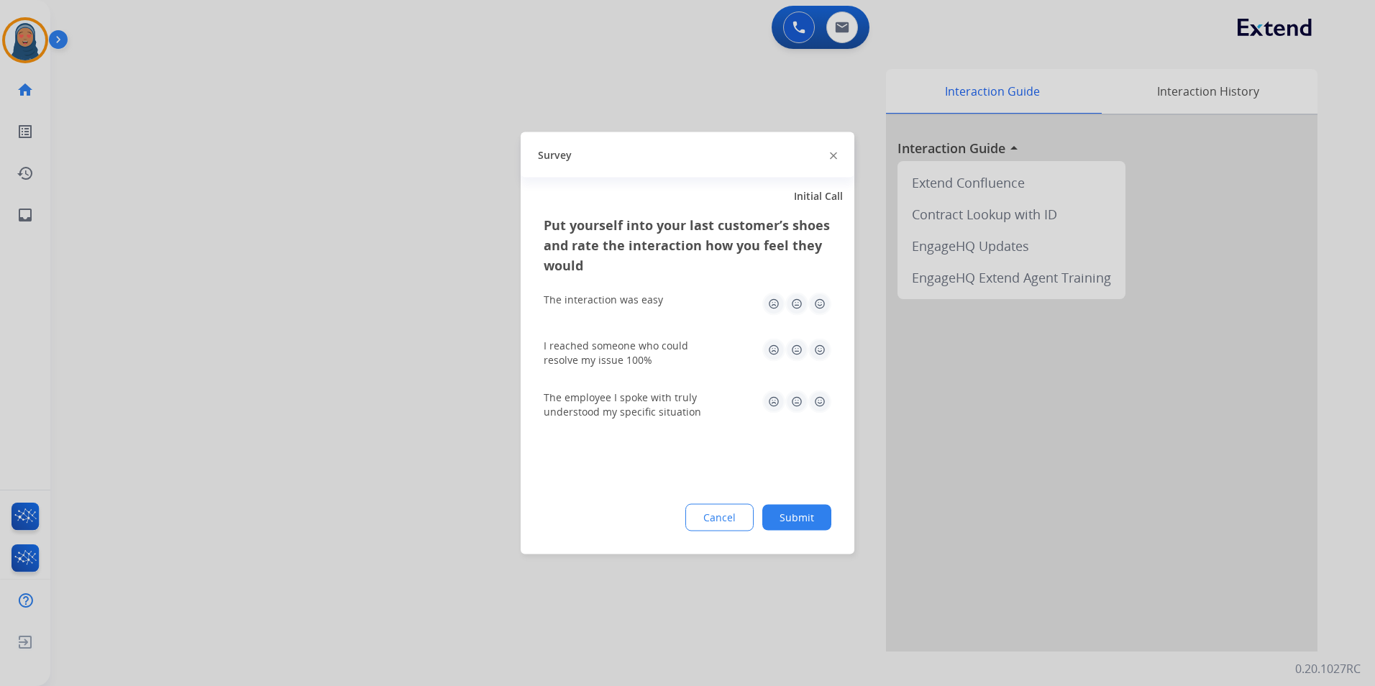
click at [826, 510] on button "Submit" at bounding box center [796, 518] width 69 height 26
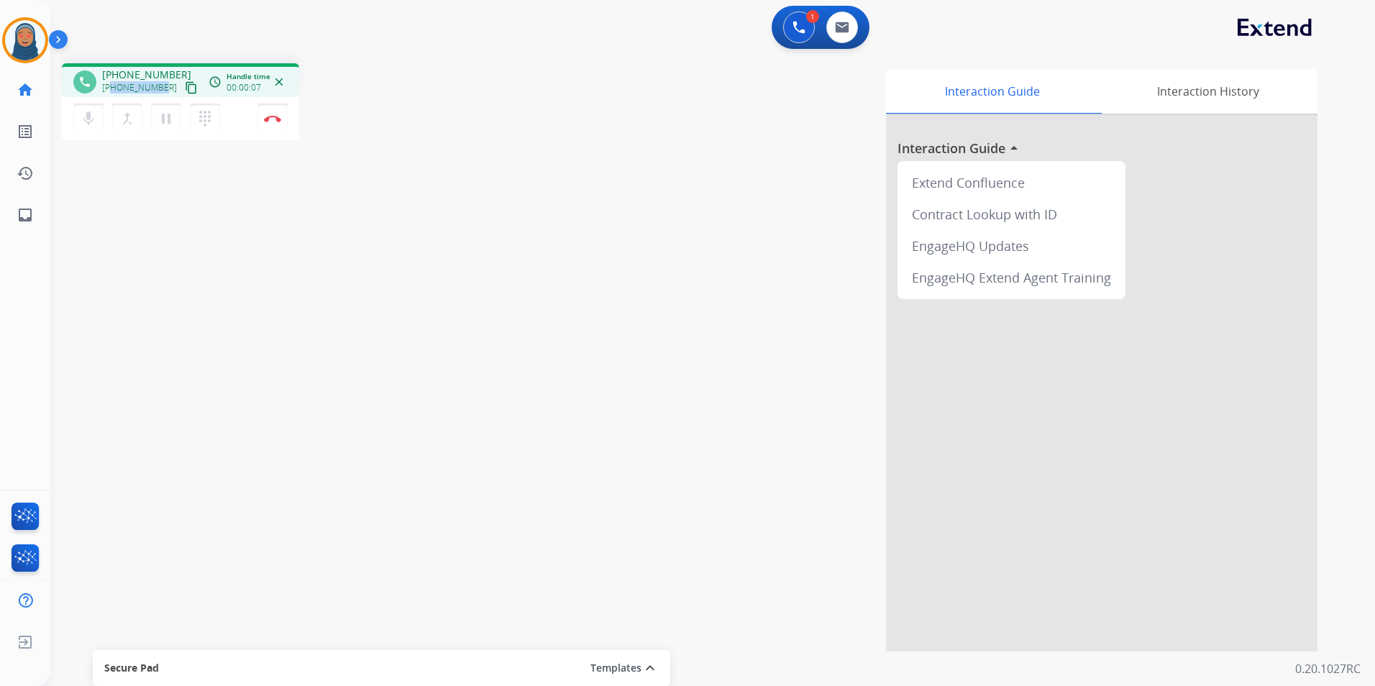
drag, startPoint x: 163, startPoint y: 88, endPoint x: 114, endPoint y: 91, distance: 48.9
click at [114, 91] on div "[PHONE_NUMBER] content_copy" at bounding box center [151, 87] width 98 height 17
copy span "9168706700"
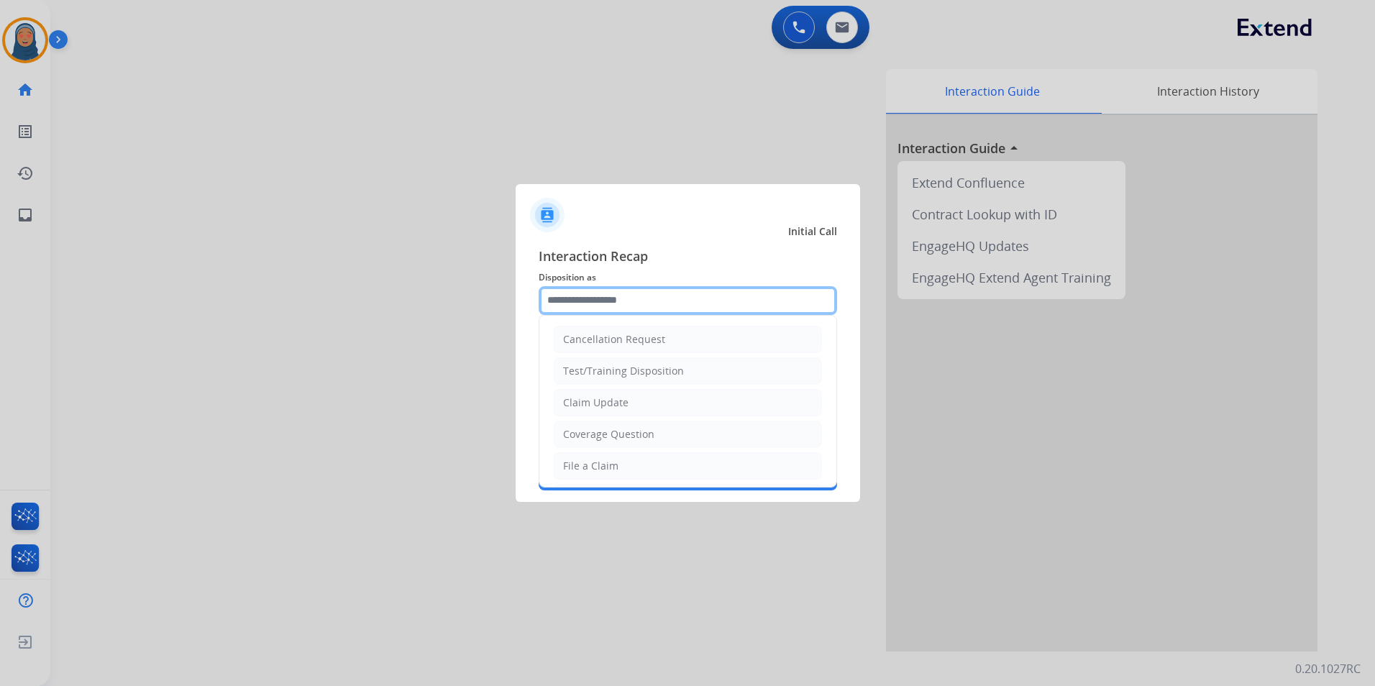
click at [626, 301] on input "text" at bounding box center [688, 300] width 298 height 29
click at [625, 408] on div "Claim Update" at bounding box center [595, 403] width 65 height 14
type input "**********"
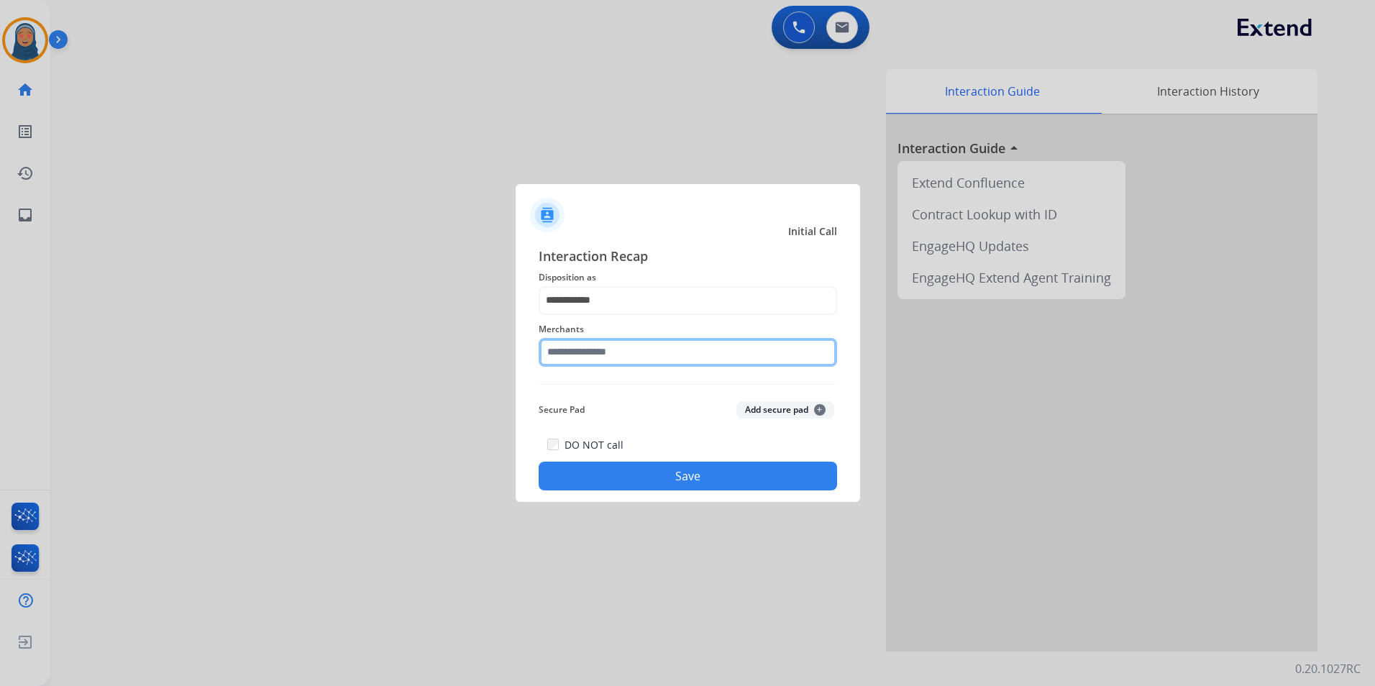
click at [639, 353] on input "text" at bounding box center [688, 352] width 298 height 29
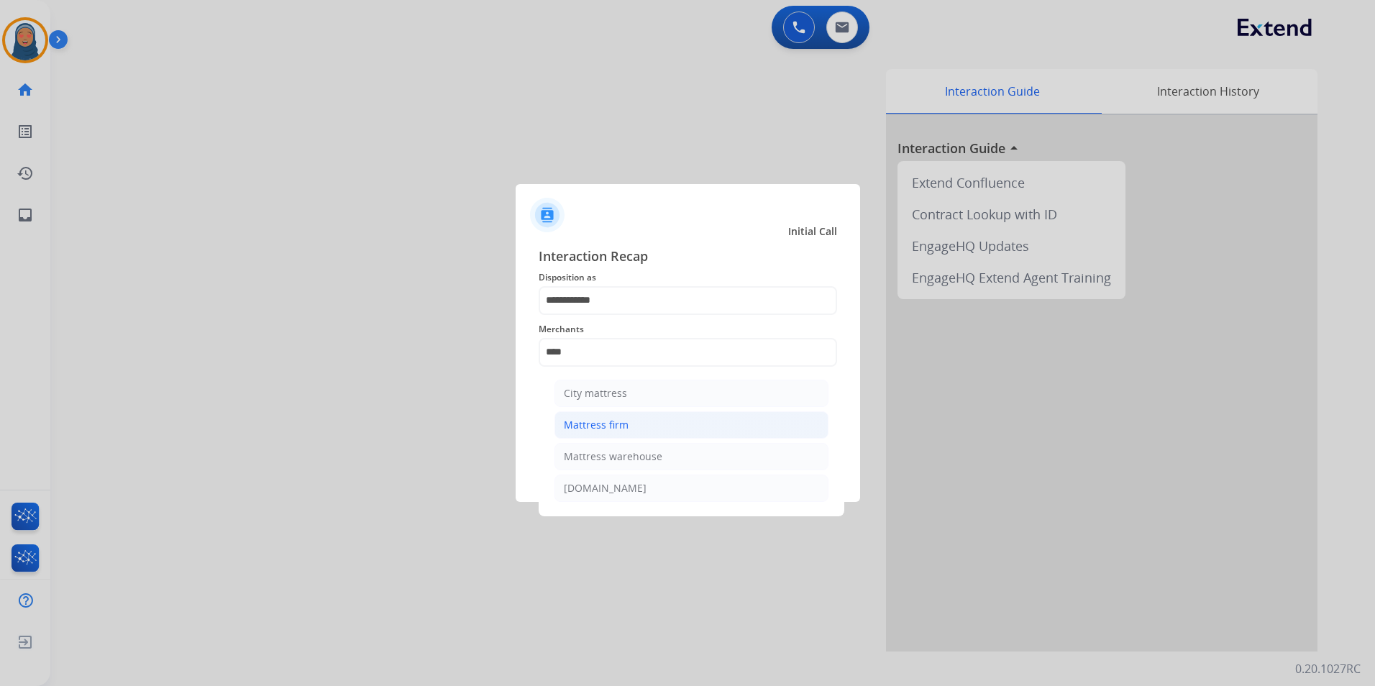
click at [639, 431] on li "Mattress firm" at bounding box center [691, 424] width 274 height 27
type input "**********"
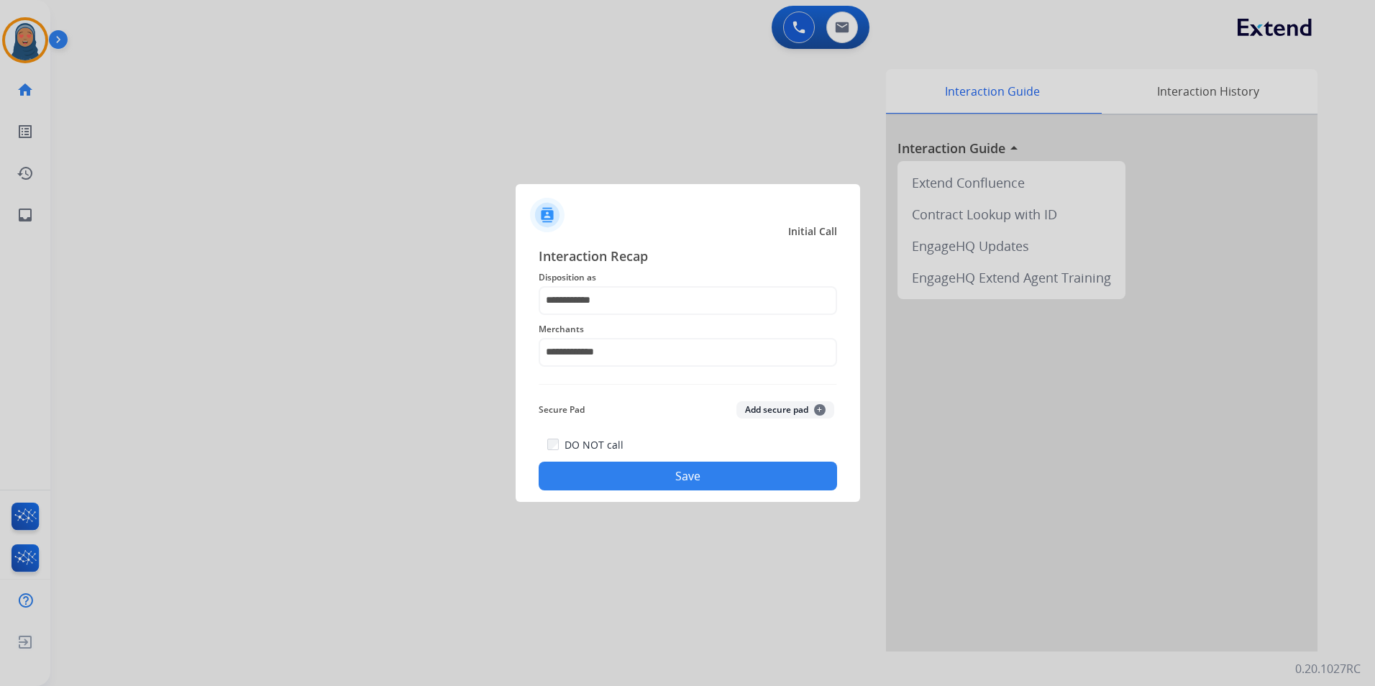
click at [652, 480] on button "Save" at bounding box center [688, 476] width 298 height 29
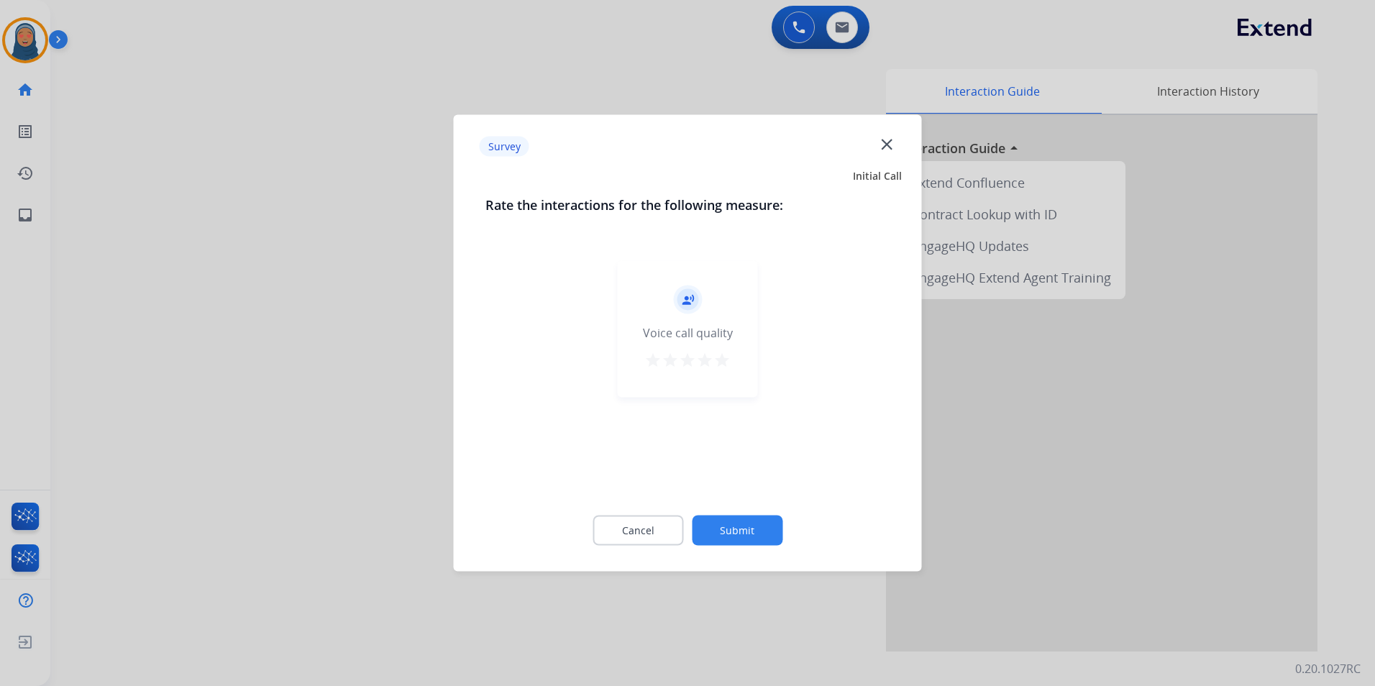
click at [730, 534] on button "Submit" at bounding box center [737, 531] width 91 height 30
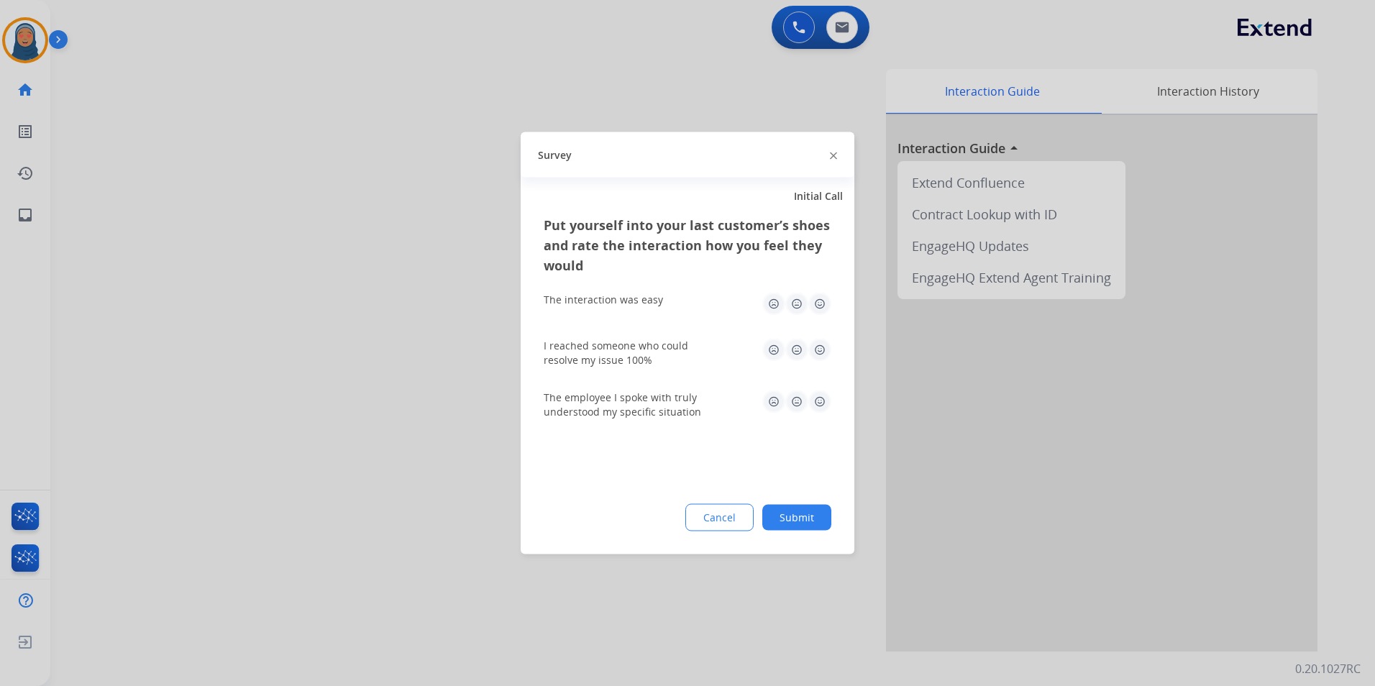
drag, startPoint x: 808, startPoint y: 524, endPoint x: 796, endPoint y: 519, distance: 12.6
click at [807, 524] on button "Submit" at bounding box center [796, 518] width 69 height 26
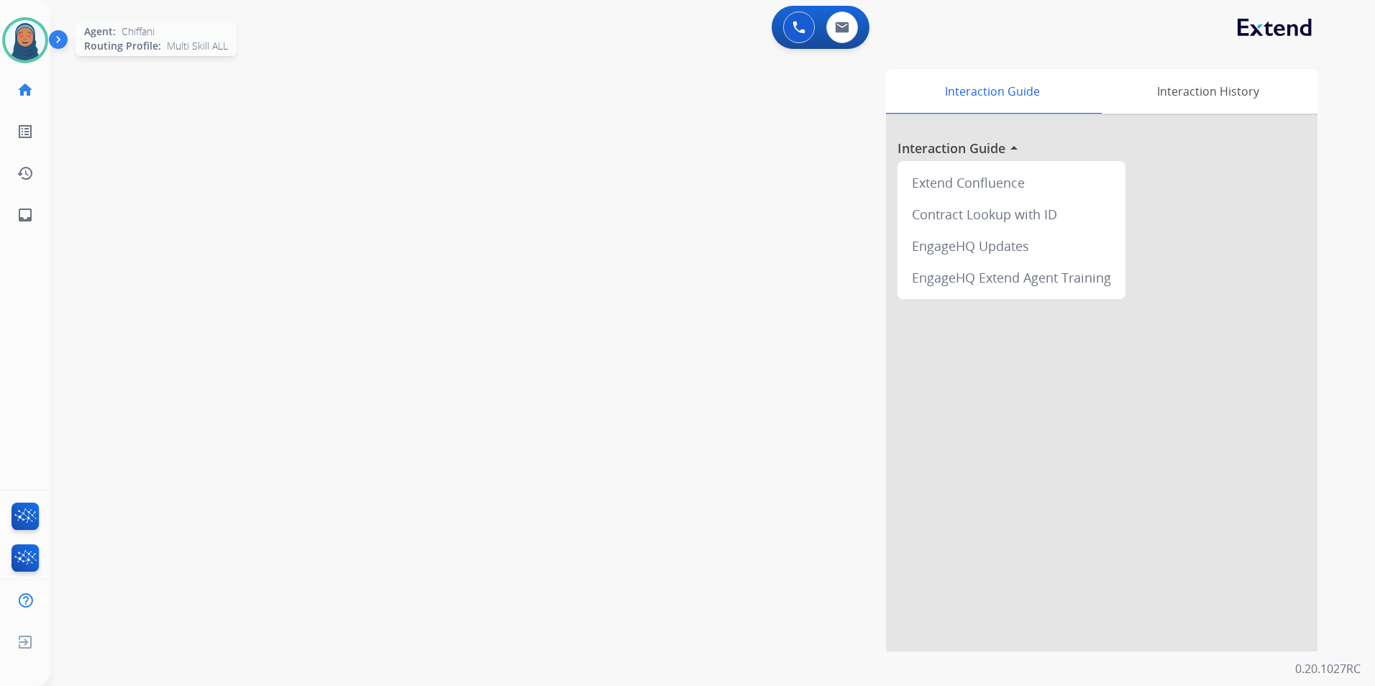
click at [27, 36] on img at bounding box center [25, 40] width 40 height 40
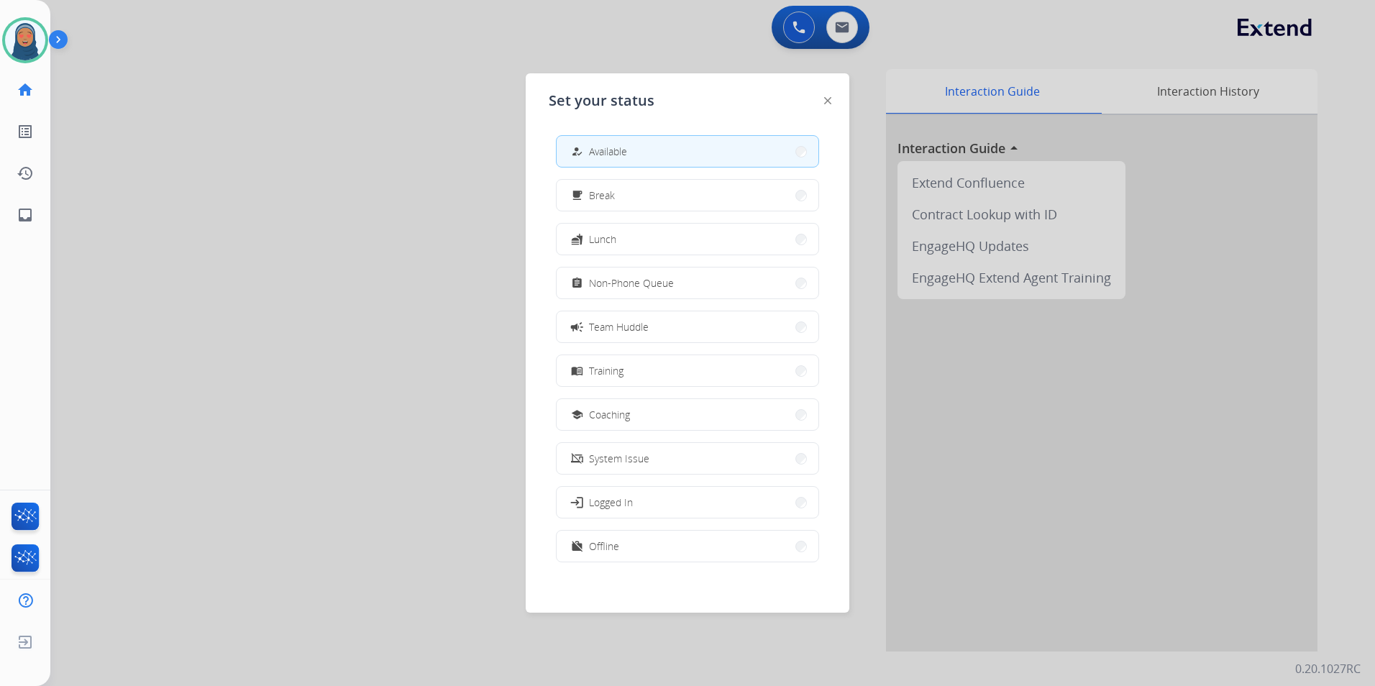
click at [682, 289] on button "assignment Non-Phone Queue" at bounding box center [688, 283] width 262 height 31
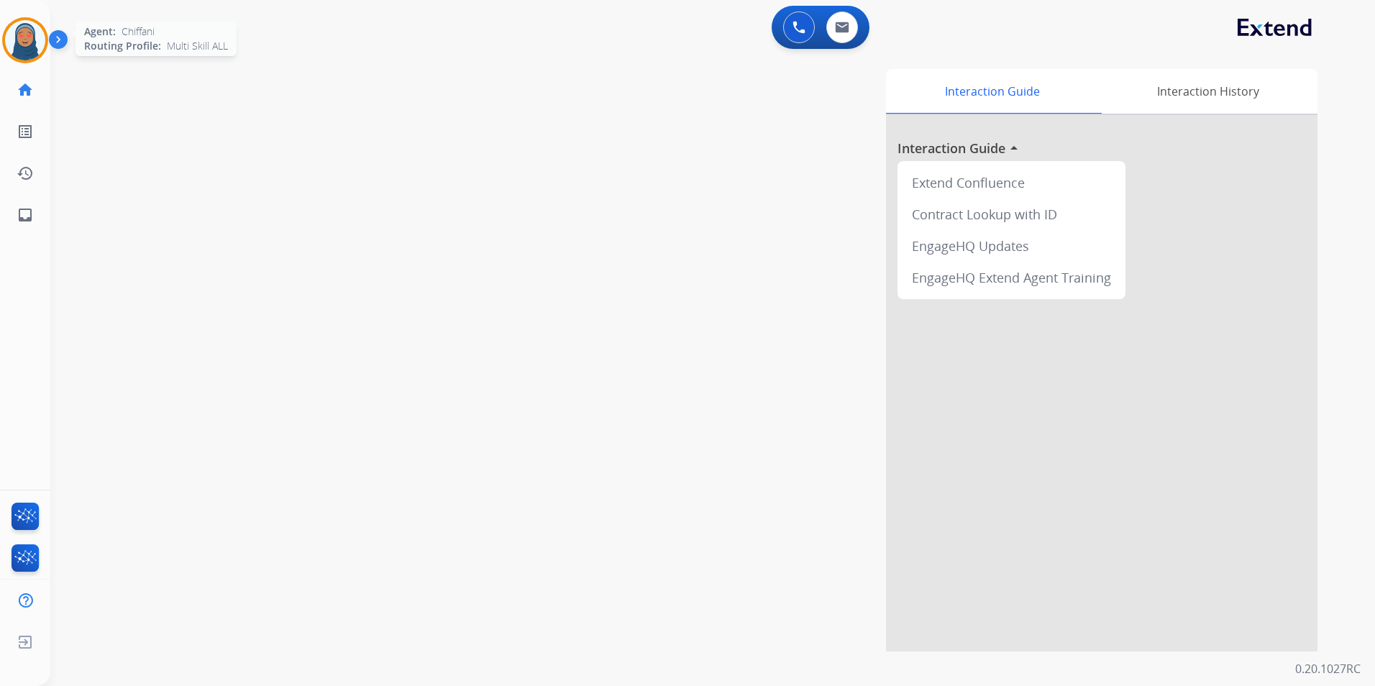
click at [37, 42] on img at bounding box center [25, 40] width 40 height 40
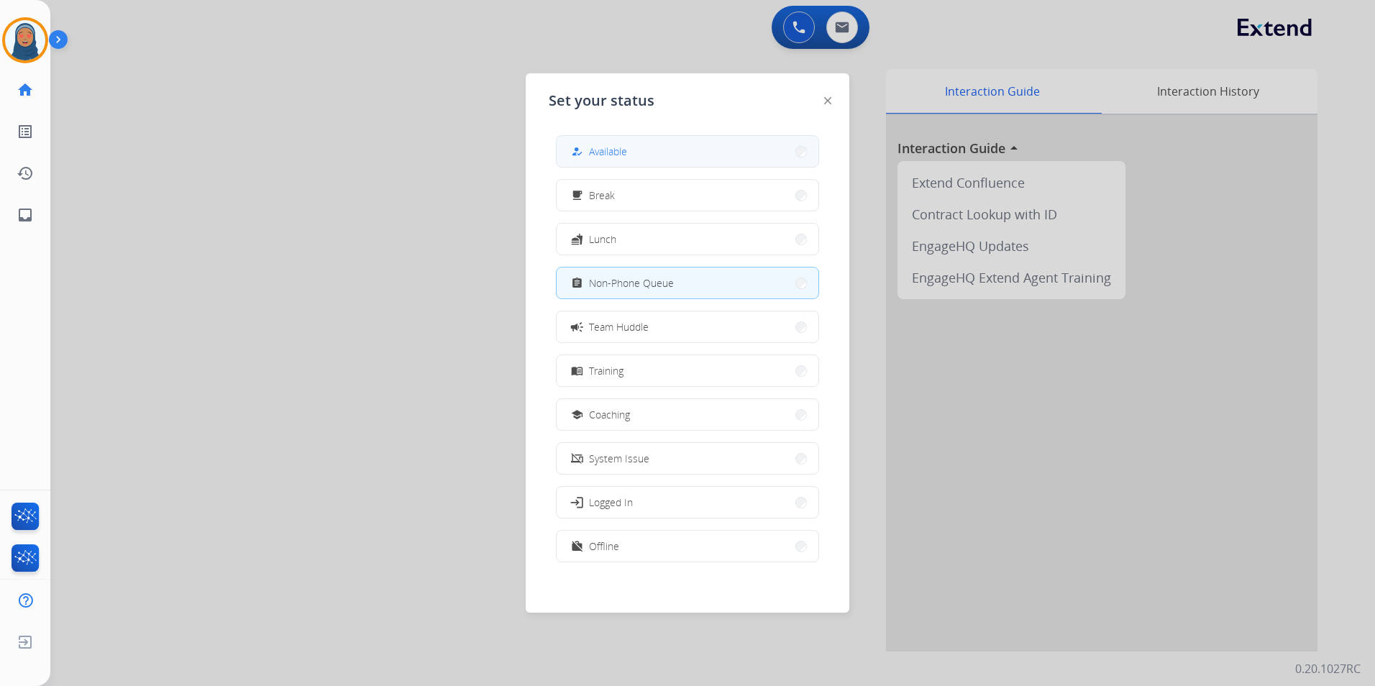
click at [622, 153] on span "Available" at bounding box center [608, 151] width 38 height 15
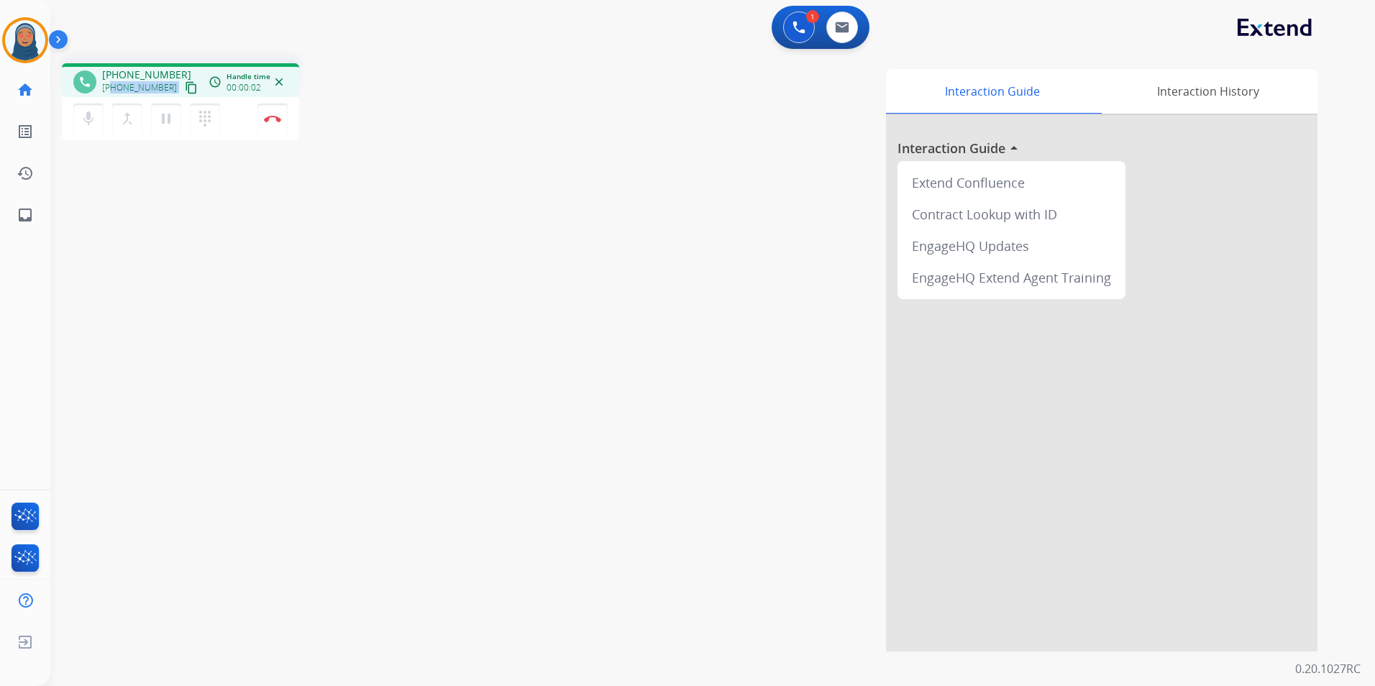
drag, startPoint x: 164, startPoint y: 91, endPoint x: 114, endPoint y: 91, distance: 50.3
click at [114, 91] on div "[PHONE_NUMBER] content_copy" at bounding box center [151, 87] width 98 height 17
copy div "9014174500 content_copy access_time Call metrics Queue 00:10 Hold 00:00 Talk 00…"
click at [272, 122] on button "Disconnect" at bounding box center [272, 119] width 30 height 30
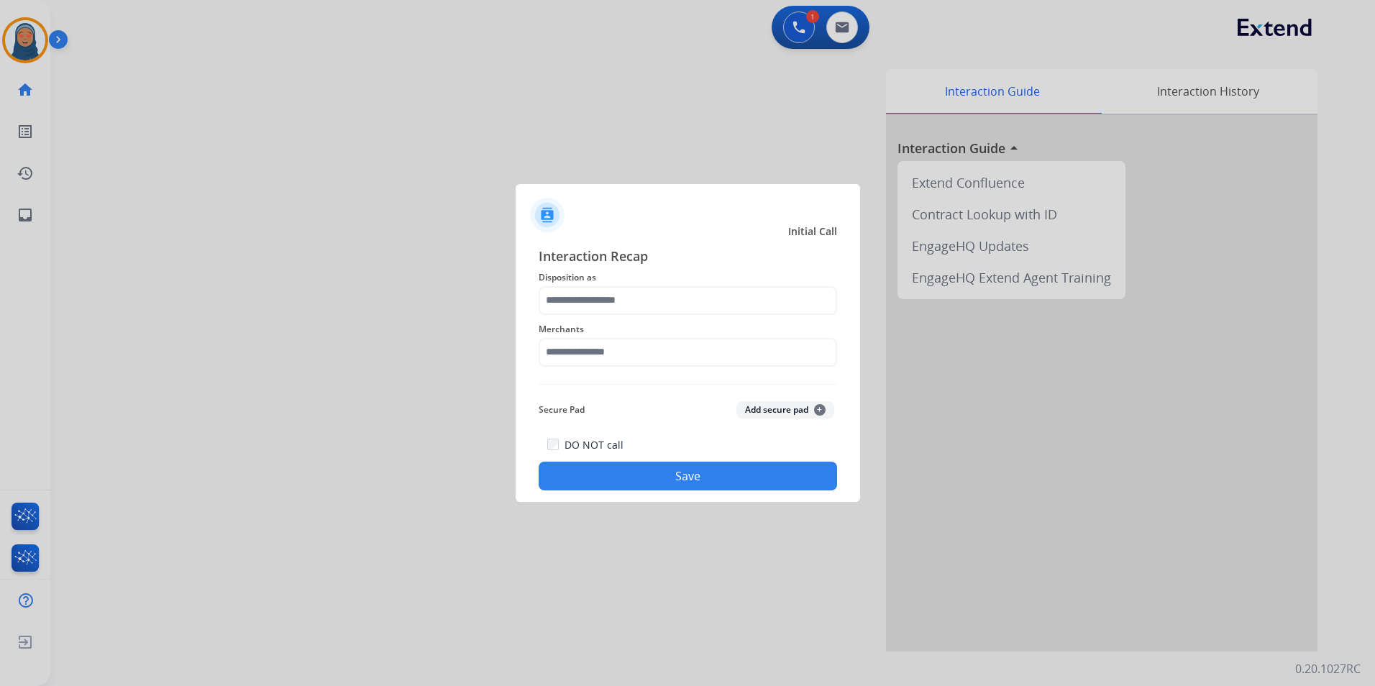
drag, startPoint x: 260, startPoint y: 120, endPoint x: 361, endPoint y: 167, distance: 111.7
drag, startPoint x: 361, startPoint y: 167, endPoint x: 678, endPoint y: 305, distance: 345.9
click at [679, 306] on input "text" at bounding box center [688, 300] width 298 height 29
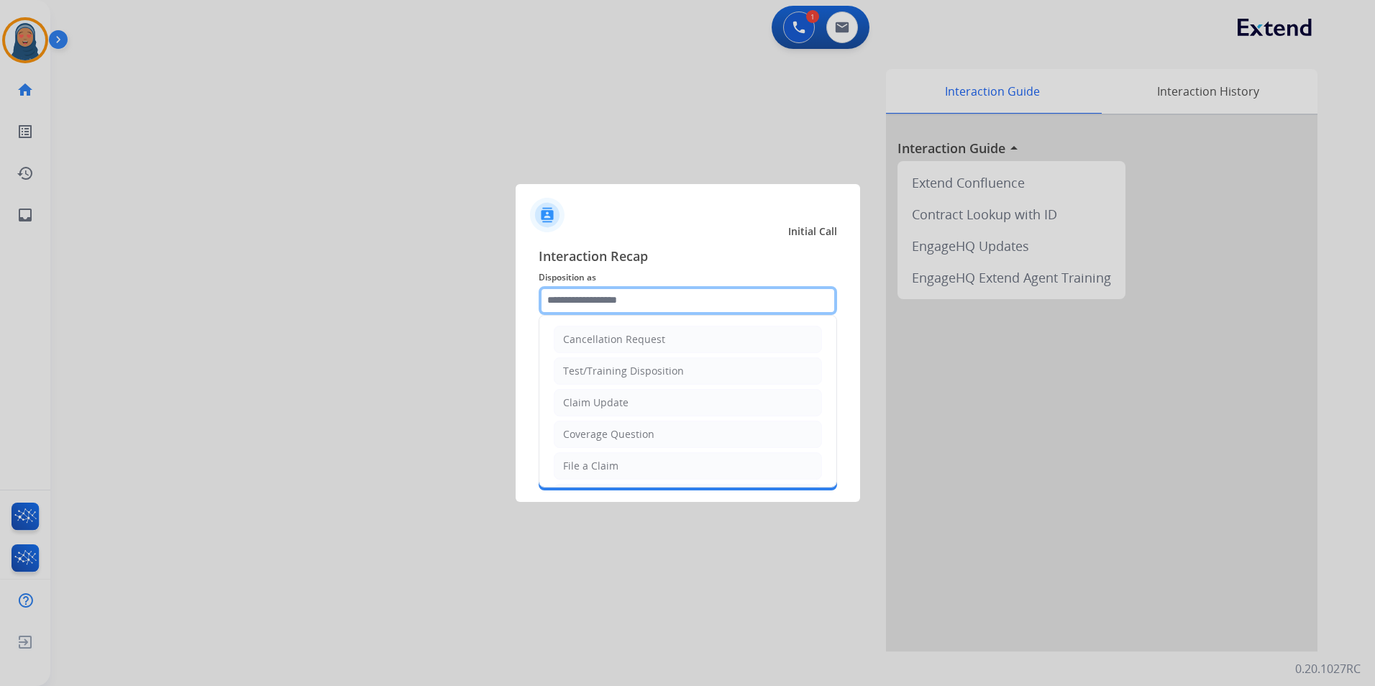
click at [674, 301] on input "text" at bounding box center [688, 300] width 298 height 29
drag, startPoint x: 601, startPoint y: 460, endPoint x: 595, endPoint y: 416, distance: 45.0
click at [600, 460] on div "File a Claim" at bounding box center [590, 466] width 55 height 14
type input "**********"
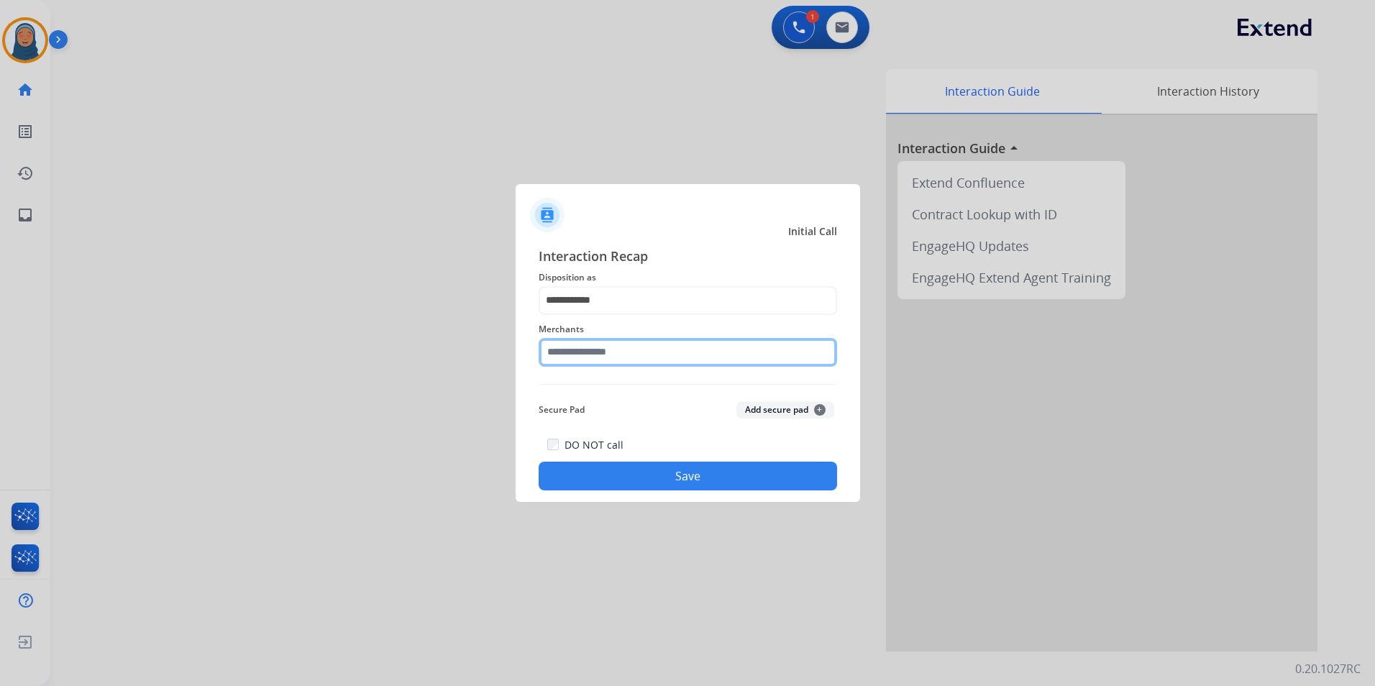
click at [593, 338] on input "text" at bounding box center [688, 352] width 298 height 29
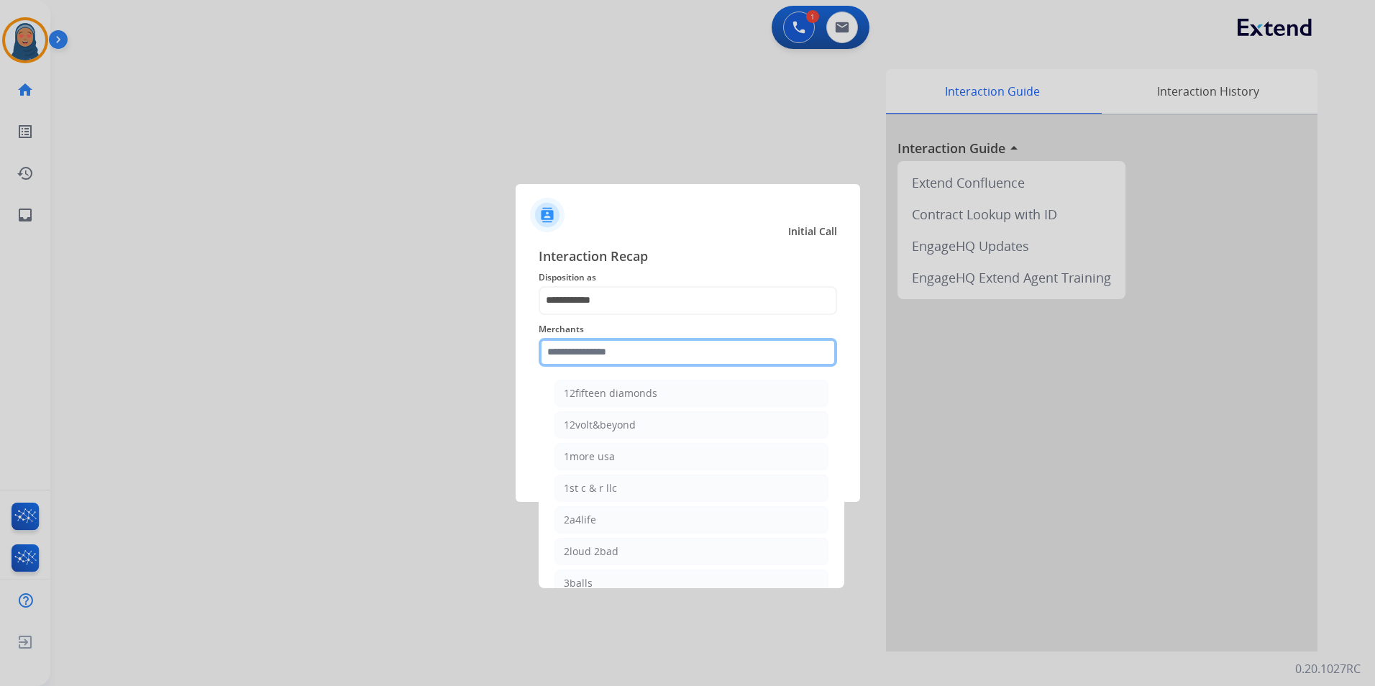
click at [595, 351] on input "text" at bounding box center [688, 352] width 298 height 29
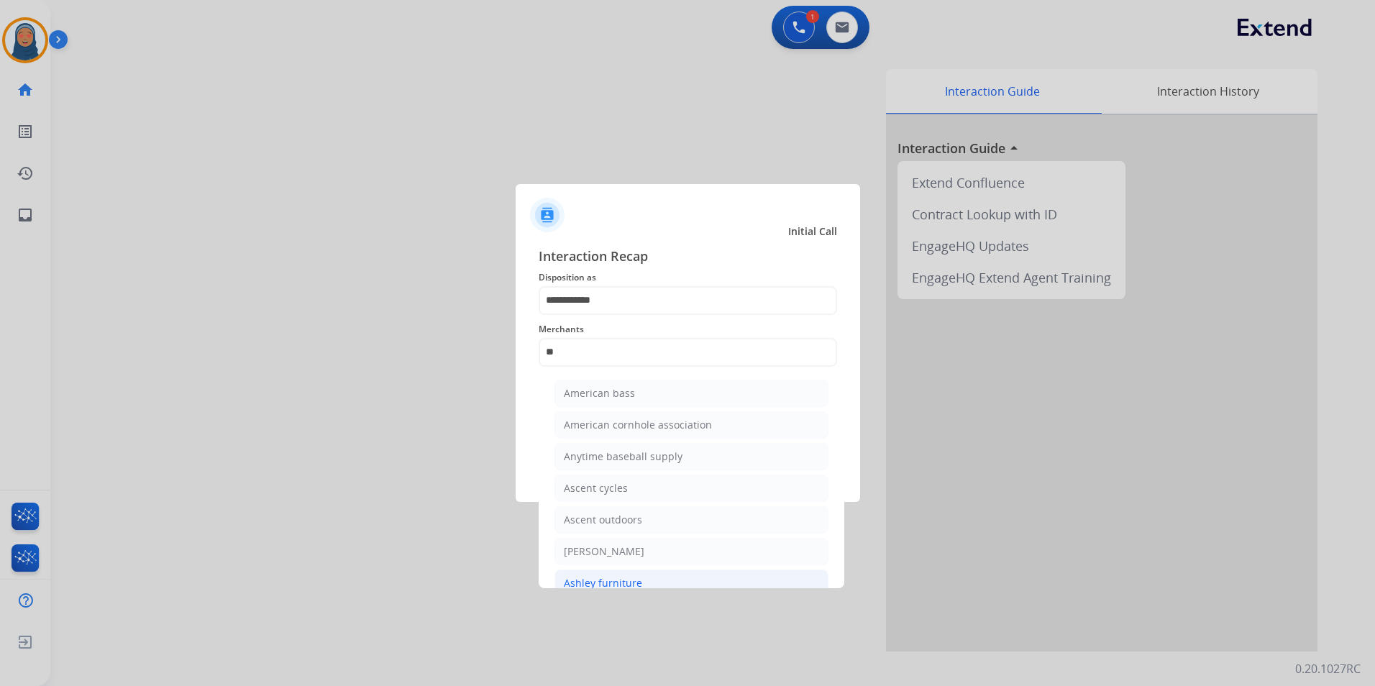
click at [618, 585] on div "Ashley furniture" at bounding box center [603, 583] width 78 height 14
type input "**********"
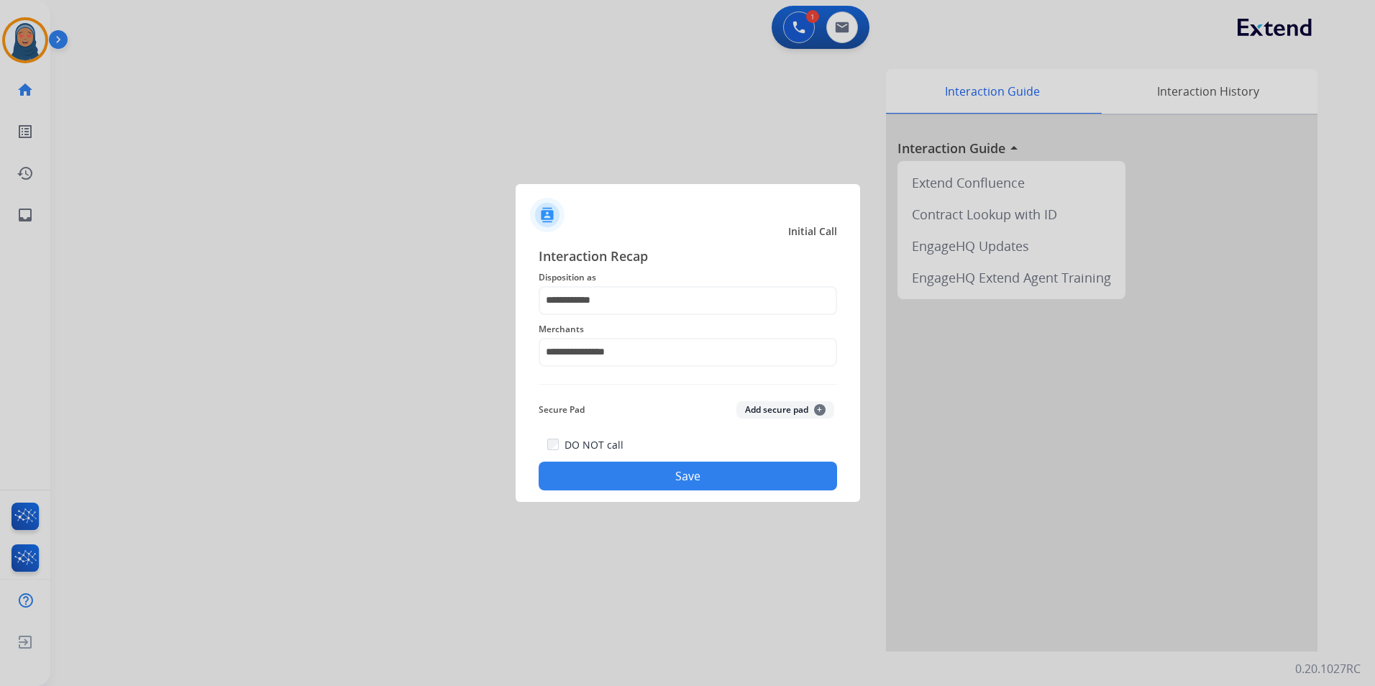
click at [657, 475] on button "Save" at bounding box center [688, 476] width 298 height 29
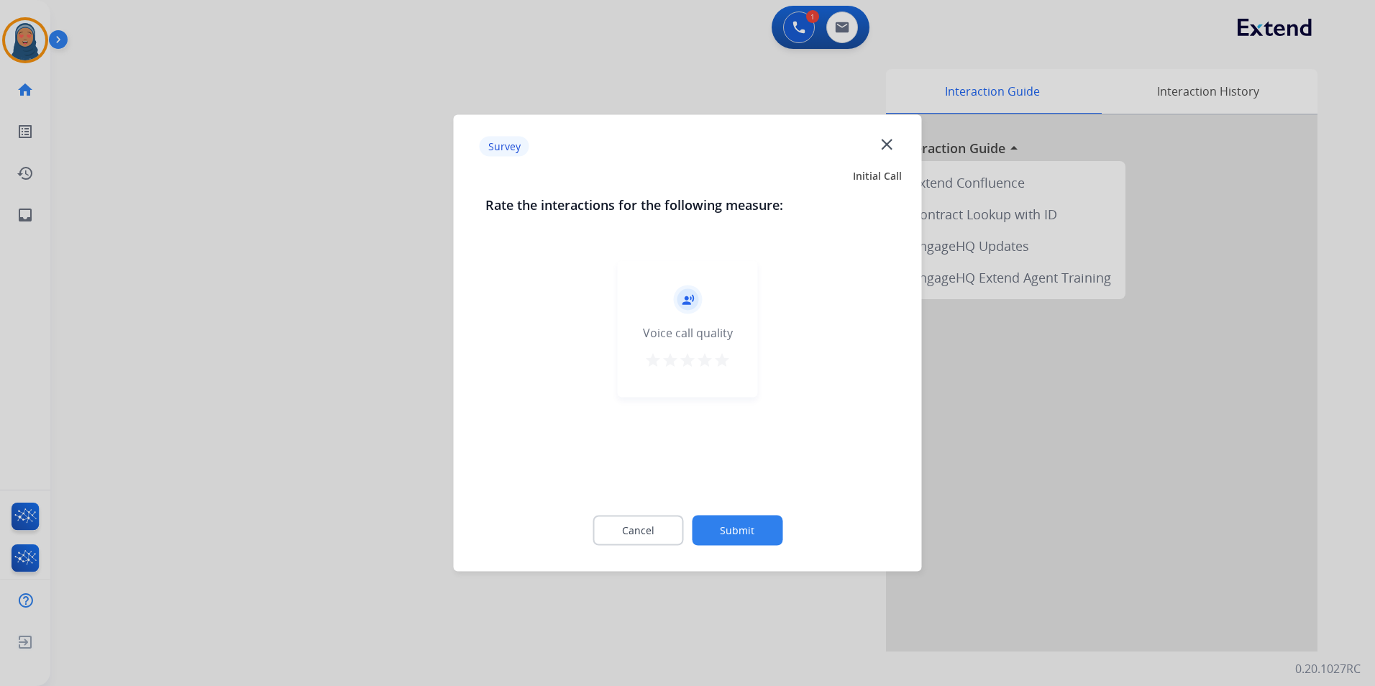
click at [731, 534] on button "Submit" at bounding box center [737, 531] width 91 height 30
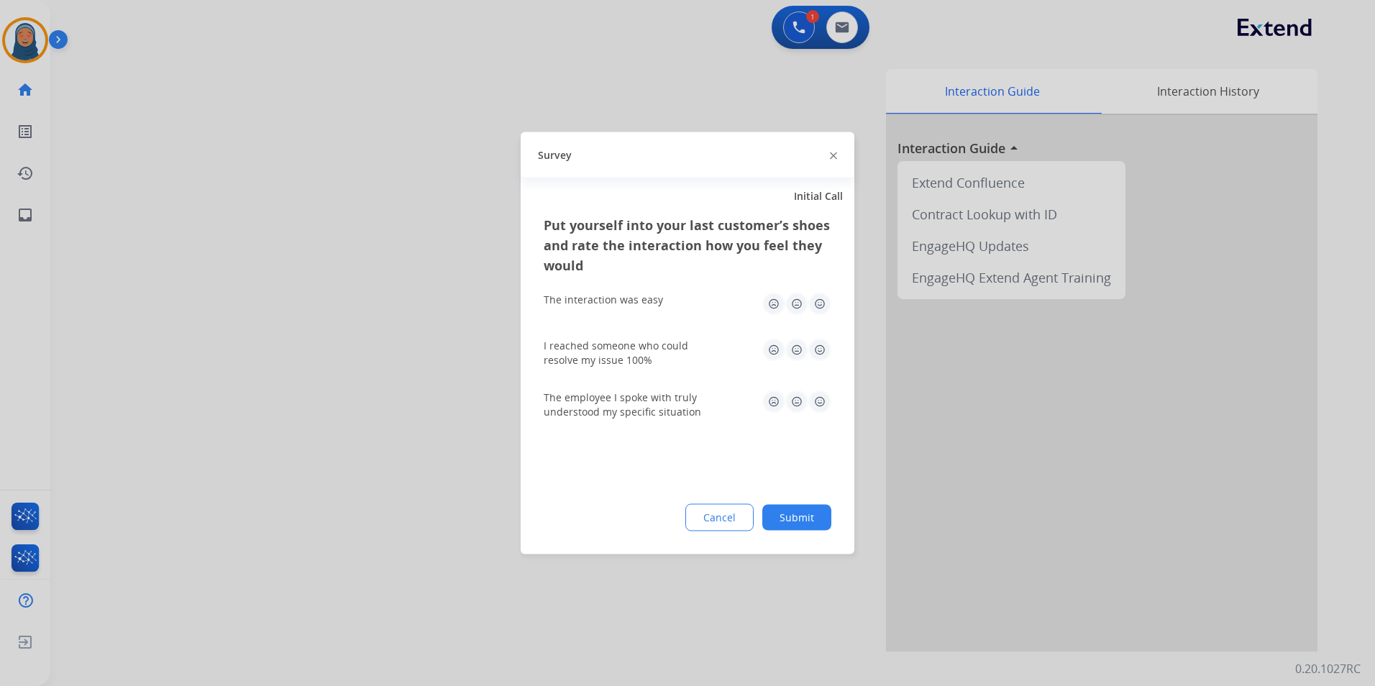
click at [809, 526] on button "Submit" at bounding box center [796, 518] width 69 height 26
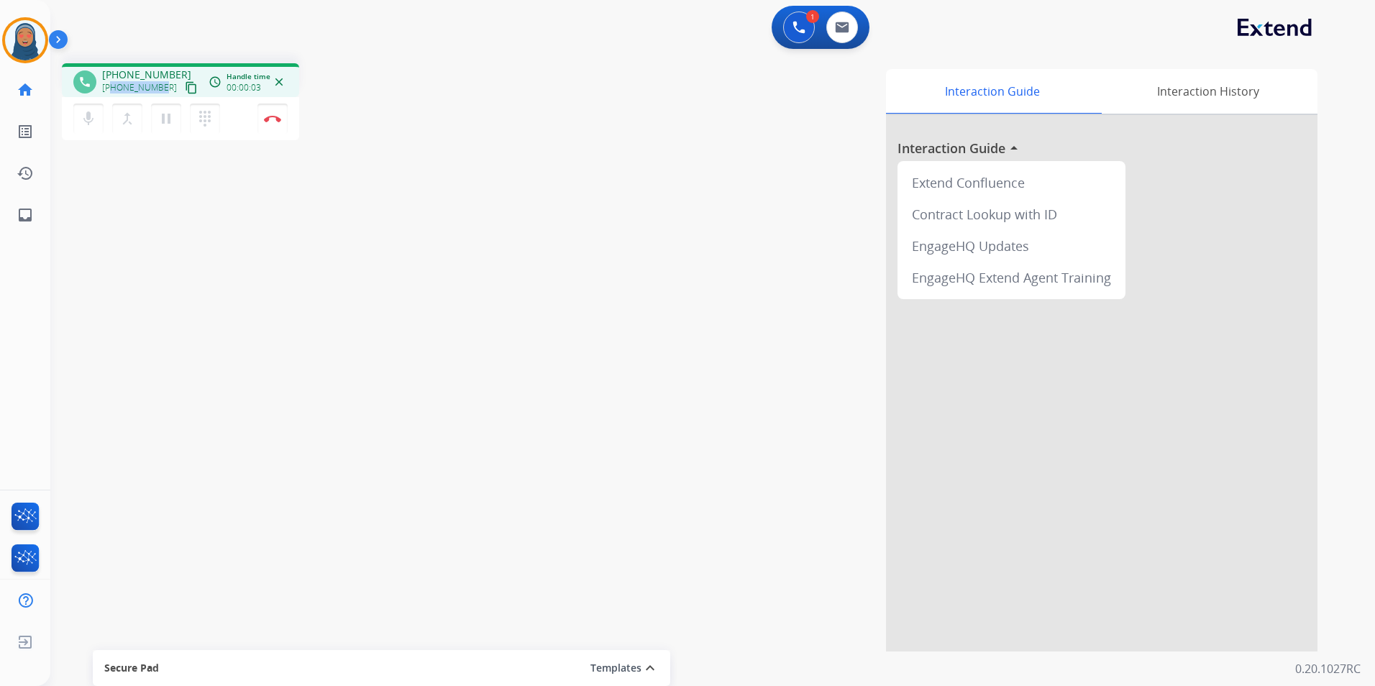
drag, startPoint x: 162, startPoint y: 87, endPoint x: 114, endPoint y: 93, distance: 48.6
click at [114, 93] on div "[PHONE_NUMBER] content_copy" at bounding box center [151, 87] width 98 height 17
copy span "5599675633"
click at [267, 119] on img at bounding box center [272, 118] width 17 height 7
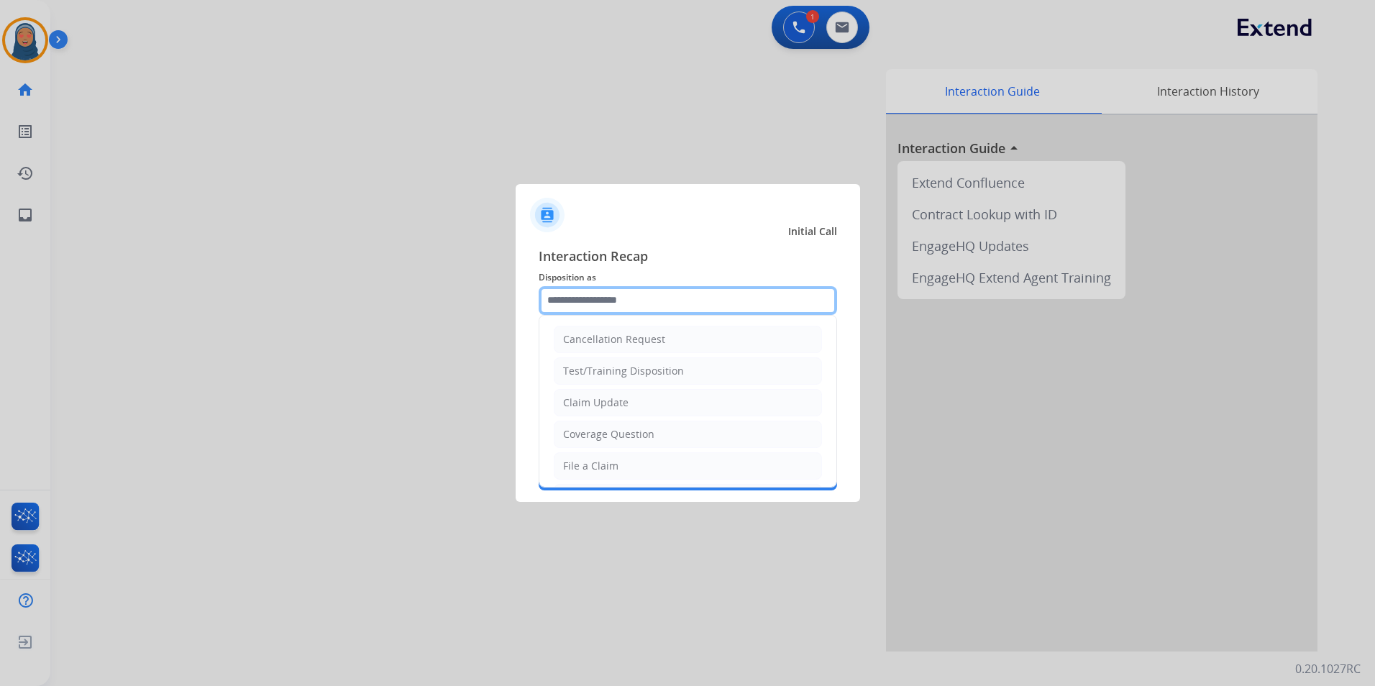
drag, startPoint x: 616, startPoint y: 289, endPoint x: 608, endPoint y: 301, distance: 14.2
click at [615, 291] on input "text" at bounding box center [688, 300] width 298 height 29
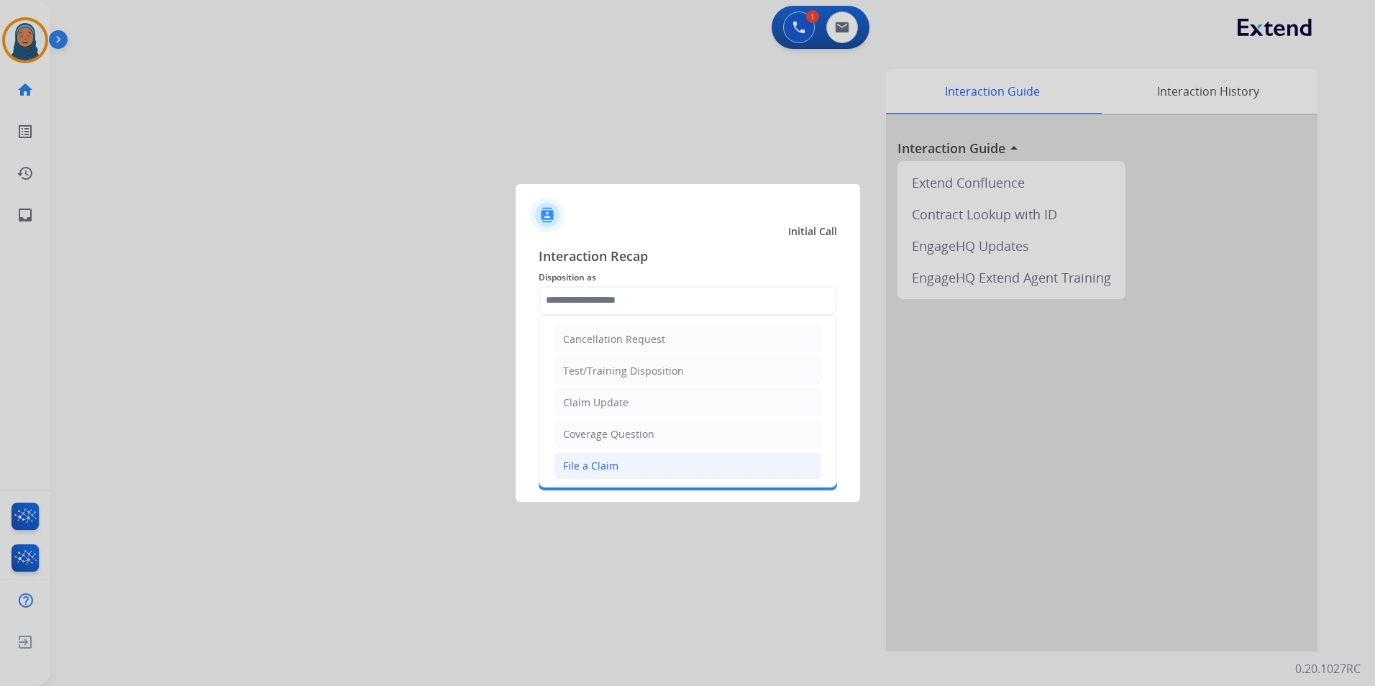
drag, startPoint x: 611, startPoint y: 461, endPoint x: 610, endPoint y: 391, distance: 69.8
click at [611, 460] on div "File a Claim" at bounding box center [590, 466] width 55 height 14
type input "**********"
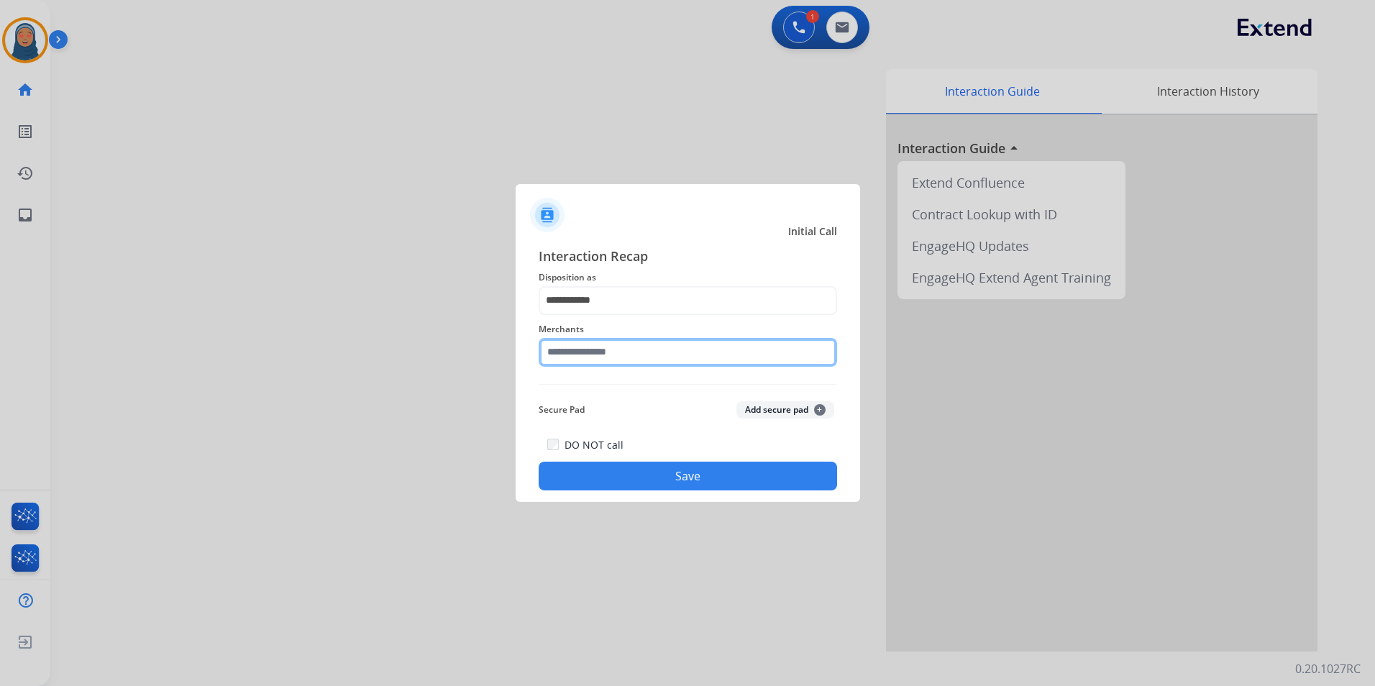
click at [619, 358] on input "text" at bounding box center [688, 352] width 298 height 29
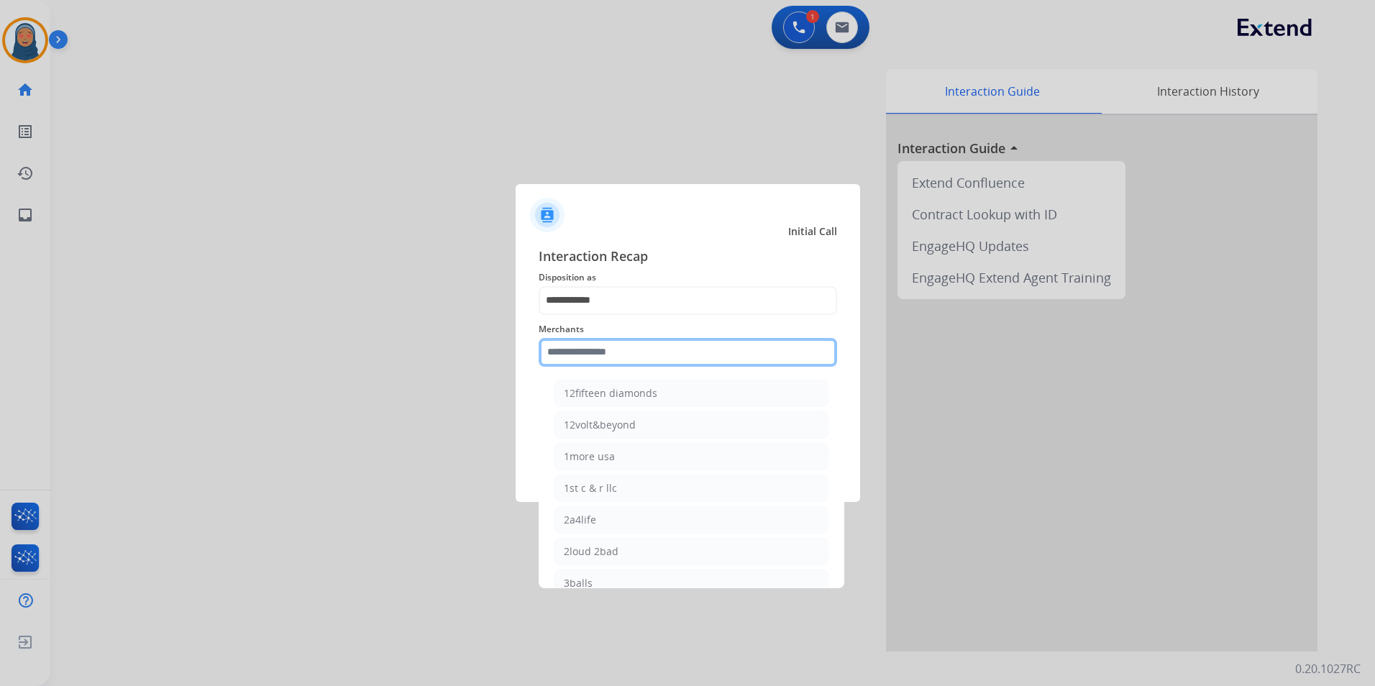
type input "*"
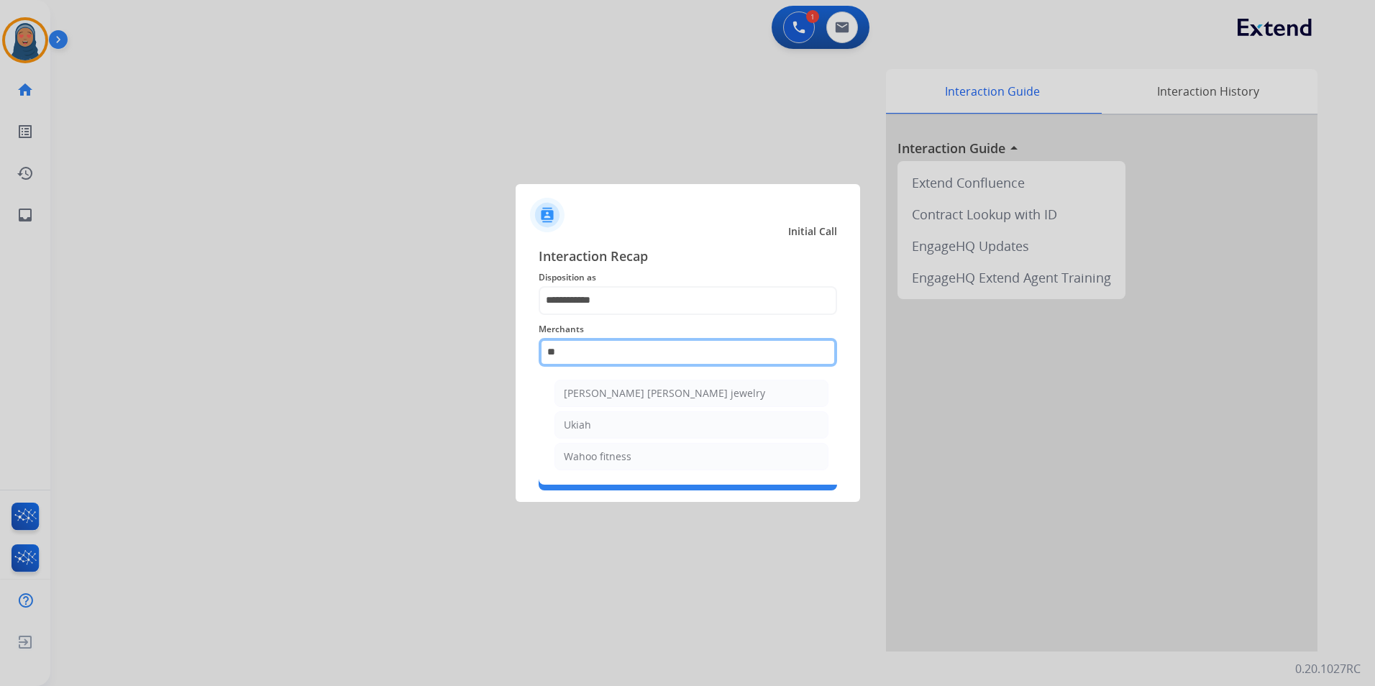
type input "*"
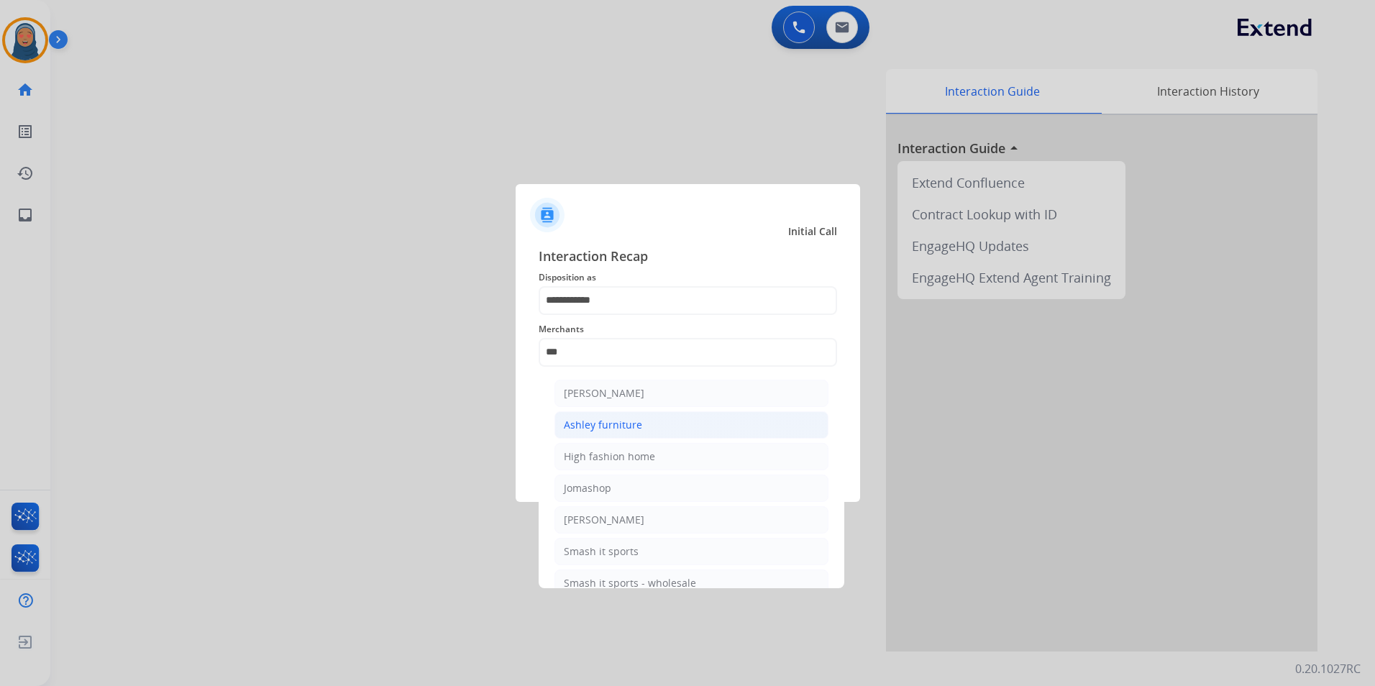
click at [610, 423] on div "Ashley furniture" at bounding box center [603, 425] width 78 height 14
type input "**********"
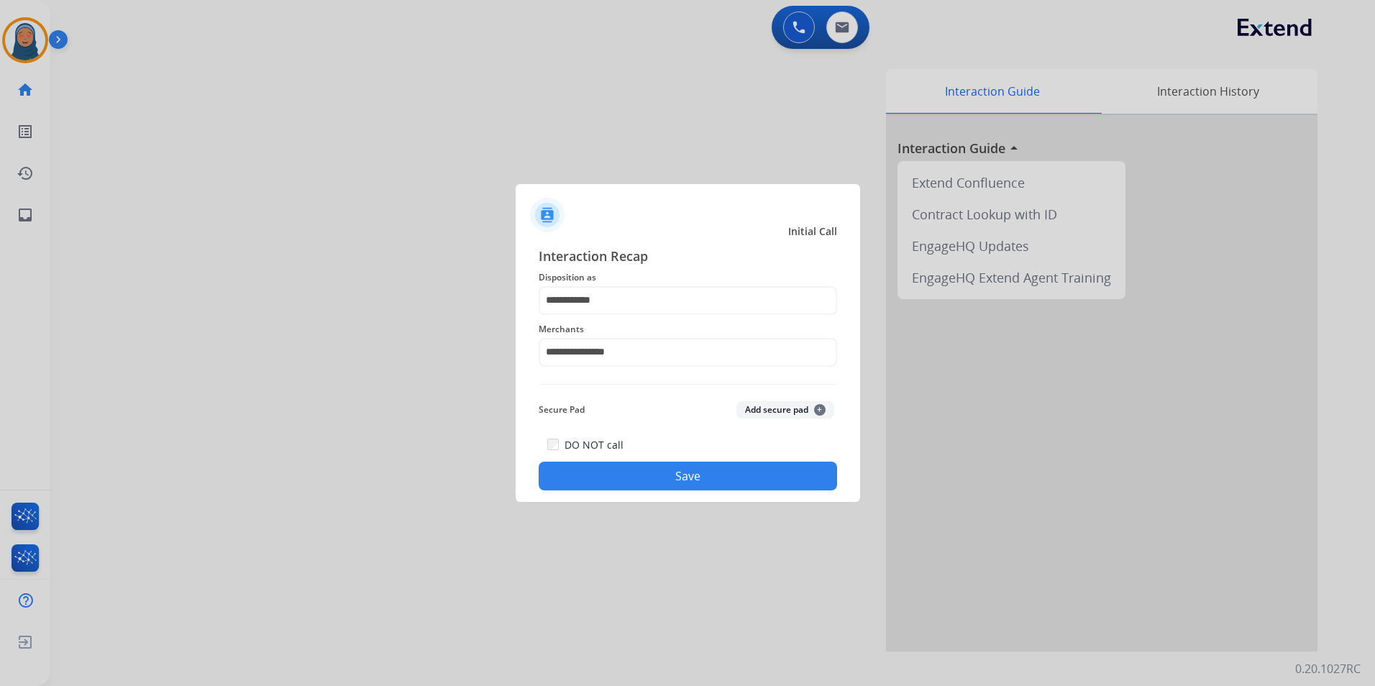
click at [652, 474] on button "Save" at bounding box center [688, 476] width 298 height 29
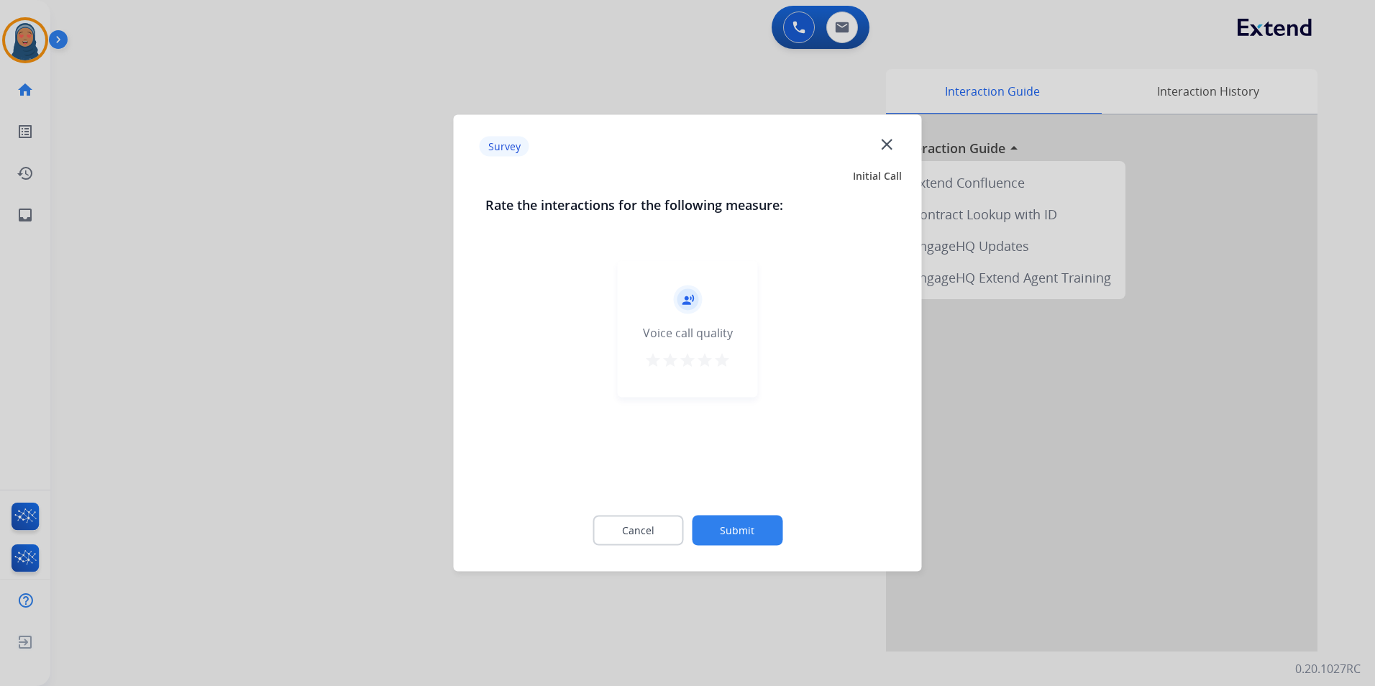
click at [735, 533] on button "Submit" at bounding box center [737, 531] width 91 height 30
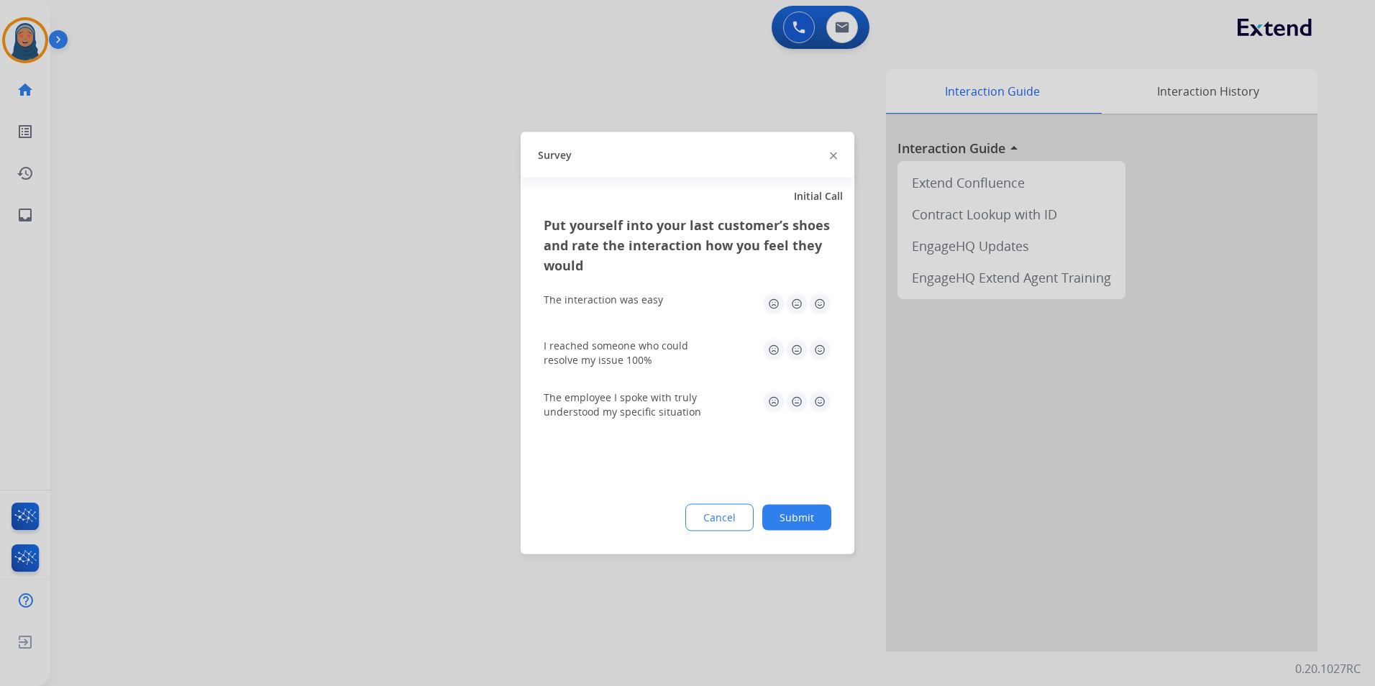
click at [813, 518] on button "Submit" at bounding box center [796, 518] width 69 height 26
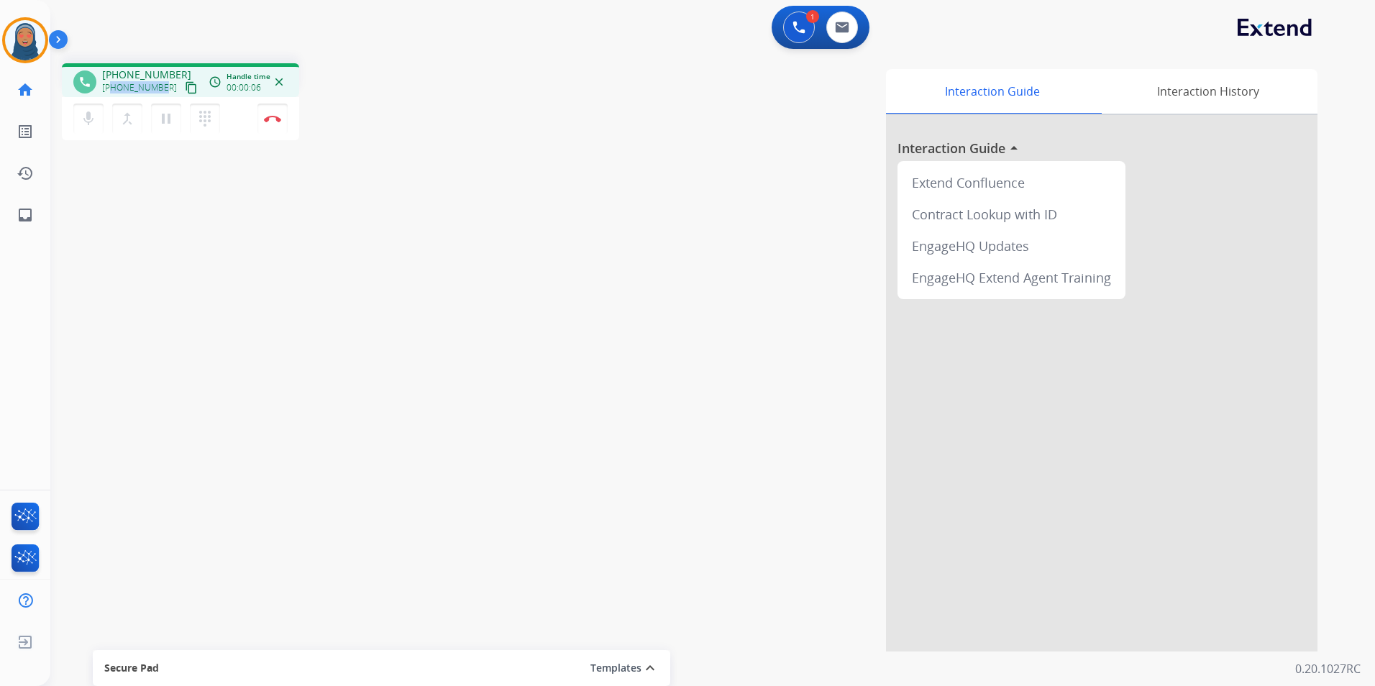
drag, startPoint x: 162, startPoint y: 89, endPoint x: 111, endPoint y: 88, distance: 50.4
click at [111, 88] on div "[PHONE_NUMBER] content_copy" at bounding box center [151, 87] width 98 height 17
copy span "3133402258"
click at [272, 124] on button "Disconnect" at bounding box center [272, 119] width 30 height 30
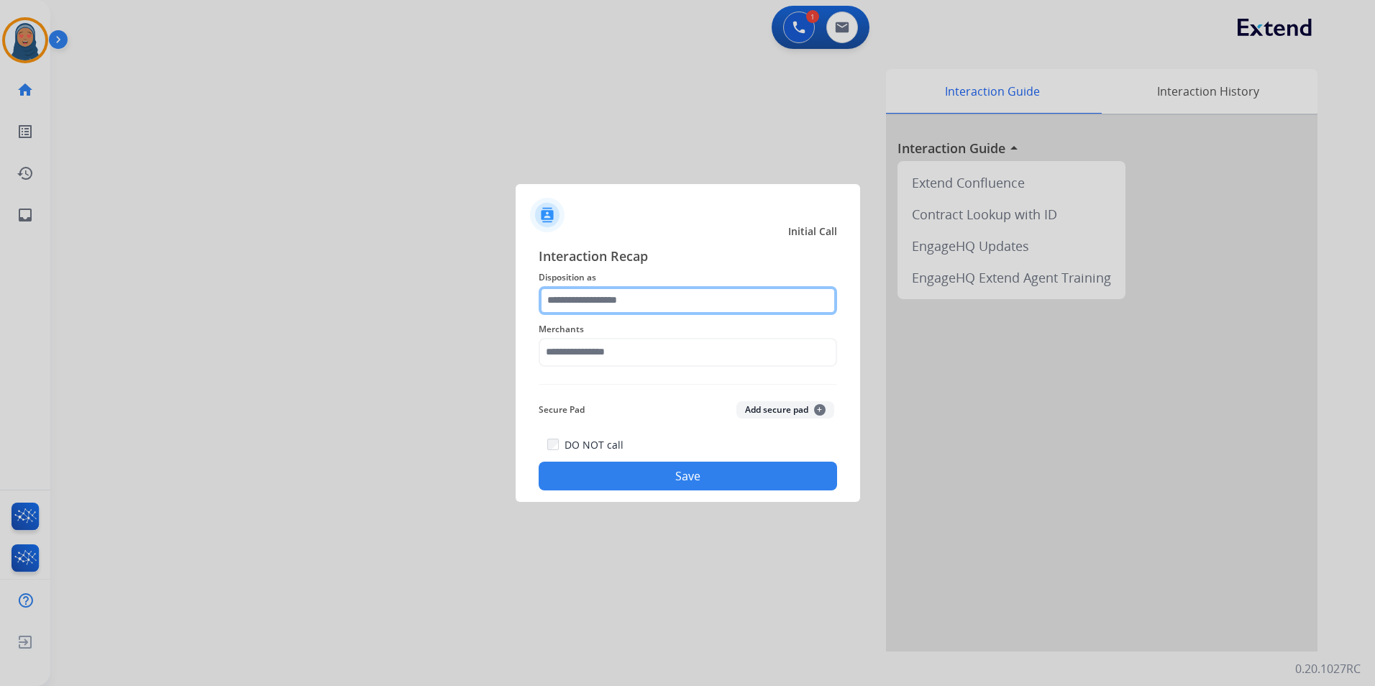
click at [592, 300] on input "text" at bounding box center [688, 300] width 298 height 29
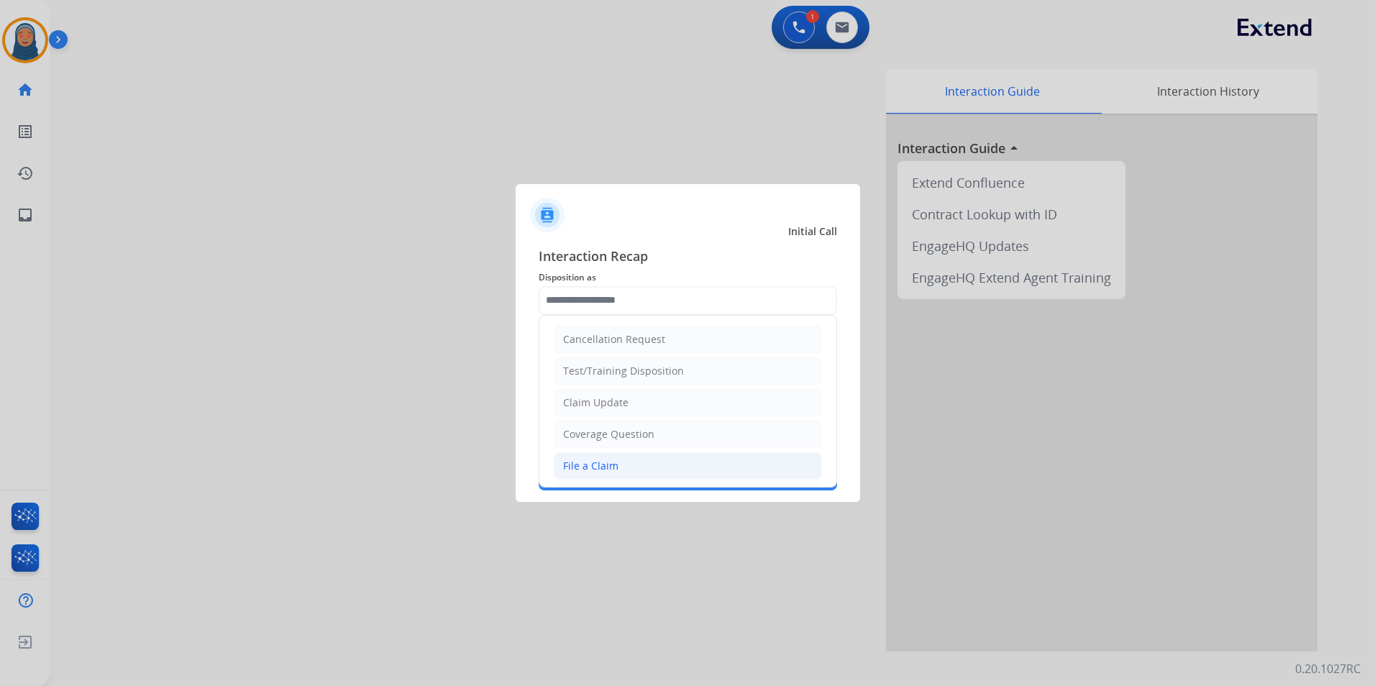
drag, startPoint x: 603, startPoint y: 460, endPoint x: 614, endPoint y: 378, distance: 83.5
click at [603, 459] on div "File a Claim" at bounding box center [590, 466] width 55 height 14
type input "**********"
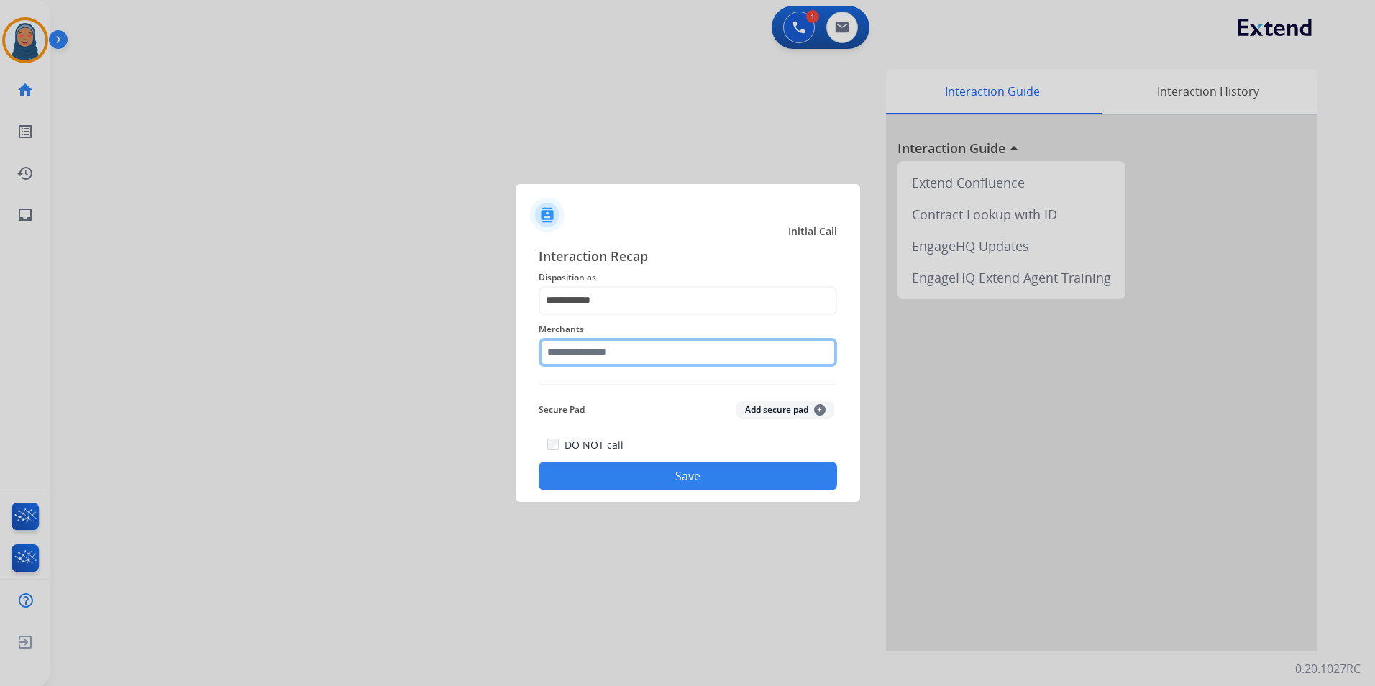
click at [617, 344] on input "text" at bounding box center [688, 352] width 298 height 29
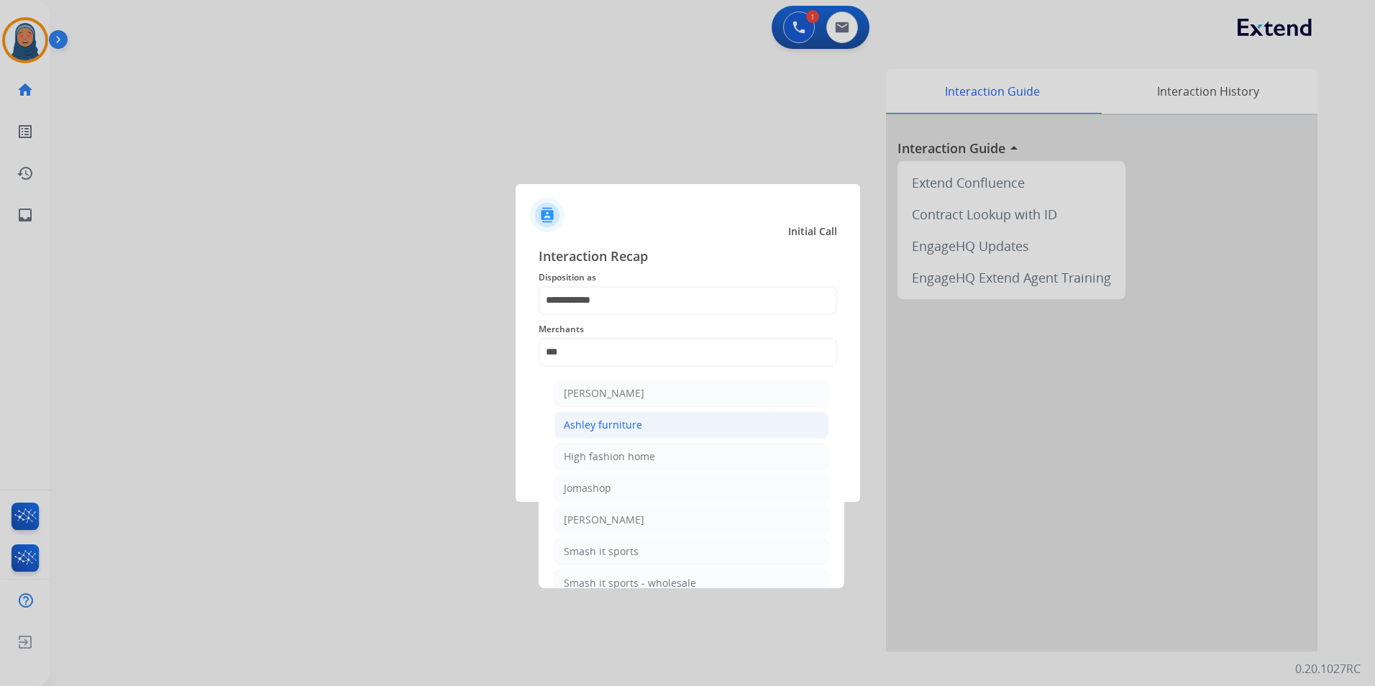
click at [610, 420] on div "Ashley furniture" at bounding box center [603, 425] width 78 height 14
type input "**********"
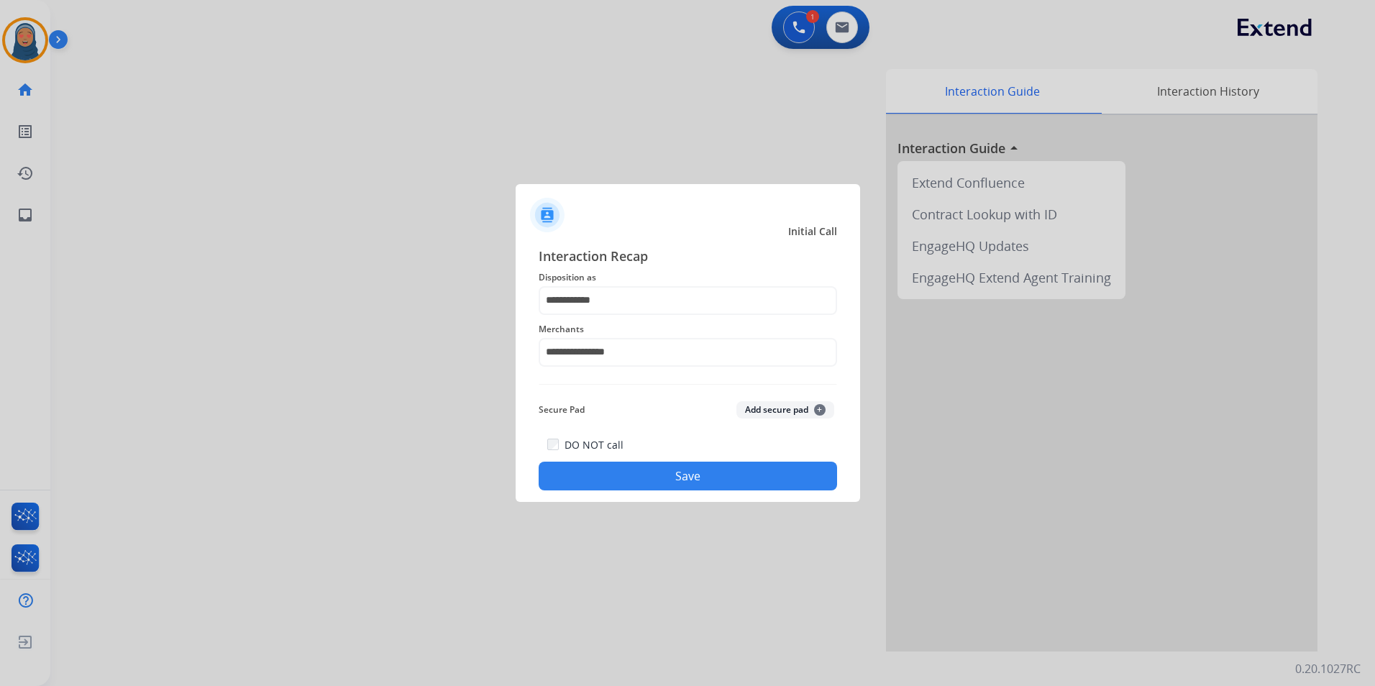
click at [736, 480] on button "Save" at bounding box center [688, 476] width 298 height 29
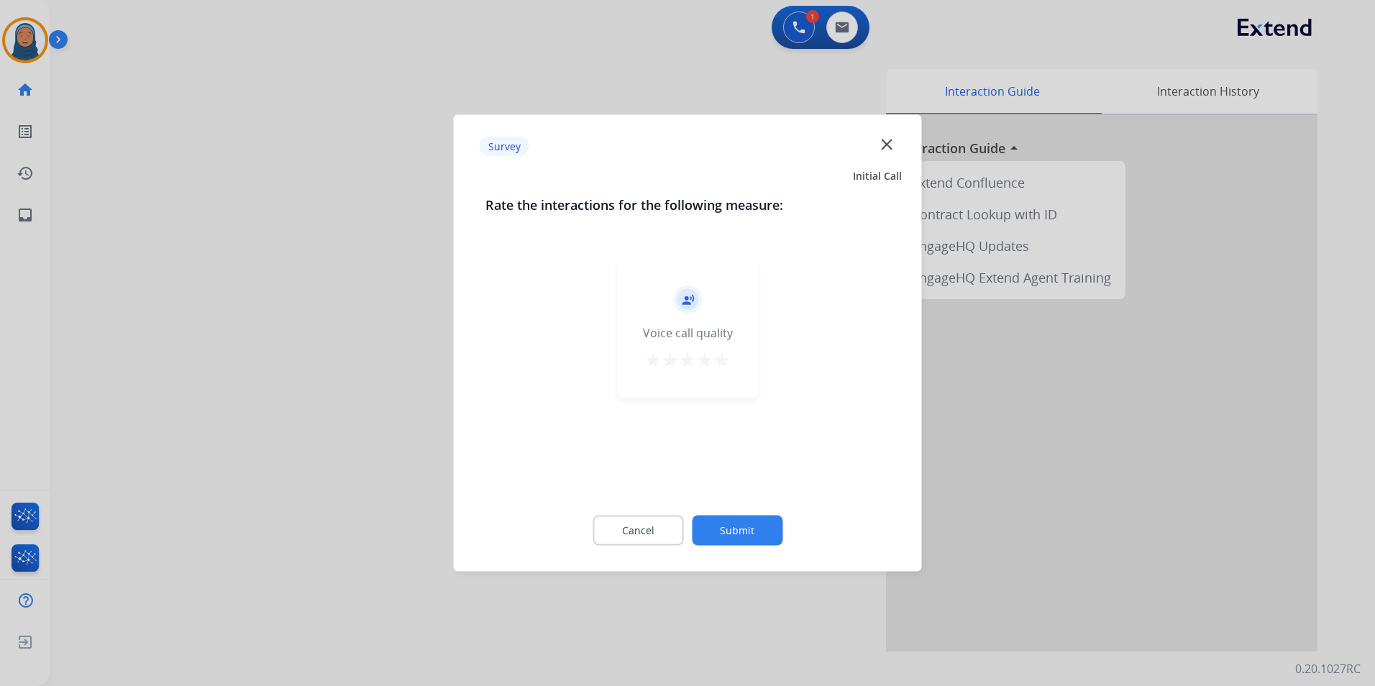
click at [749, 529] on button "Submit" at bounding box center [737, 531] width 91 height 30
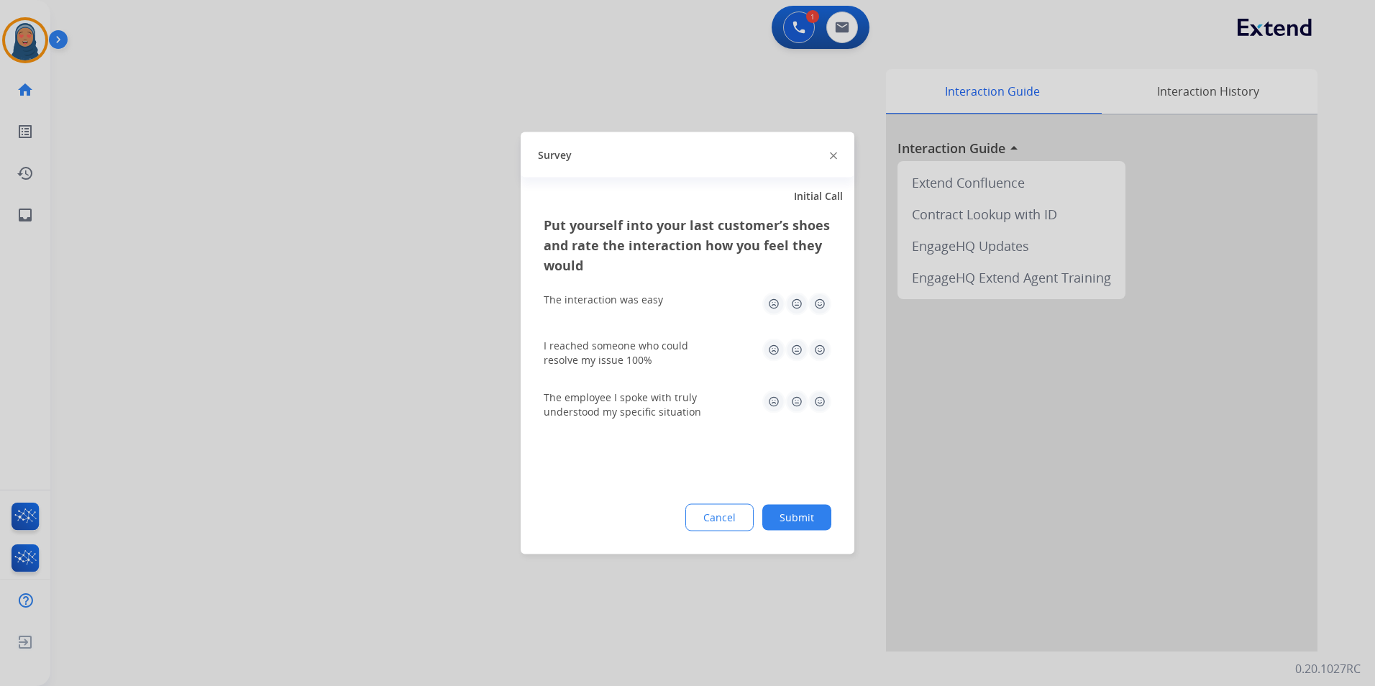
click at [805, 523] on button "Submit" at bounding box center [796, 518] width 69 height 26
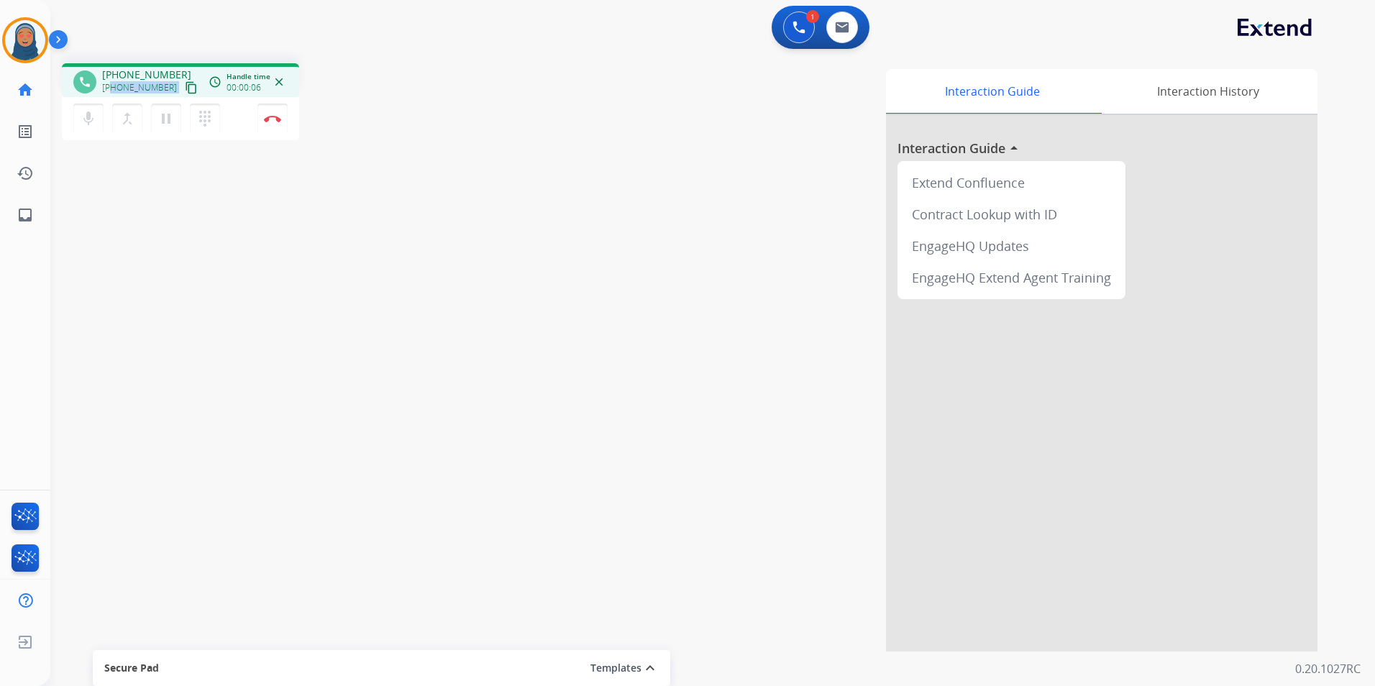
drag, startPoint x: 164, startPoint y: 89, endPoint x: 114, endPoint y: 92, distance: 49.7
click at [114, 92] on div "[PHONE_NUMBER] content_copy" at bounding box center [151, 87] width 98 height 17
copy div "3146089801 content_copy access_time Call metrics Queue 00:09 Hold 00:00 Talk 00…"
click at [283, 120] on button "Disconnect" at bounding box center [272, 119] width 30 height 30
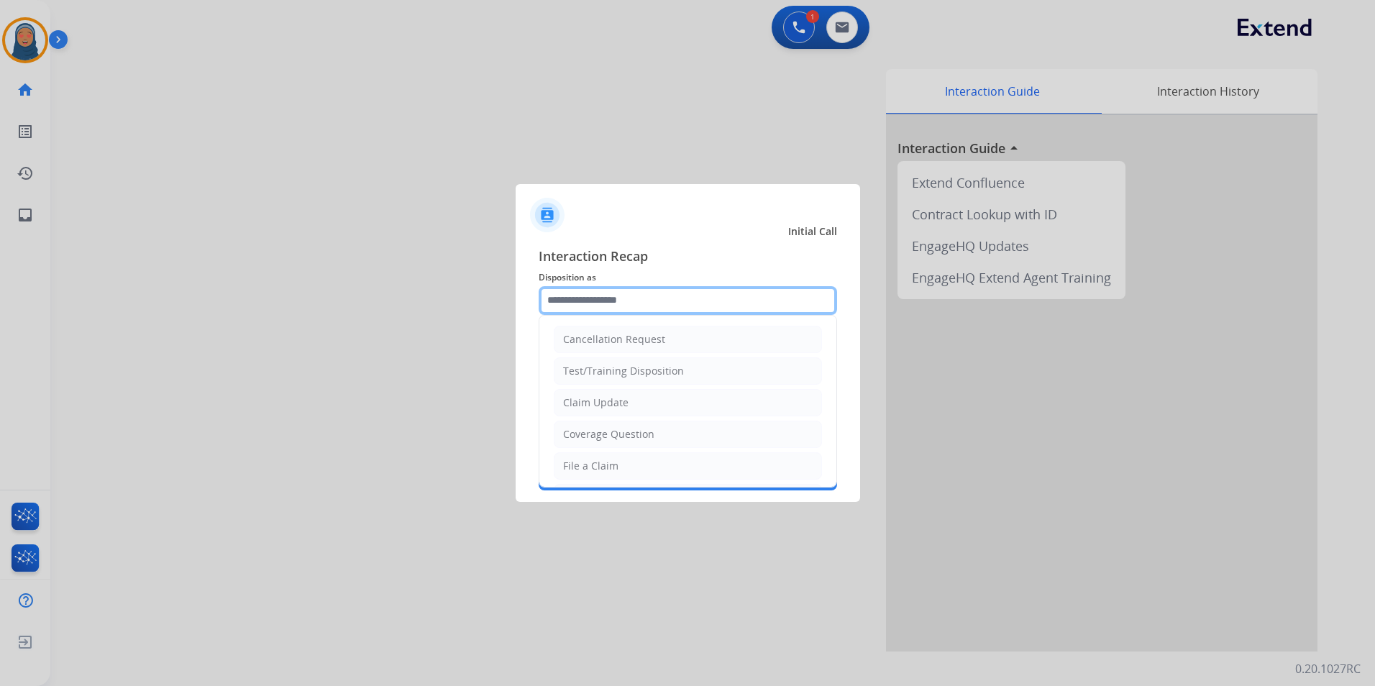
click at [645, 304] on input "text" at bounding box center [688, 300] width 298 height 29
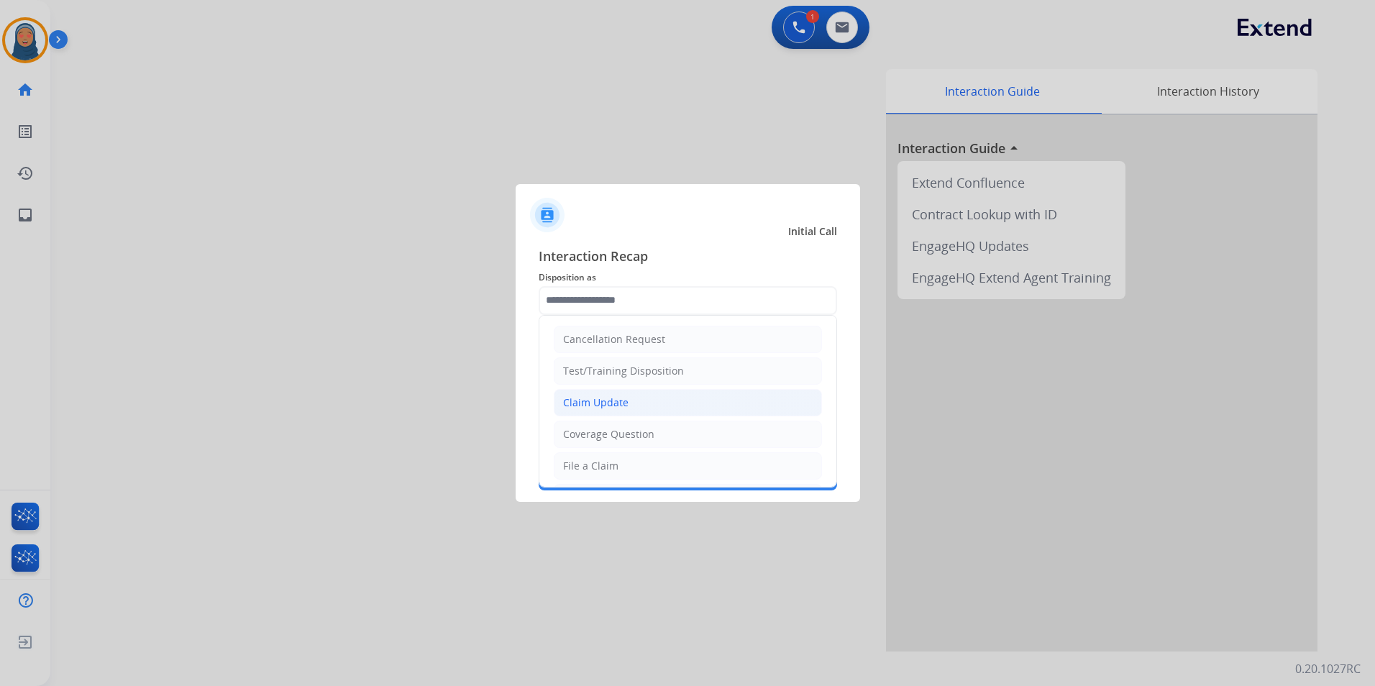
click at [623, 404] on div "Claim Update" at bounding box center [595, 403] width 65 height 14
type input "**********"
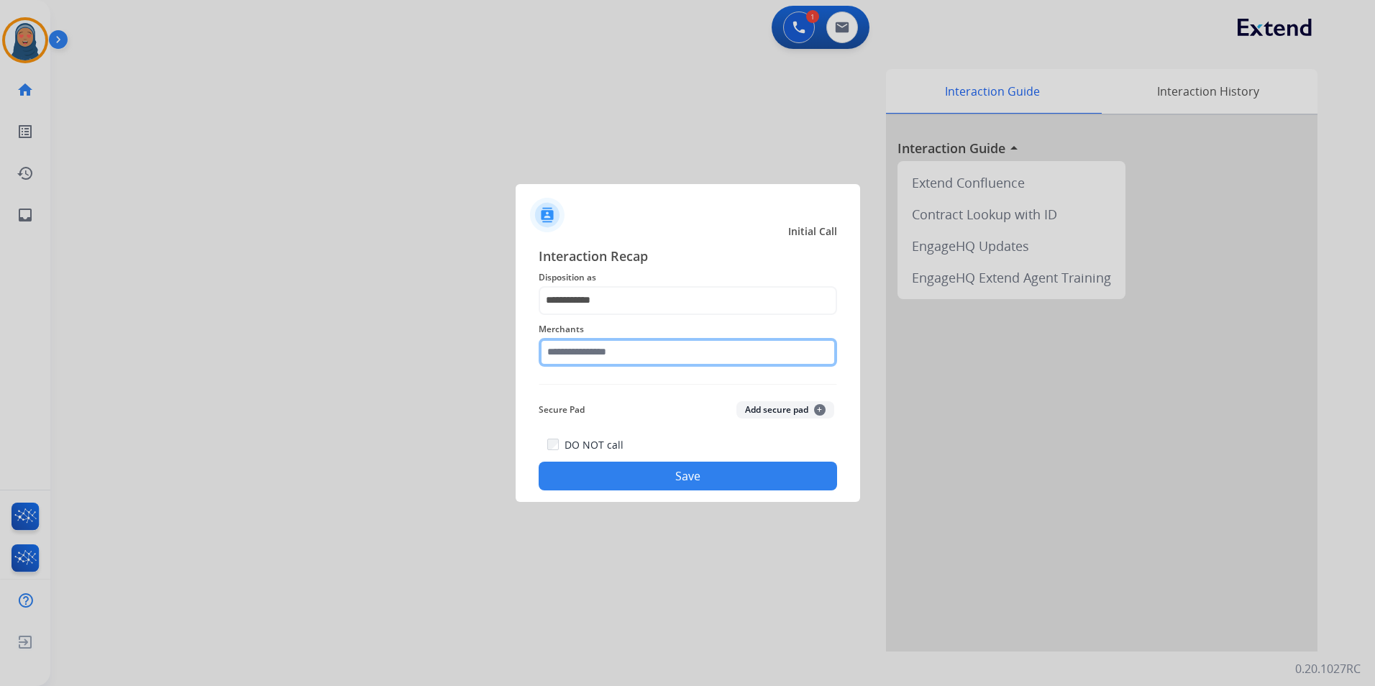
click at [623, 357] on input "text" at bounding box center [688, 352] width 298 height 29
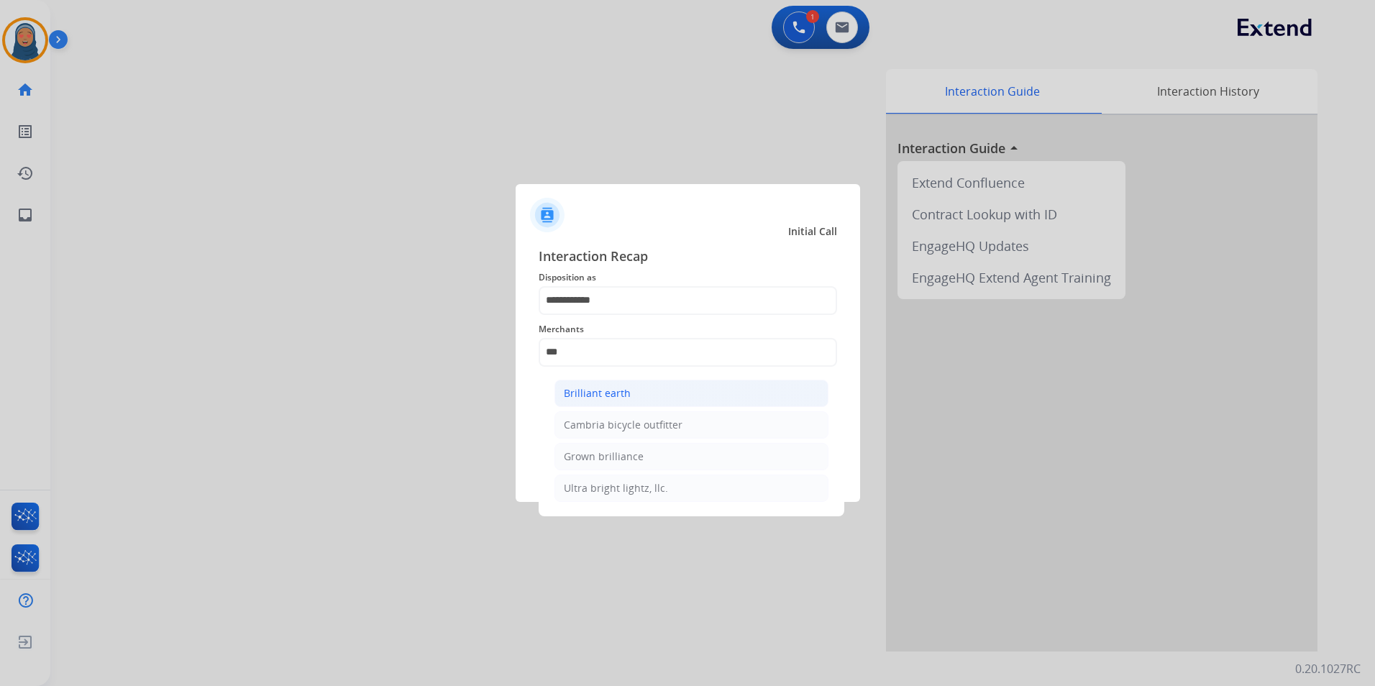
click at [634, 391] on li "Brilliant earth" at bounding box center [691, 393] width 274 height 27
type input "**********"
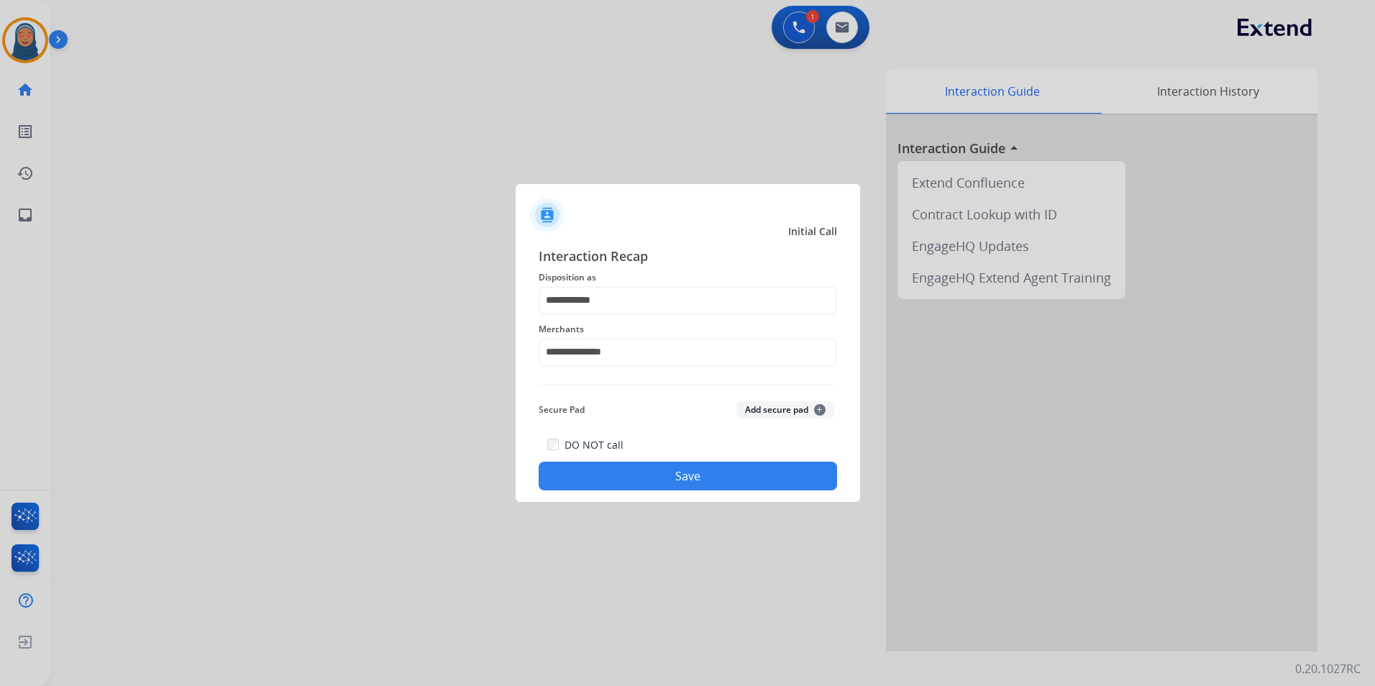
click at [672, 481] on button "Save" at bounding box center [688, 476] width 298 height 29
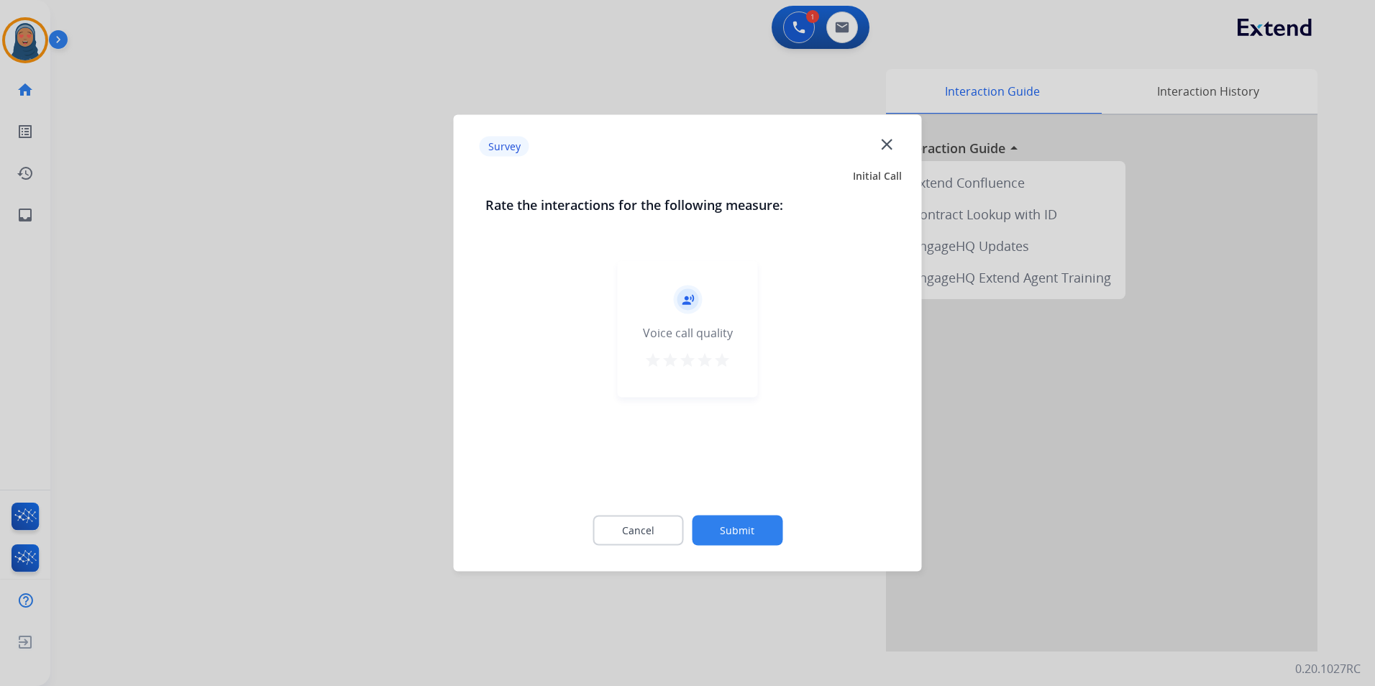
click at [741, 534] on button "Submit" at bounding box center [737, 531] width 91 height 30
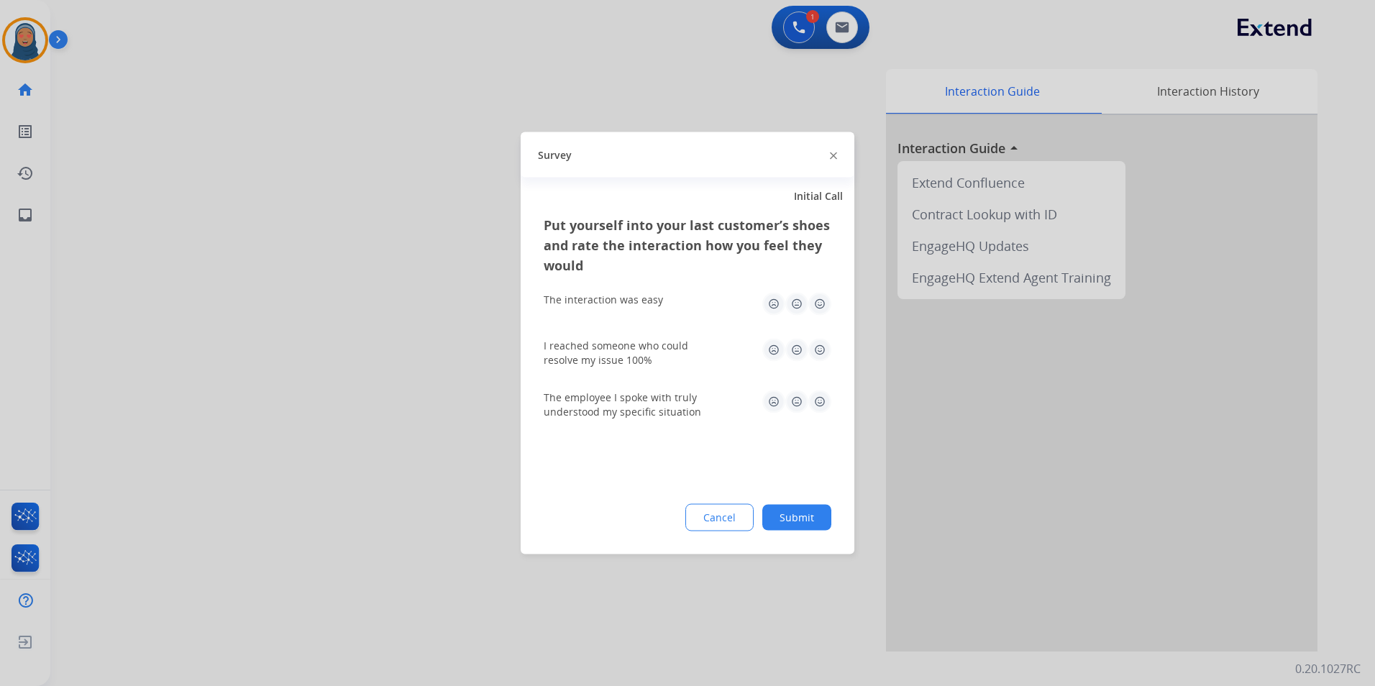
click at [801, 520] on button "Submit" at bounding box center [796, 518] width 69 height 26
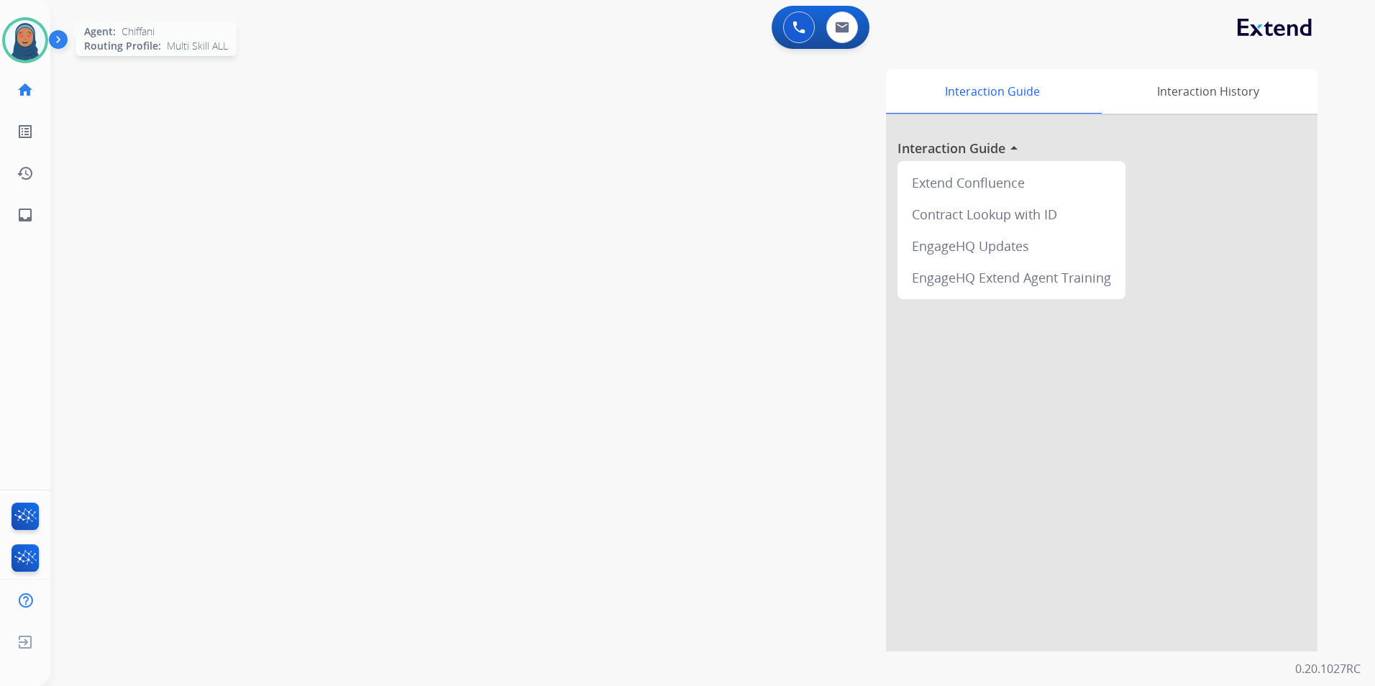
drag, startPoint x: 34, startPoint y: 42, endPoint x: 35, endPoint y: 51, distance: 9.4
click at [34, 42] on img at bounding box center [25, 40] width 40 height 40
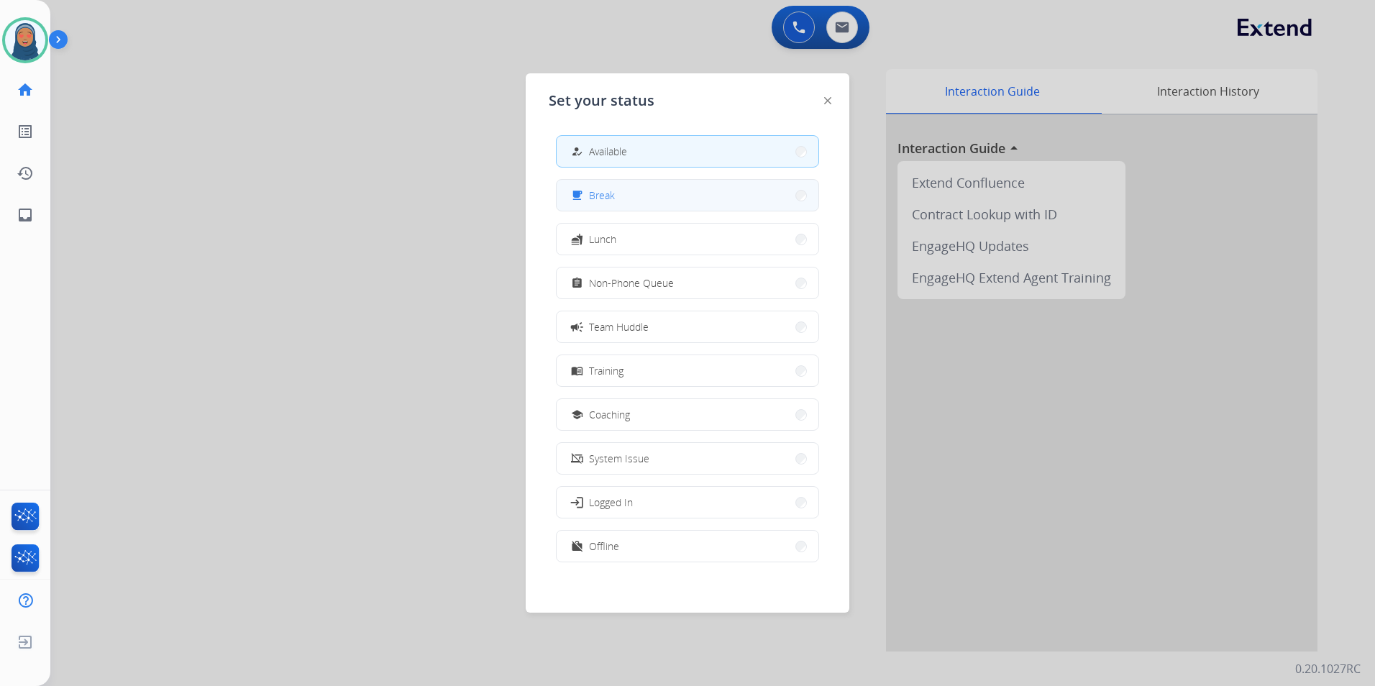
click at [667, 203] on button "free_breakfast Break" at bounding box center [688, 195] width 262 height 31
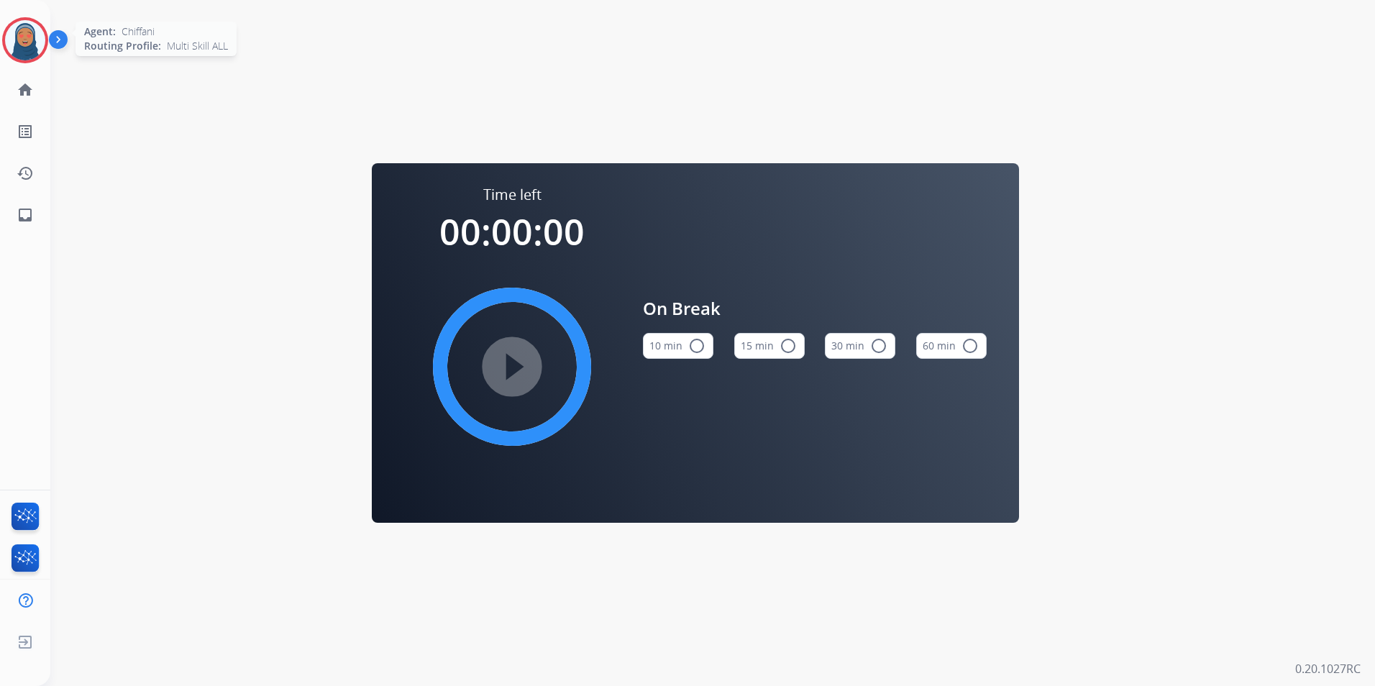
click at [30, 45] on img at bounding box center [25, 40] width 40 height 40
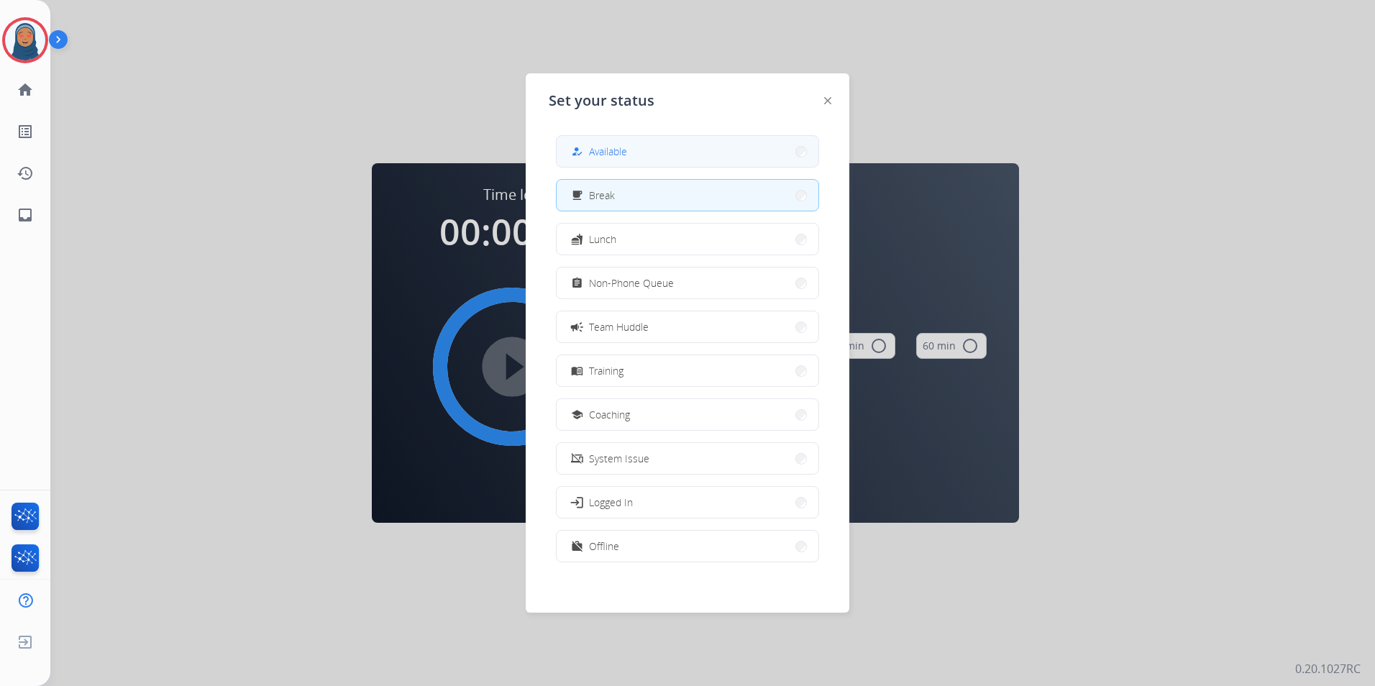
click at [636, 147] on button "how_to_reg Available" at bounding box center [688, 151] width 262 height 31
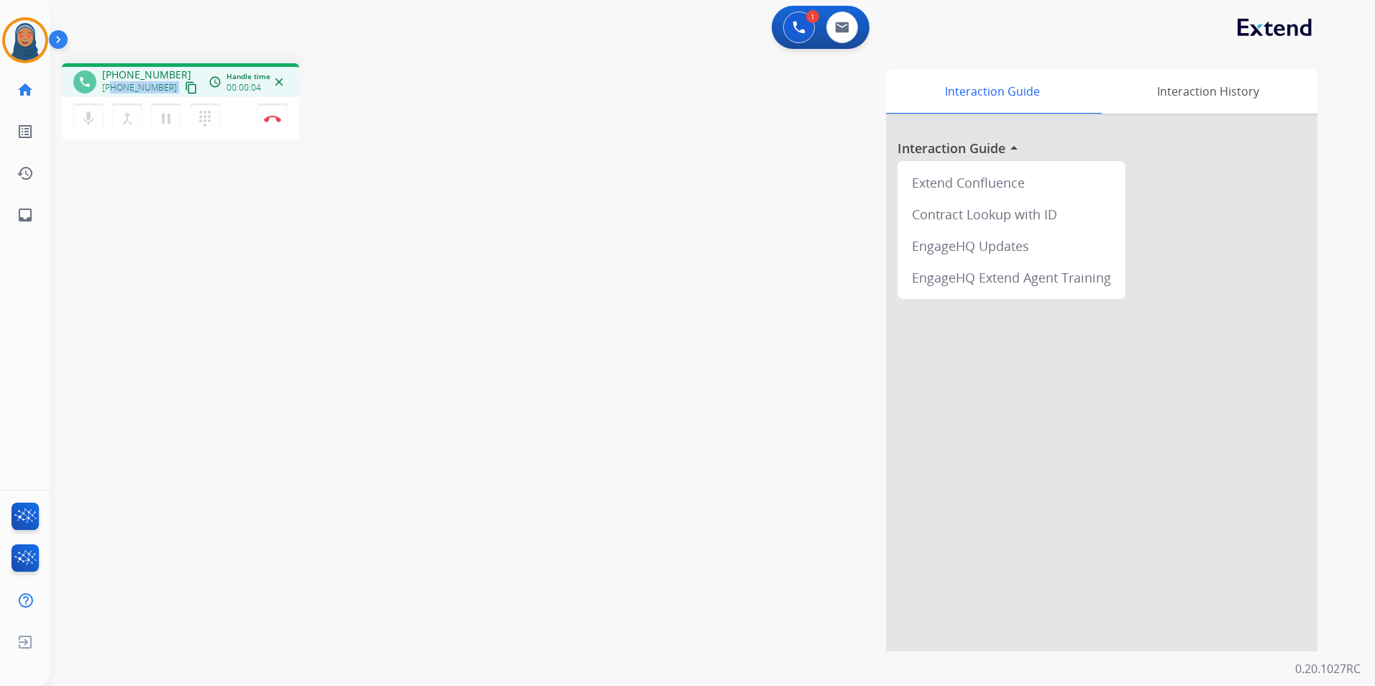
drag, startPoint x: 164, startPoint y: 86, endPoint x: 114, endPoint y: 87, distance: 50.3
click at [114, 87] on div "[PHONE_NUMBER] content_copy" at bounding box center [151, 87] width 98 height 17
drag, startPoint x: 168, startPoint y: 123, endPoint x: 129, endPoint y: 128, distance: 38.4
click at [168, 123] on mat-icon "pause" at bounding box center [165, 118] width 17 height 17
click at [72, 122] on div "mic Mute merge_type Bridge play_arrow Hold dialpad Dialpad Disconnect" at bounding box center [180, 118] width 237 height 43
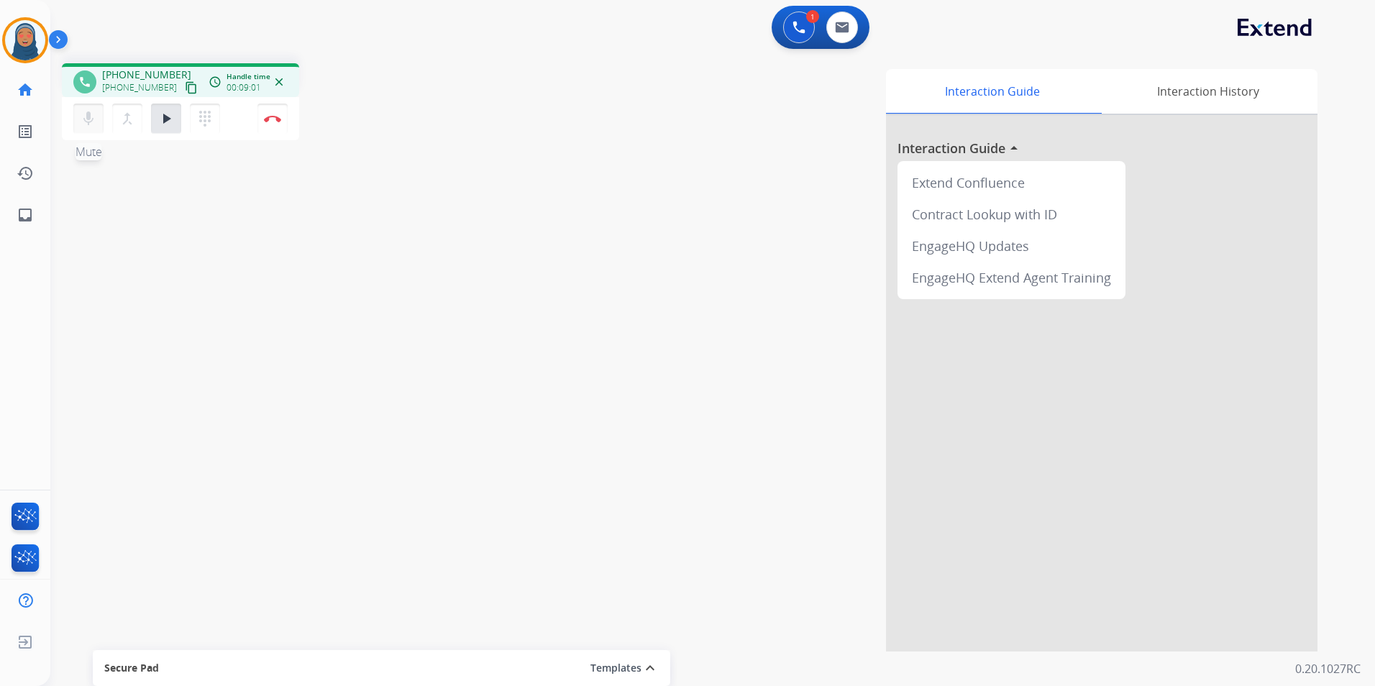
click at [82, 122] on mat-icon "mic" at bounding box center [88, 118] width 17 height 17
drag, startPoint x: 88, startPoint y: 109, endPoint x: 109, endPoint y: 115, distance: 21.6
click at [88, 109] on button "mic_off Mute" at bounding box center [88, 119] width 30 height 30
click at [158, 119] on mat-icon "play_arrow" at bounding box center [165, 118] width 17 height 17
click at [273, 122] on button "Disconnect" at bounding box center [272, 119] width 30 height 30
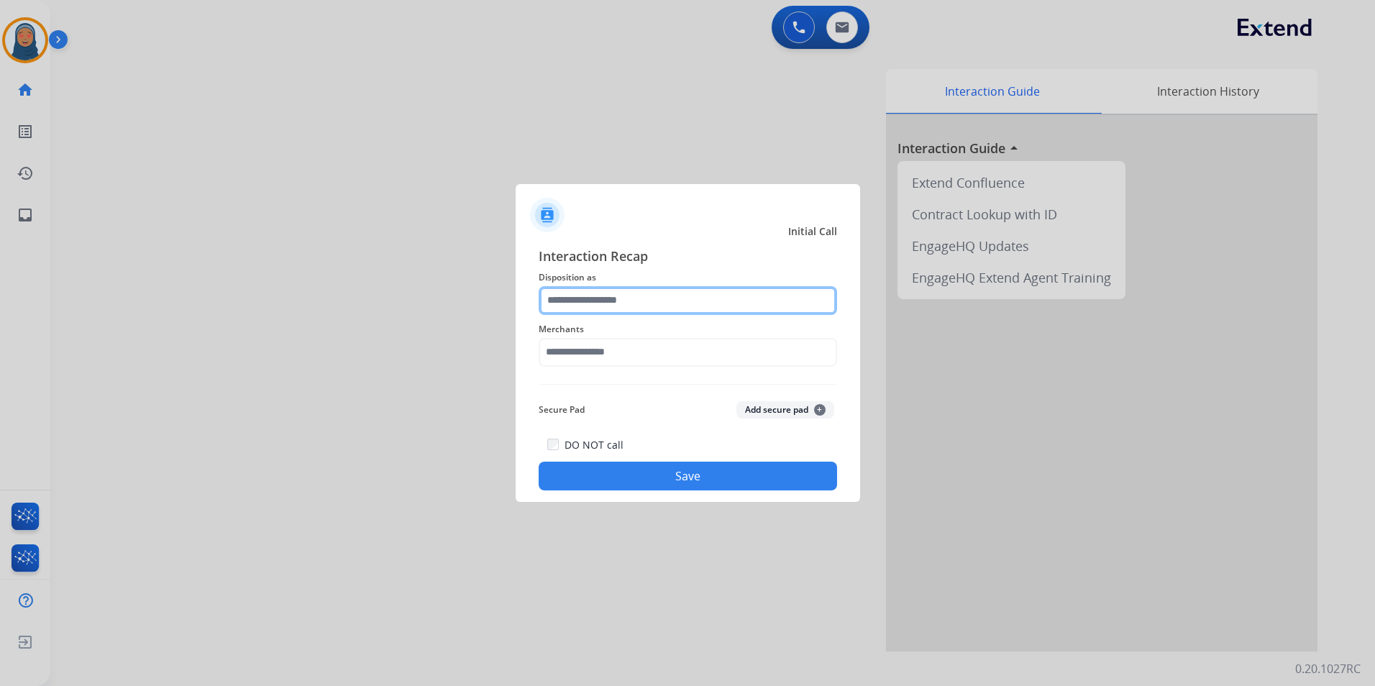
click at [603, 301] on input "text" at bounding box center [688, 300] width 298 height 29
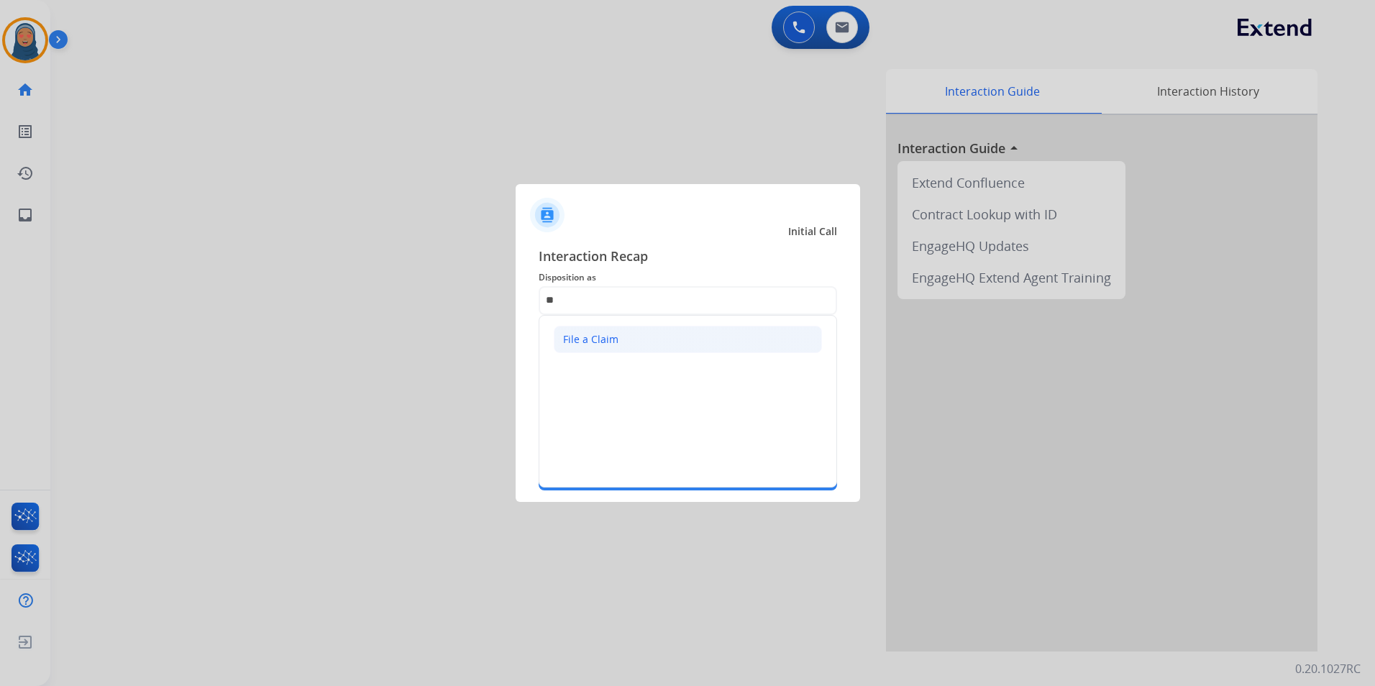
drag, startPoint x: 608, startPoint y: 325, endPoint x: 624, endPoint y: 340, distance: 22.4
click at [608, 326] on li "File a Claim" at bounding box center [688, 339] width 268 height 27
type input "**********"
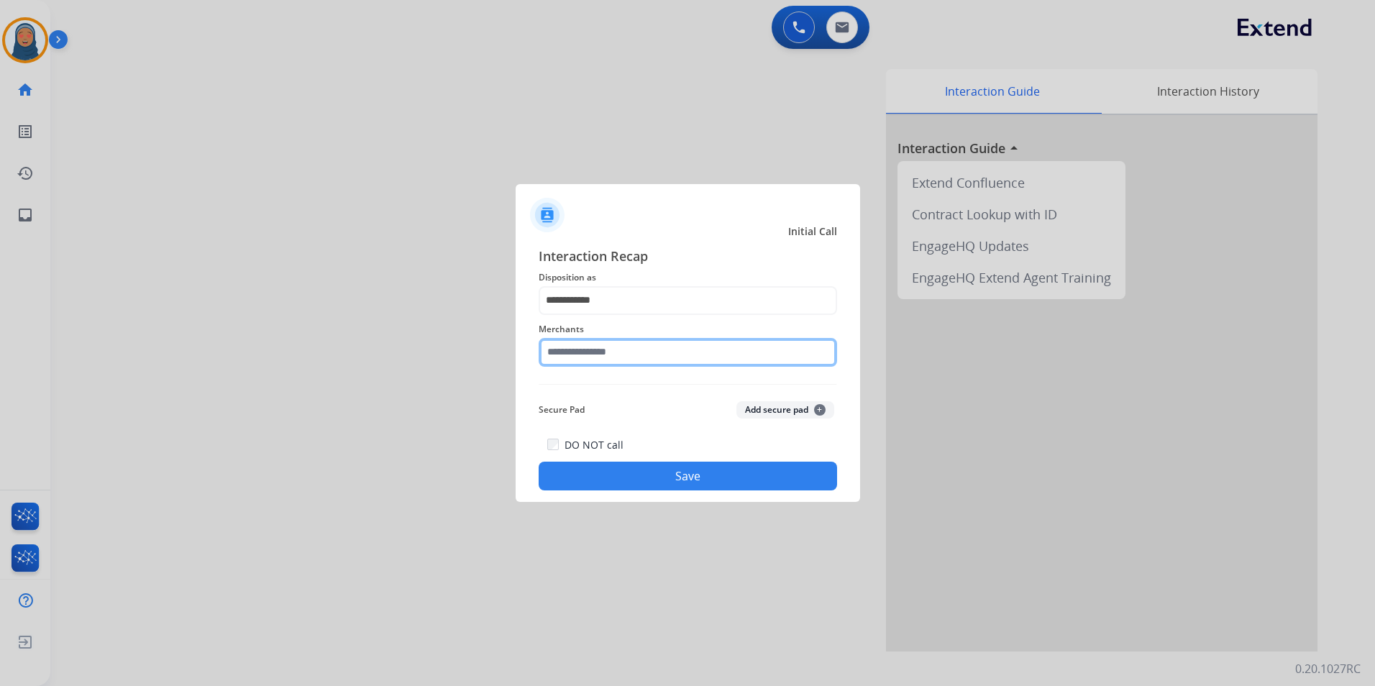
click at [628, 344] on input "text" at bounding box center [688, 352] width 298 height 29
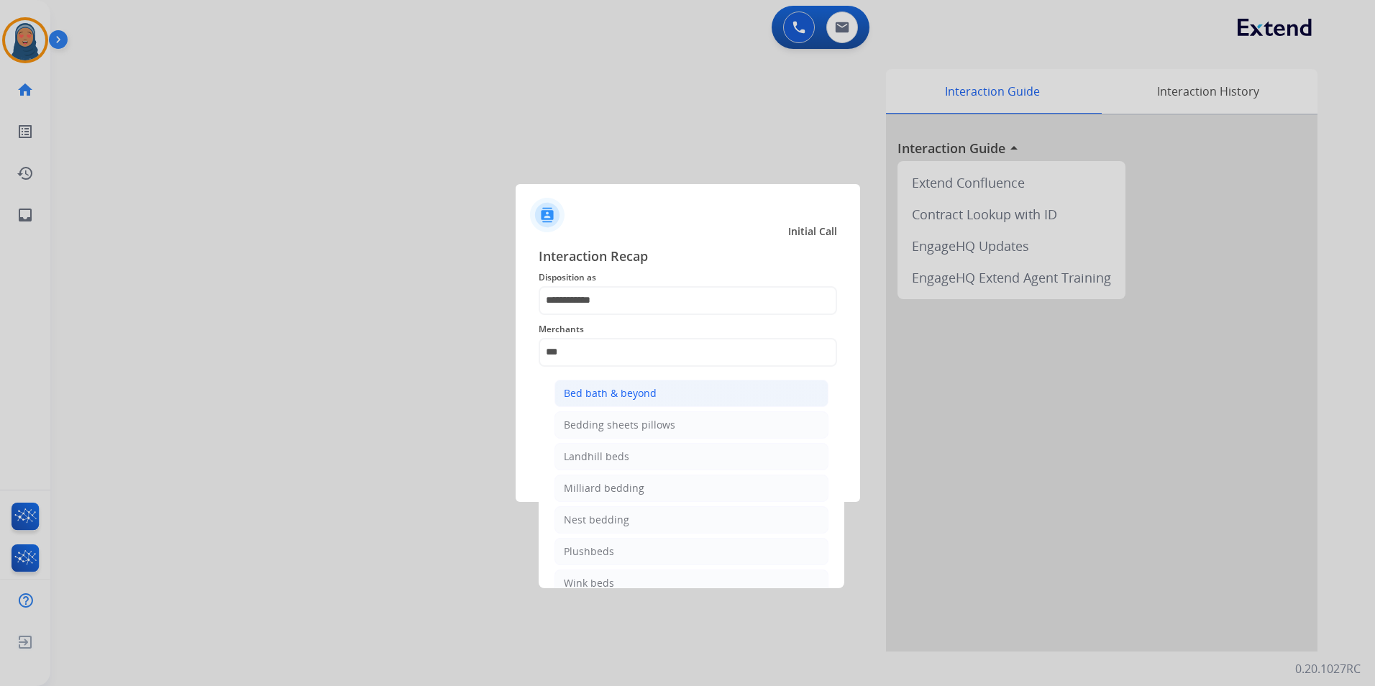
click at [643, 389] on div "Bed bath & beyond" at bounding box center [610, 393] width 93 height 14
type input "**********"
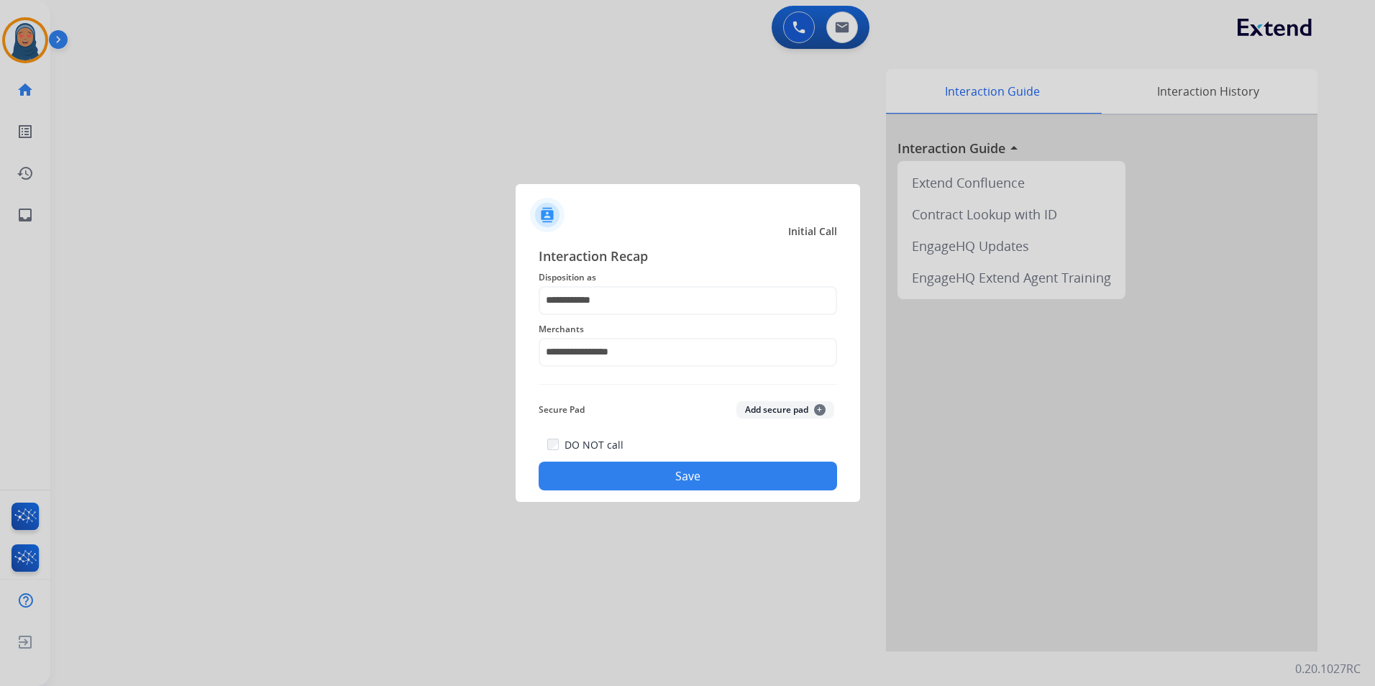
click at [688, 486] on button "Save" at bounding box center [688, 476] width 298 height 29
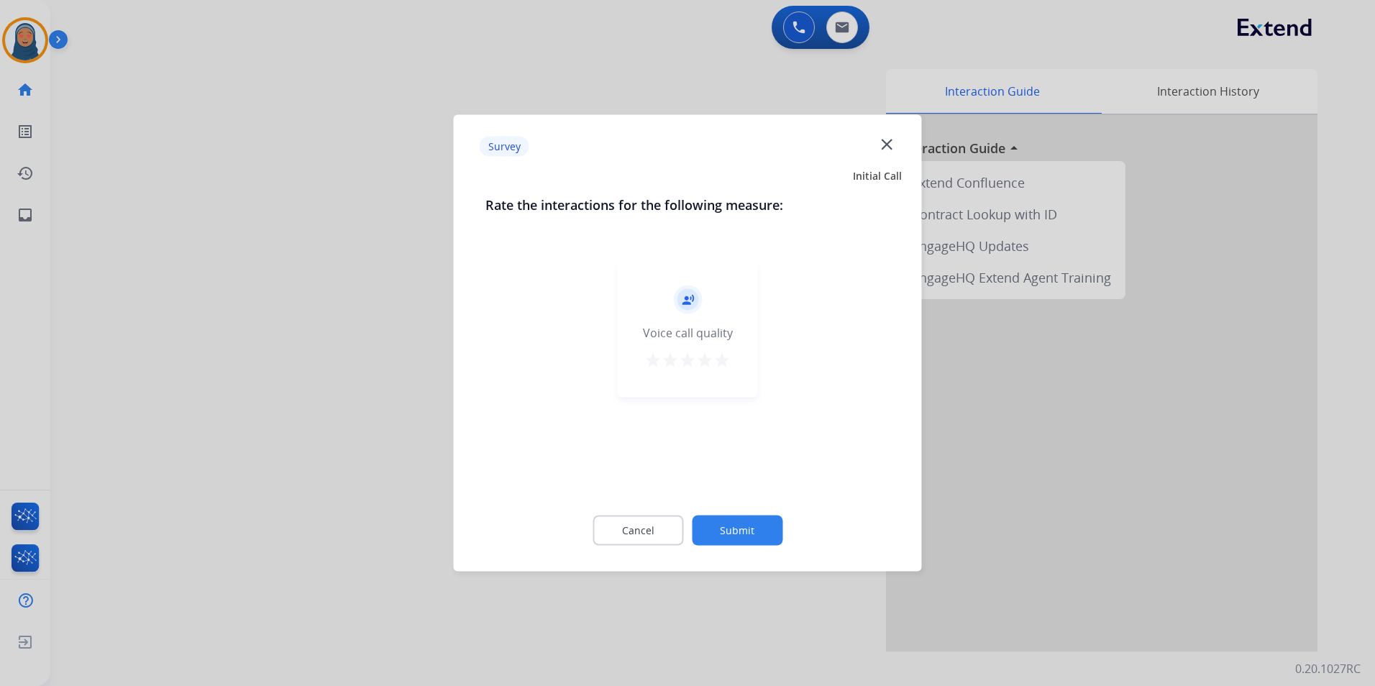
click at [725, 360] on mat-icon "star" at bounding box center [721, 360] width 17 height 17
click at [754, 518] on button "Submit" at bounding box center [737, 531] width 91 height 30
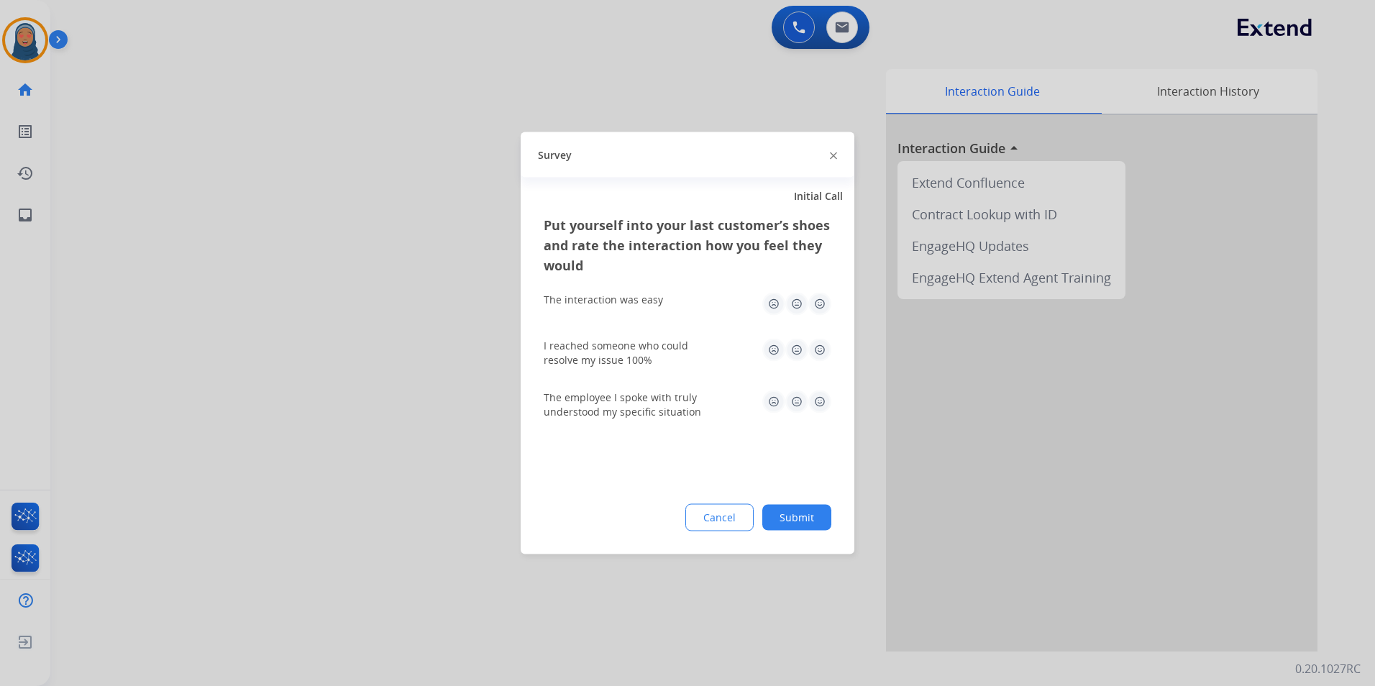
click at [821, 311] on img at bounding box center [819, 304] width 23 height 23
click at [818, 344] on img at bounding box center [819, 350] width 23 height 23
click at [821, 397] on img at bounding box center [819, 401] width 23 height 23
drag, startPoint x: 801, startPoint y: 517, endPoint x: 749, endPoint y: 487, distance: 59.9
click at [799, 516] on button "Submit" at bounding box center [796, 518] width 69 height 26
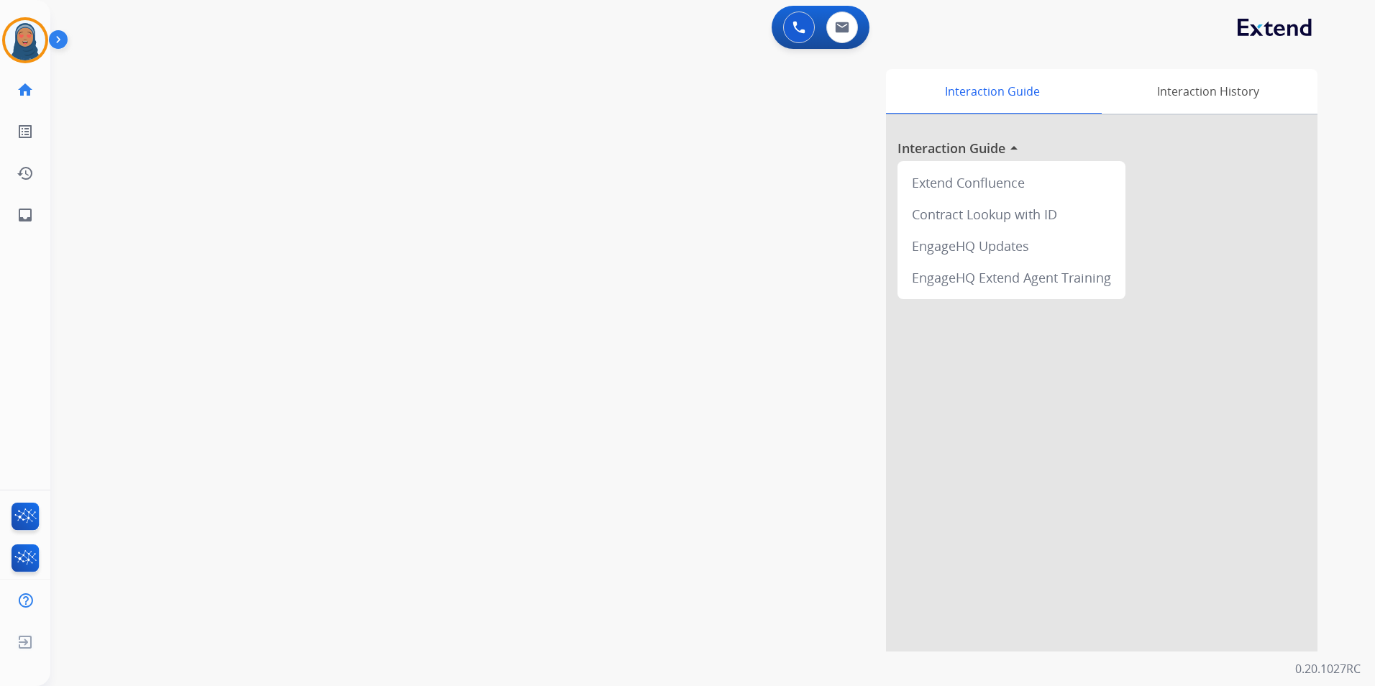
drag, startPoint x: 19, startPoint y: 30, endPoint x: 58, endPoint y: 52, distance: 43.8
click at [22, 30] on img at bounding box center [25, 40] width 40 height 40
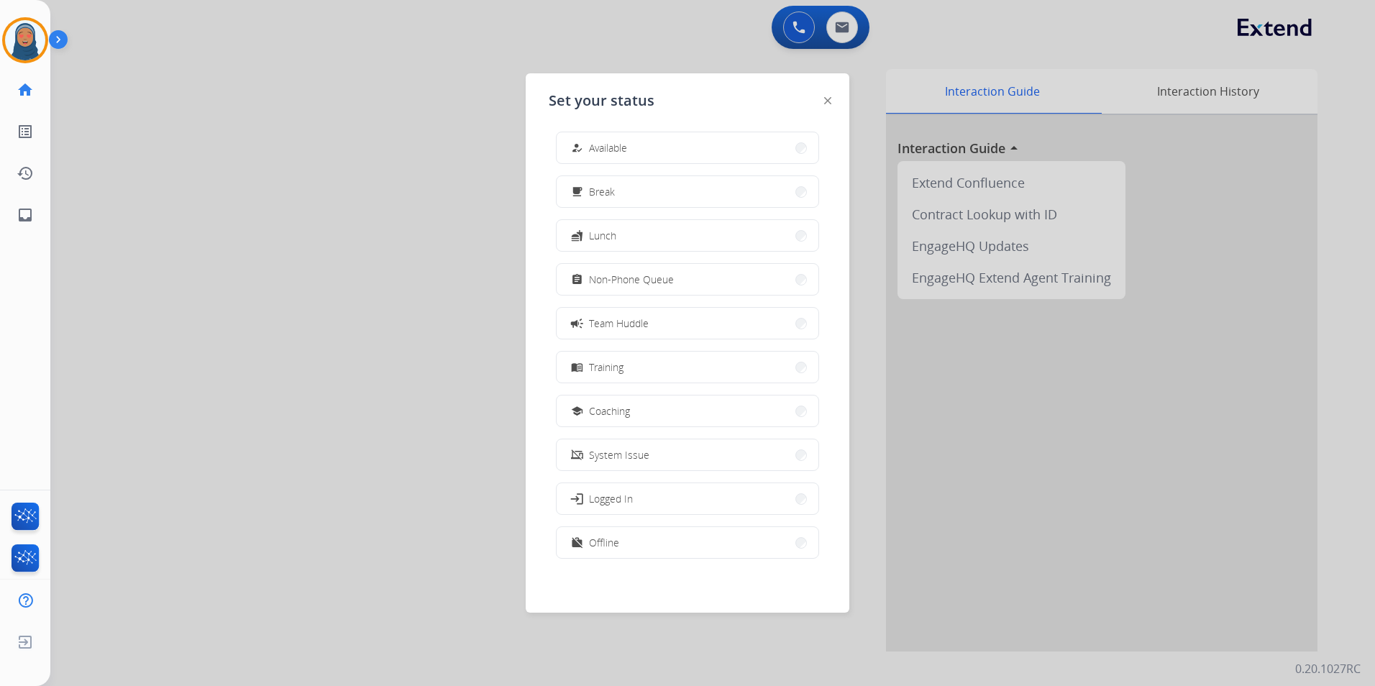
scroll to position [4, 0]
drag, startPoint x: 635, startPoint y: 528, endPoint x: 572, endPoint y: 497, distance: 69.8
click at [636, 528] on button "work_off Offline" at bounding box center [688, 541] width 262 height 31
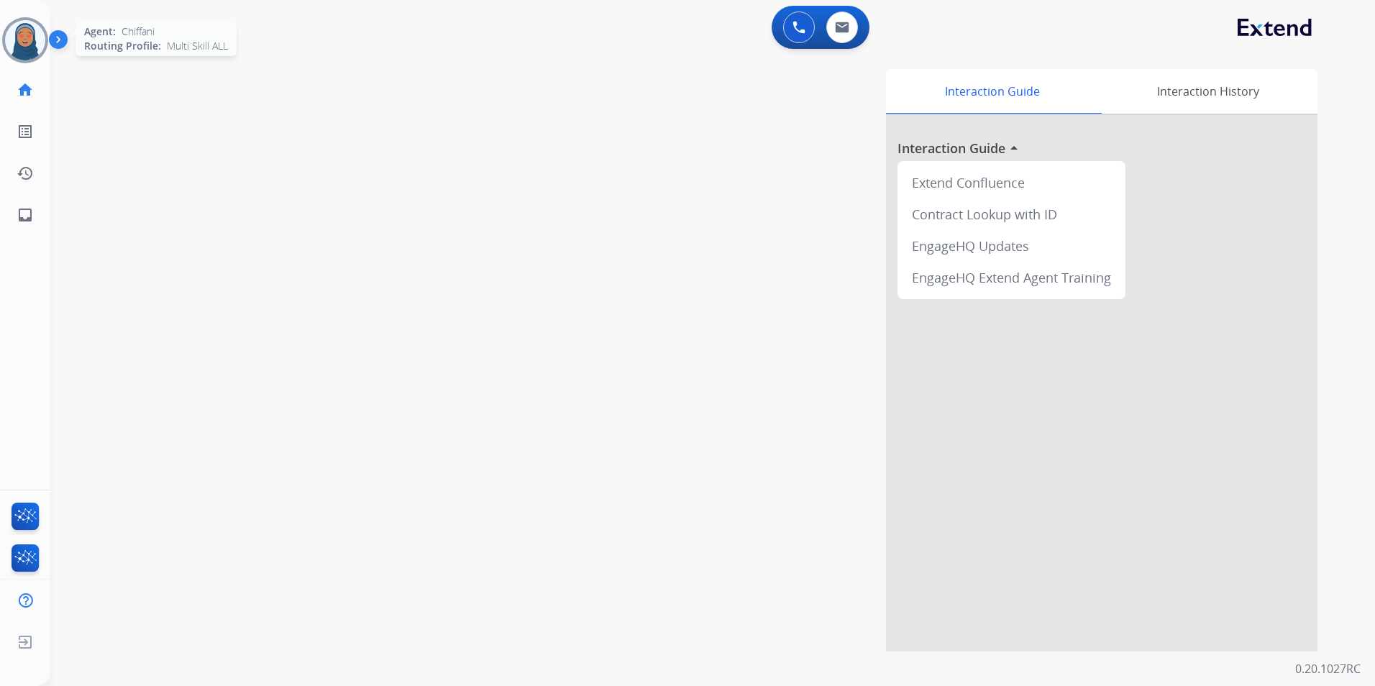
click at [40, 36] on img at bounding box center [25, 40] width 40 height 40
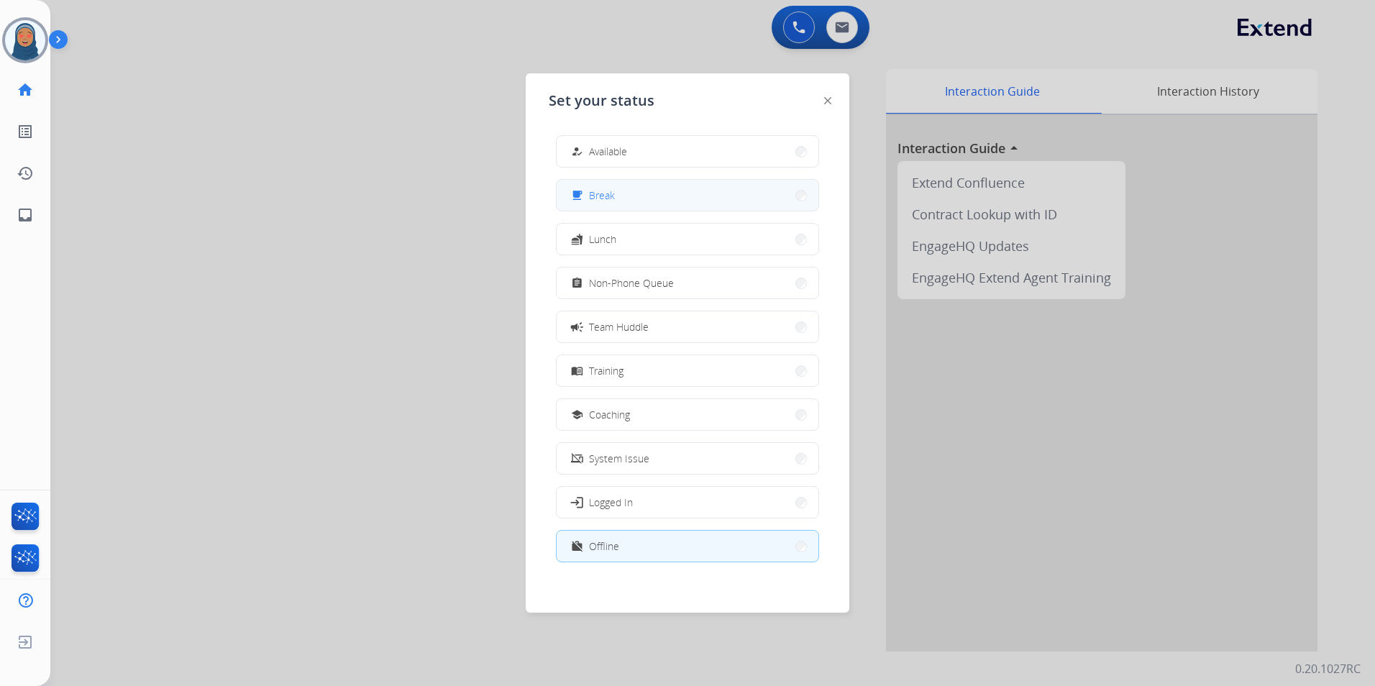
click at [632, 201] on button "free_breakfast Break" at bounding box center [688, 195] width 262 height 31
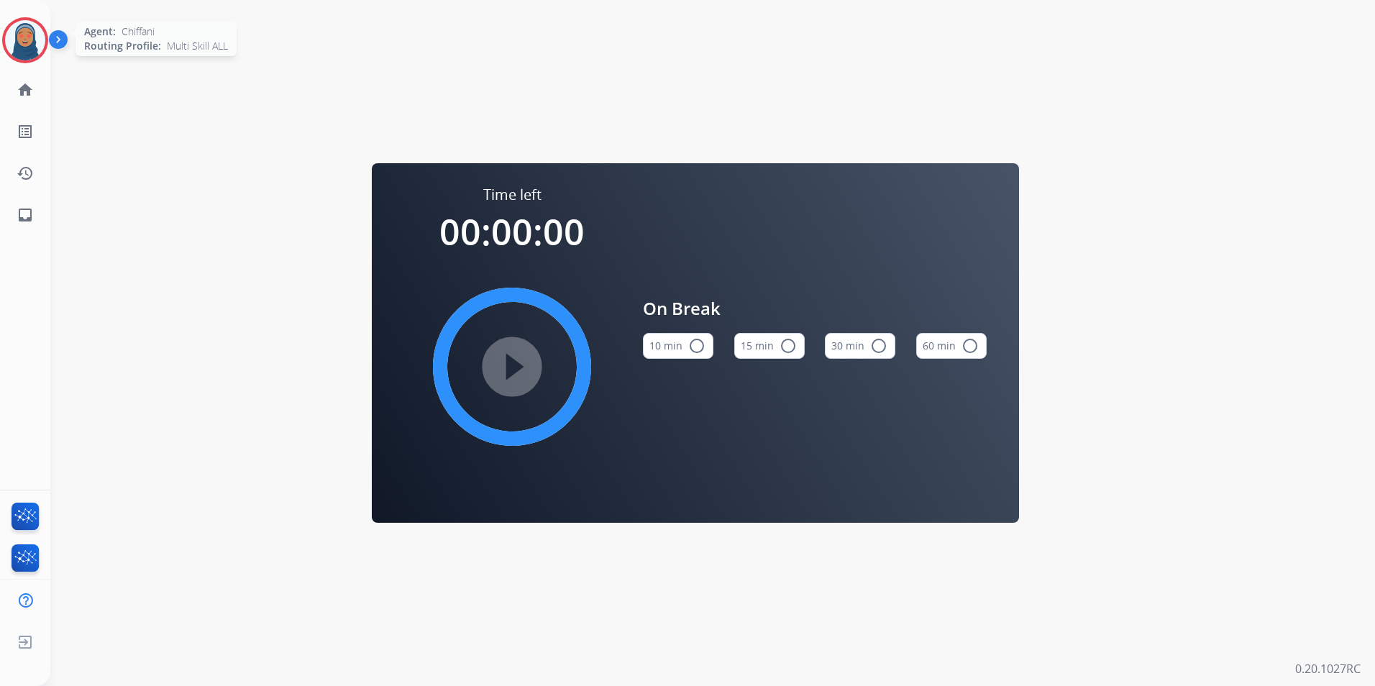
click at [14, 35] on img at bounding box center [25, 40] width 40 height 40
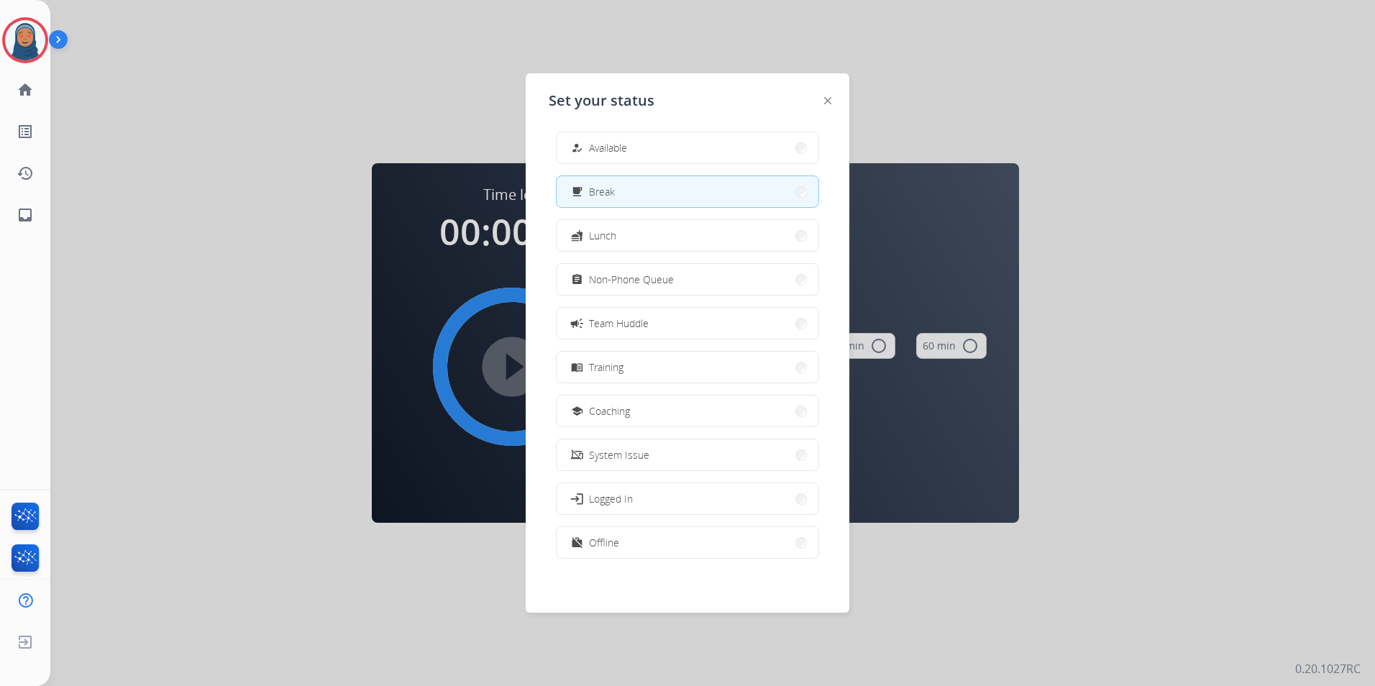
scroll to position [4, 0]
click at [595, 547] on div "work_off Offline" at bounding box center [593, 542] width 51 height 17
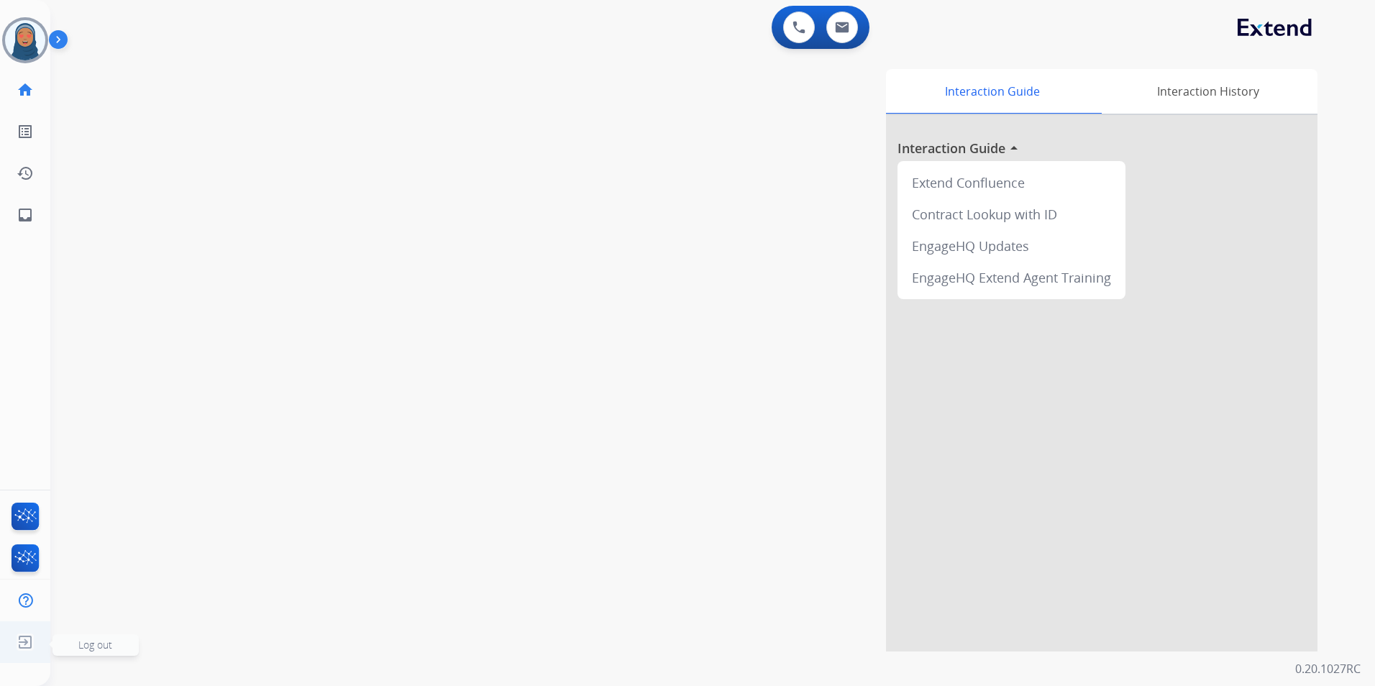
click at [27, 642] on img at bounding box center [25, 642] width 26 height 27
click at [83, 645] on span "Log out" at bounding box center [95, 645] width 34 height 14
